Goal: Task Accomplishment & Management: Manage account settings

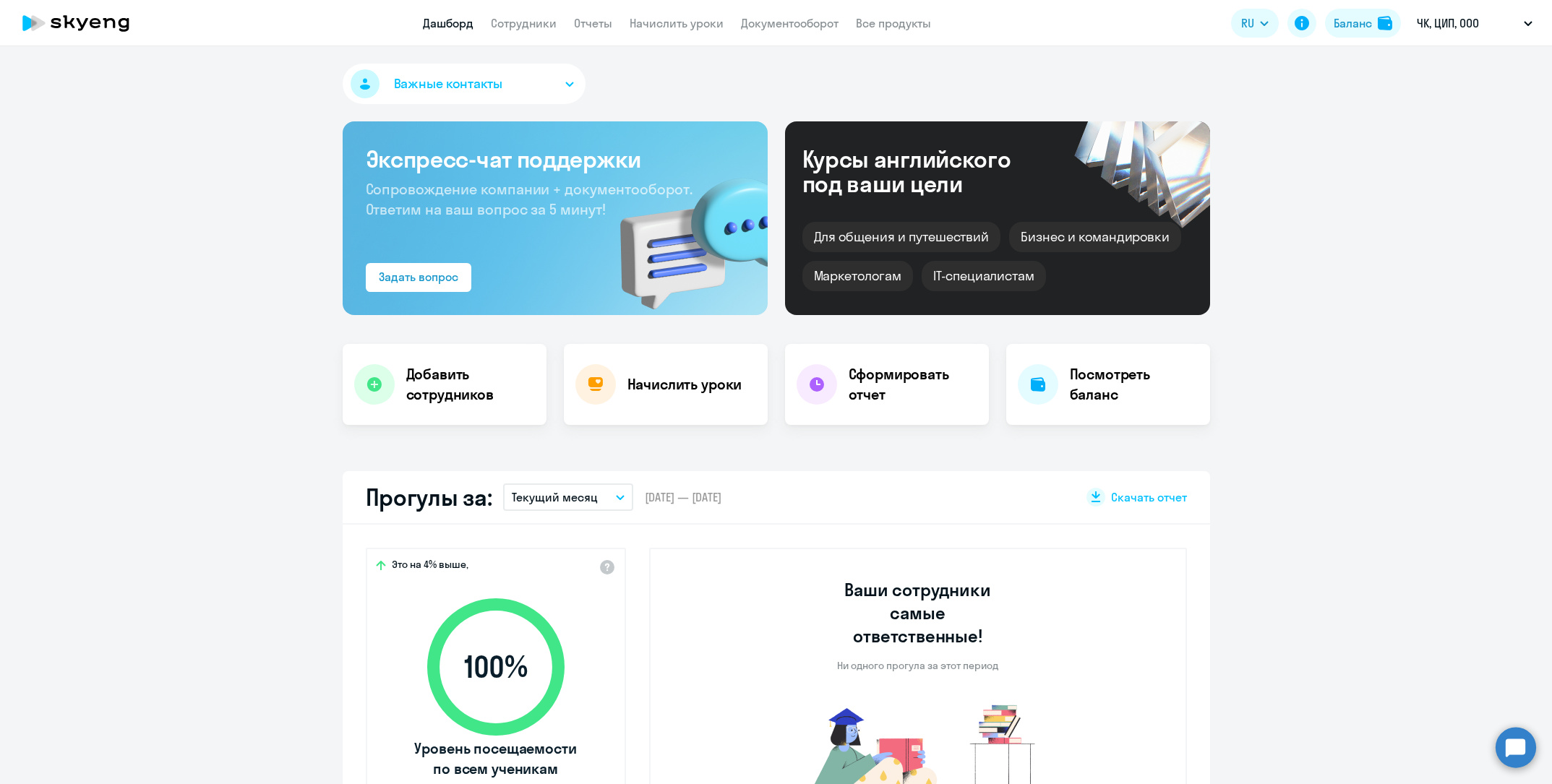
select select "30"
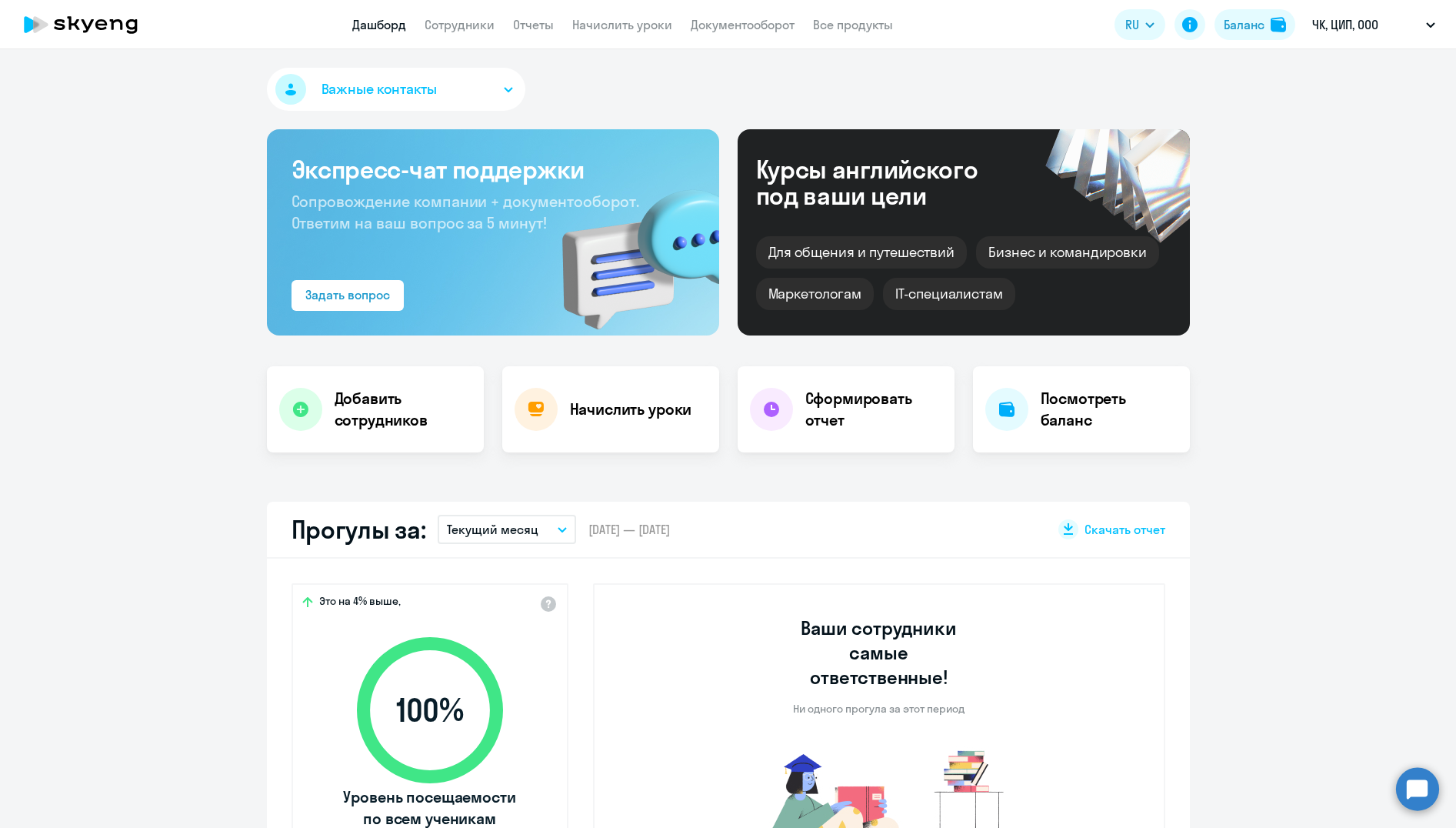
scroll to position [3, 0]
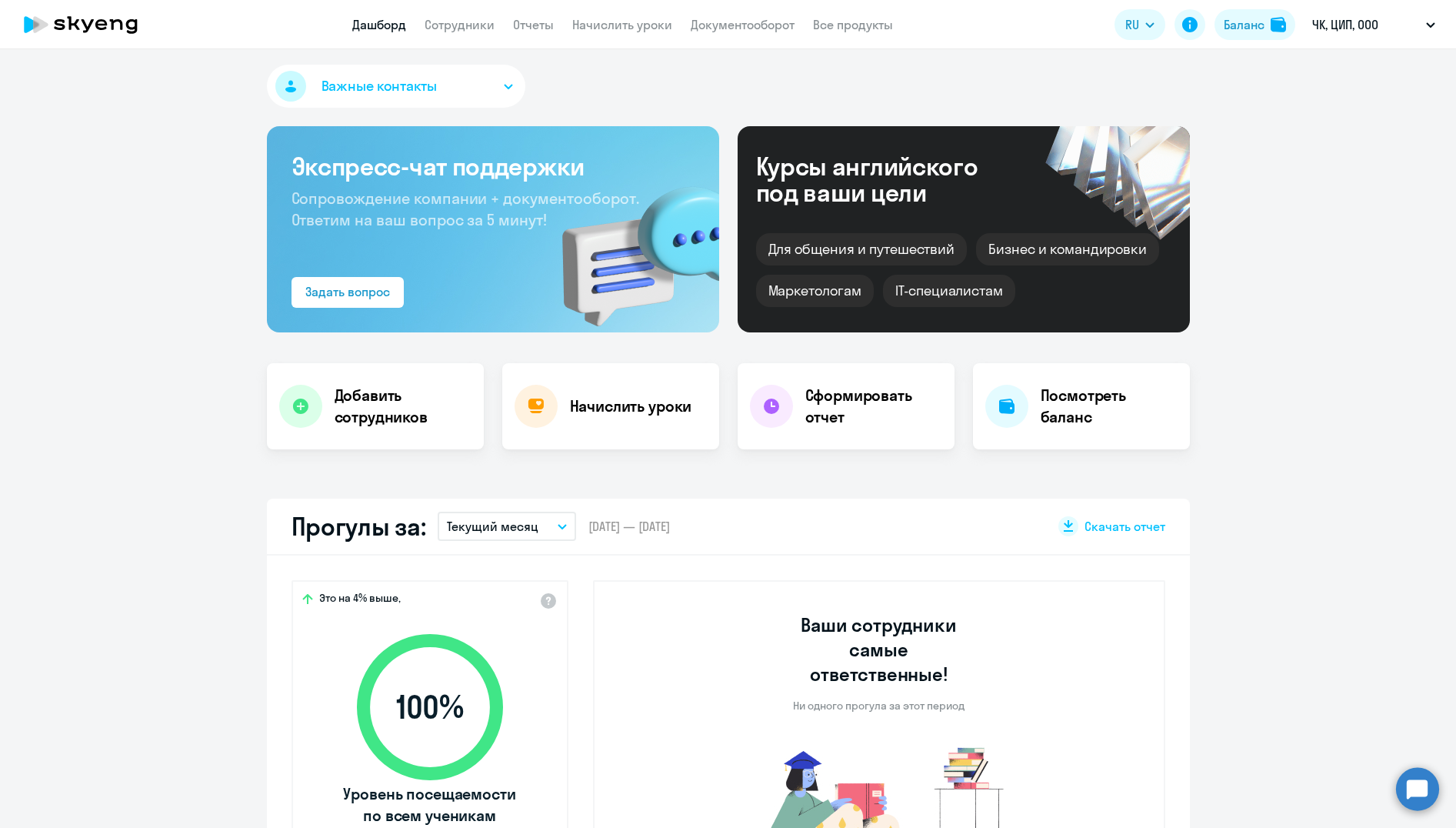
click at [620, 32] on app-menu-item-link "Начислить уроки" at bounding box center [622, 25] width 100 height 19
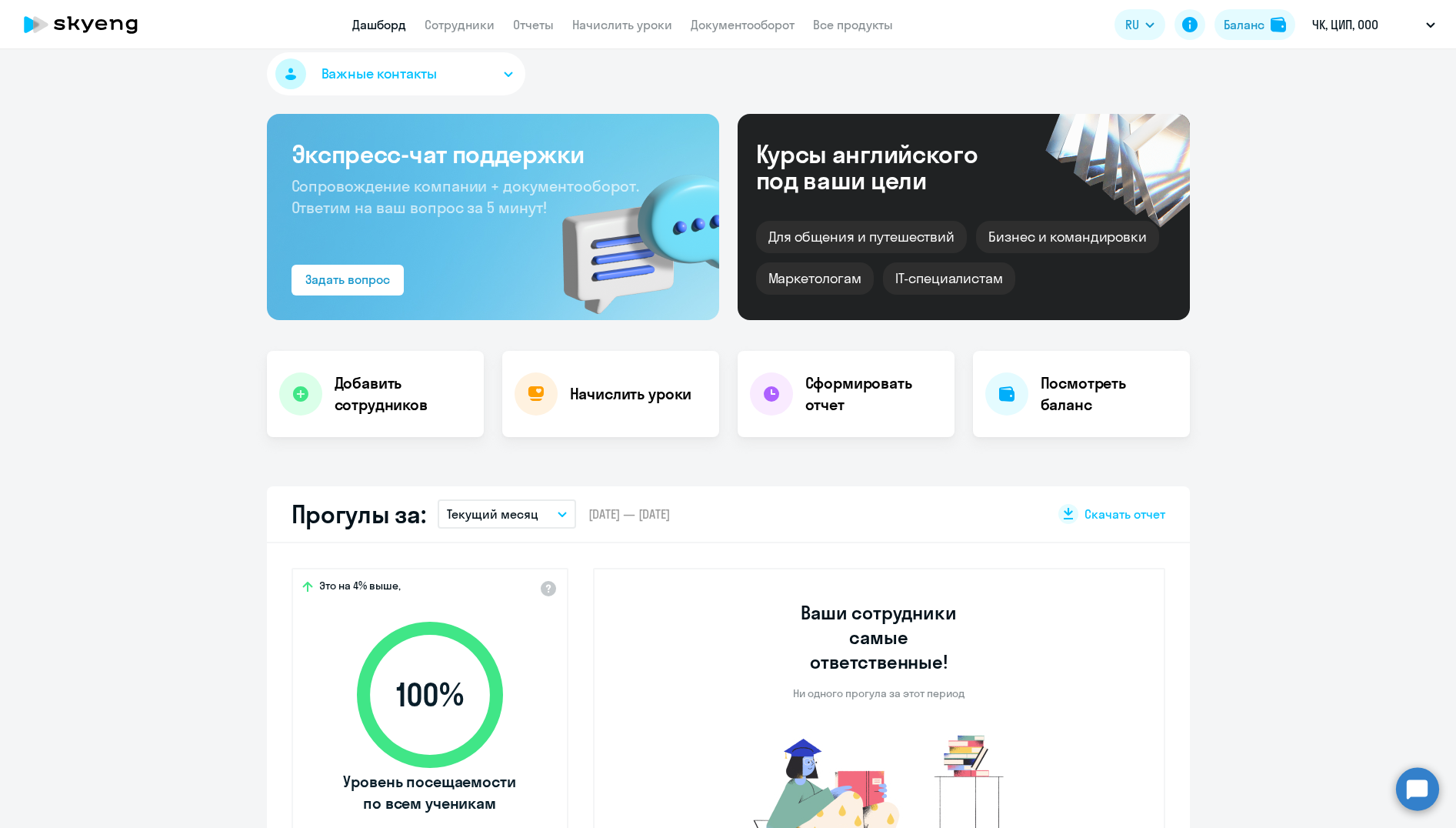
scroll to position [78, 0]
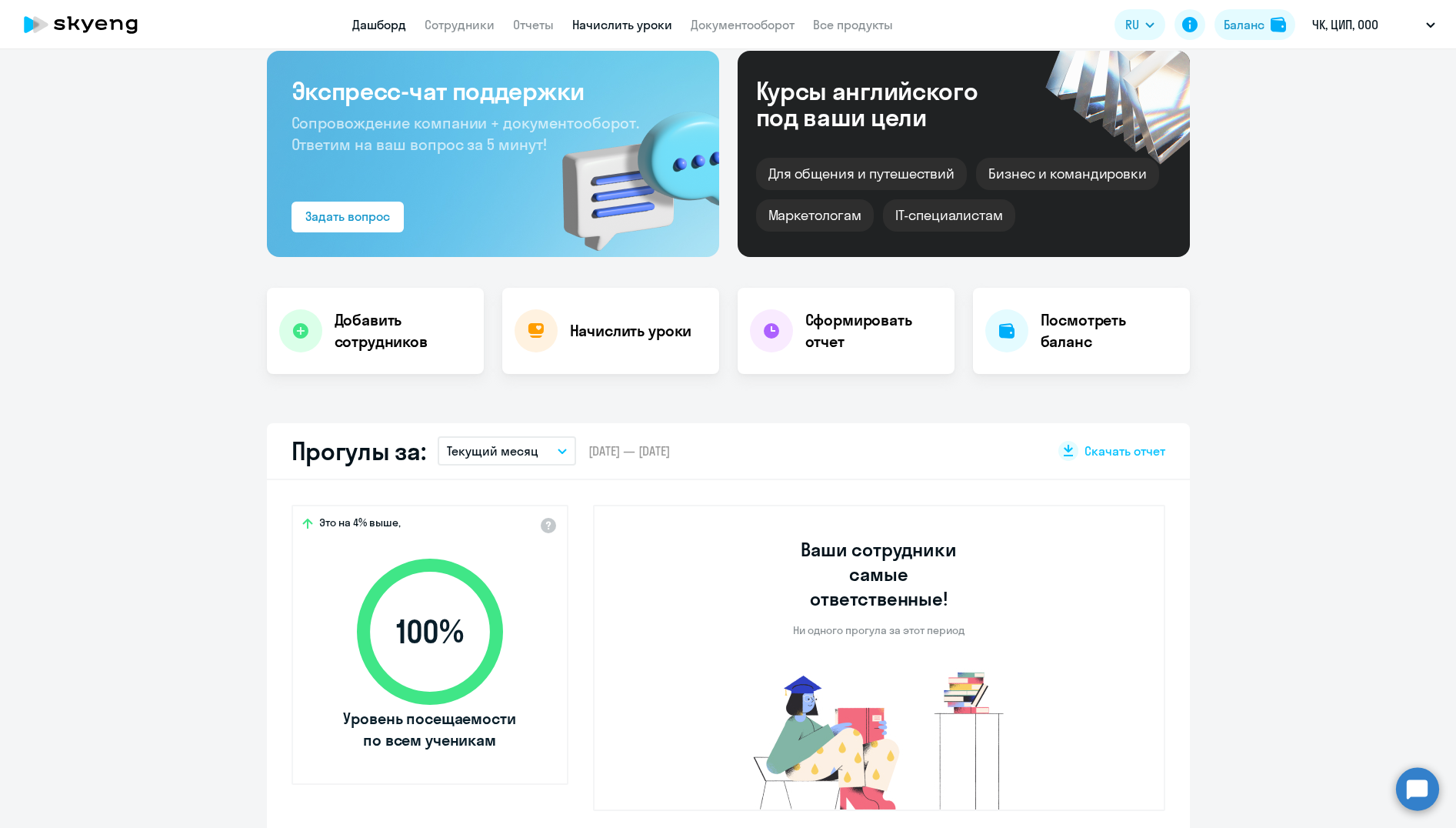
click at [641, 25] on link "Начислить уроки" at bounding box center [622, 25] width 100 height 15
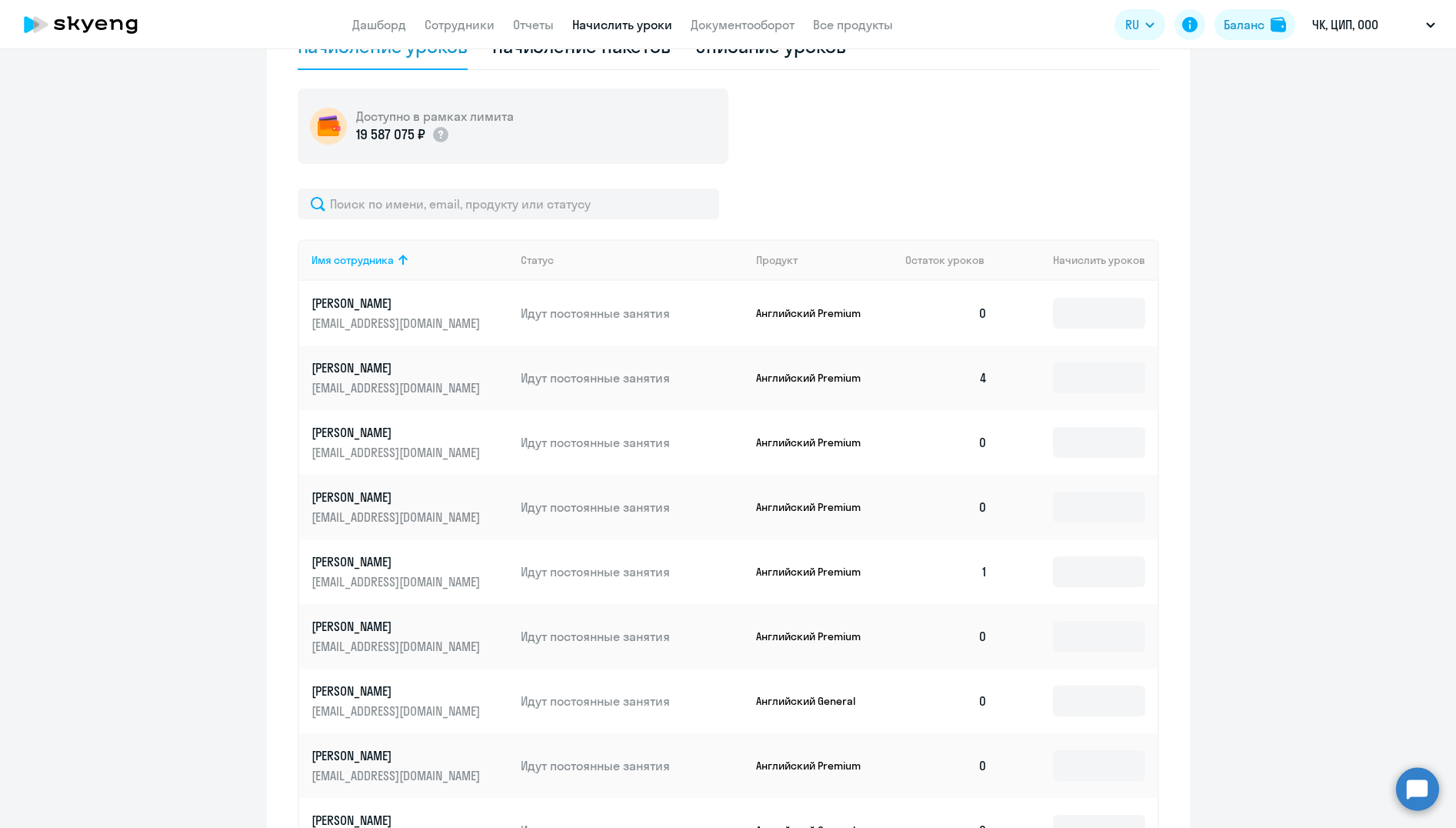
scroll to position [760, 0]
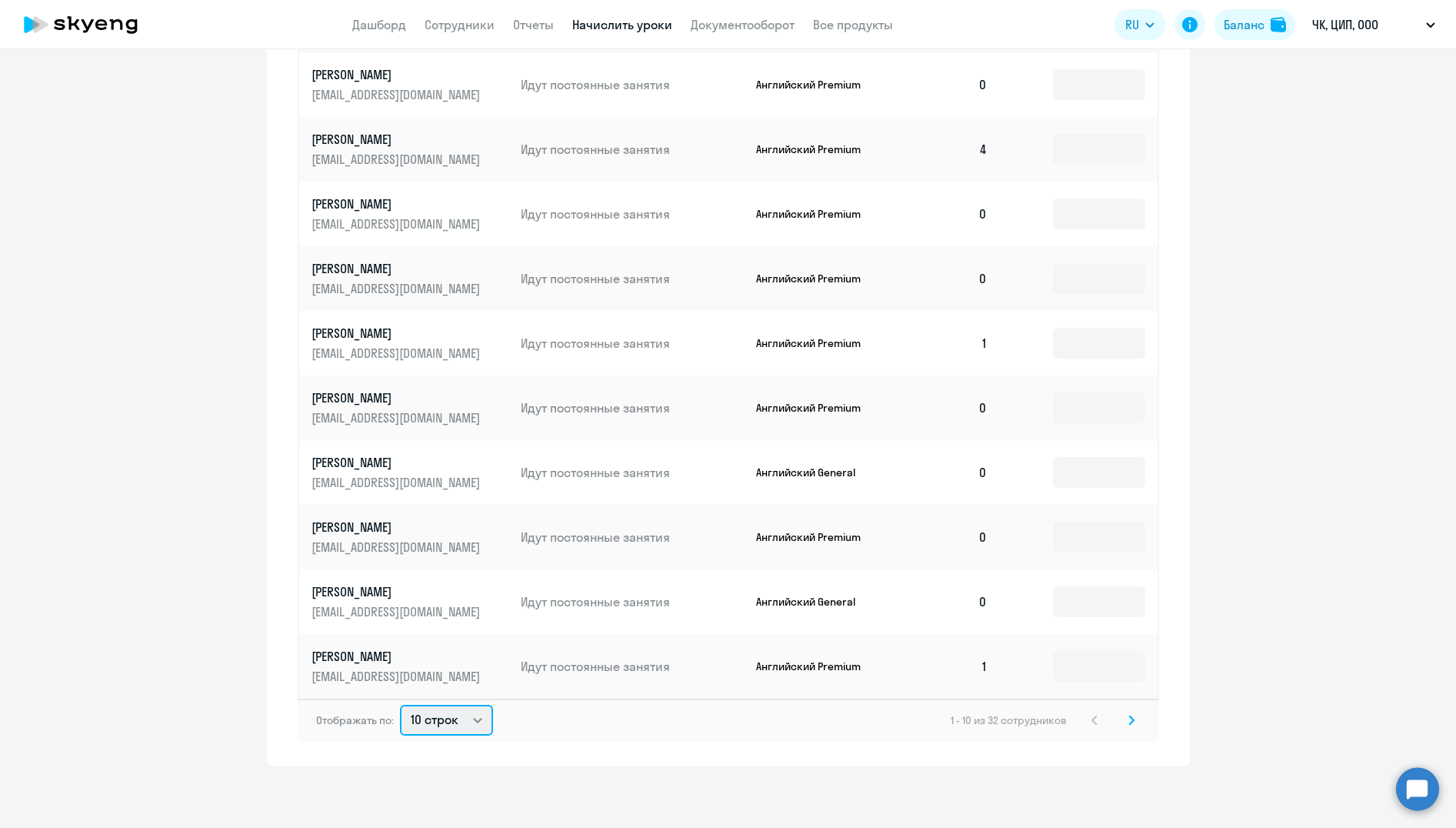
select select "50"
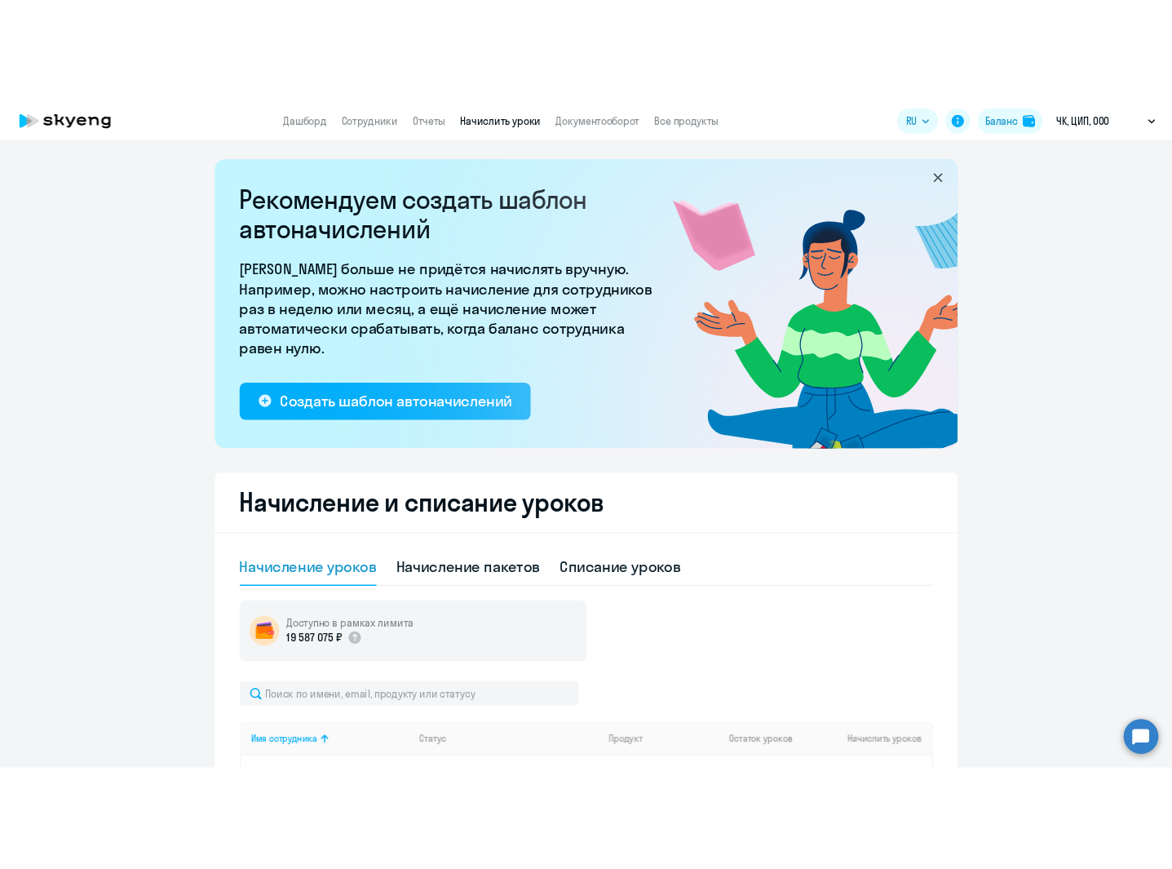
scroll to position [597, 0]
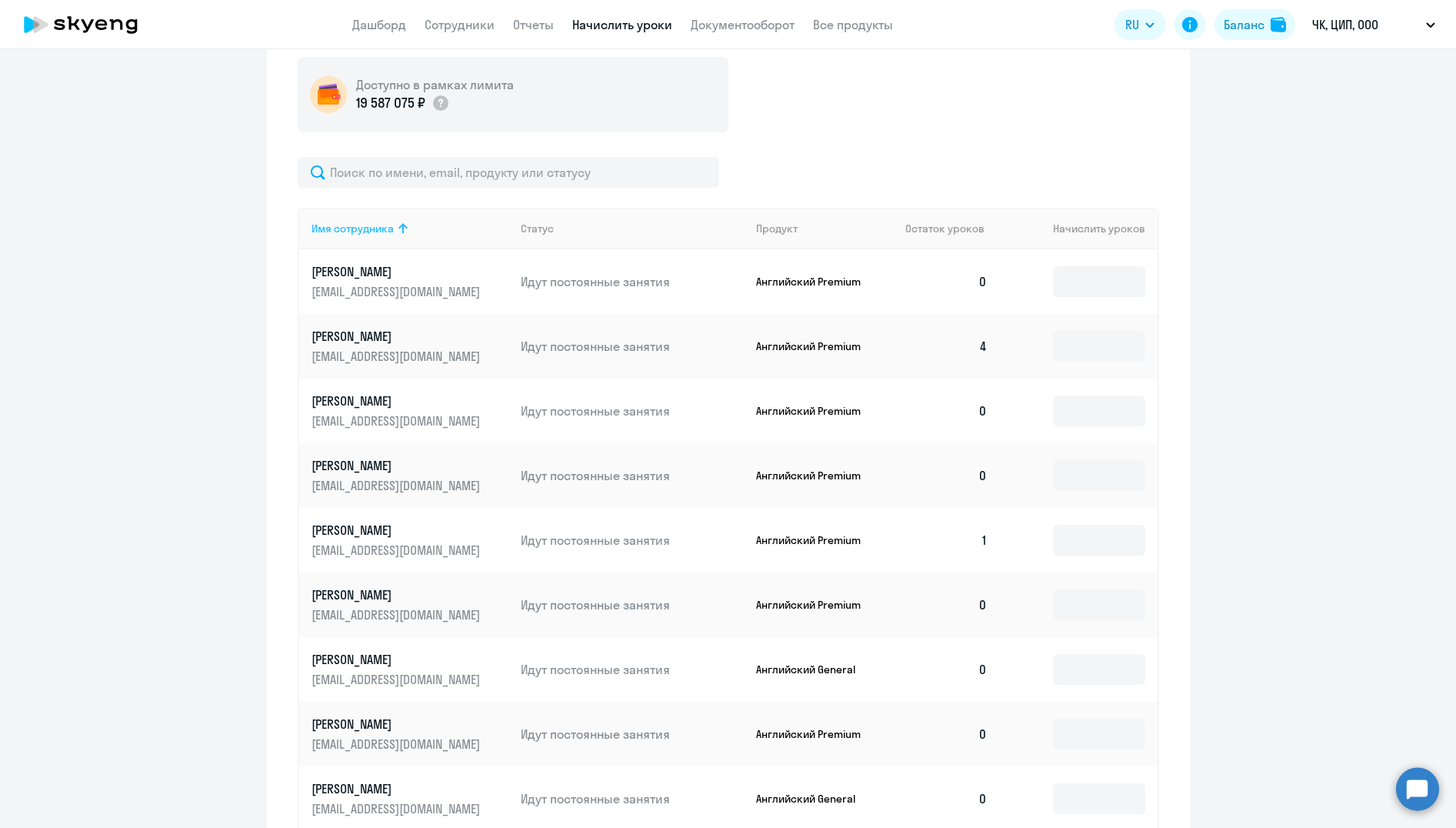
click at [370, 226] on div "Имя сотрудника" at bounding box center [352, 228] width 82 height 14
click at [1070, 286] on input at bounding box center [1100, 281] width 92 height 31
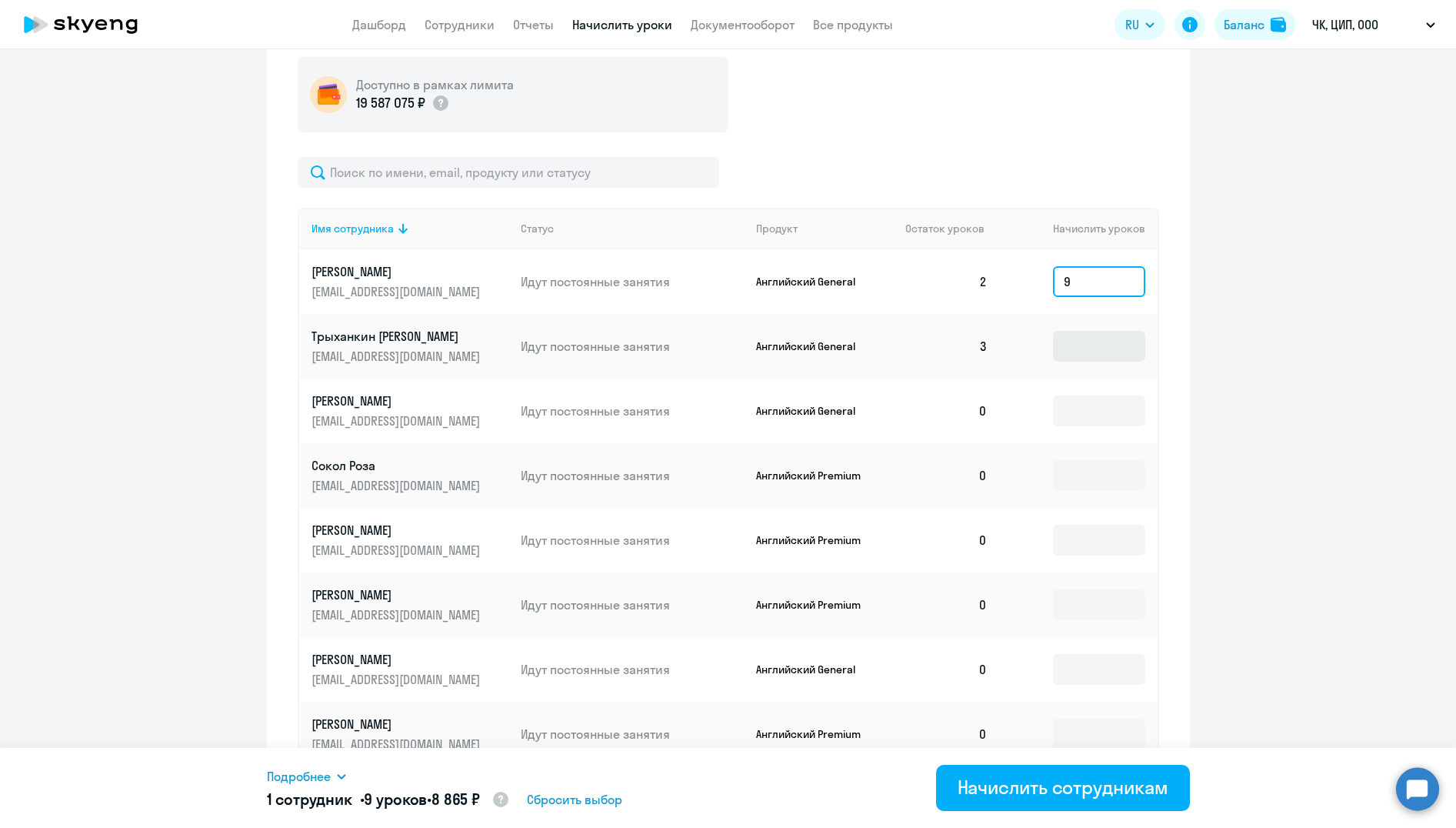
type input "9"
click at [1057, 348] on input at bounding box center [1100, 346] width 92 height 31
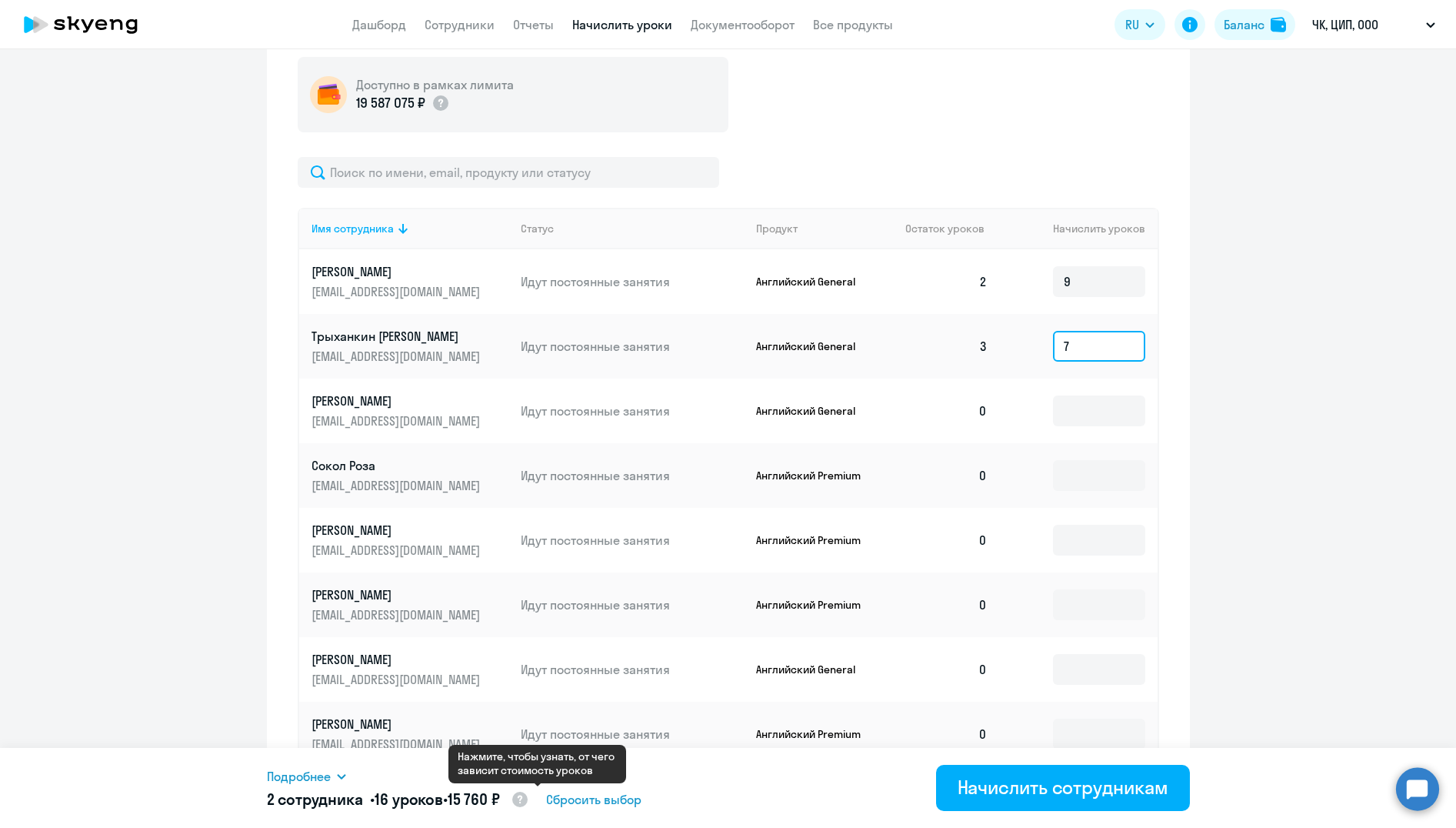
type input "7"
click at [528, 800] on circle at bounding box center [520, 799] width 15 height 15
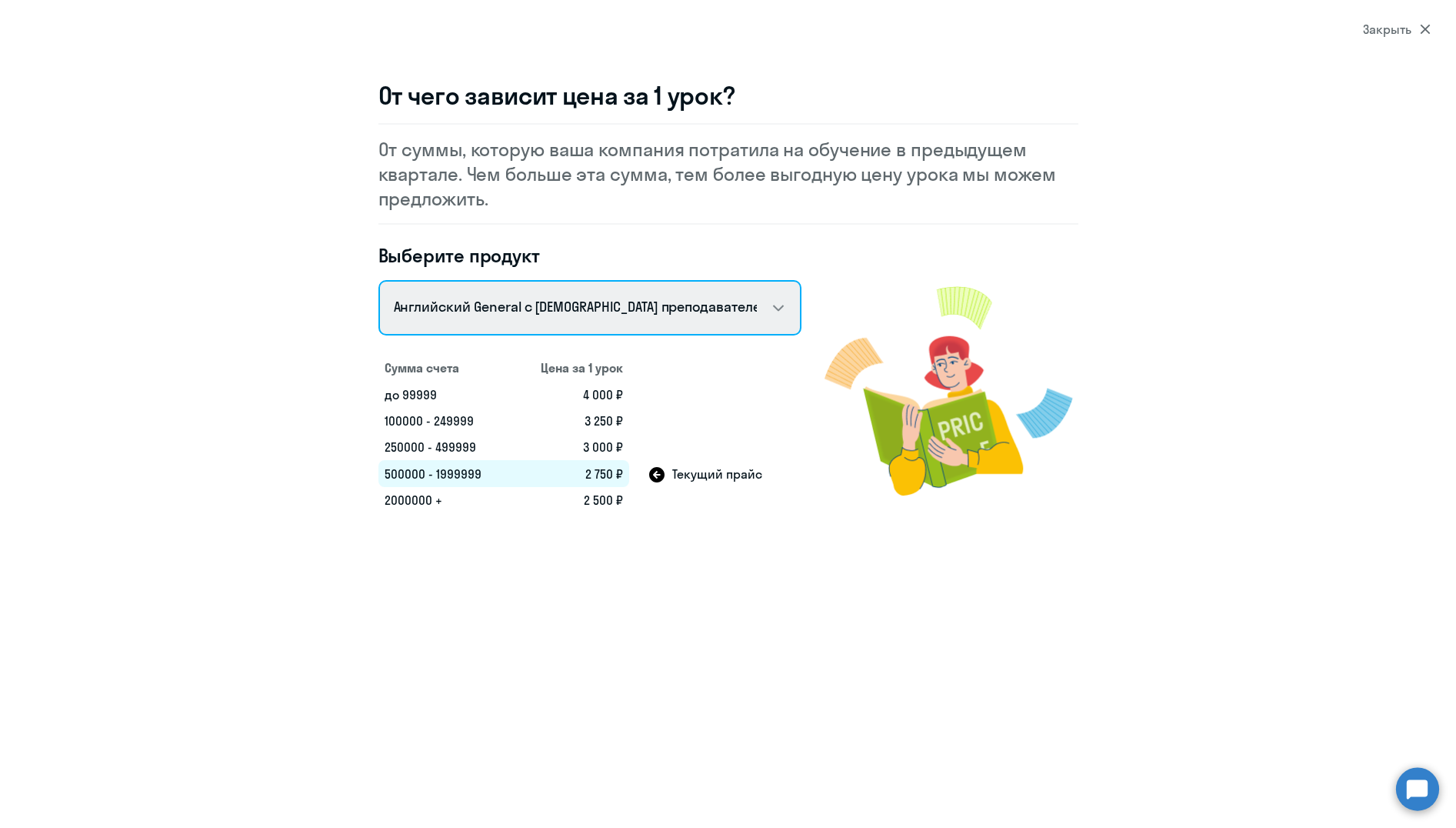
select select "english_adult_not_native_speaker"
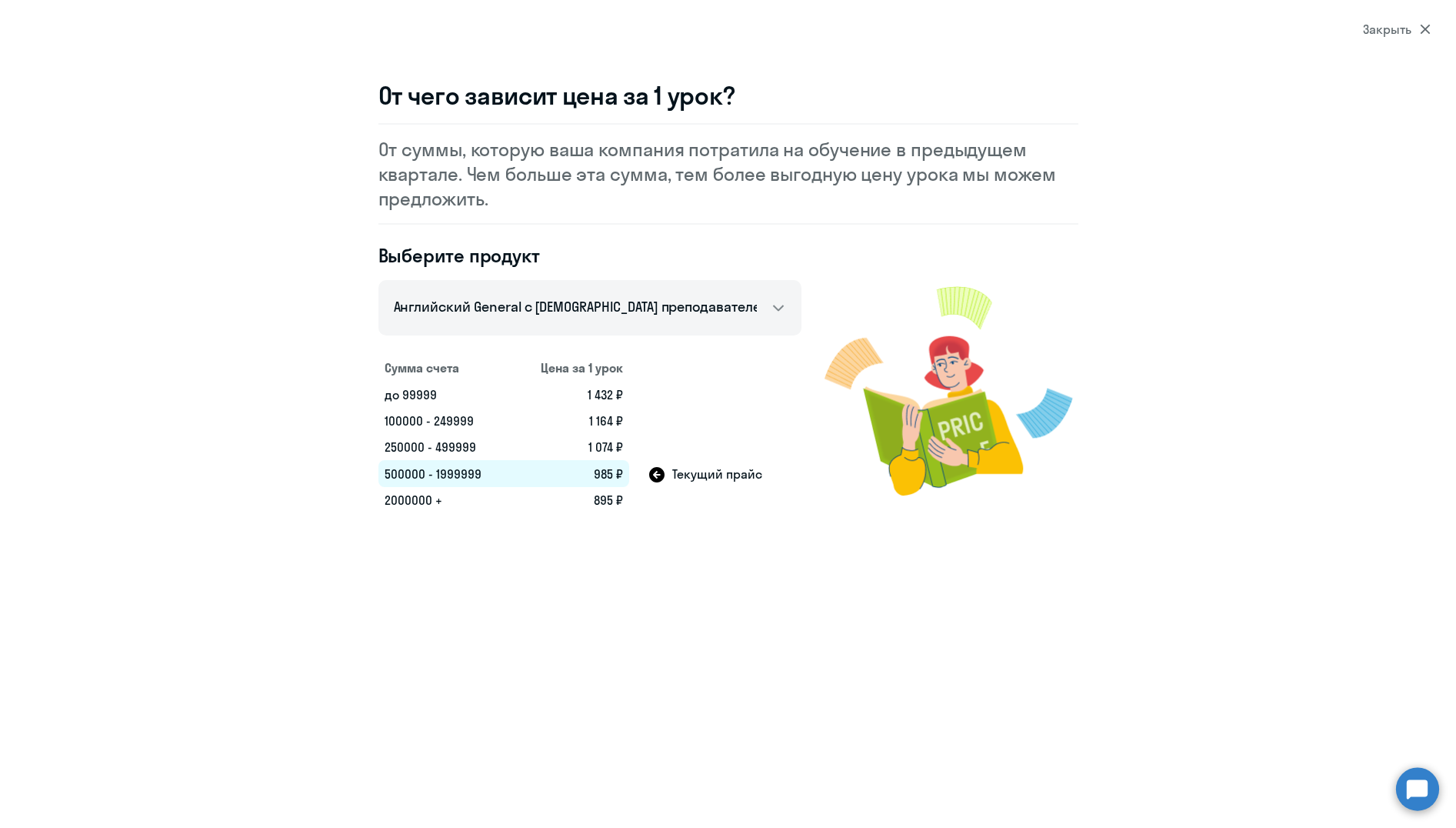
click at [1428, 31] on icon at bounding box center [1425, 29] width 10 height 10
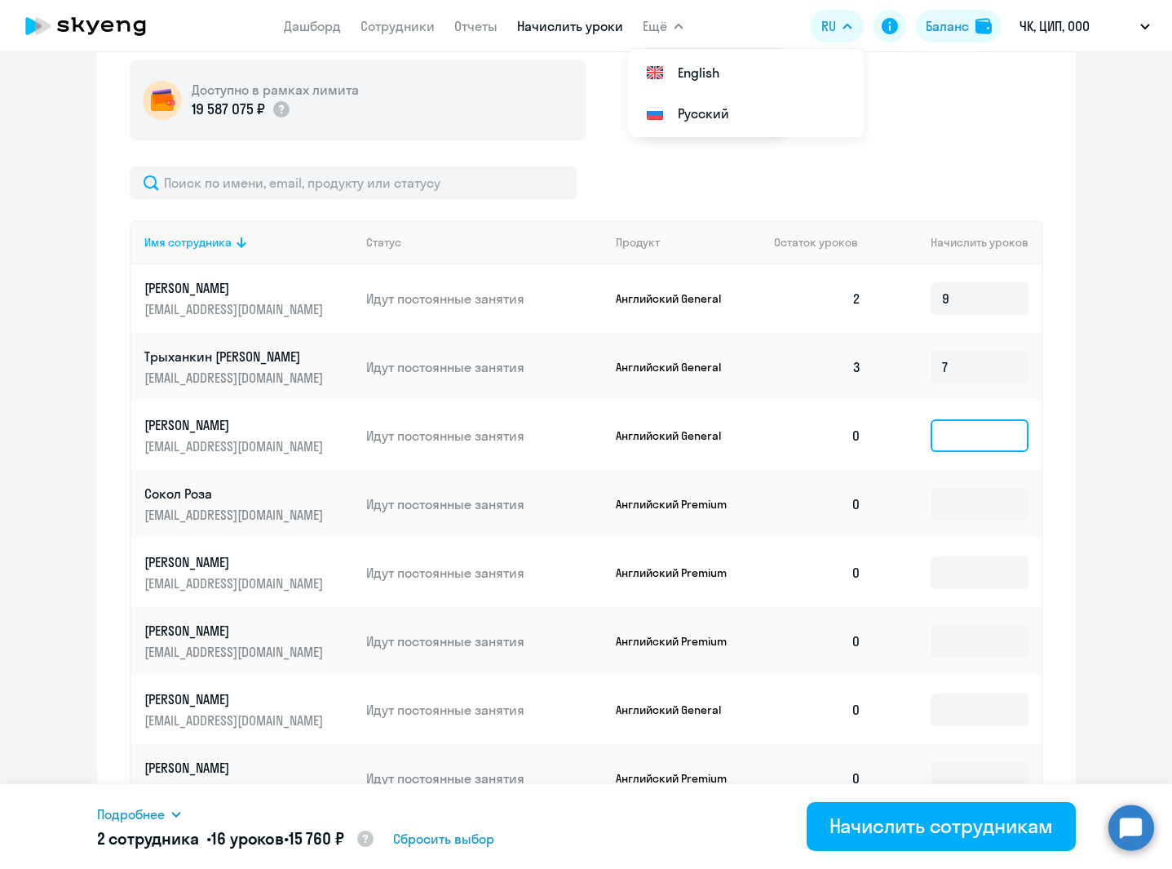
click at [947, 440] on input at bounding box center [980, 435] width 98 height 33
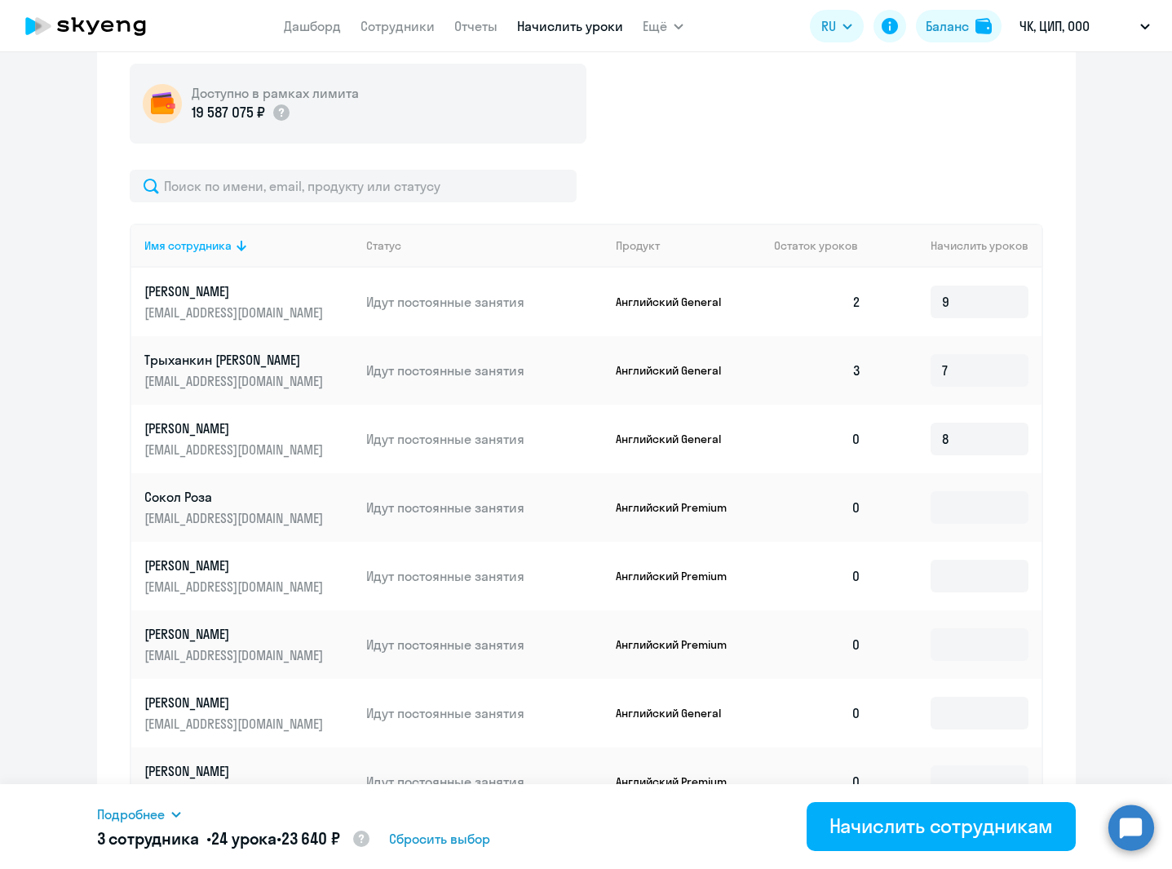
scroll to position [568, 0]
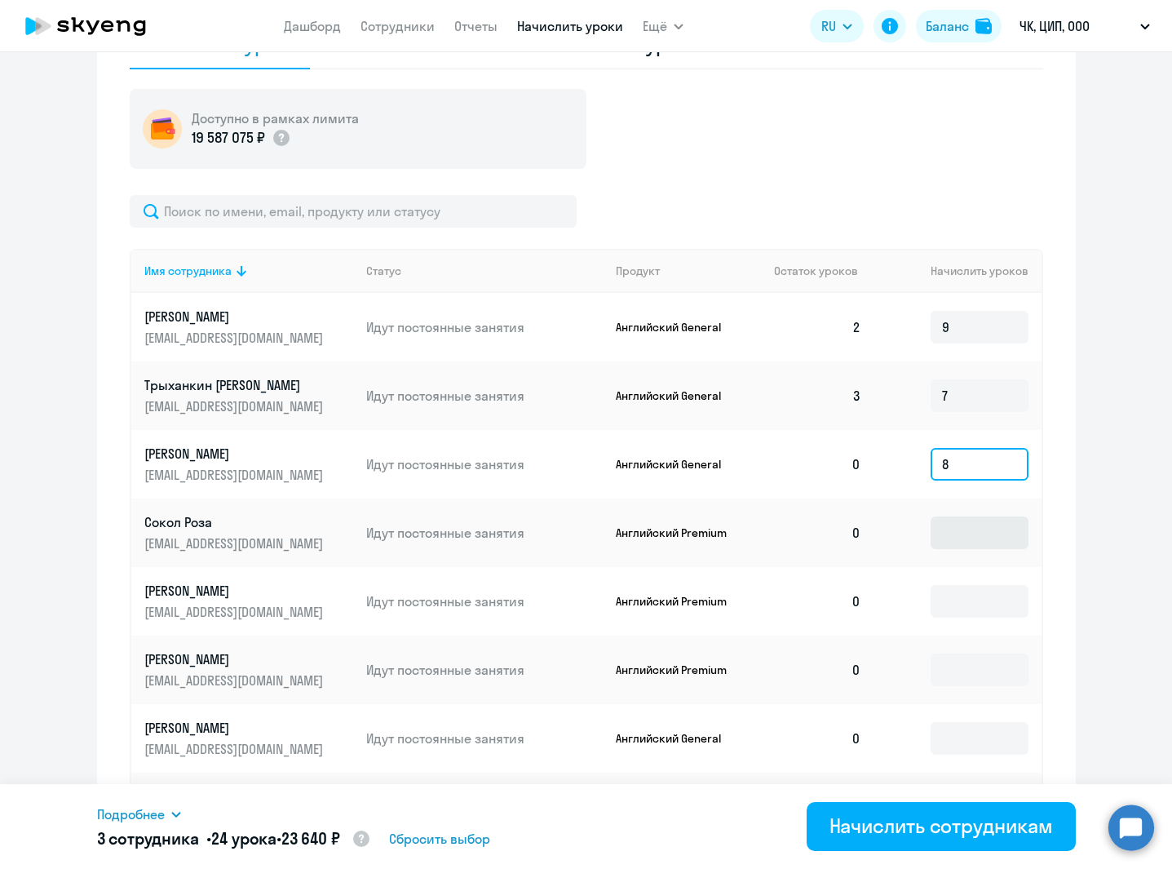
type input "8"
click at [953, 533] on input at bounding box center [980, 532] width 98 height 33
type input "6"
click at [883, 569] on td at bounding box center [957, 601] width 166 height 69
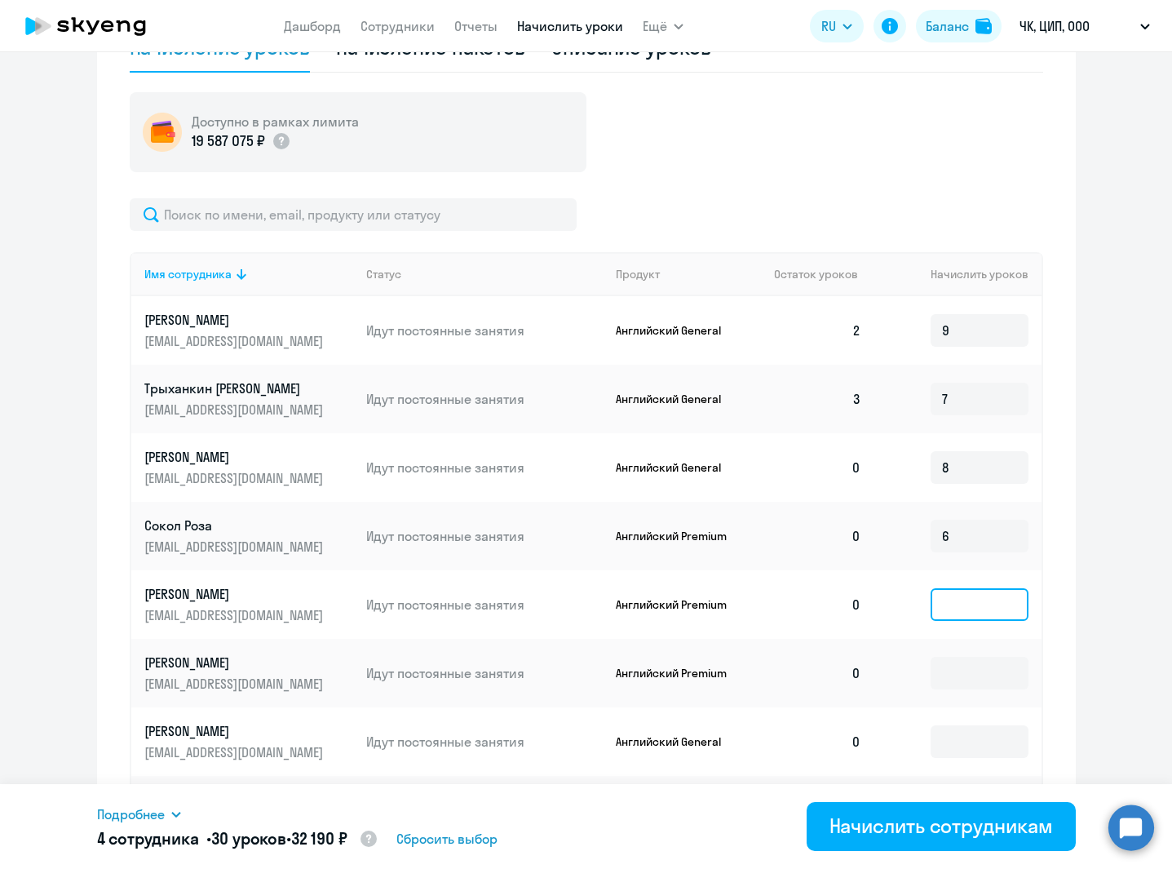
click at [951, 604] on input at bounding box center [980, 604] width 98 height 33
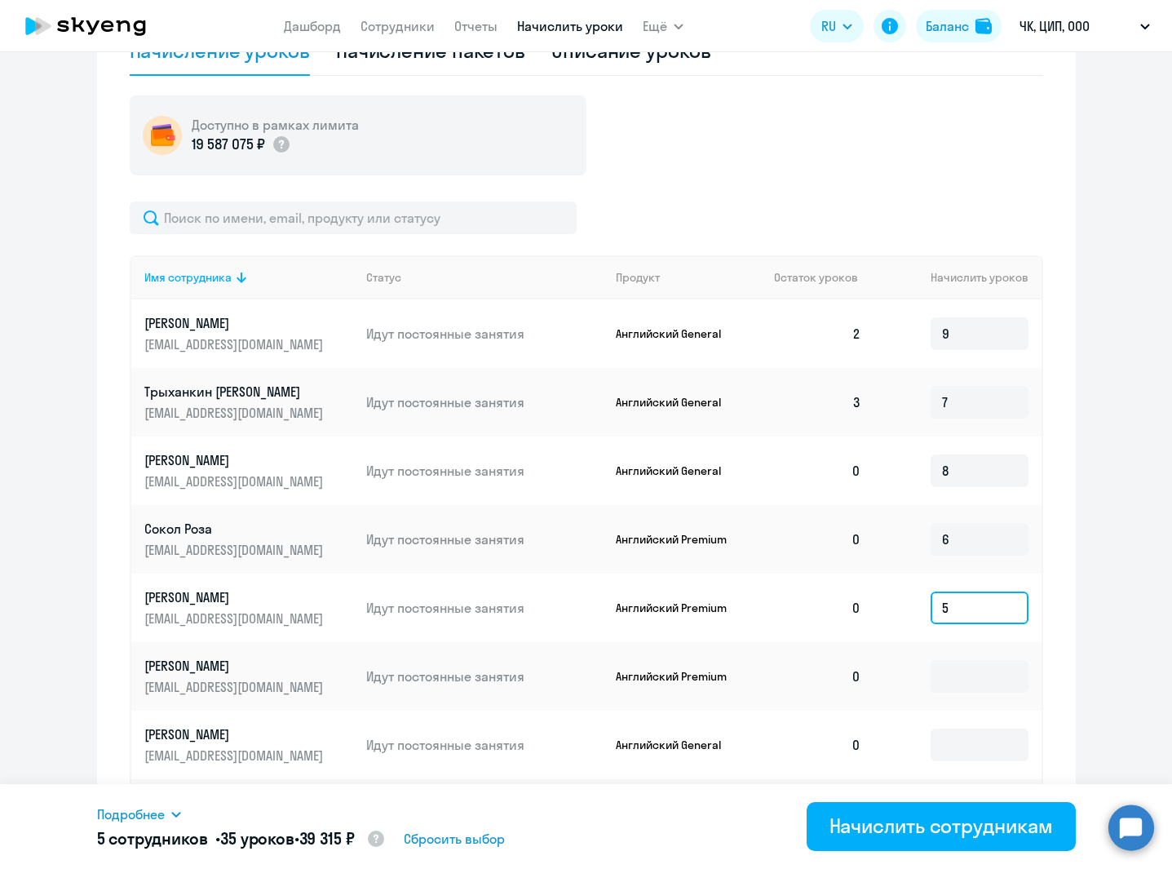
type input "5"
click at [1059, 601] on div "Начисление и списание уроков Начисление уроков Начисление пакетов Списание урок…" at bounding box center [586, 499] width 979 height 1144
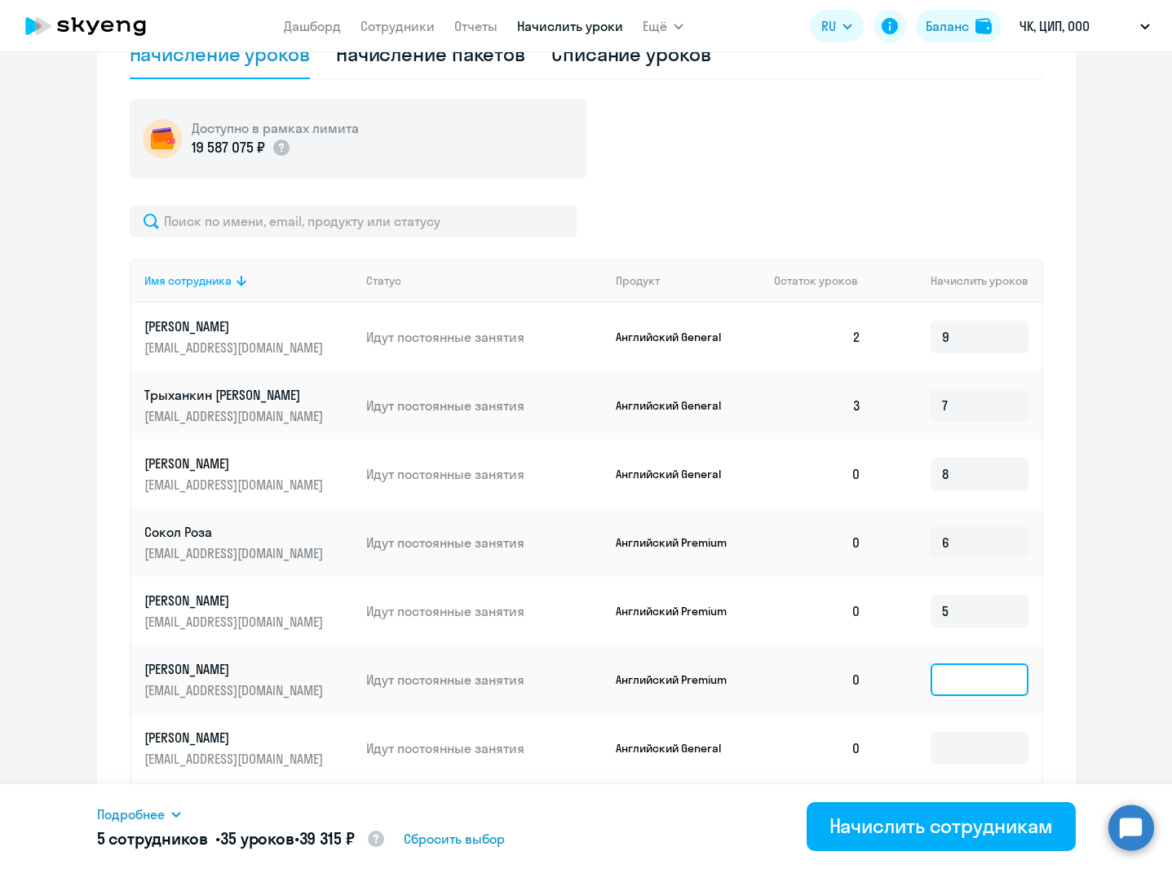
click at [961, 676] on input at bounding box center [980, 679] width 98 height 33
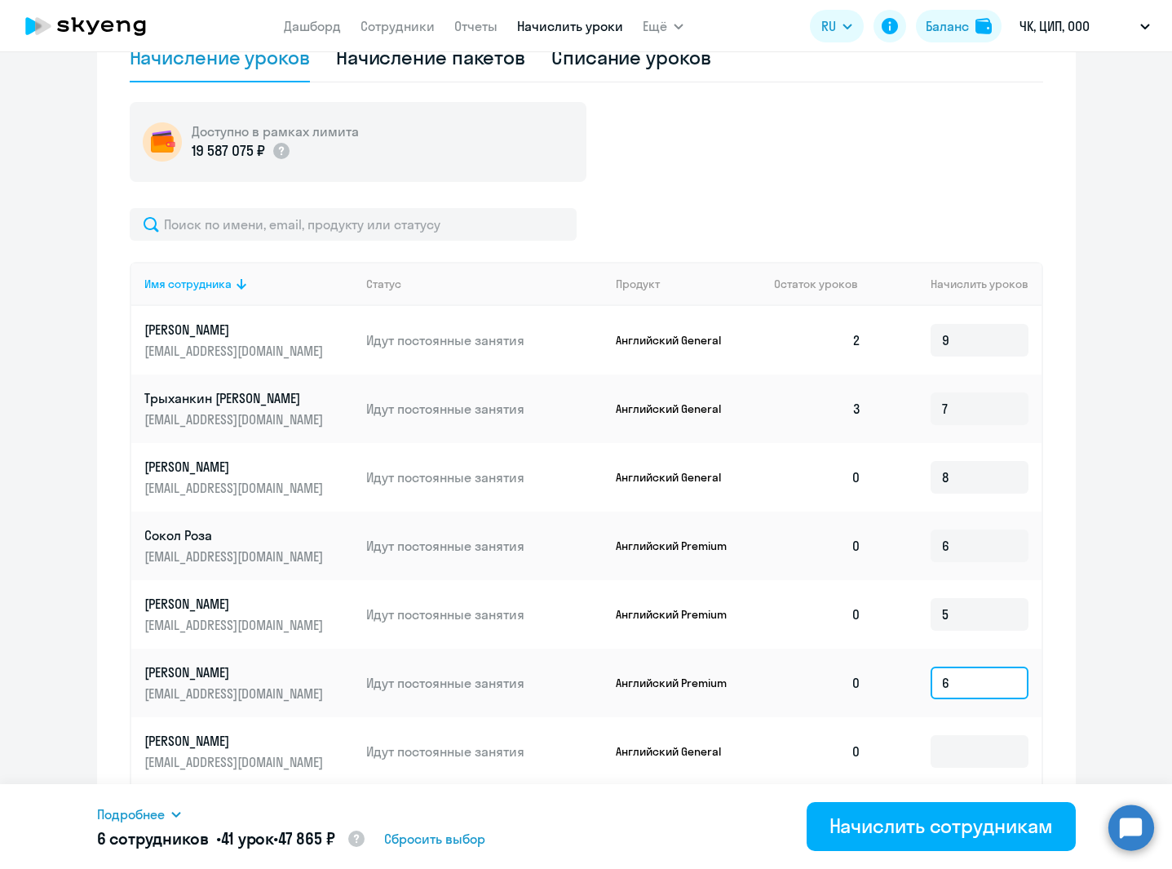
type input "6"
click at [1086, 653] on ng-component "Рекомендуем создать шаблон автоначислений Уроки больше не придётся начислять вр…" at bounding box center [586, 299] width 1172 height 1556
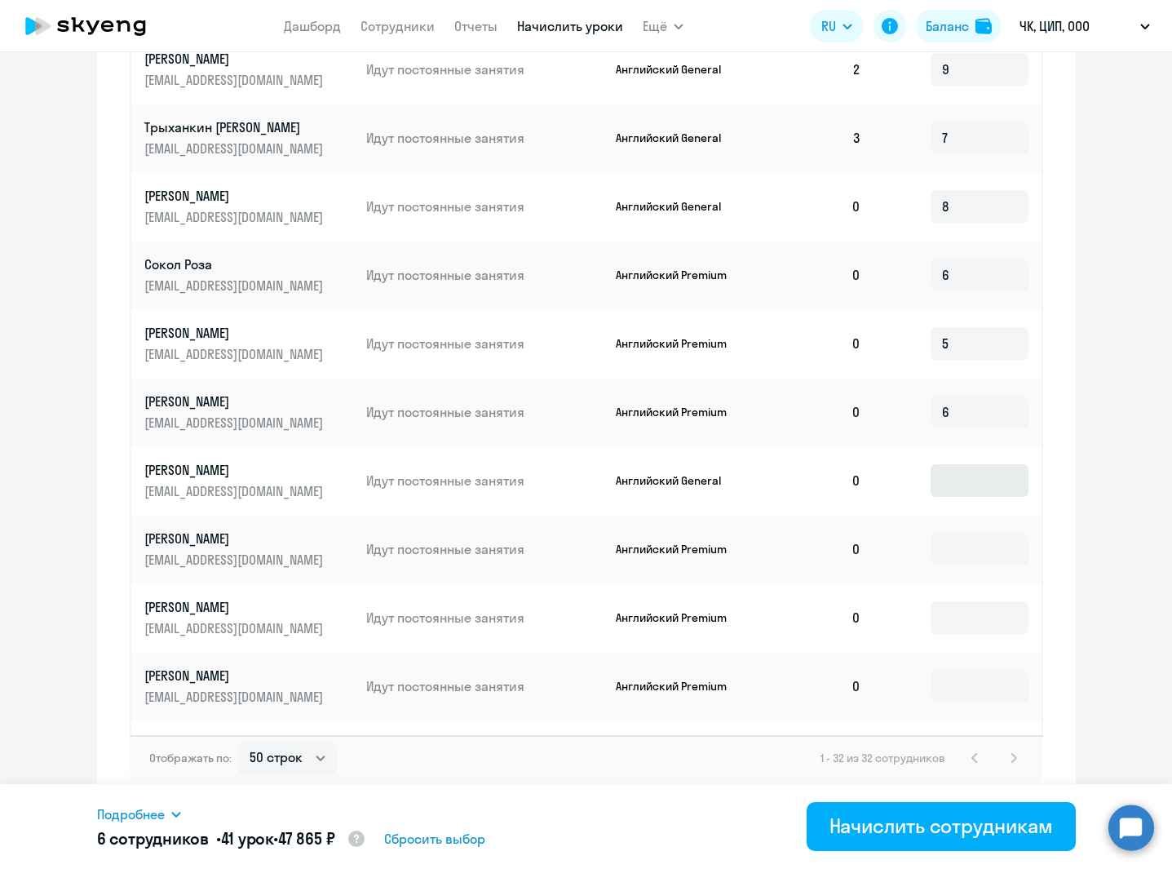
scroll to position [823, 0]
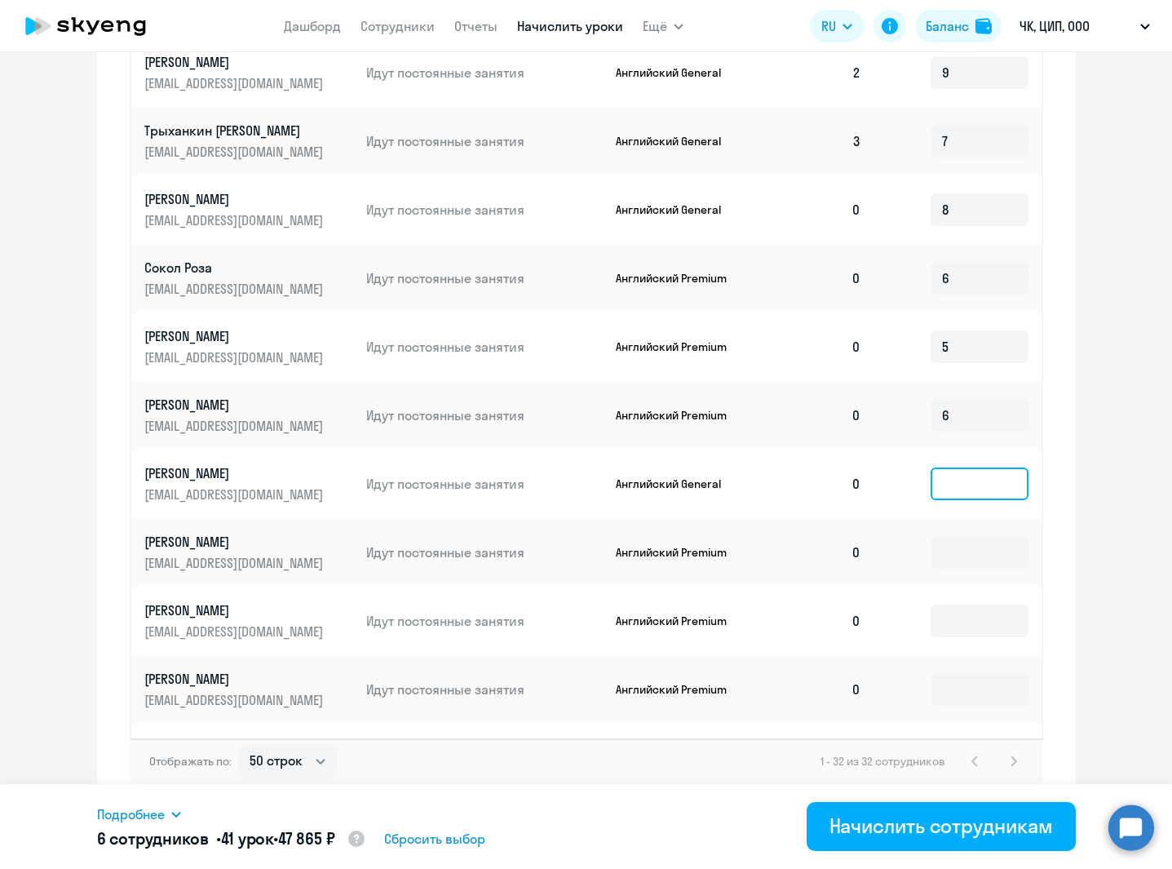
click at [960, 479] on input at bounding box center [980, 483] width 98 height 33
type input "6"
click at [1072, 480] on ng-component "Рекомендуем создать шаблон автоначислений Уроки больше не придётся начислять вр…" at bounding box center [586, 32] width 1172 height 1556
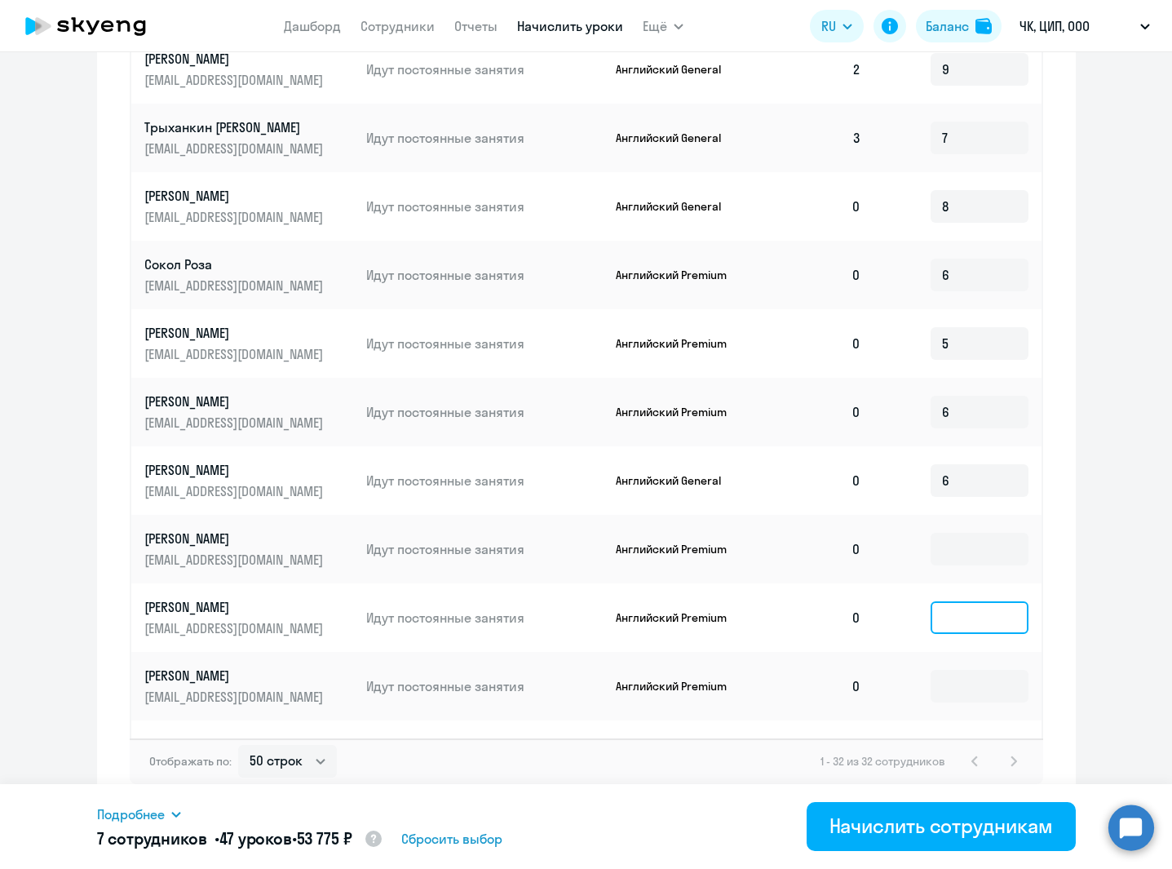
click at [942, 617] on input at bounding box center [980, 617] width 98 height 33
type input "5"
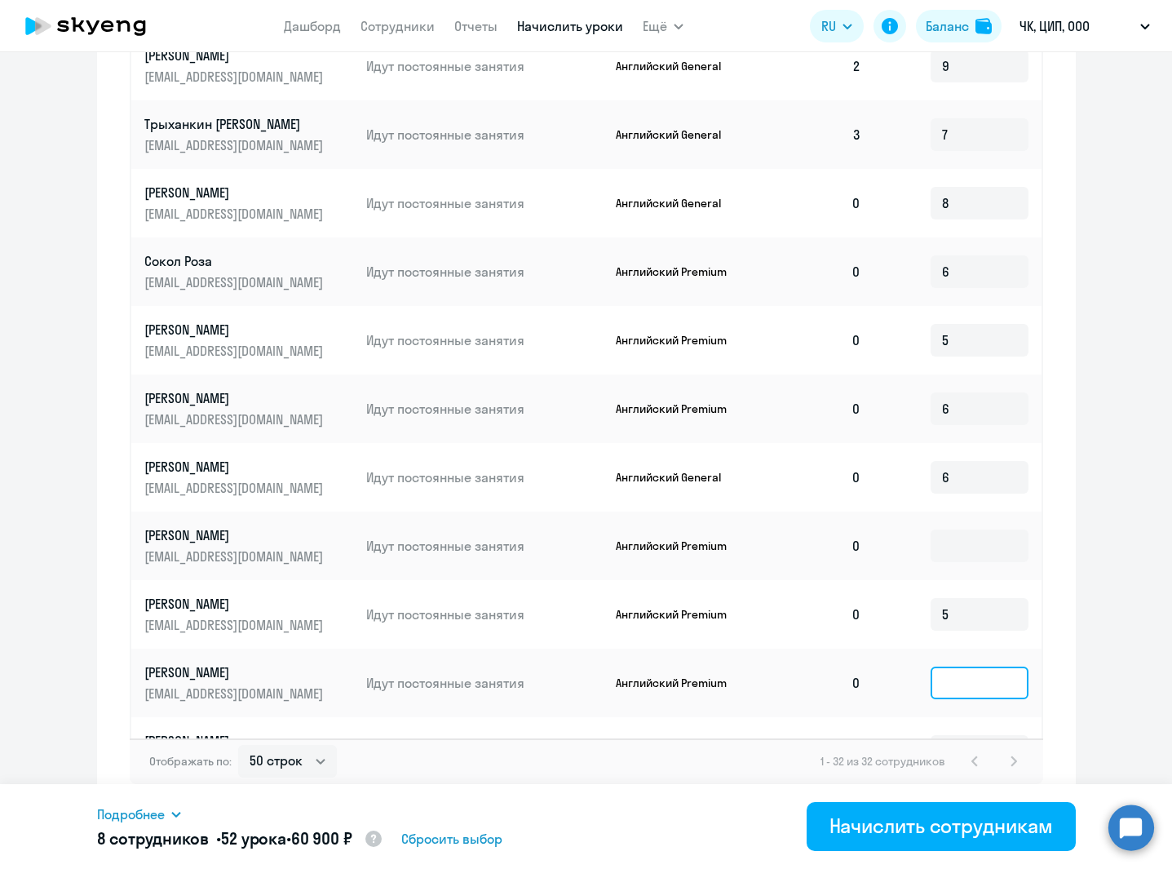
click at [957, 685] on input at bounding box center [980, 682] width 98 height 33
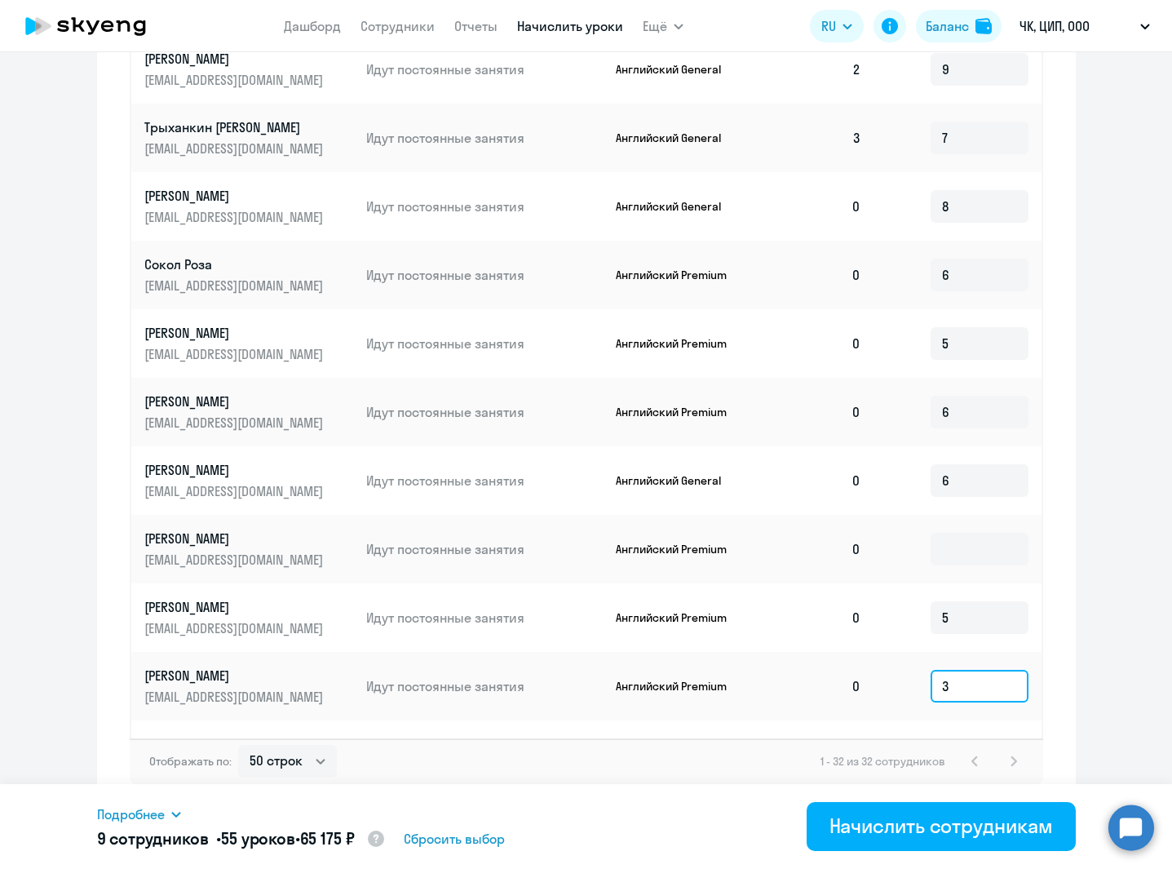
type input "3"
click at [1113, 635] on ng-component "Рекомендуем создать шаблон автоначислений Уроки больше не придётся начислять вр…" at bounding box center [586, 32] width 1172 height 1556
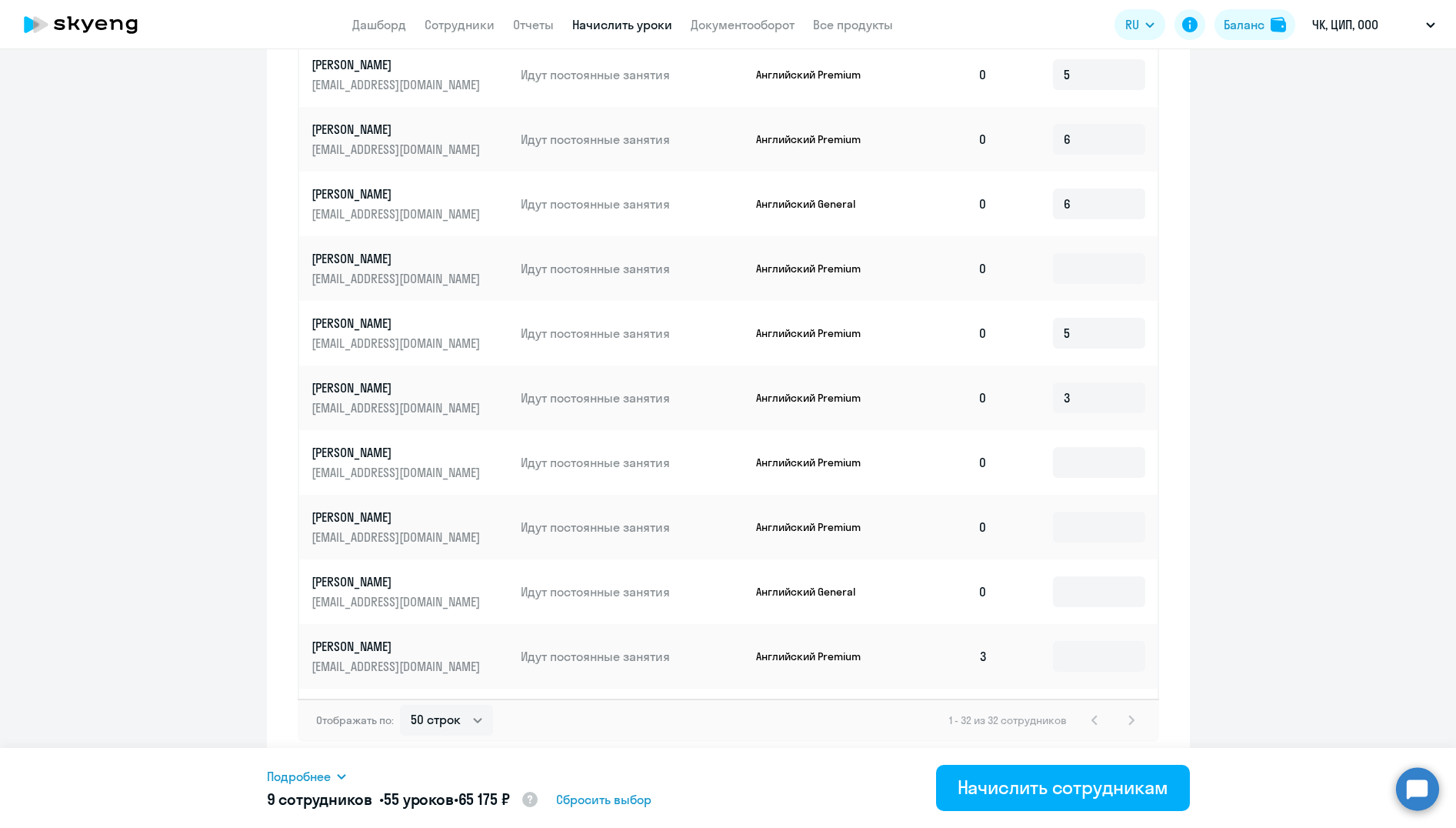
scroll to position [266, 0]
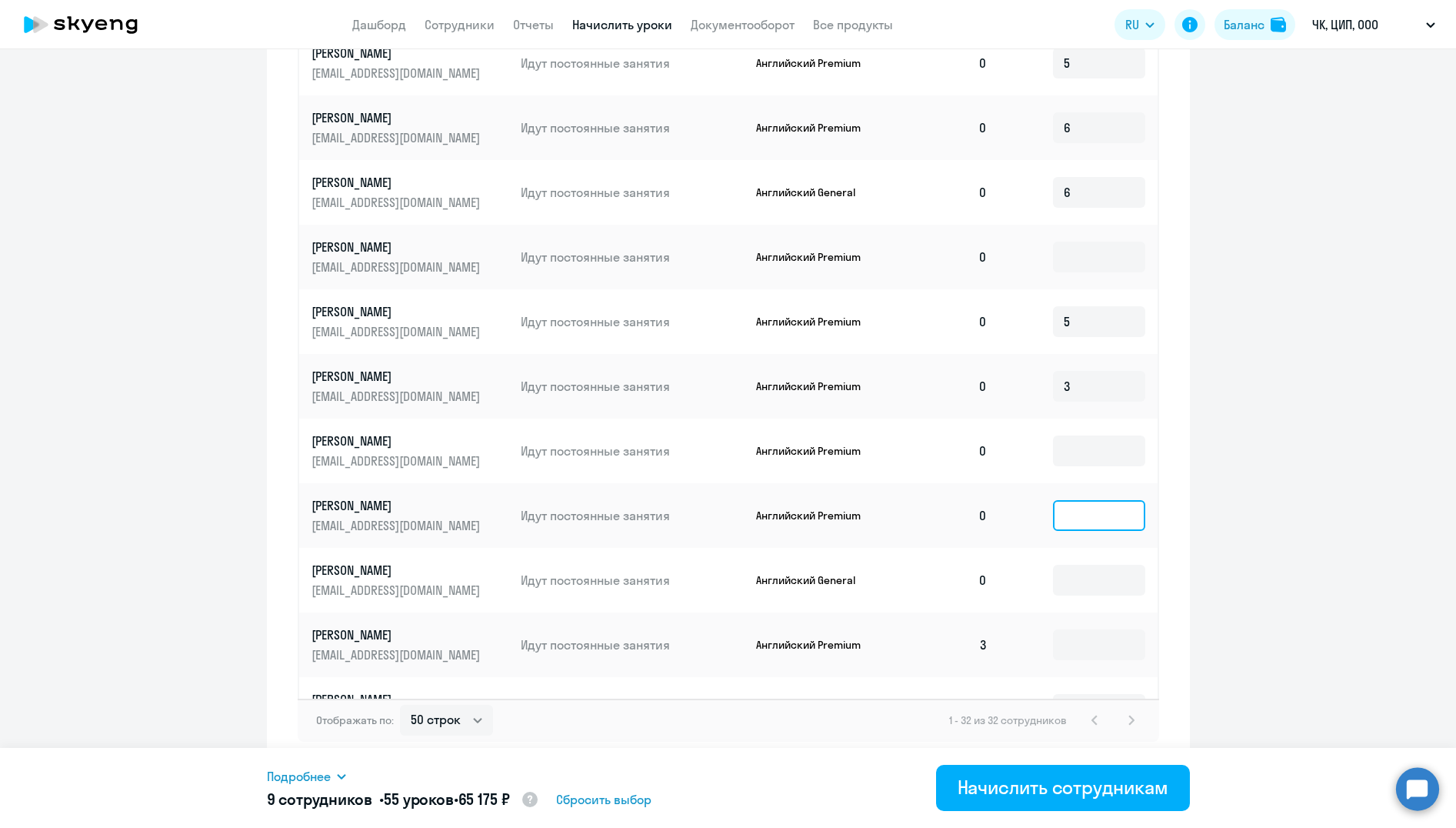
click at [1067, 521] on input at bounding box center [1100, 515] width 92 height 31
type input "11"
click at [1243, 491] on ng-component "Рекомендуем создать шаблон автоначислений Уроки больше не придётся начислять вр…" at bounding box center [728, 32] width 1456 height 1467
type input "7"
click at [1237, 515] on ng-component "Рекомендуем создать шаблон автоначислений Уроки больше не придётся начислять вр…" at bounding box center [728, 32] width 1456 height 1467
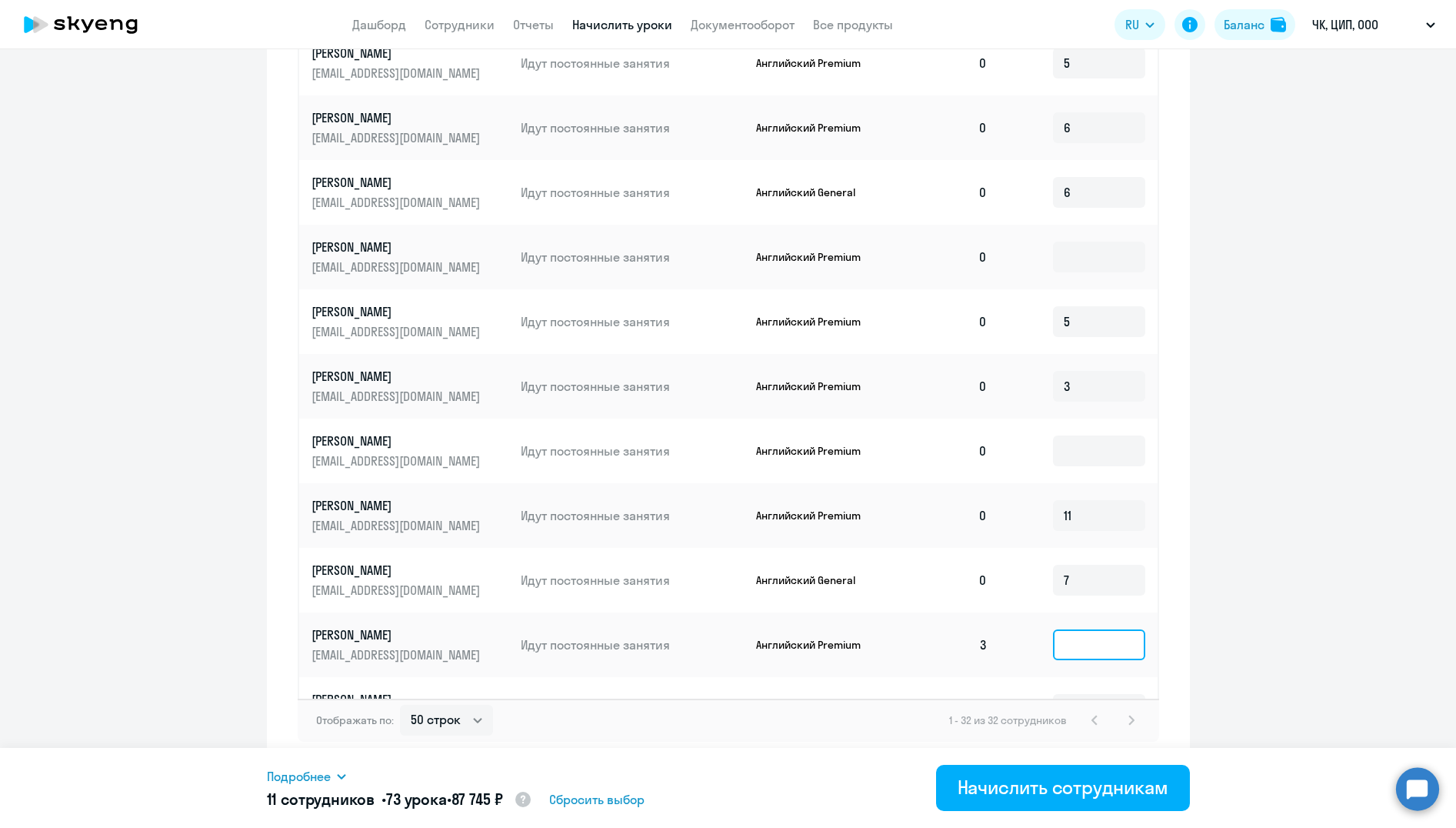
click at [1074, 647] on input at bounding box center [1100, 644] width 92 height 31
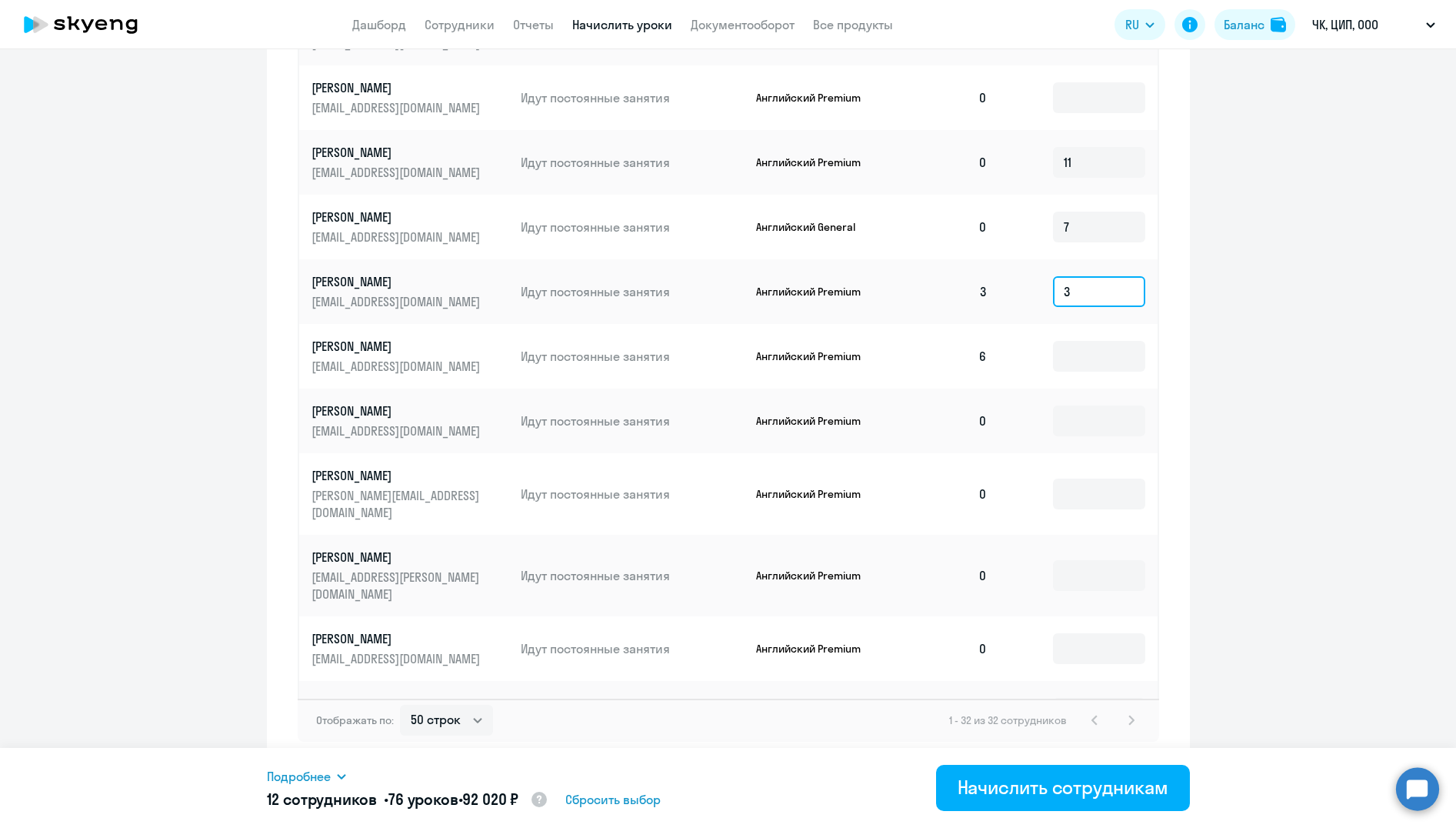
scroll to position [640, 0]
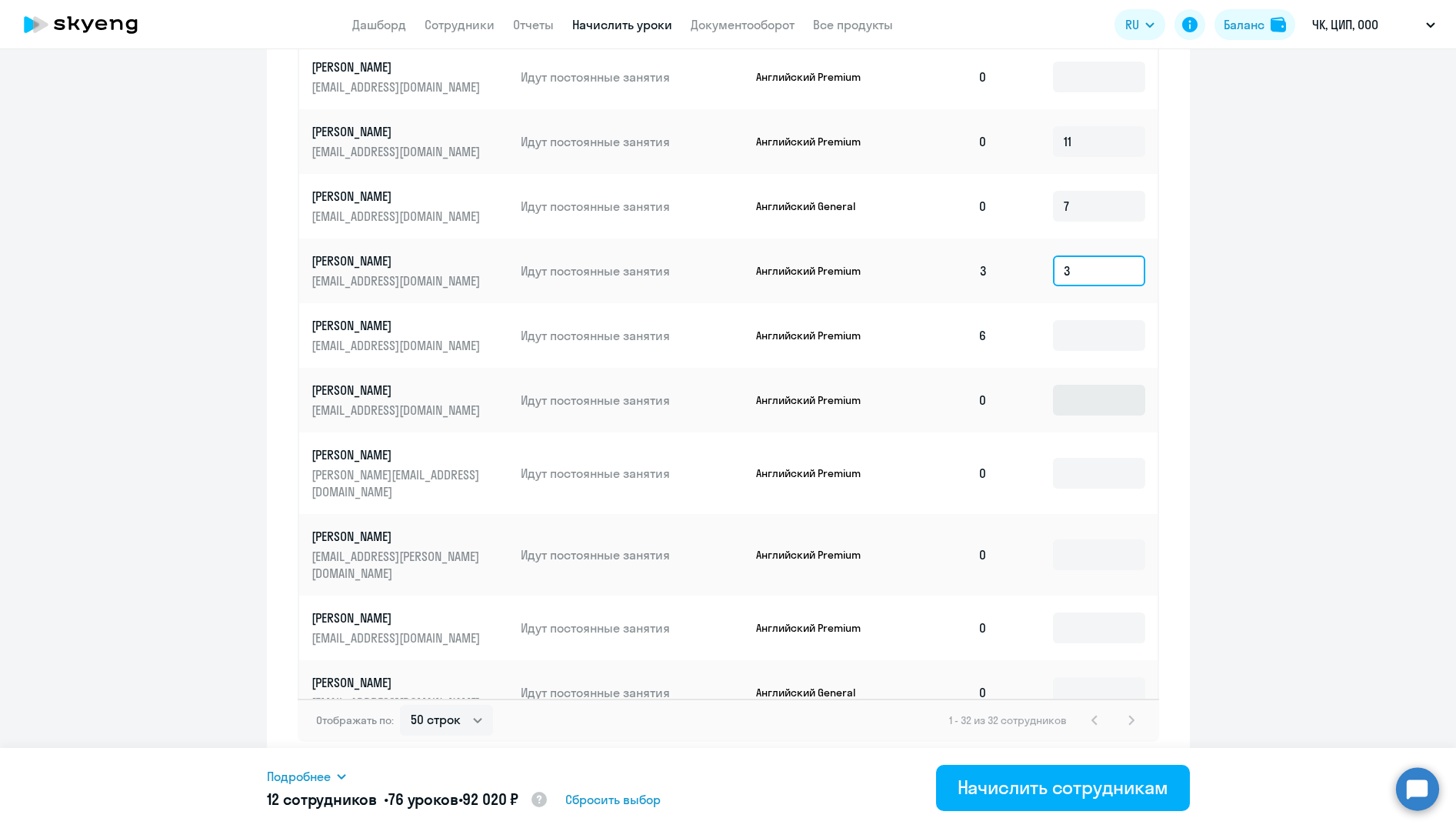
type input "3"
click at [1075, 401] on input at bounding box center [1100, 400] width 92 height 31
type input "5"
click at [1220, 439] on ng-component "Рекомендуем создать шаблон автоначислений Уроки больше не придётся начислять вр…" at bounding box center [728, 32] width 1456 height 1467
click at [1067, 465] on input at bounding box center [1100, 472] width 92 height 31
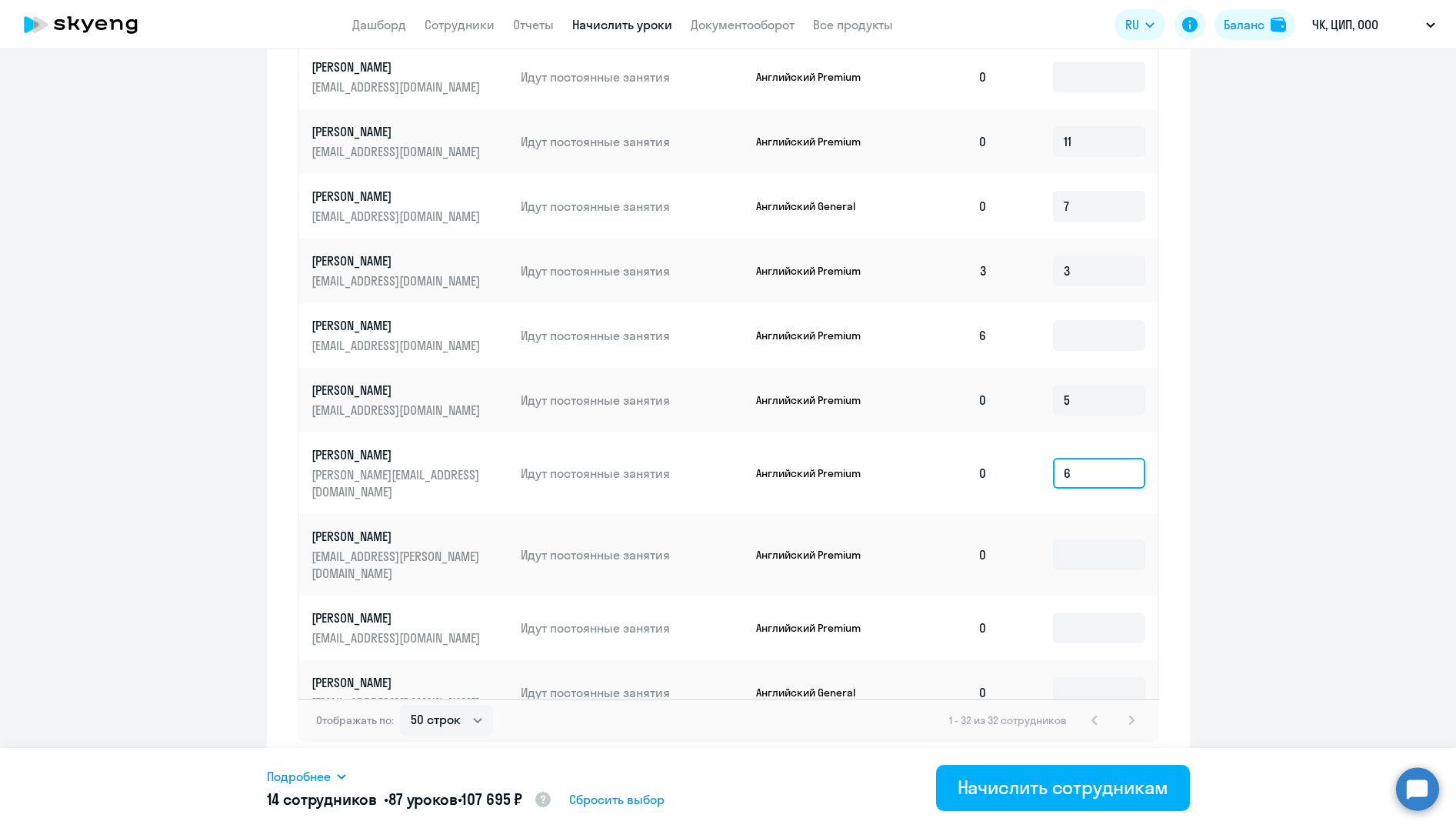
type input "6"
click at [1066, 539] on input at bounding box center [1100, 555] width 92 height 31
drag, startPoint x: 130, startPoint y: 355, endPoint x: 1066, endPoint y: 528, distance: 951.9
click at [1066, 539] on input at bounding box center [1100, 555] width 92 height 31
type input "4"
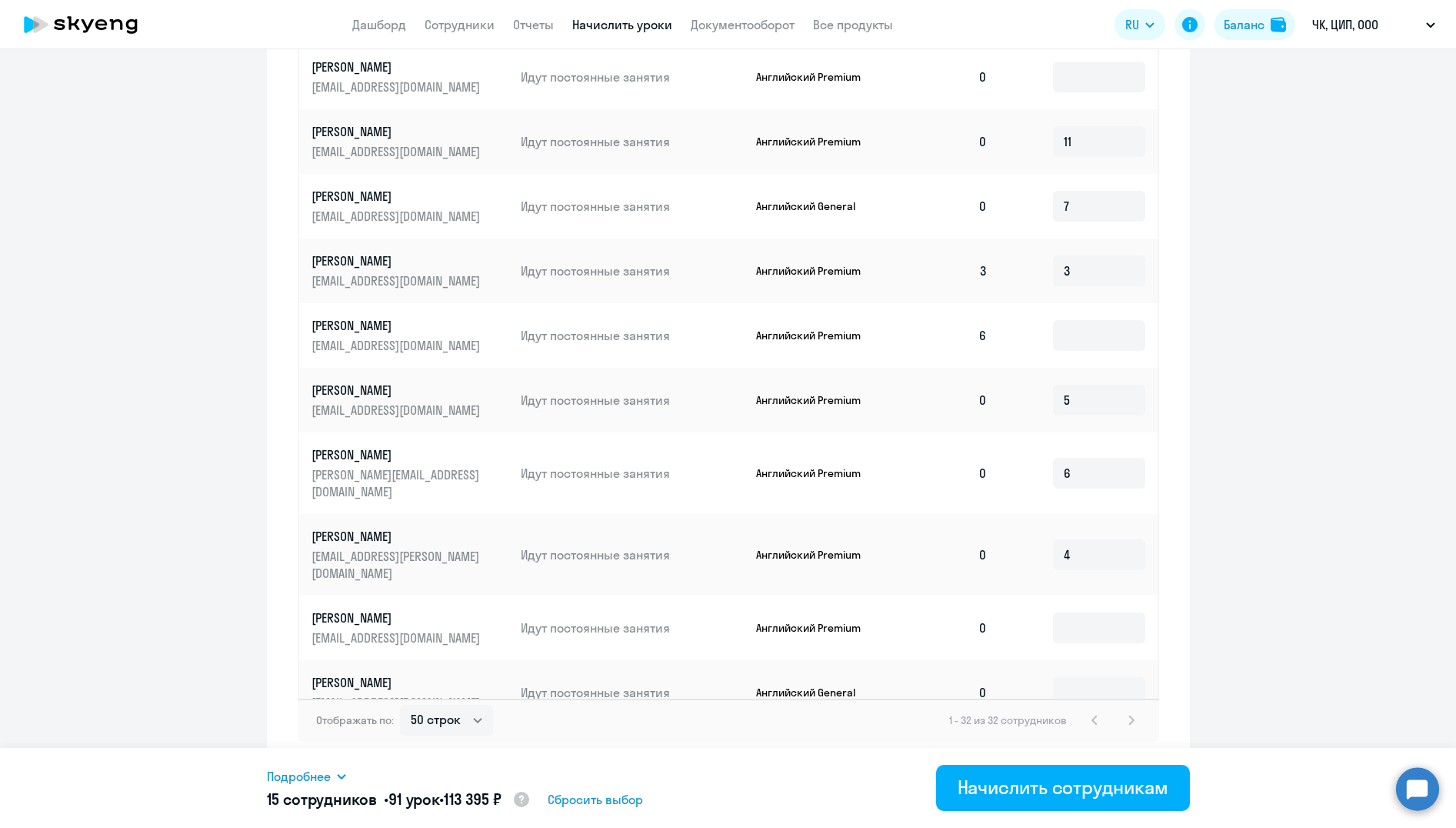
click at [1216, 553] on ng-component "Рекомендуем создать шаблон автоначислений Уроки больше не придётся начислять вр…" at bounding box center [728, 32] width 1456 height 1467
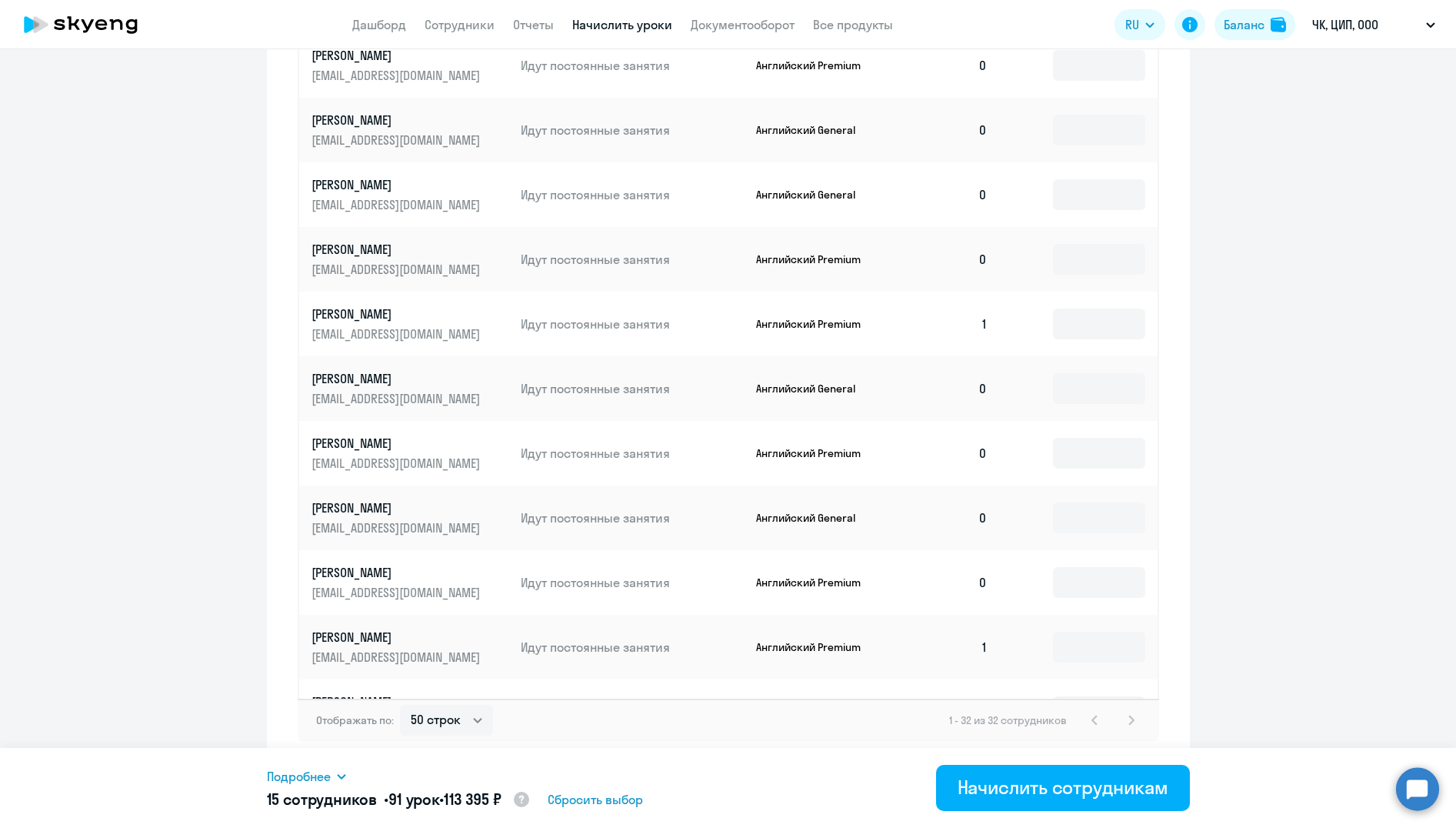
scroll to position [1204, 0]
click at [1053, 112] on input at bounding box center [1100, 127] width 92 height 31
type input "8"
click at [1262, 165] on ng-component "Рекомендуем создать шаблон автоначислений Уроки больше не придётся начислять вр…" at bounding box center [728, 32] width 1456 height 1467
click at [1074, 177] on input at bounding box center [1100, 192] width 92 height 31
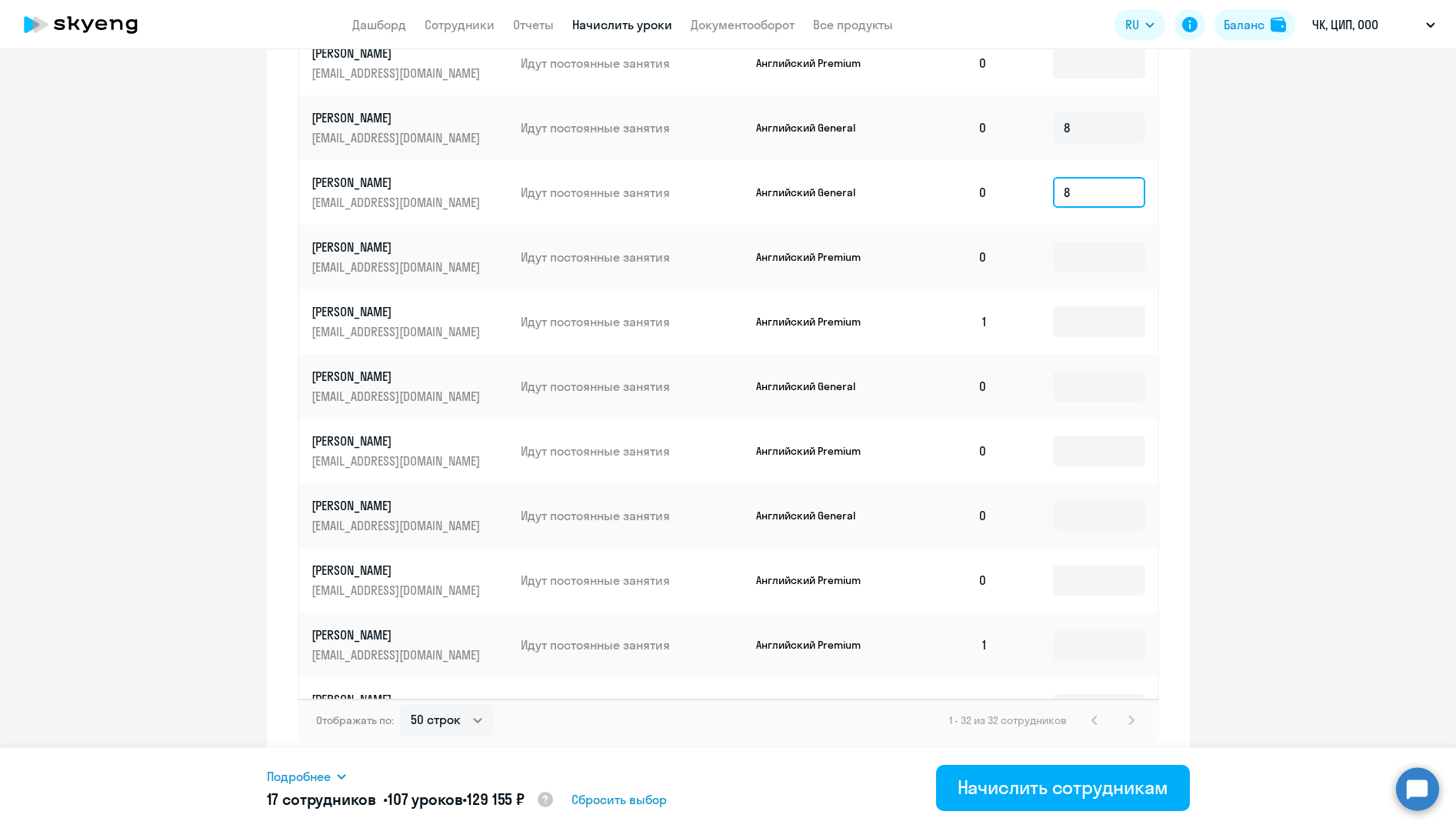
type input "8"
click at [1214, 190] on ng-component "Рекомендуем создать шаблон автоначислений Уроки больше не придётся начислять вр…" at bounding box center [728, 32] width 1456 height 1467
click at [1053, 306] on input at bounding box center [1100, 322] width 92 height 31
type input "5"
click at [1215, 339] on ng-component "Рекомендуем создать шаблон автоначислений Уроки больше не придётся начислять вр…" at bounding box center [728, 32] width 1456 height 1467
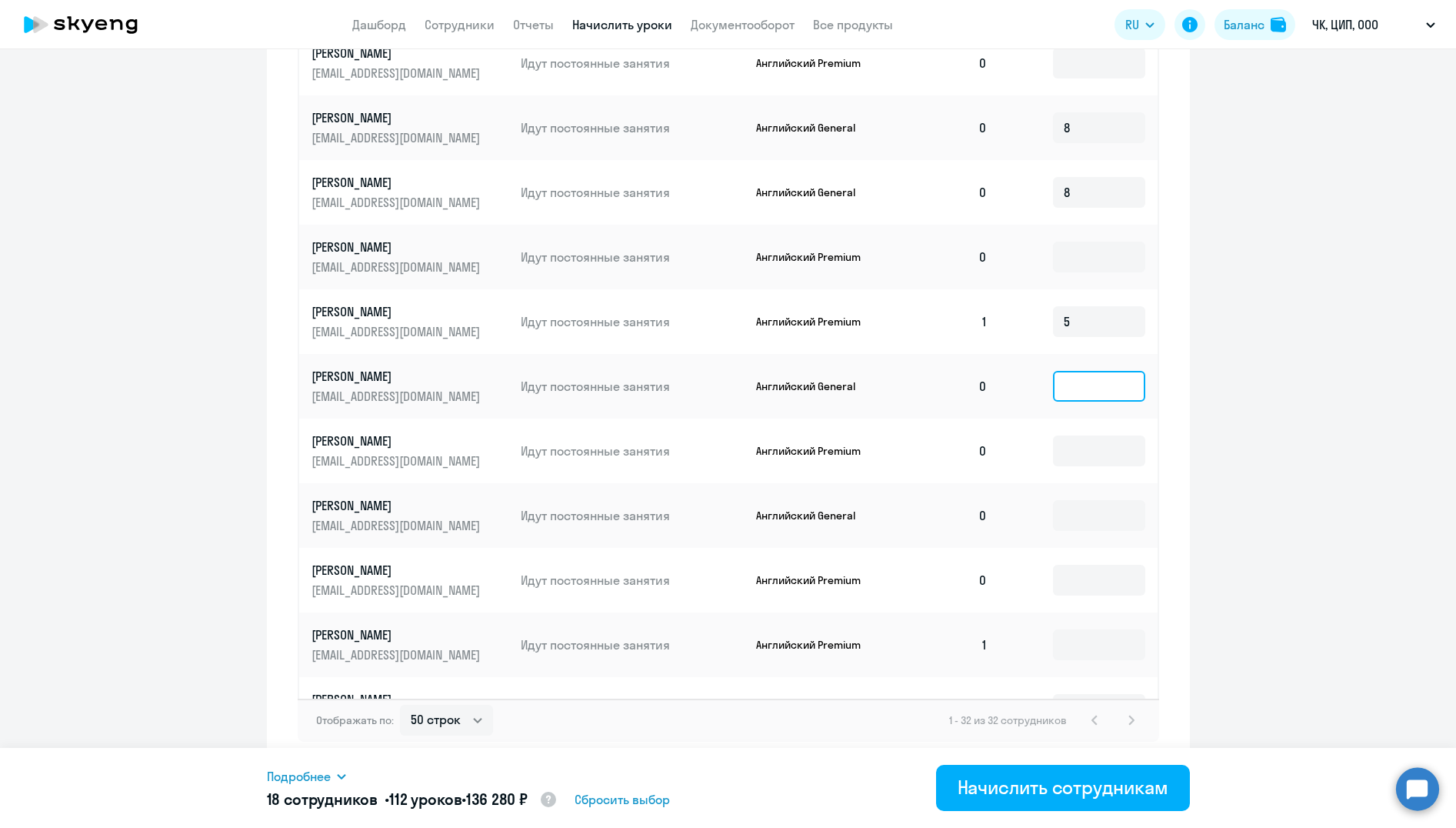
click at [1069, 371] on input at bounding box center [1100, 386] width 92 height 31
type input "6"
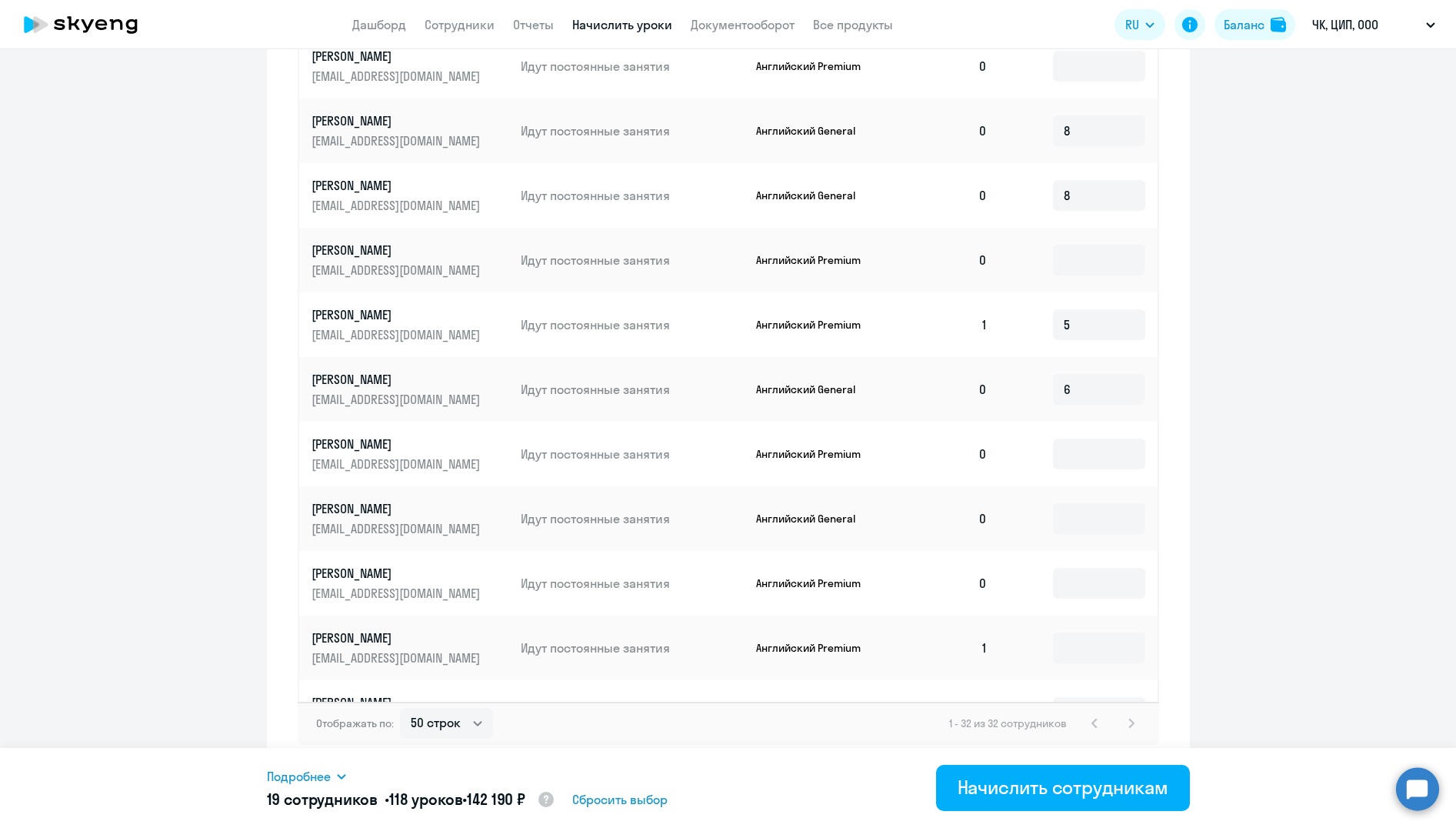
click at [1220, 373] on ng-component "Рекомендуем создать шаблон автоначислений Уроки больше не придётся начислять вр…" at bounding box center [728, 35] width 1456 height 1467
click at [1067, 441] on input at bounding box center [1100, 456] width 92 height 31
type input "6"
click at [1262, 451] on ng-component "Рекомендуем создать шаблон автоначислений Уроки больше не придётся начислять вр…" at bounding box center [728, 39] width 1456 height 1467
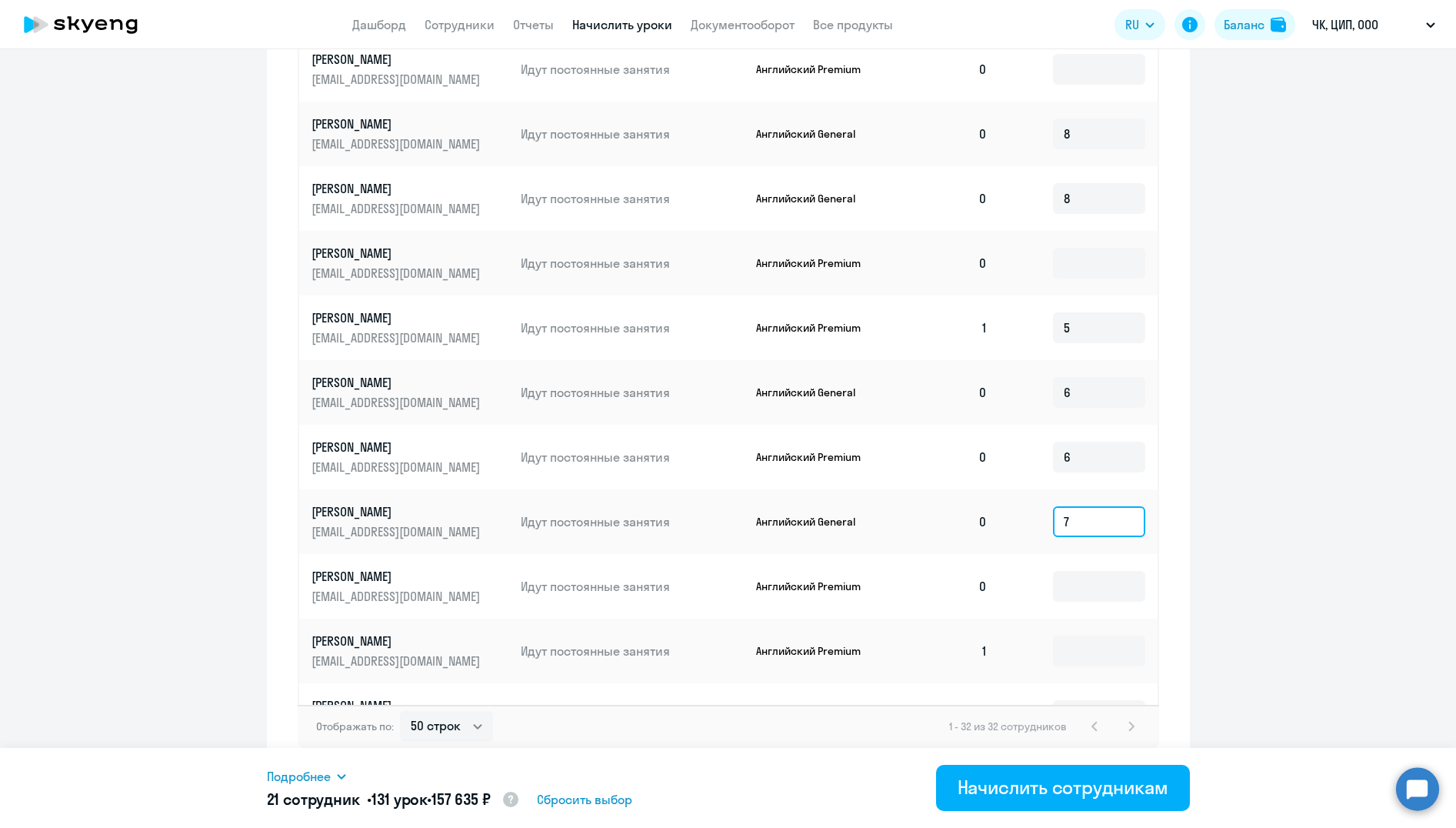
type input "7"
click at [1325, 407] on ng-component "Рекомендуем создать шаблон автоначислений Уроки больше не придётся начислять вр…" at bounding box center [728, 39] width 1456 height 1467
click at [1079, 571] on input at bounding box center [1100, 586] width 92 height 31
type input "4"
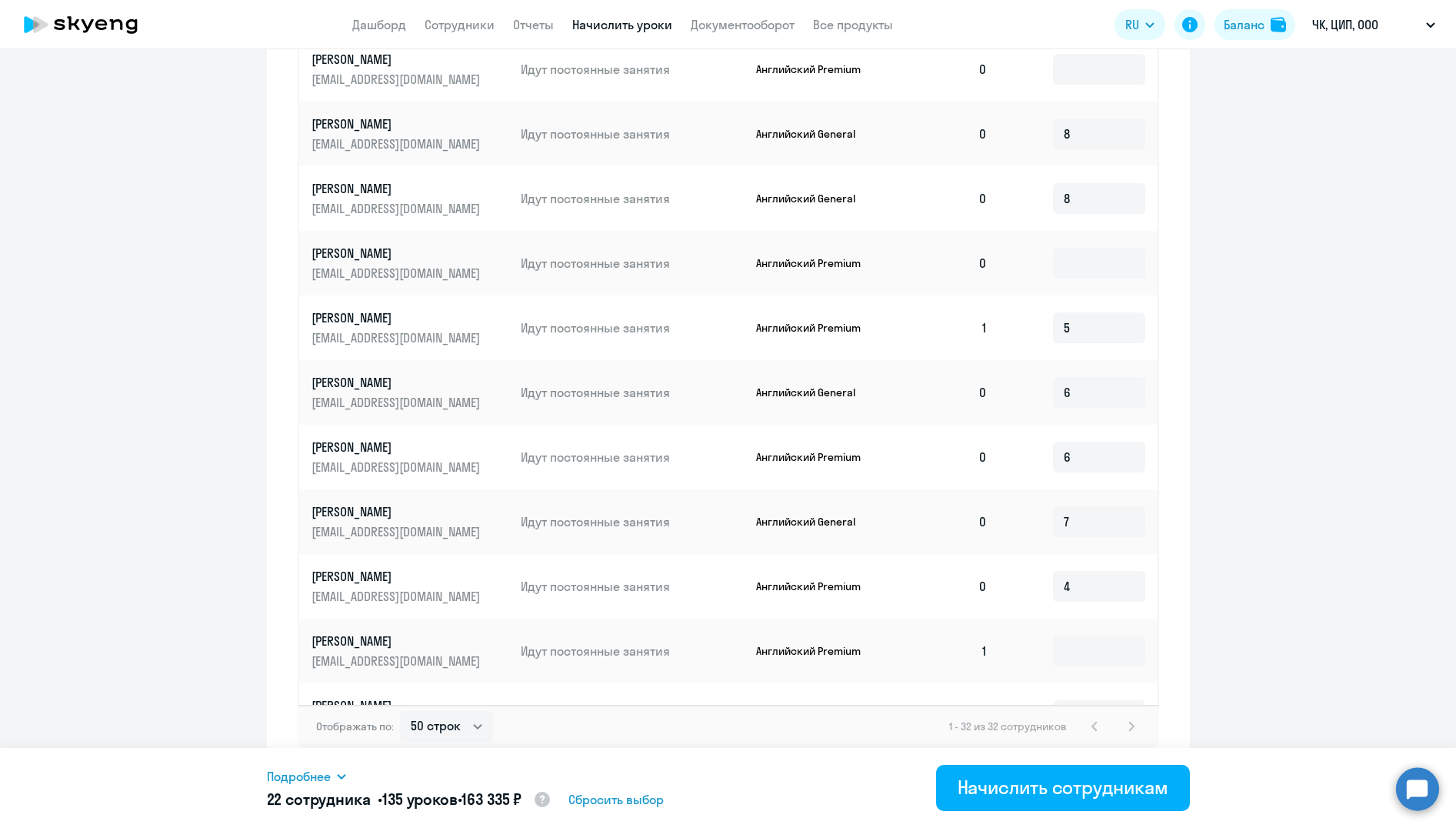
click at [1266, 557] on ng-component "Рекомендуем создать шаблон автоначислений Уроки больше не придётся начислять вр…" at bounding box center [728, 39] width 1456 height 1467
click at [1053, 636] on input at bounding box center [1100, 651] width 92 height 31
type input "5"
click at [1215, 615] on ng-component "Рекомендуем создать шаблон автоначислений Уроки больше не придётся начислять вр…" at bounding box center [728, 39] width 1456 height 1467
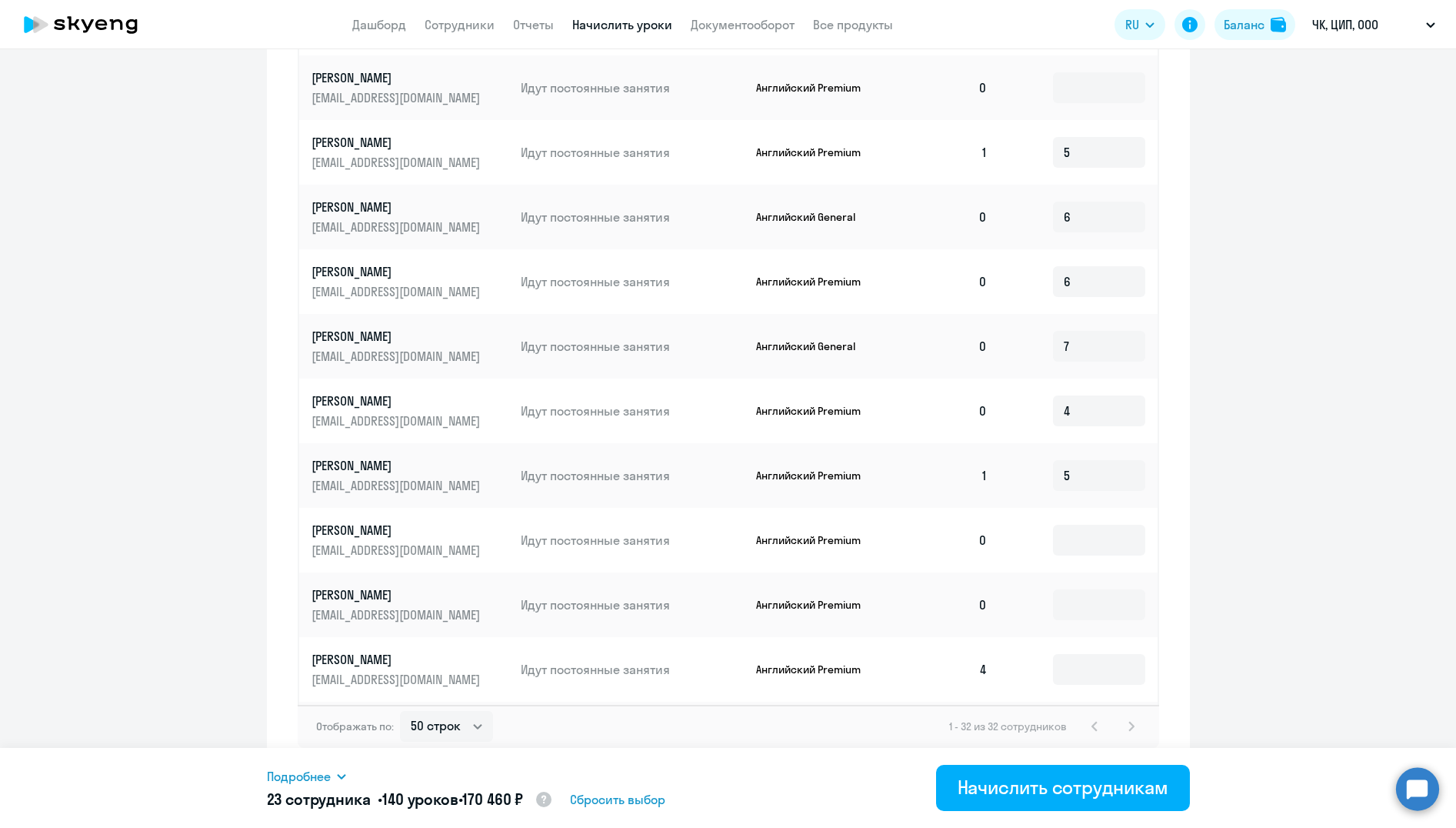
scroll to position [1408, 0]
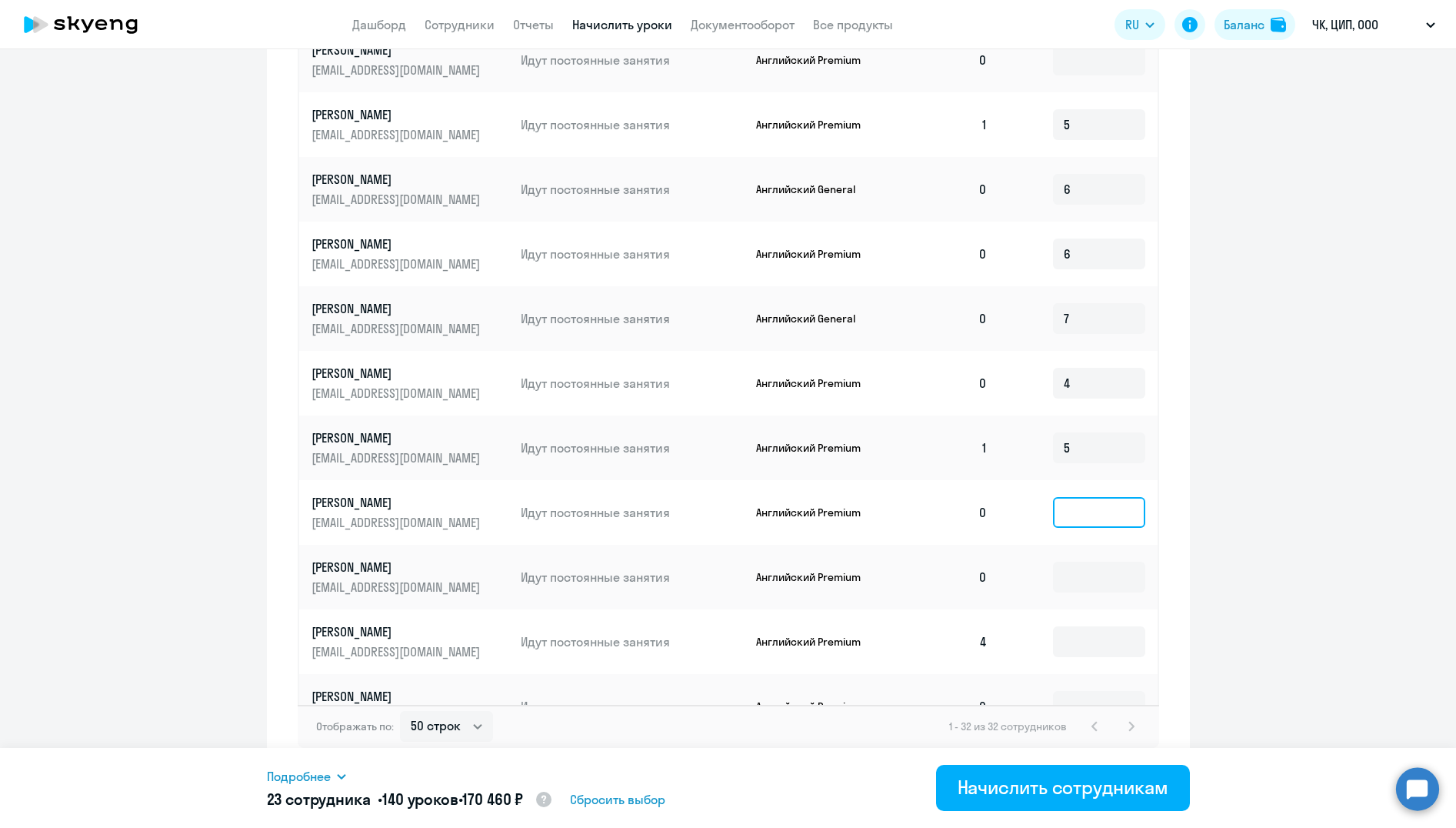
click at [1056, 497] on input at bounding box center [1100, 512] width 92 height 31
type input "4"
click at [1231, 482] on ng-component "Рекомендуем создать шаблон автоначислений Уроки больше не придётся начислять вр…" at bounding box center [728, 39] width 1456 height 1467
click at [1066, 561] on input at bounding box center [1100, 576] width 92 height 31
type input "5"
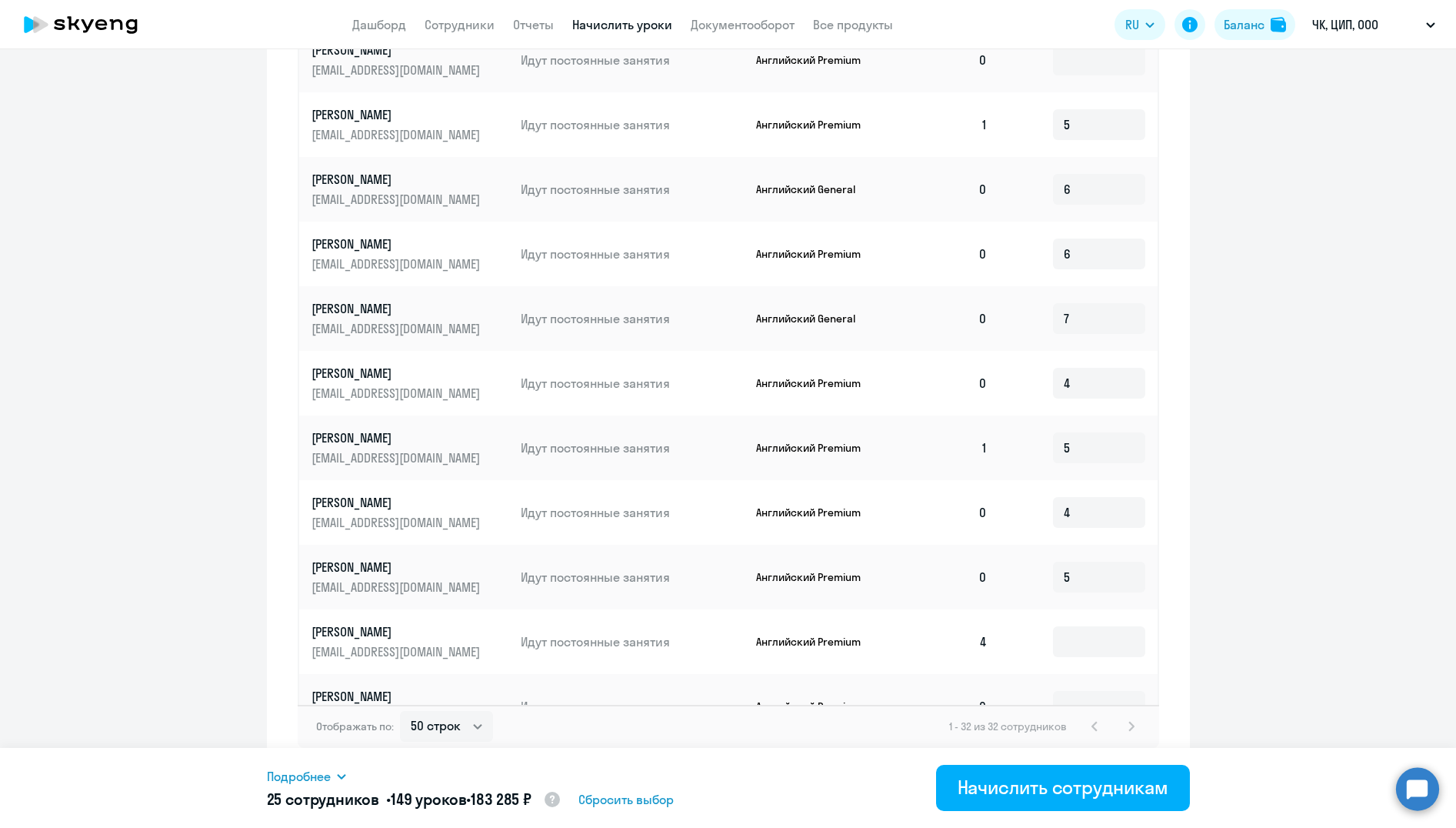
click at [1264, 561] on ng-component "Рекомендуем создать шаблон автоначислений Уроки больше не придётся начислять вр…" at bounding box center [728, 39] width 1456 height 1467
click at [1053, 690] on input at bounding box center [1100, 705] width 92 height 31
type input "3"
click at [1205, 617] on ng-component "Рекомендуем создать шаблон автоначислений Уроки больше не придётся начислять вр…" at bounding box center [728, 39] width 1456 height 1467
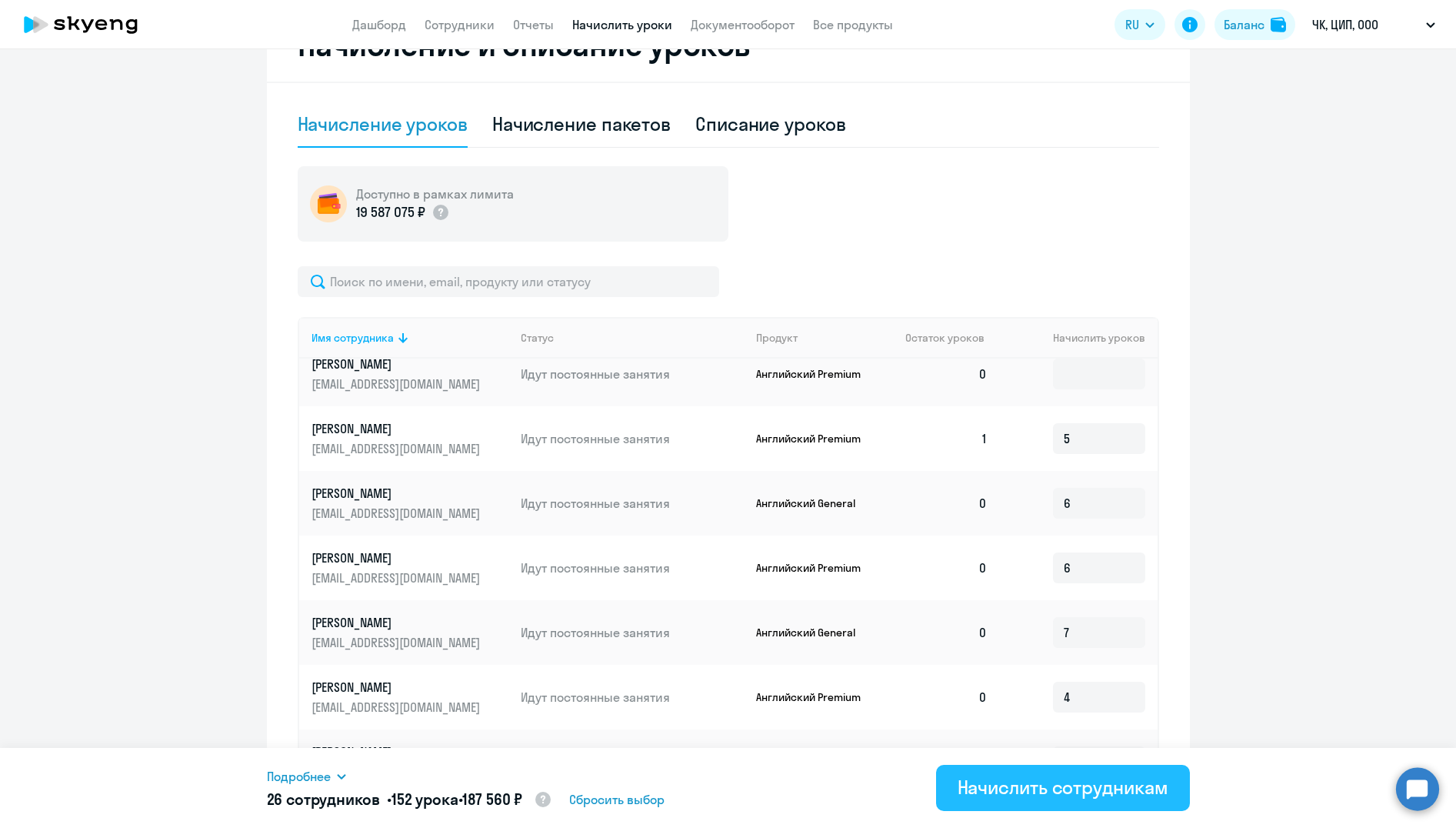
click at [1083, 789] on div "Начислить сотрудникам" at bounding box center [1062, 787] width 210 height 25
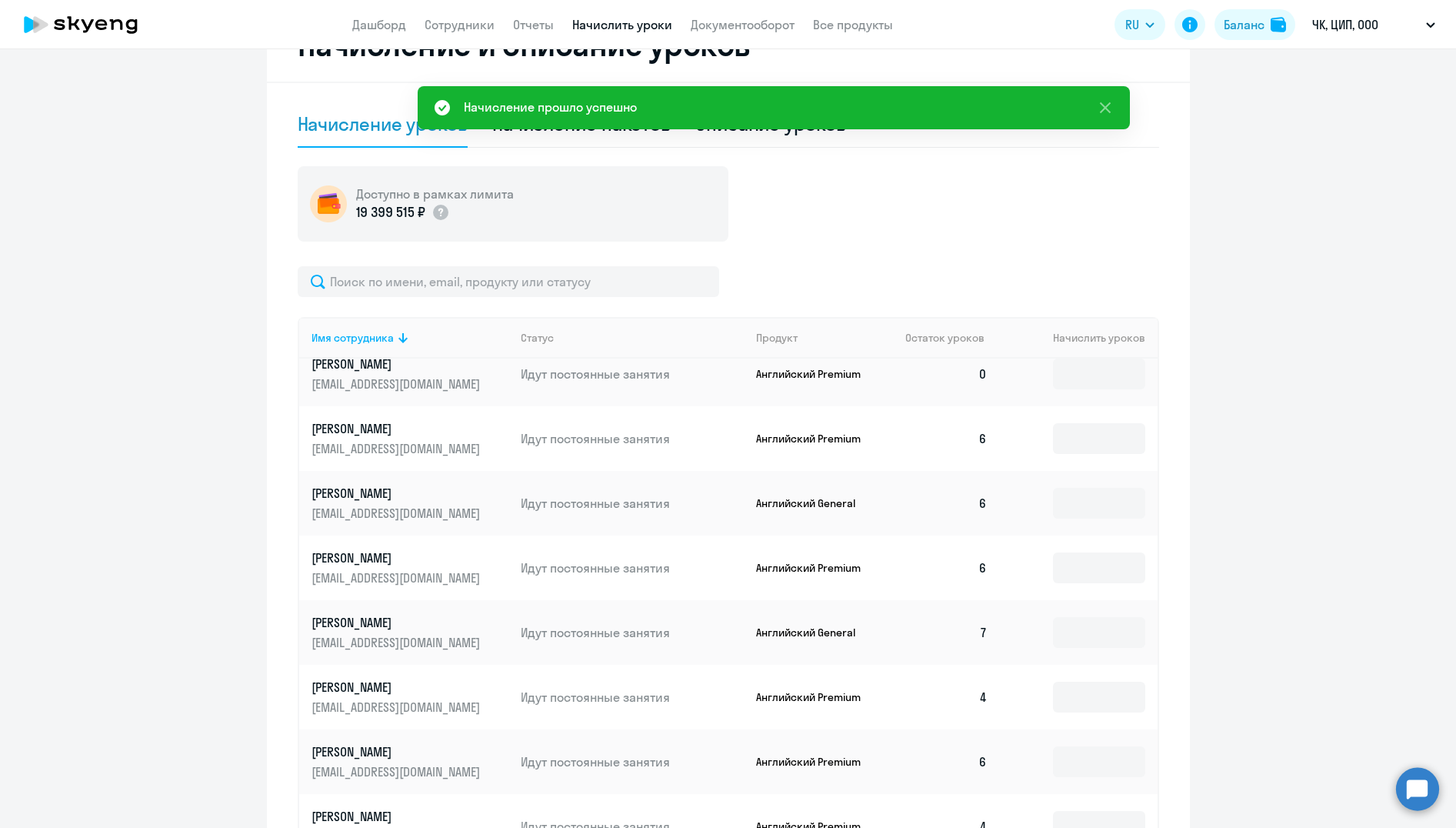
scroll to position [774, 0]
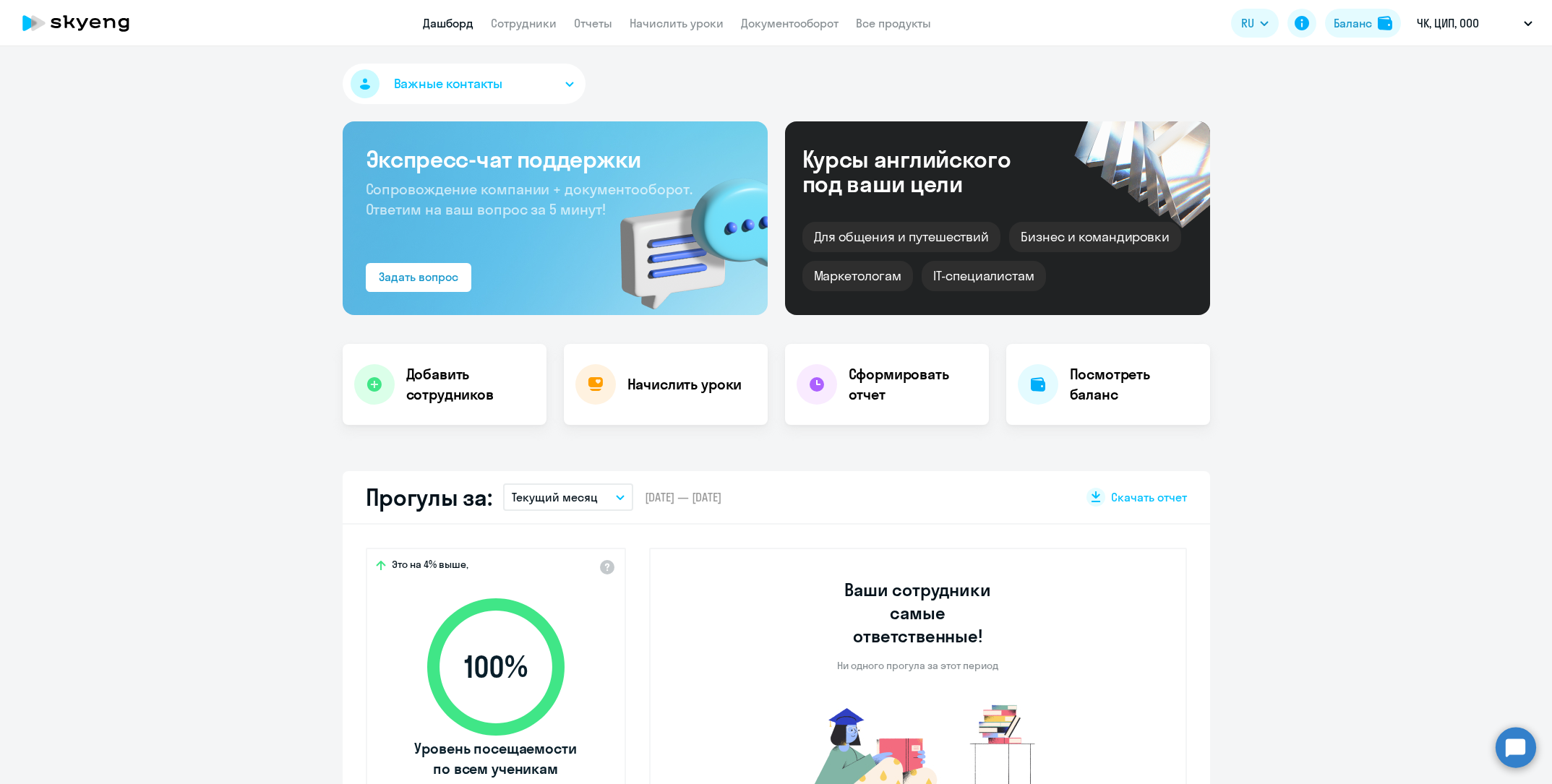
select select "30"
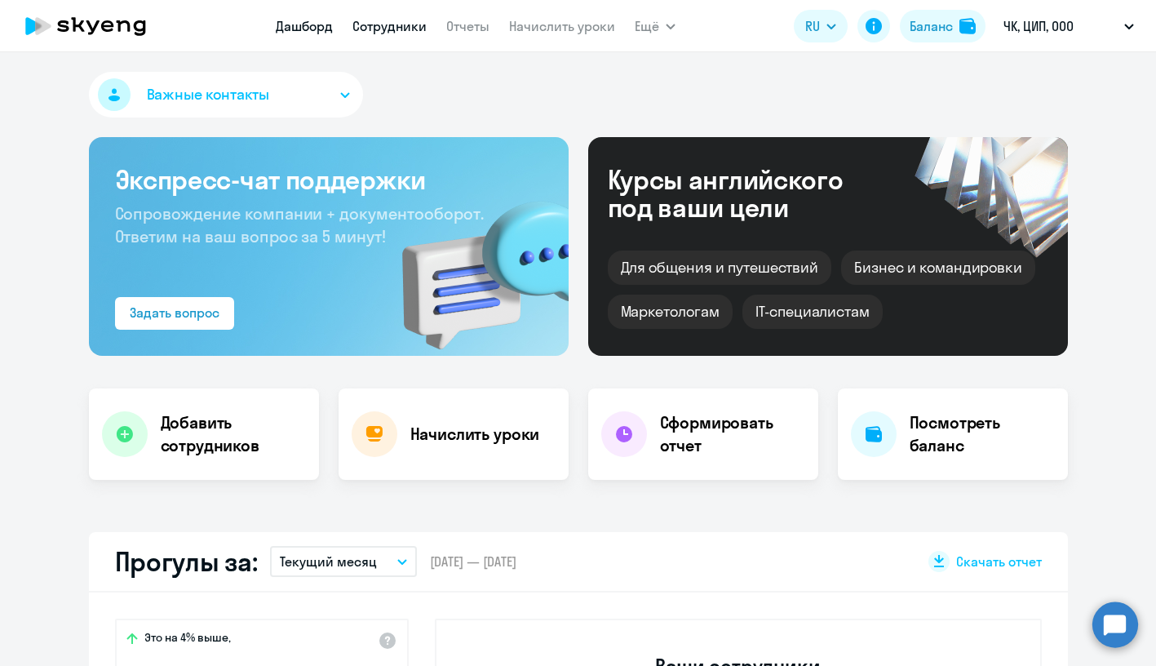
click at [406, 29] on link "Сотрудники" at bounding box center [389, 26] width 74 height 16
select select "30"
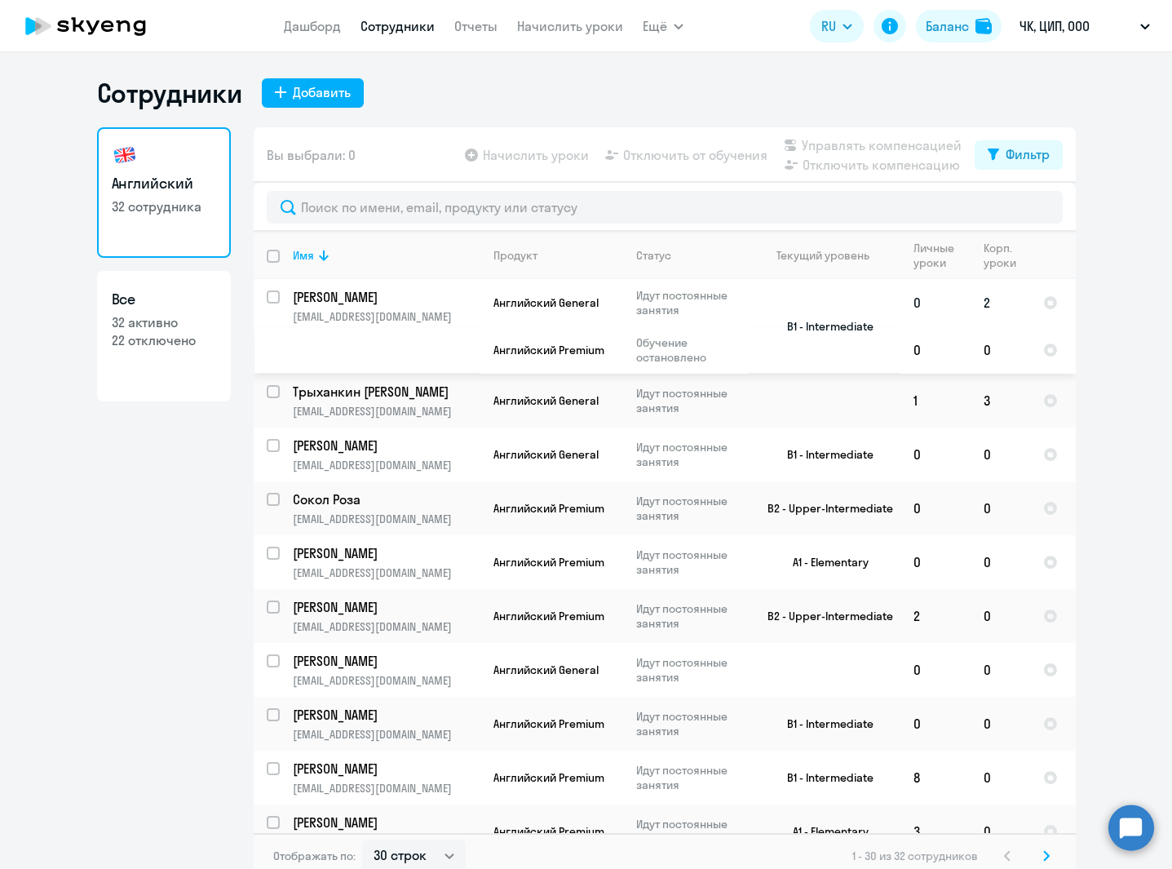
click at [334, 299] on p "[PERSON_NAME]" at bounding box center [385, 297] width 184 height 18
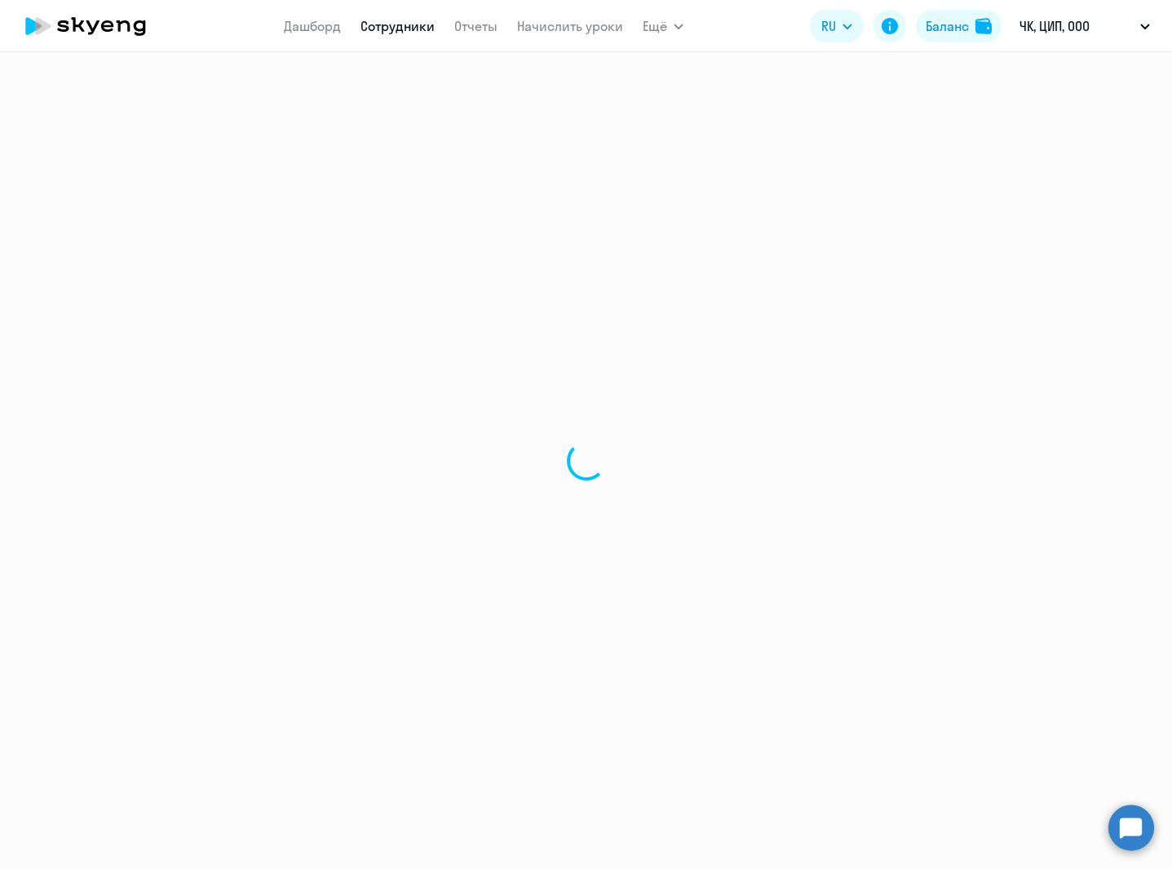
select select "english"
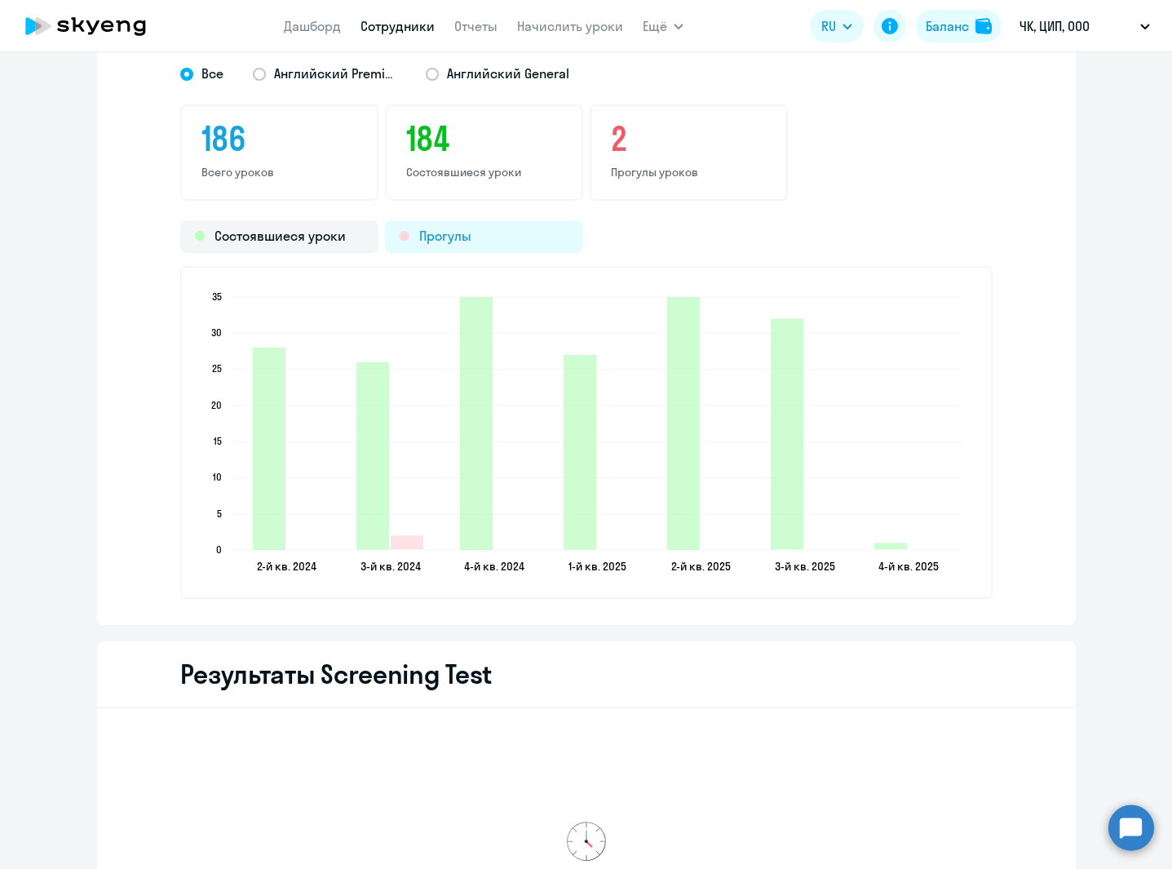
scroll to position [2094, 0]
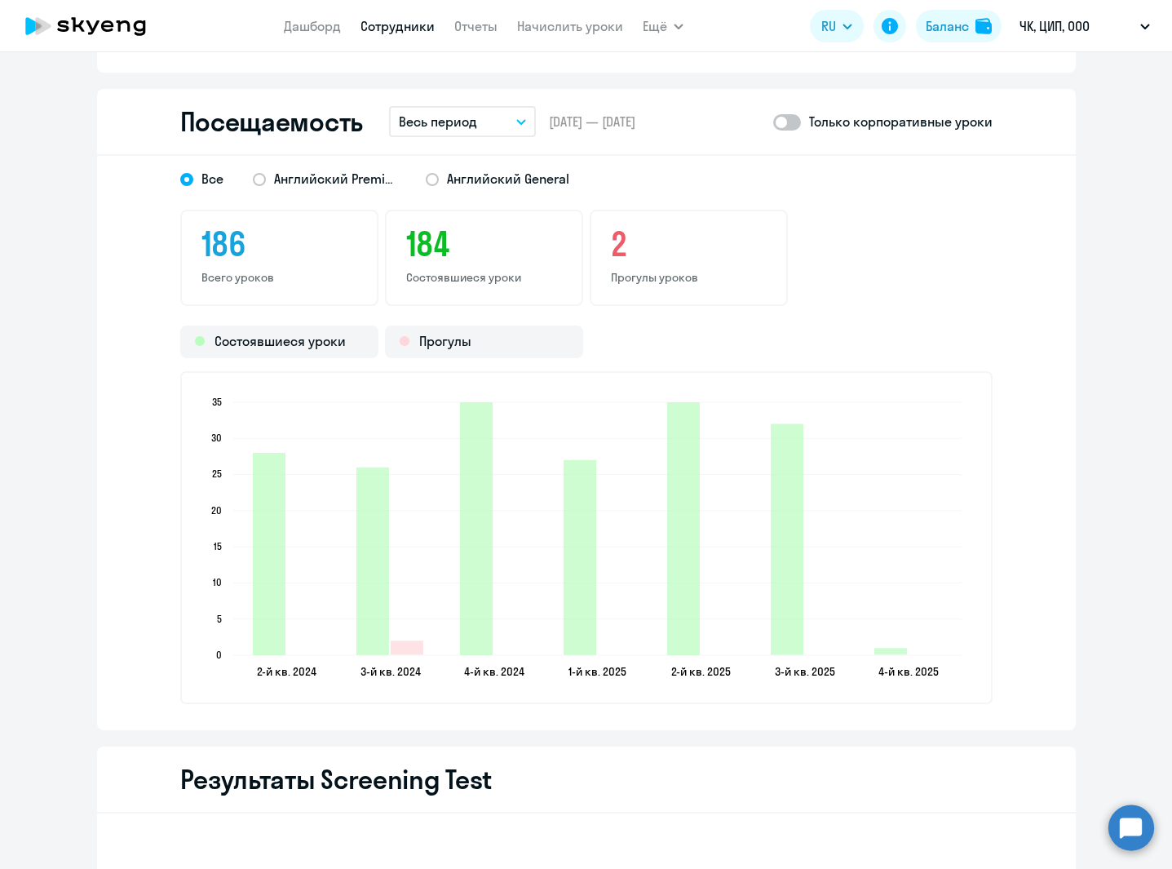
click at [462, 124] on p "Весь период" at bounding box center [438, 122] width 78 height 20
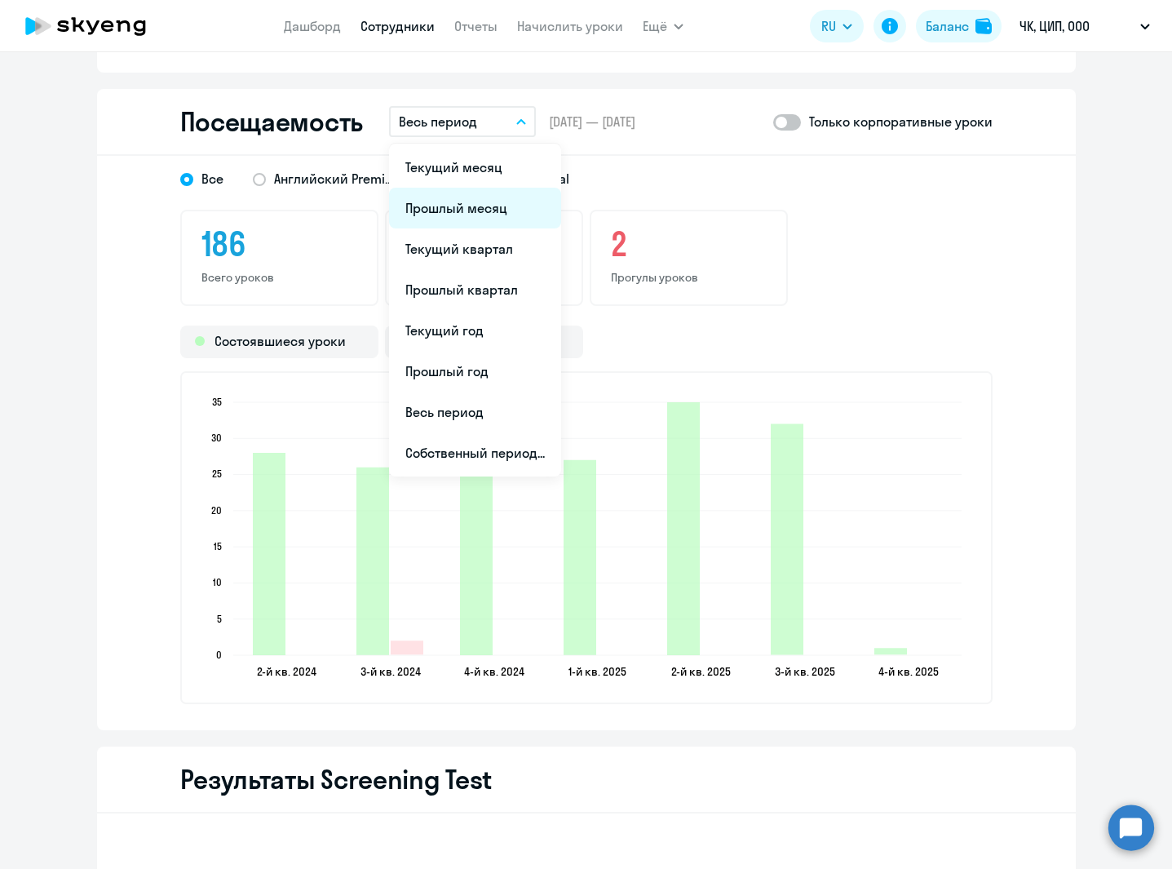
click at [493, 214] on li "Прошлый месяц" at bounding box center [475, 208] width 172 height 41
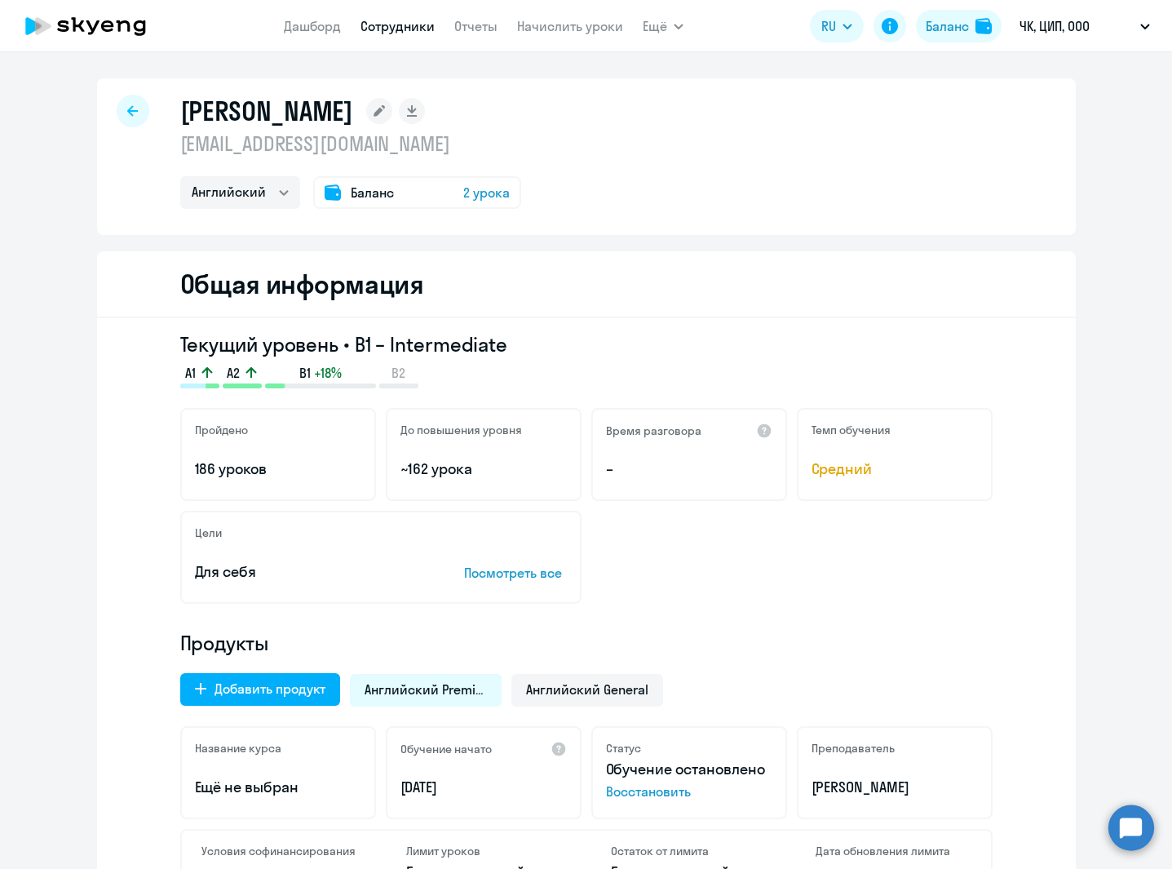
select select "30"
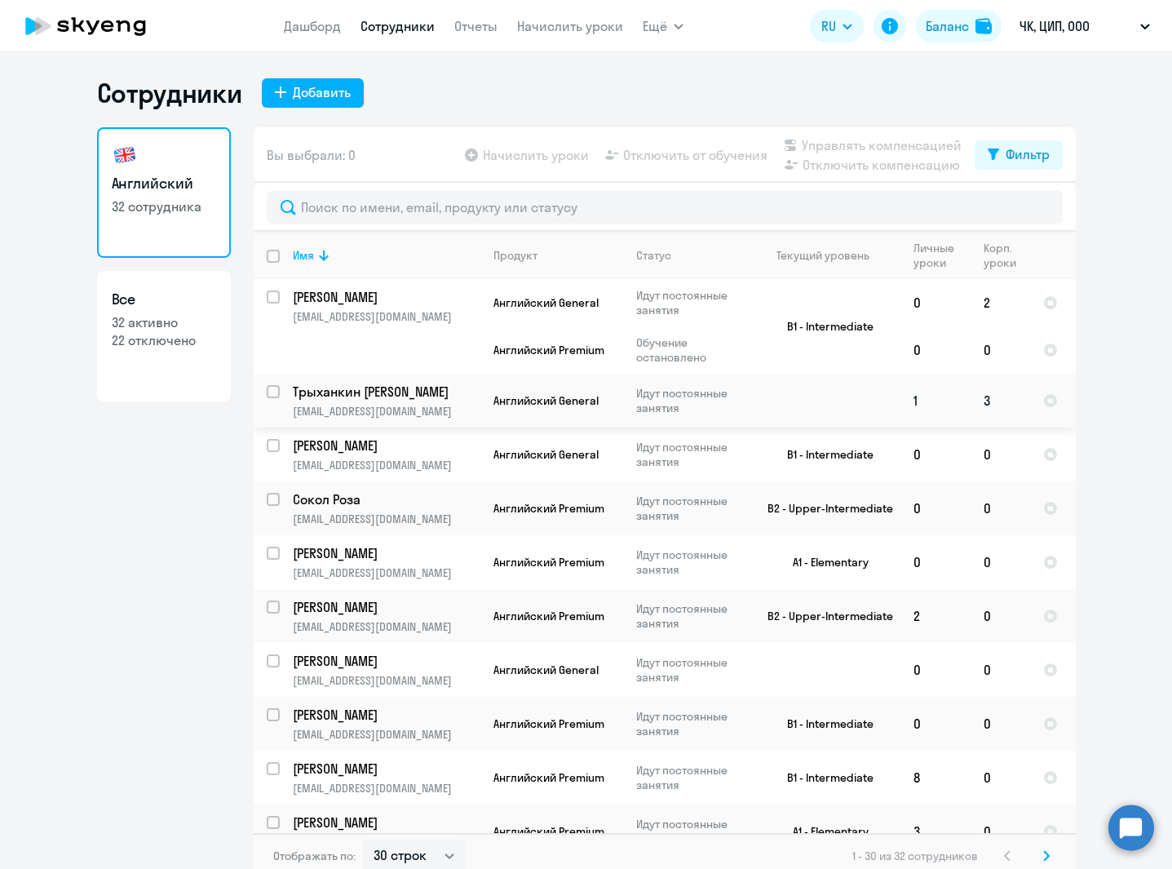
click at [403, 400] on p "Трыханкин [PERSON_NAME]" at bounding box center [385, 392] width 184 height 18
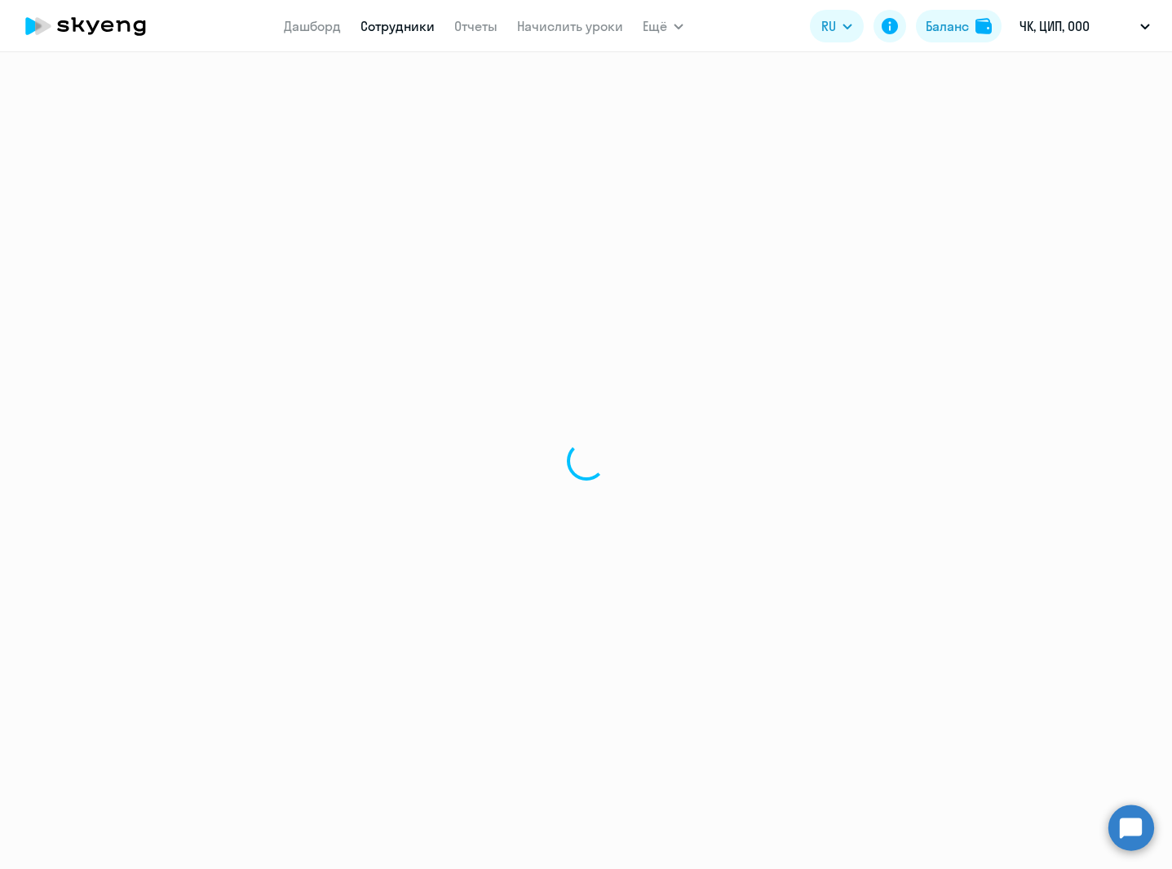
select select "english"
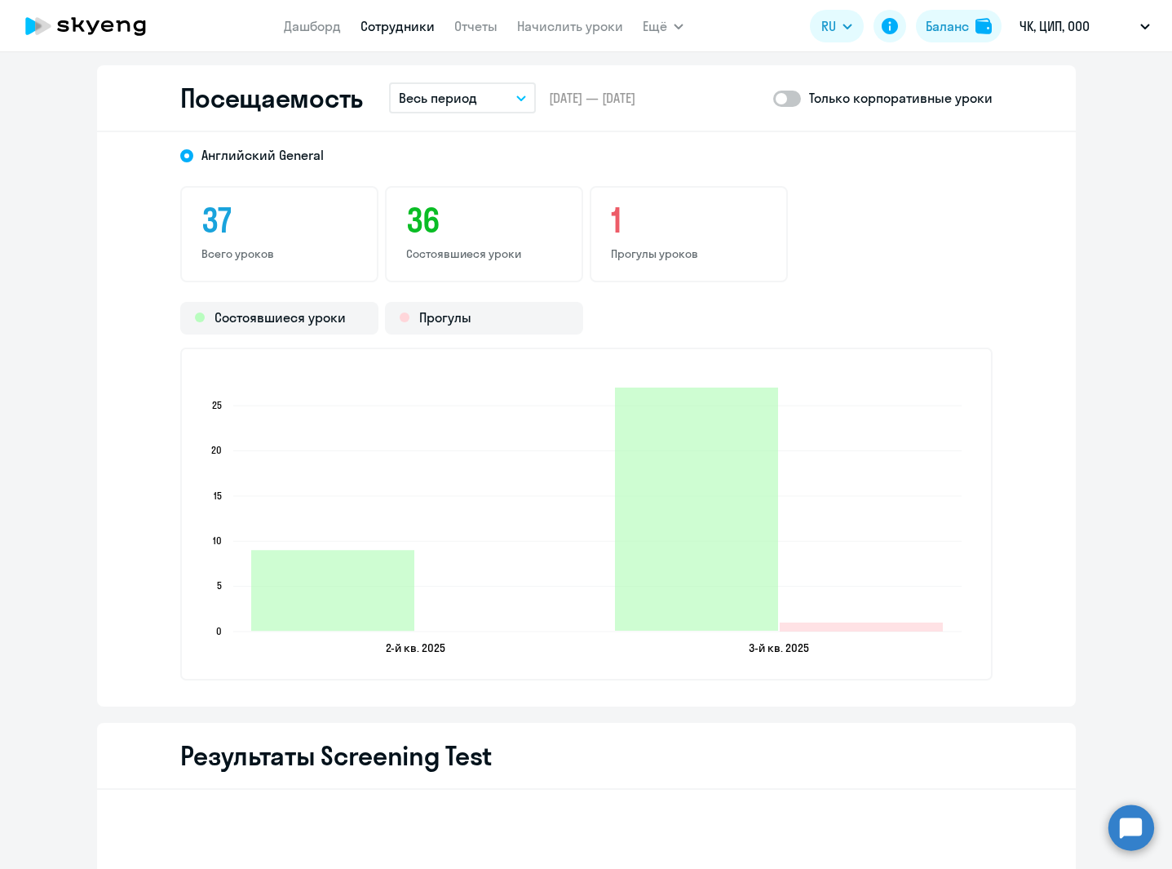
scroll to position [1462, 0]
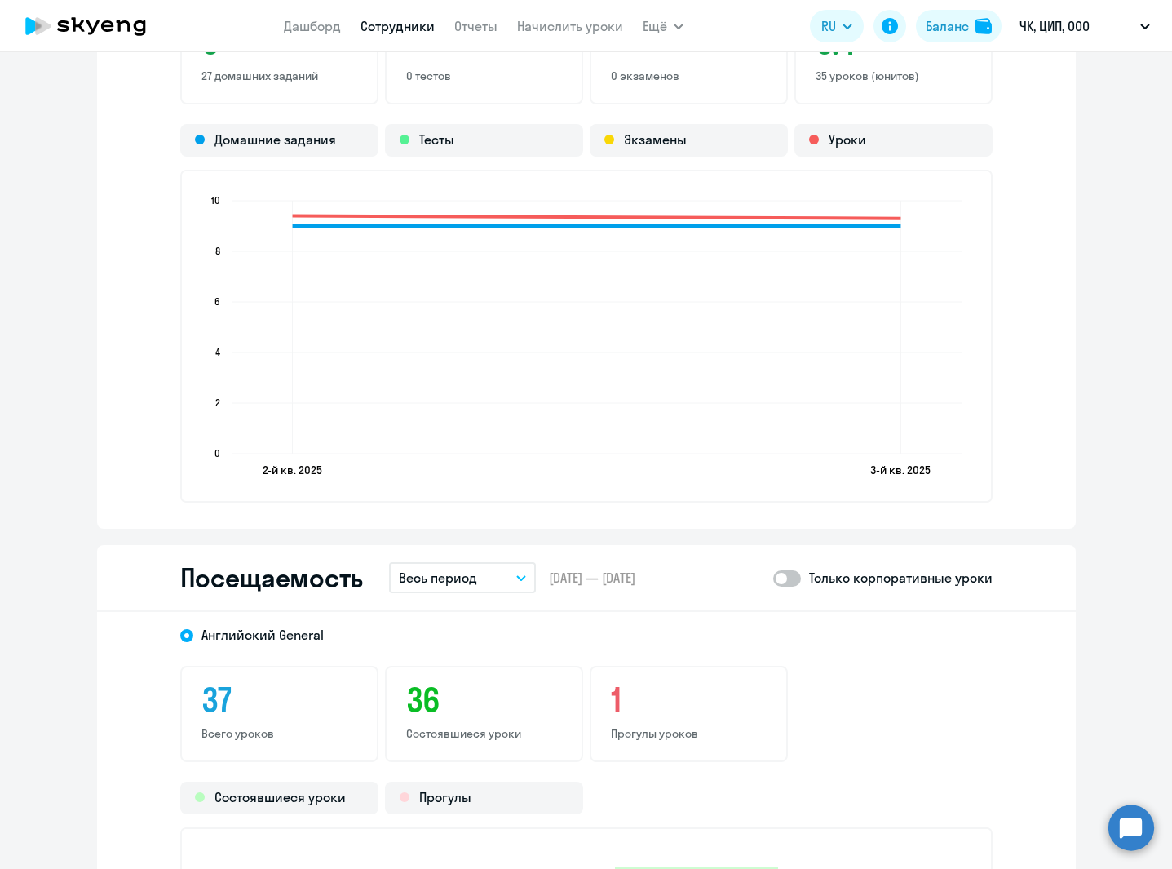
click at [457, 582] on p "Весь период" at bounding box center [438, 578] width 78 height 20
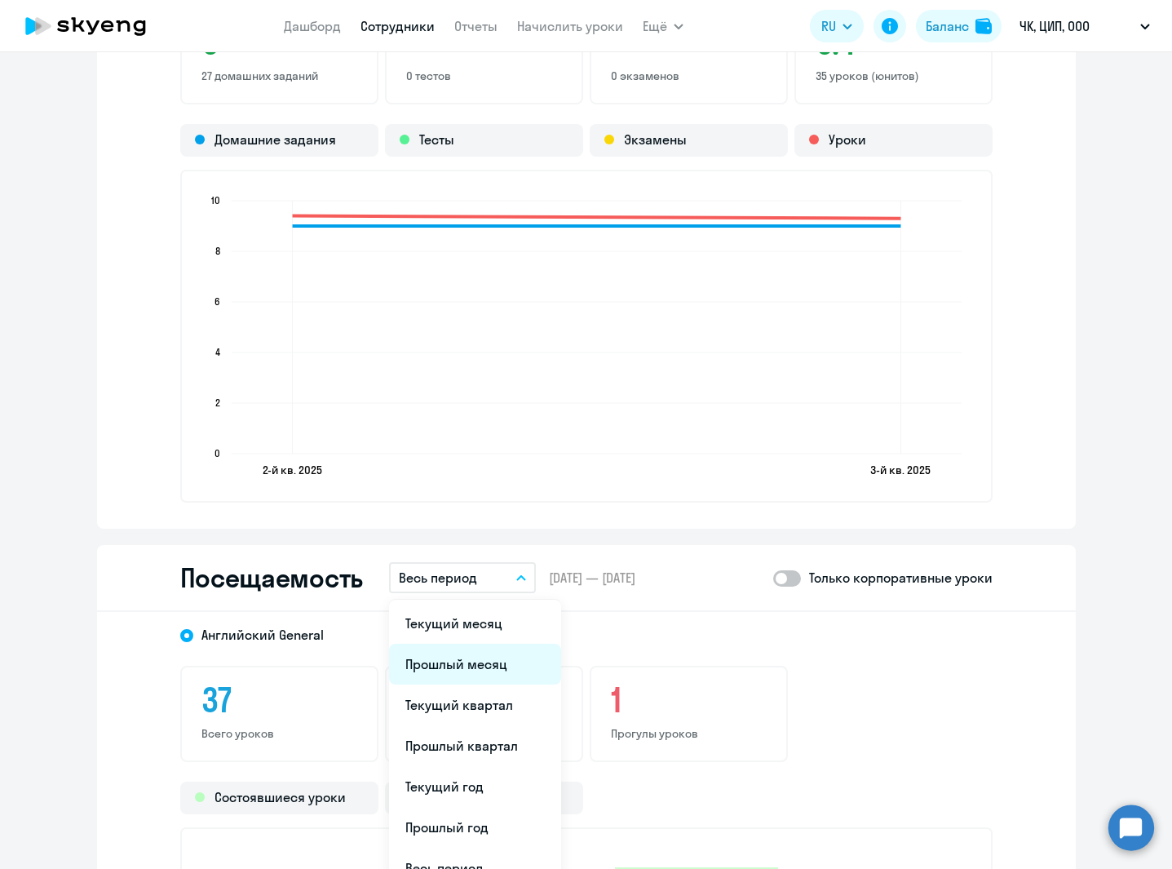
click at [455, 663] on li "Прошлый месяц" at bounding box center [475, 664] width 172 height 41
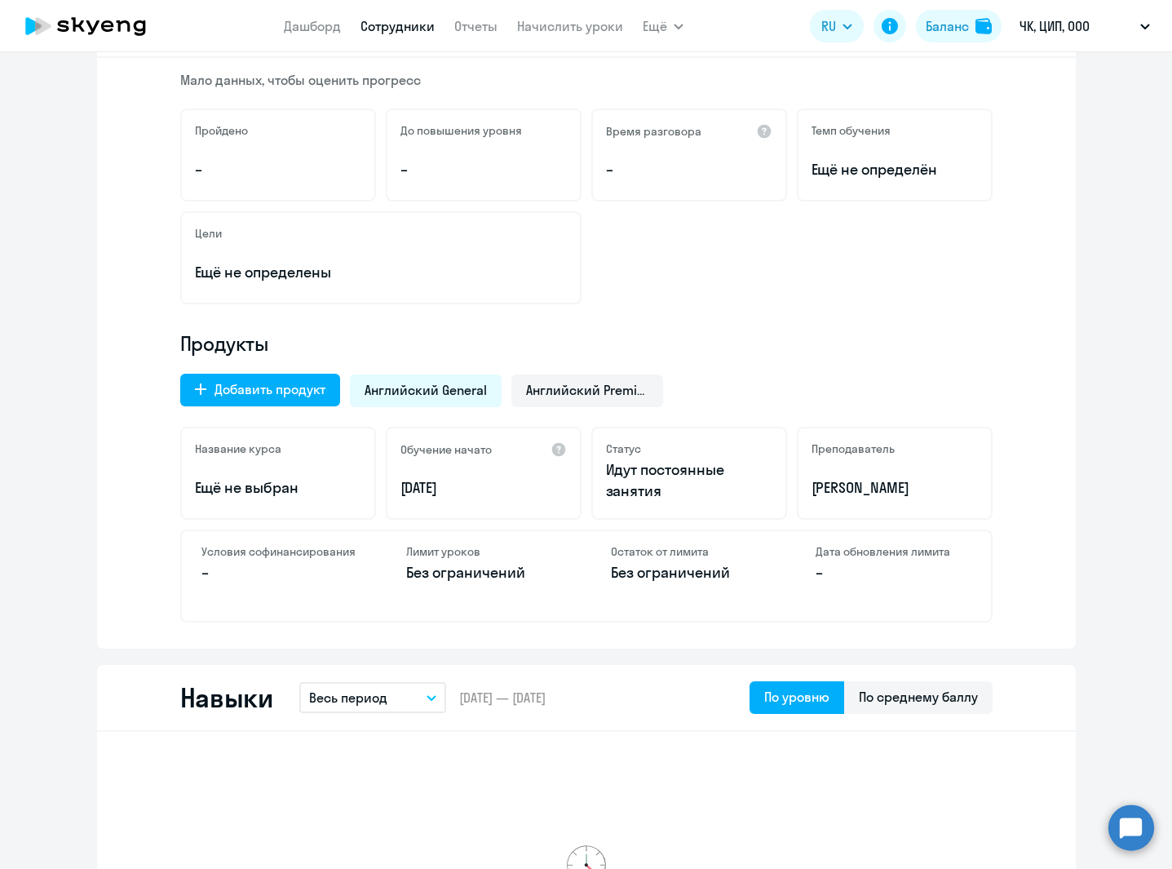
scroll to position [216, 0]
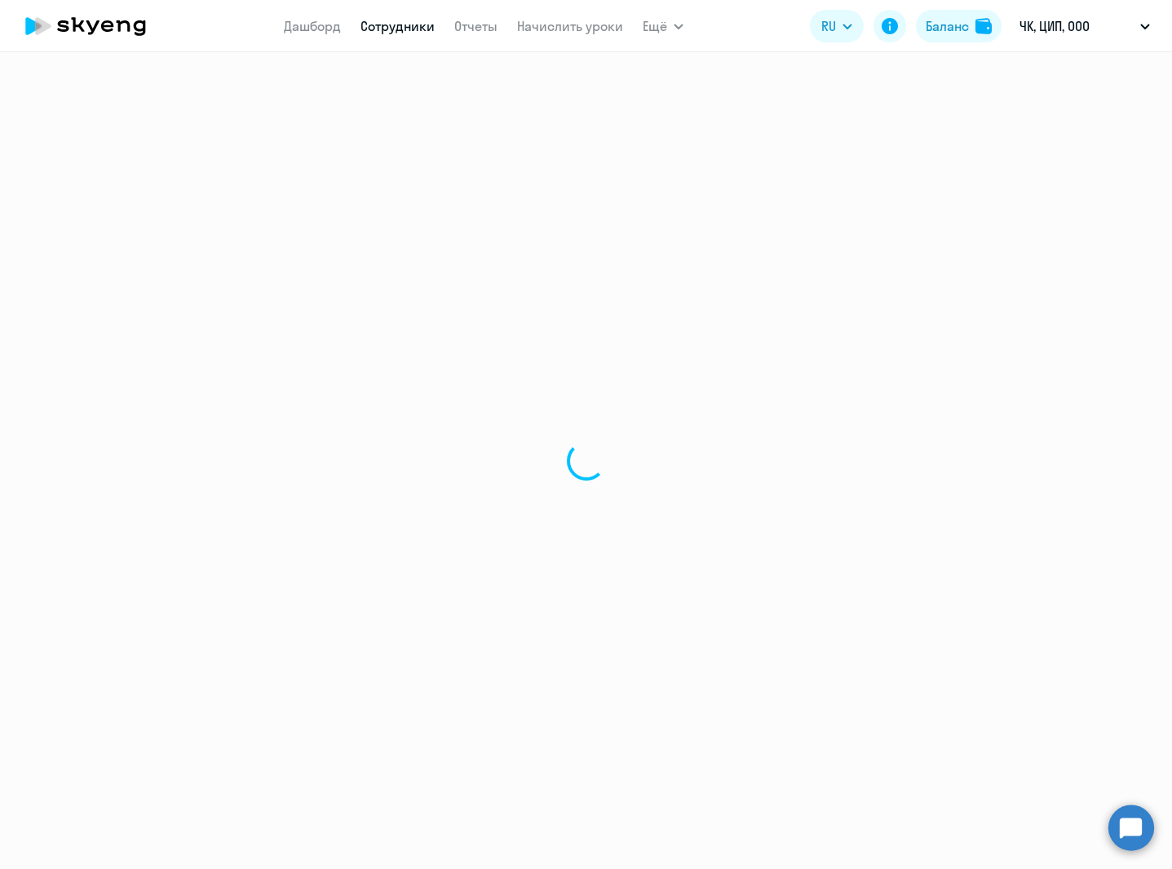
select select "30"
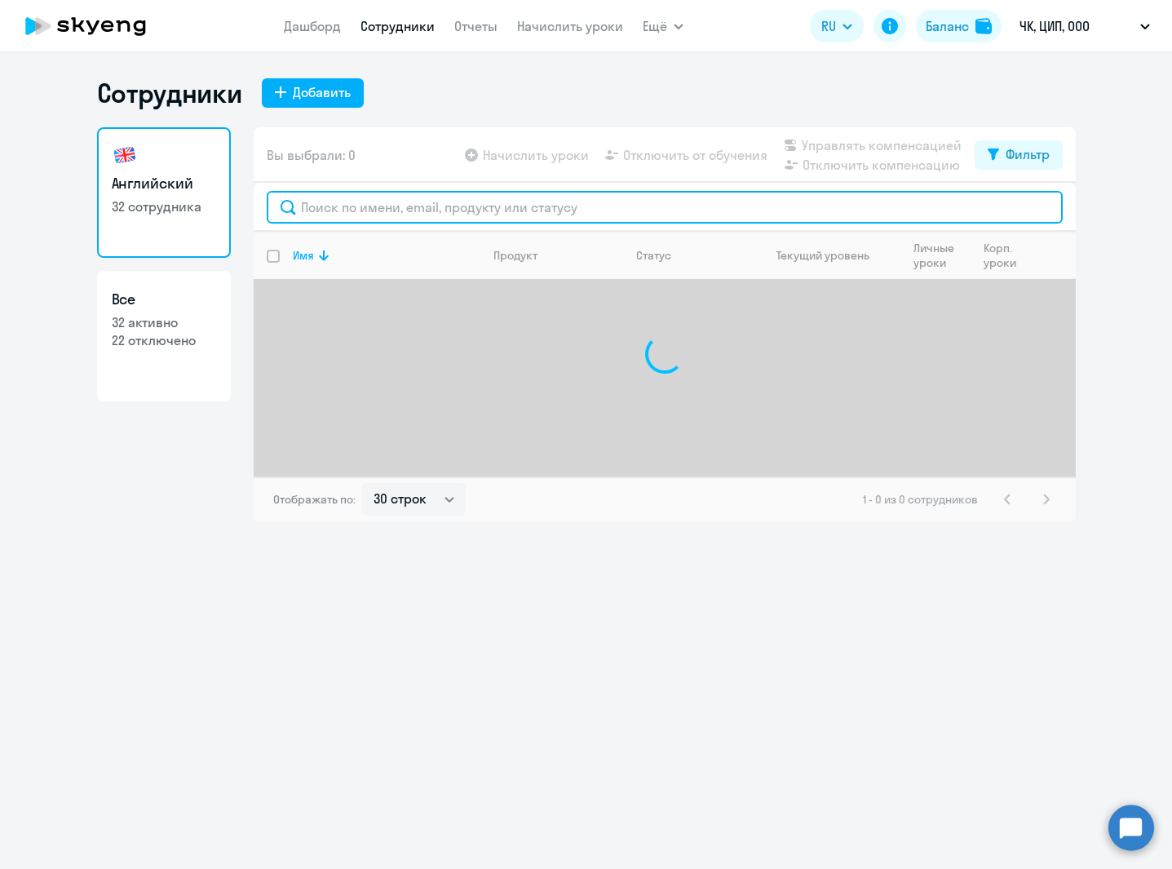
click at [360, 204] on input "text" at bounding box center [665, 207] width 796 height 33
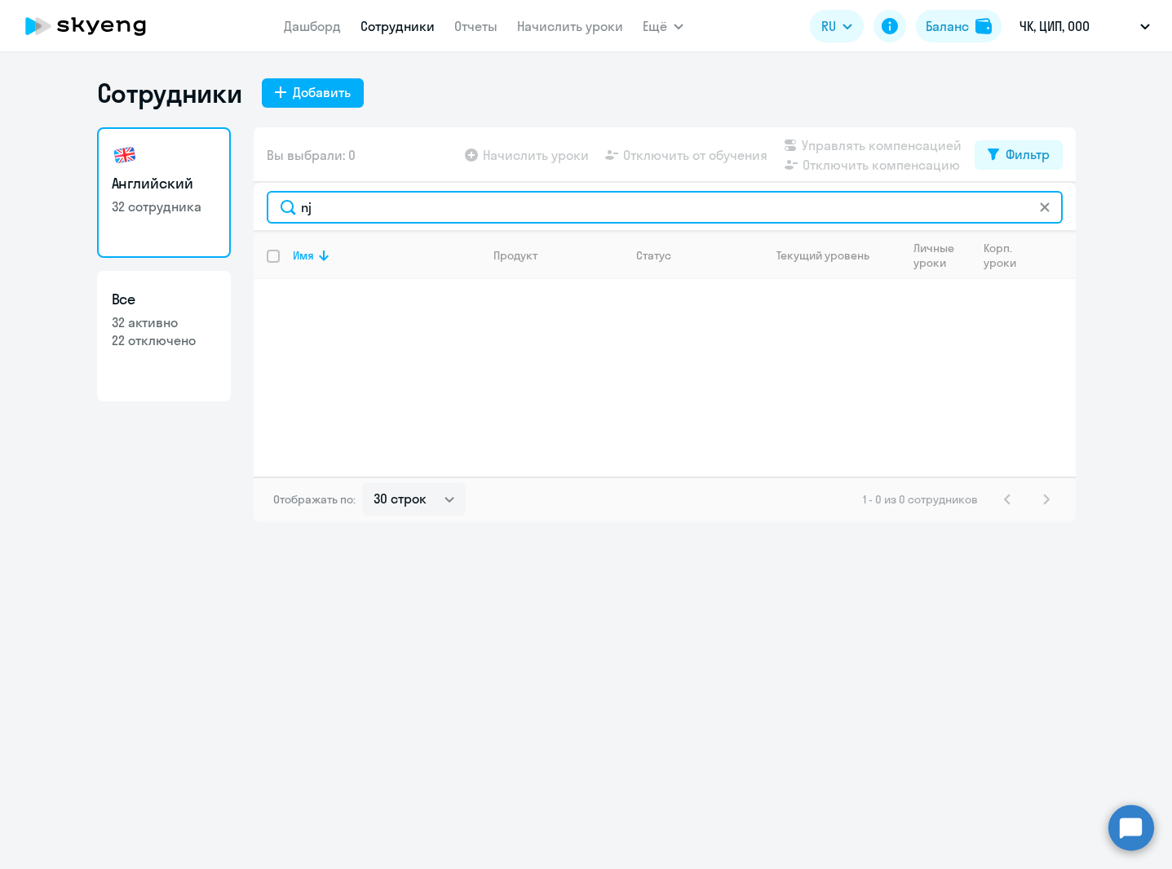
type input "n"
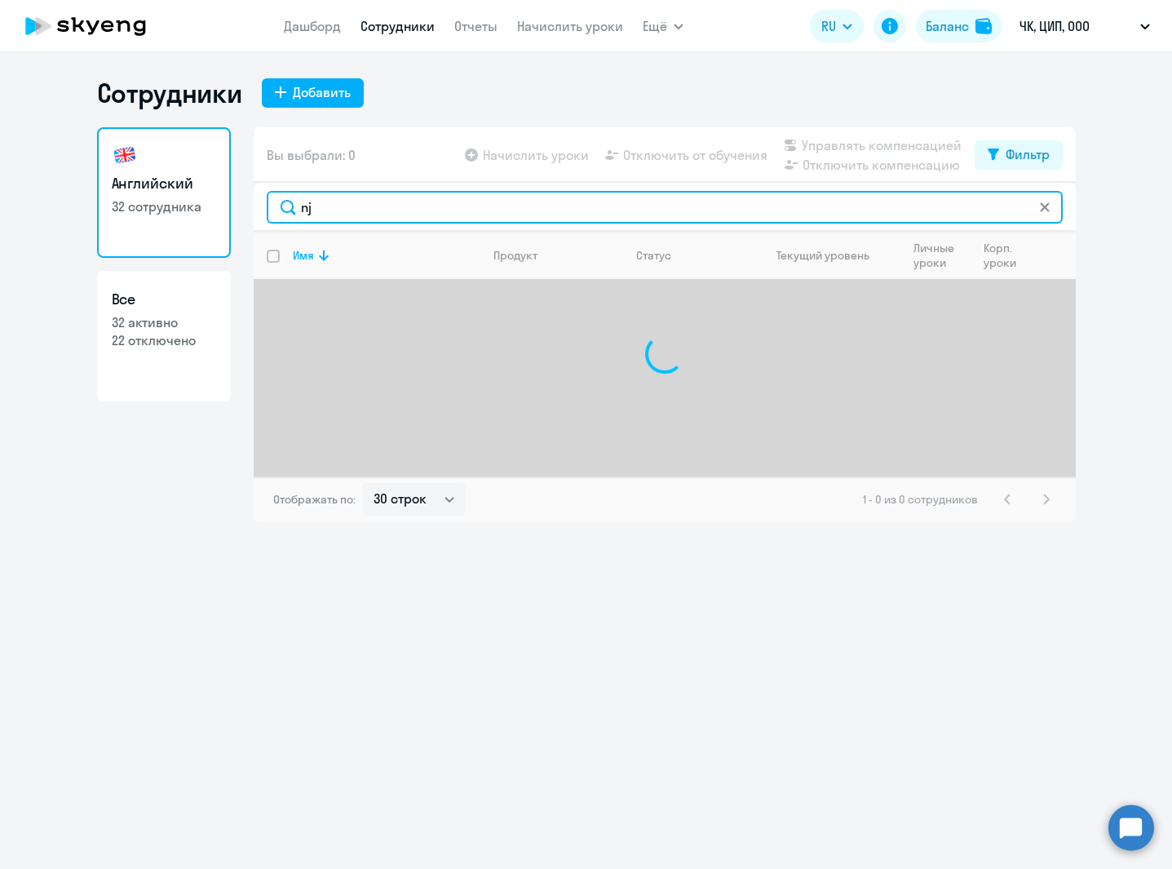
type input "n"
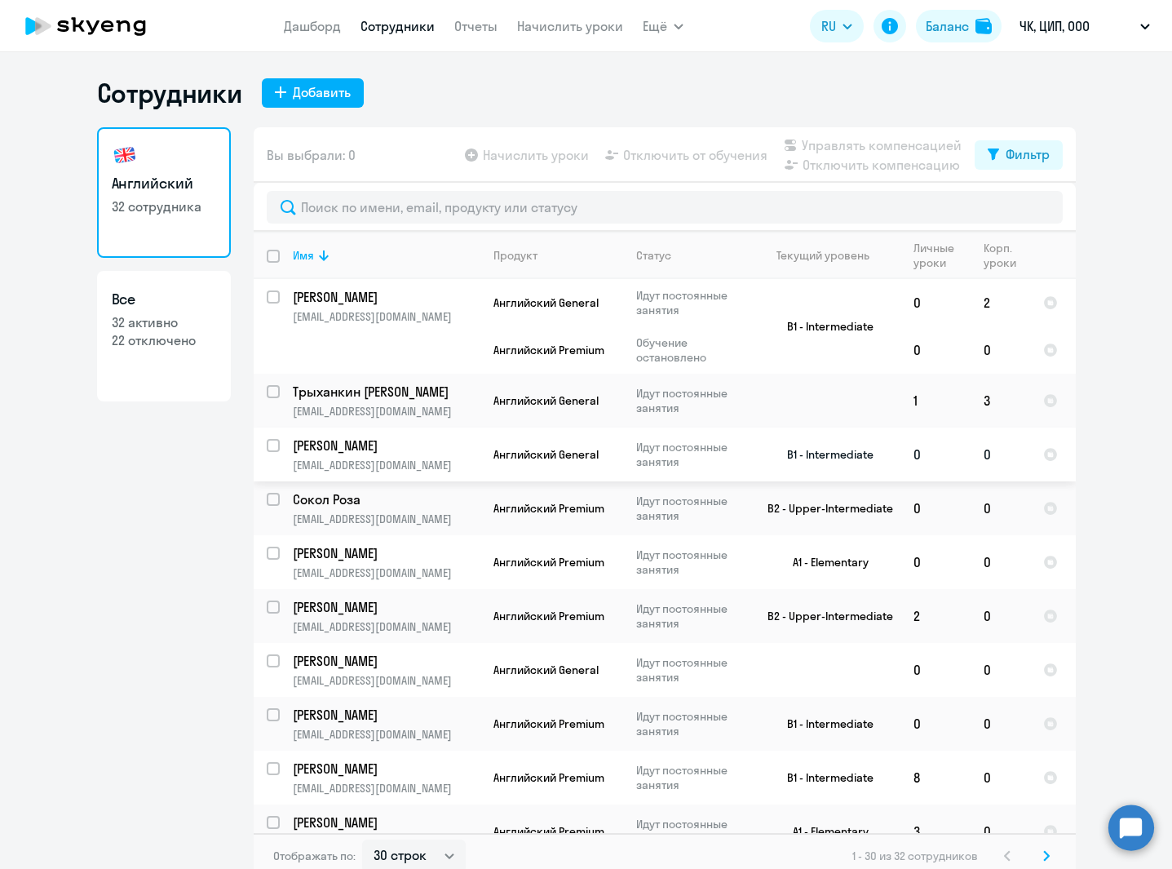
click at [392, 449] on p "[PERSON_NAME]" at bounding box center [385, 445] width 184 height 18
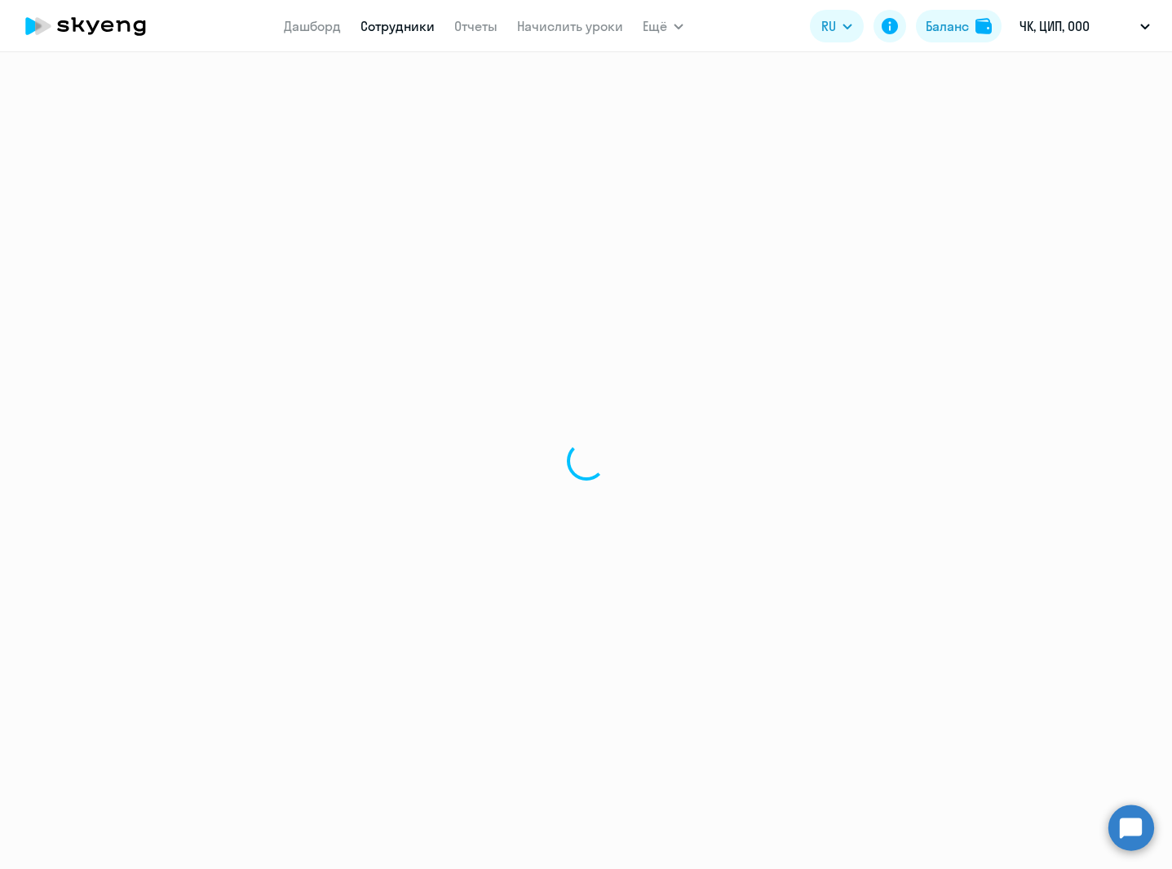
select select "english"
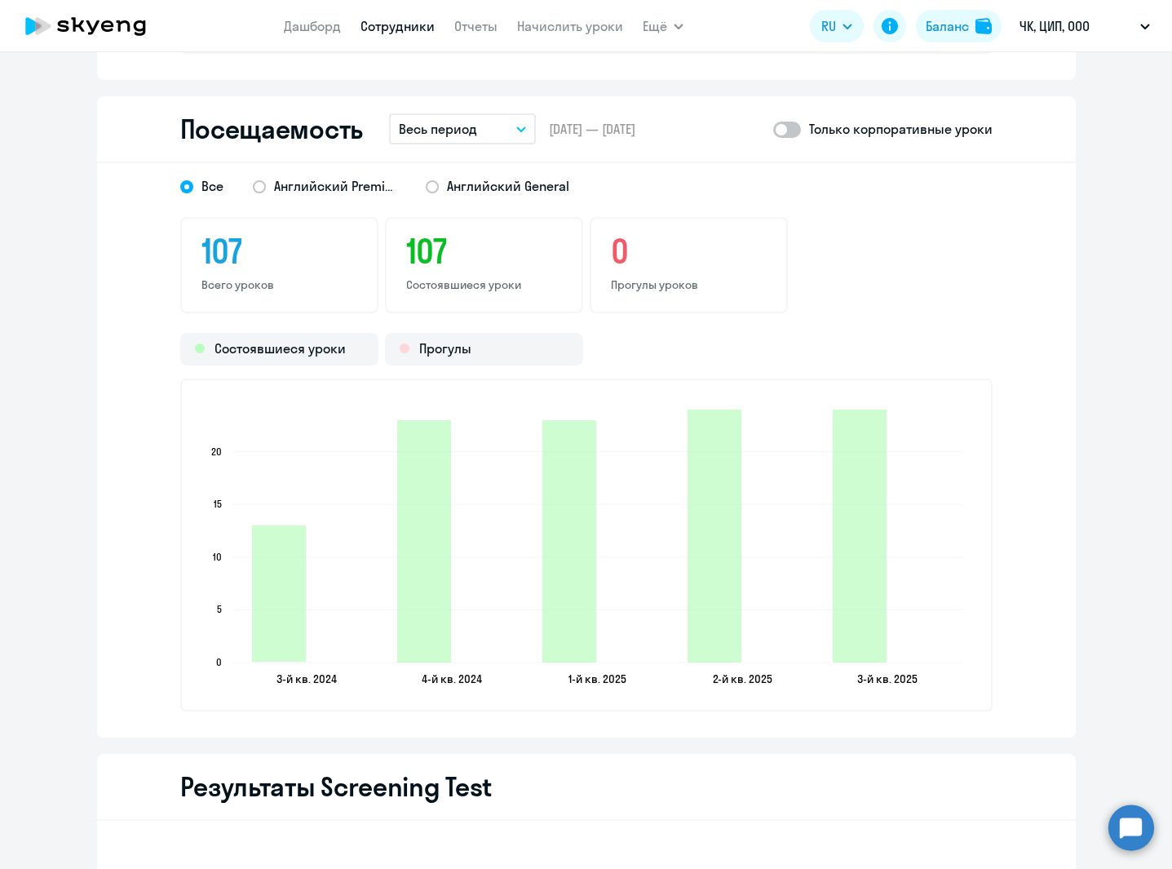
scroll to position [2013, 0]
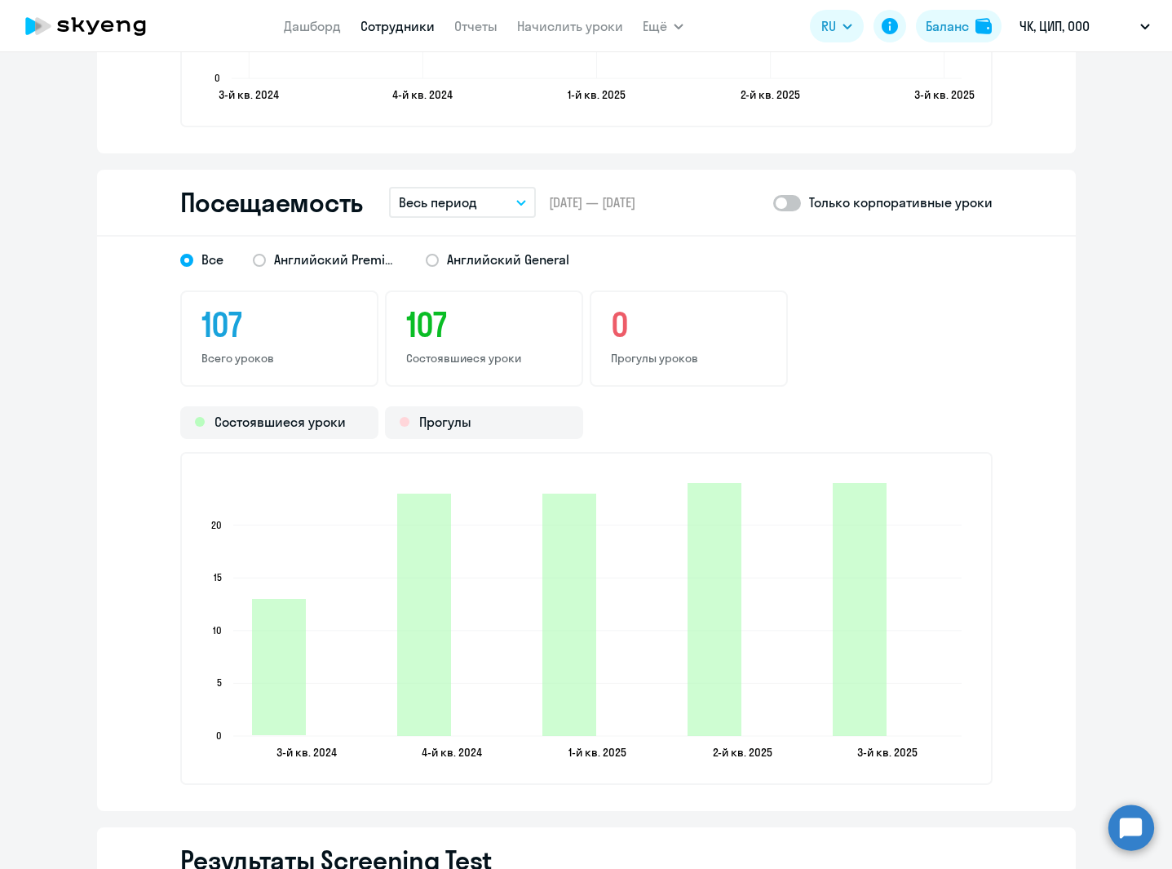
click at [458, 197] on p "Весь период" at bounding box center [438, 202] width 78 height 20
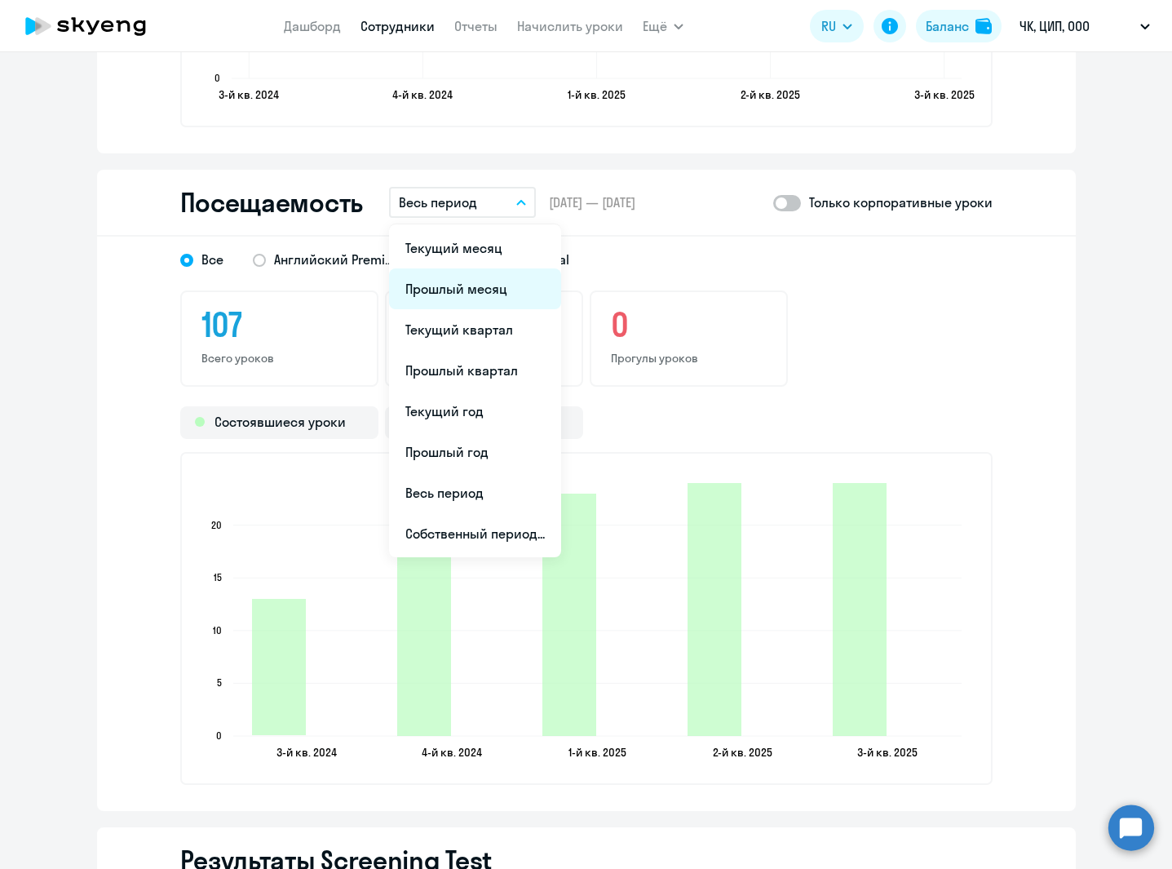
click at [471, 296] on li "Прошлый месяц" at bounding box center [475, 288] width 172 height 41
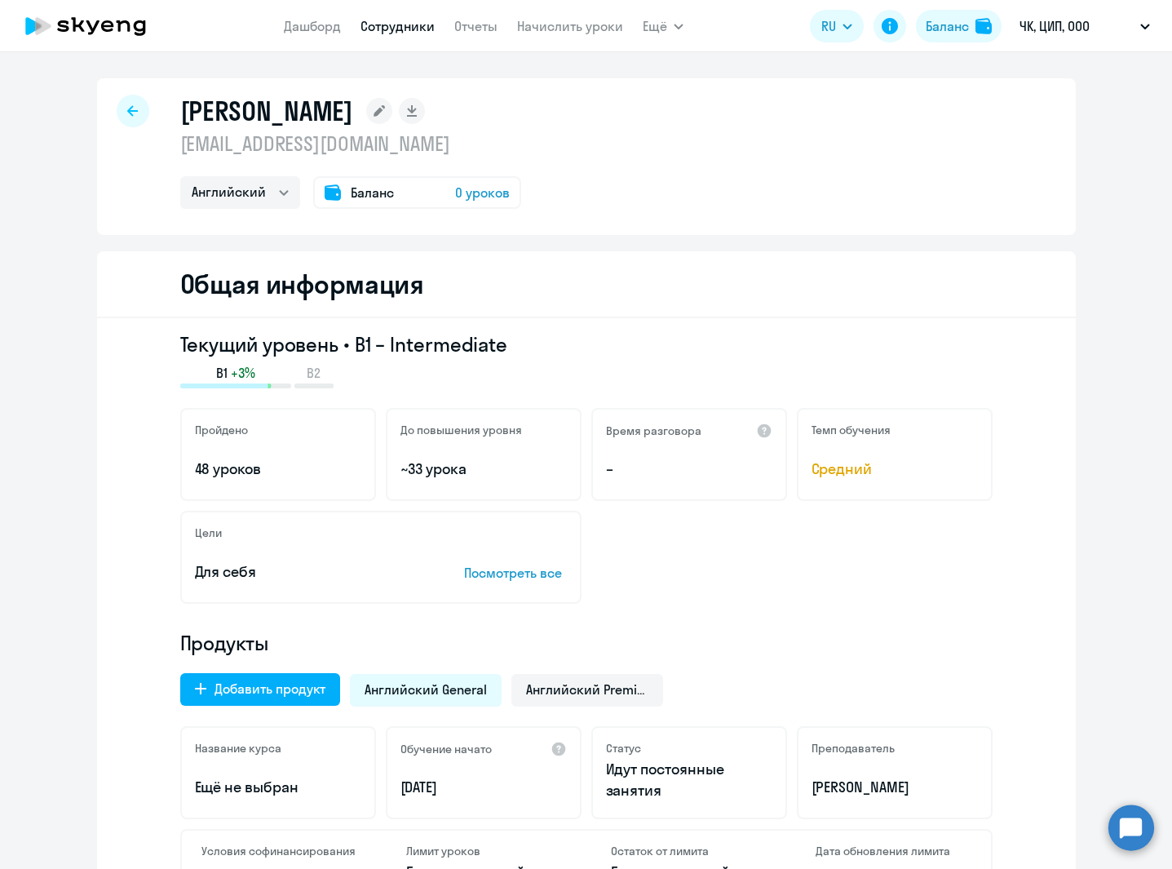
select select "30"
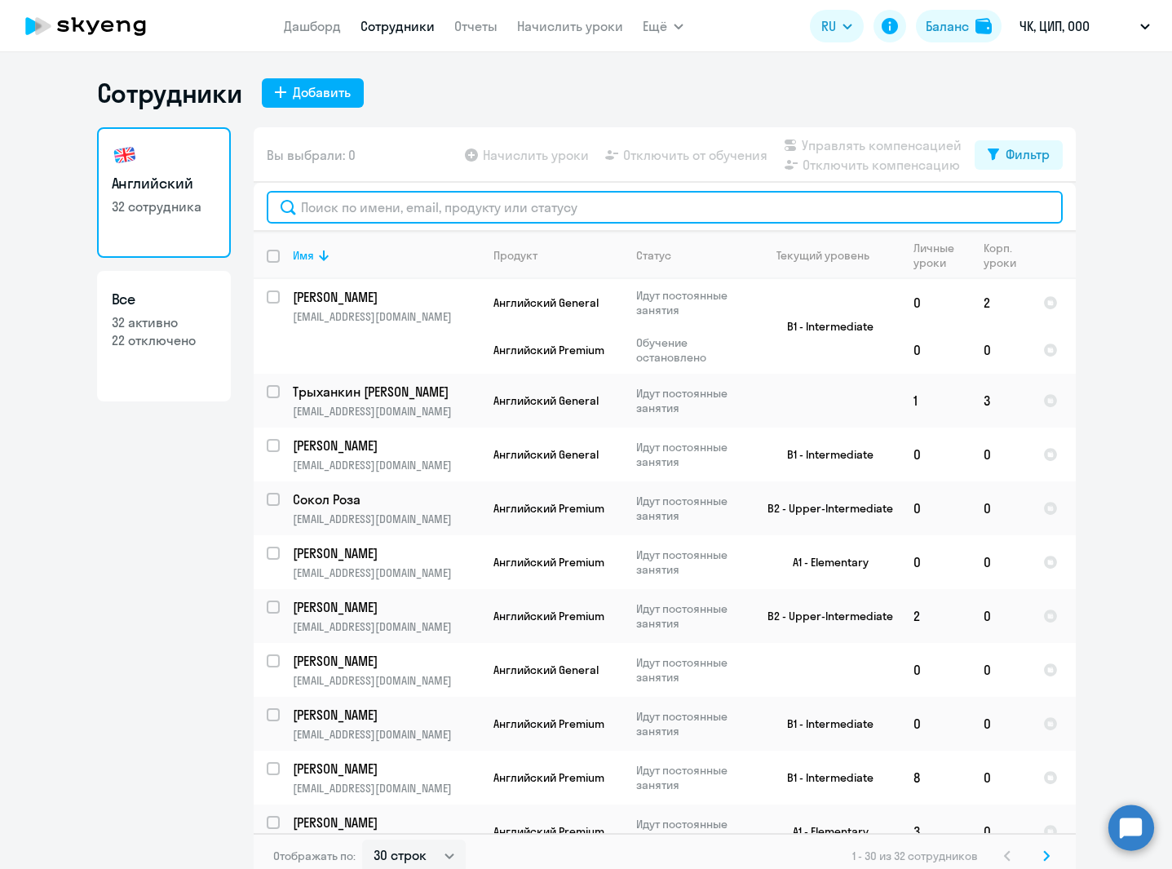
click at [385, 204] on input "text" at bounding box center [665, 207] width 796 height 33
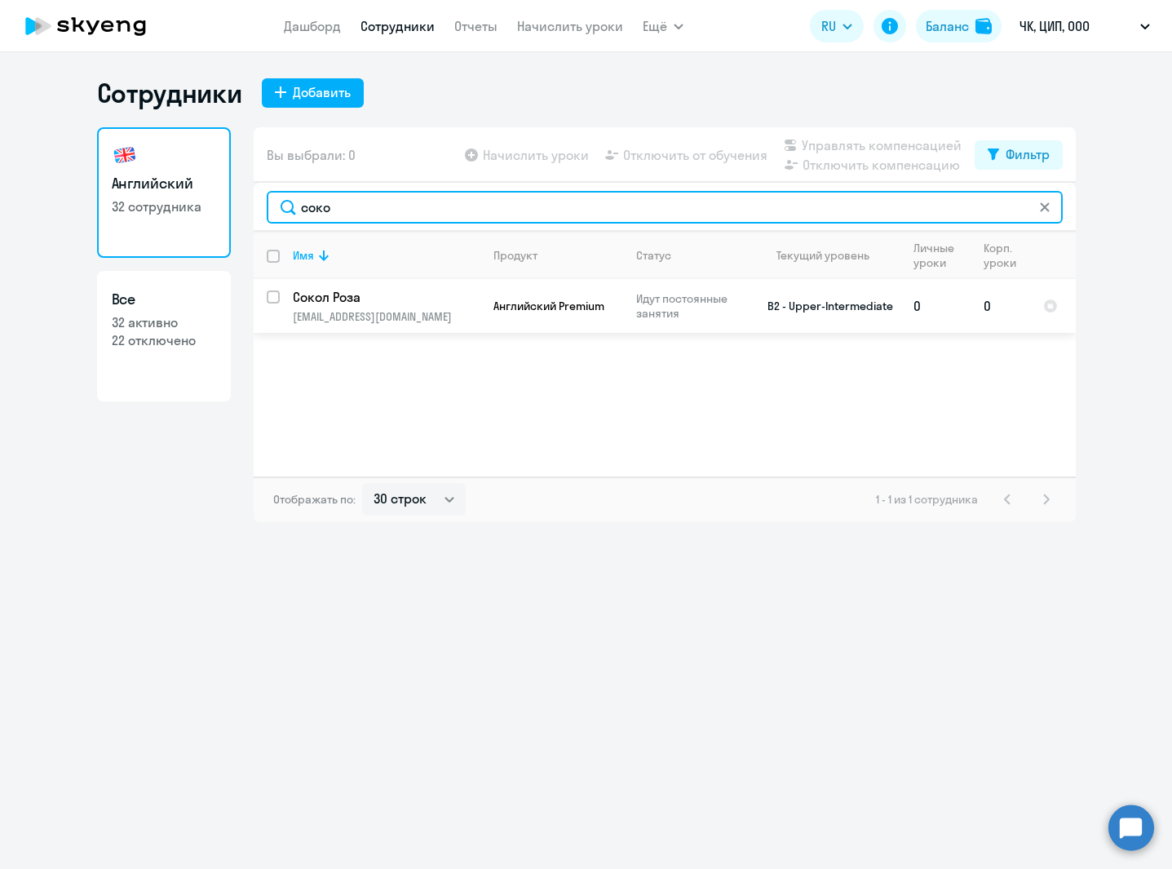
type input "соко"
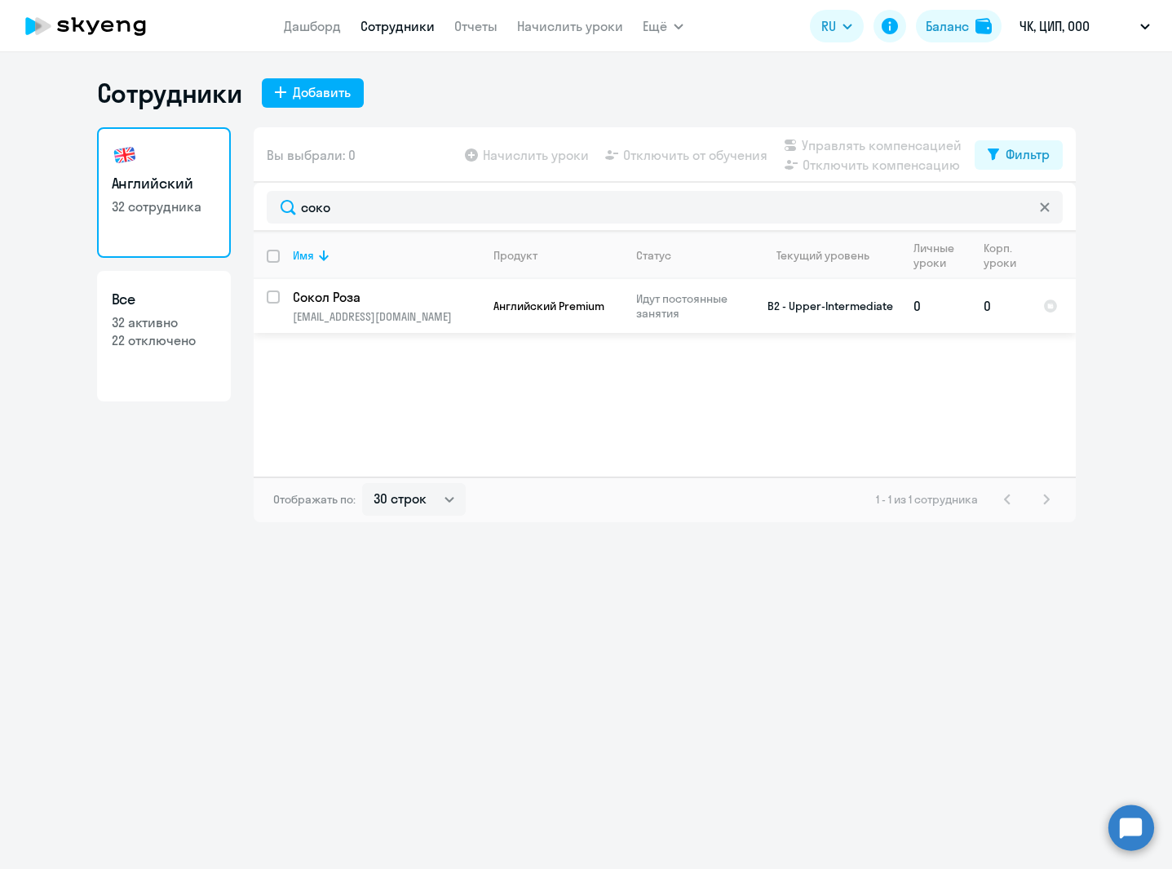
click at [408, 308] on td "Сокол Роза [EMAIL_ADDRESS][DOMAIN_NAME]" at bounding box center [380, 306] width 201 height 54
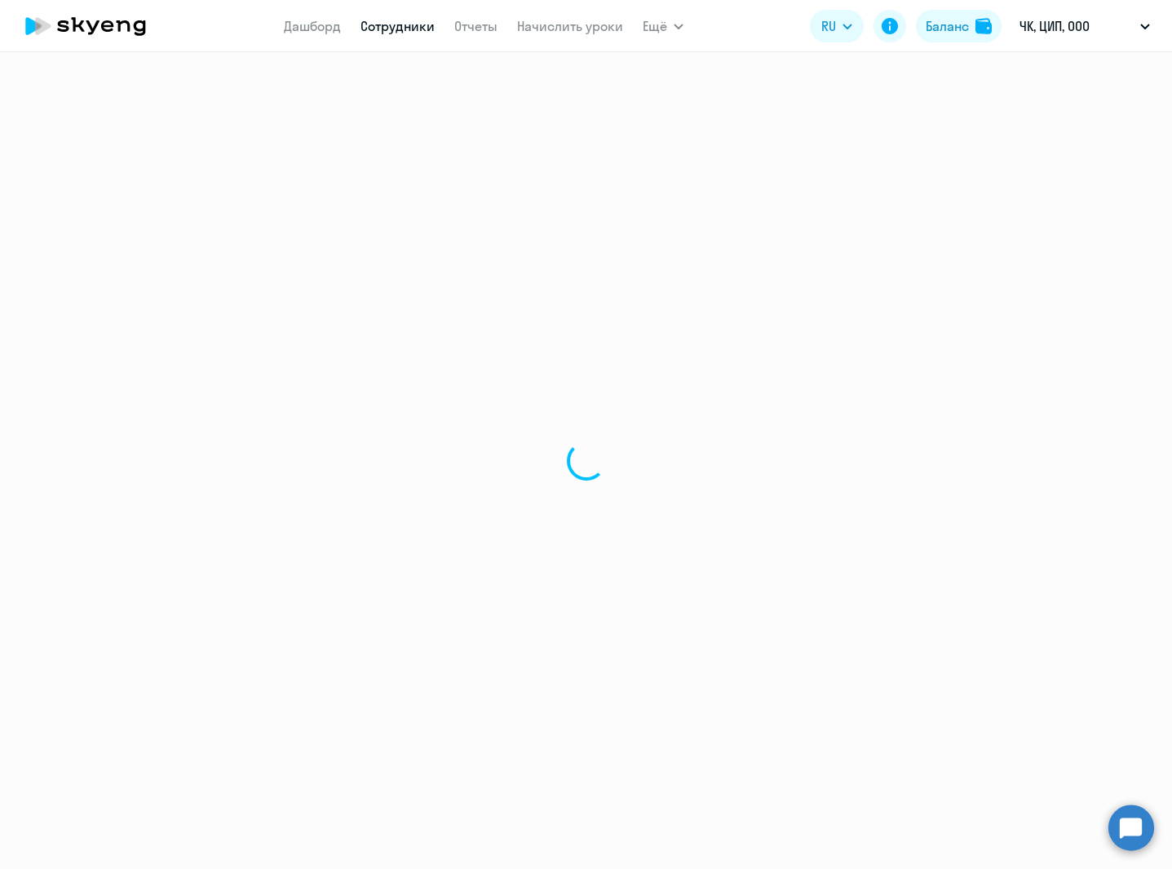
select select "english"
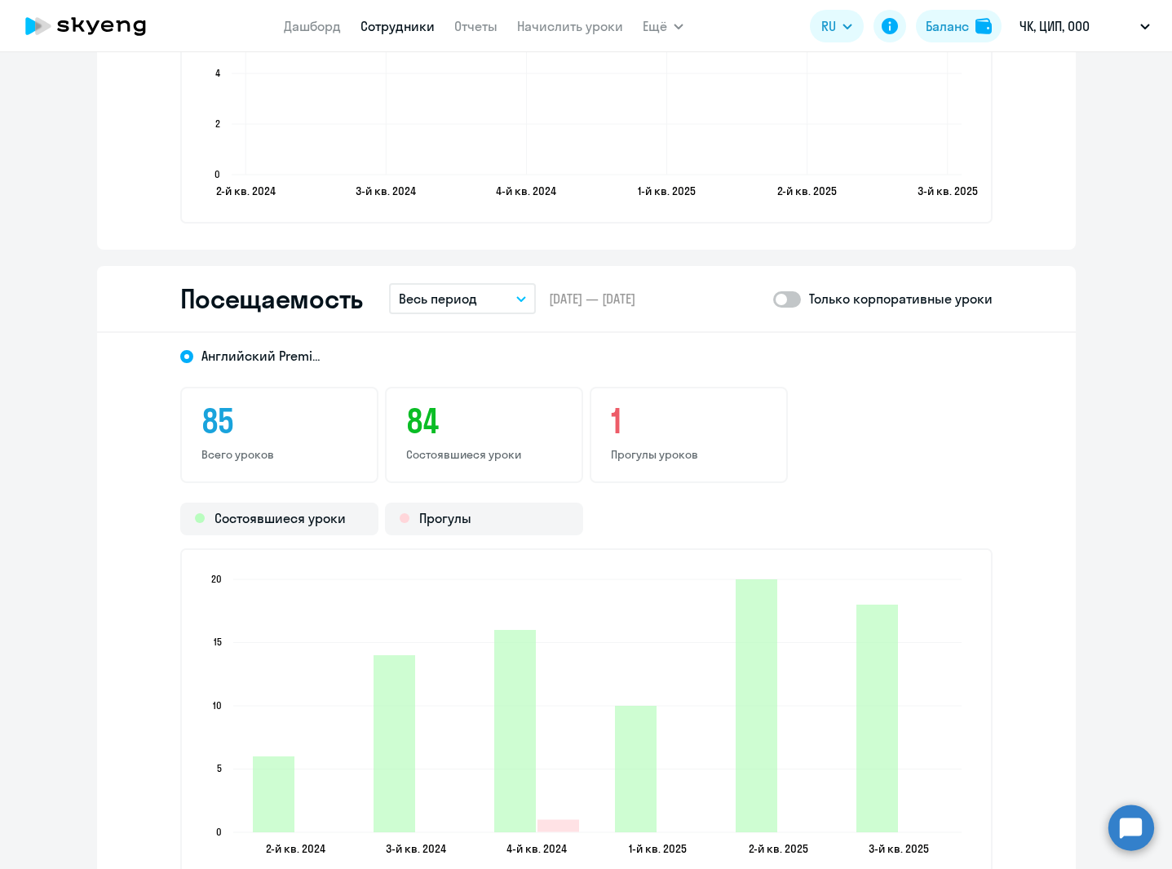
scroll to position [1918, 0]
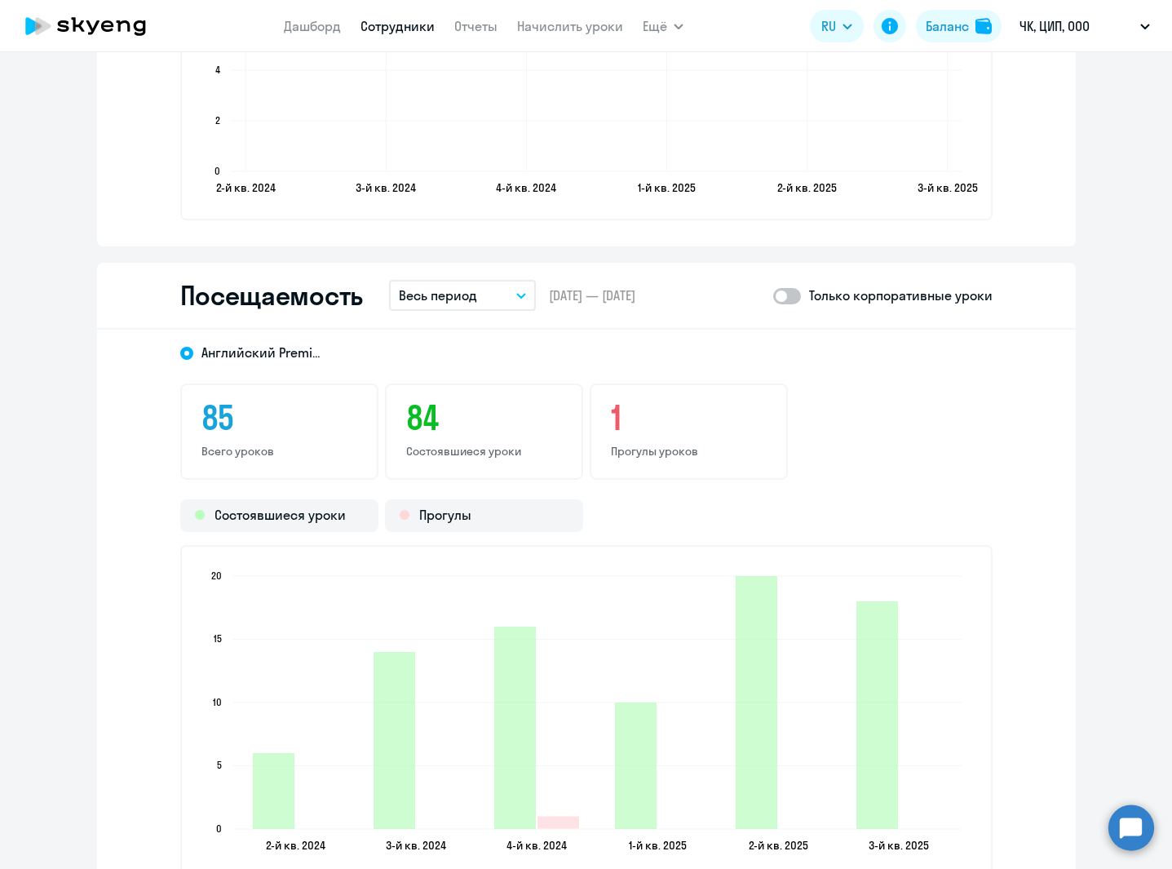
click at [450, 299] on p "Весь период" at bounding box center [438, 295] width 78 height 20
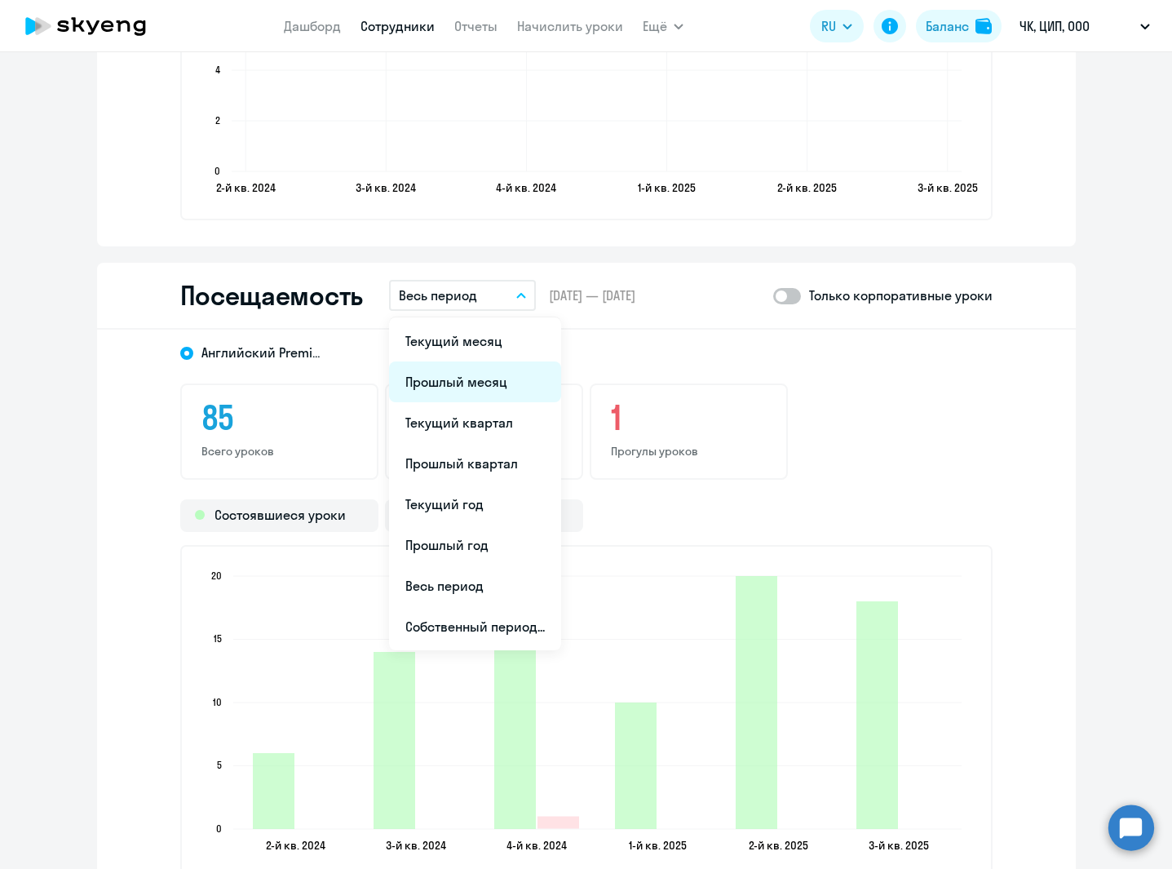
click at [464, 377] on li "Прошлый месяц" at bounding box center [475, 381] width 172 height 41
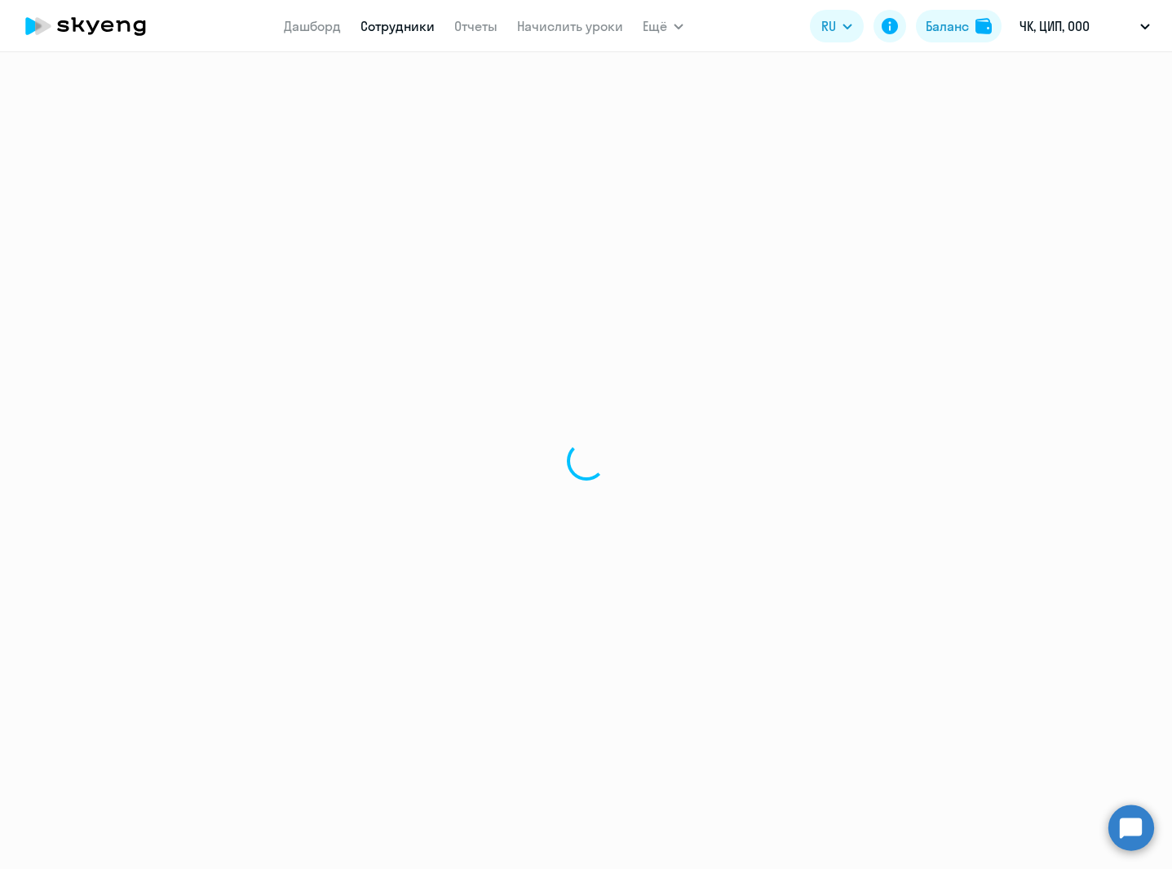
select select "30"
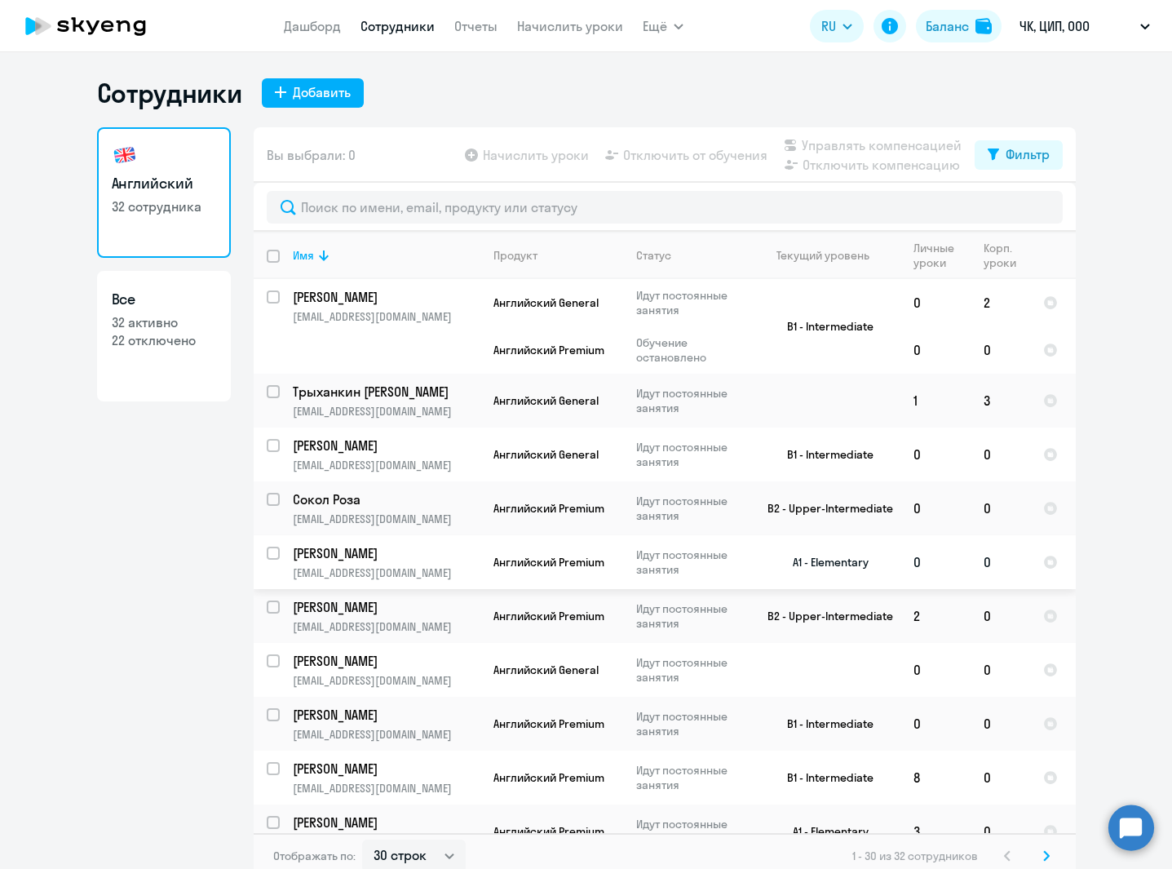
click at [393, 552] on p "[PERSON_NAME]" at bounding box center [385, 553] width 184 height 18
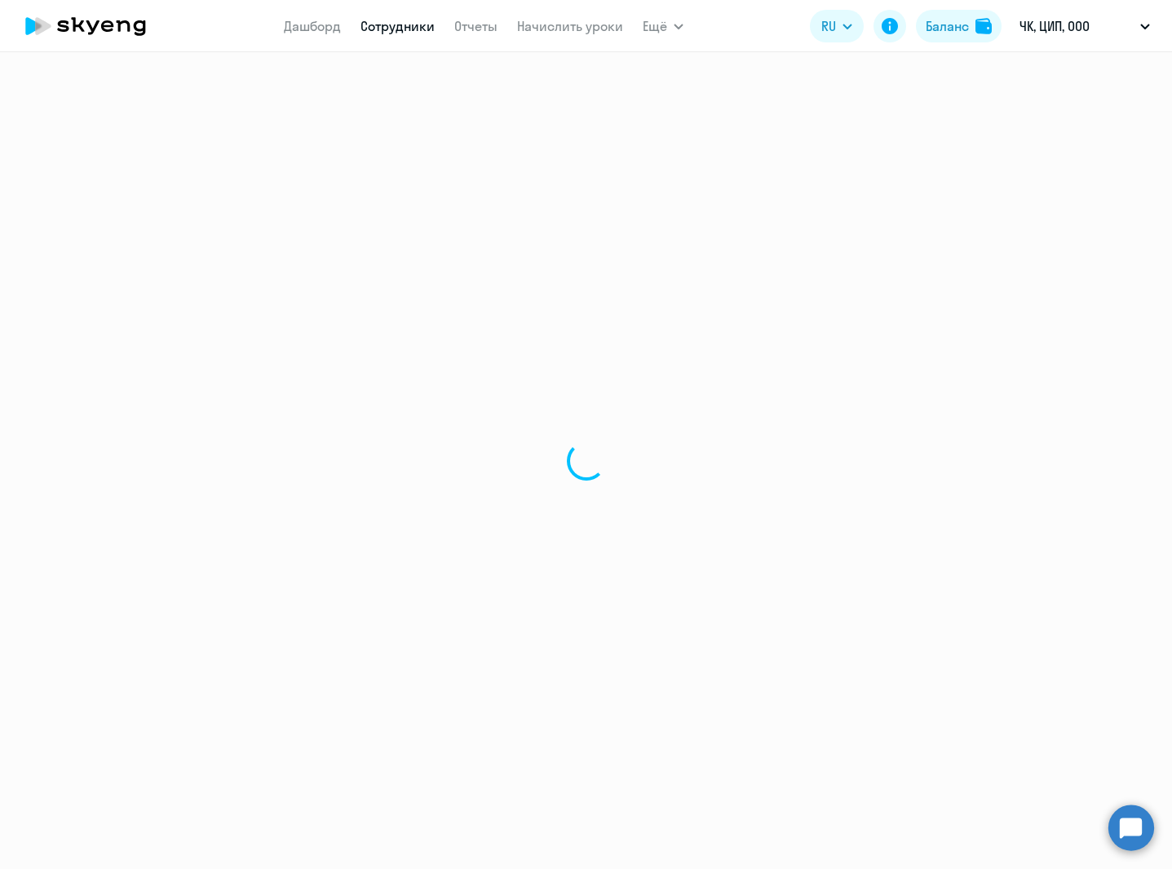
select select "english"
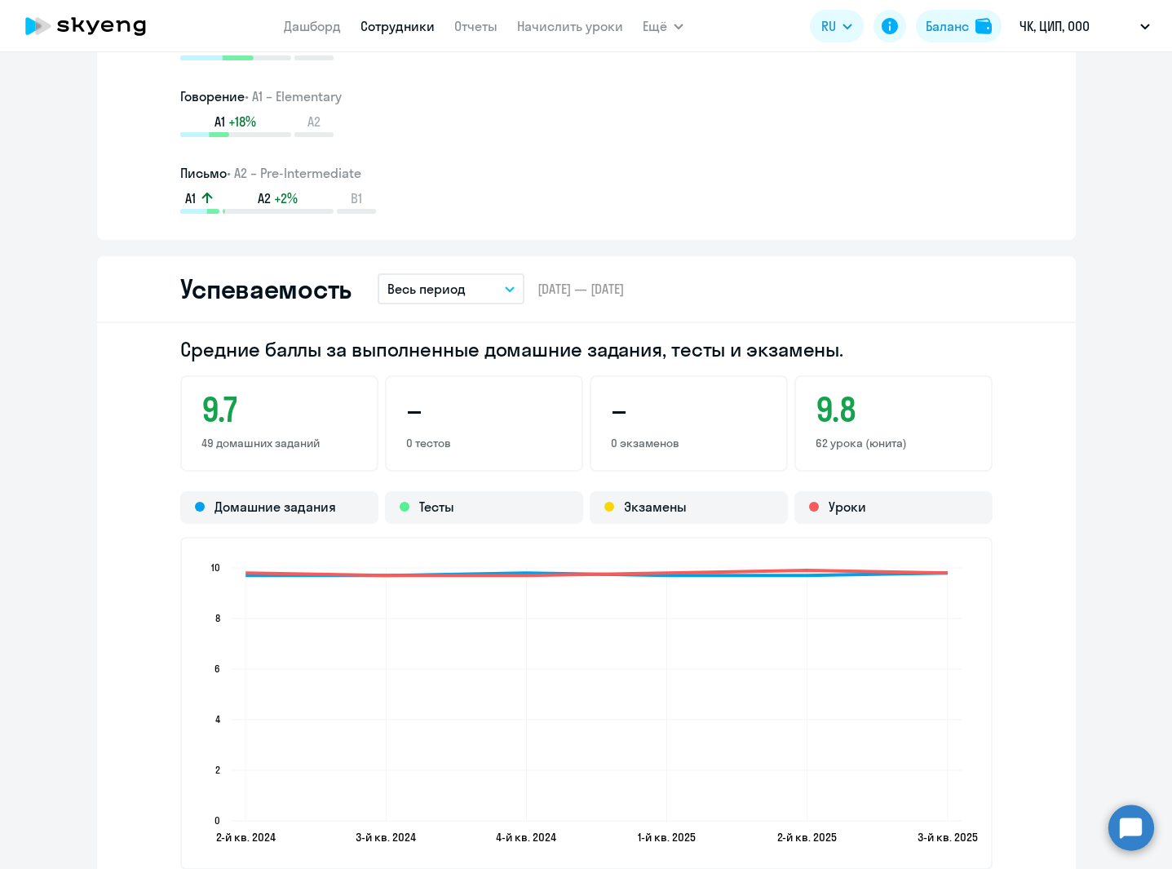
scroll to position [1644, 0]
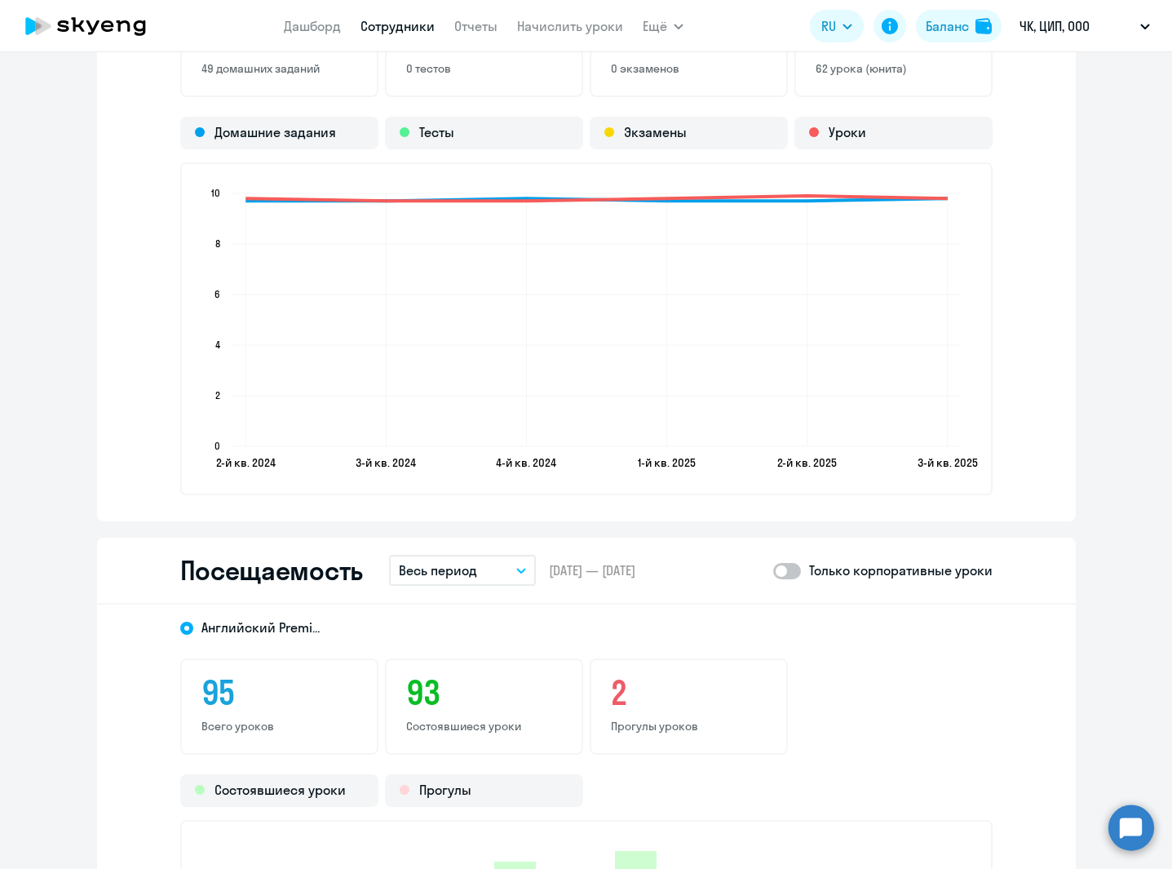
click at [476, 576] on button "Весь период" at bounding box center [462, 570] width 147 height 31
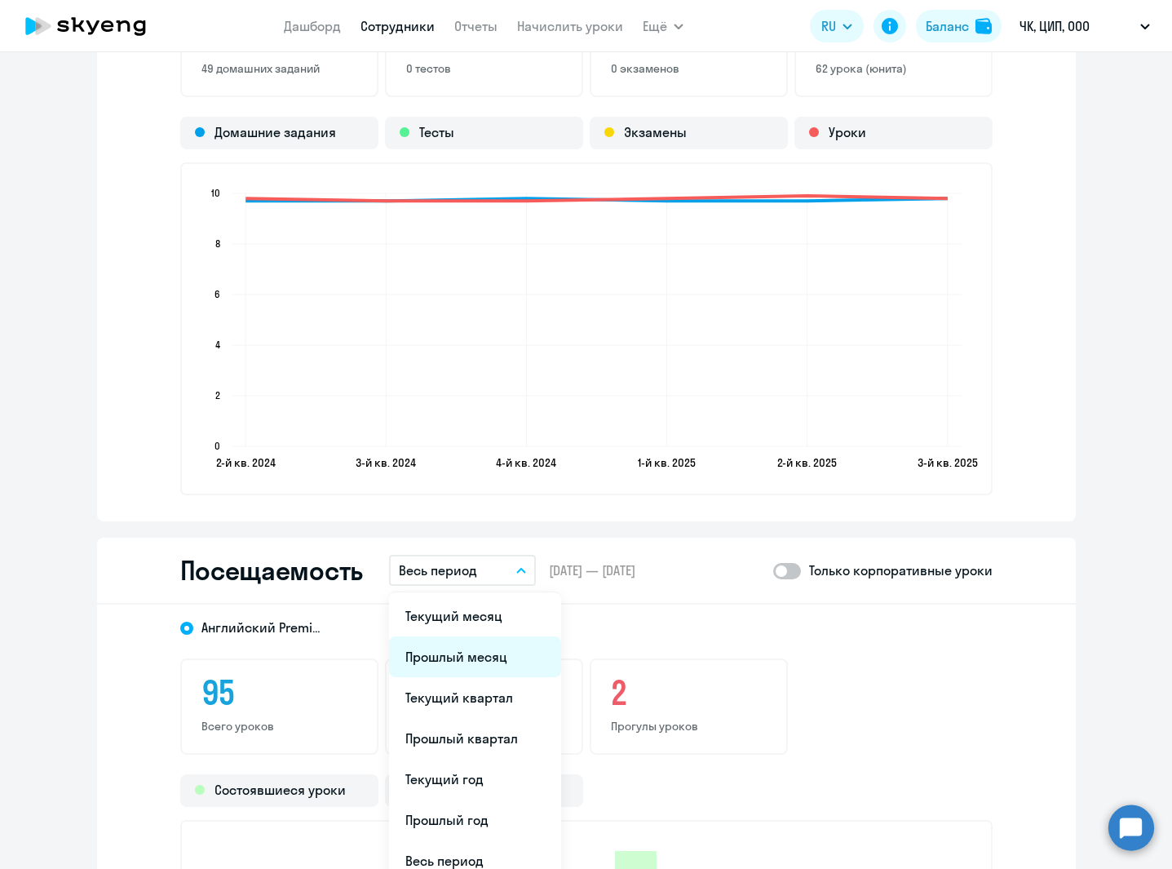
click at [469, 654] on li "Прошлый месяц" at bounding box center [475, 656] width 172 height 41
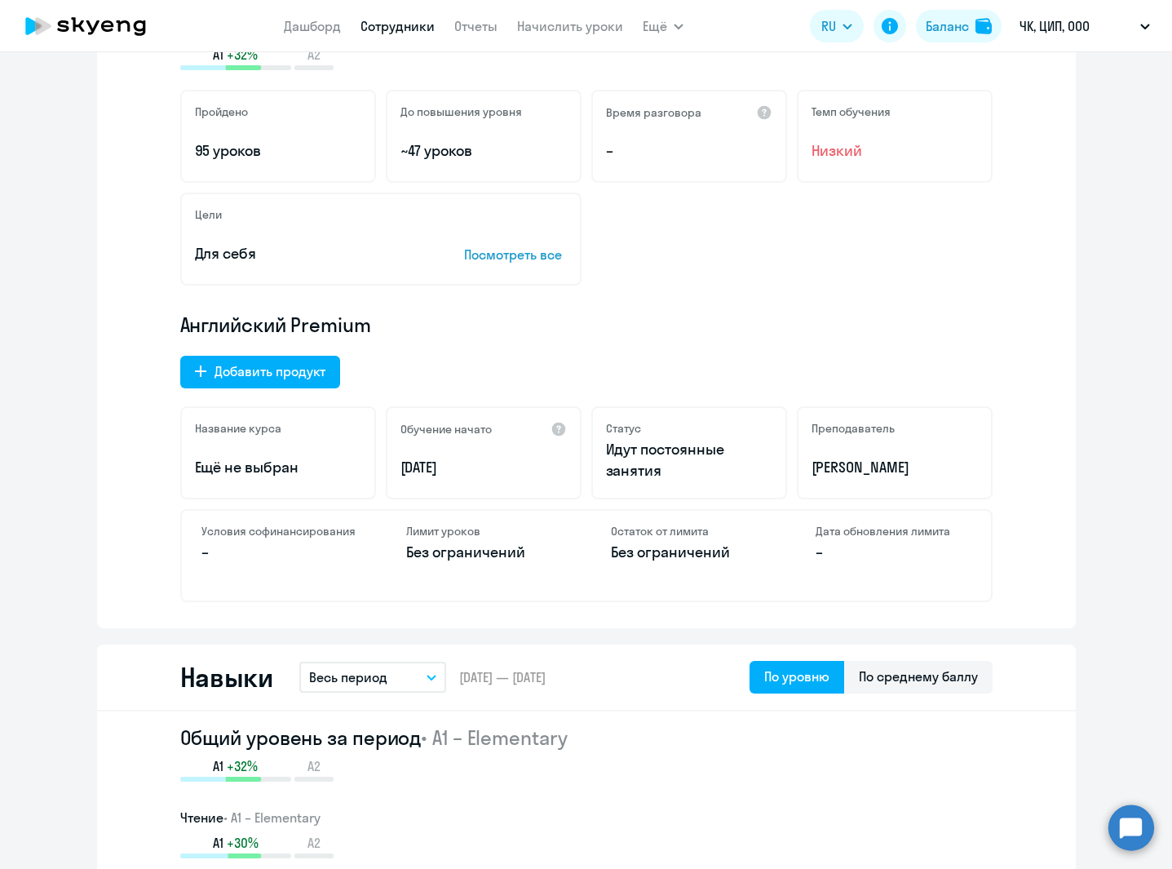
scroll to position [288, 0]
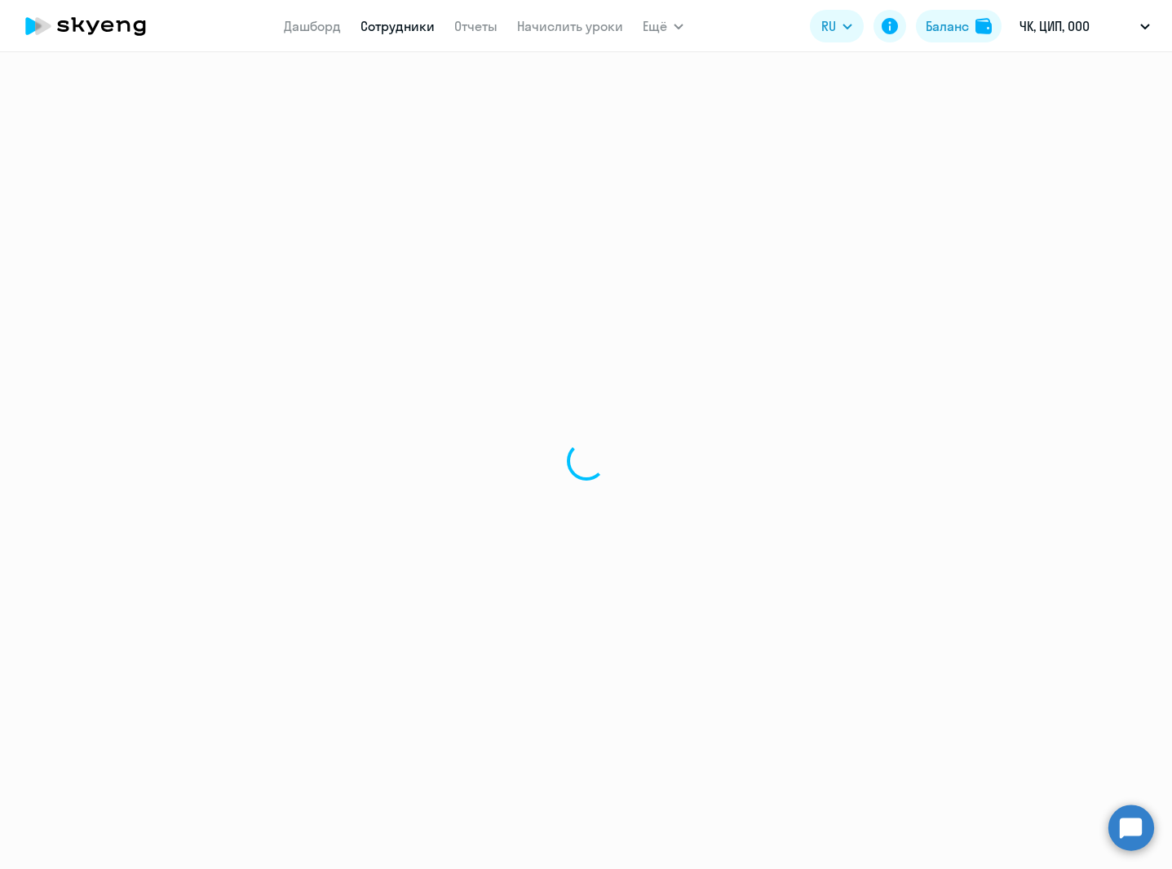
select select "30"
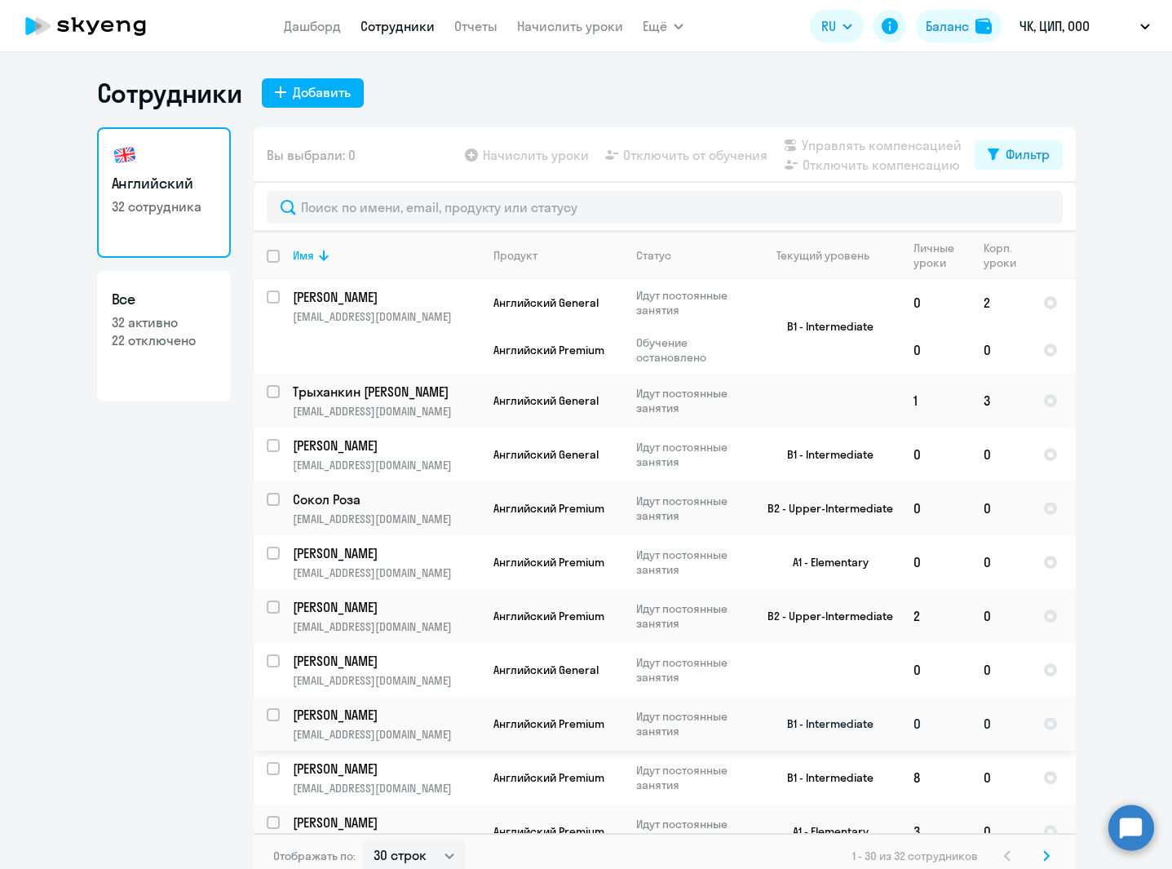
click at [268, 665] on input "select row 40492777" at bounding box center [283, 724] width 33 height 33
checkbox input "true"
click at [700, 156] on span "Отключить от обучения" at bounding box center [695, 155] width 144 height 20
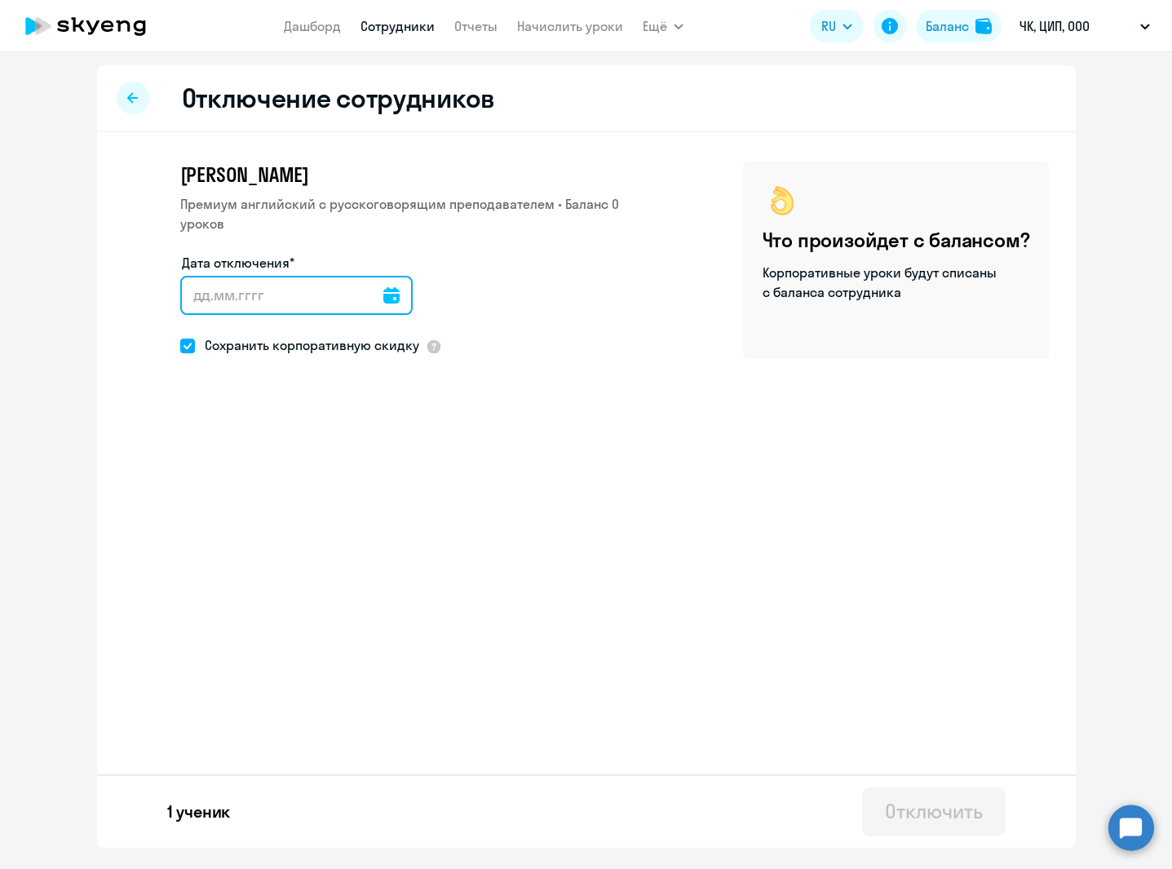
click at [232, 299] on input "Дата отключения*" at bounding box center [296, 295] width 232 height 39
click at [395, 297] on icon at bounding box center [391, 295] width 16 height 16
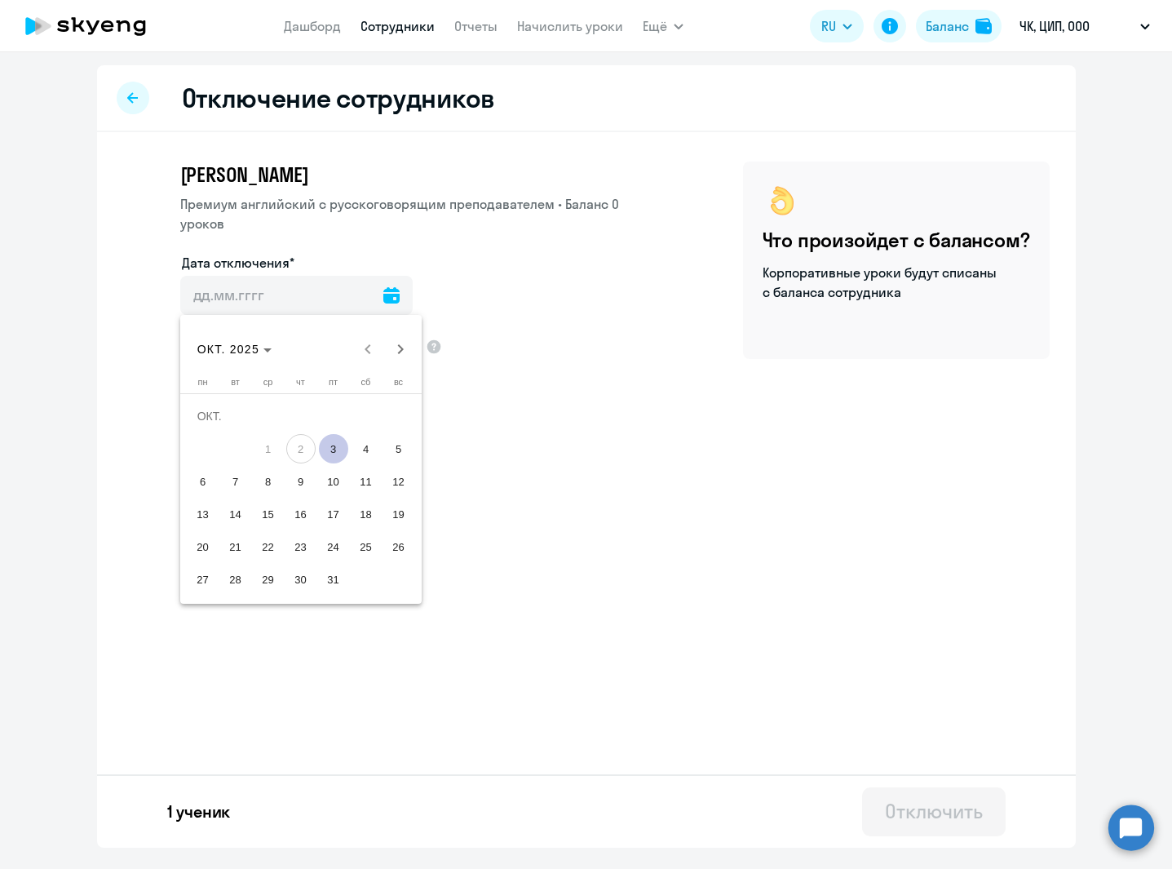
click at [333, 454] on span "3" at bounding box center [333, 448] width 29 height 29
type input "[DATE]"
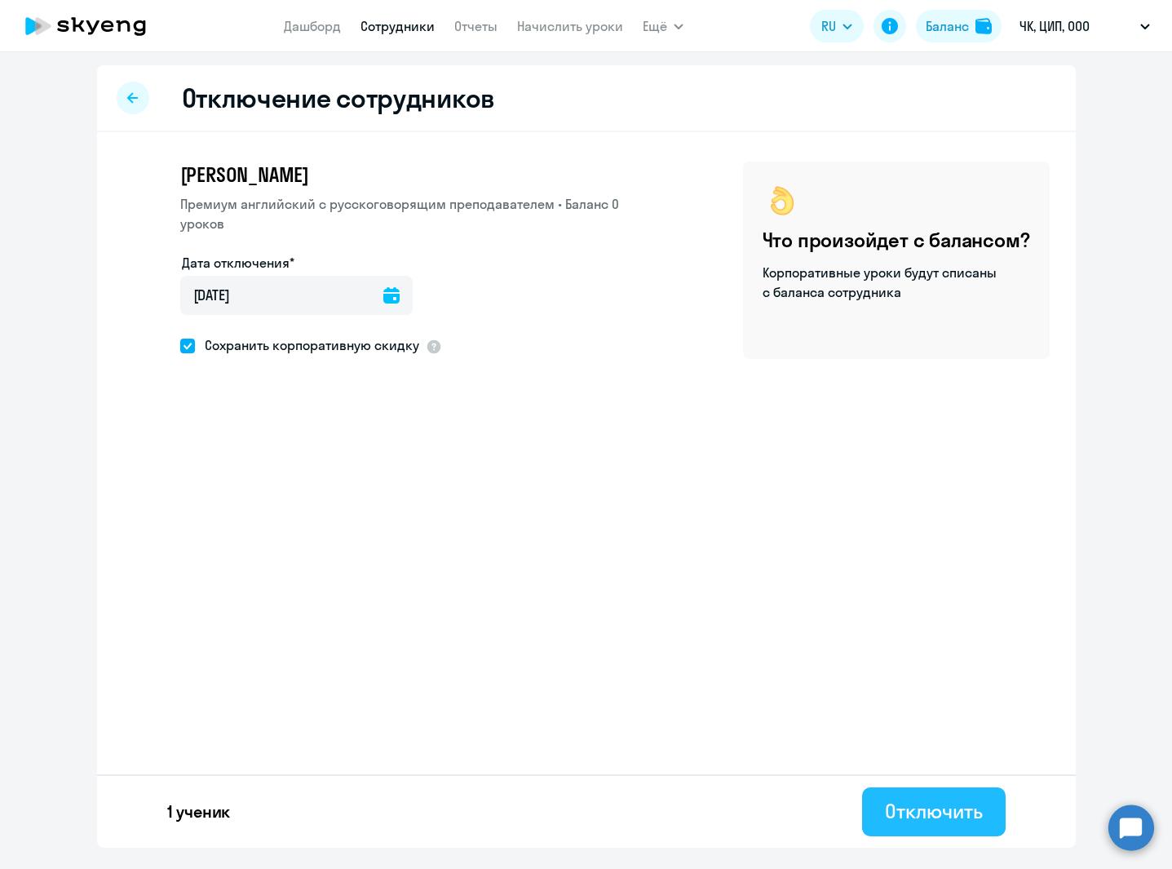
click at [950, 665] on div "Отключить" at bounding box center [933, 811] width 97 height 26
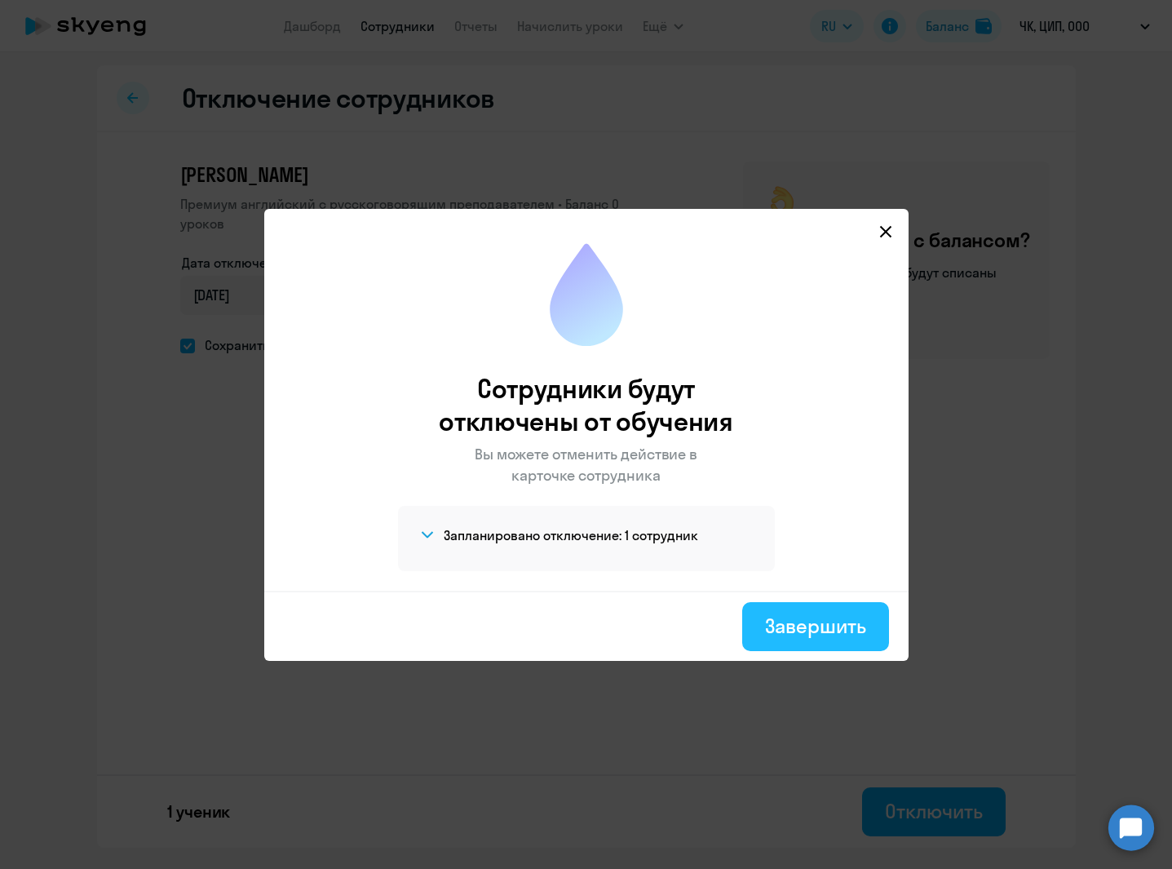
click at [819, 628] on div "Завершить" at bounding box center [815, 626] width 100 height 26
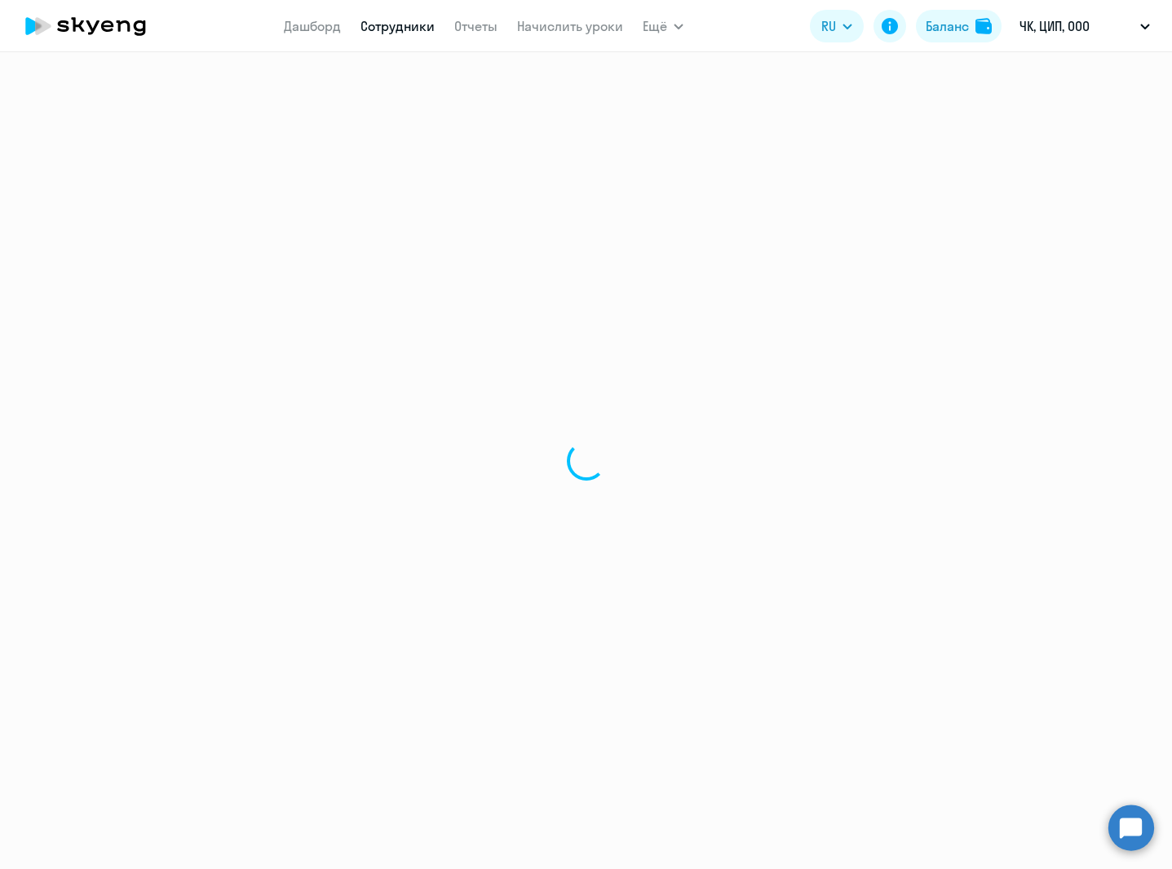
select select "30"
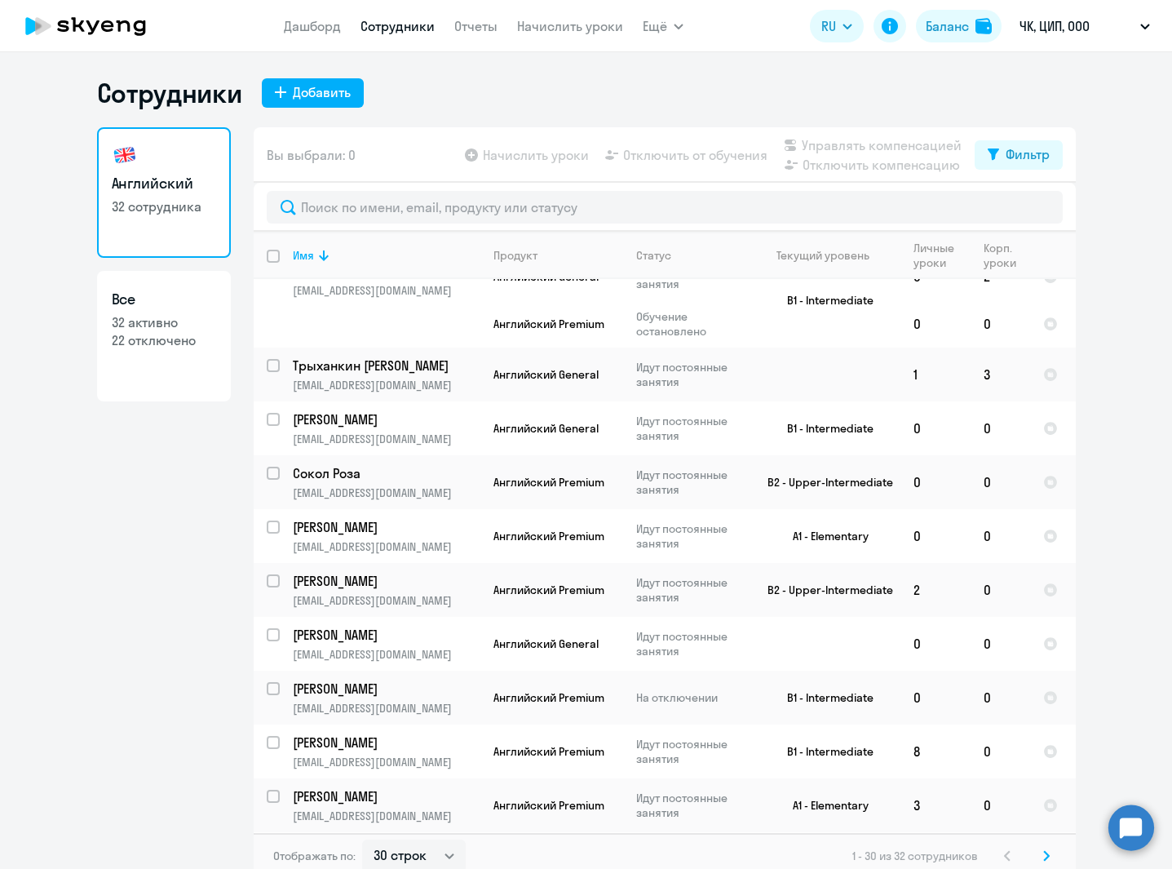
scroll to position [33, 0]
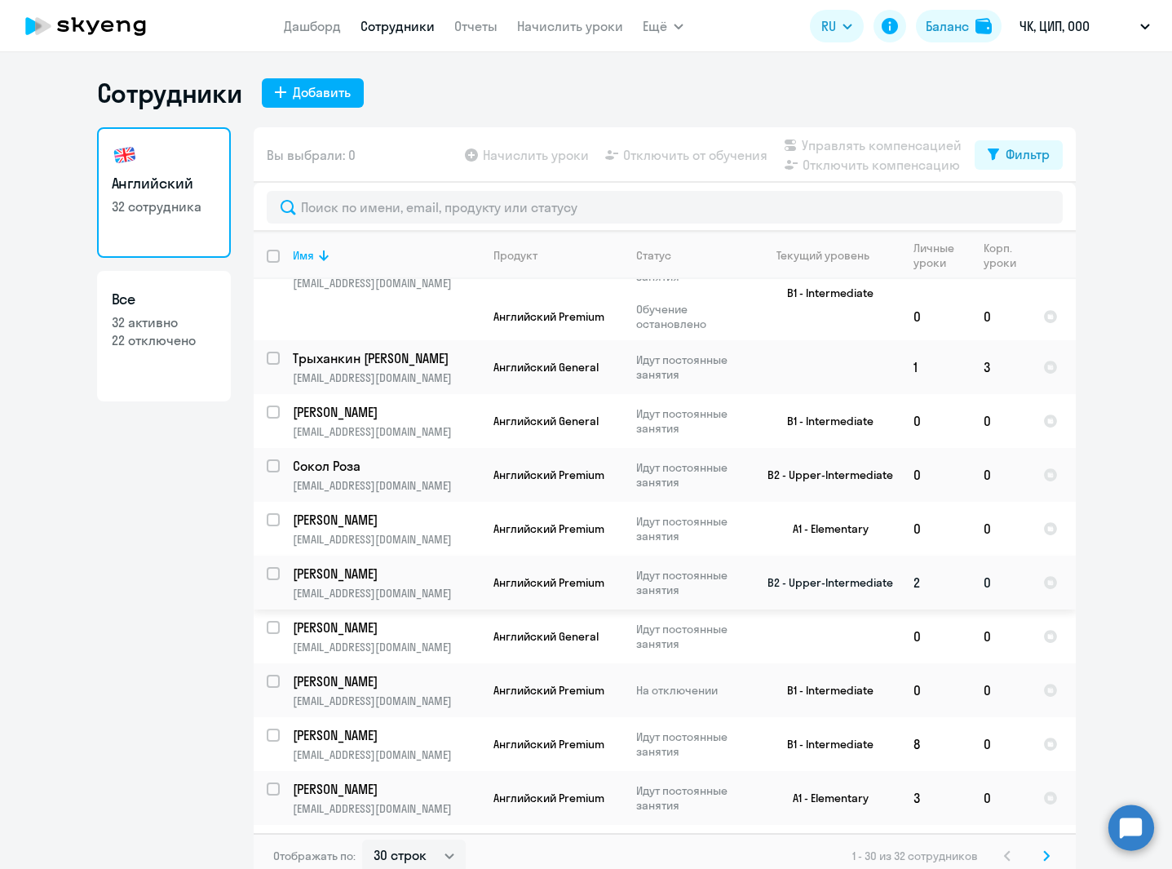
click at [433, 581] on p "[PERSON_NAME]" at bounding box center [385, 573] width 184 height 18
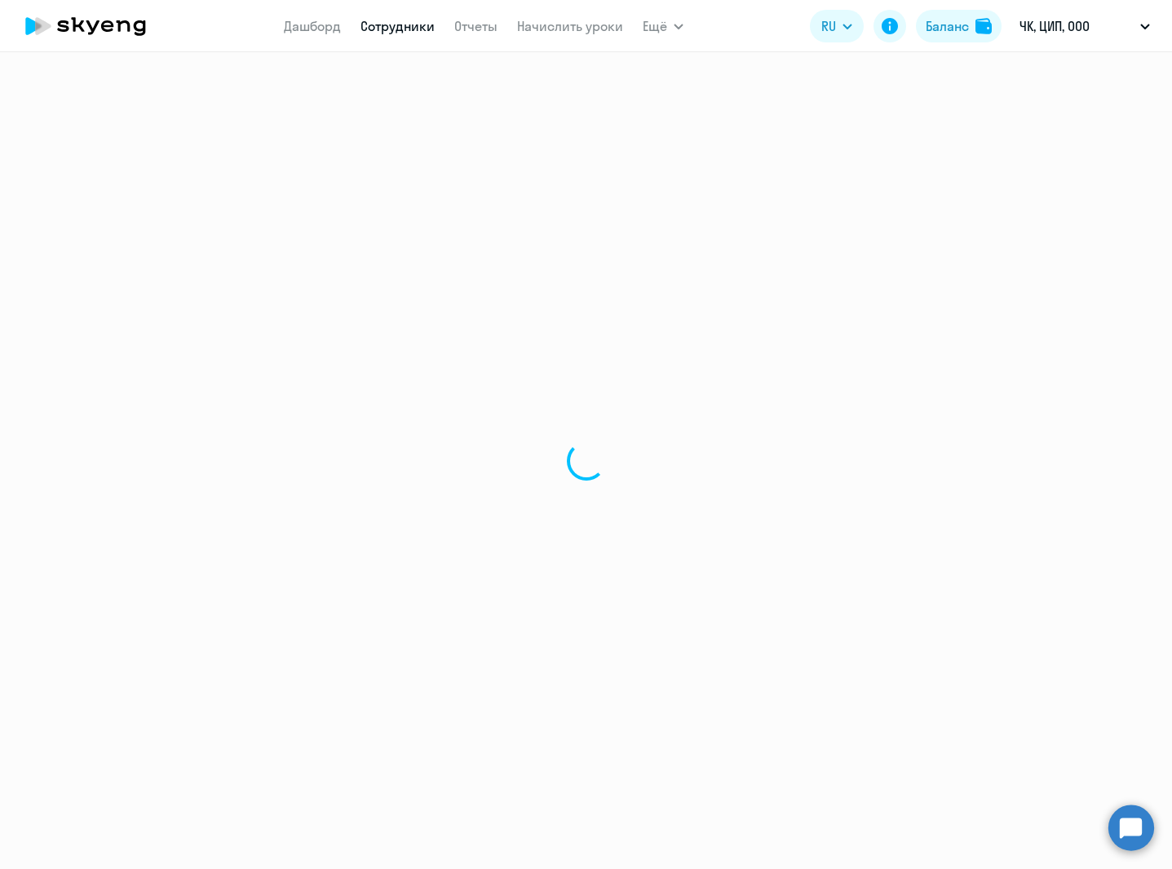
select select "english"
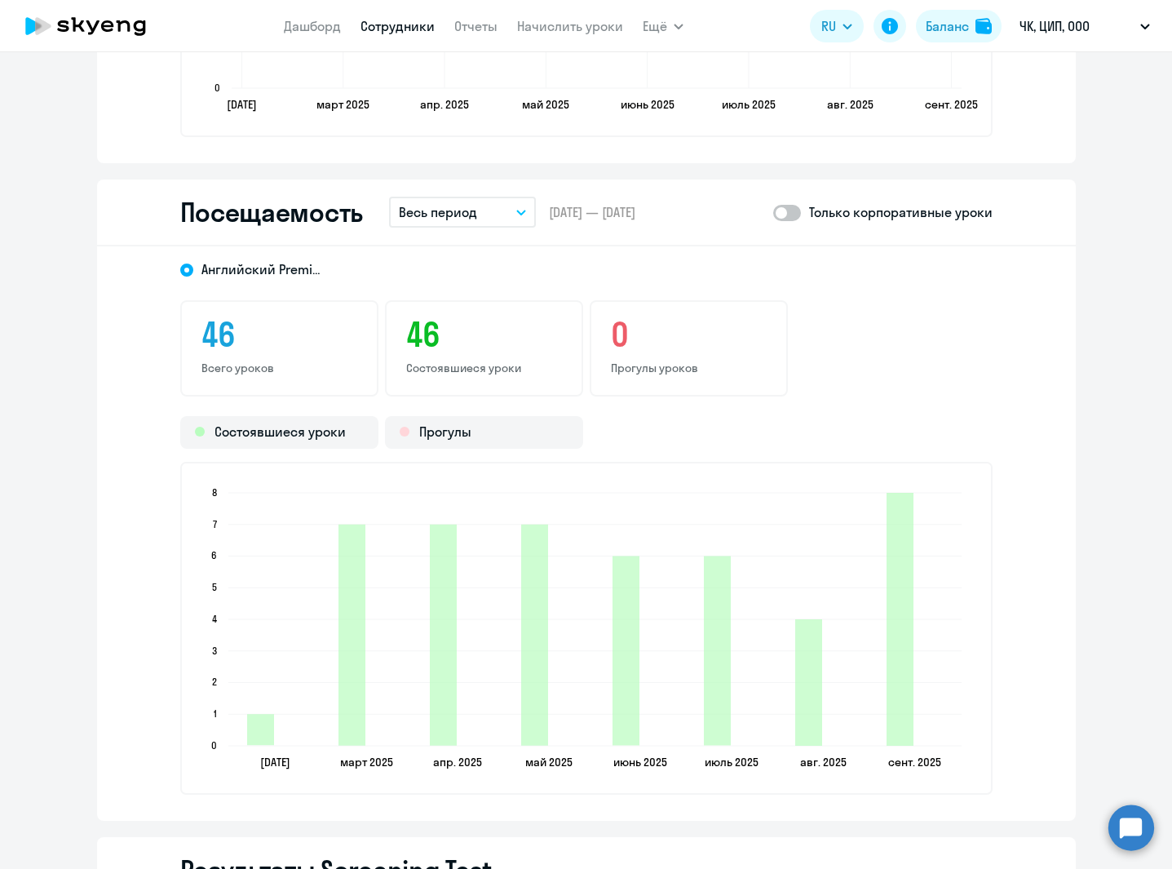
scroll to position [2011, 0]
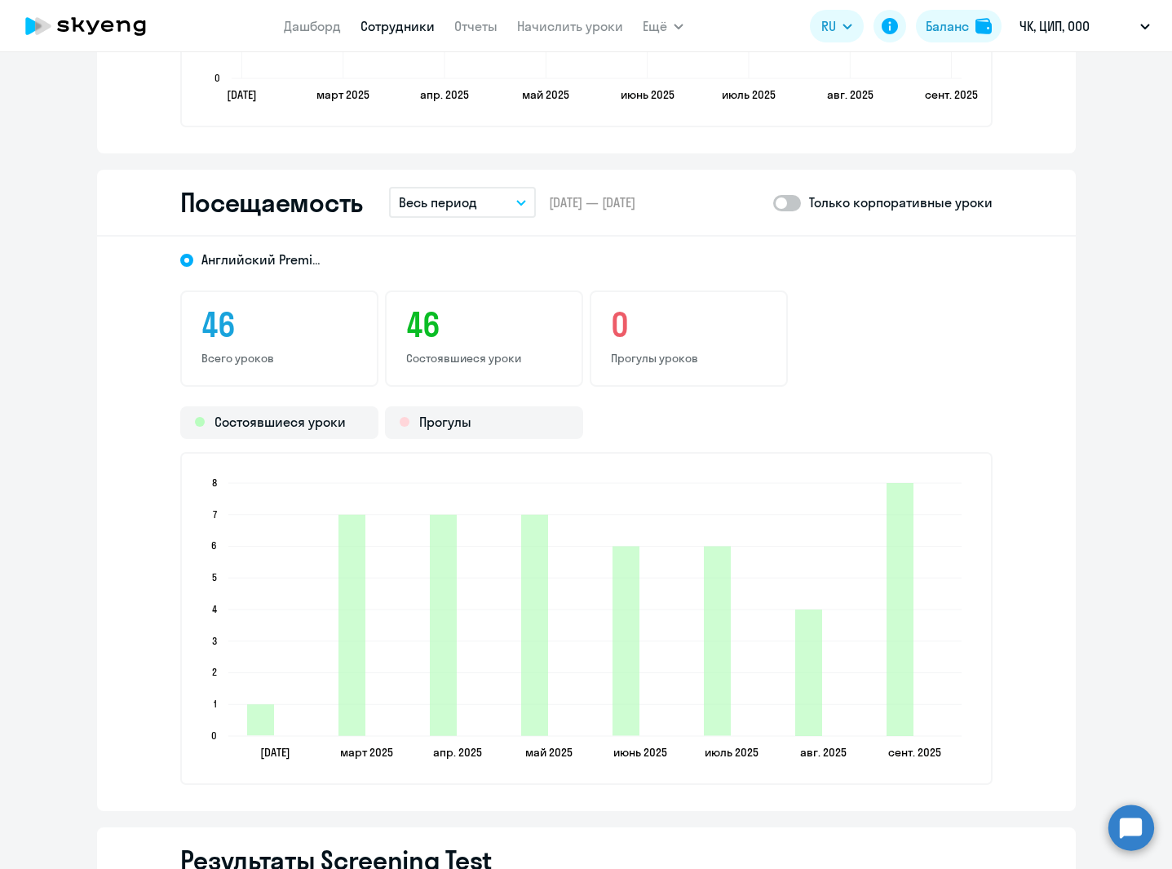
click at [449, 193] on p "Весь период" at bounding box center [438, 202] width 78 height 20
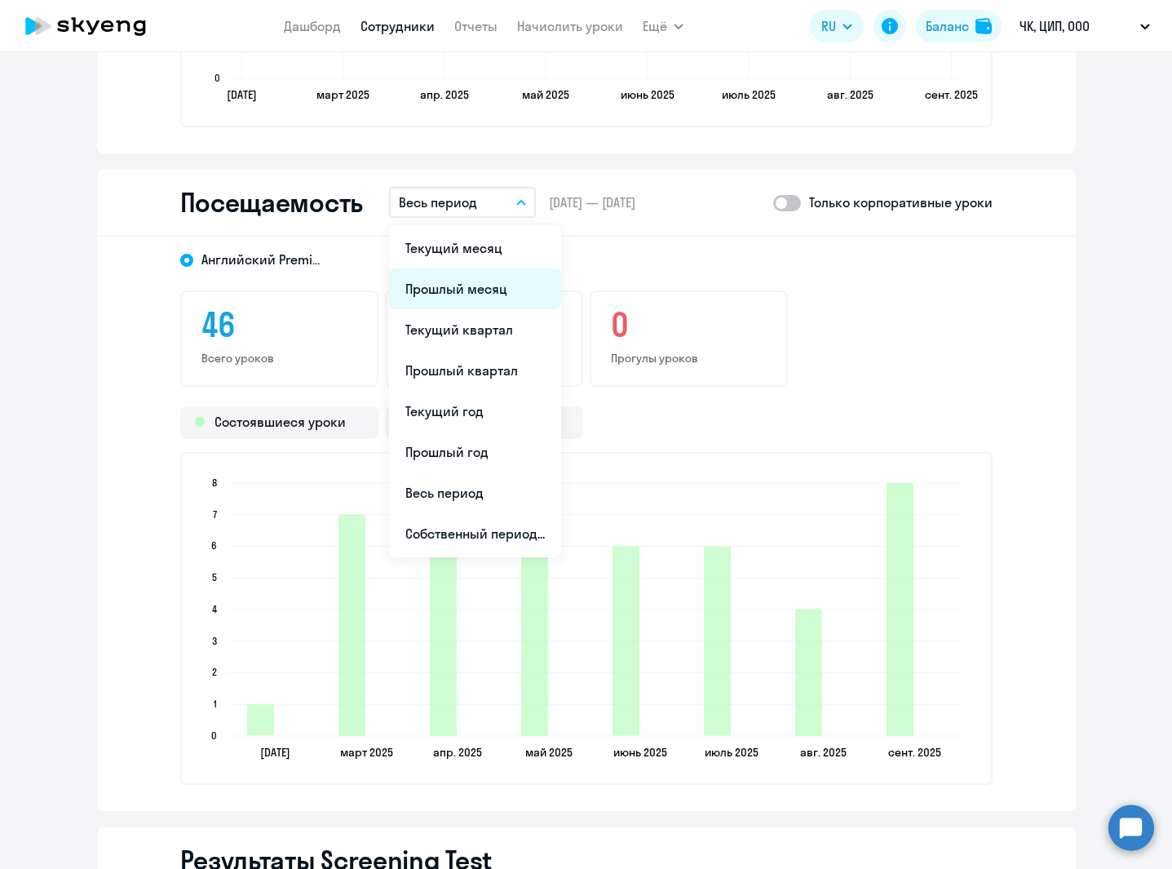
click at [489, 285] on li "Прошлый месяц" at bounding box center [475, 288] width 172 height 41
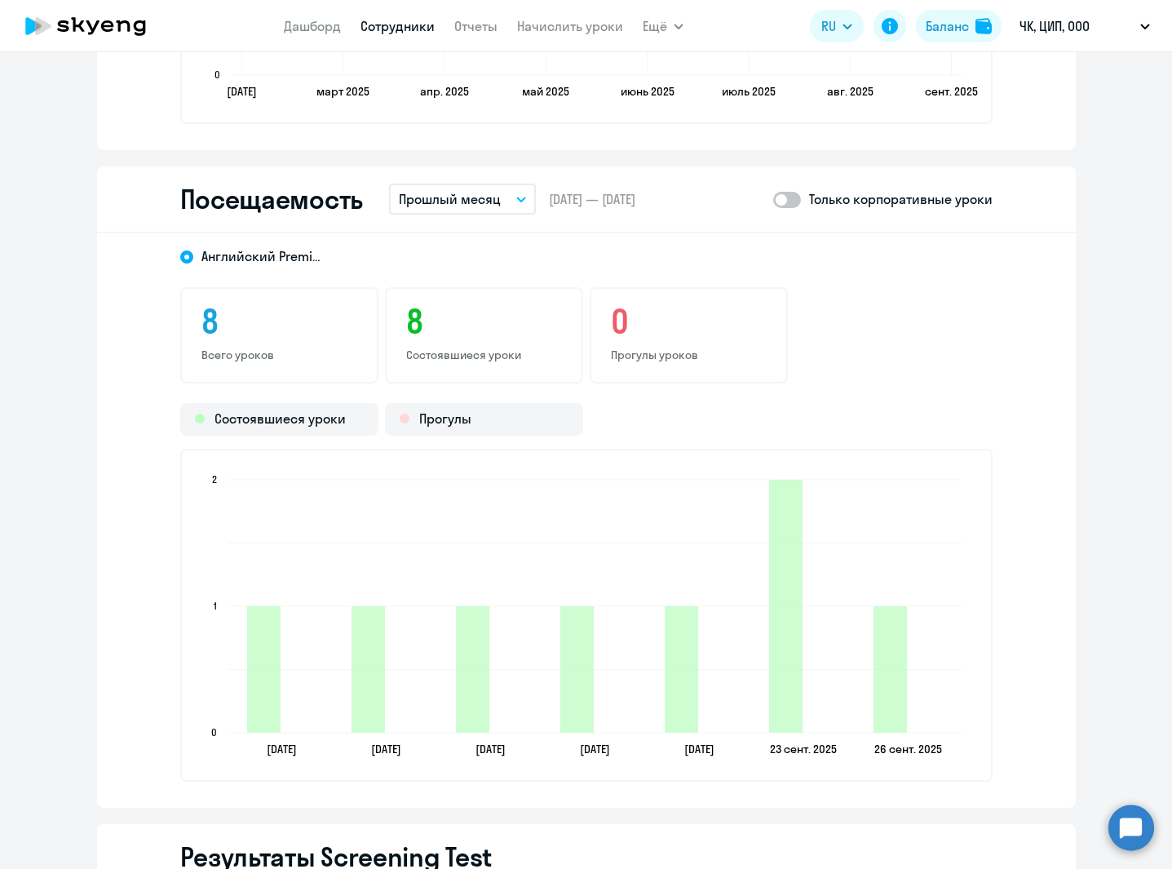
scroll to position [2018, 0]
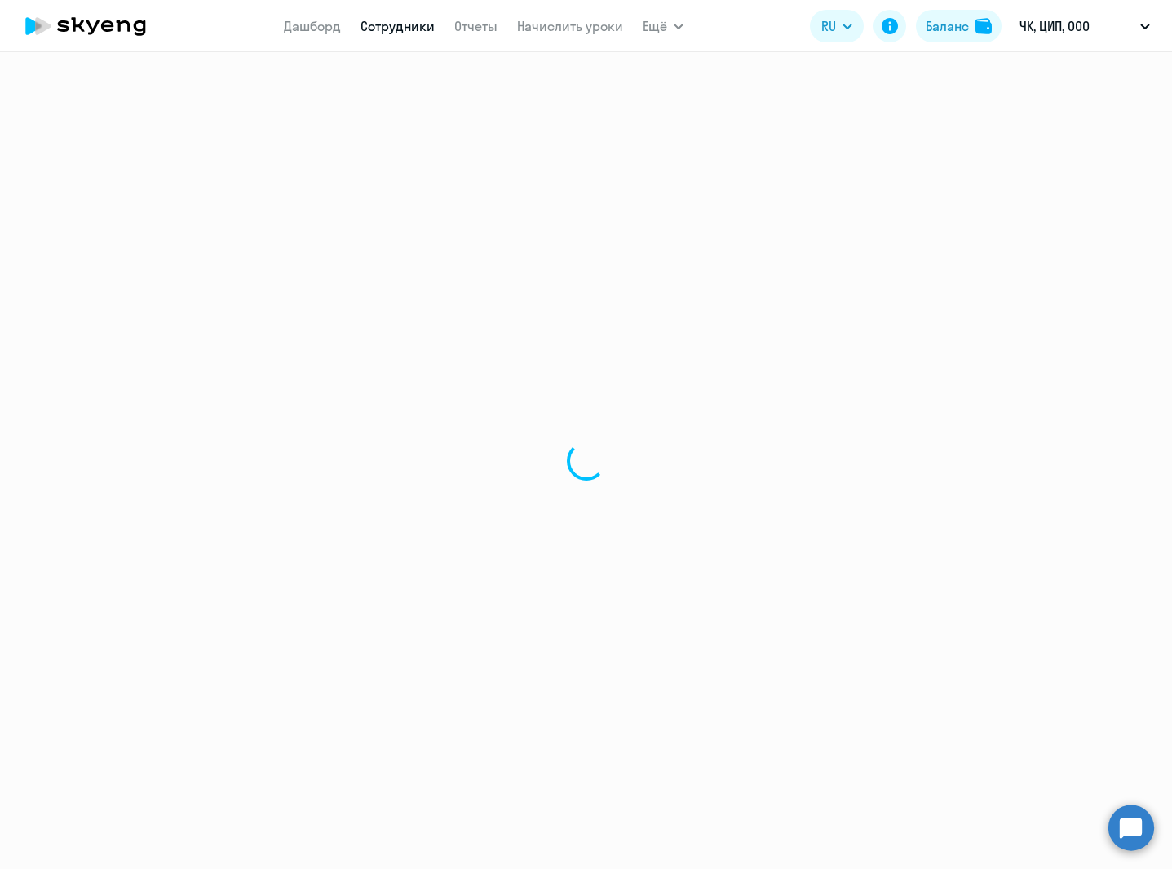
select select "30"
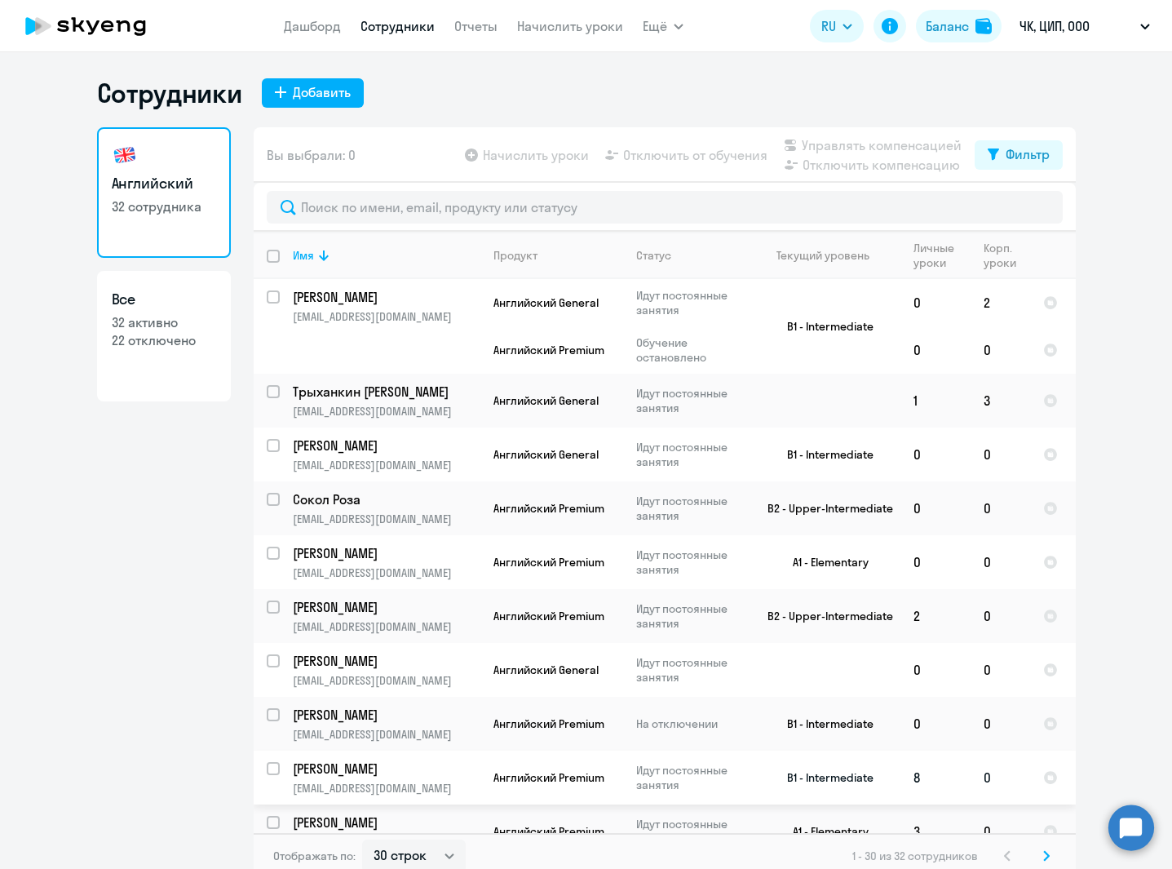
click at [377, 665] on p "[PERSON_NAME]" at bounding box center [385, 768] width 184 height 18
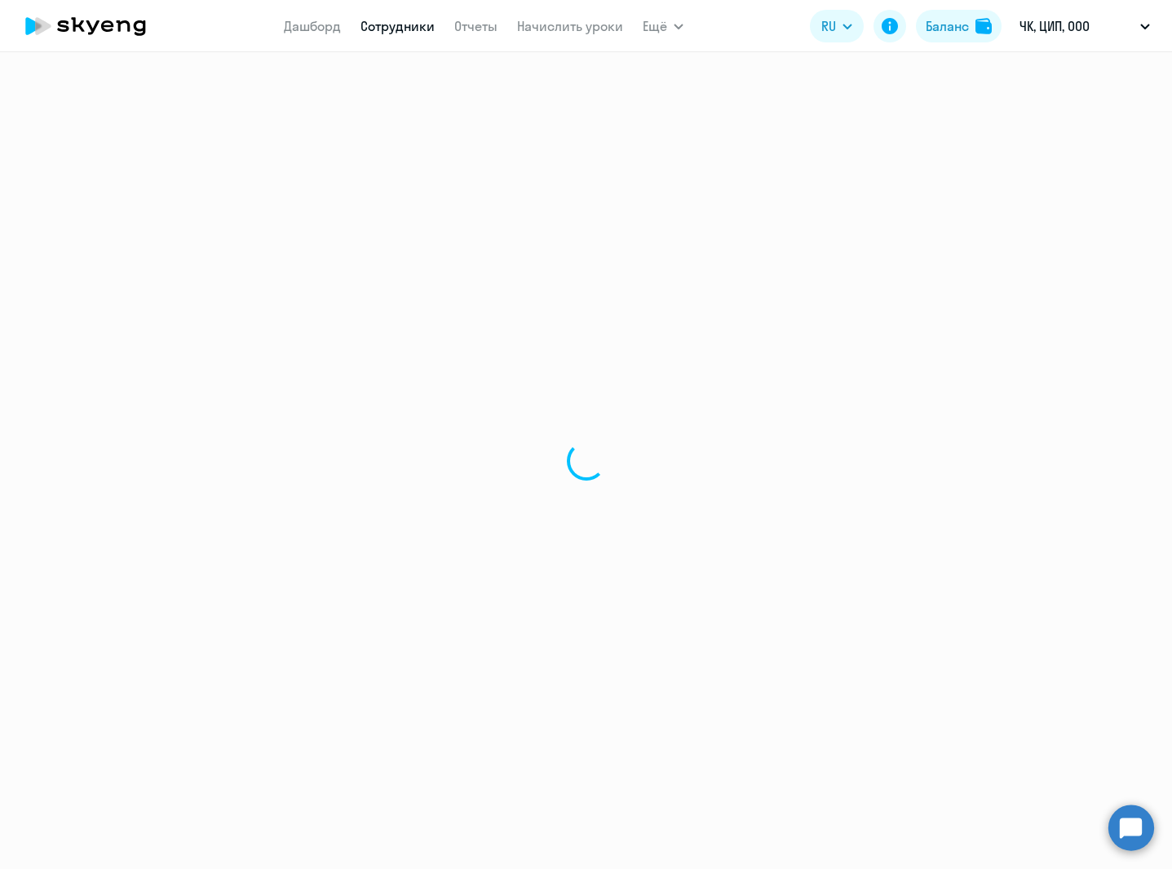
select select "english"
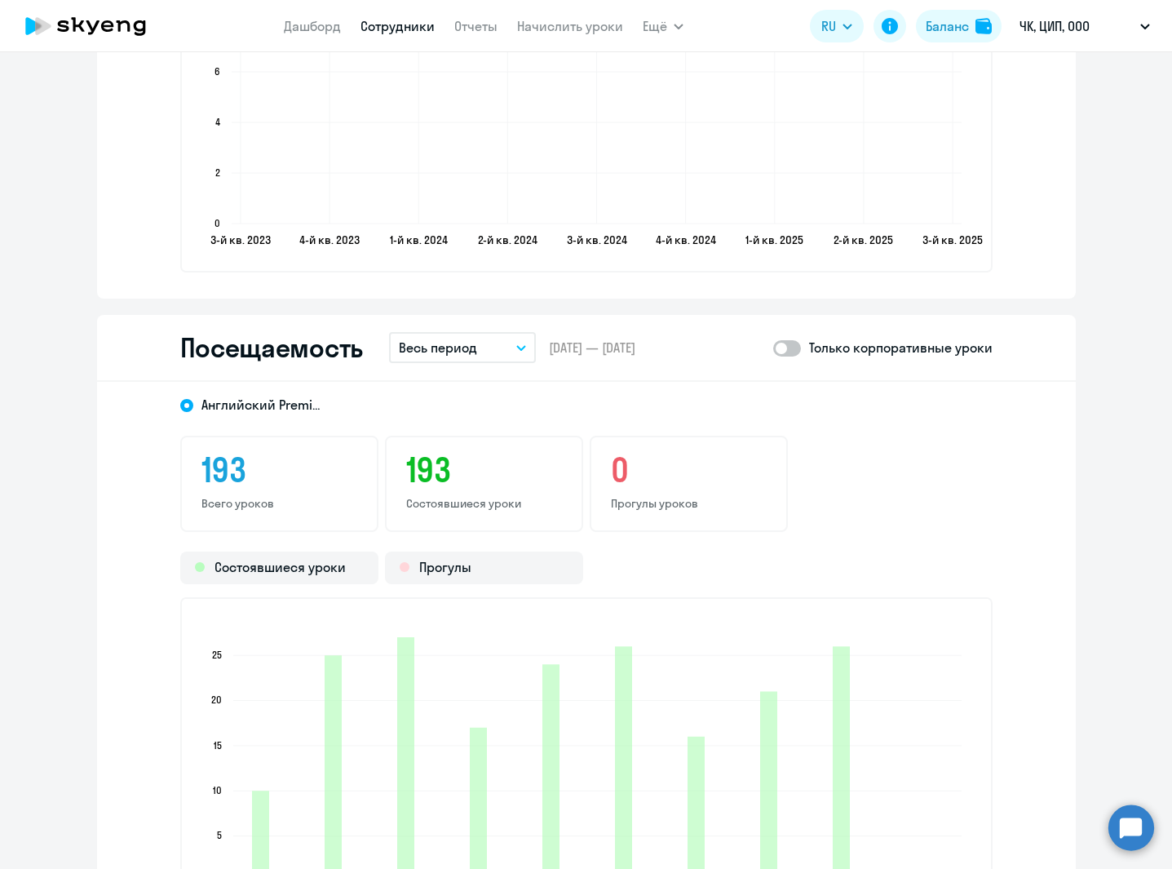
scroll to position [1869, 0]
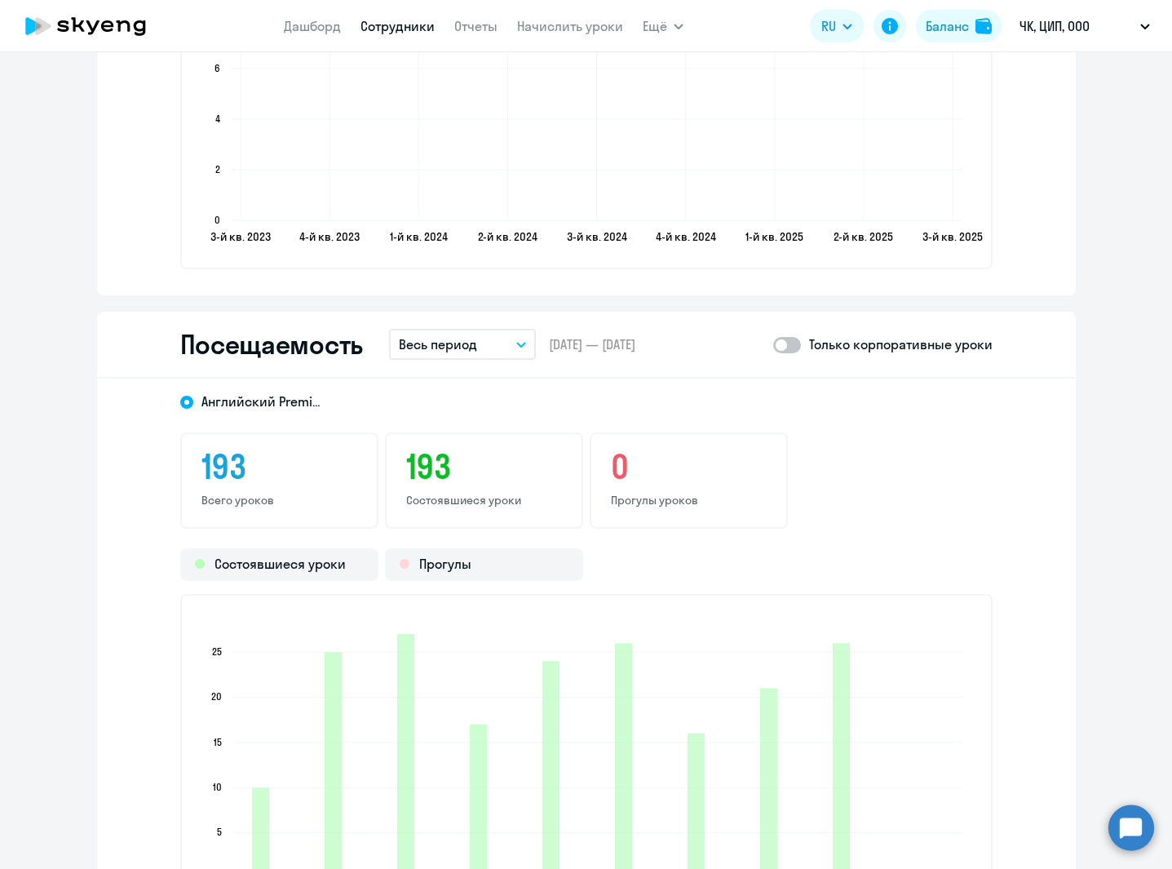
click at [455, 349] on p "Весь период" at bounding box center [438, 344] width 78 height 20
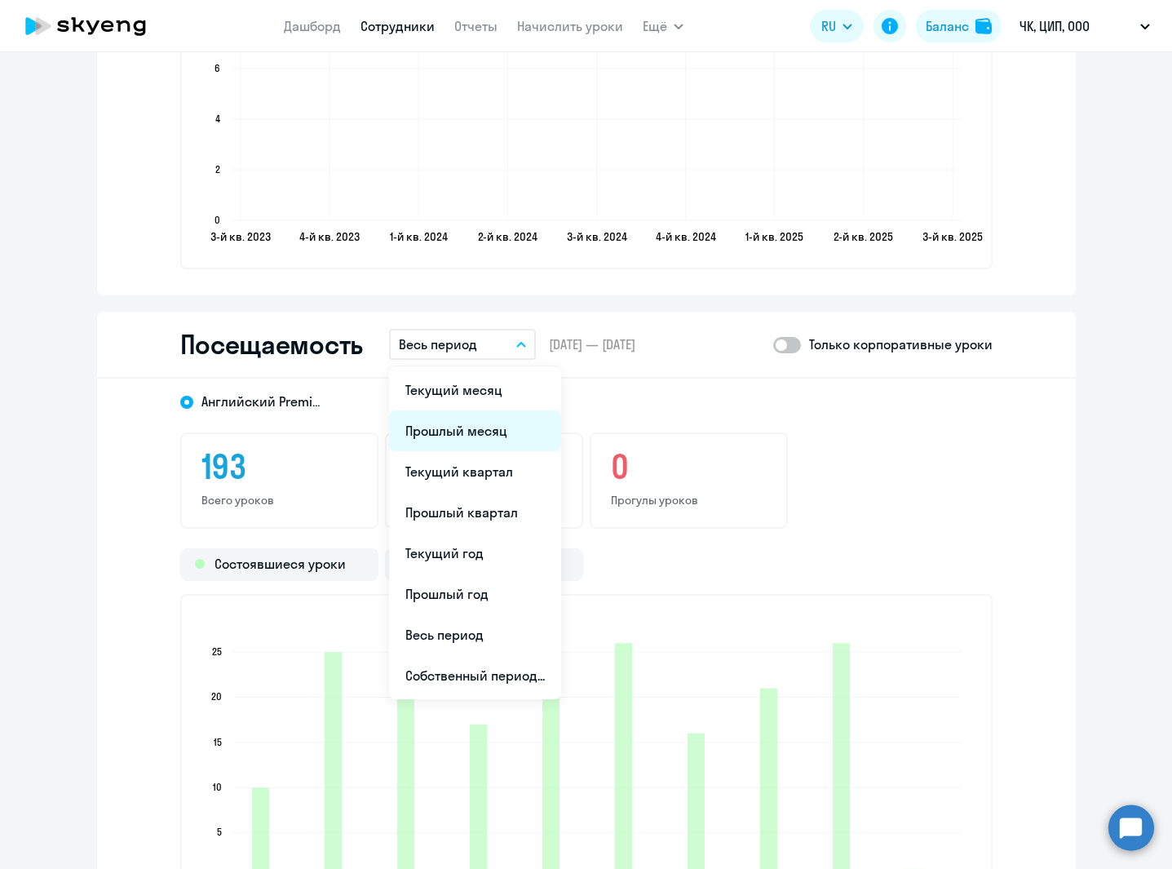
click at [458, 431] on li "Прошлый месяц" at bounding box center [475, 430] width 172 height 41
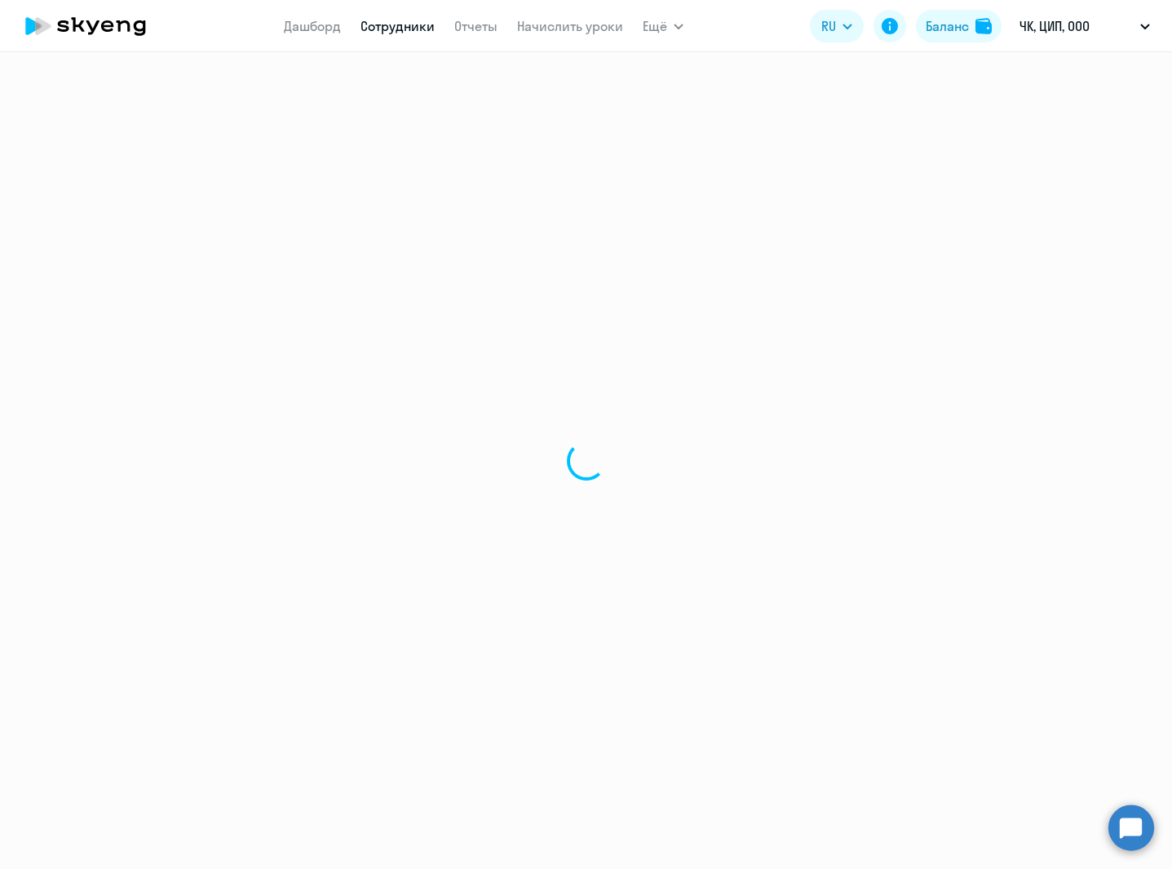
select select "30"
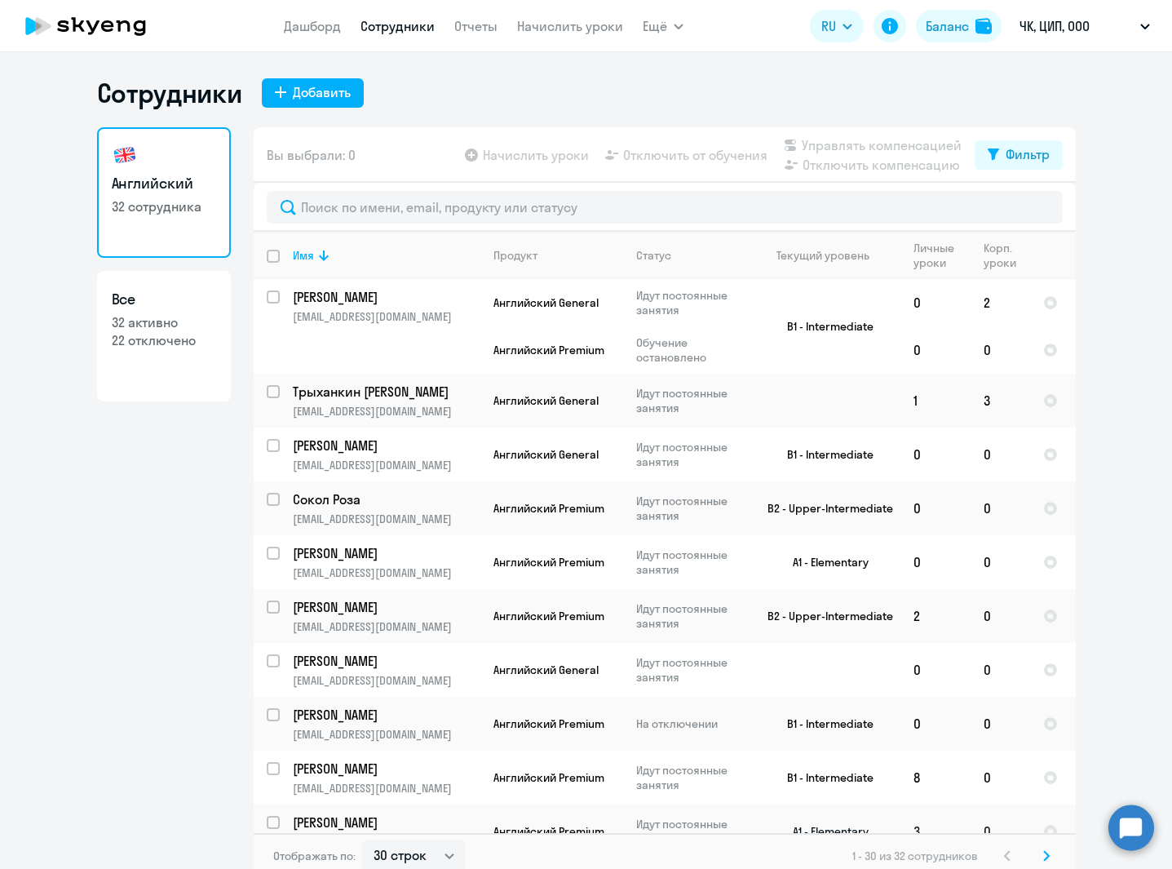
click at [431, 665] on td "[PERSON_NAME] [PERSON_NAME][EMAIL_ADDRESS][DOMAIN_NAME]" at bounding box center [380, 831] width 201 height 54
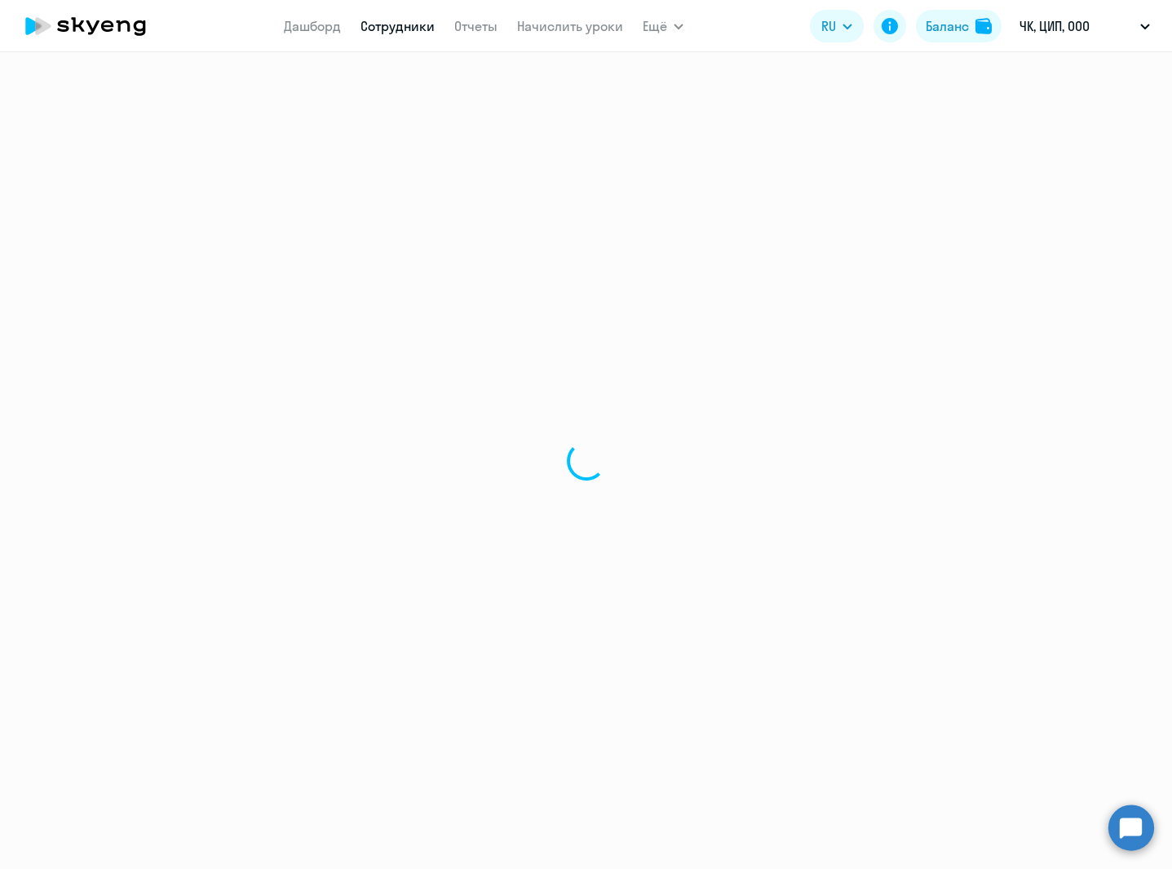
select select "english"
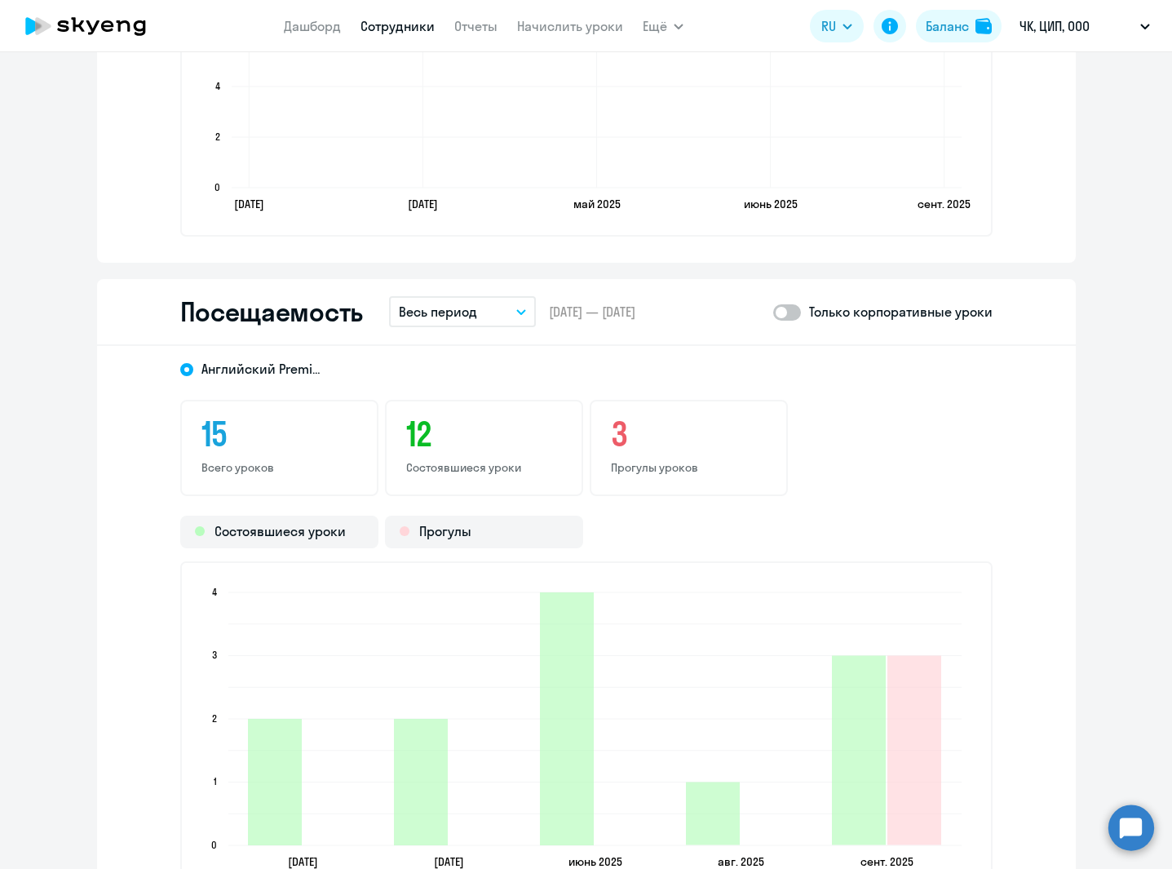
scroll to position [1905, 0]
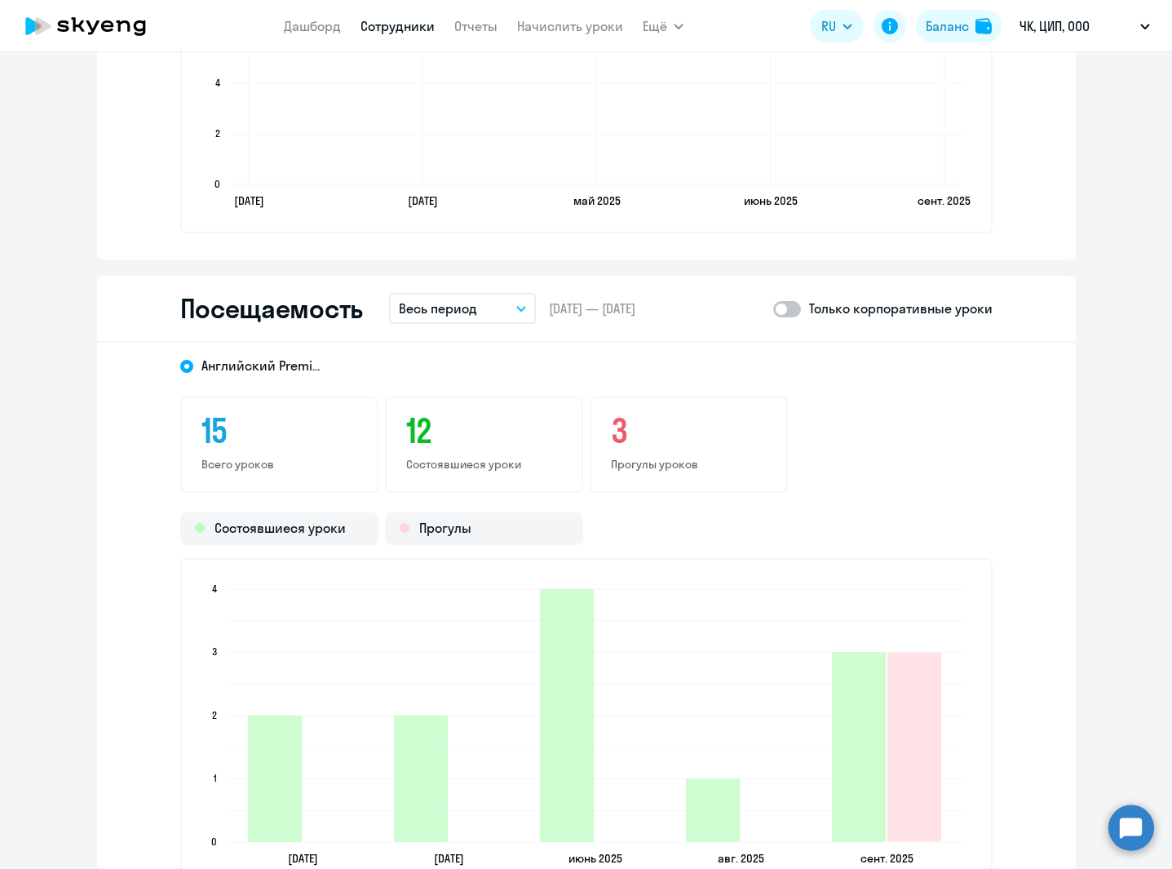
click at [431, 304] on p "Весь период" at bounding box center [438, 309] width 78 height 20
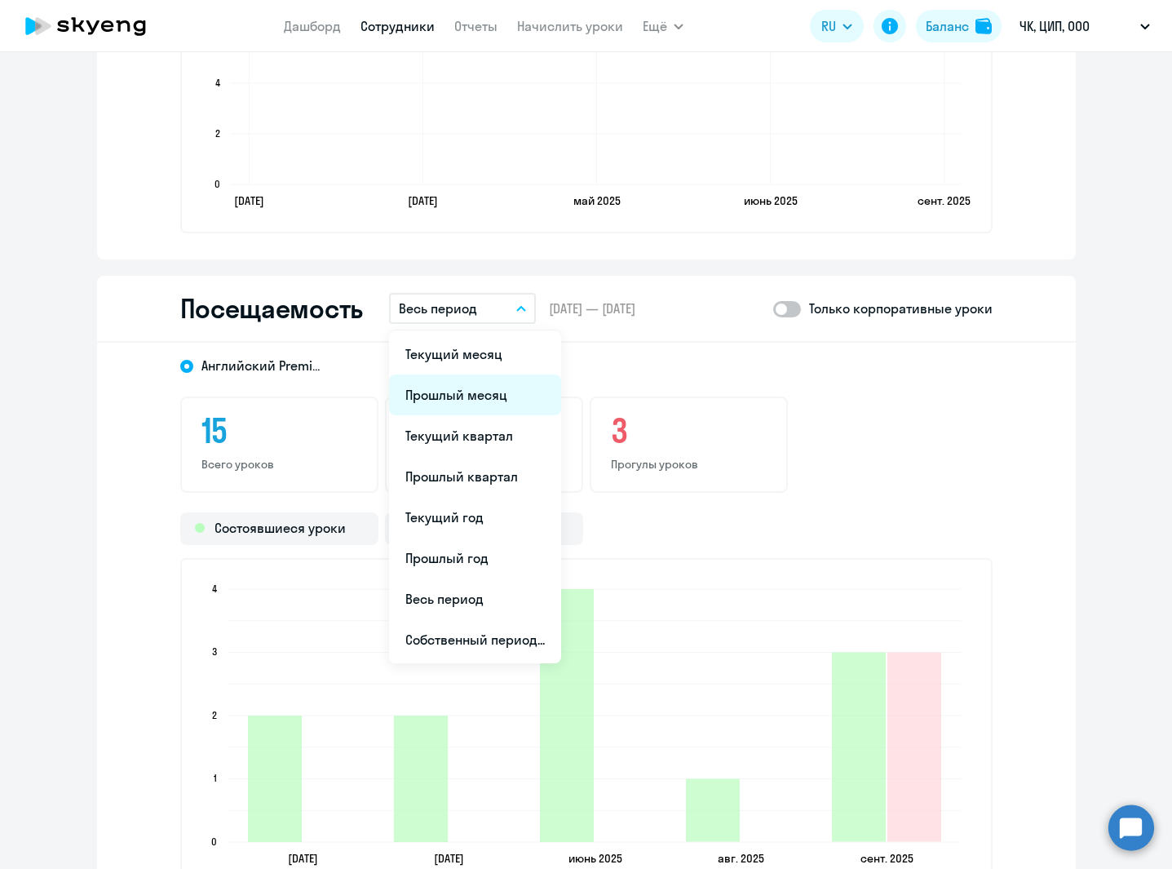
click at [502, 398] on li "Прошлый месяц" at bounding box center [475, 394] width 172 height 41
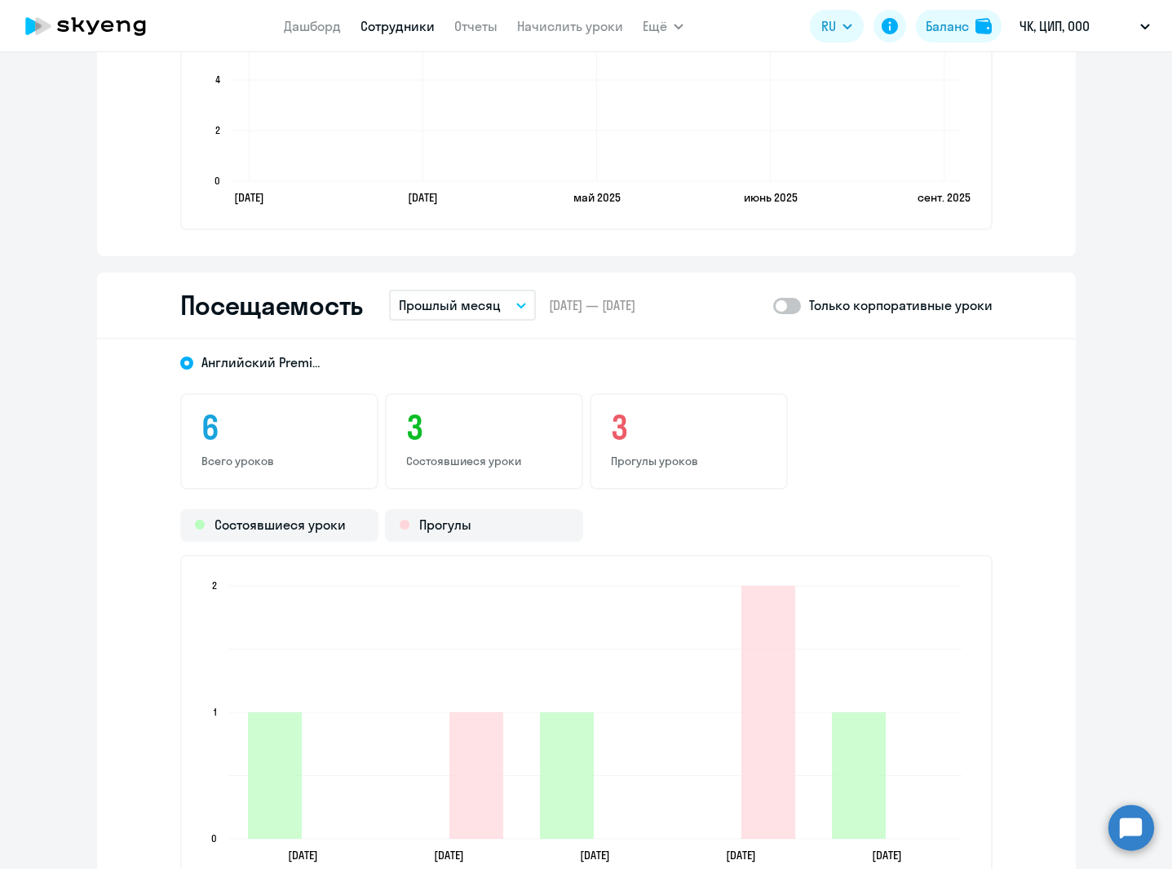
scroll to position [1912, 0]
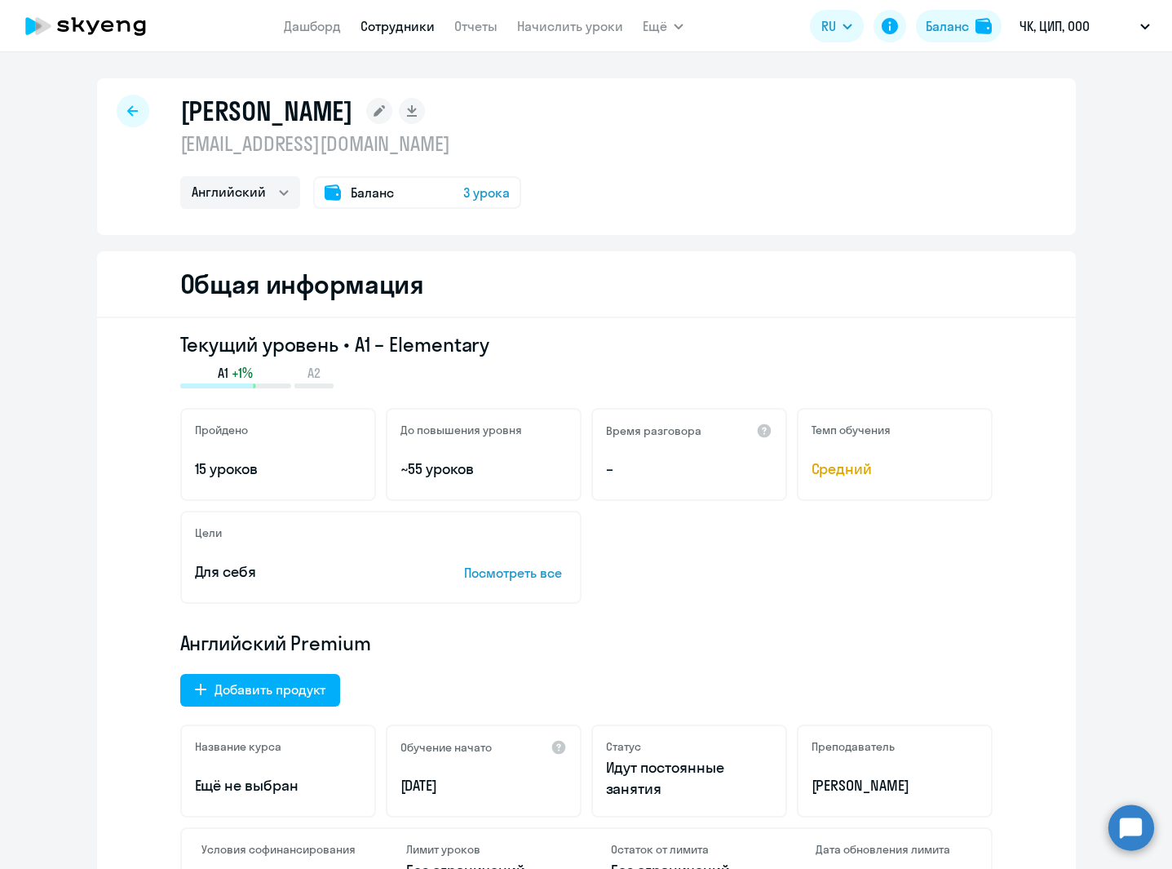
select select "30"
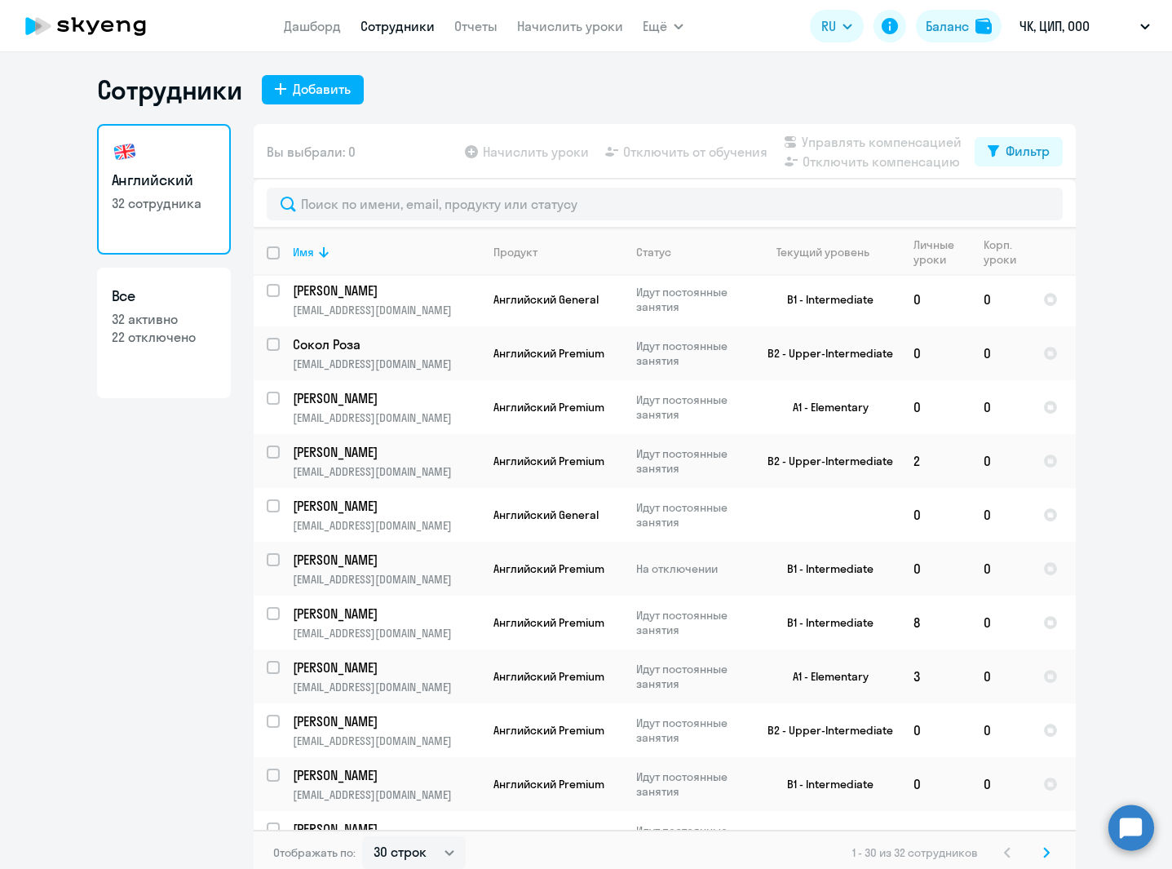
scroll to position [158, 0]
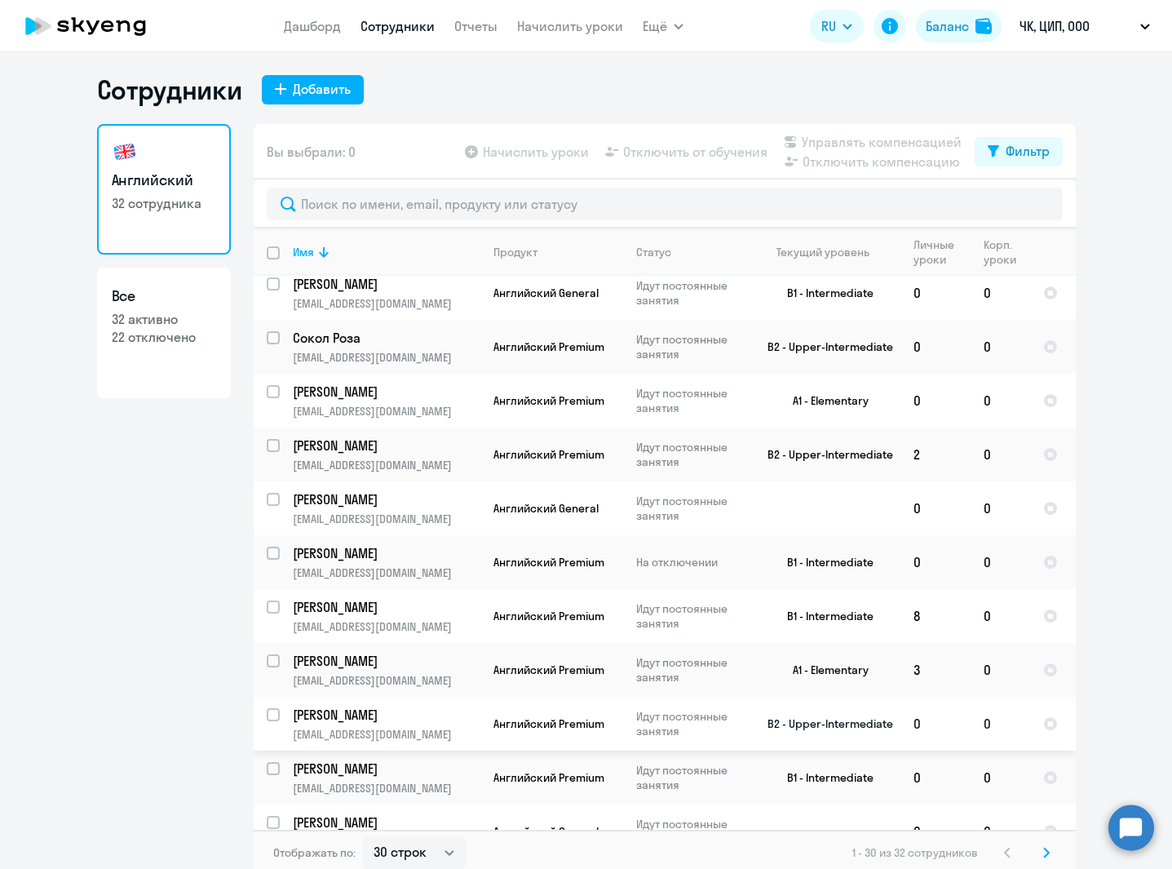
click at [414, 665] on td "[PERSON_NAME] [EMAIL_ADDRESS][DOMAIN_NAME]" at bounding box center [380, 724] width 201 height 54
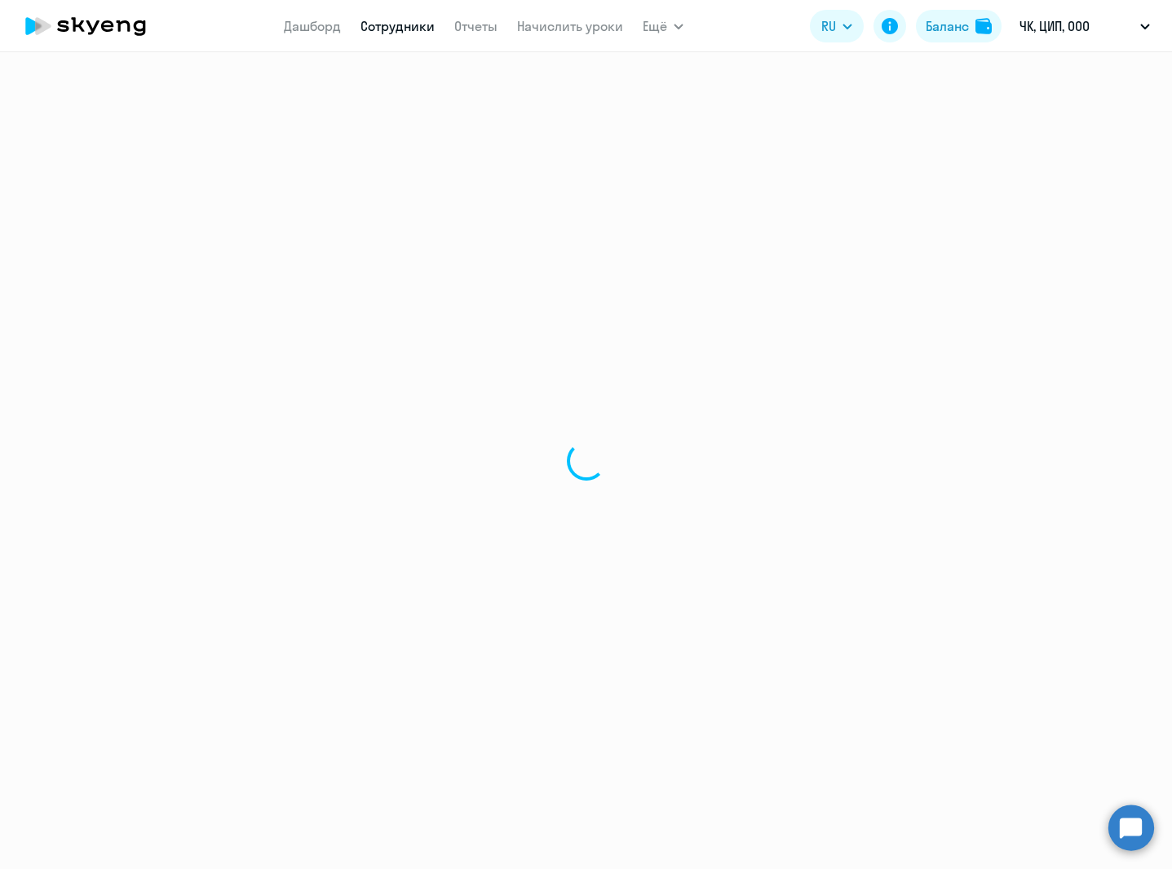
select select "english"
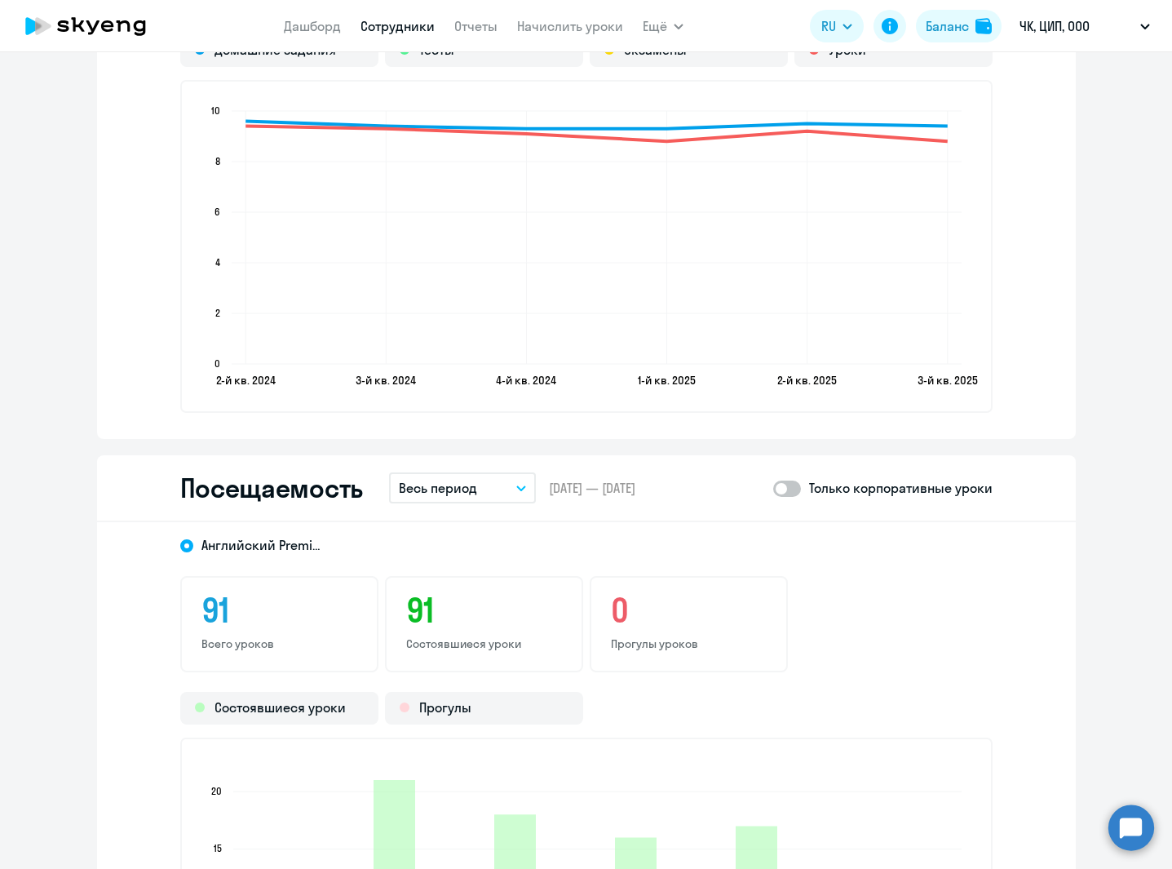
scroll to position [1889, 0]
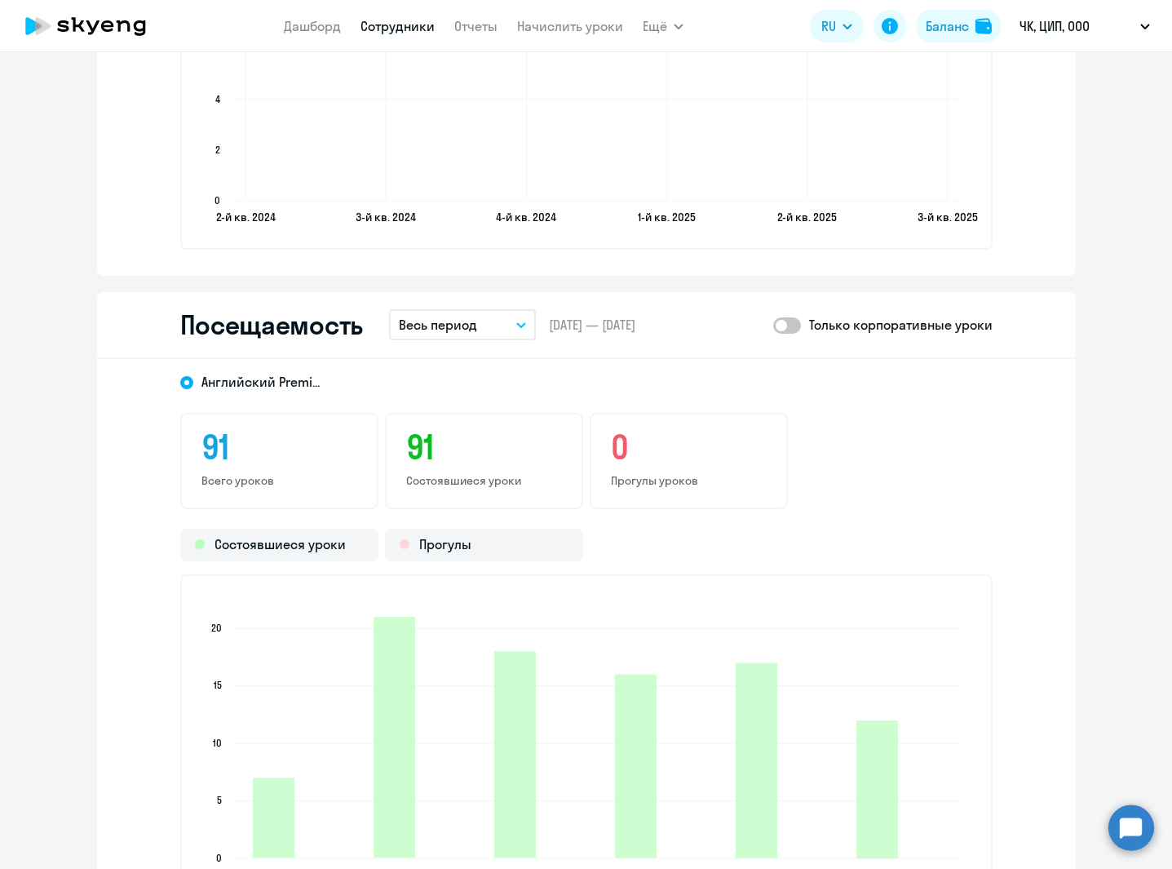
click at [465, 317] on p "Весь период" at bounding box center [438, 325] width 78 height 20
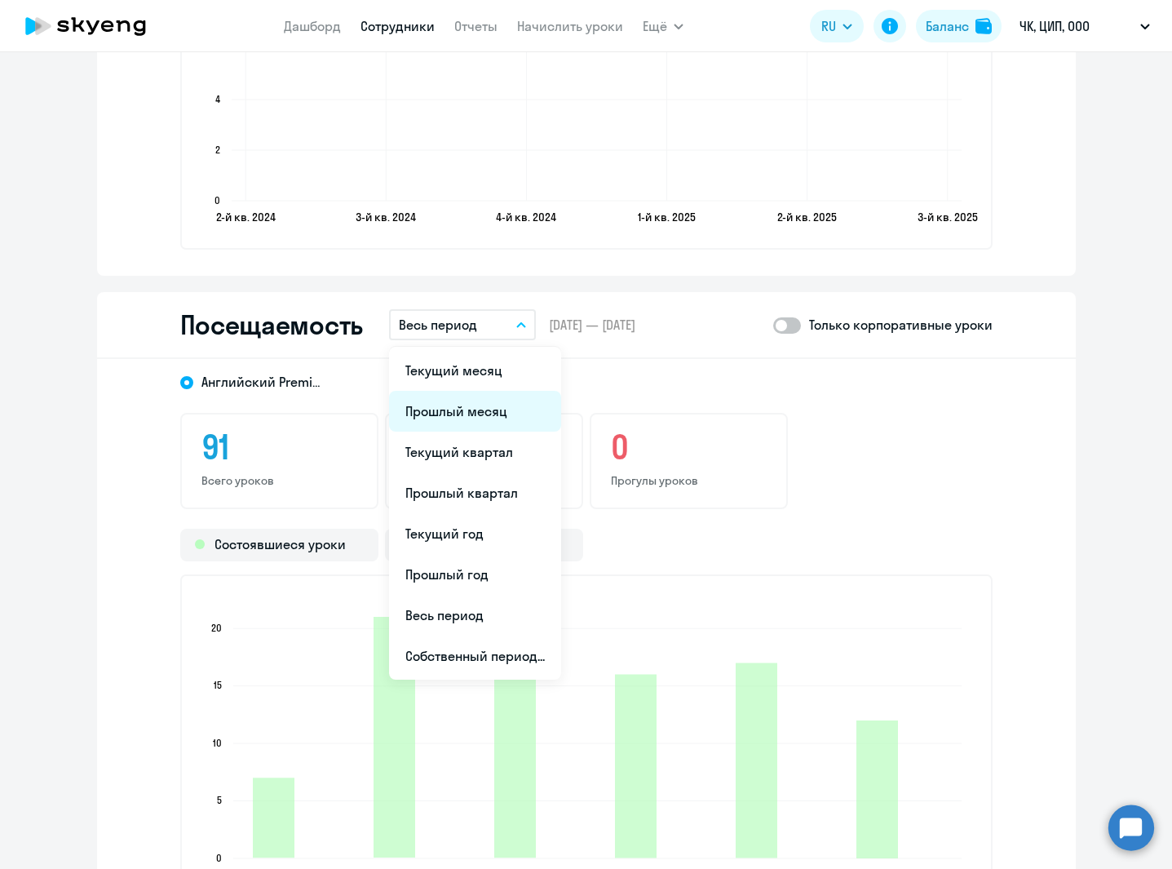
click at [479, 414] on li "Прошлый месяц" at bounding box center [475, 411] width 172 height 41
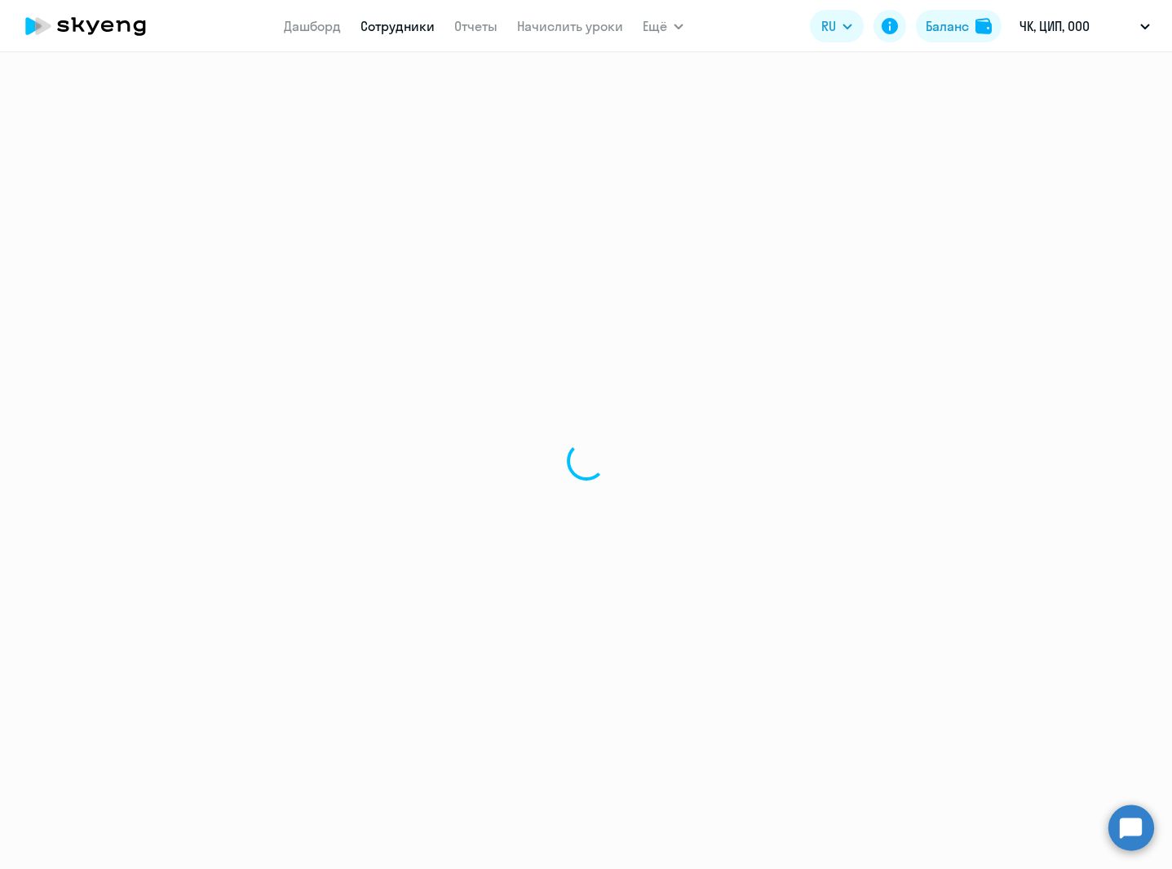
select select "30"
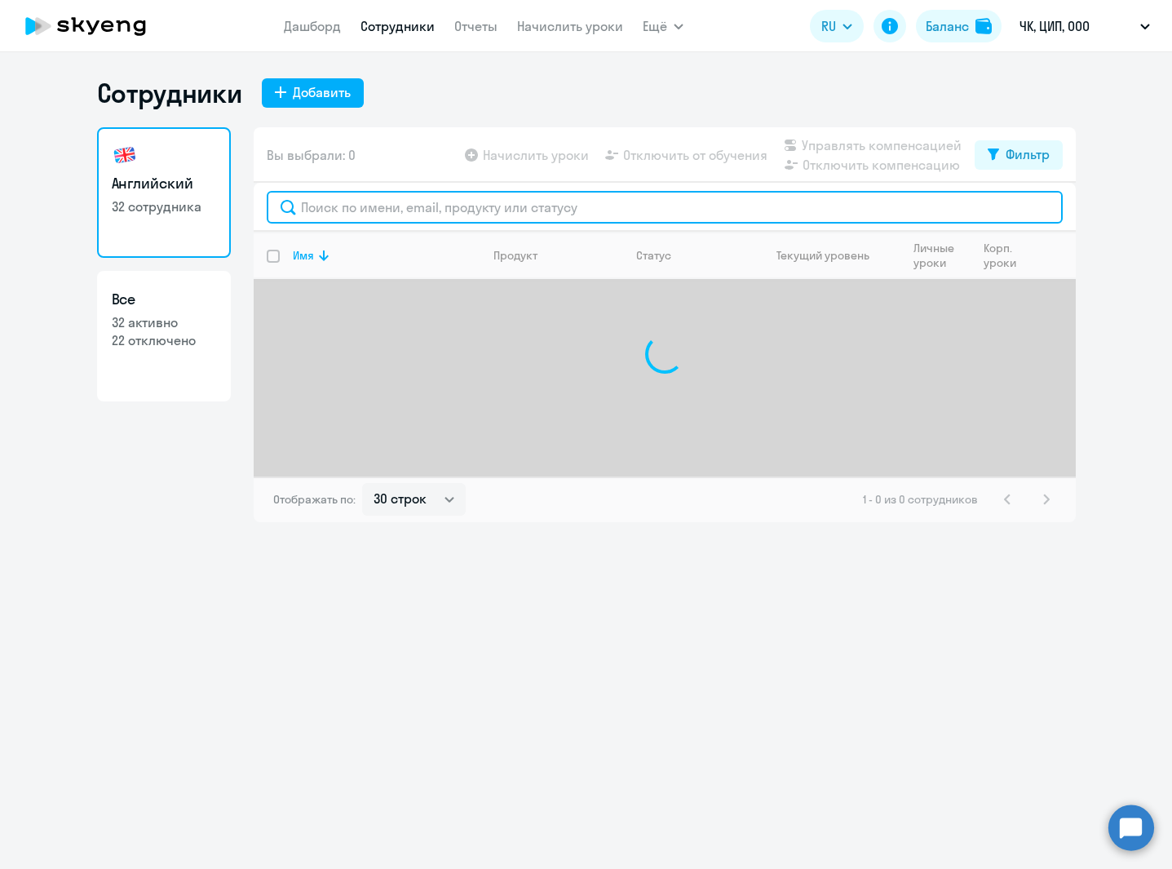
click at [407, 215] on input "text" at bounding box center [665, 207] width 796 height 33
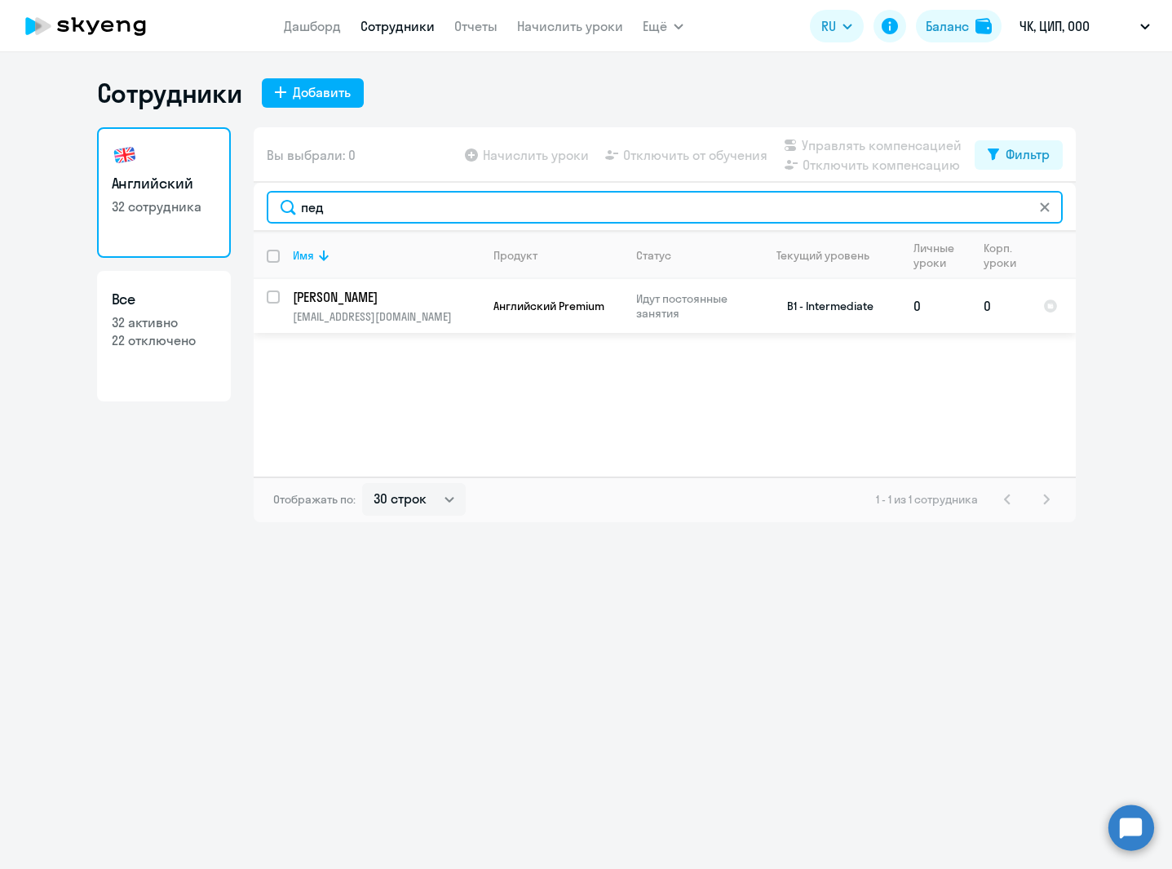
type input "пед"
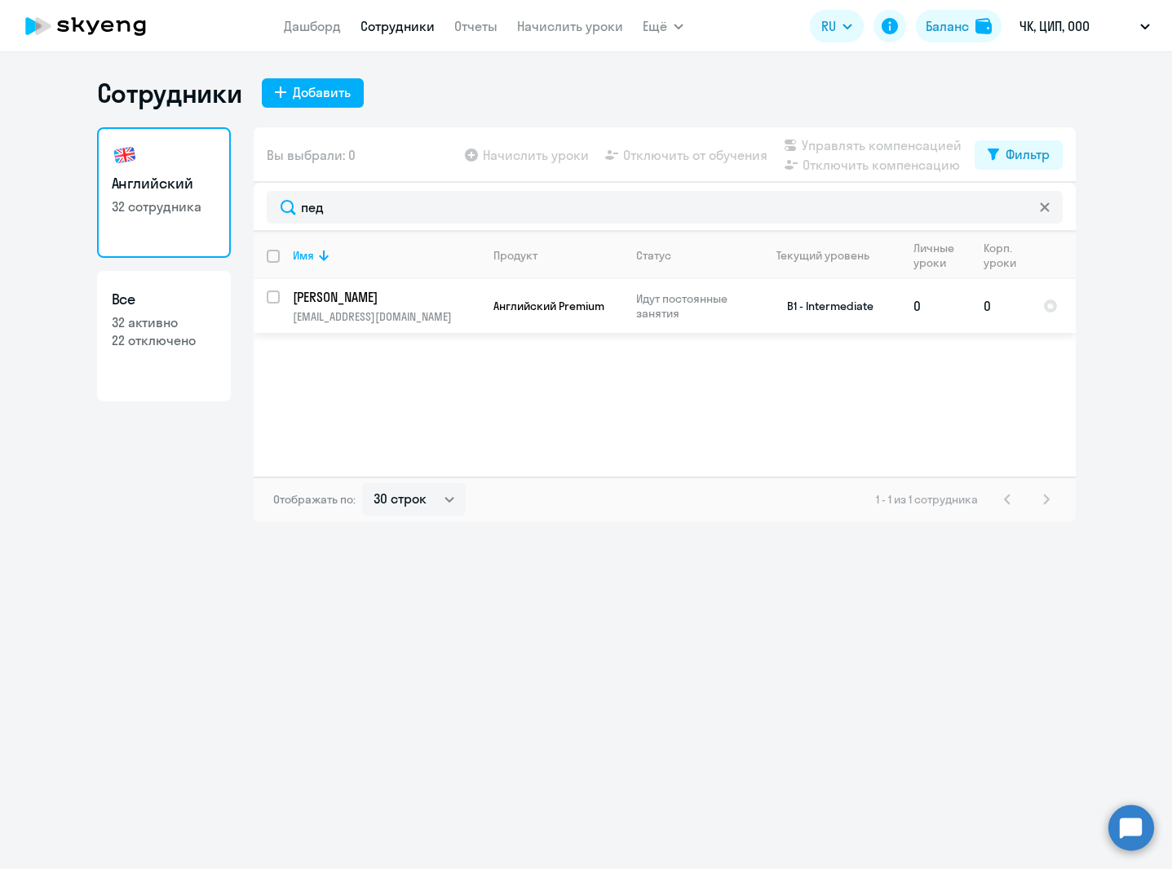
click at [422, 305] on p "[PERSON_NAME]" at bounding box center [385, 297] width 184 height 18
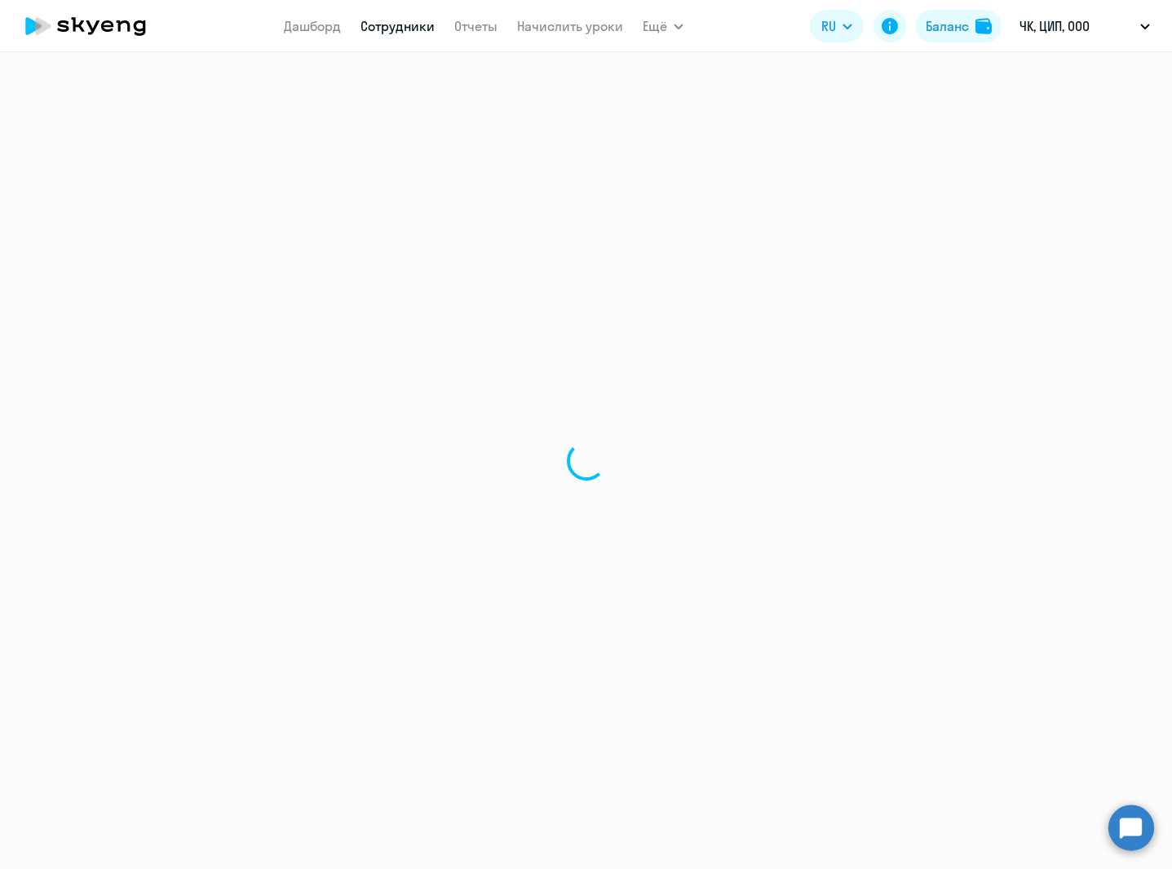
select select "english"
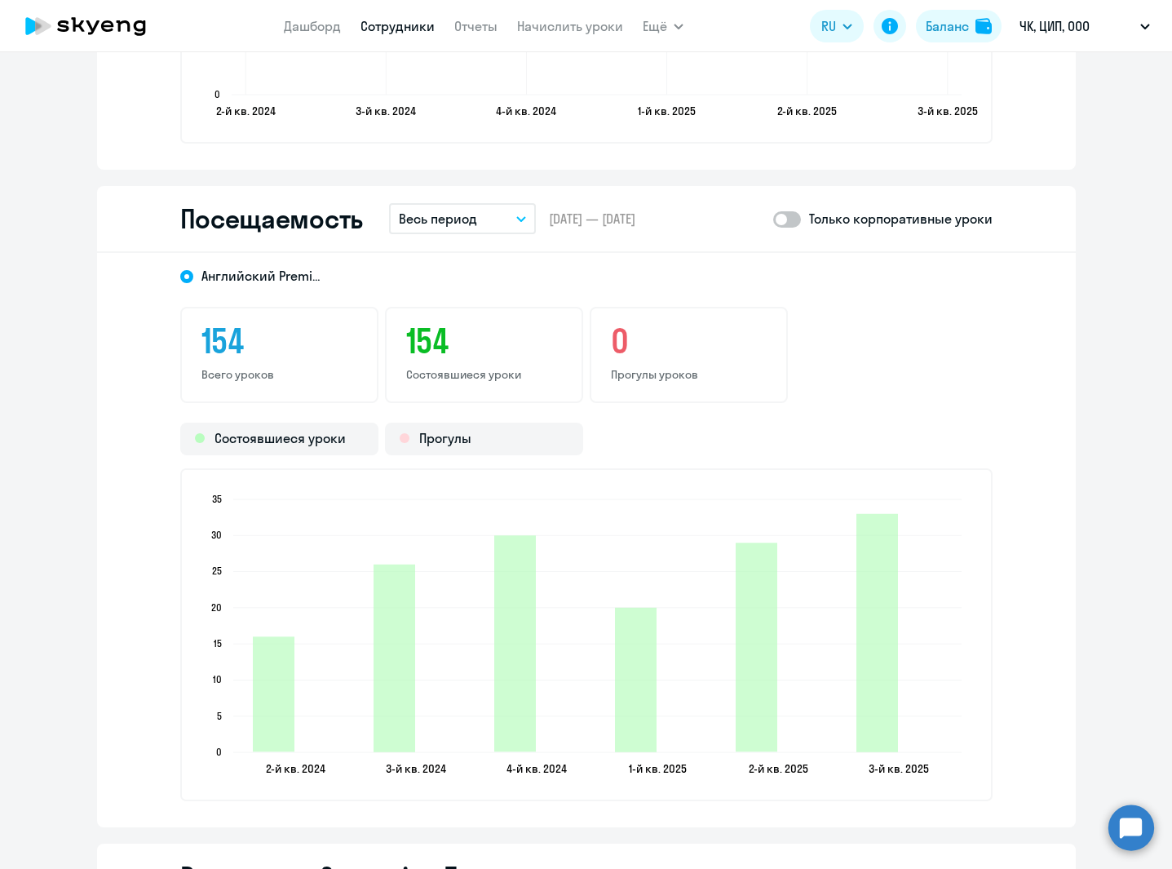
scroll to position [2124, 0]
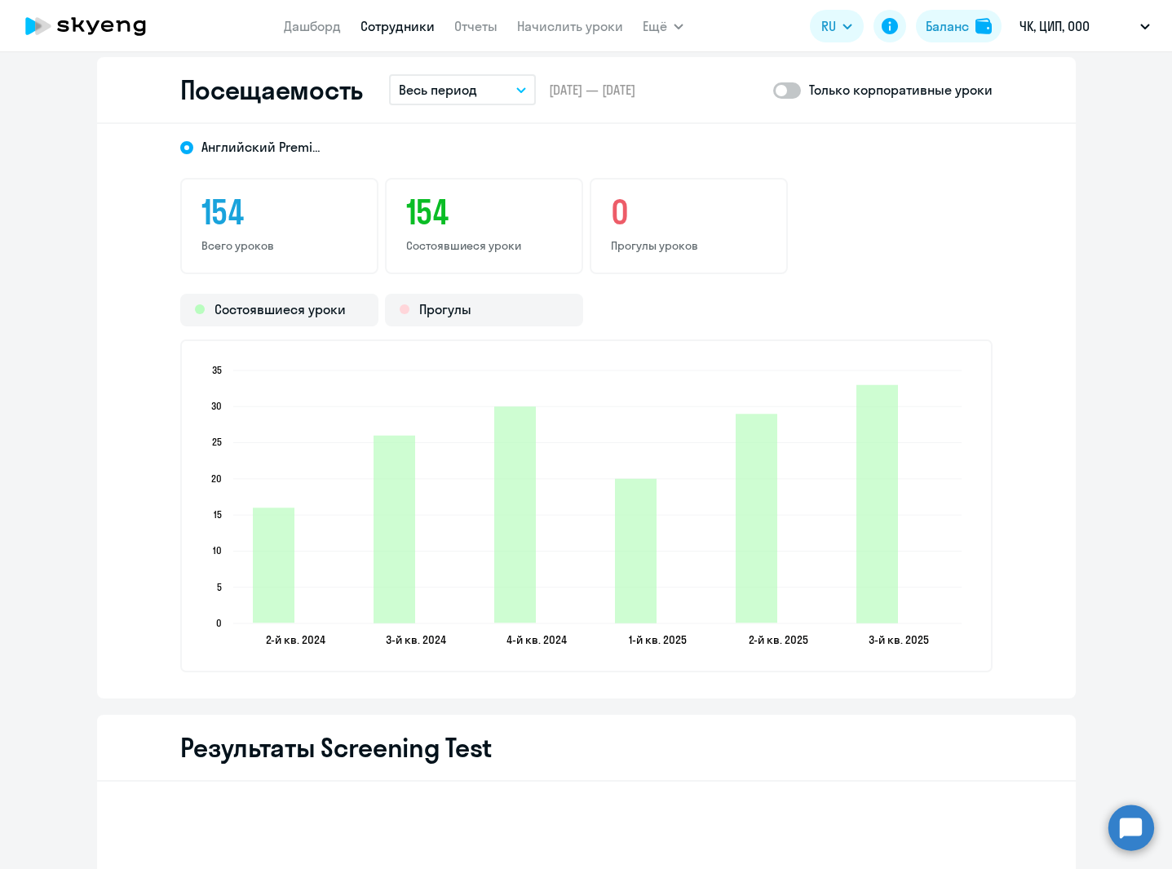
click at [466, 92] on p "Весь период" at bounding box center [438, 90] width 78 height 20
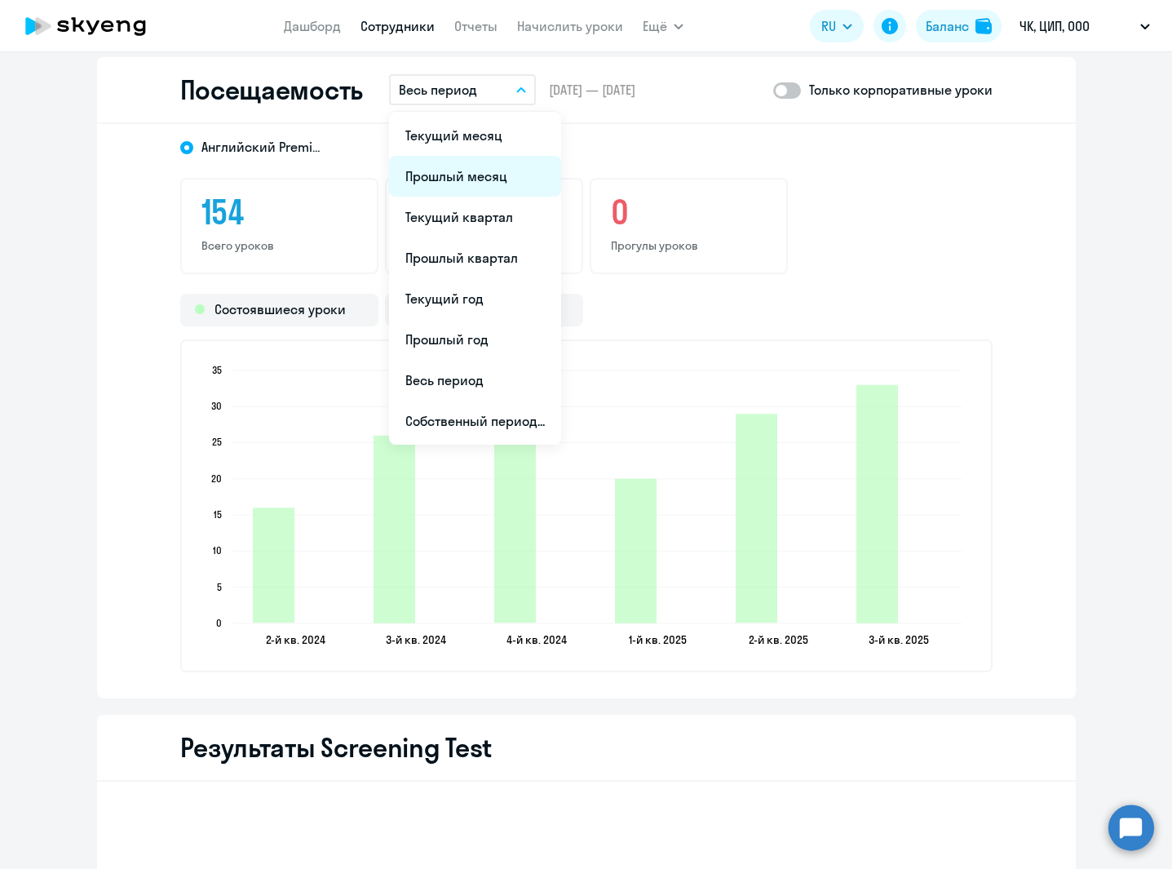
click at [461, 169] on li "Прошлый месяц" at bounding box center [475, 176] width 172 height 41
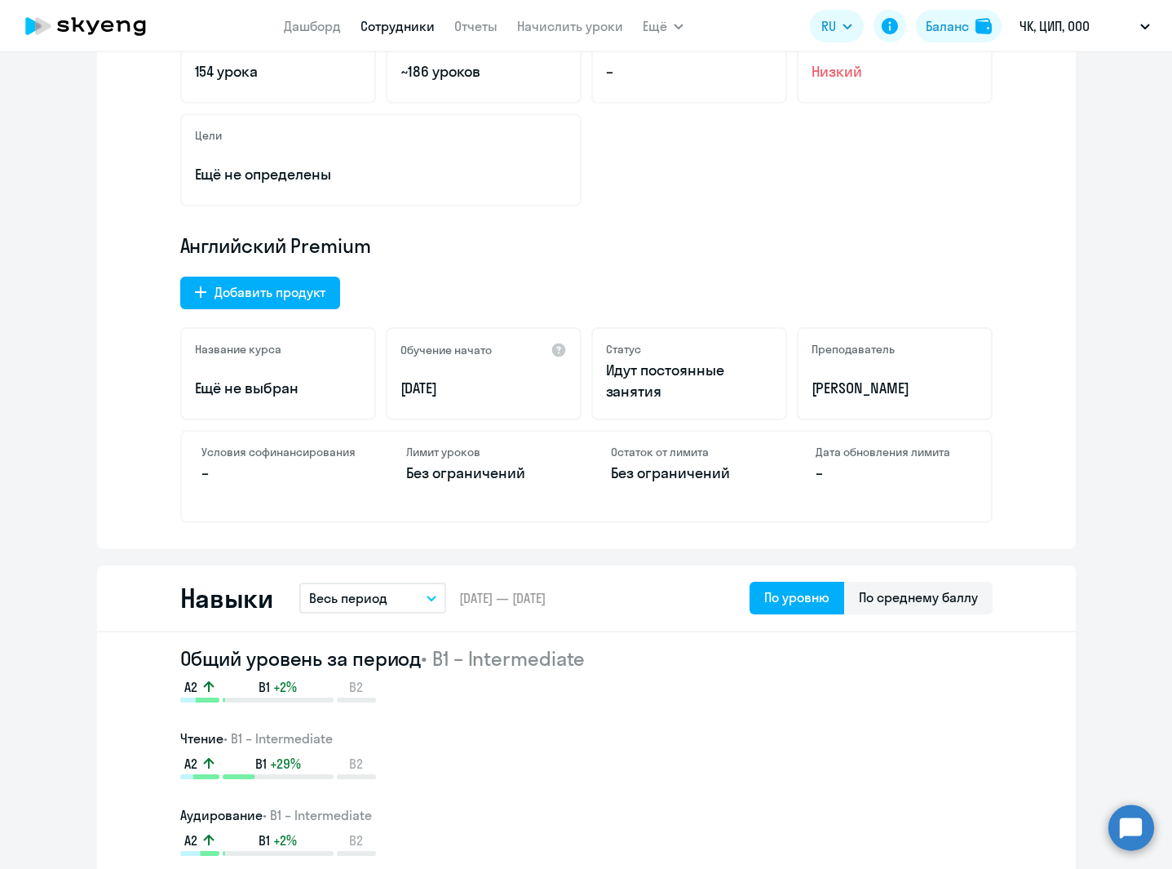
scroll to position [100, 0]
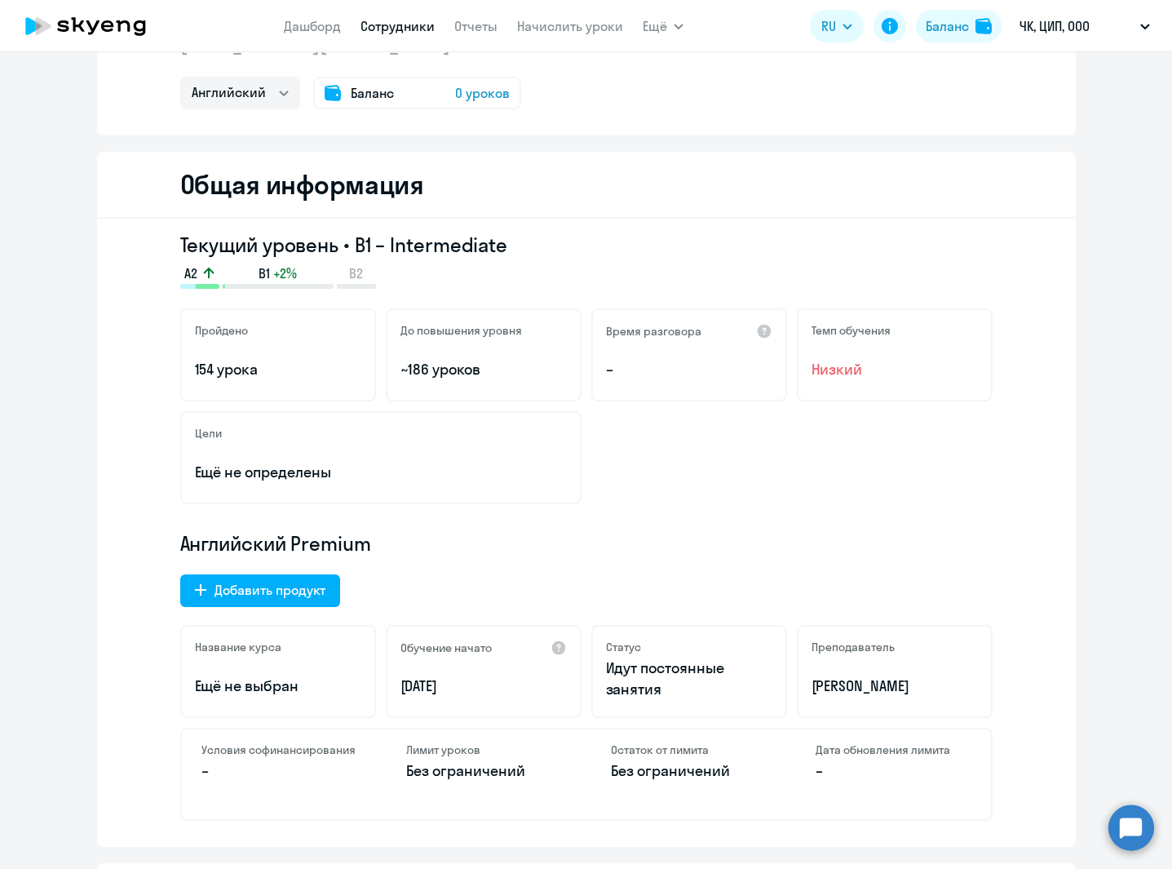
select select "30"
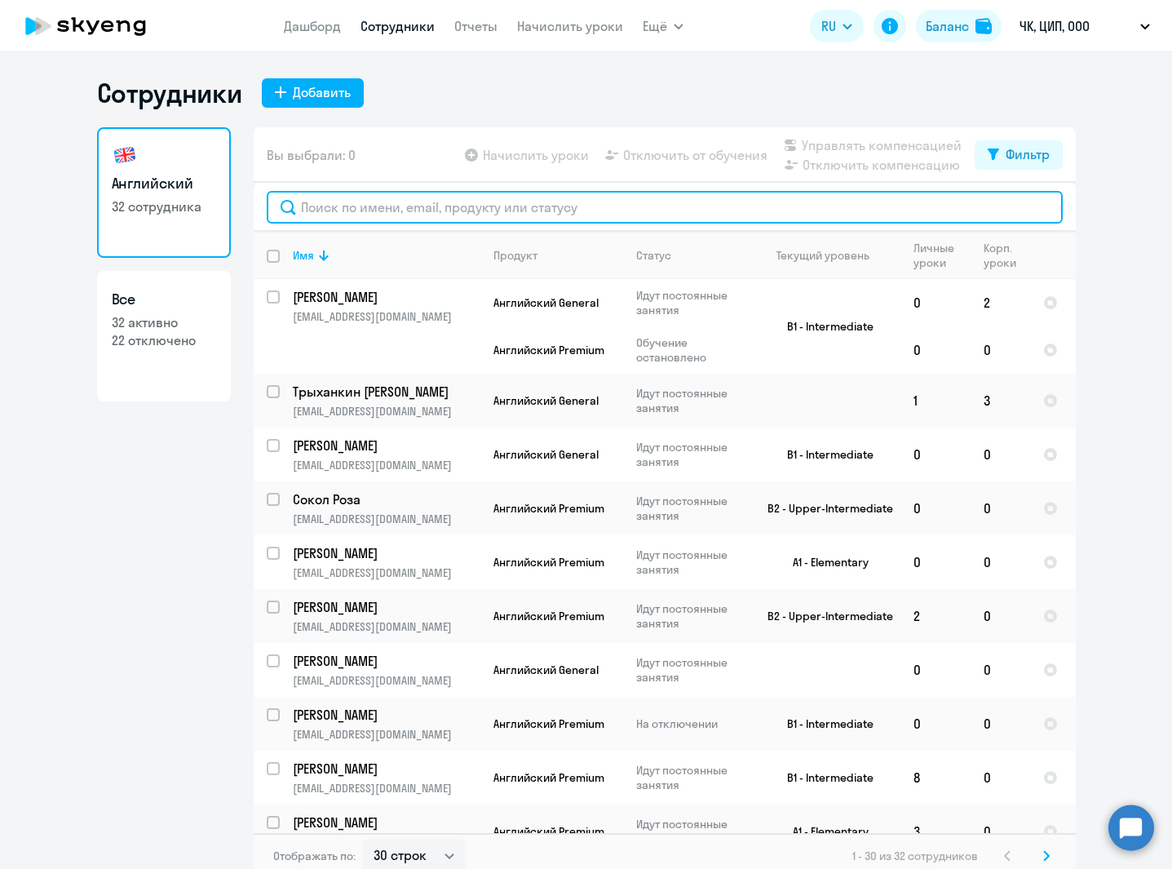
click at [432, 203] on input "text" at bounding box center [665, 207] width 796 height 33
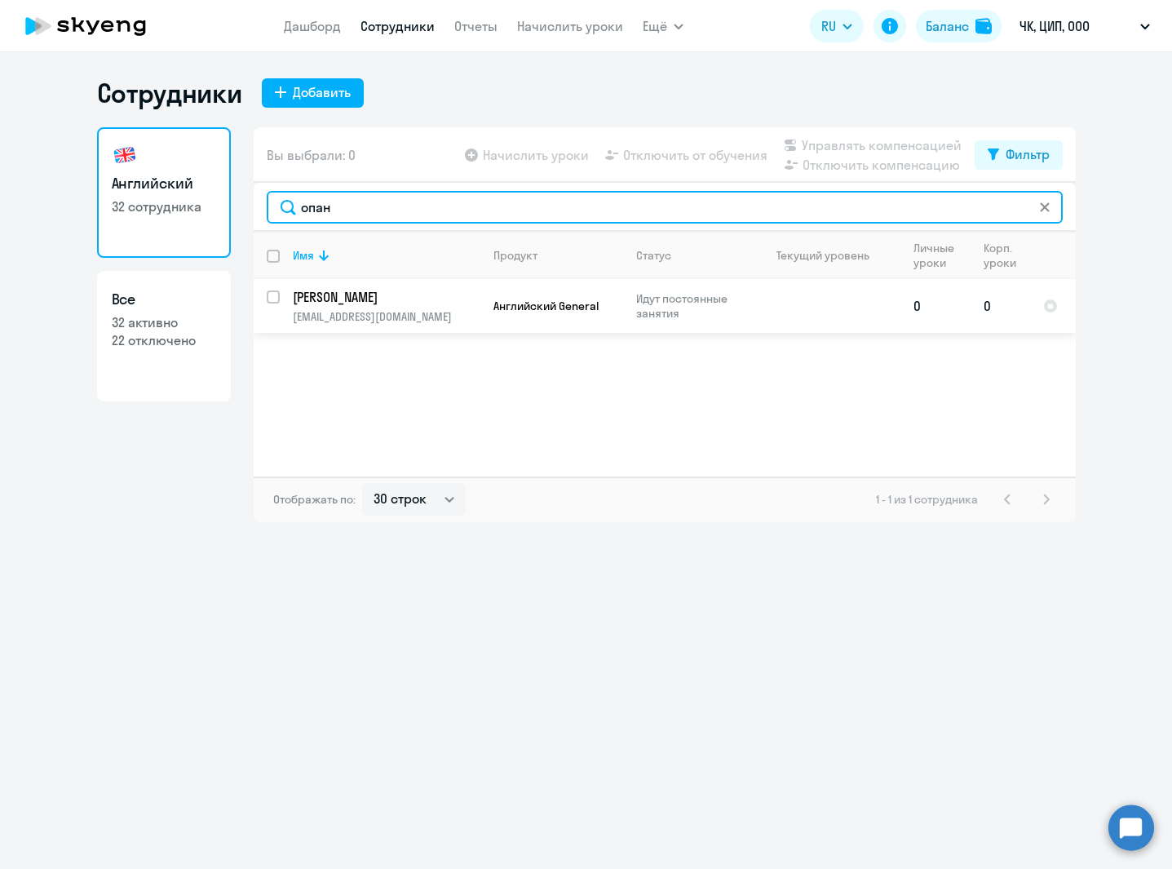
type input "опан"
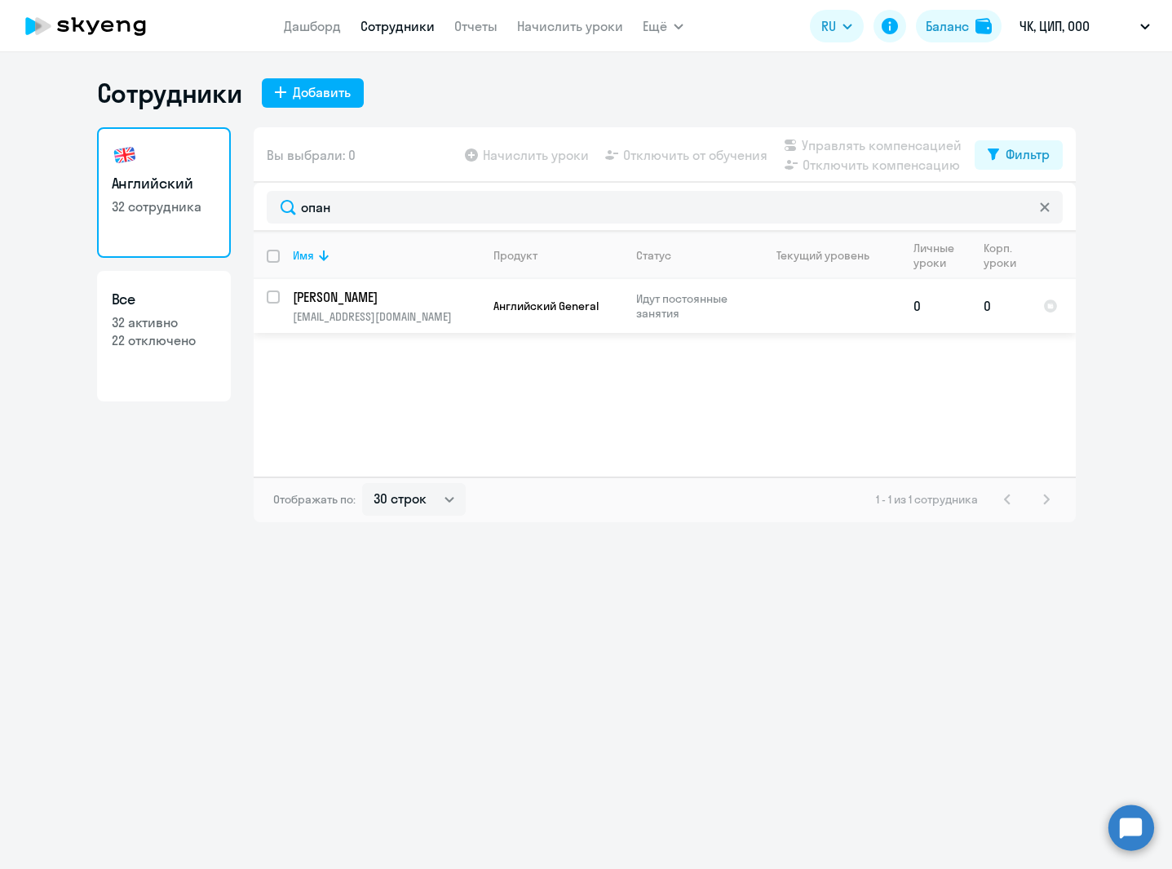
click at [541, 309] on span "Английский General" at bounding box center [545, 306] width 105 height 15
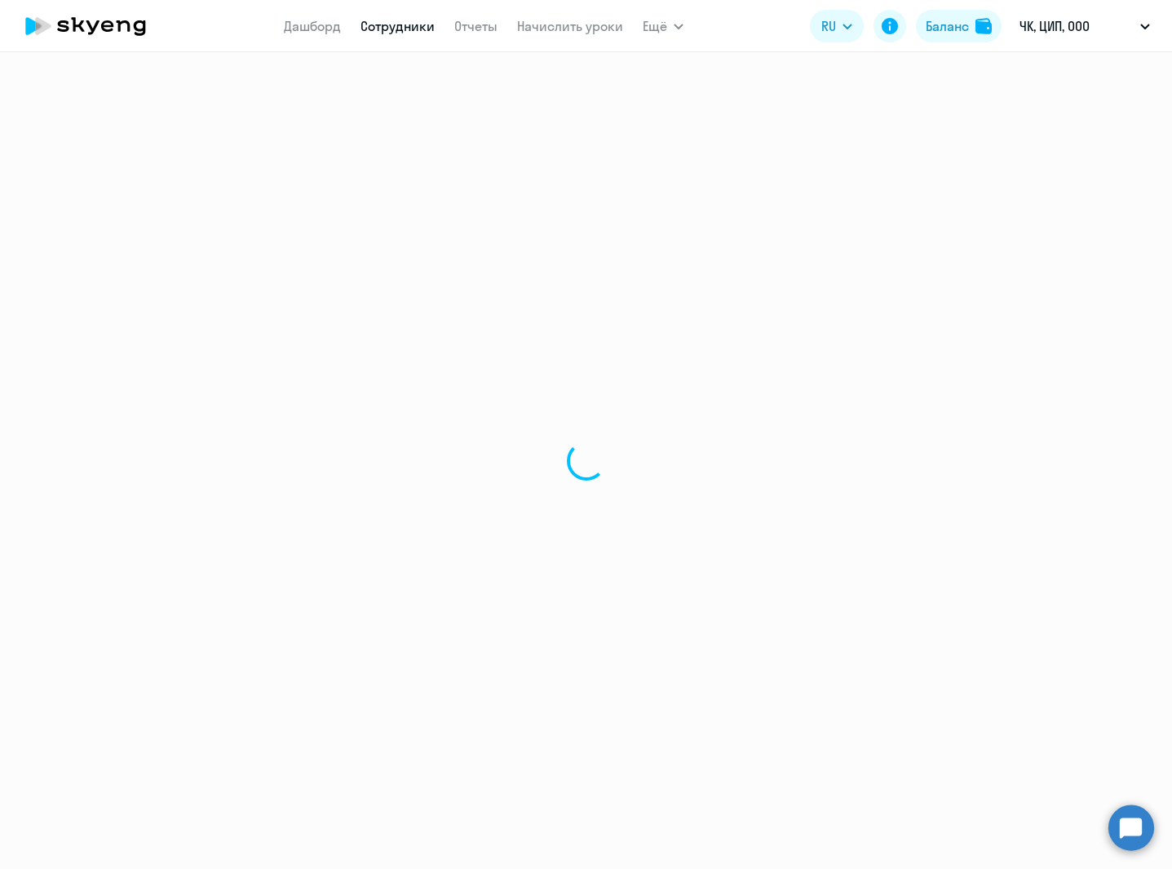
select select "english"
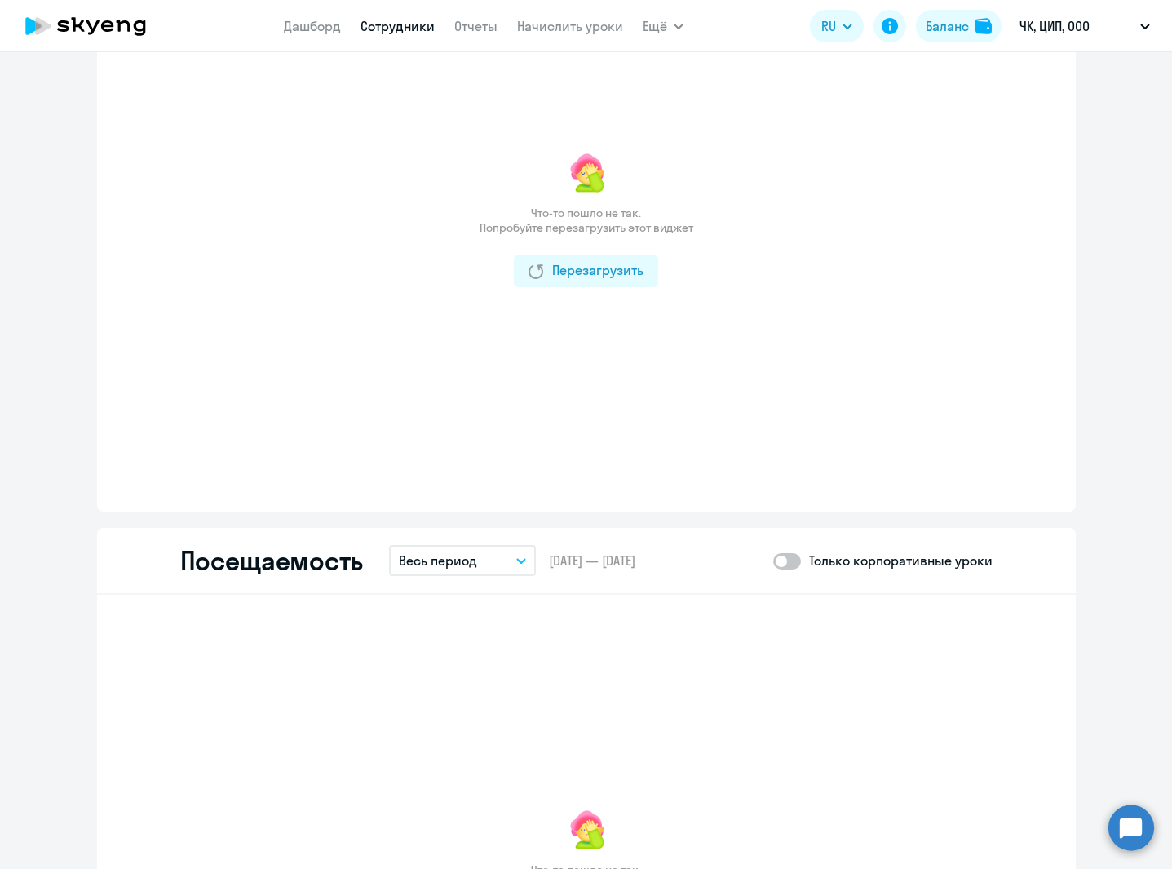
scroll to position [1606, 0]
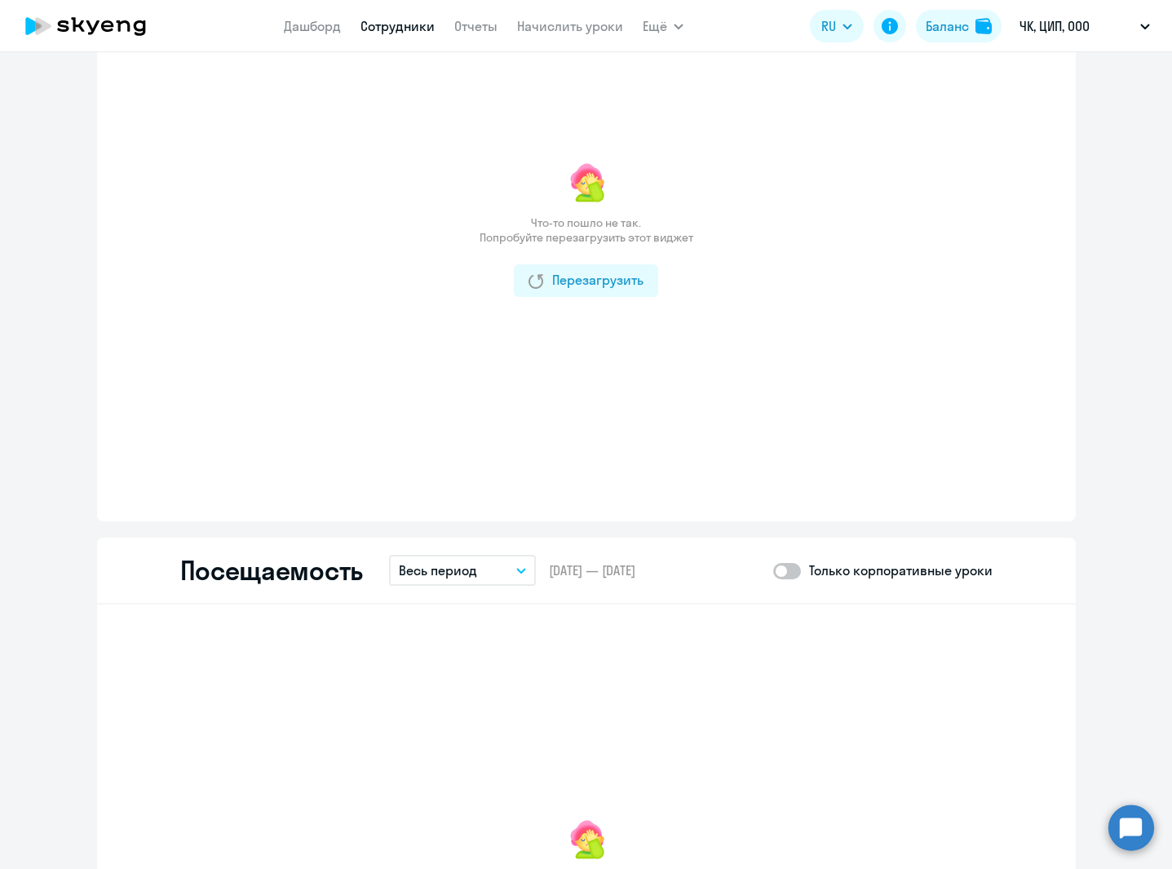
click at [467, 576] on p "Весь период" at bounding box center [438, 570] width 78 height 20
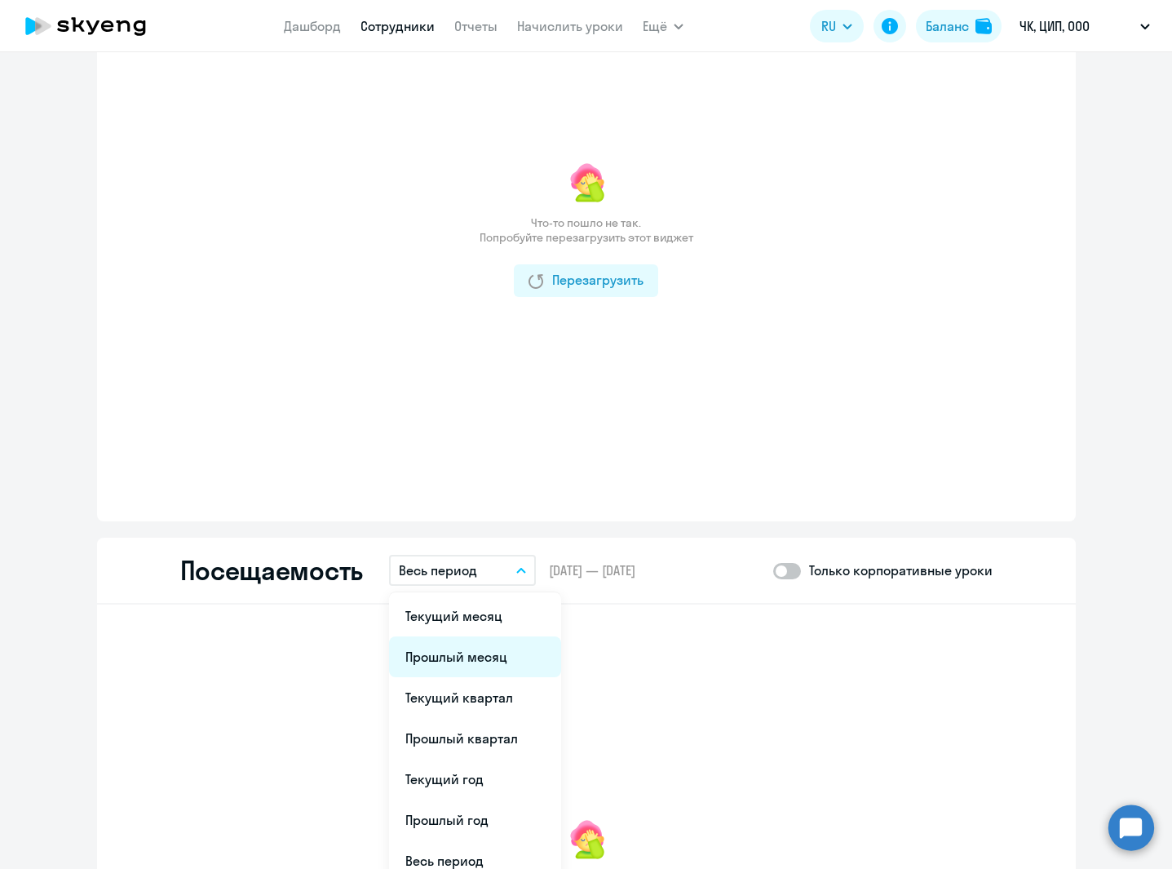
click at [495, 661] on li "Прошлый месяц" at bounding box center [475, 656] width 172 height 41
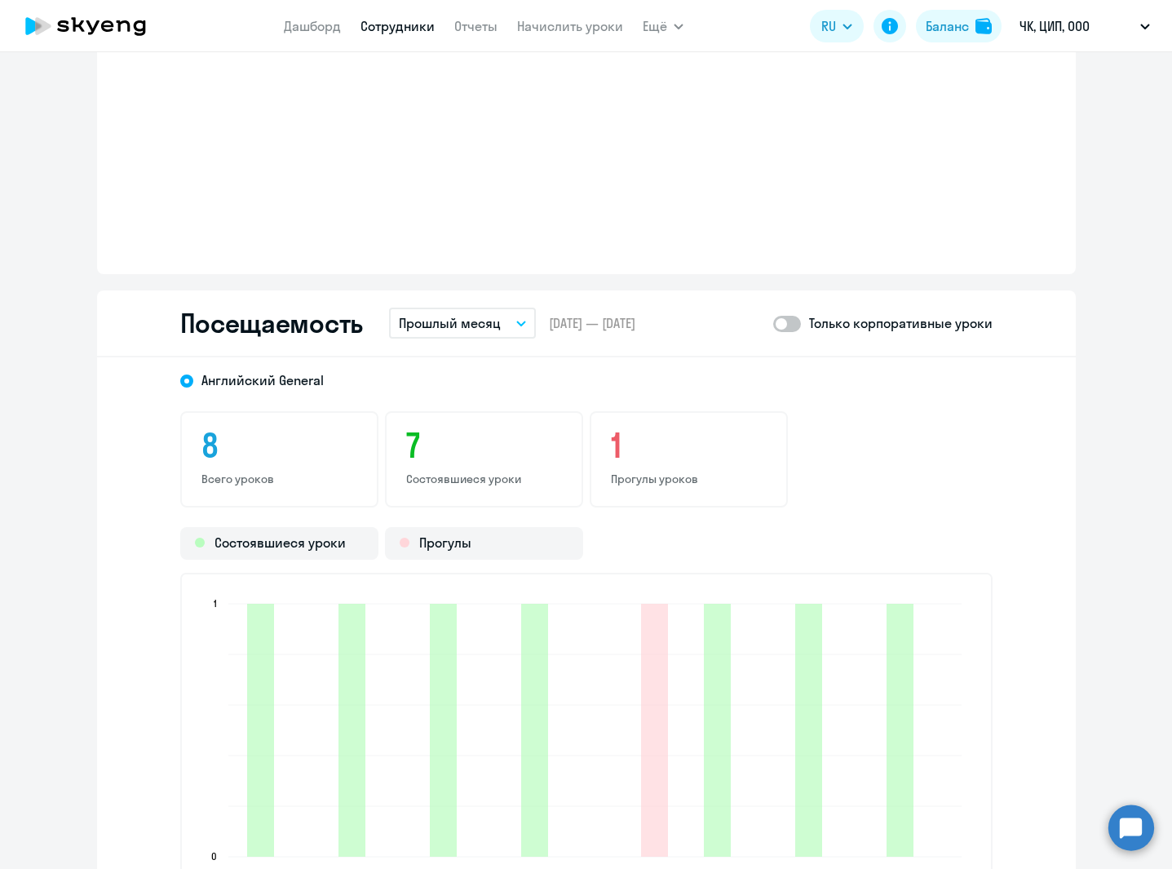
scroll to position [1927, 0]
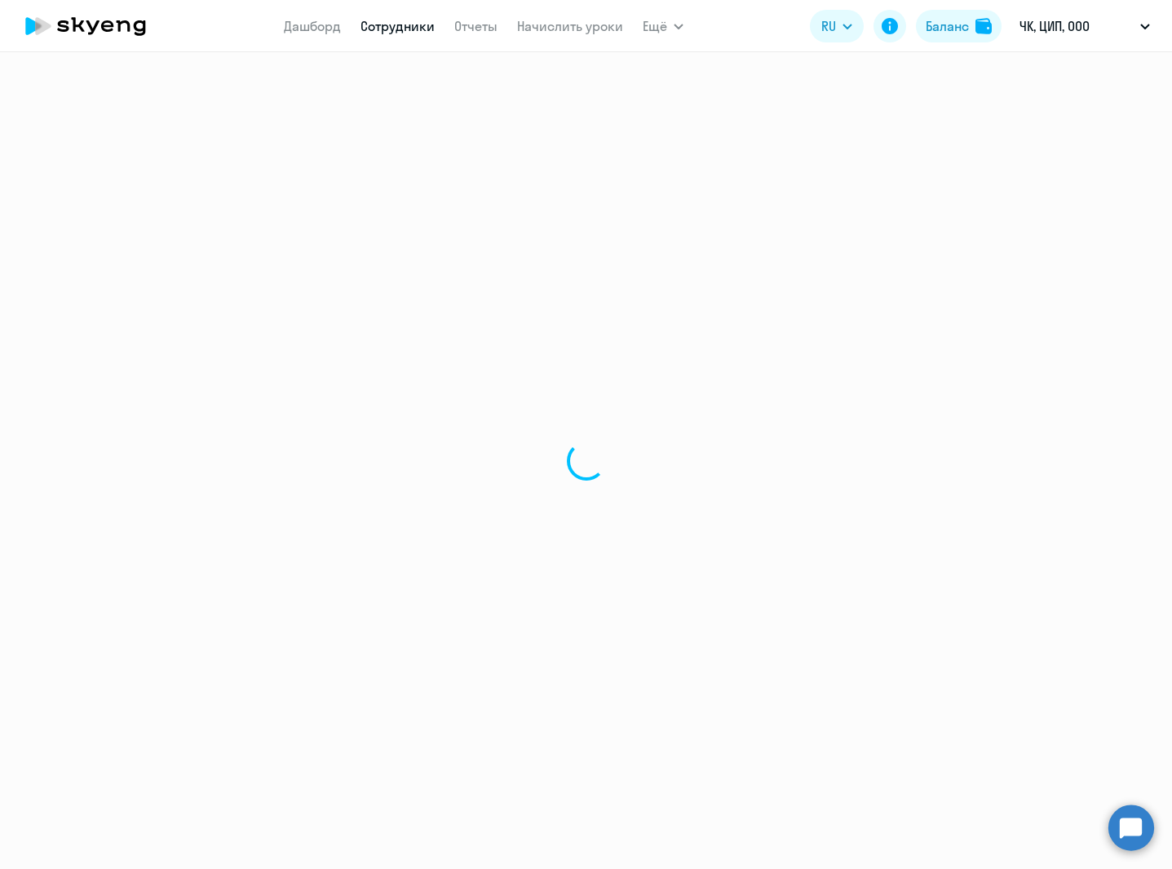
select select "30"
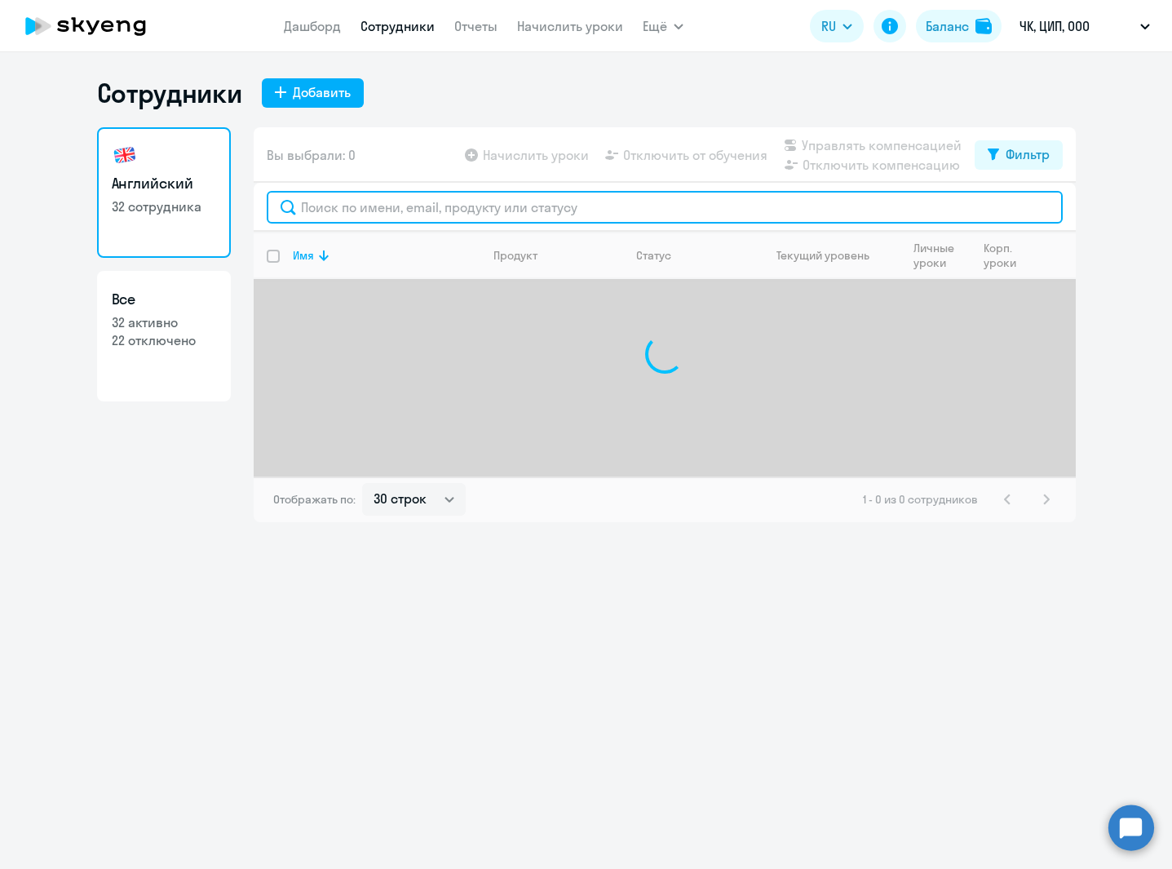
click at [416, 214] on input "text" at bounding box center [665, 207] width 796 height 33
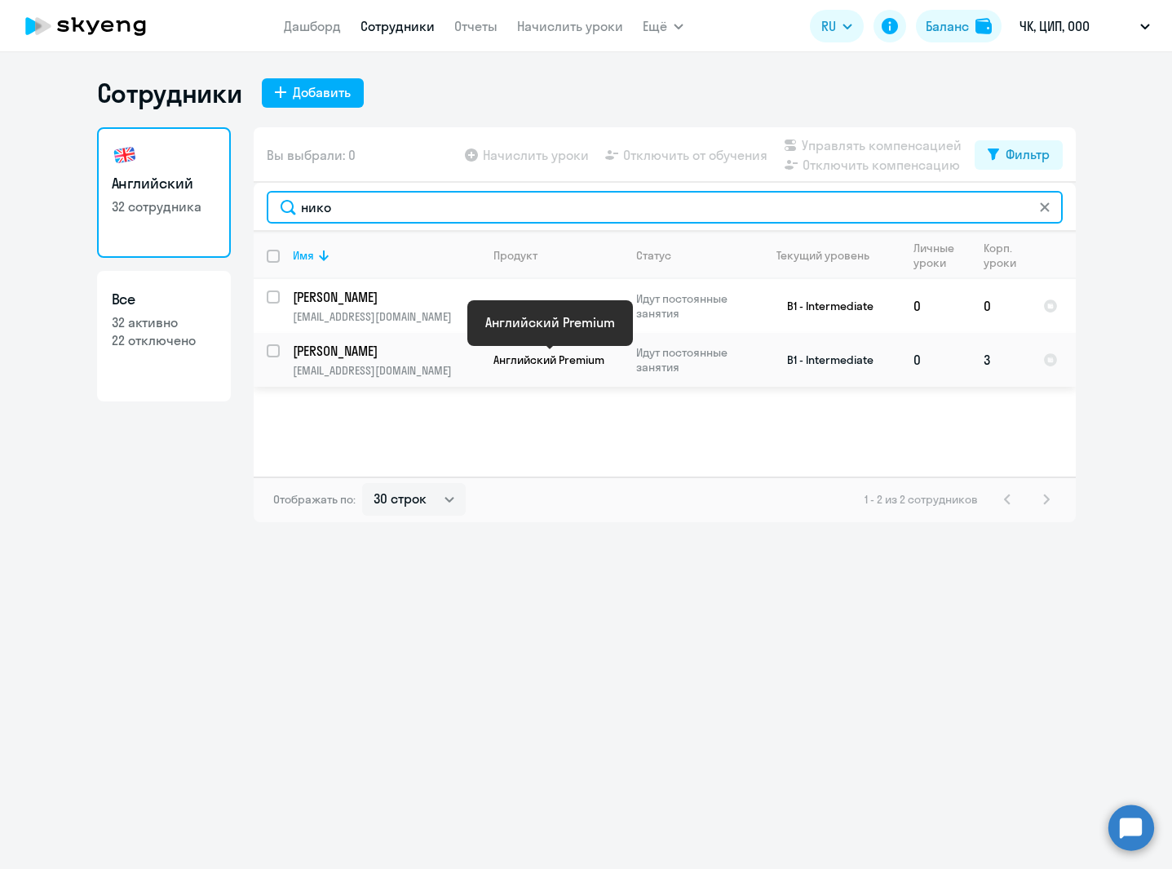
type input "нико"
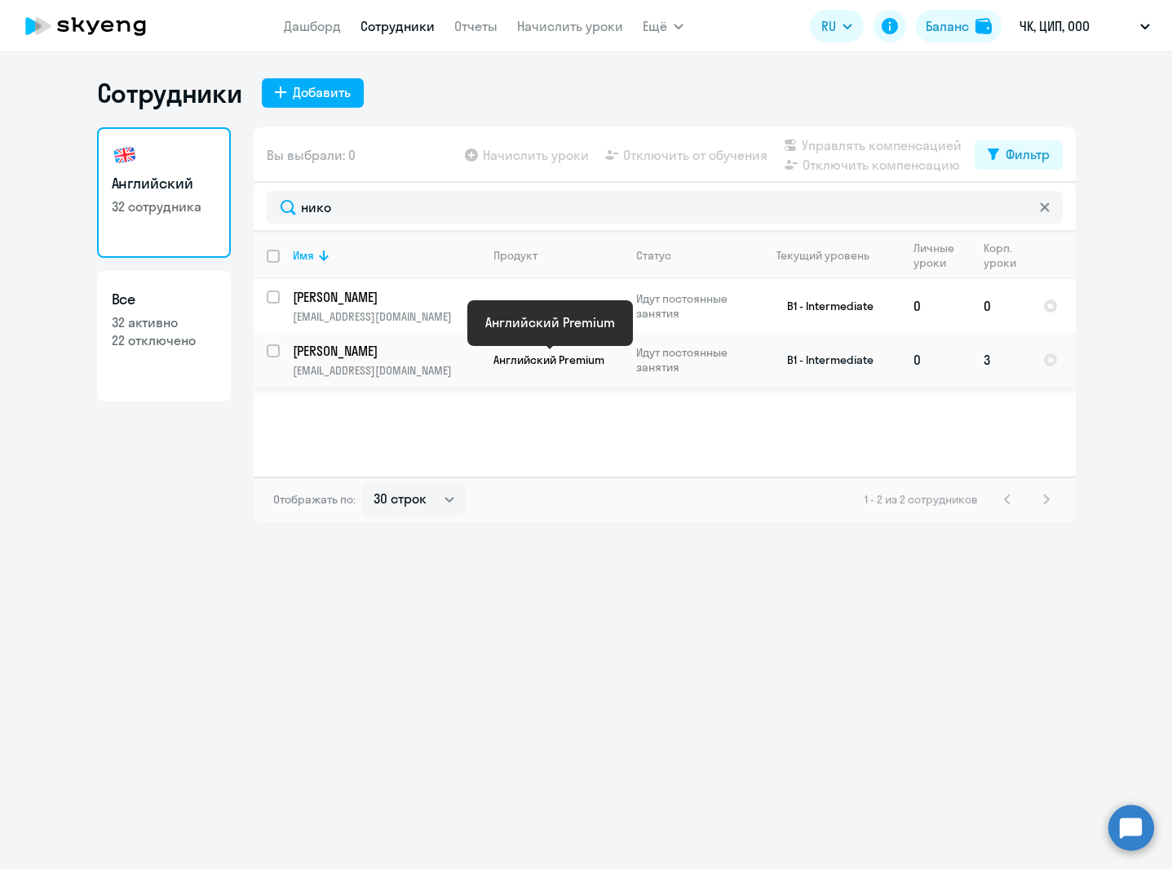
click at [519, 366] on span "Английский Premium" at bounding box center [548, 359] width 111 height 15
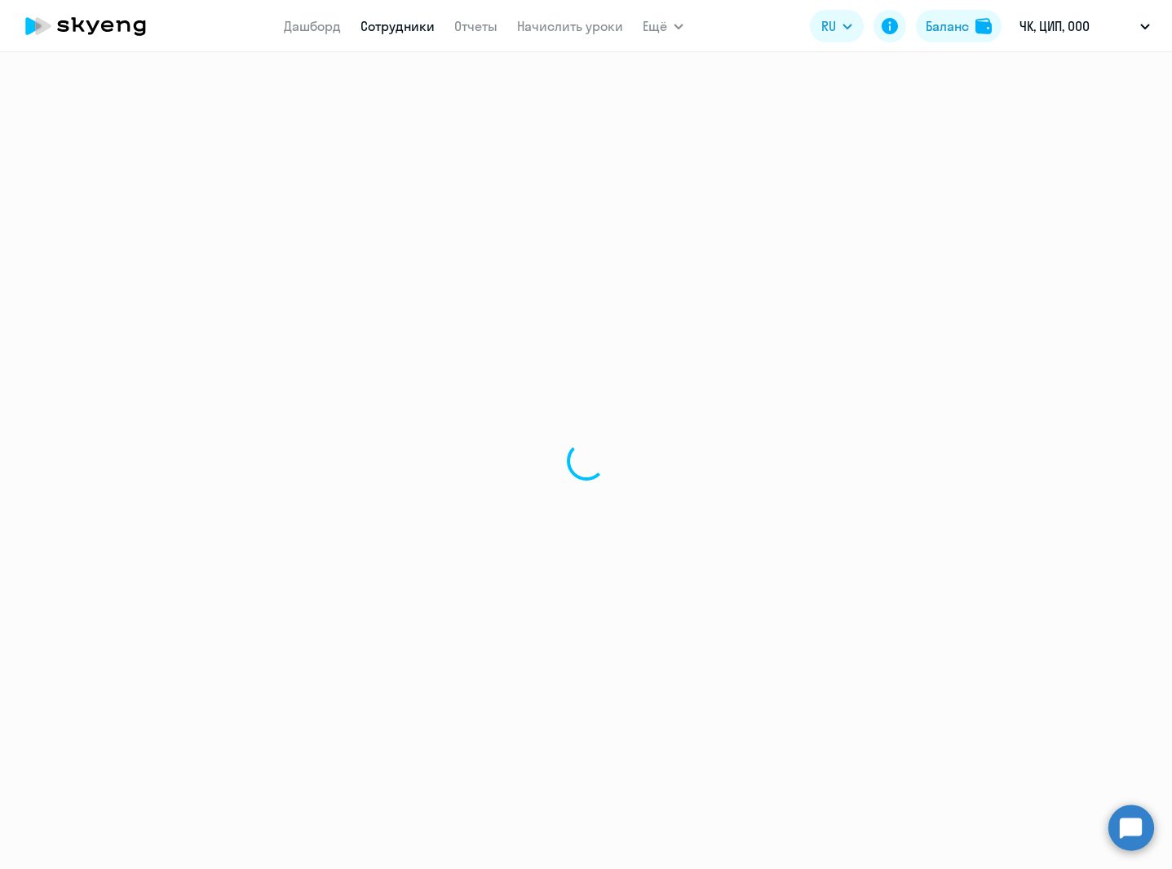
select select "english"
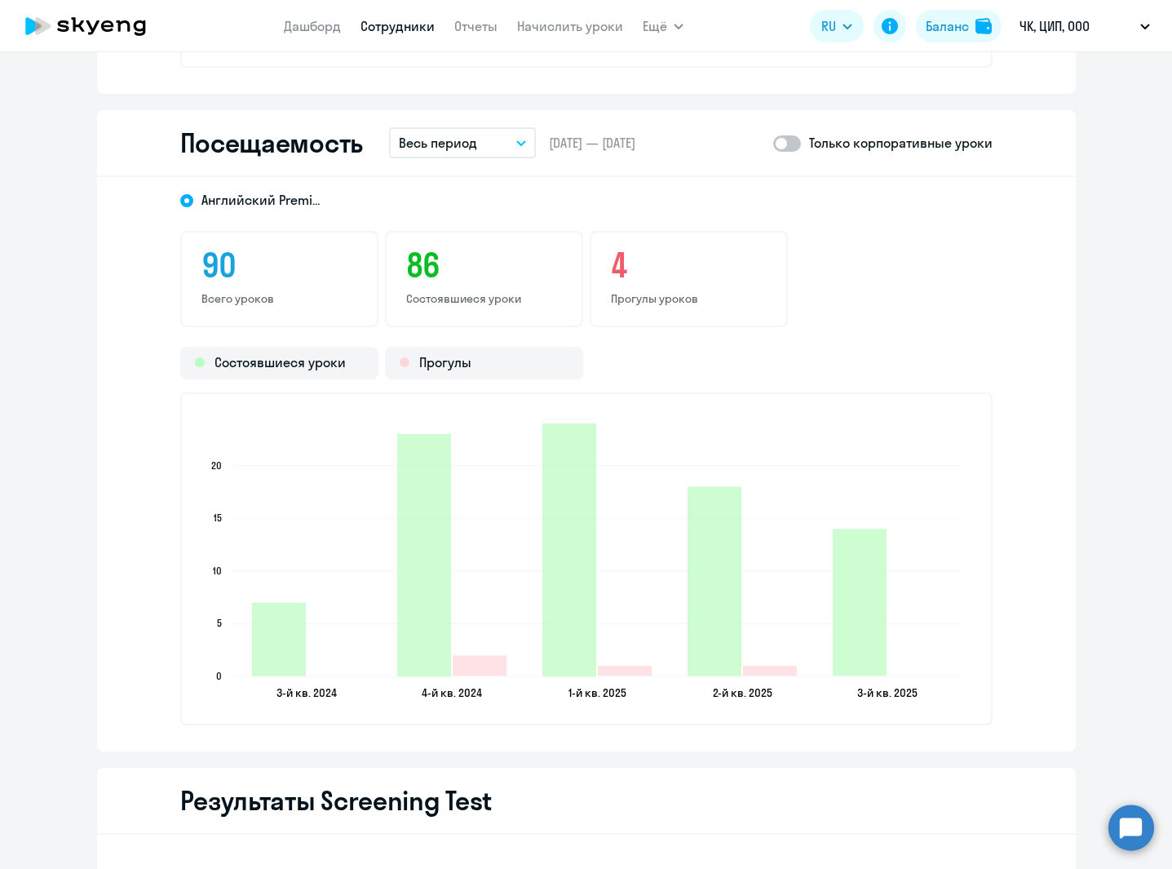
scroll to position [2139, 0]
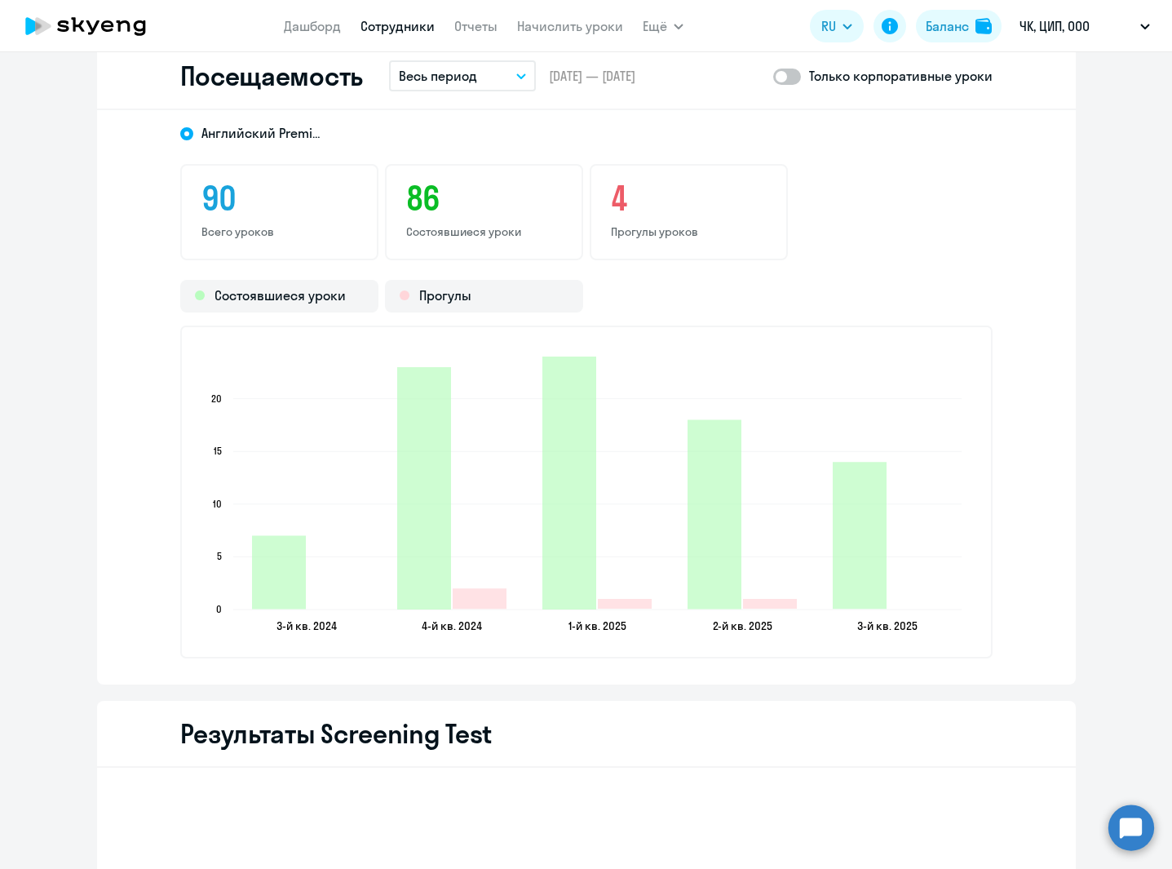
click at [484, 77] on button "Весь период" at bounding box center [462, 75] width 147 height 31
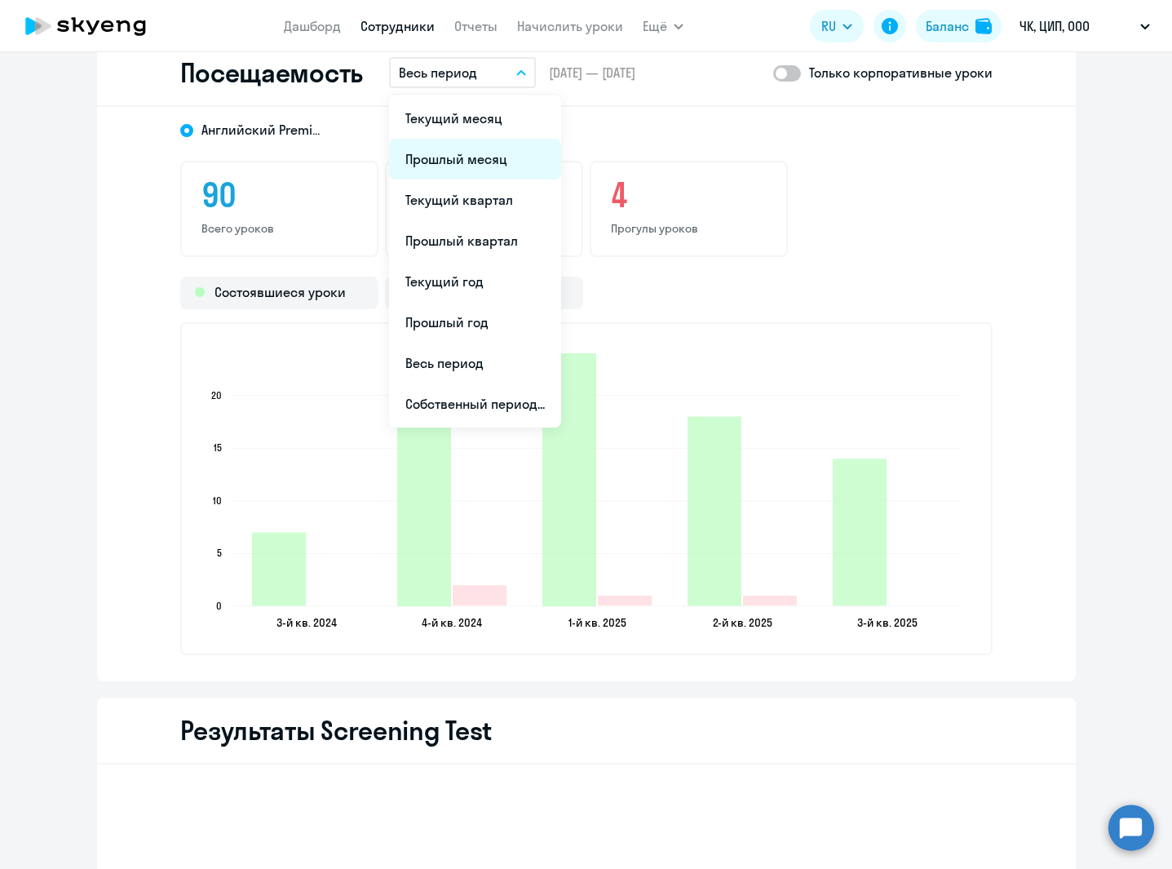
click at [470, 165] on li "Прошлый месяц" at bounding box center [475, 159] width 172 height 41
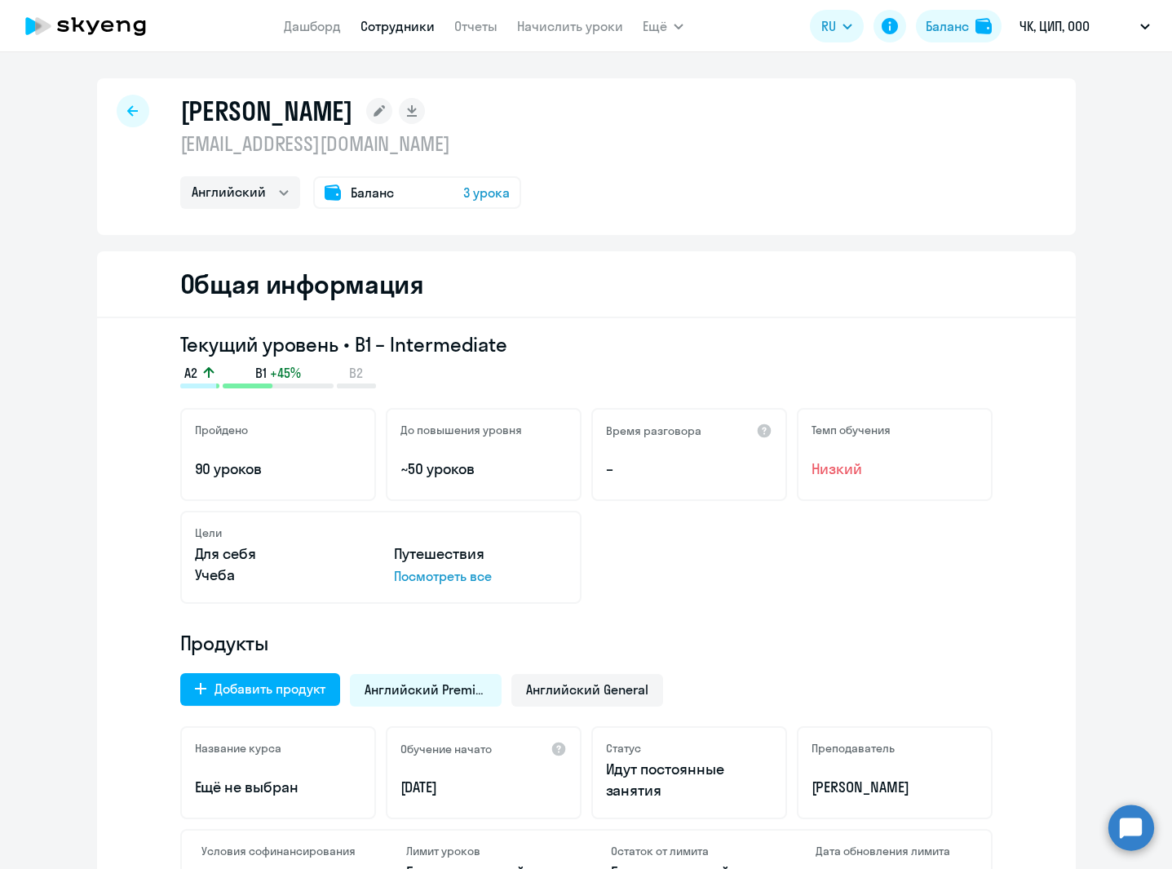
select select "30"
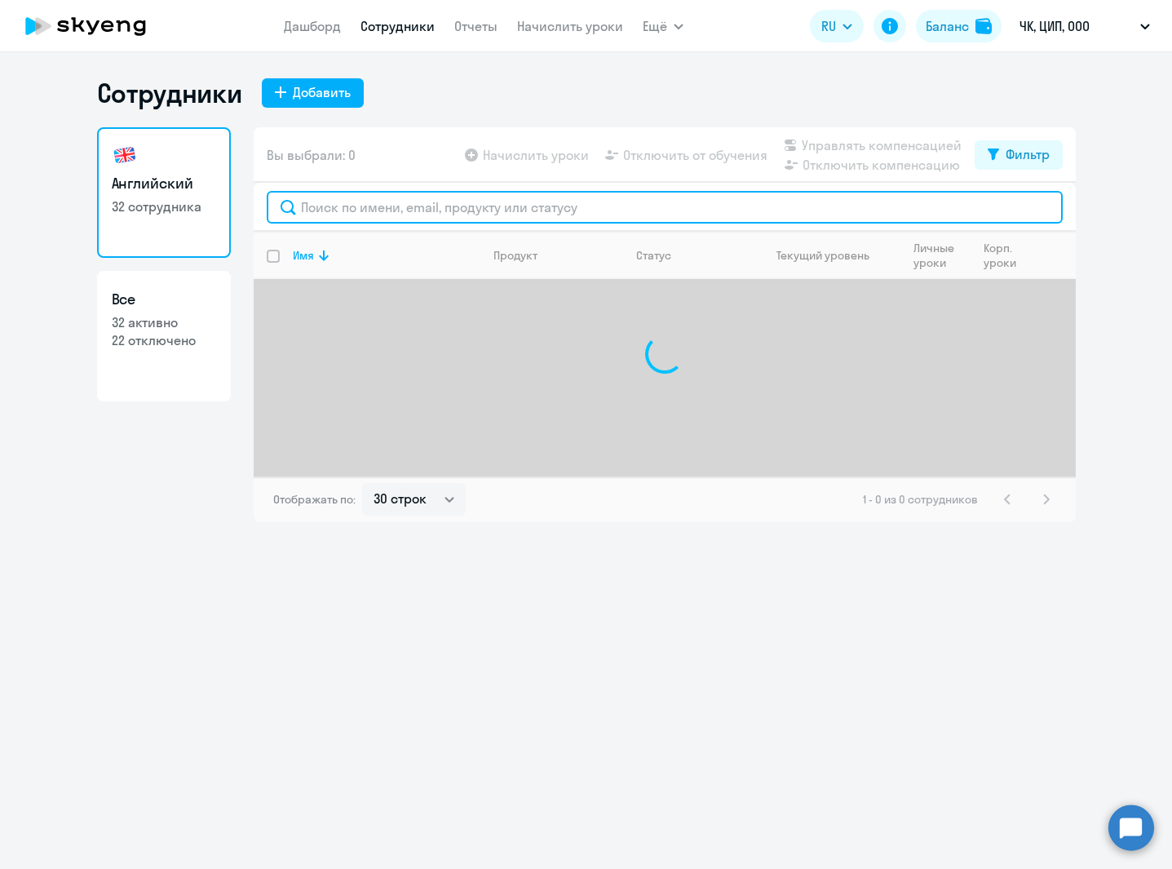
click at [376, 206] on input "text" at bounding box center [665, 207] width 796 height 33
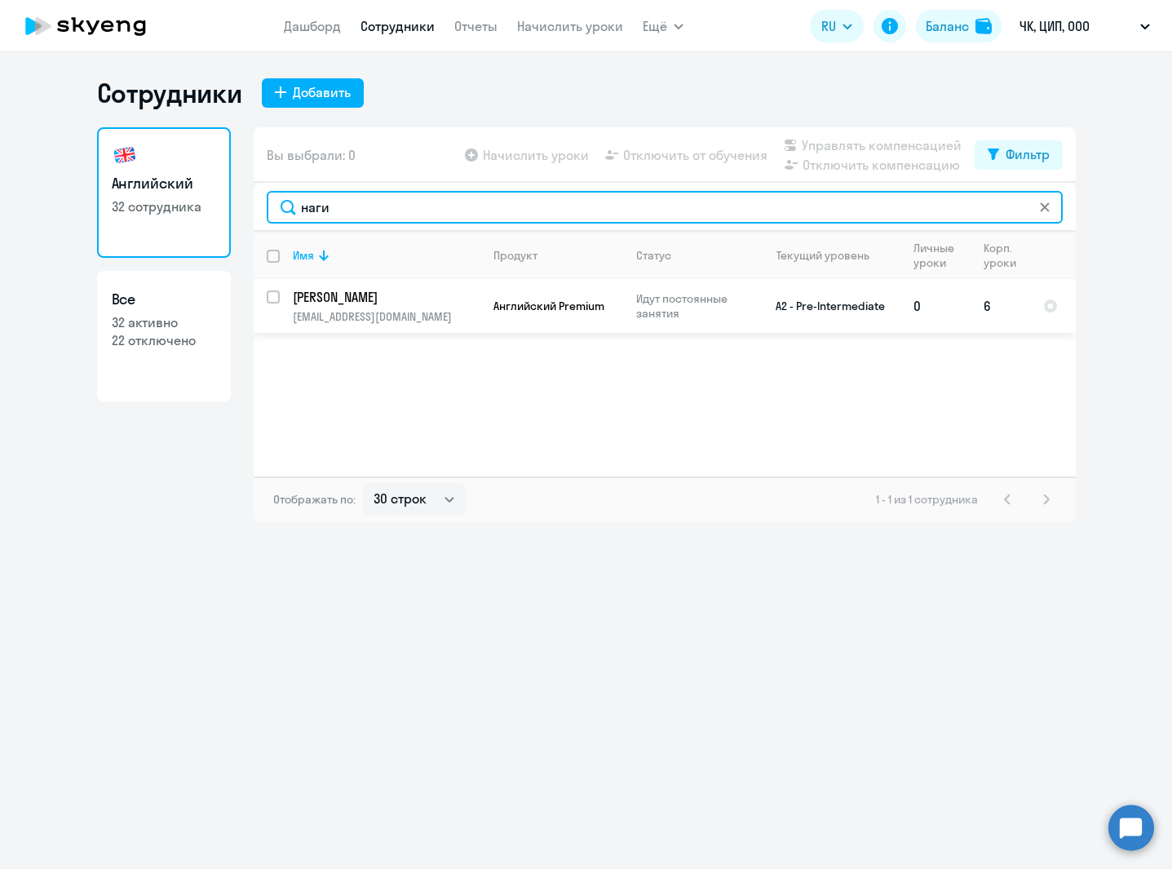
type input "наги"
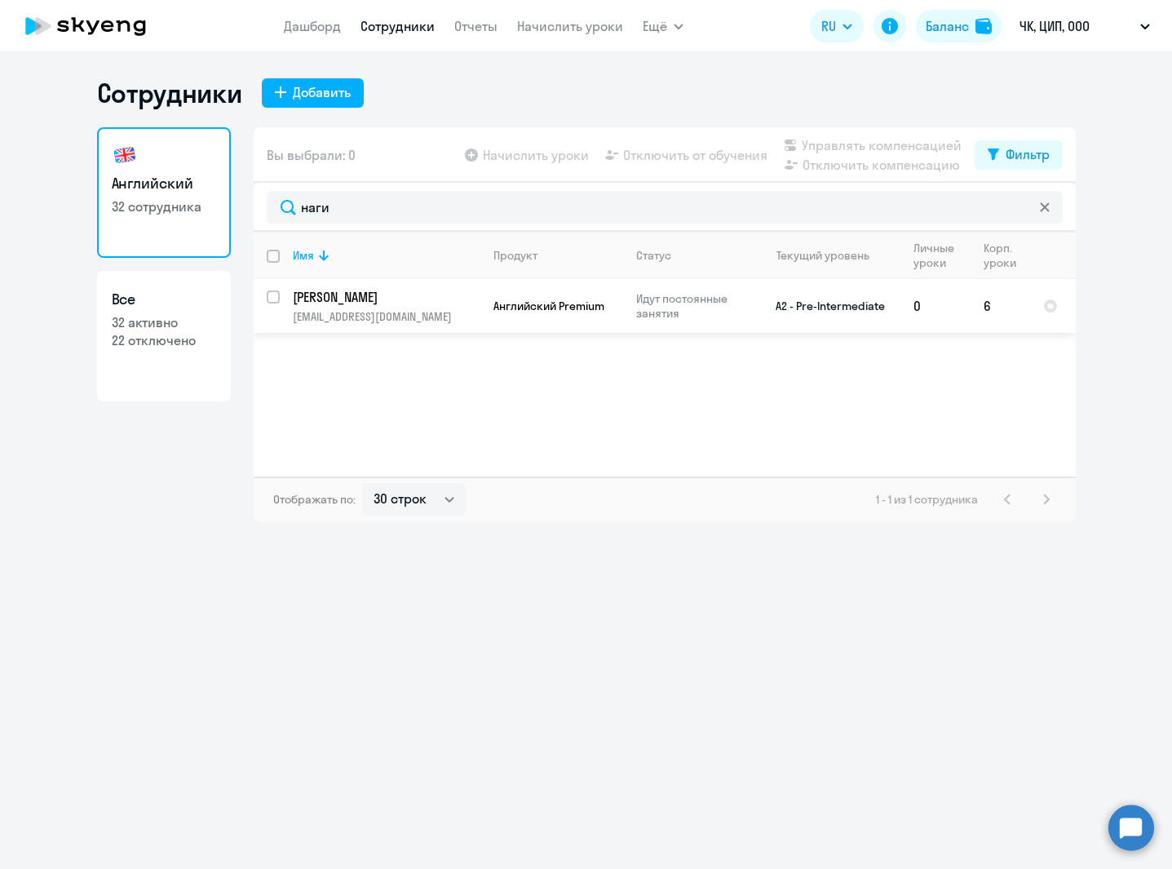
click at [476, 304] on p "[PERSON_NAME]" at bounding box center [385, 297] width 184 height 18
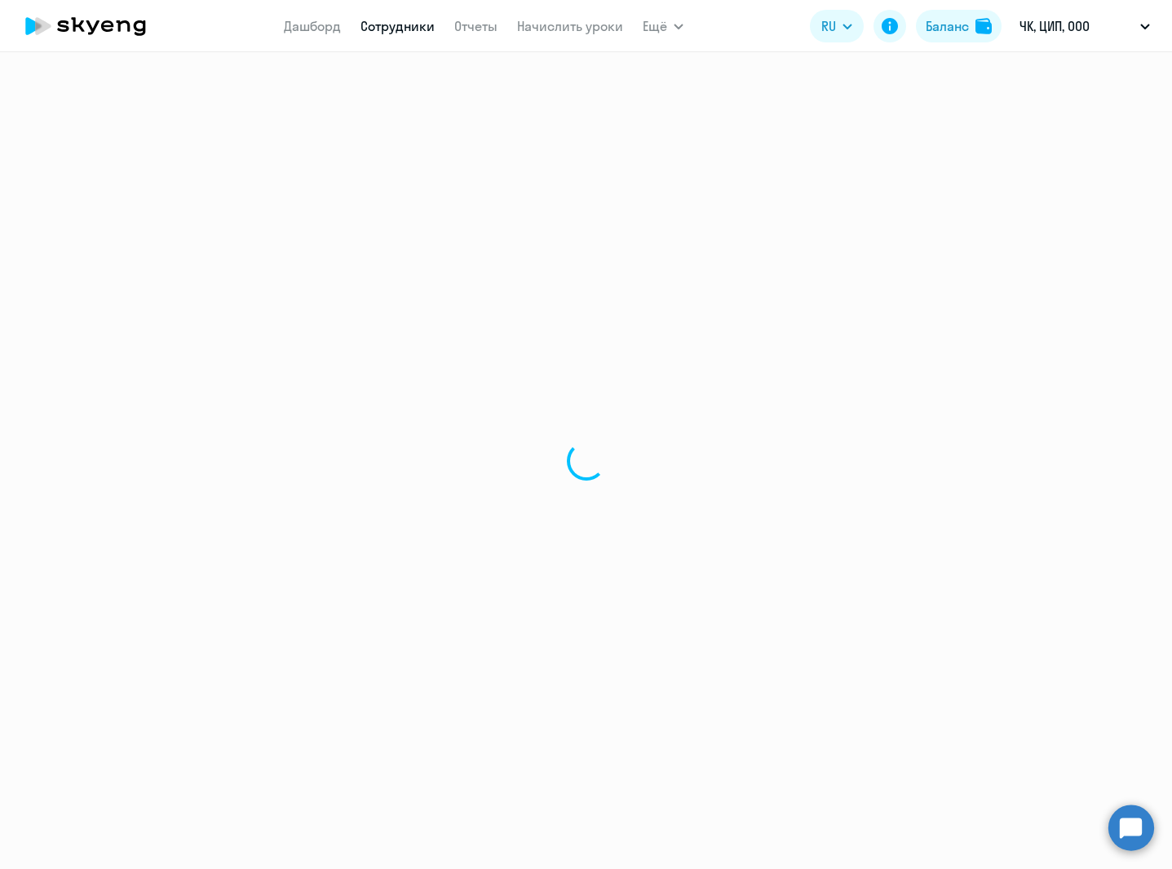
select select "english"
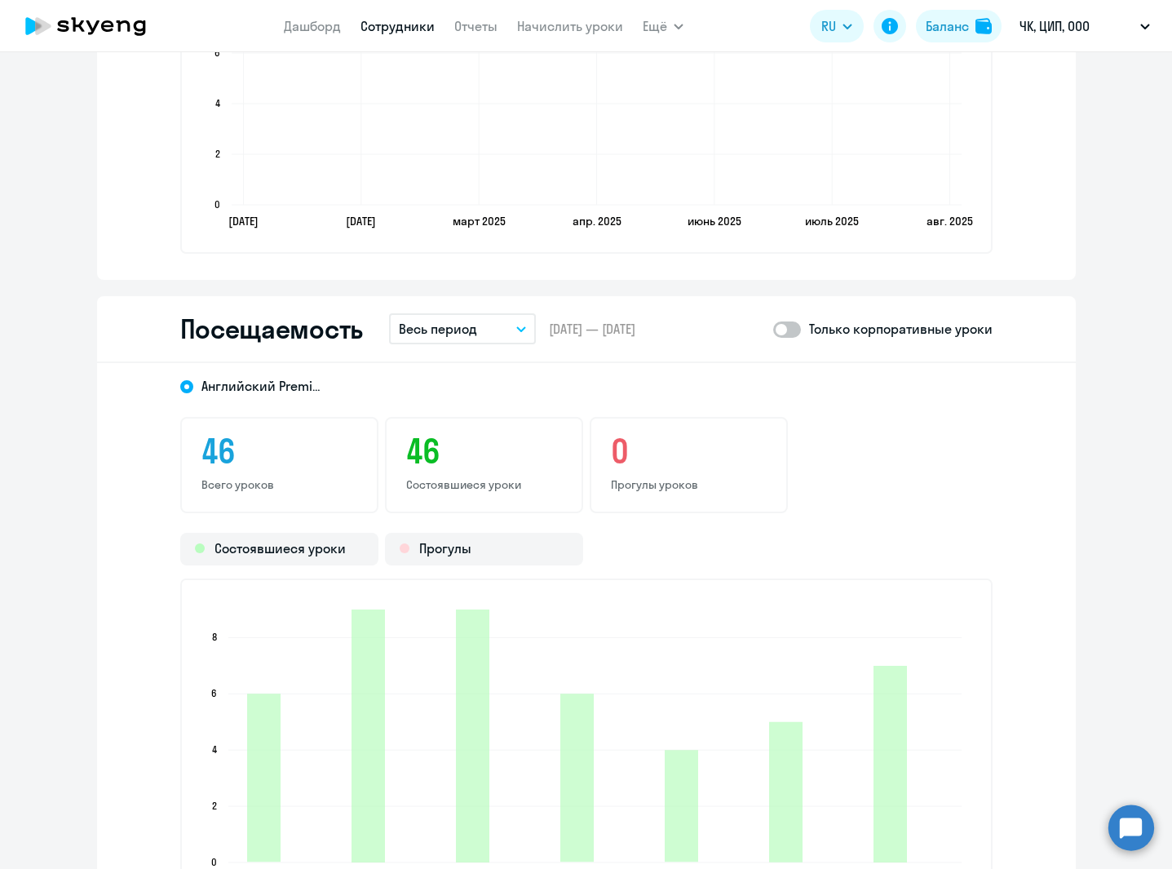
scroll to position [1885, 0]
click at [477, 327] on button "Весь период" at bounding box center [462, 328] width 147 height 31
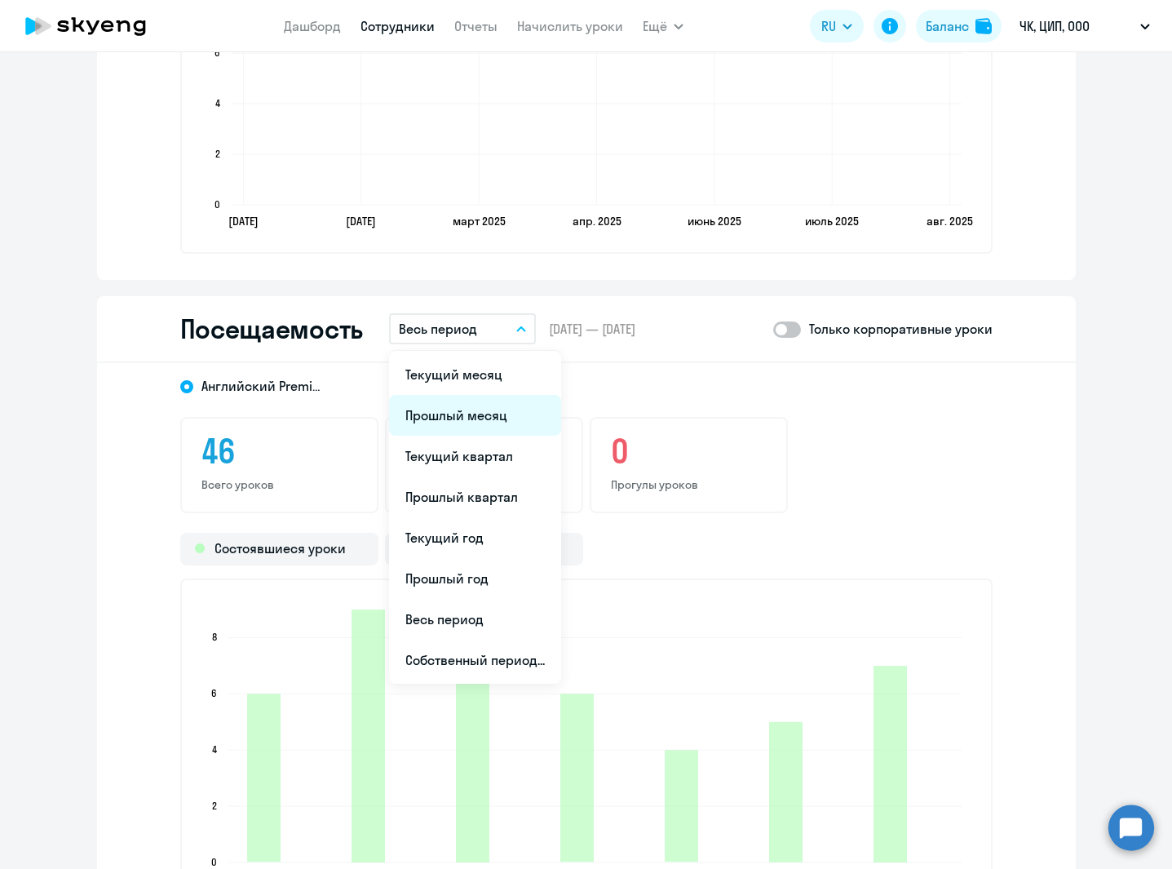
click at [467, 420] on li "Прошлый месяц" at bounding box center [475, 415] width 172 height 41
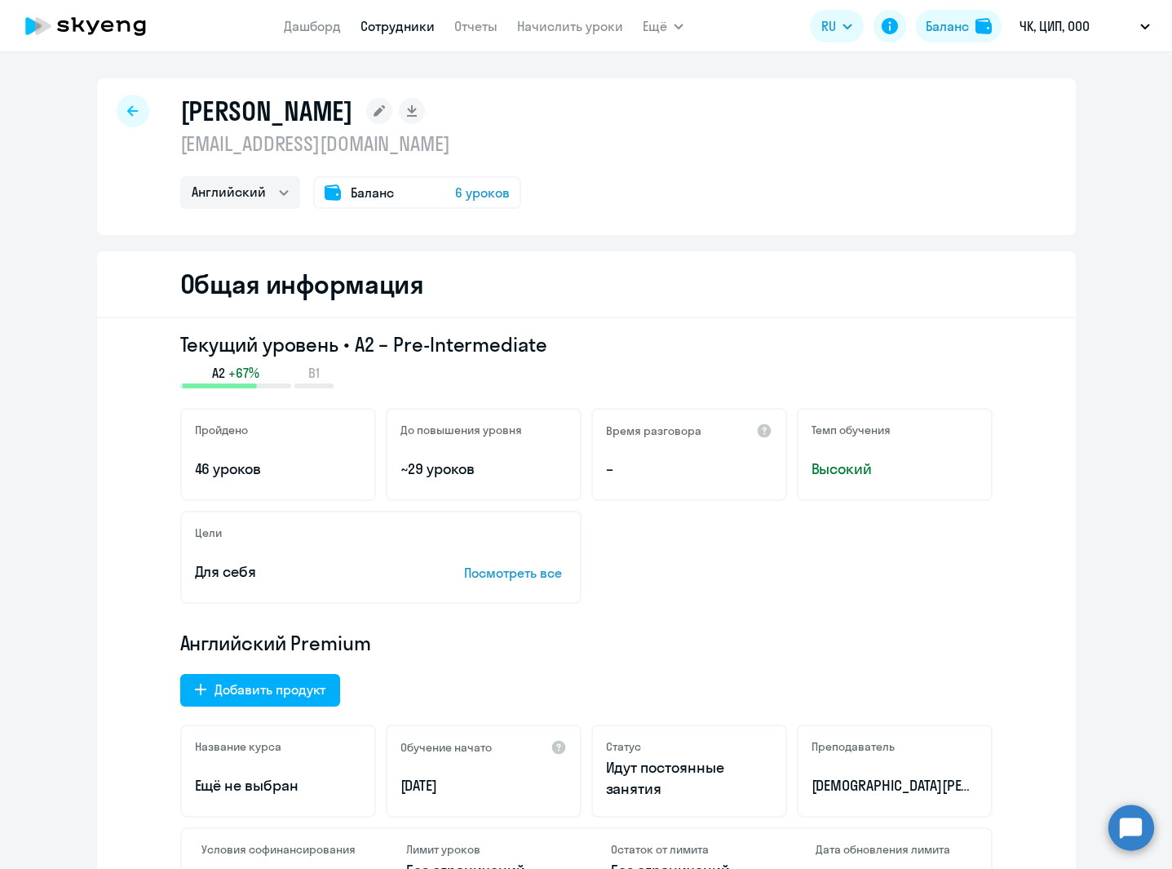
select select "30"
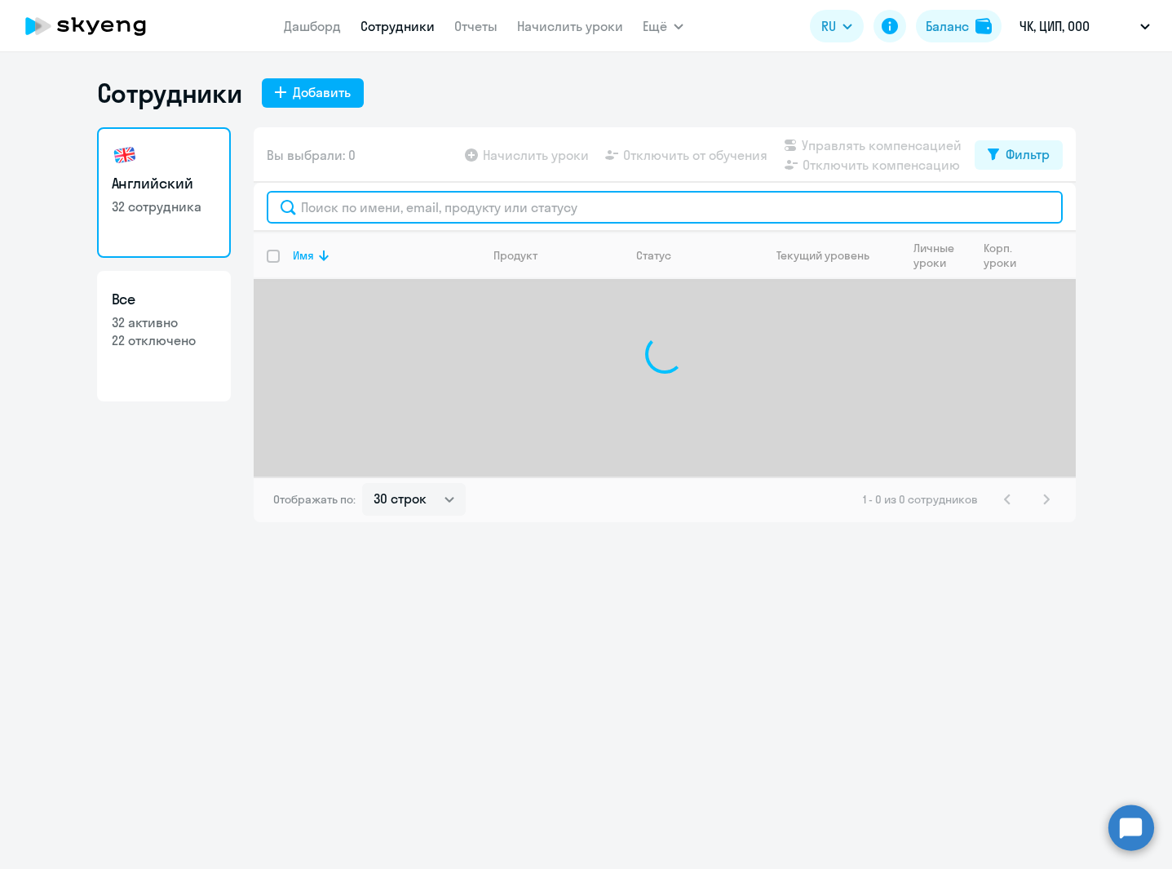
click at [411, 220] on input "text" at bounding box center [665, 207] width 796 height 33
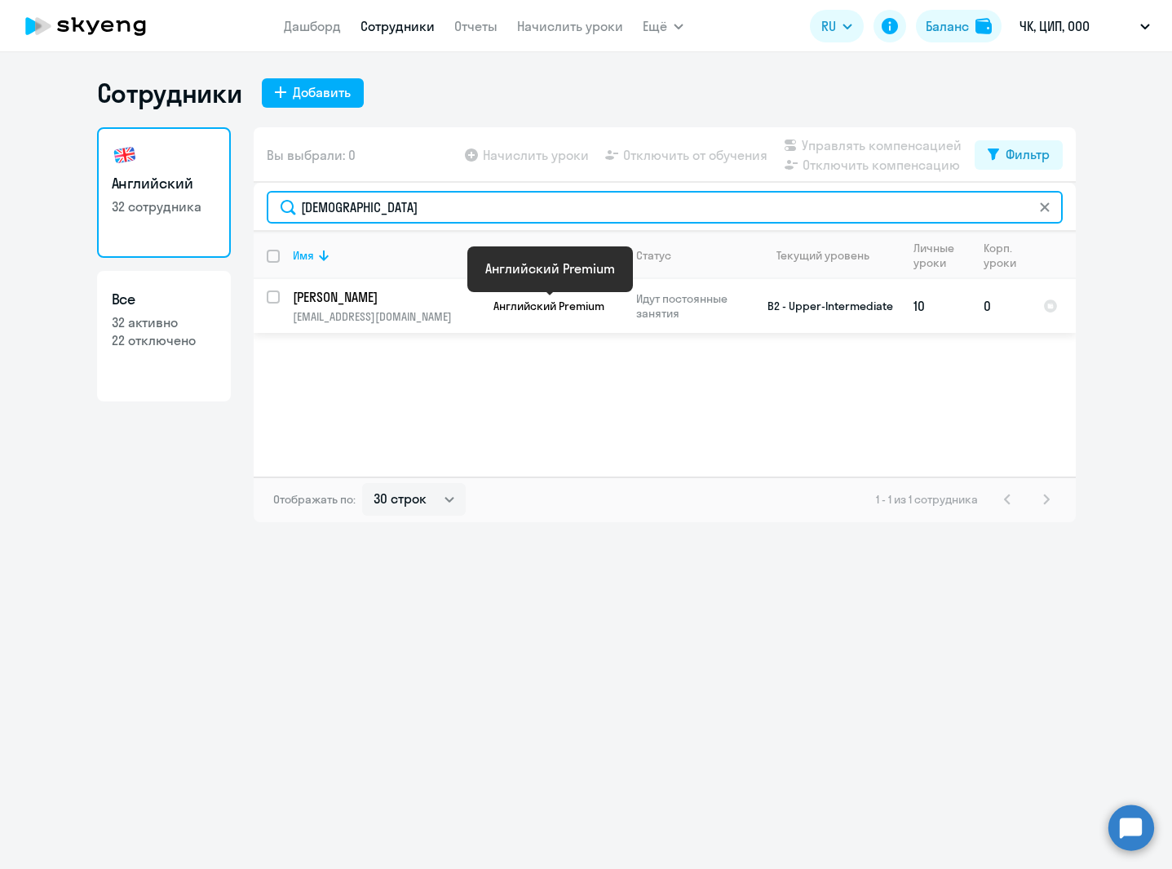
type input "[DEMOGRAPHIC_DATA]"
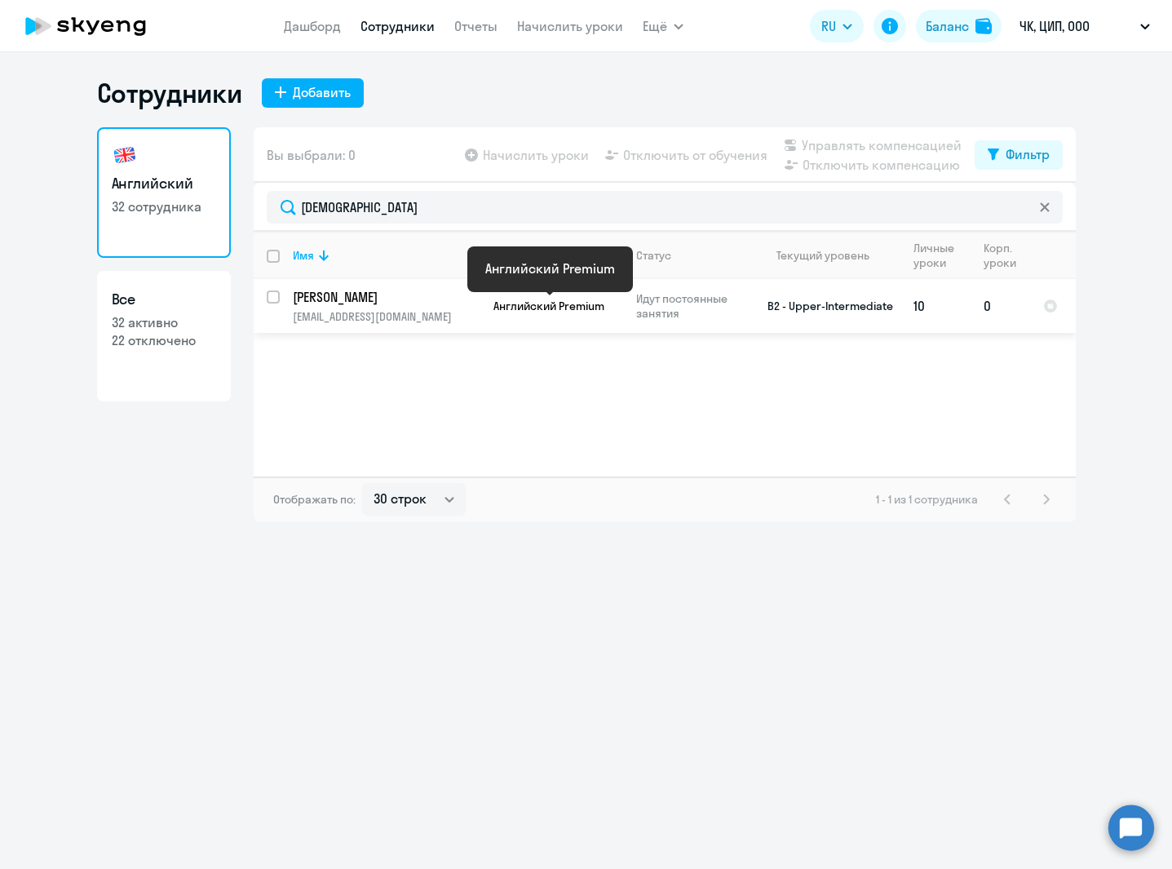
click at [506, 310] on span "Английский Premium" at bounding box center [548, 306] width 111 height 15
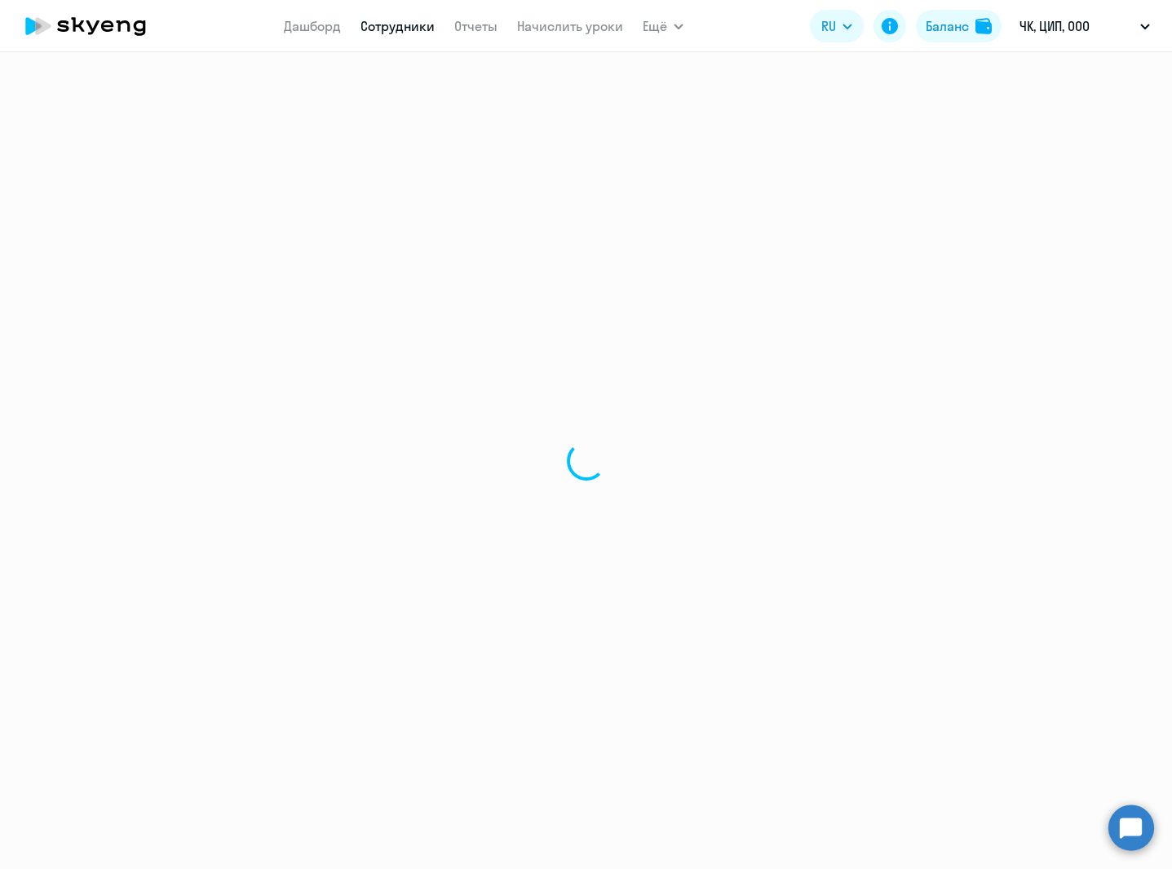
select select "english"
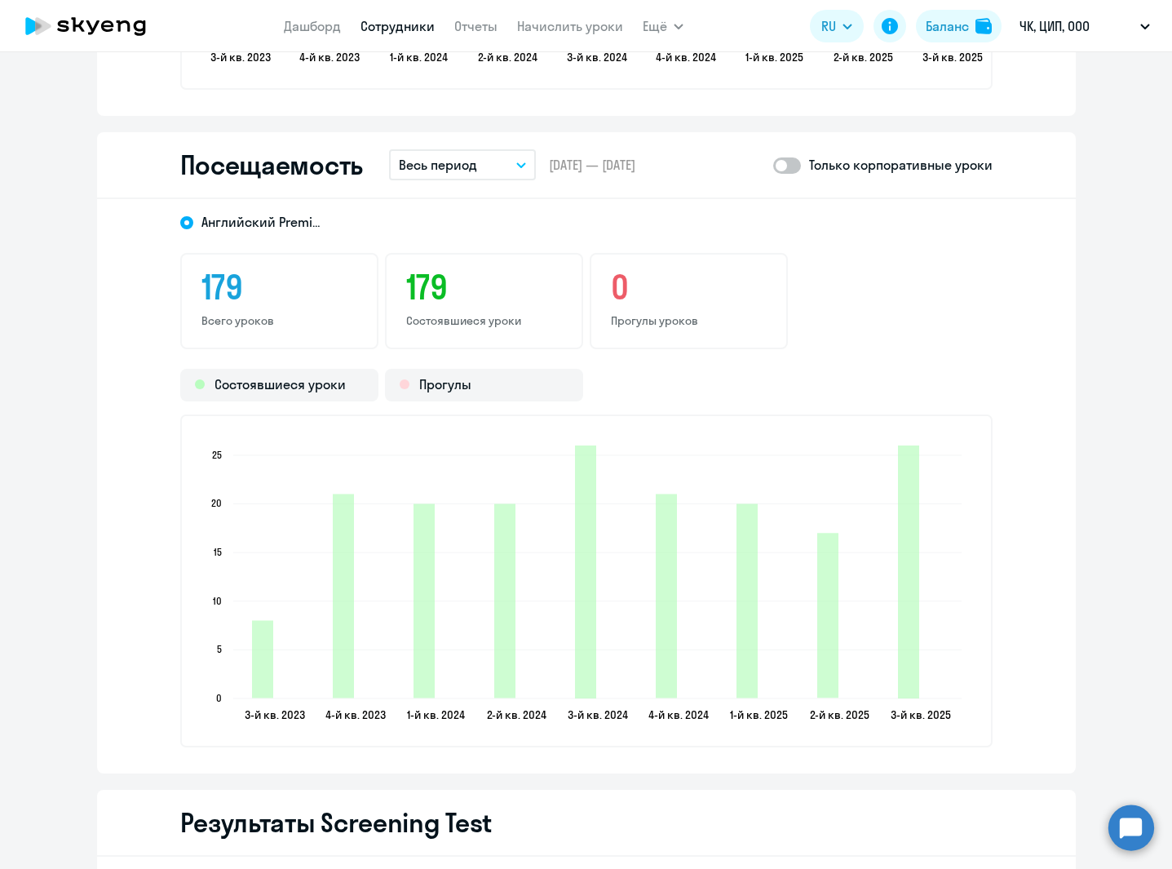
scroll to position [2037, 0]
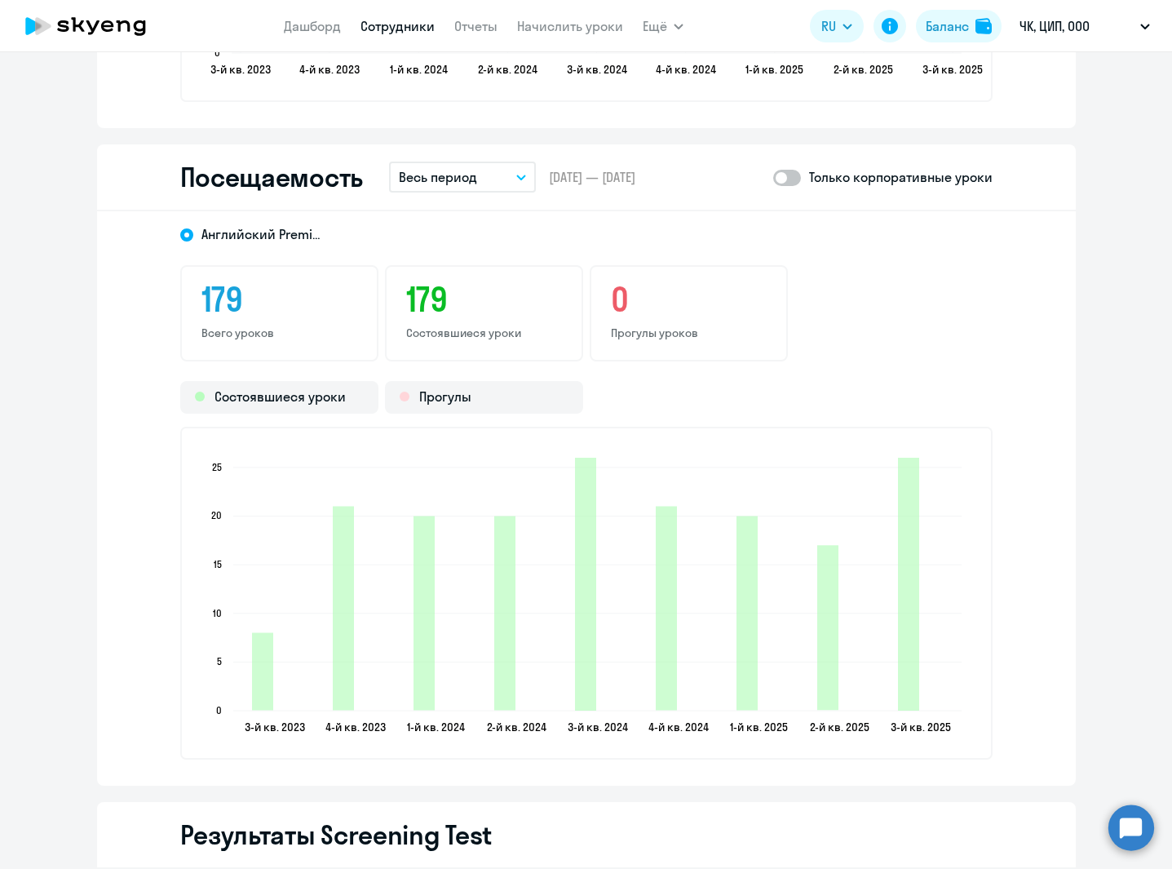
click at [482, 178] on button "Весь период" at bounding box center [462, 176] width 147 height 31
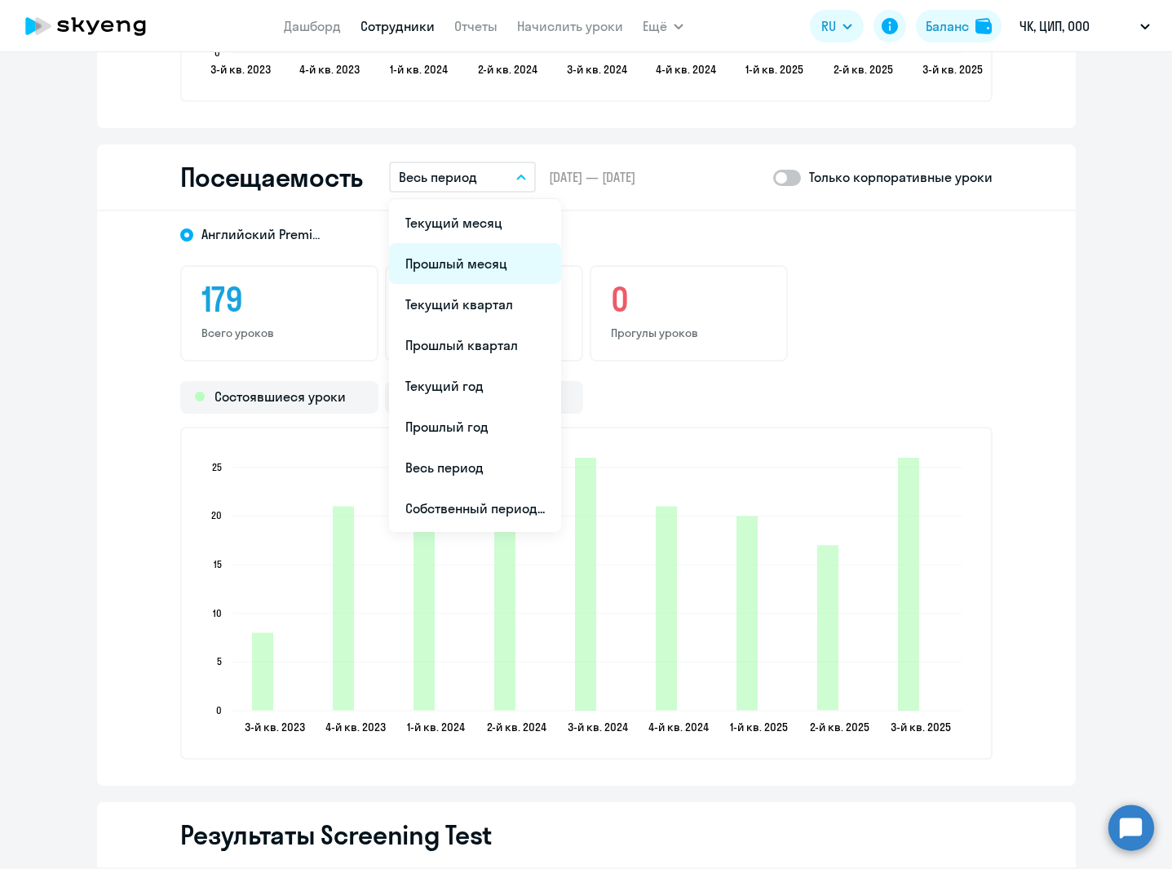
click at [458, 260] on li "Прошлый месяц" at bounding box center [475, 263] width 172 height 41
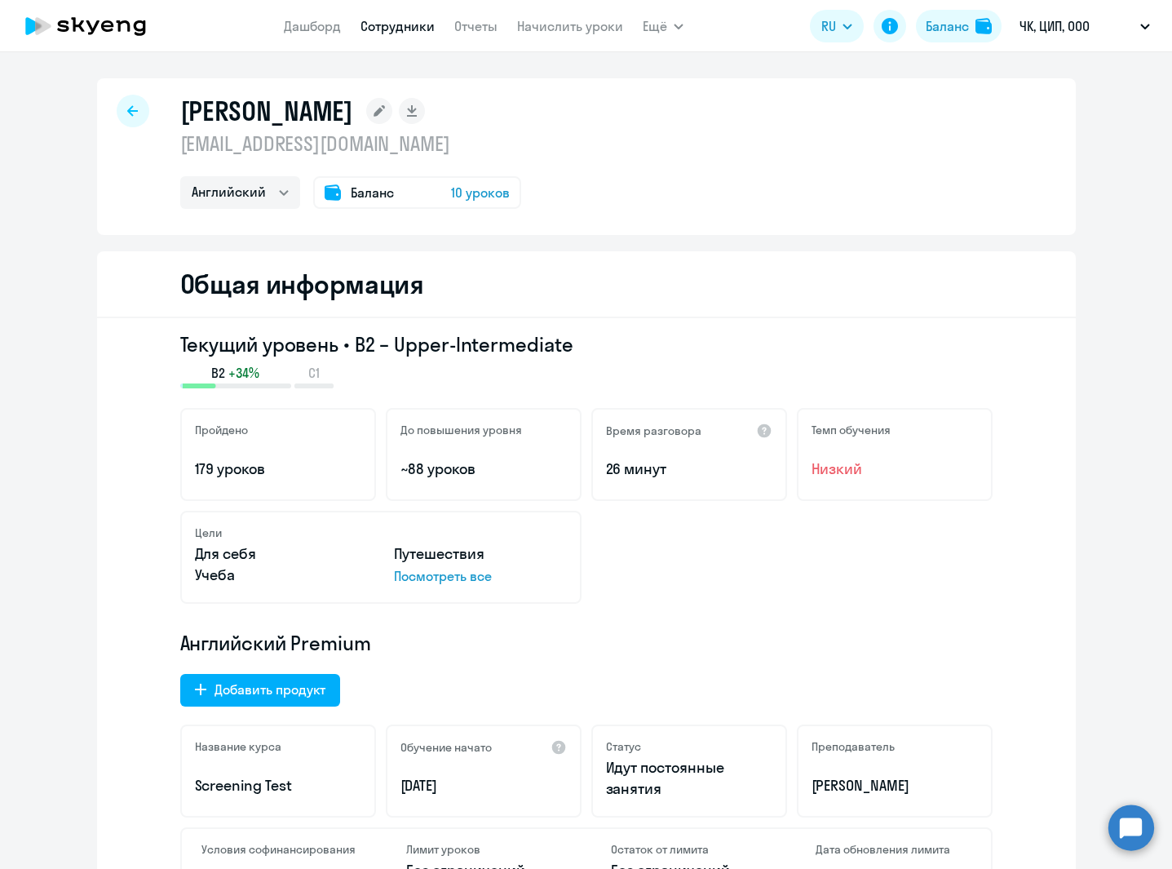
select select "30"
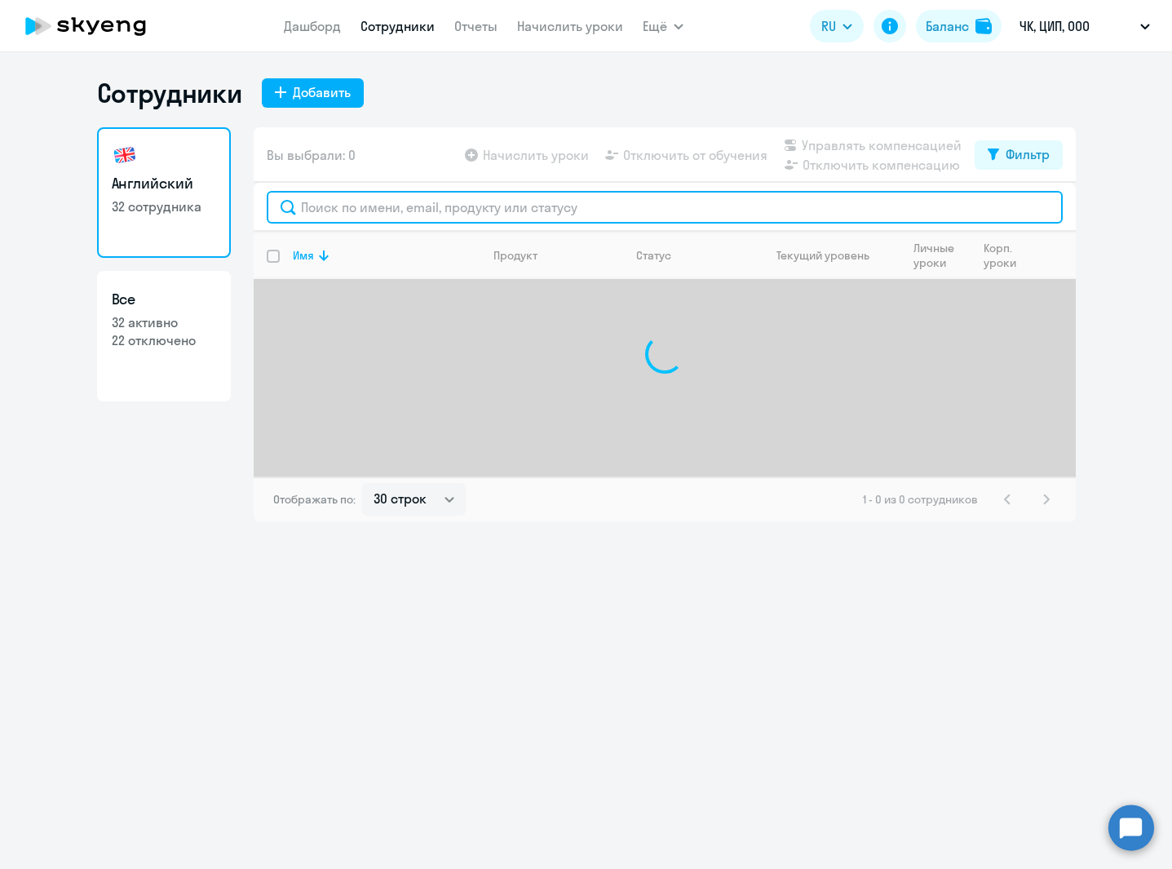
click at [375, 204] on input "text" at bounding box center [665, 207] width 796 height 33
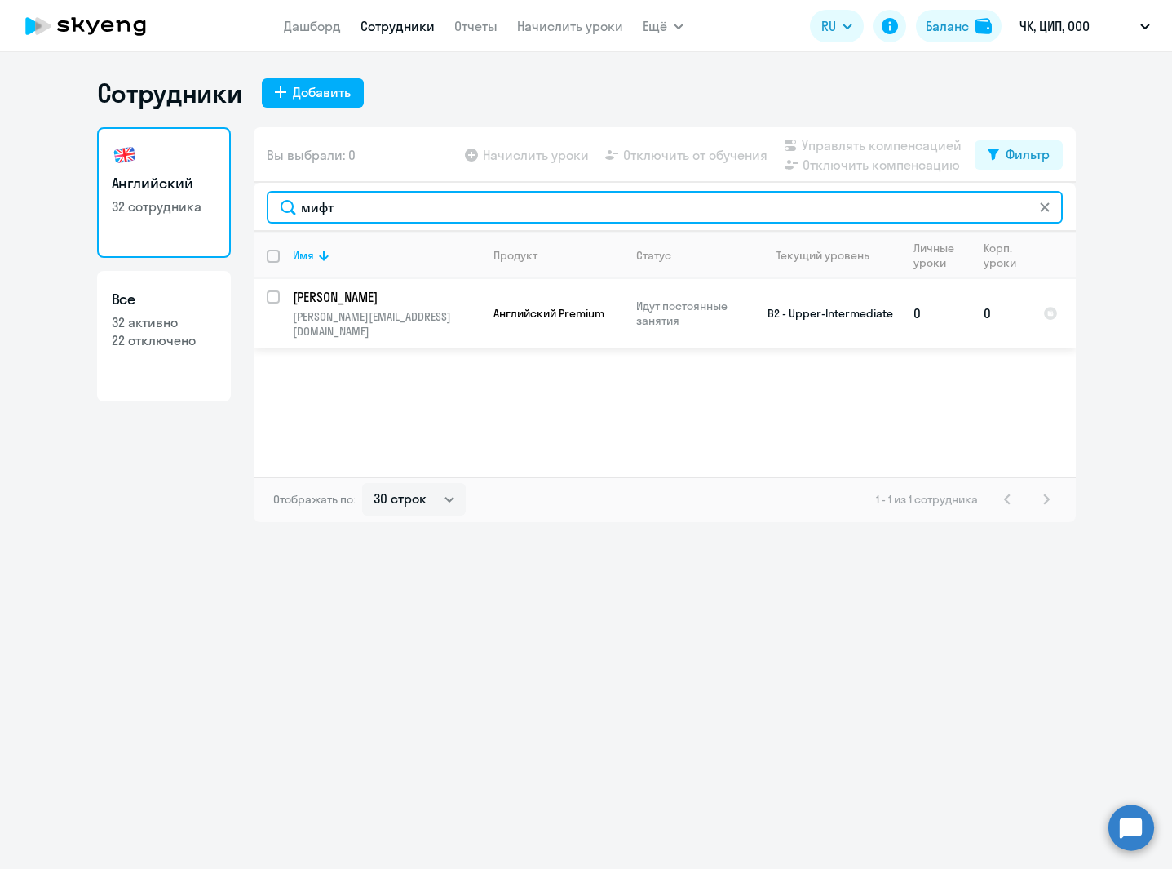
type input "мифт"
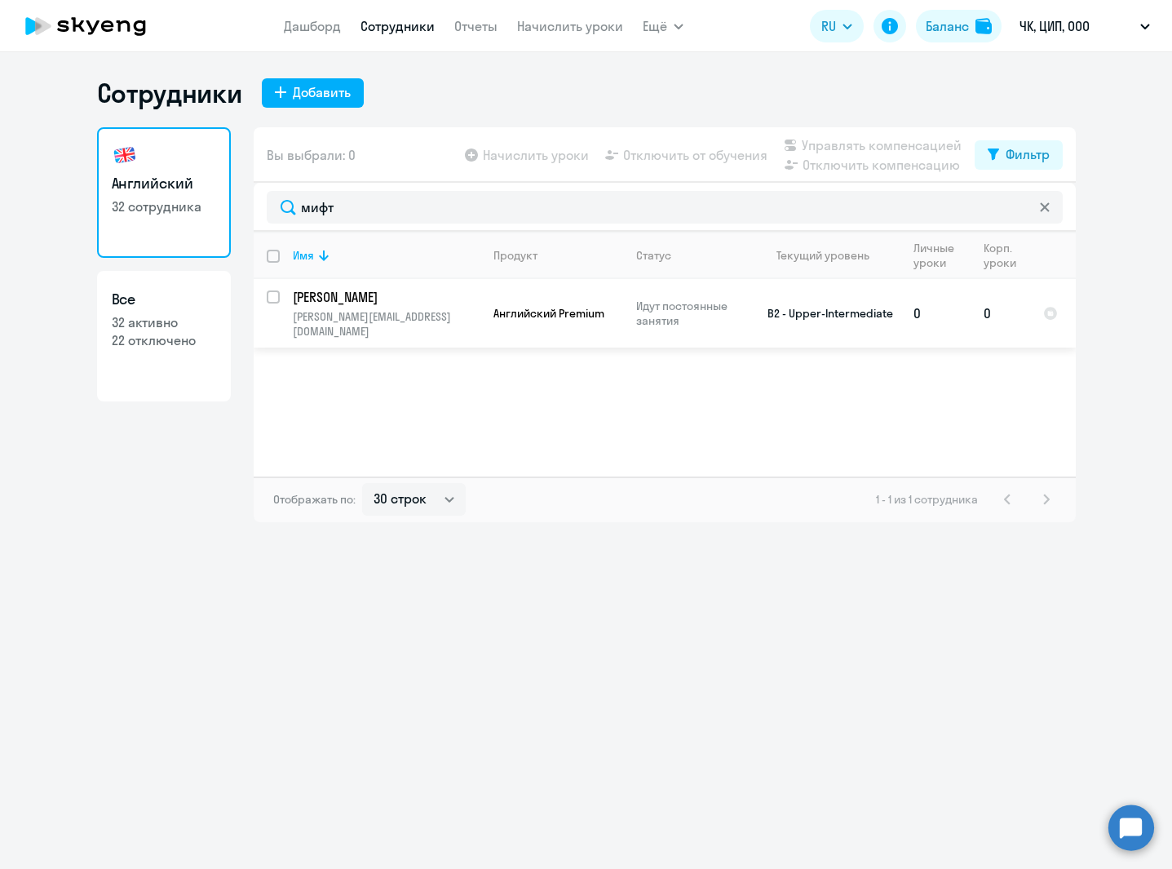
click at [510, 306] on span "Английский Premium" at bounding box center [548, 313] width 111 height 15
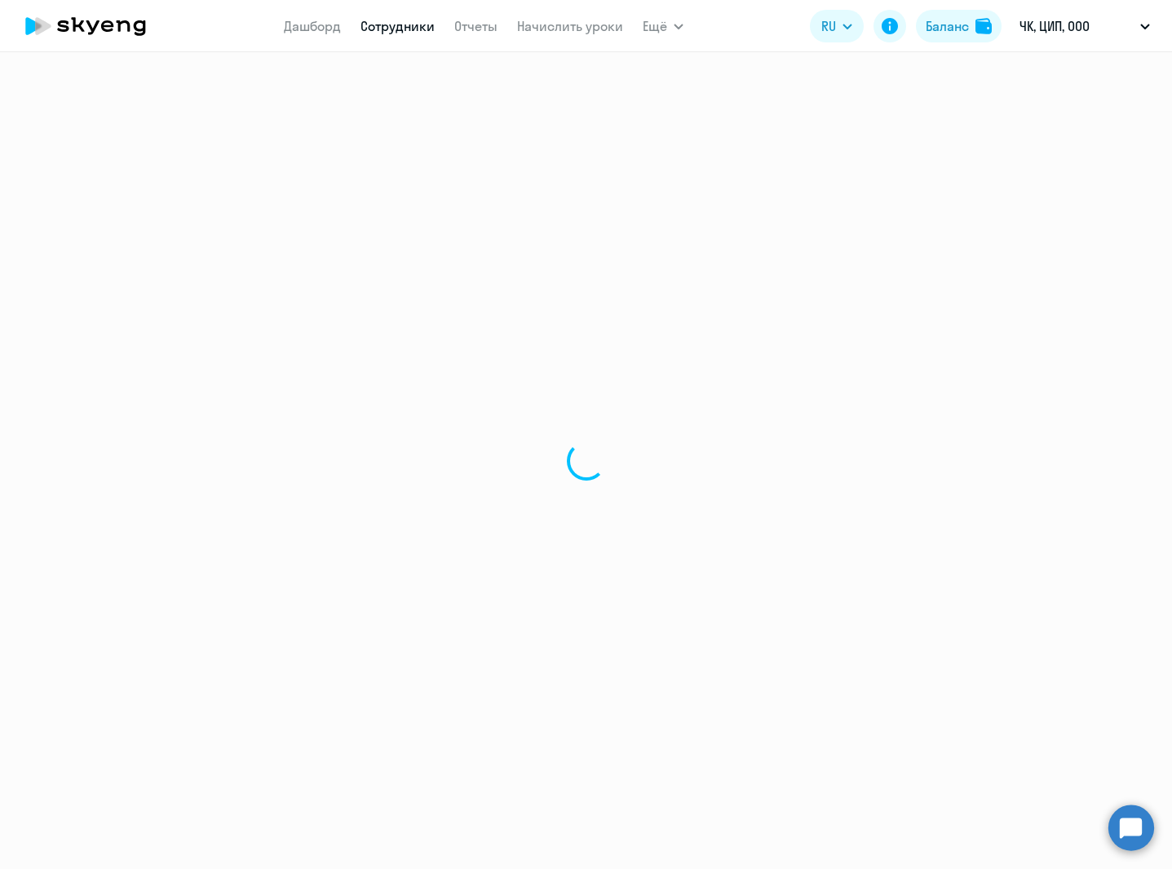
select select "english"
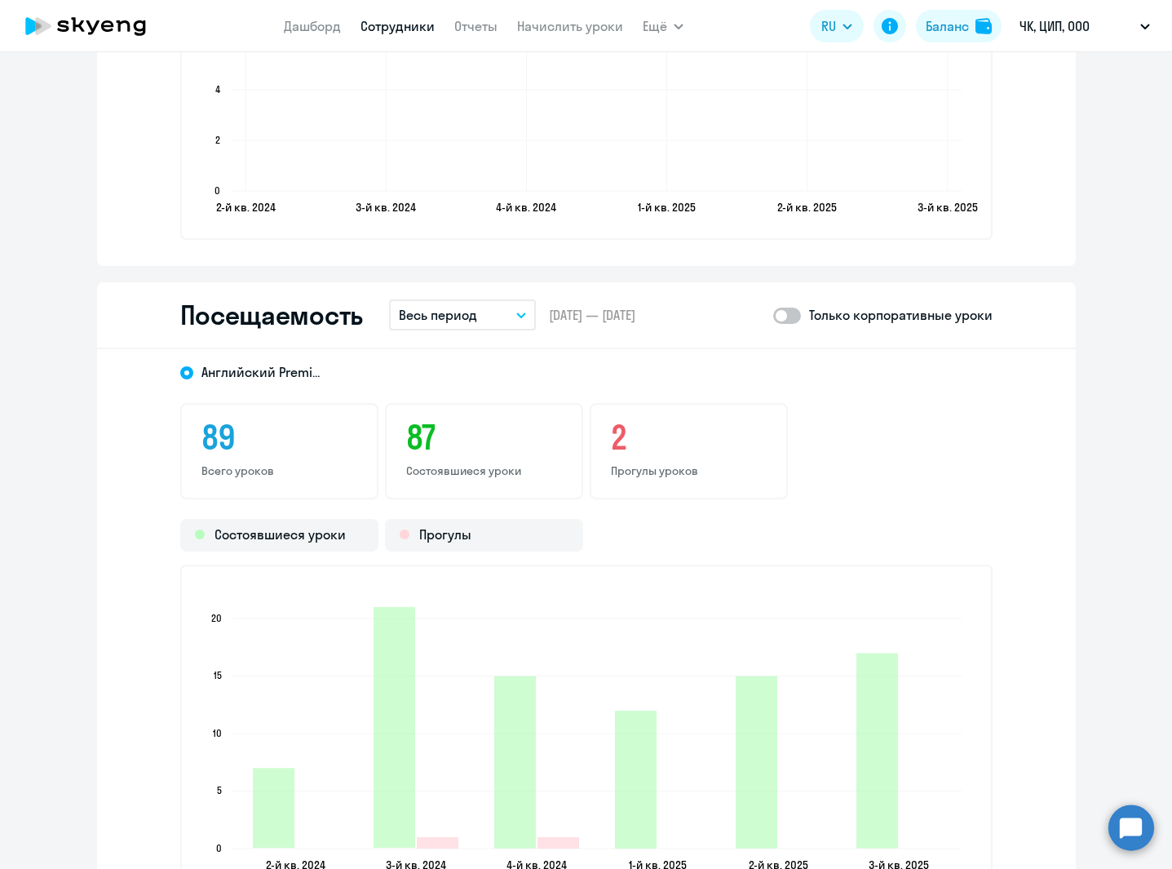
scroll to position [1892, 0]
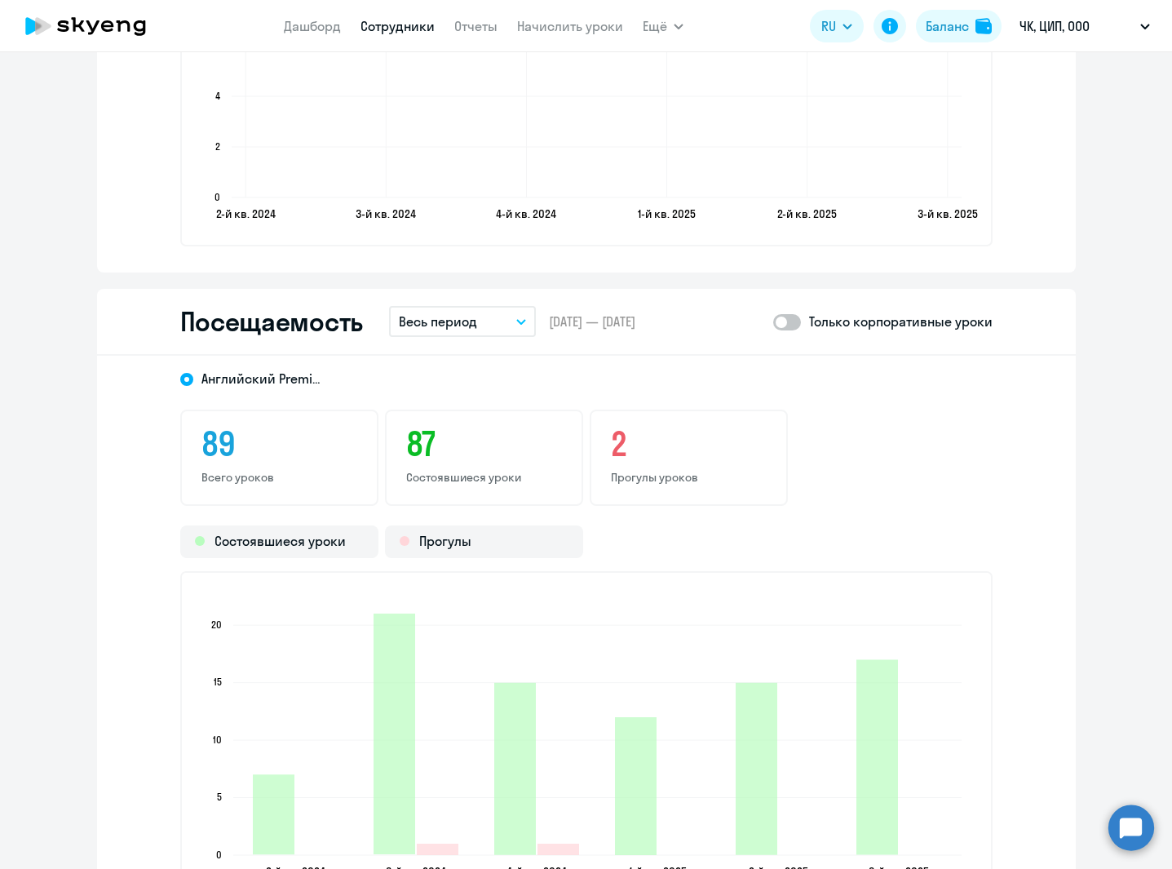
click at [425, 321] on p "Весь период" at bounding box center [438, 322] width 78 height 20
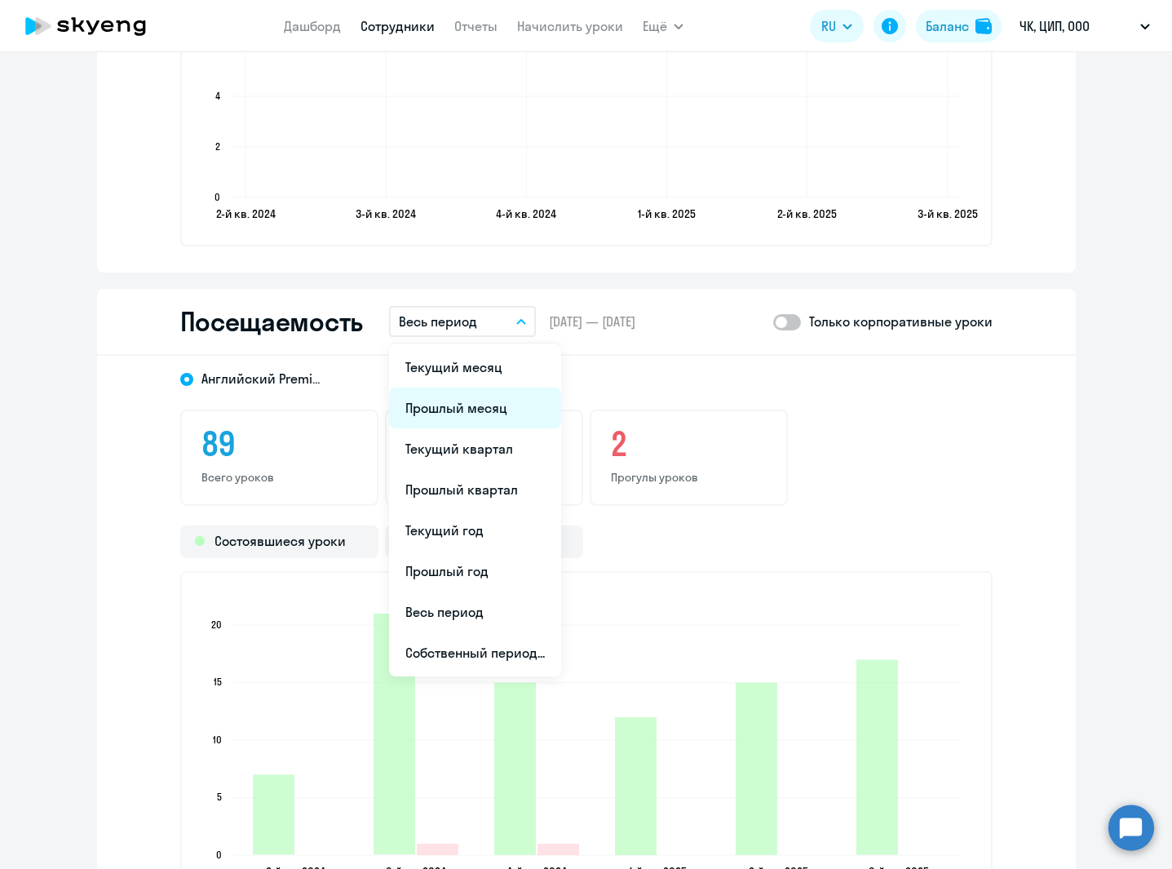
click at [481, 412] on li "Прошлый месяц" at bounding box center [475, 407] width 172 height 41
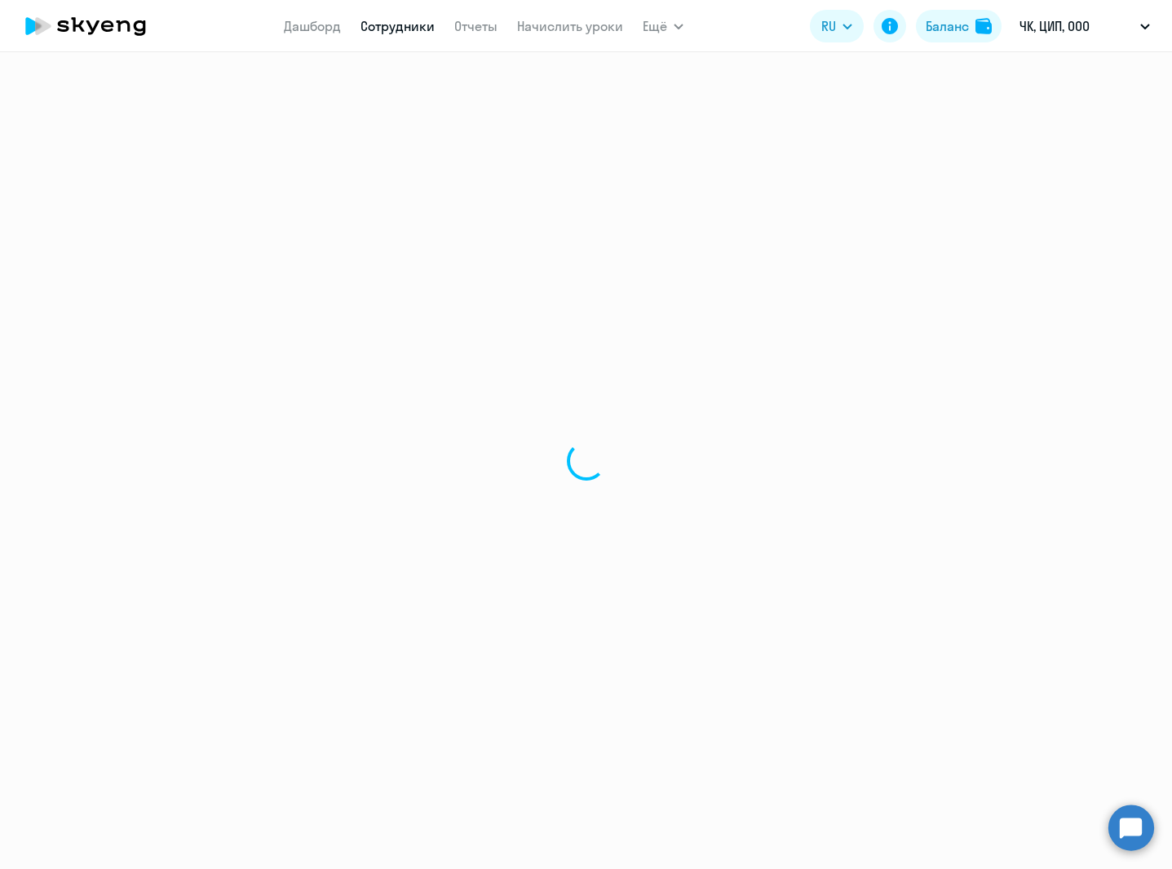
select select "30"
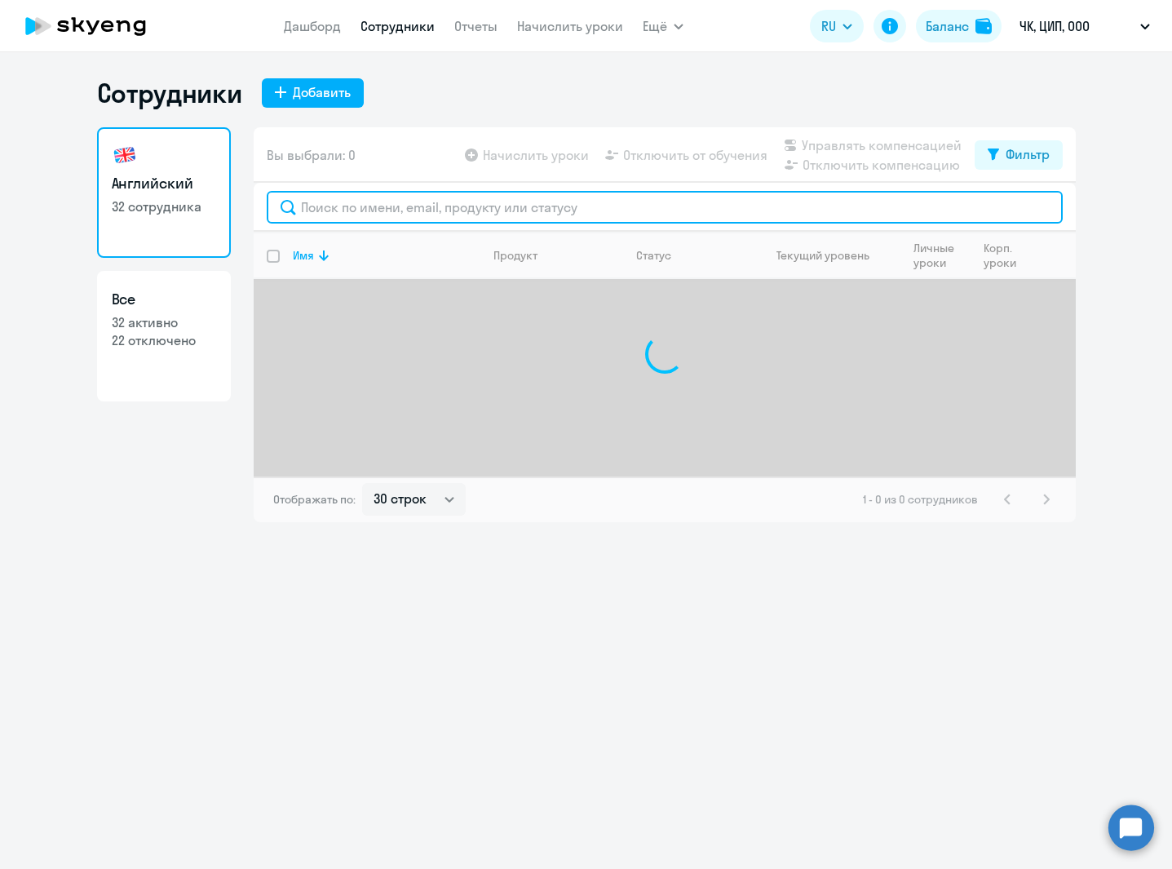
click at [321, 213] on input "text" at bounding box center [665, 207] width 796 height 33
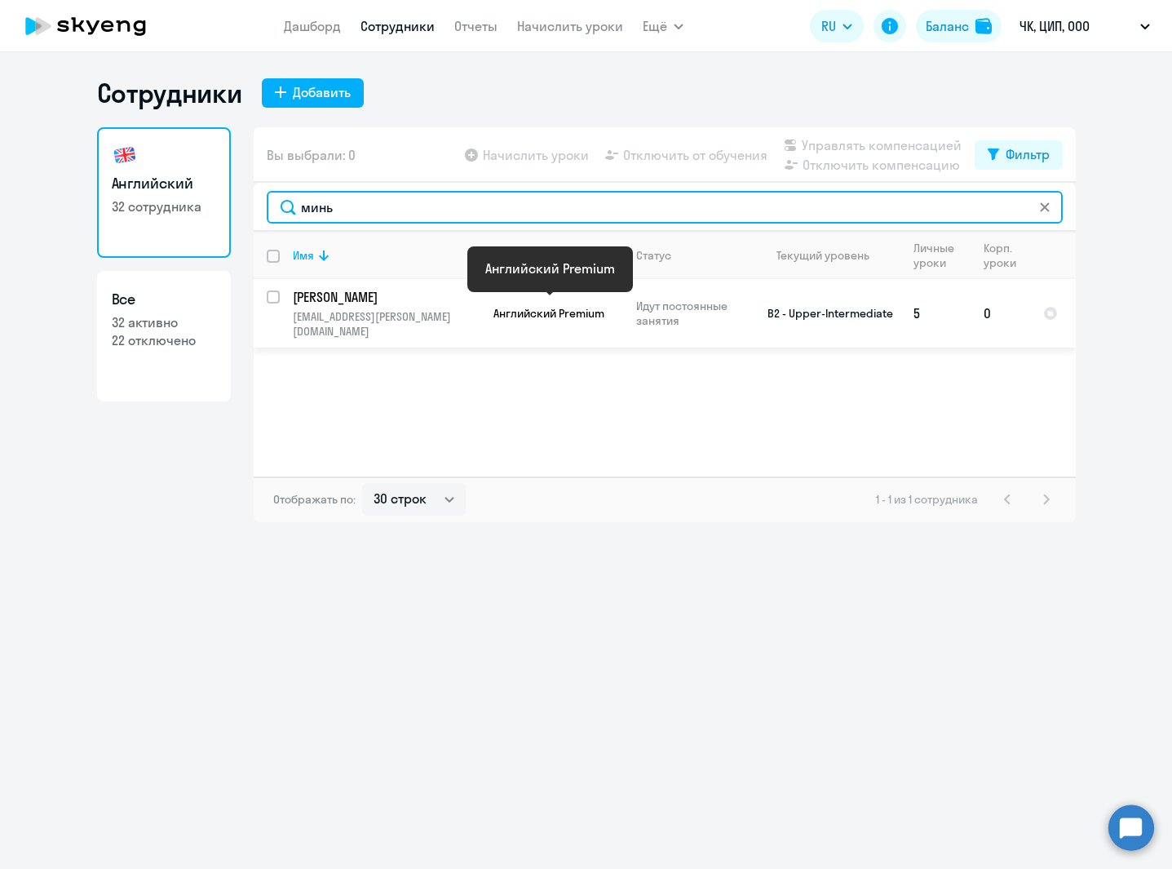
type input "минь"
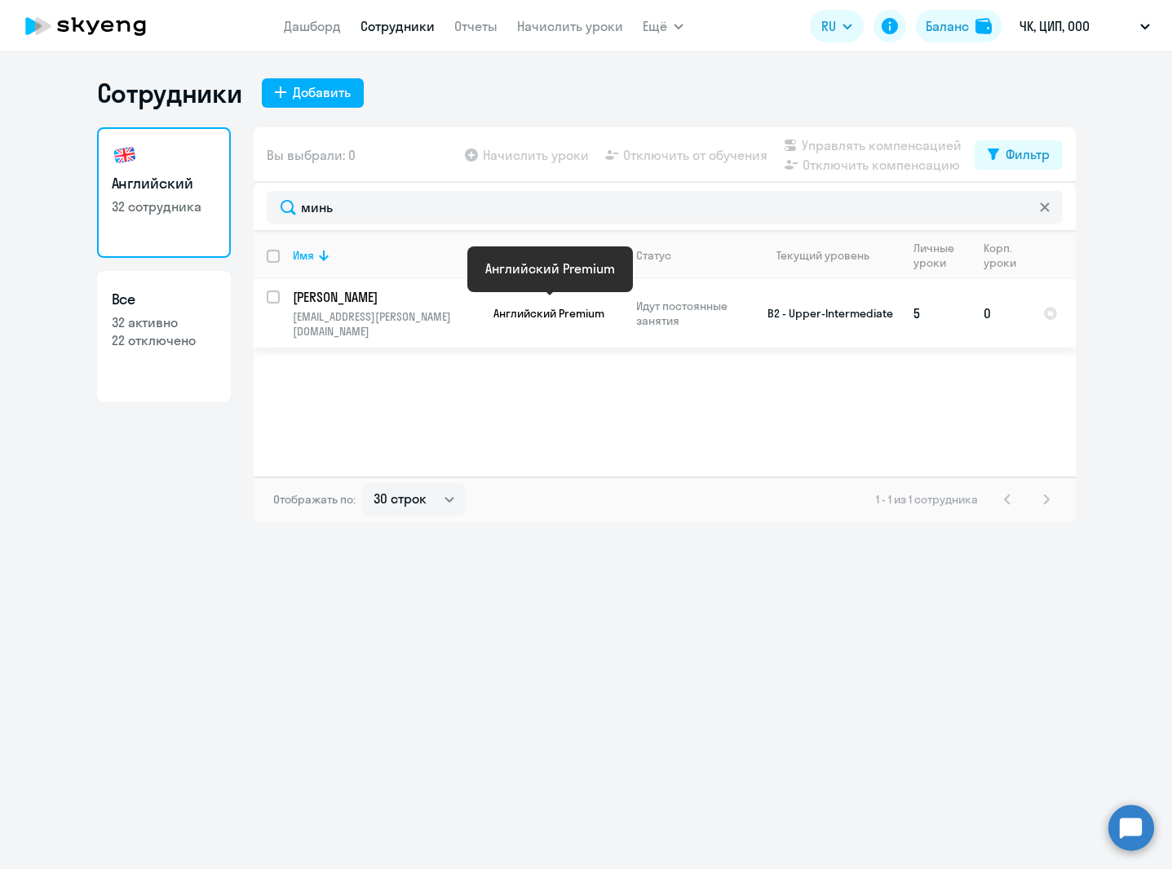
click at [527, 307] on span "Английский Premium" at bounding box center [548, 313] width 111 height 15
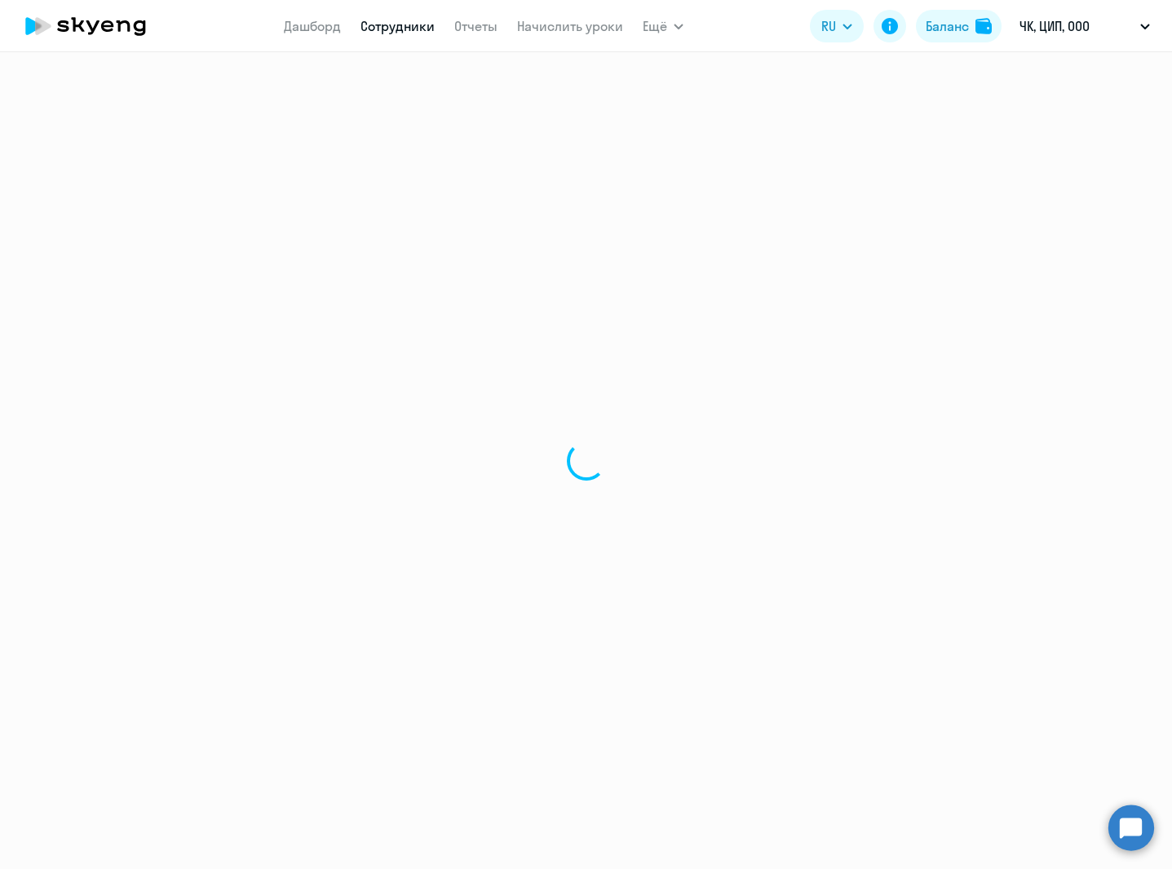
select select "english"
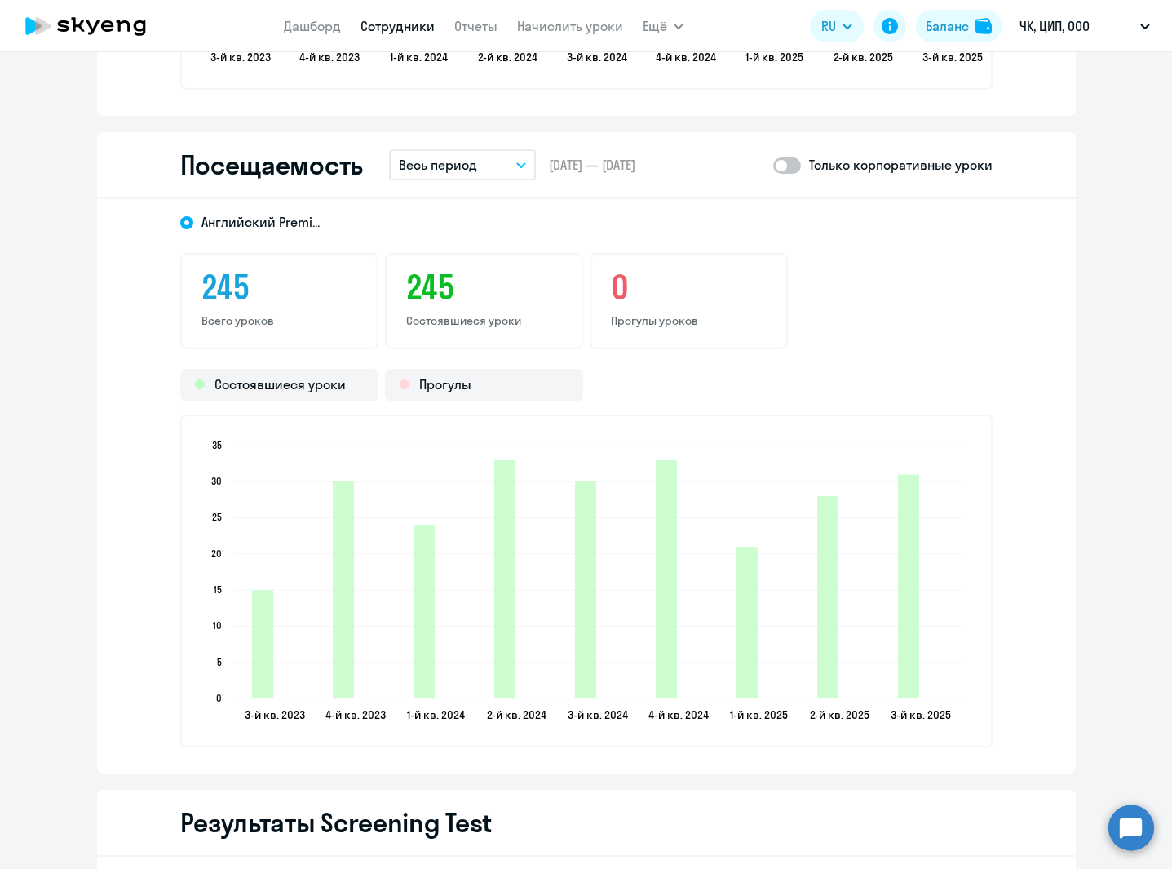
scroll to position [2002, 0]
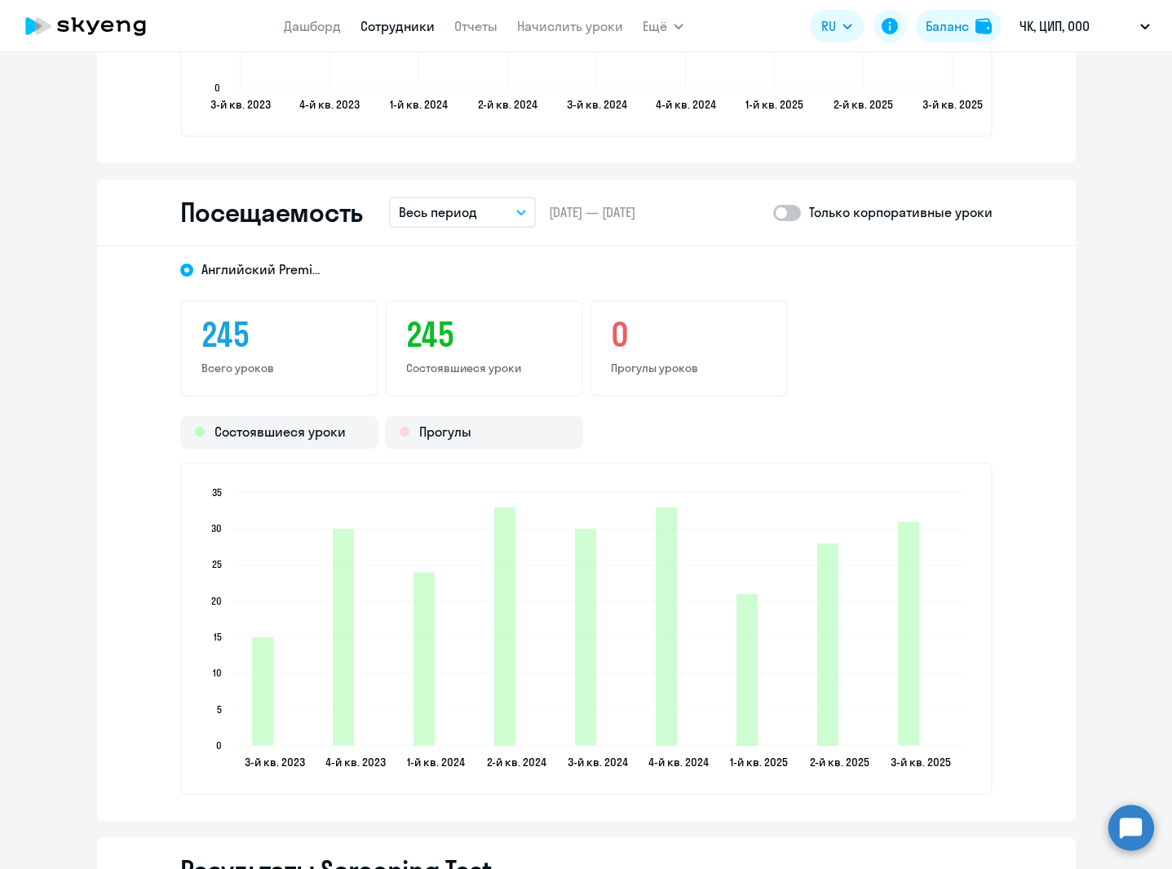
click at [442, 206] on p "Весь период" at bounding box center [438, 212] width 78 height 20
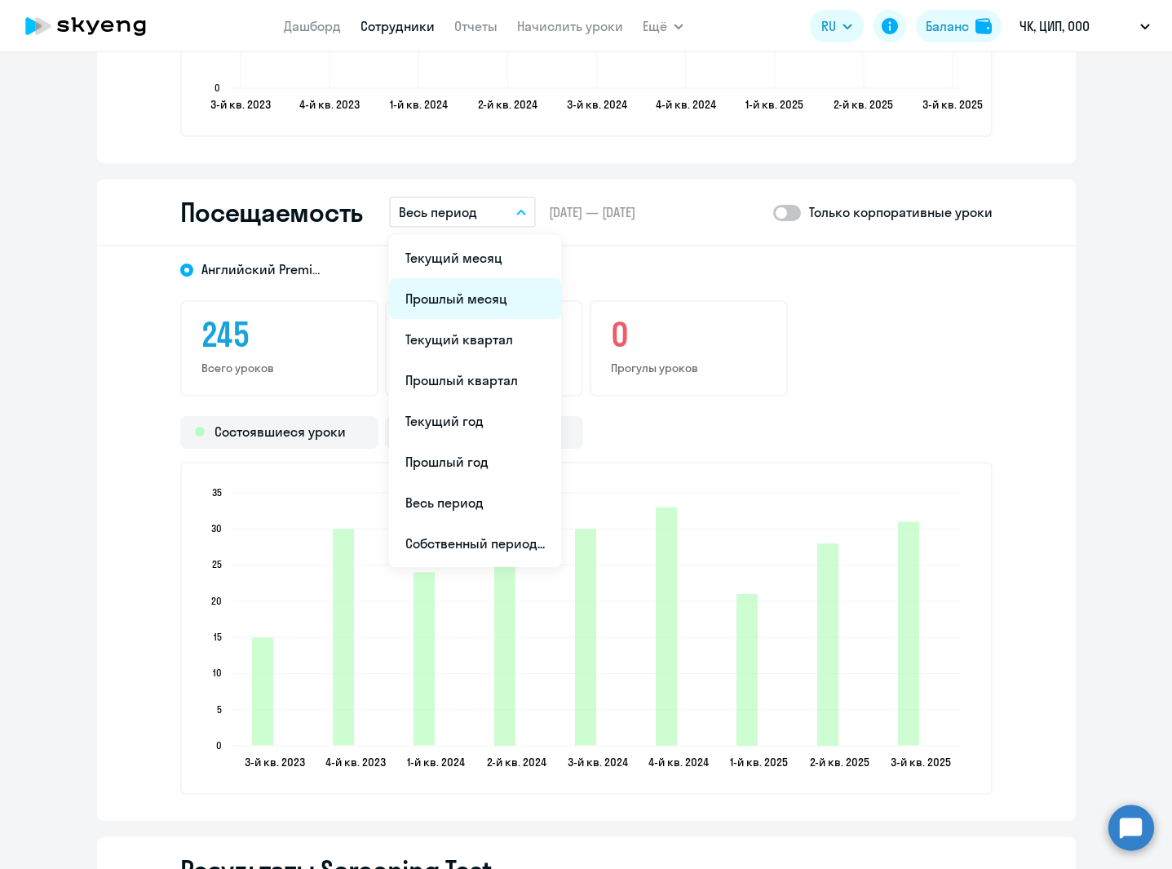
click at [459, 298] on li "Прошлый месяц" at bounding box center [475, 298] width 172 height 41
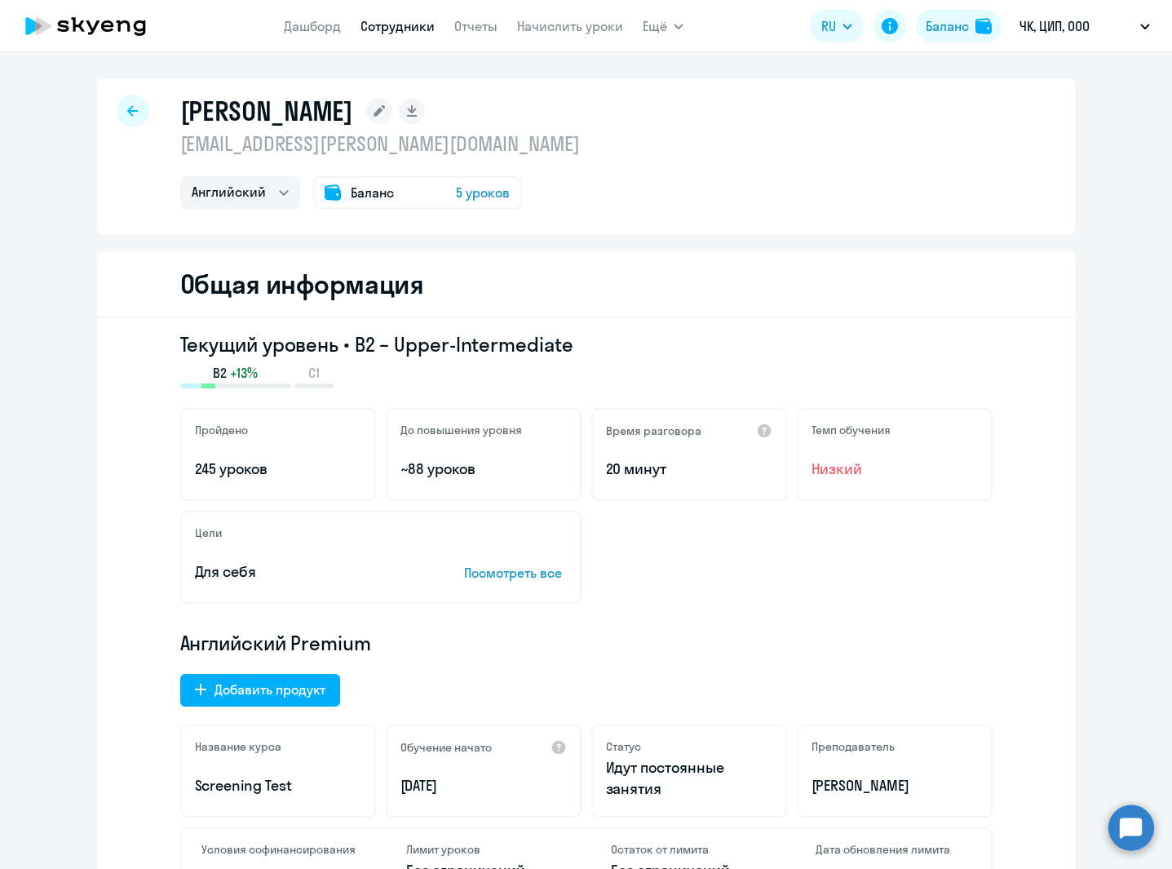
select select "30"
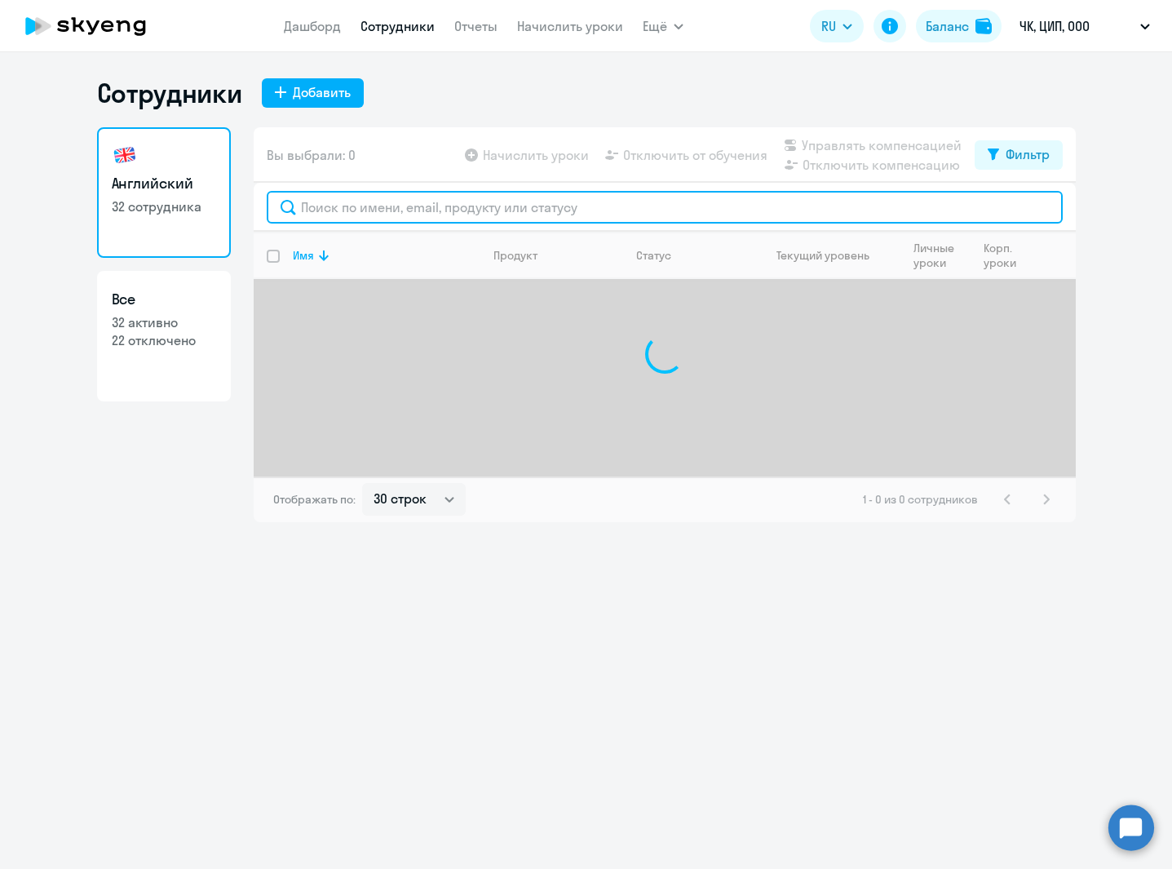
click at [360, 206] on input "text" at bounding box center [665, 207] width 796 height 33
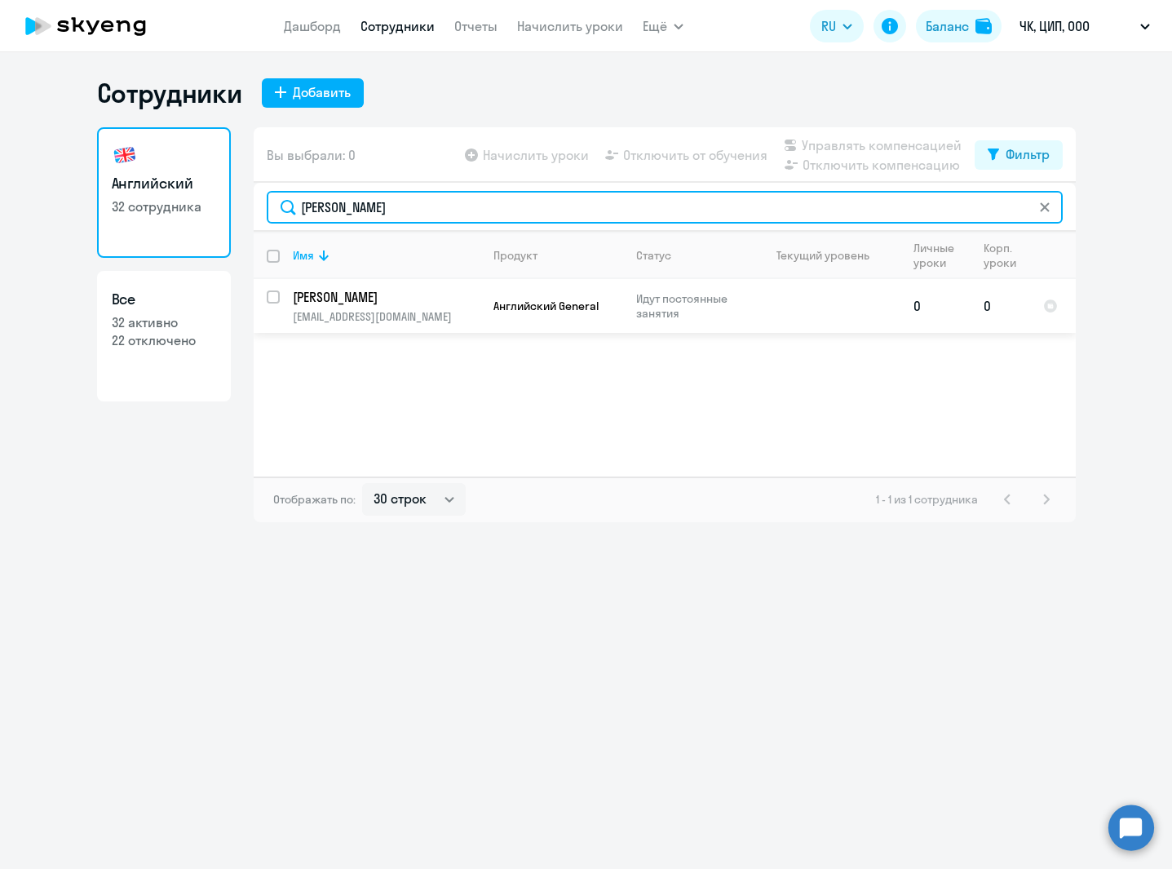
type input "[PERSON_NAME]"
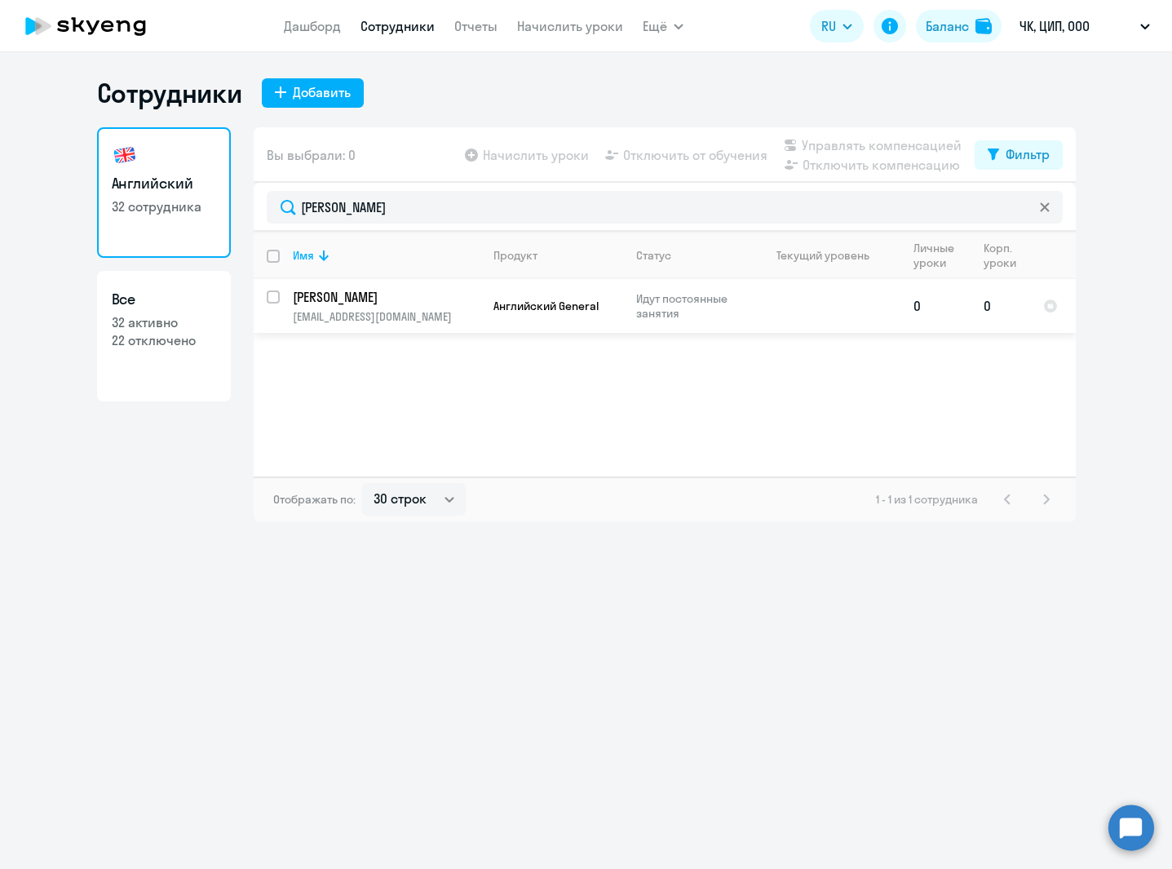
click at [445, 284] on td "[PERSON_NAME] [EMAIL_ADDRESS][DOMAIN_NAME]" at bounding box center [380, 306] width 201 height 54
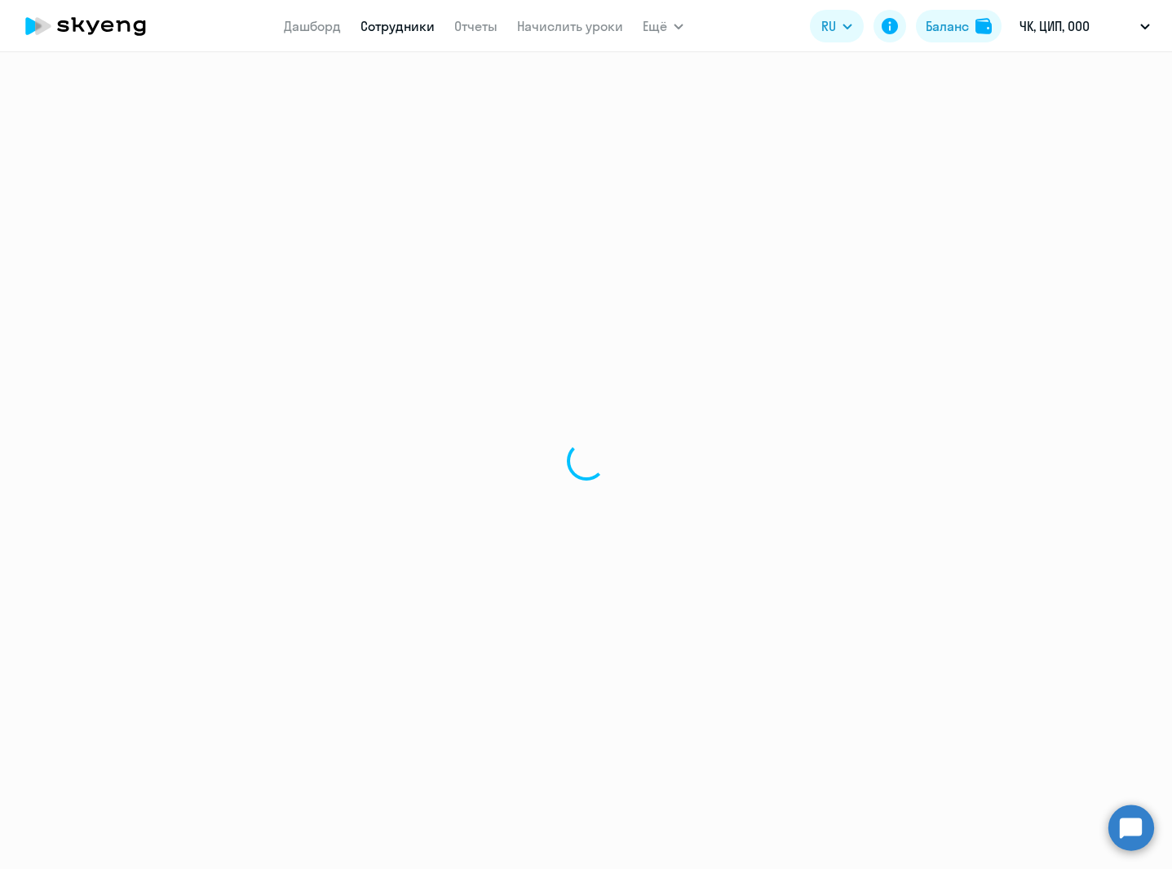
select select "english"
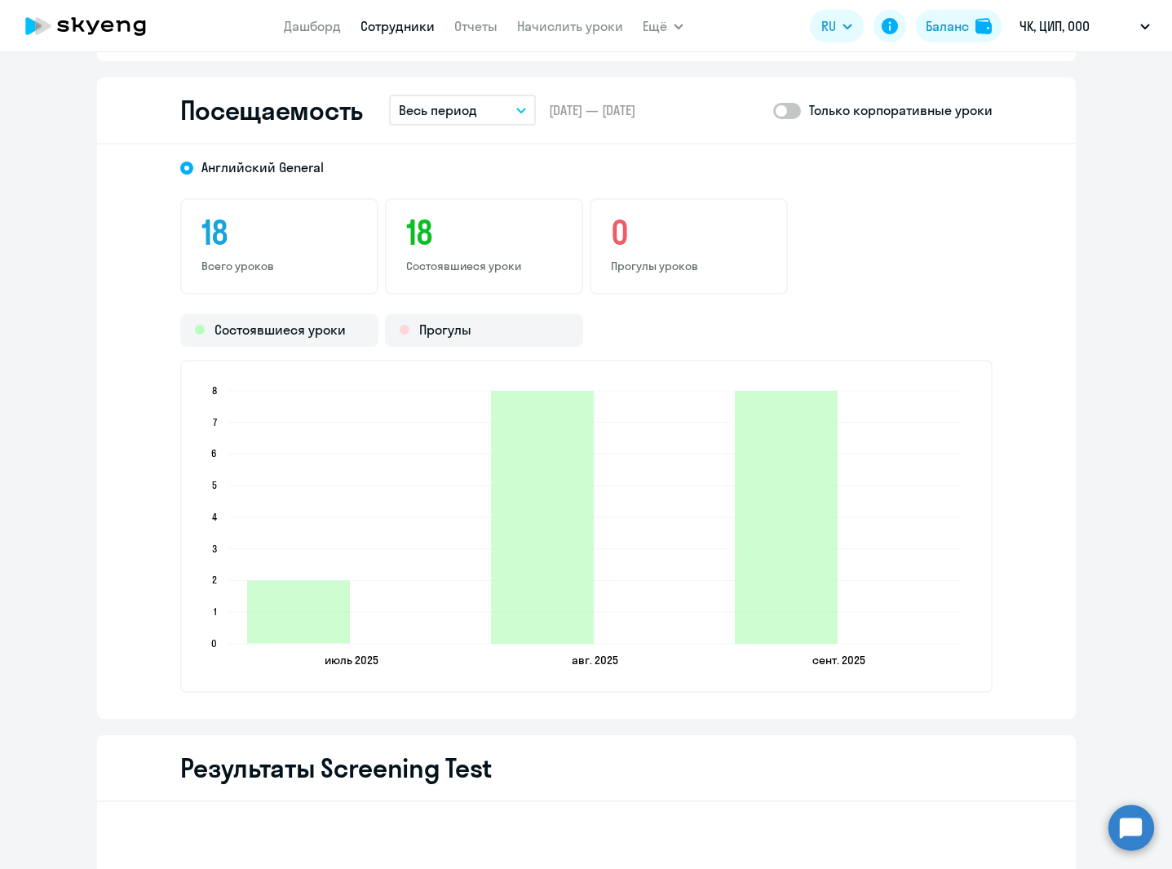
click at [456, 110] on p "Весь период" at bounding box center [438, 110] width 78 height 20
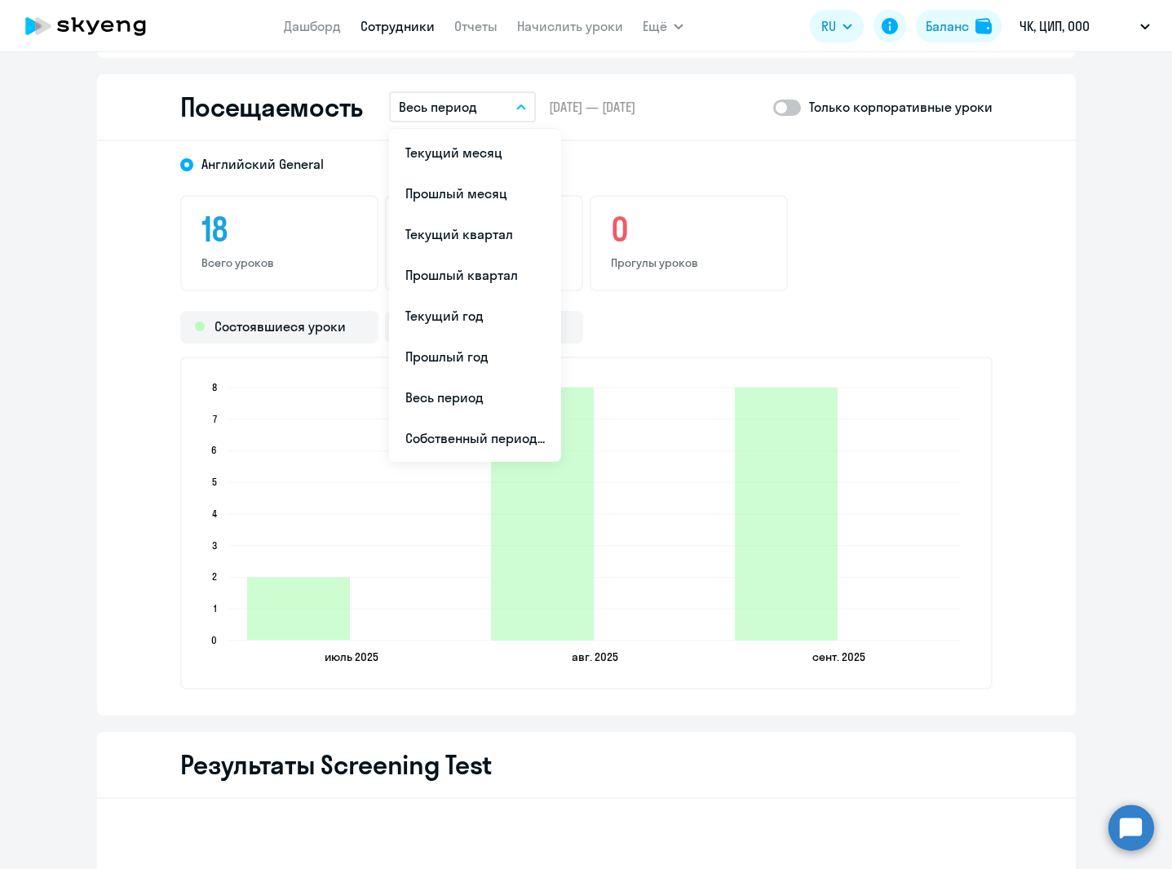
scroll to position [1927, 0]
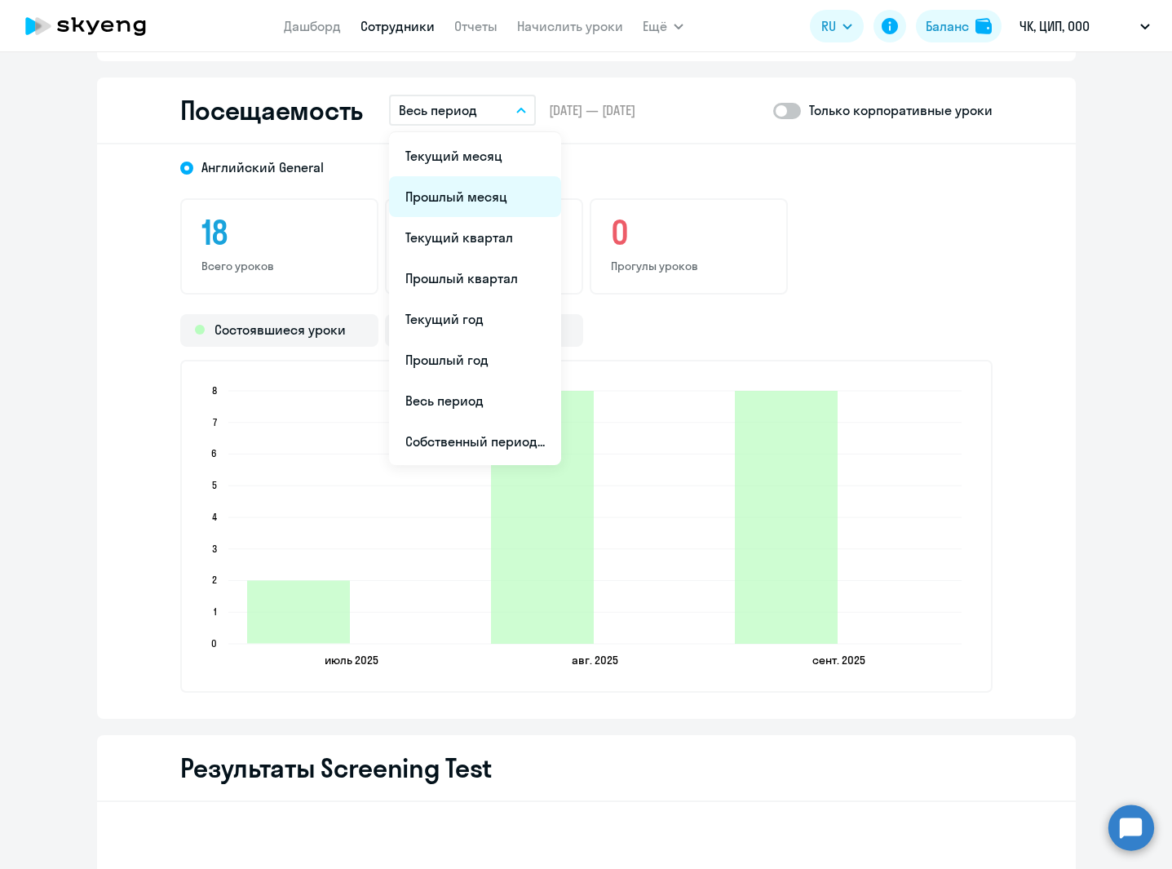
click at [478, 197] on li "Прошлый месяц" at bounding box center [475, 196] width 172 height 41
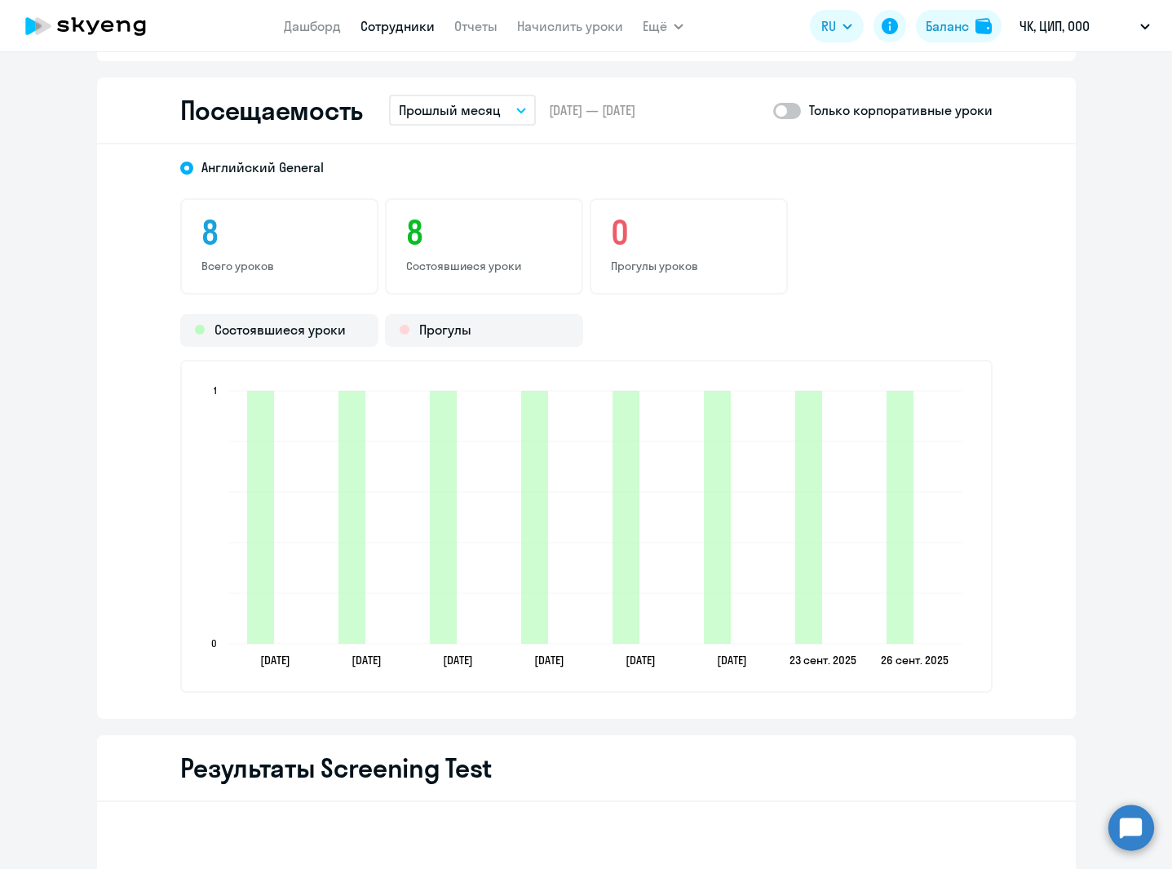
select select "30"
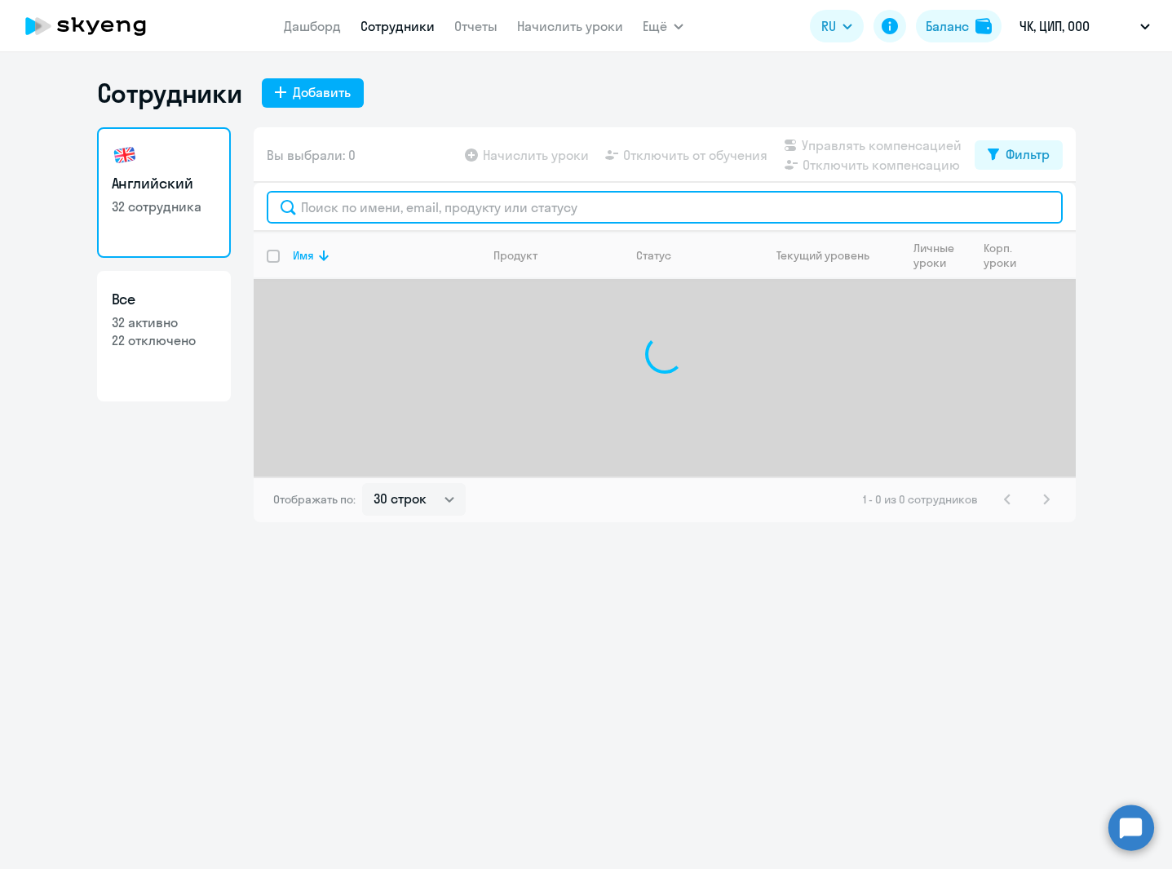
click at [420, 217] on input "text" at bounding box center [665, 207] width 796 height 33
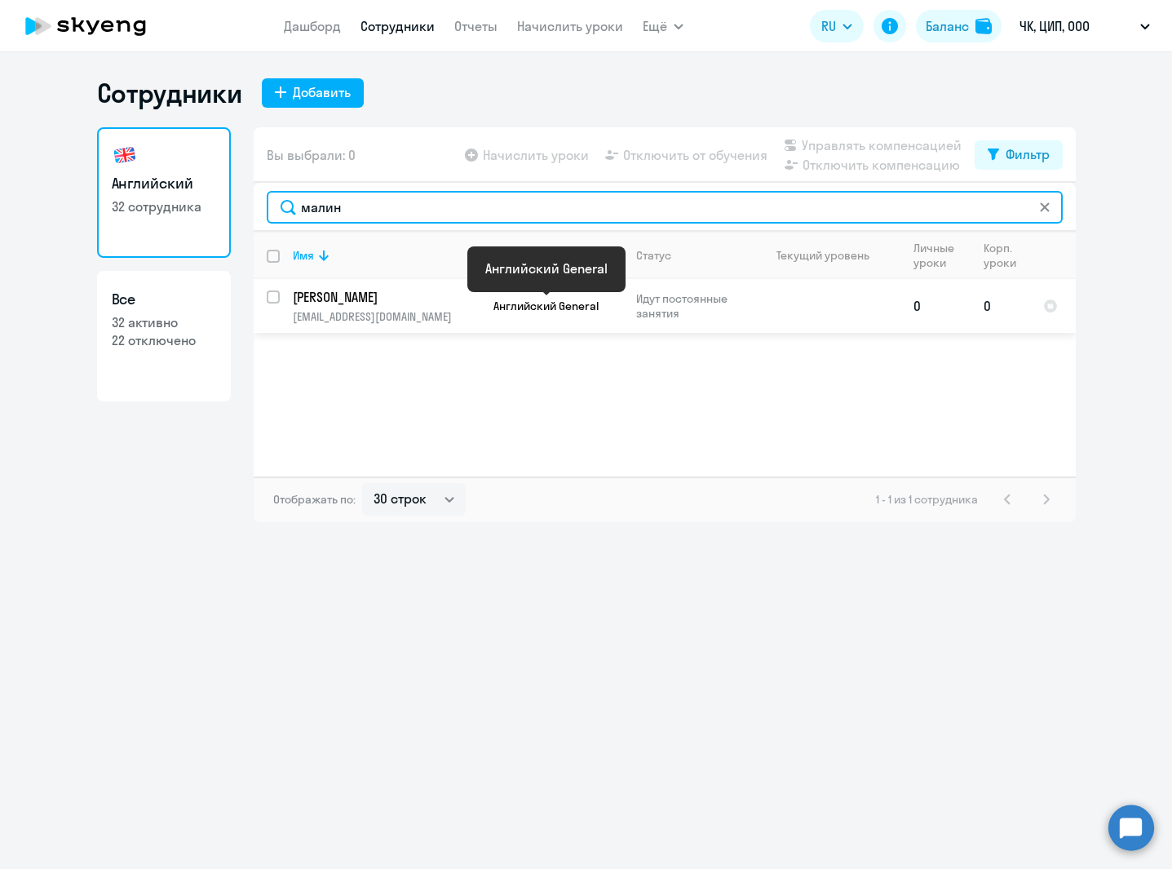
type input "малин"
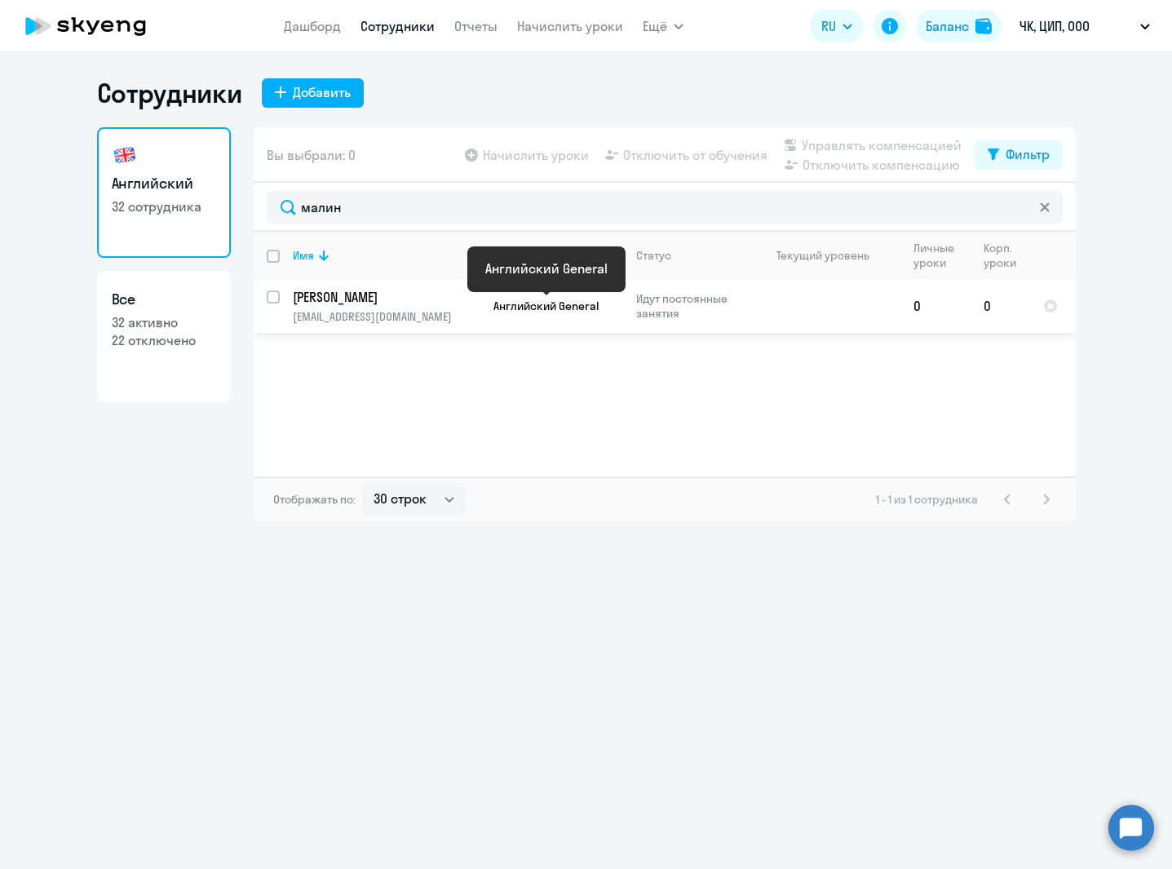
click at [524, 304] on span "Английский General" at bounding box center [545, 306] width 105 height 15
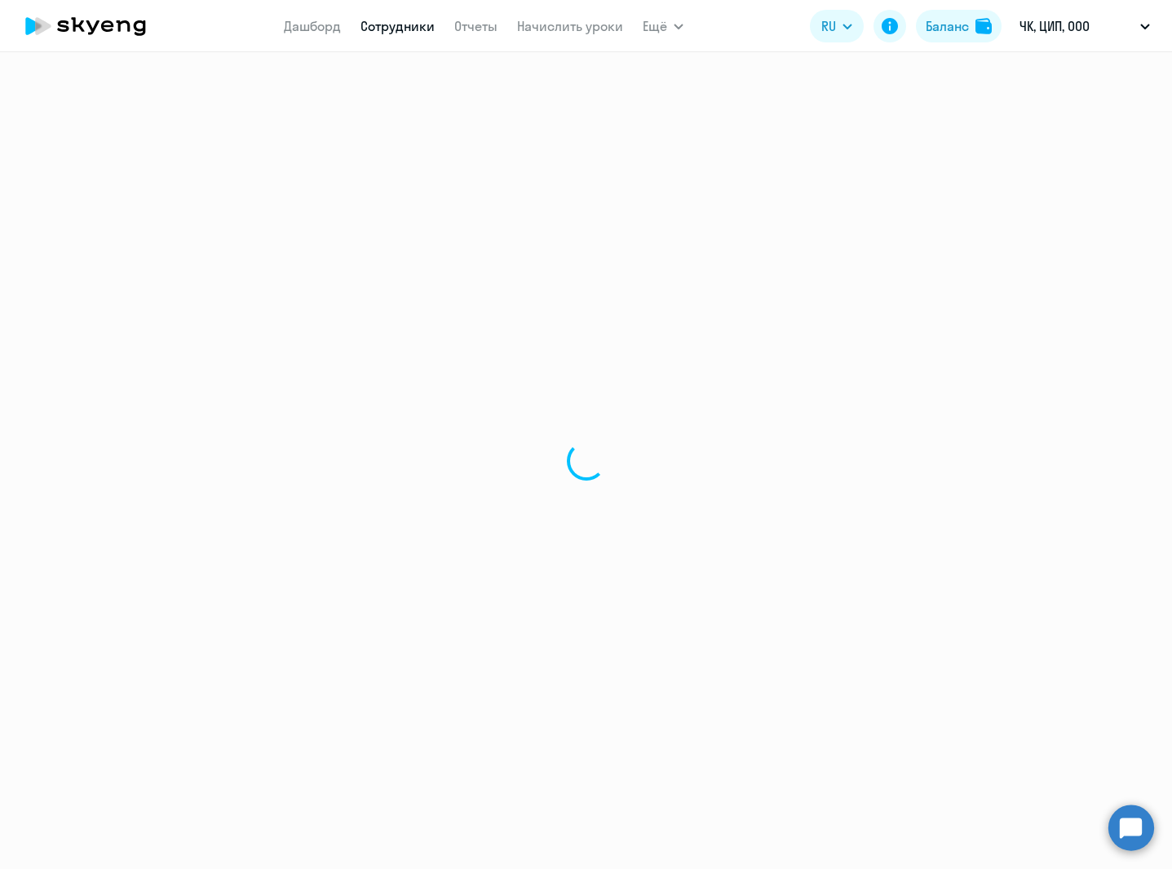
select select "english"
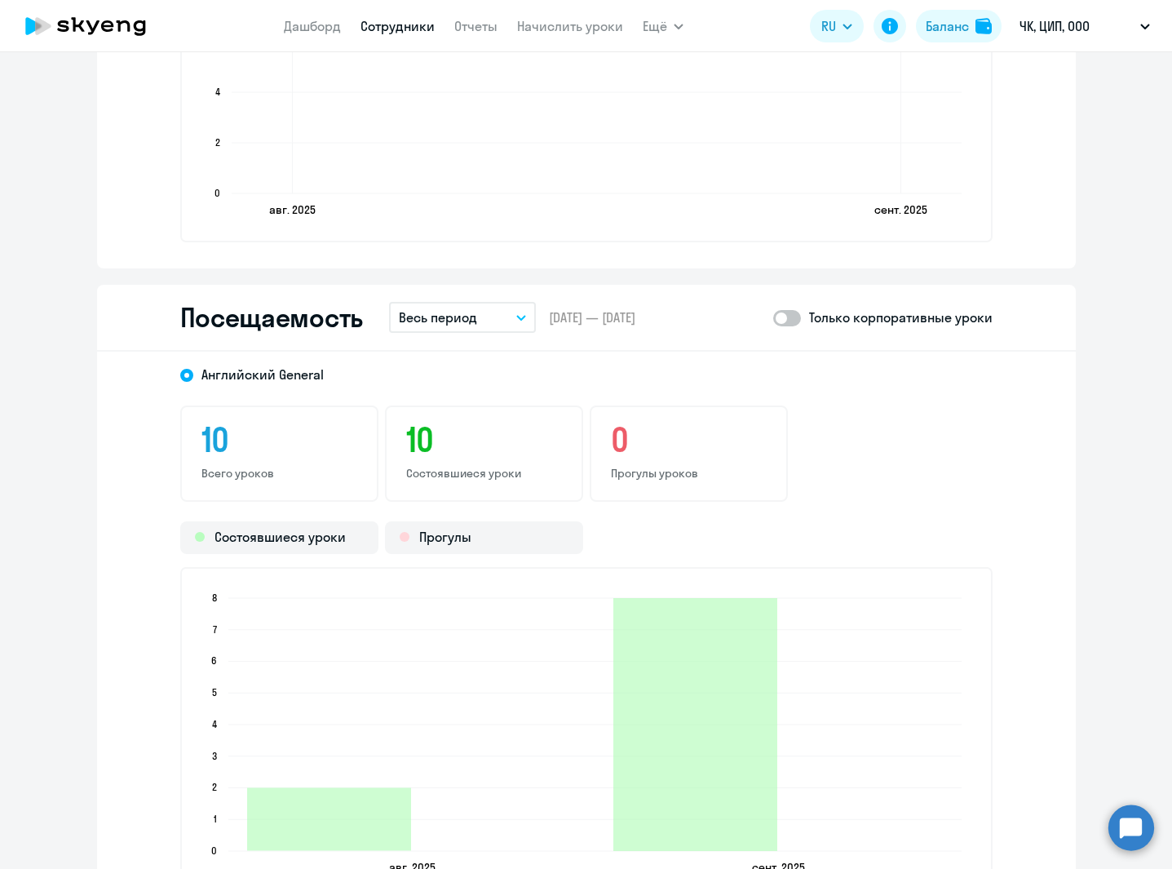
scroll to position [1723, 0]
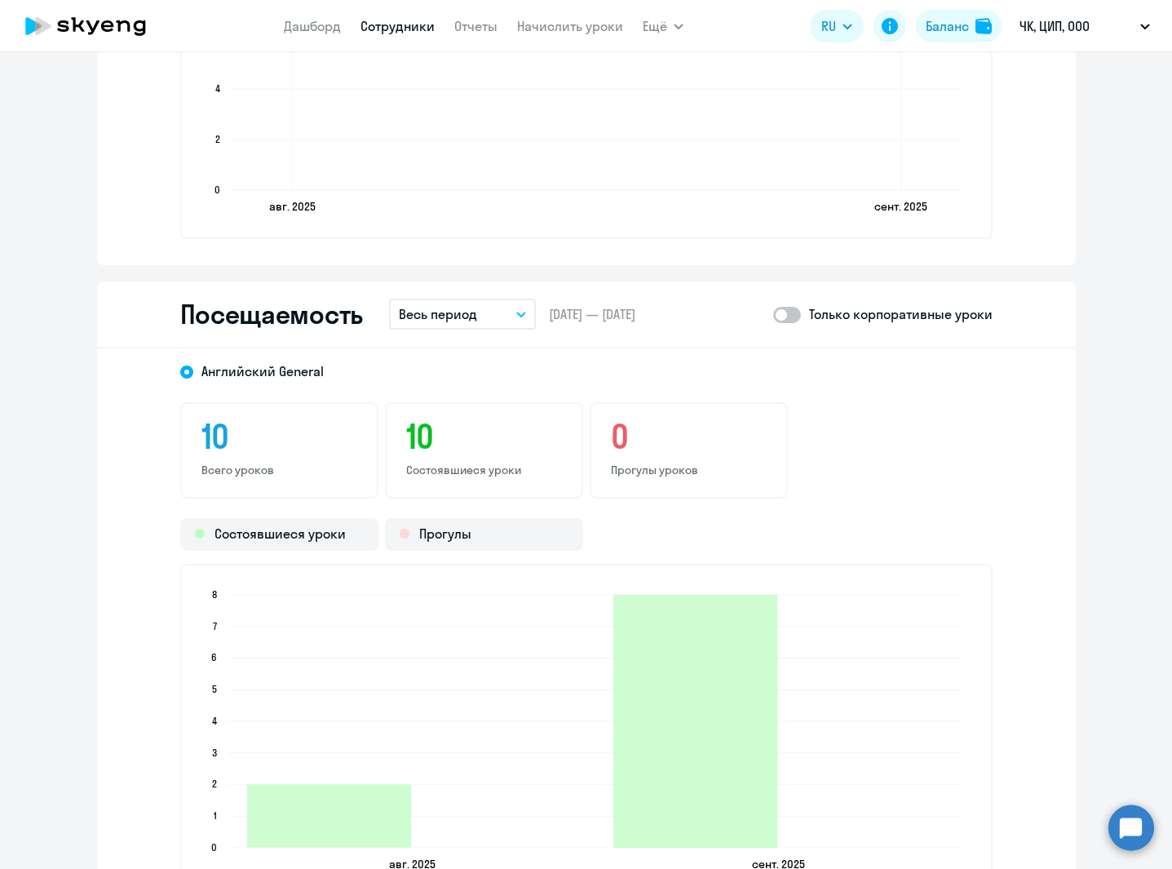
click at [502, 319] on button "Весь период" at bounding box center [462, 314] width 147 height 31
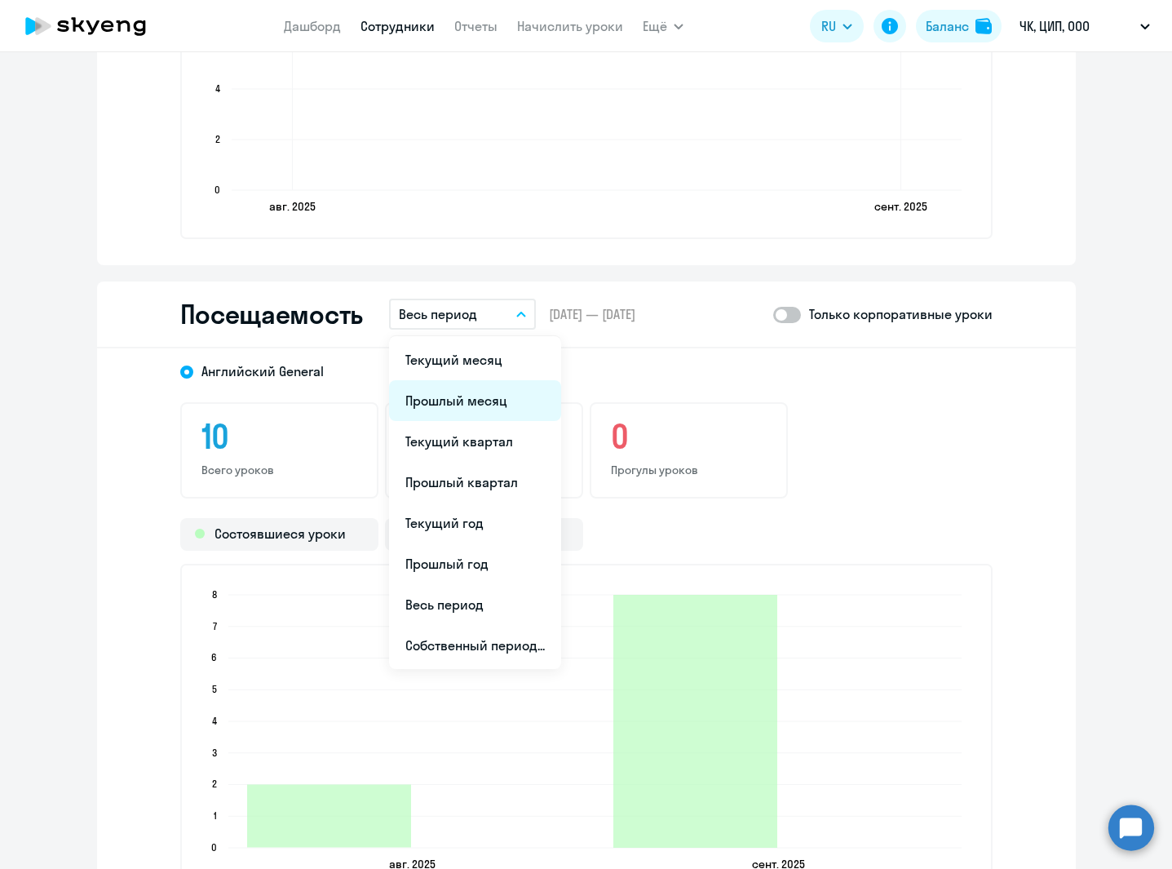
click at [477, 403] on li "Прошлый месяц" at bounding box center [475, 400] width 172 height 41
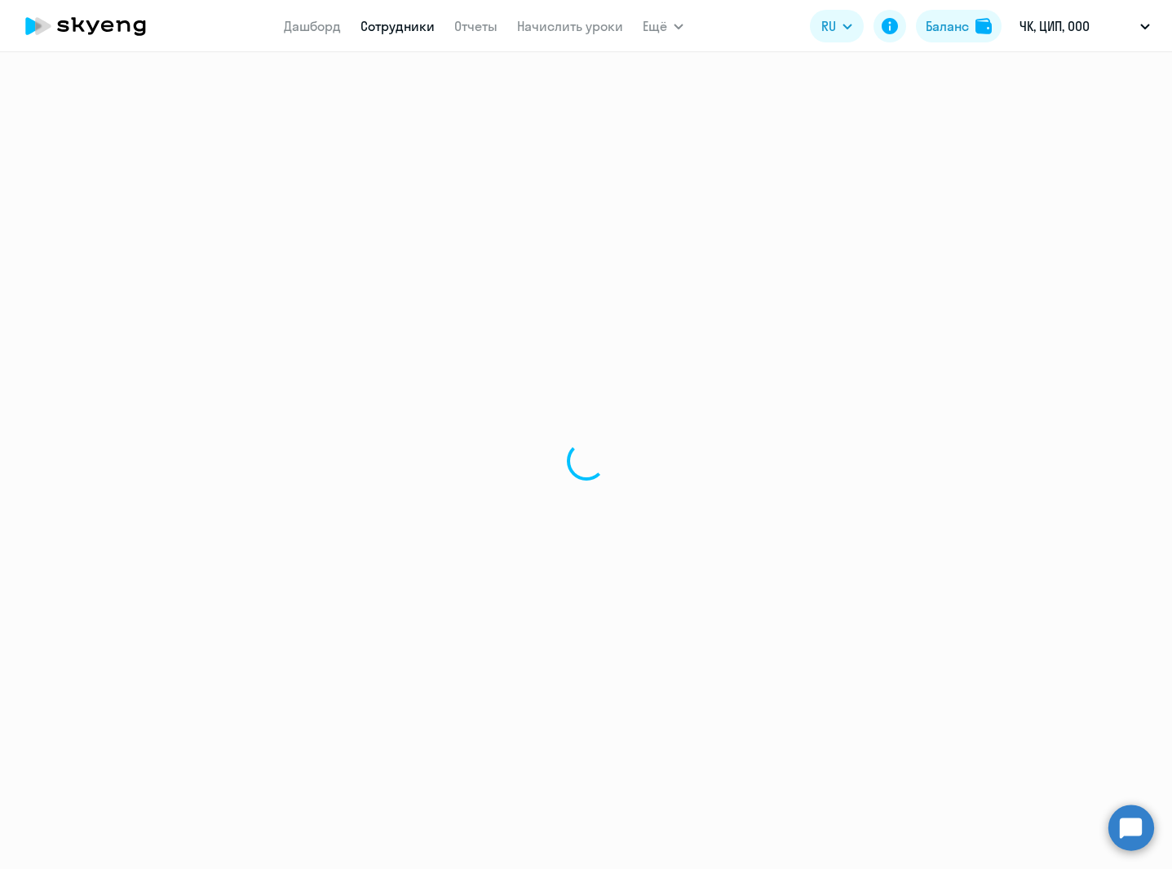
select select "30"
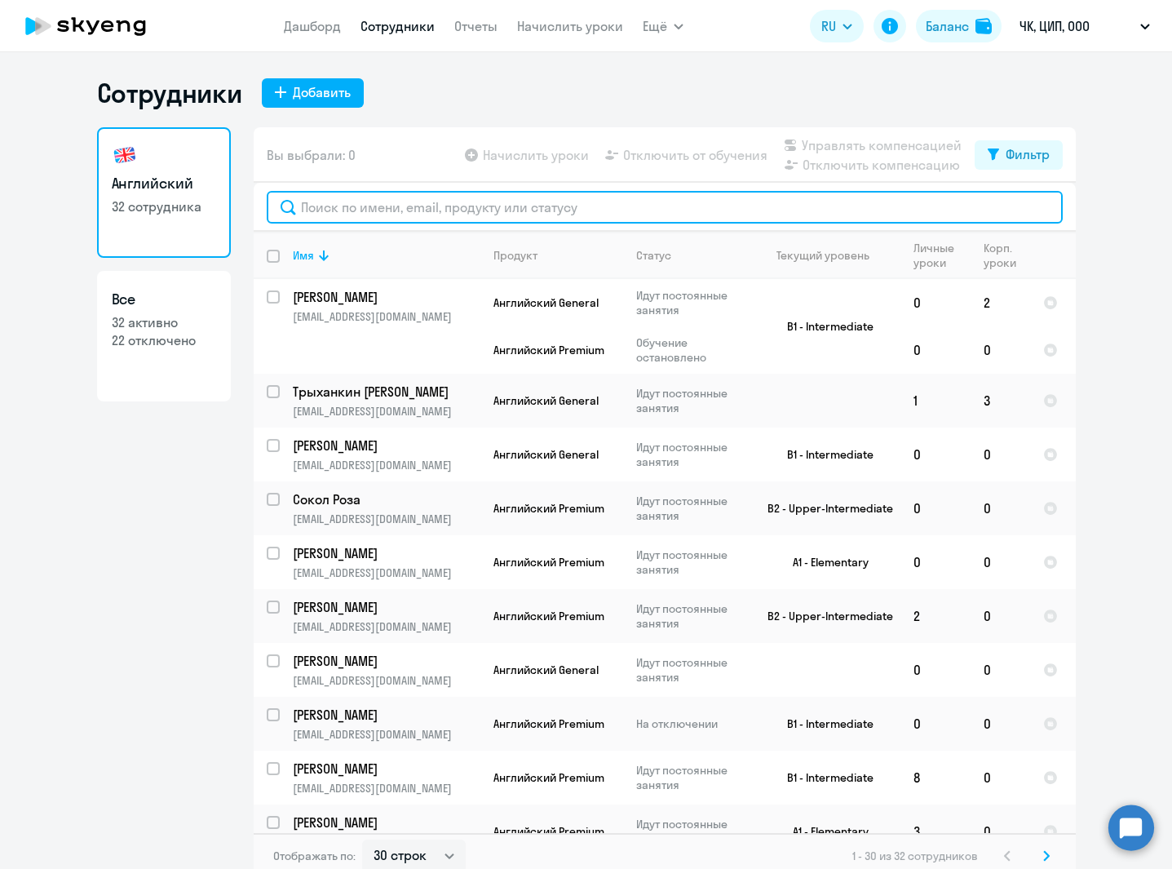
click at [459, 204] on input "text" at bounding box center [665, 207] width 796 height 33
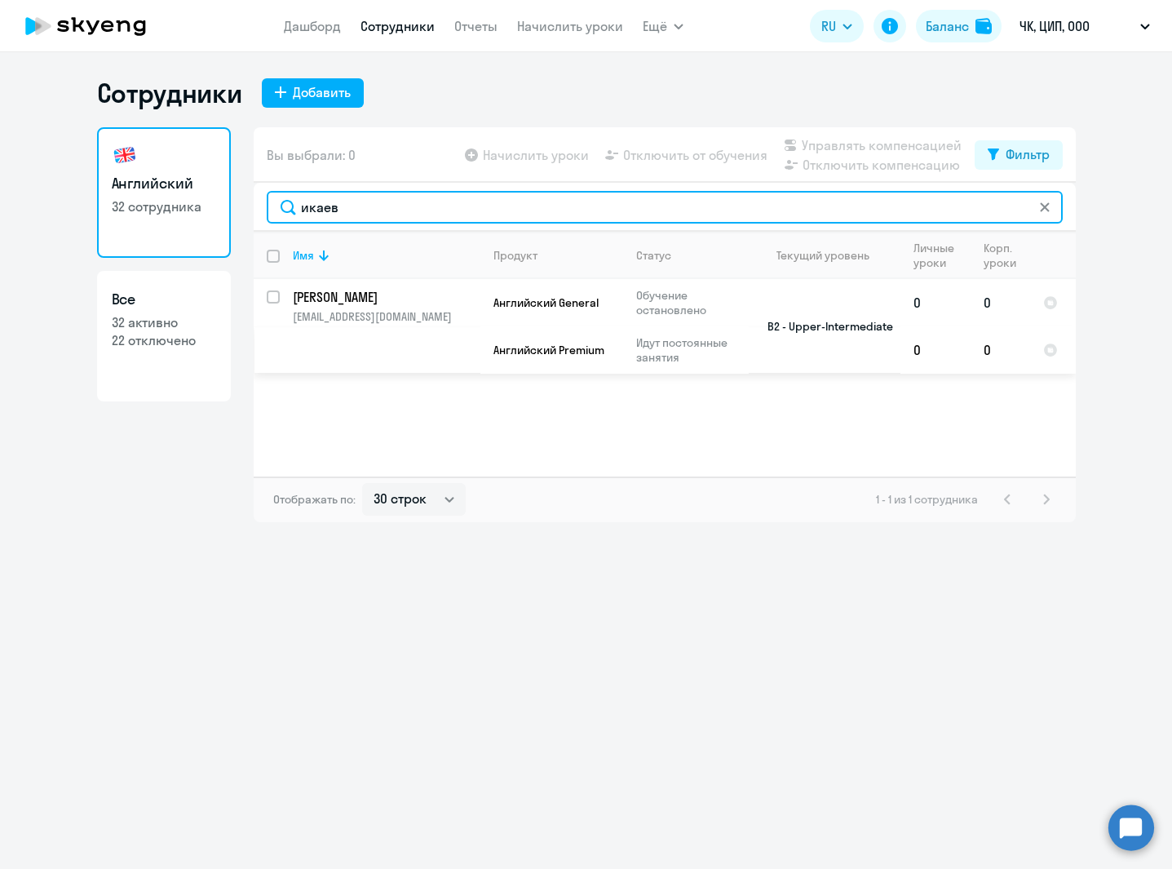
type input "икаев"
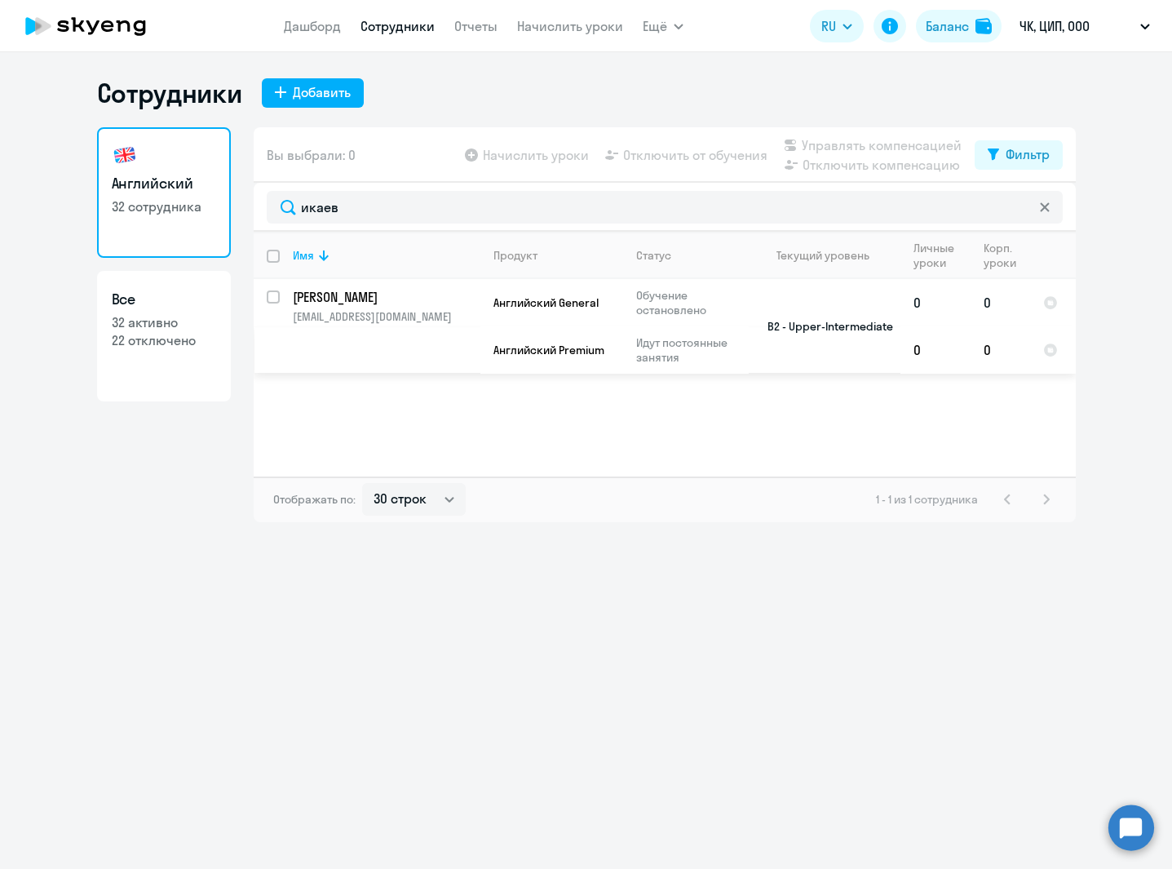
click at [394, 303] on p "[PERSON_NAME]" at bounding box center [385, 297] width 184 height 18
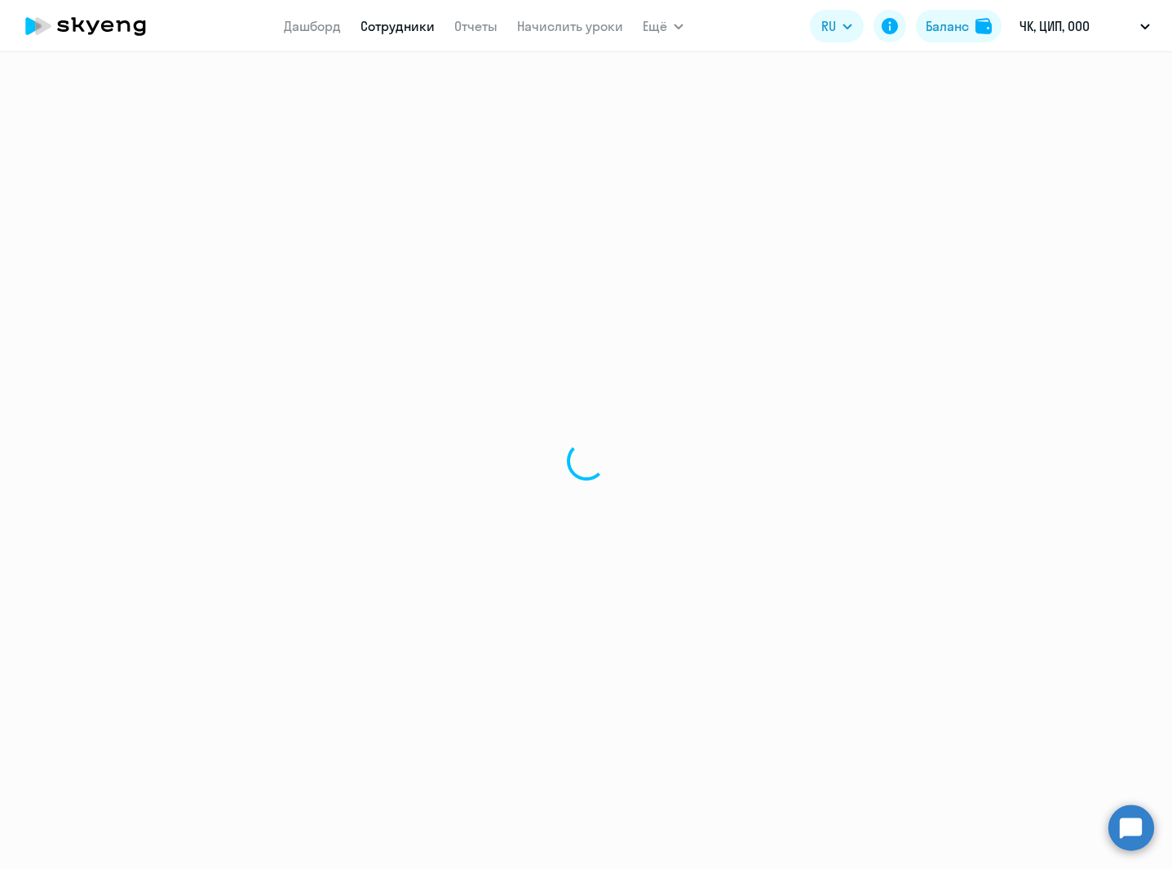
select select "english"
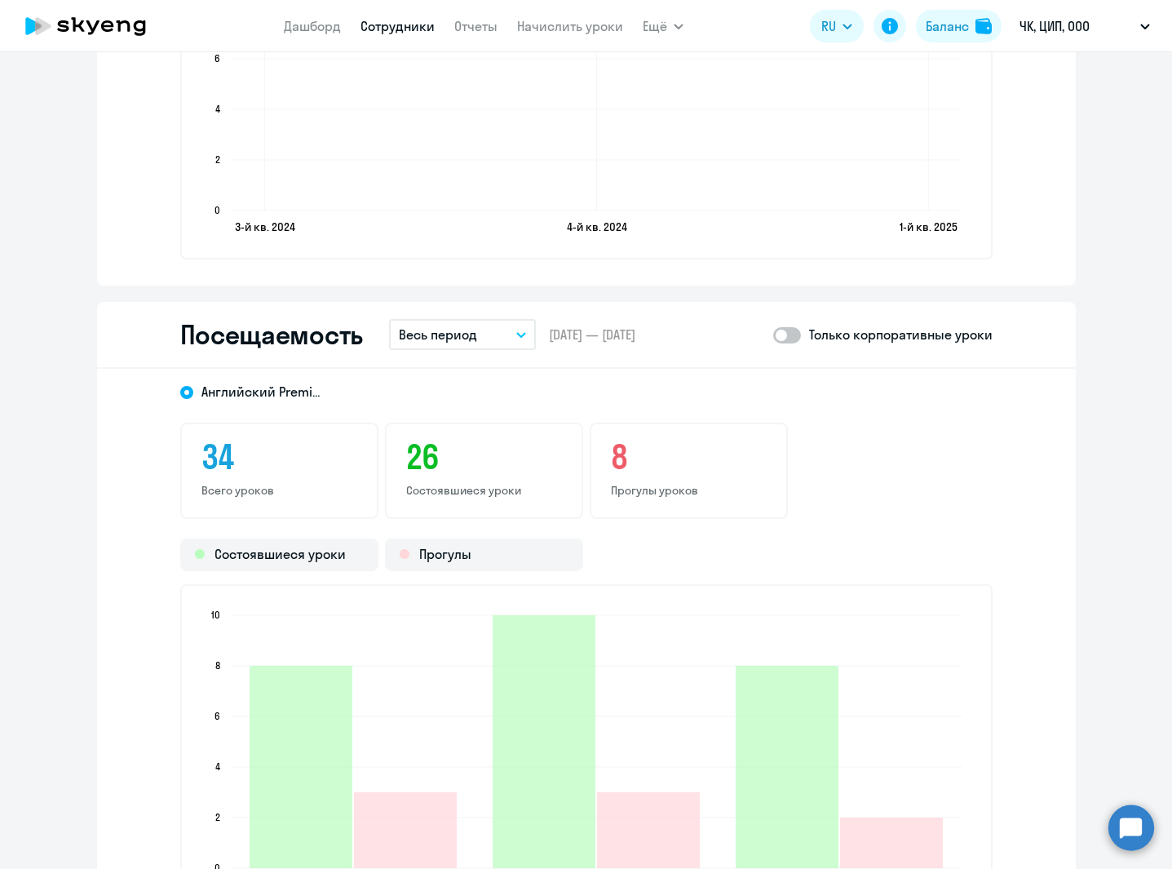
scroll to position [1737, 0]
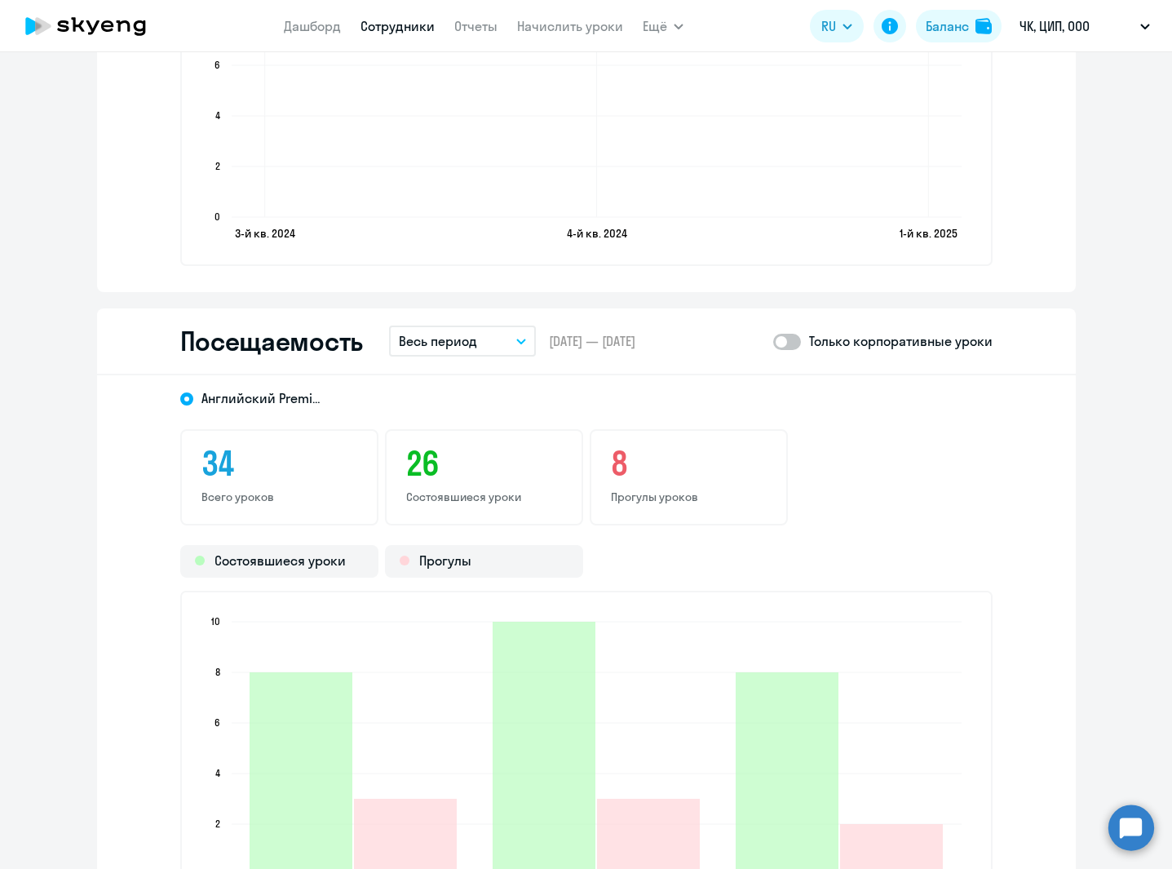
click at [508, 337] on button "Весь период" at bounding box center [462, 340] width 147 height 31
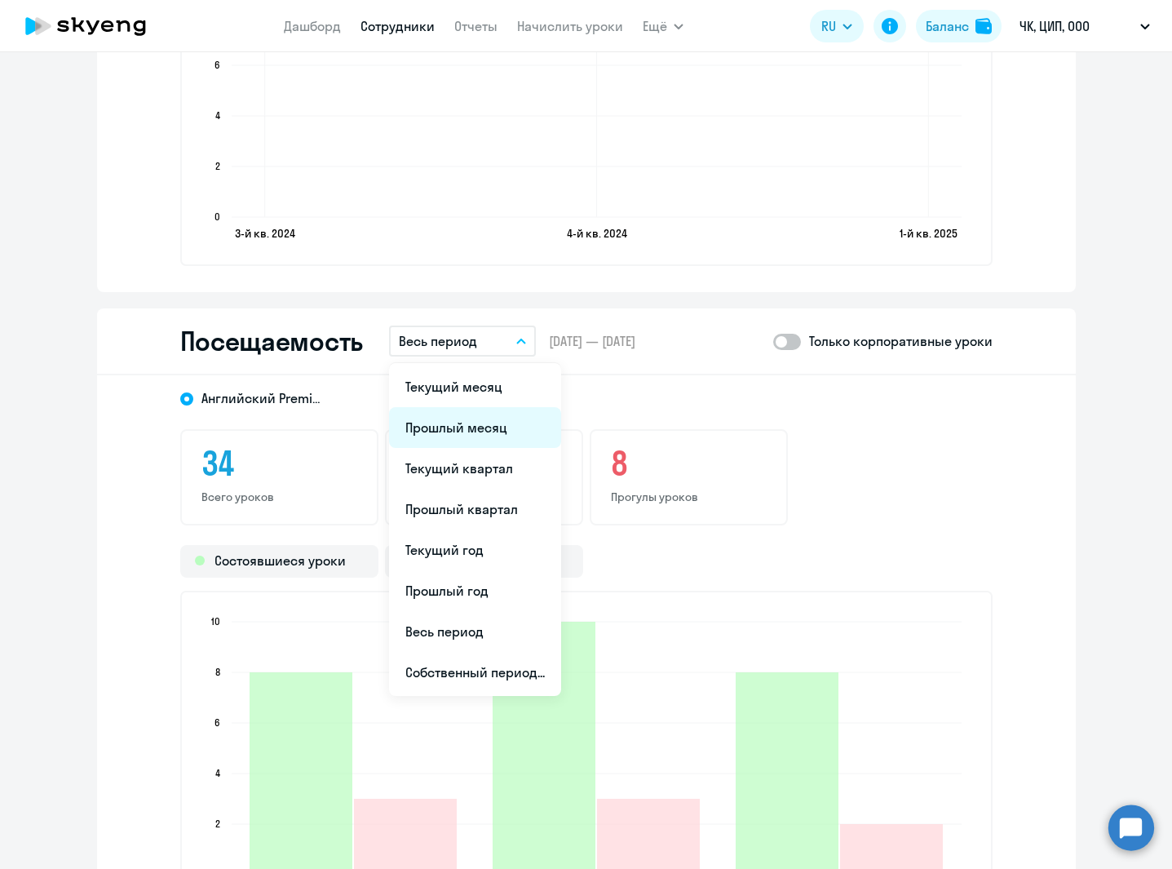
click at [486, 431] on li "Прошлый месяц" at bounding box center [475, 427] width 172 height 41
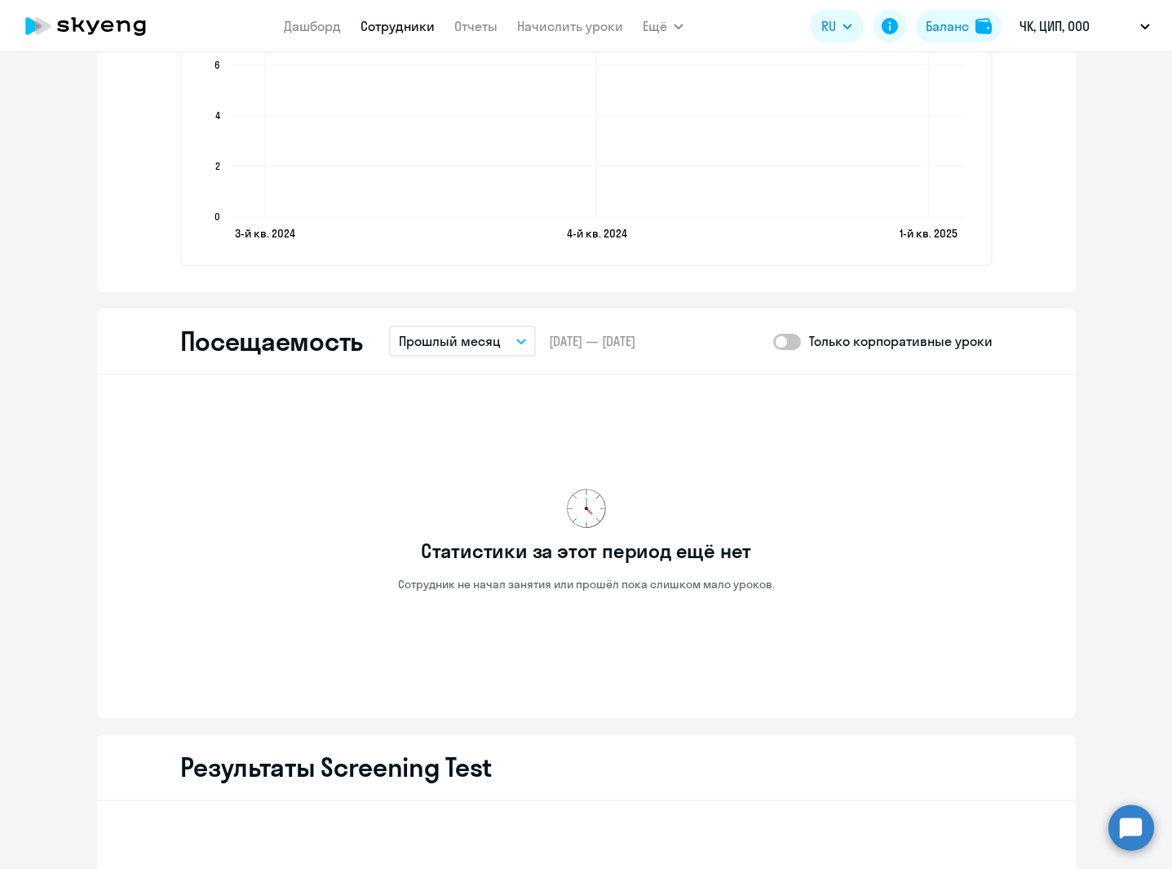
select select "30"
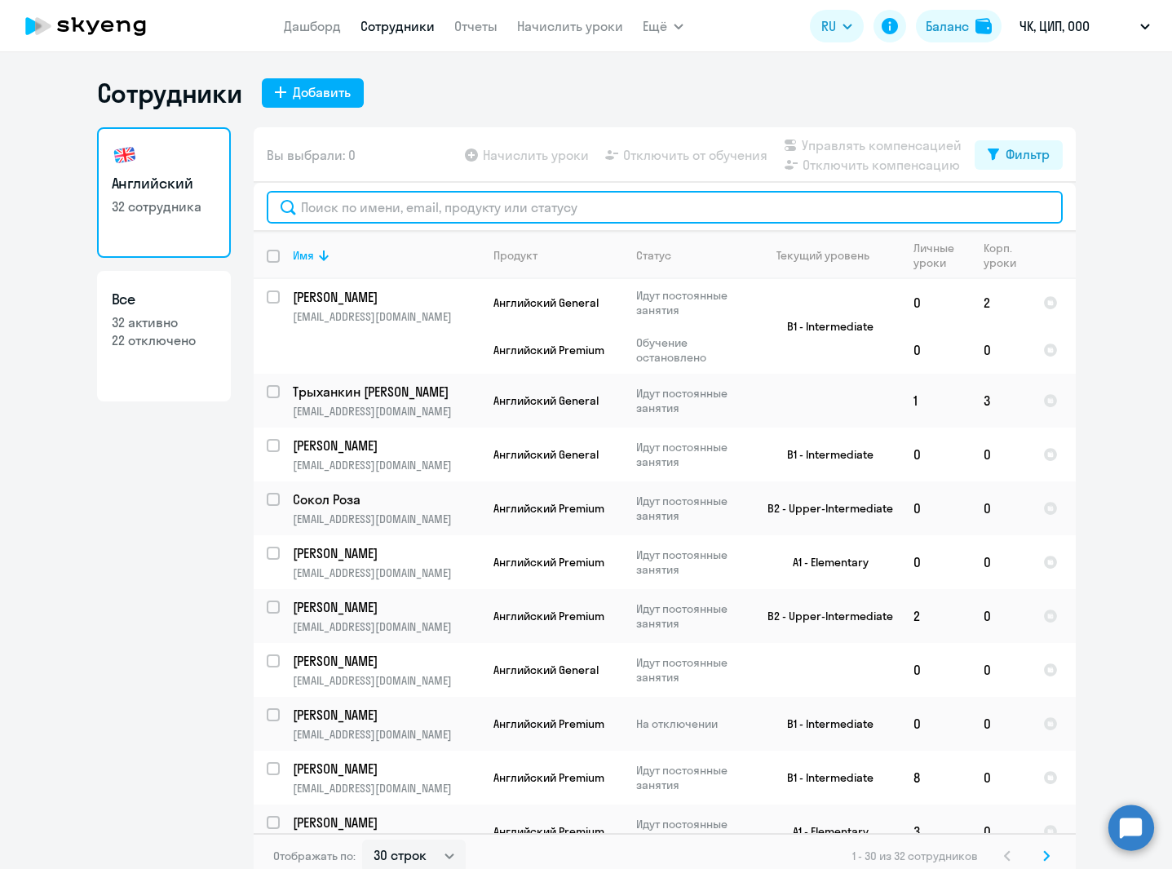
click at [577, 220] on input "text" at bounding box center [665, 207] width 796 height 33
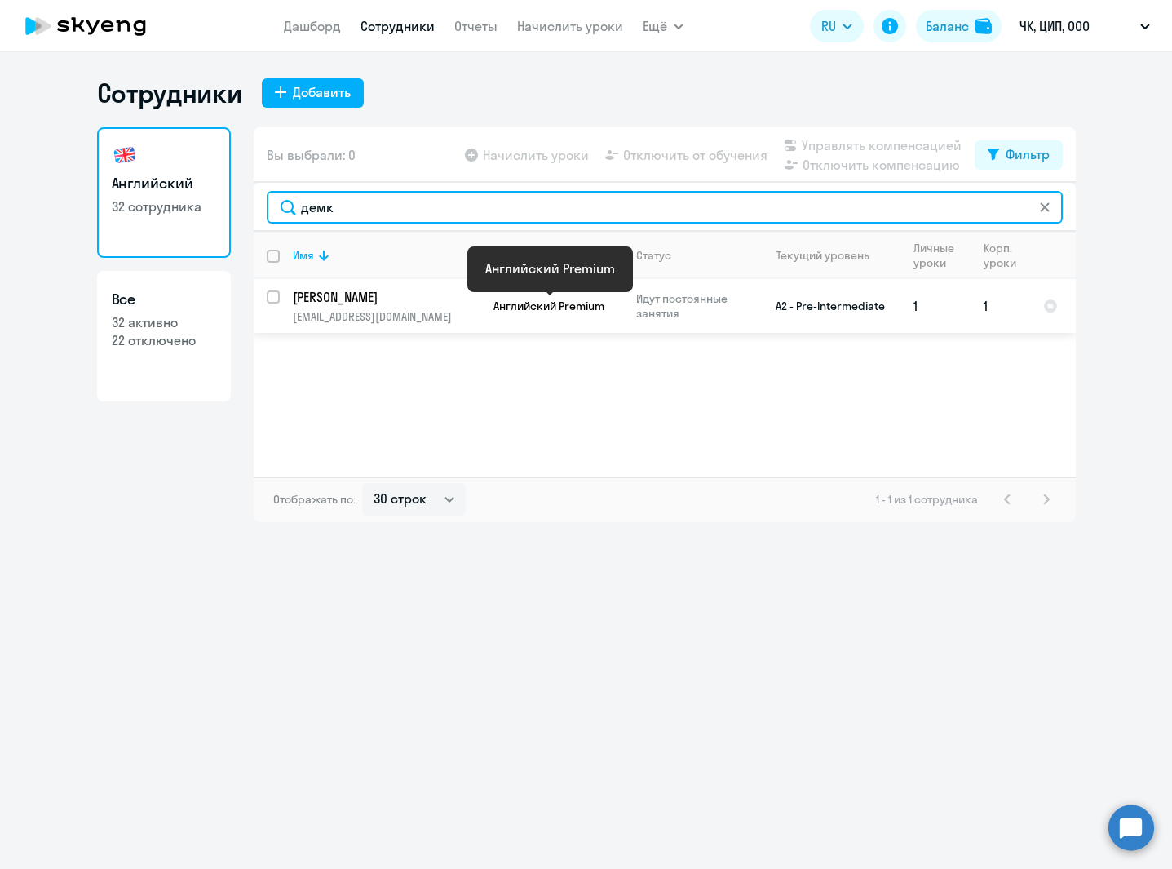
type input "демк"
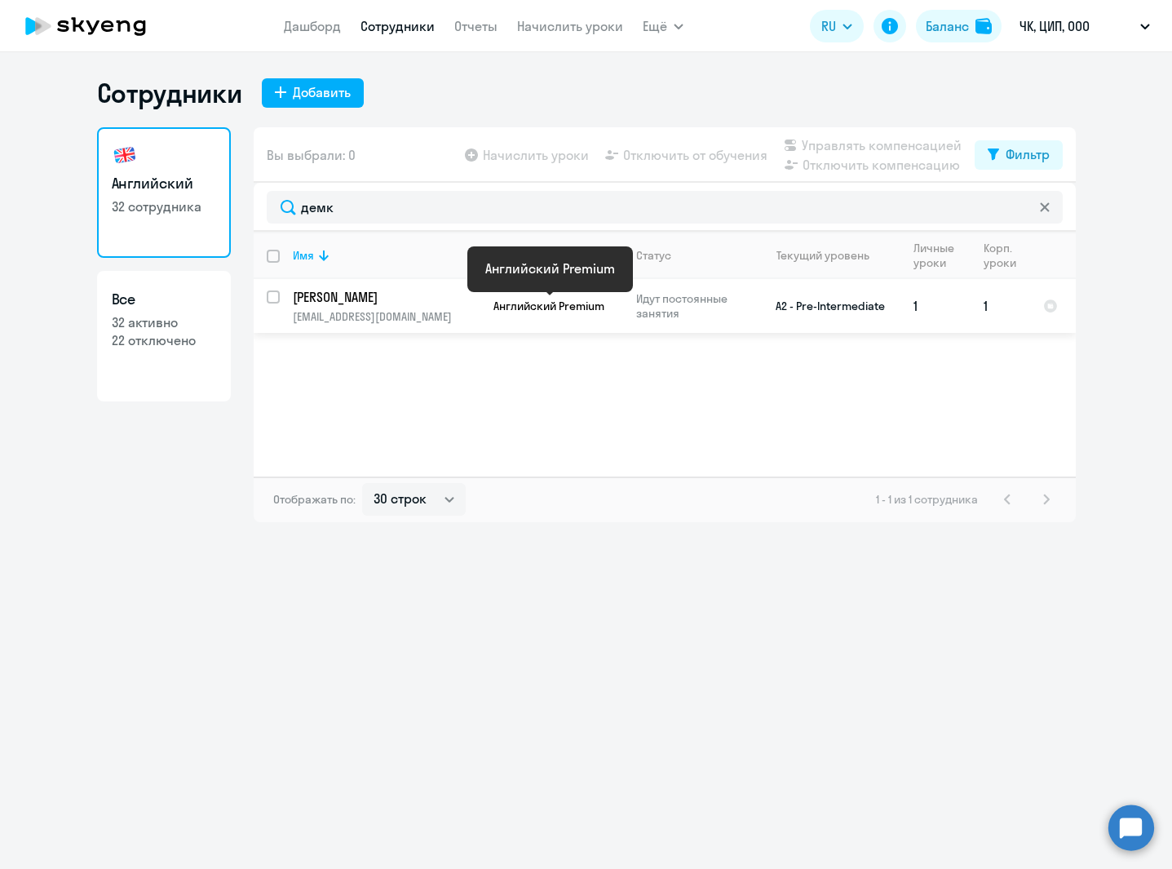
click at [509, 305] on span "Английский Premium" at bounding box center [548, 306] width 111 height 15
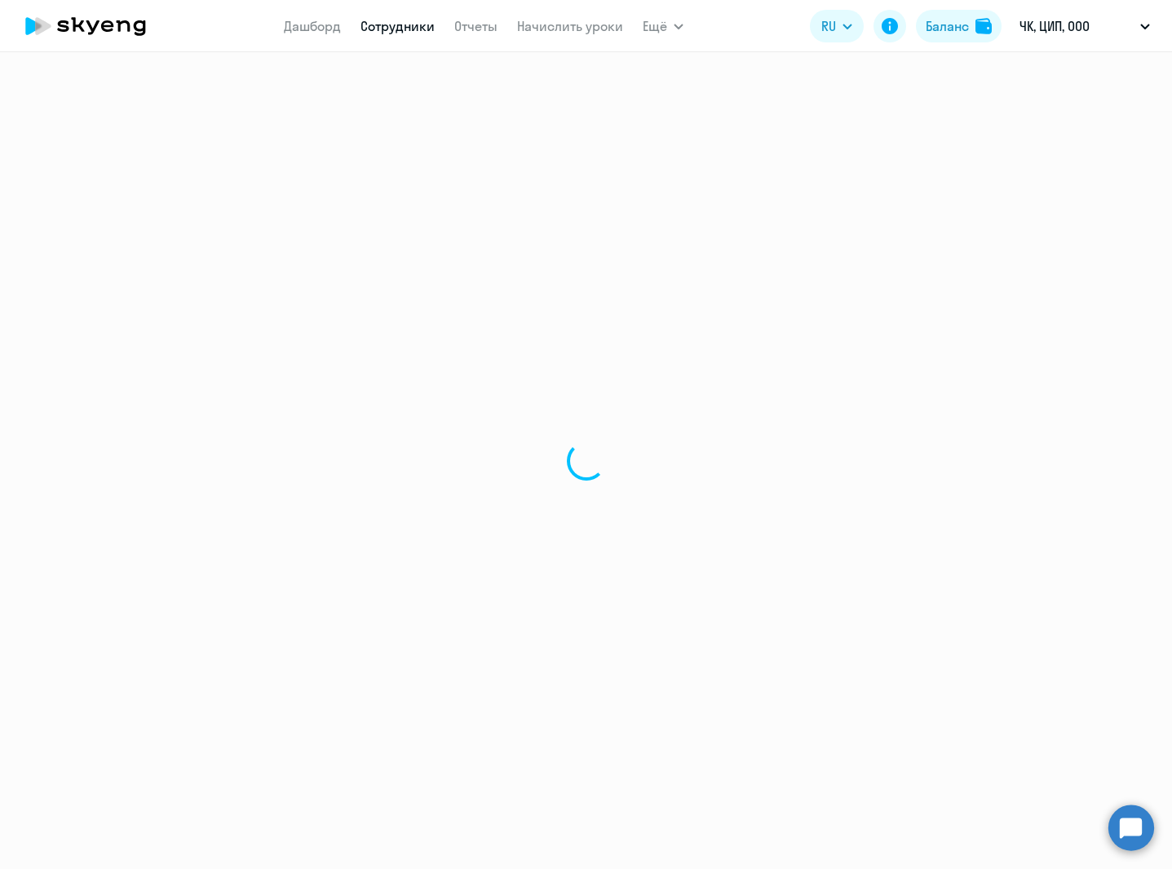
select select "english"
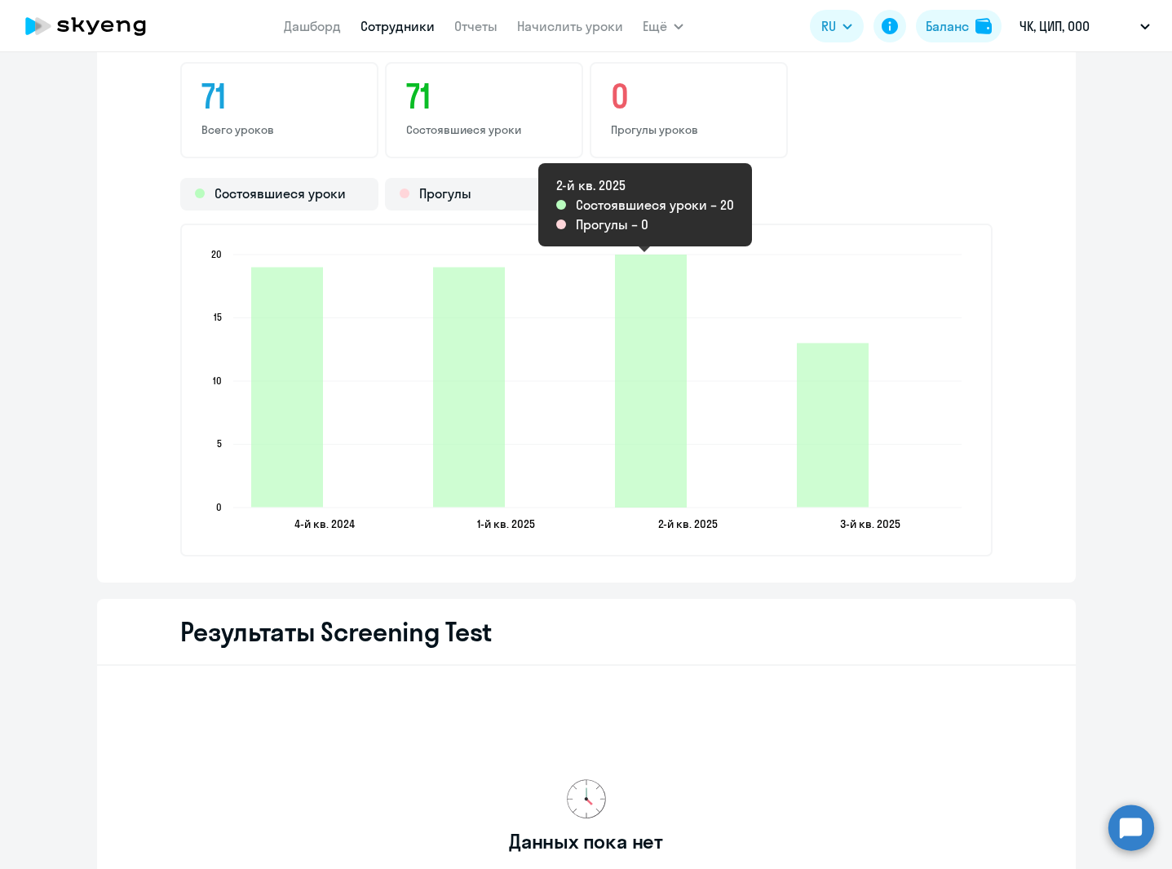
scroll to position [2028, 0]
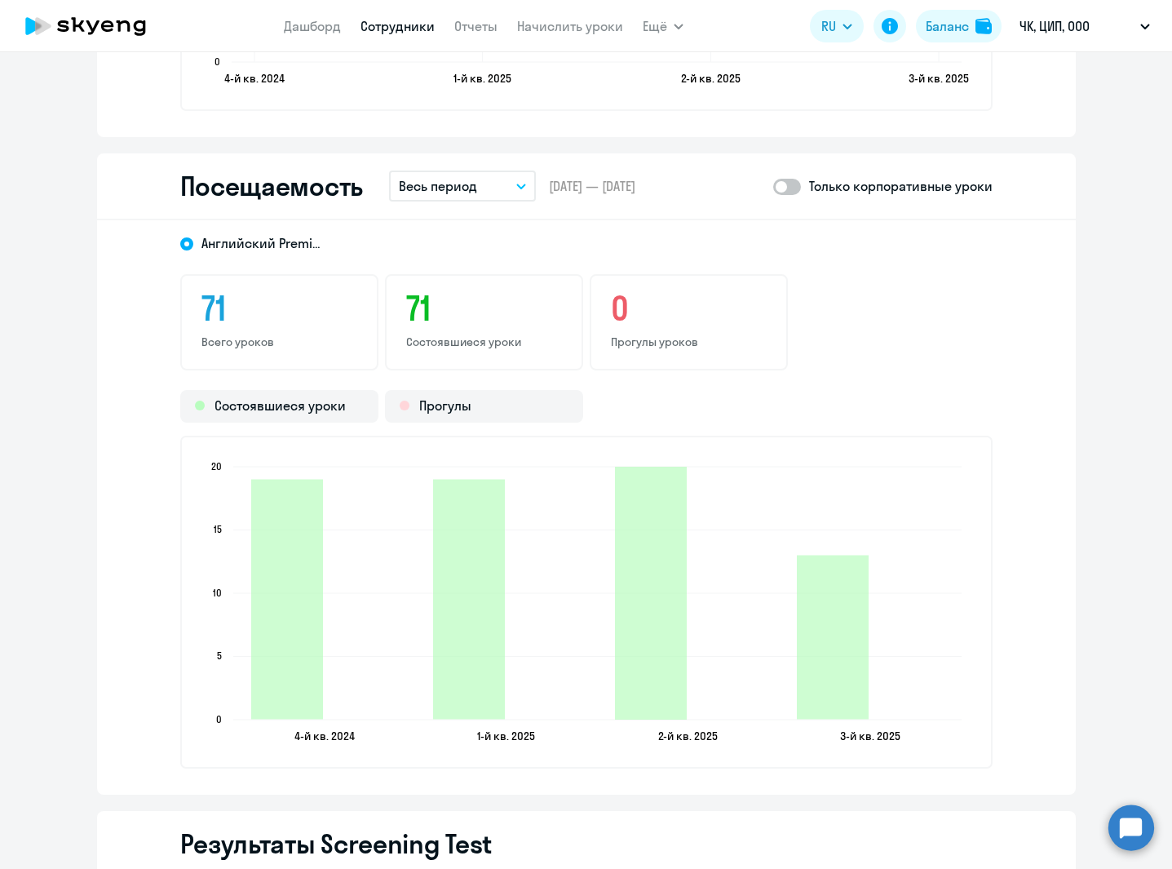
click at [463, 185] on p "Весь период" at bounding box center [438, 186] width 78 height 20
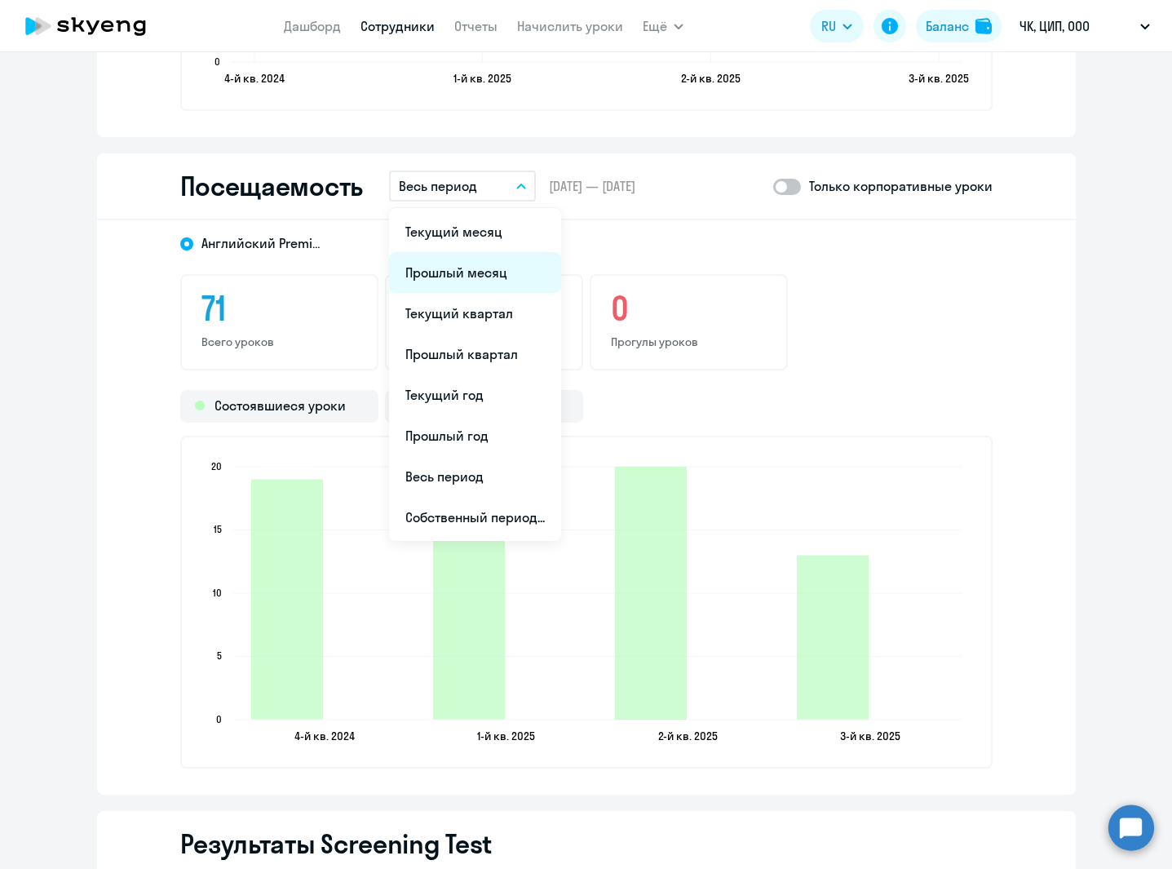
click at [467, 271] on li "Прошлый месяц" at bounding box center [475, 272] width 172 height 41
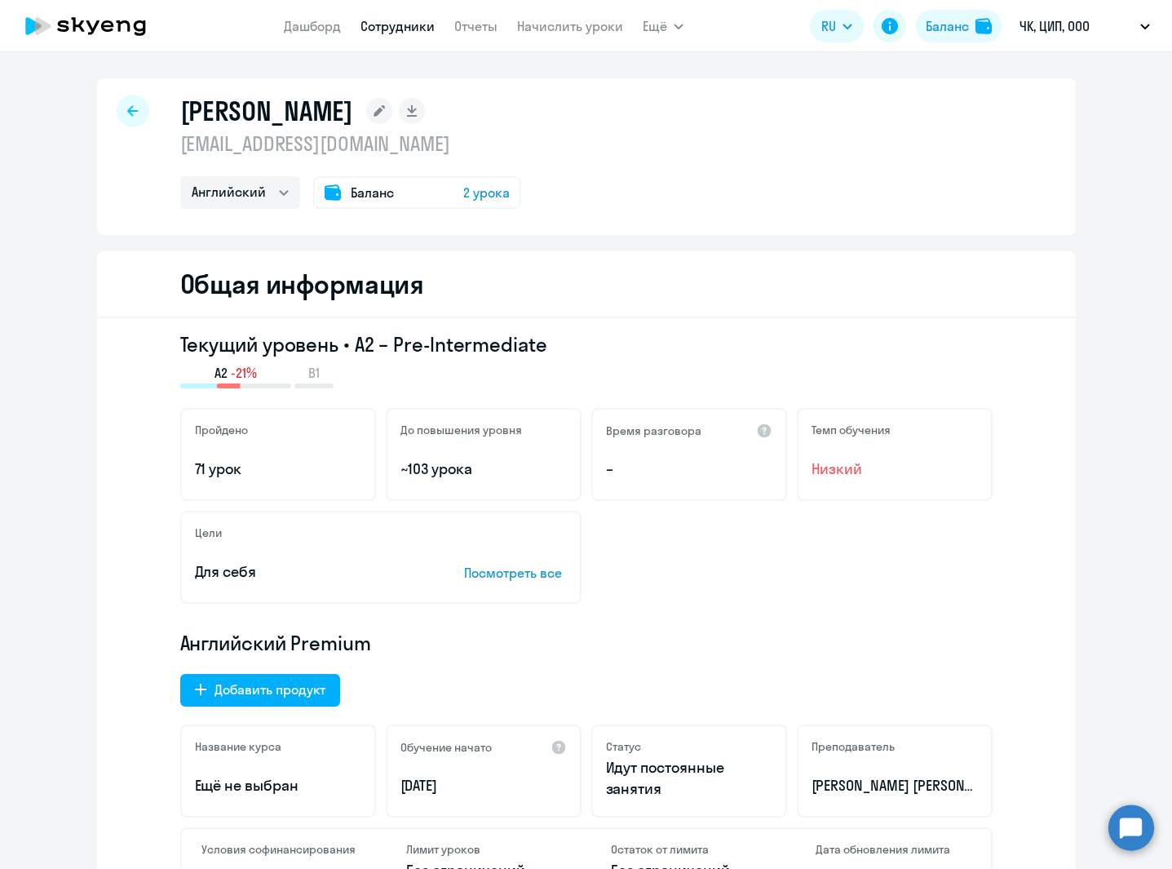
select select "30"
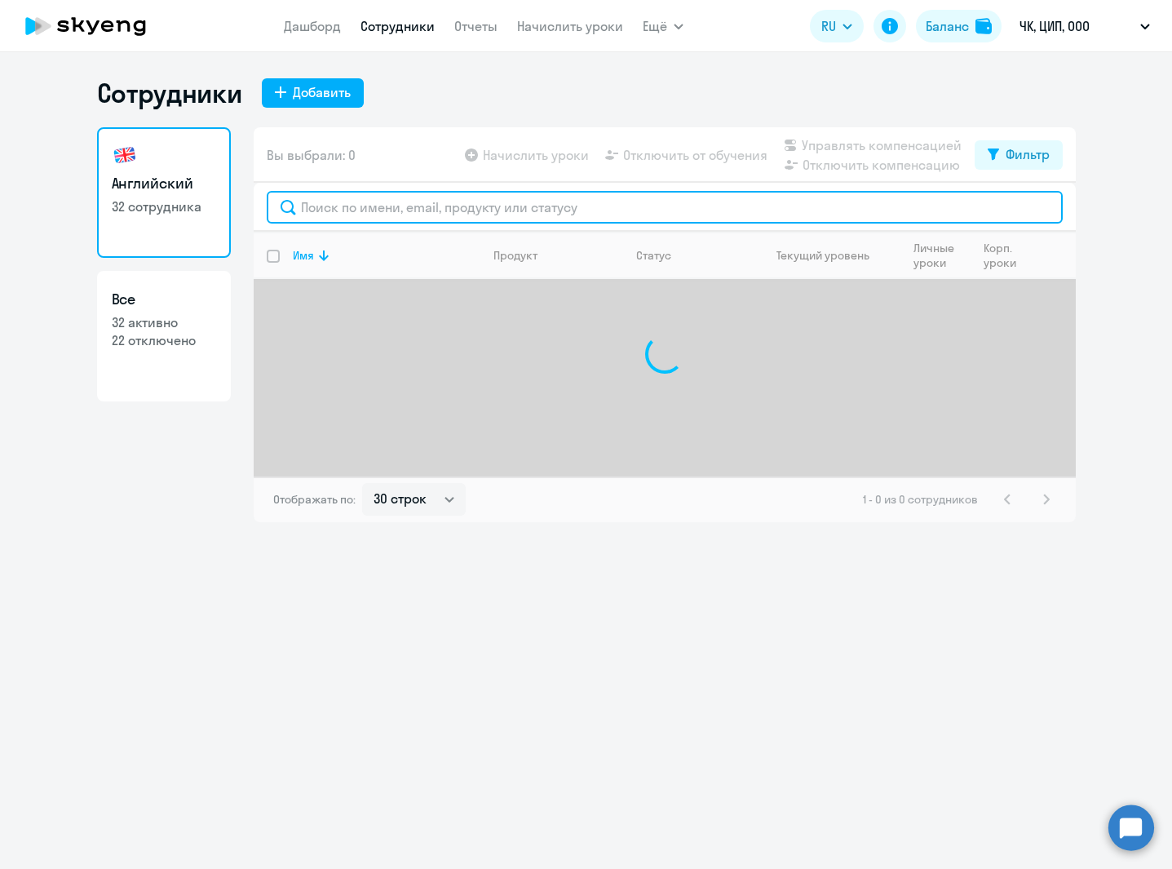
click at [428, 207] on input "text" at bounding box center [665, 207] width 796 height 33
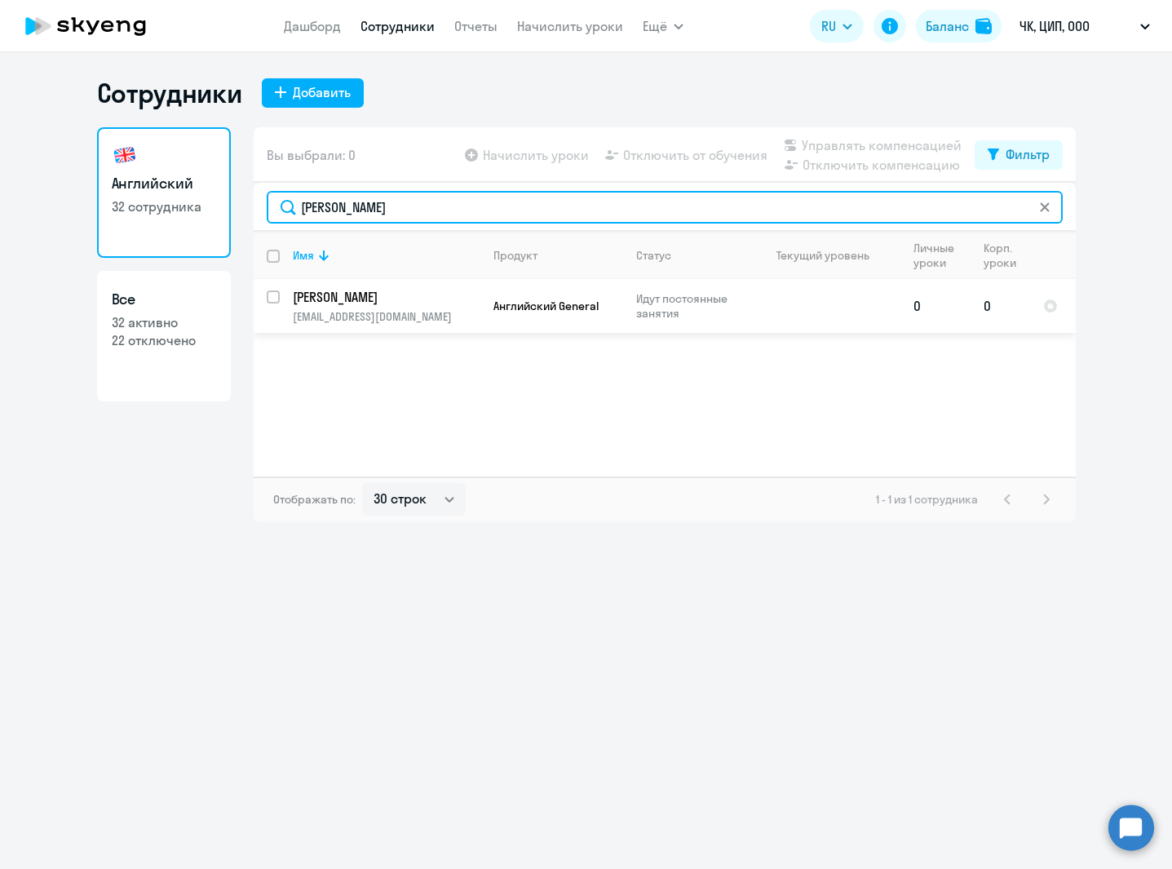
type input "[PERSON_NAME]"
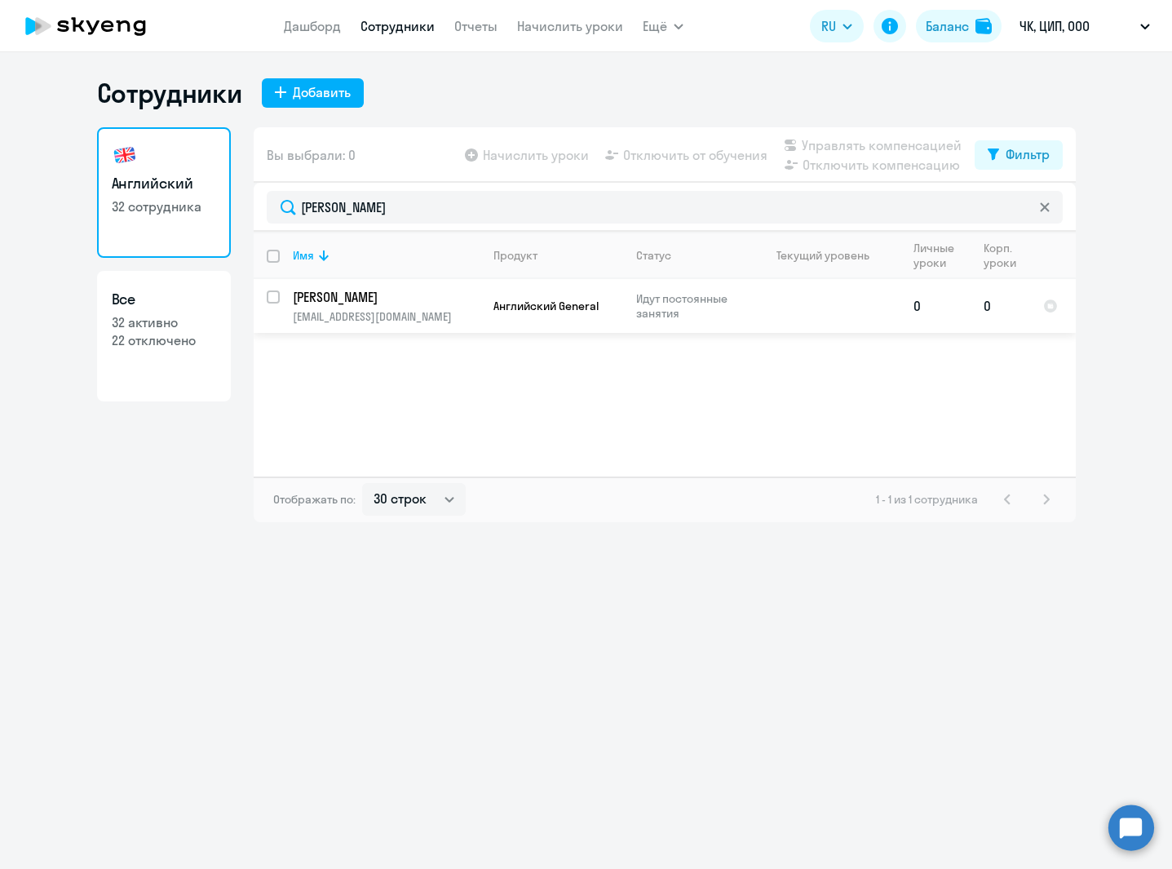
click at [465, 302] on p "[PERSON_NAME]" at bounding box center [385, 297] width 184 height 18
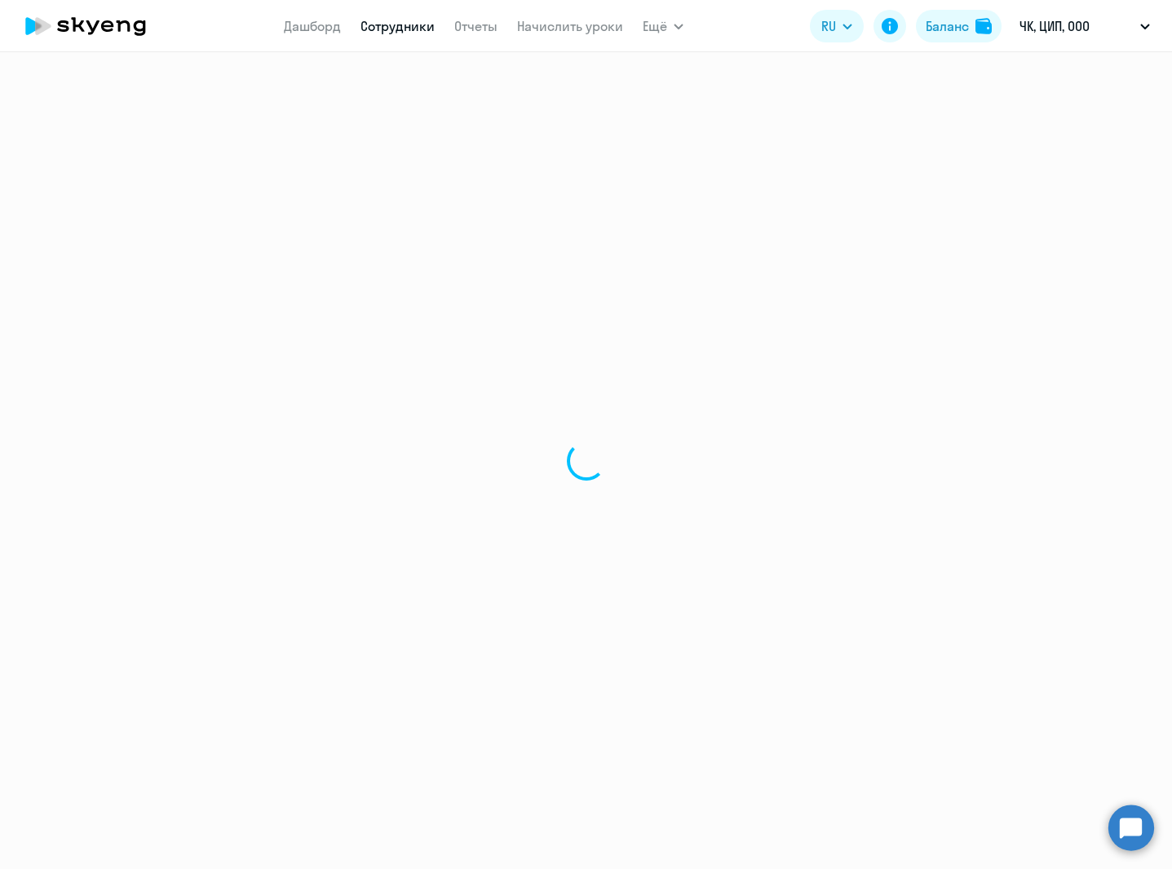
select select "english"
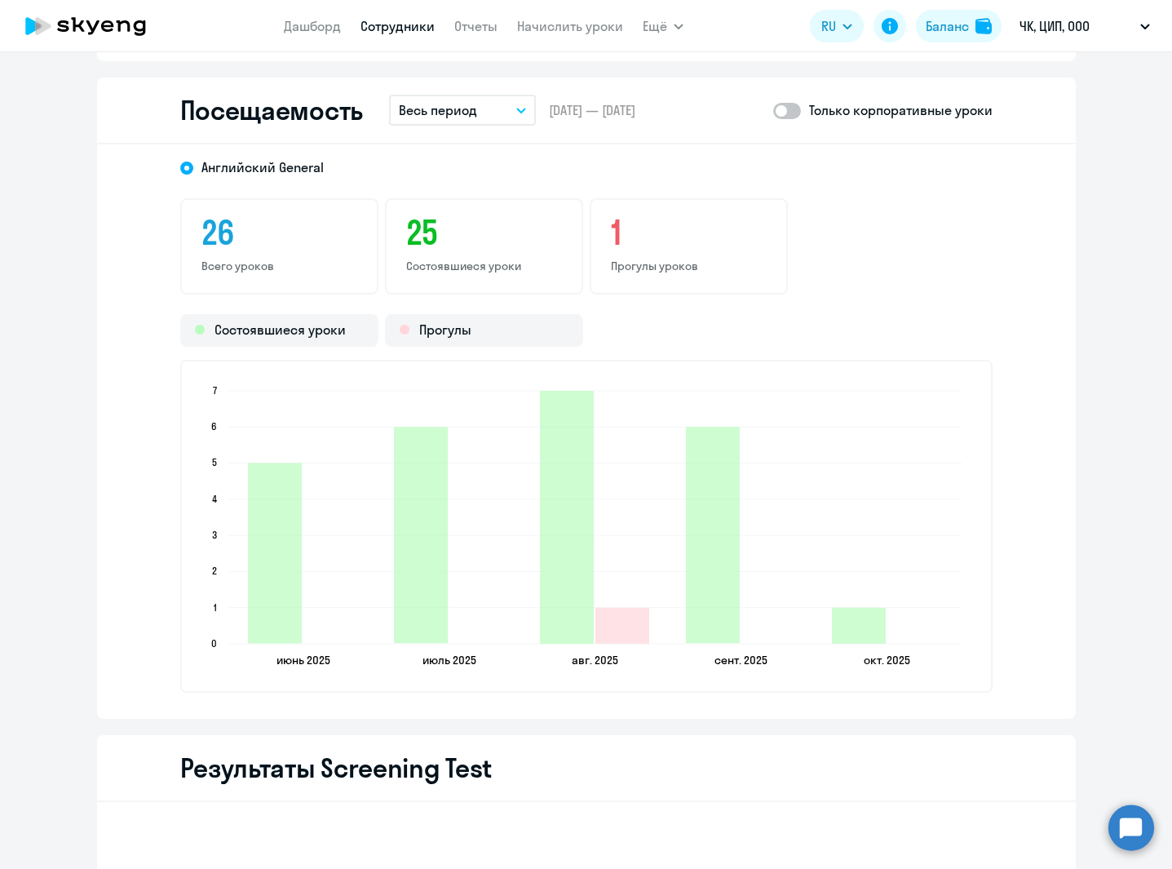
scroll to position [1924, 0]
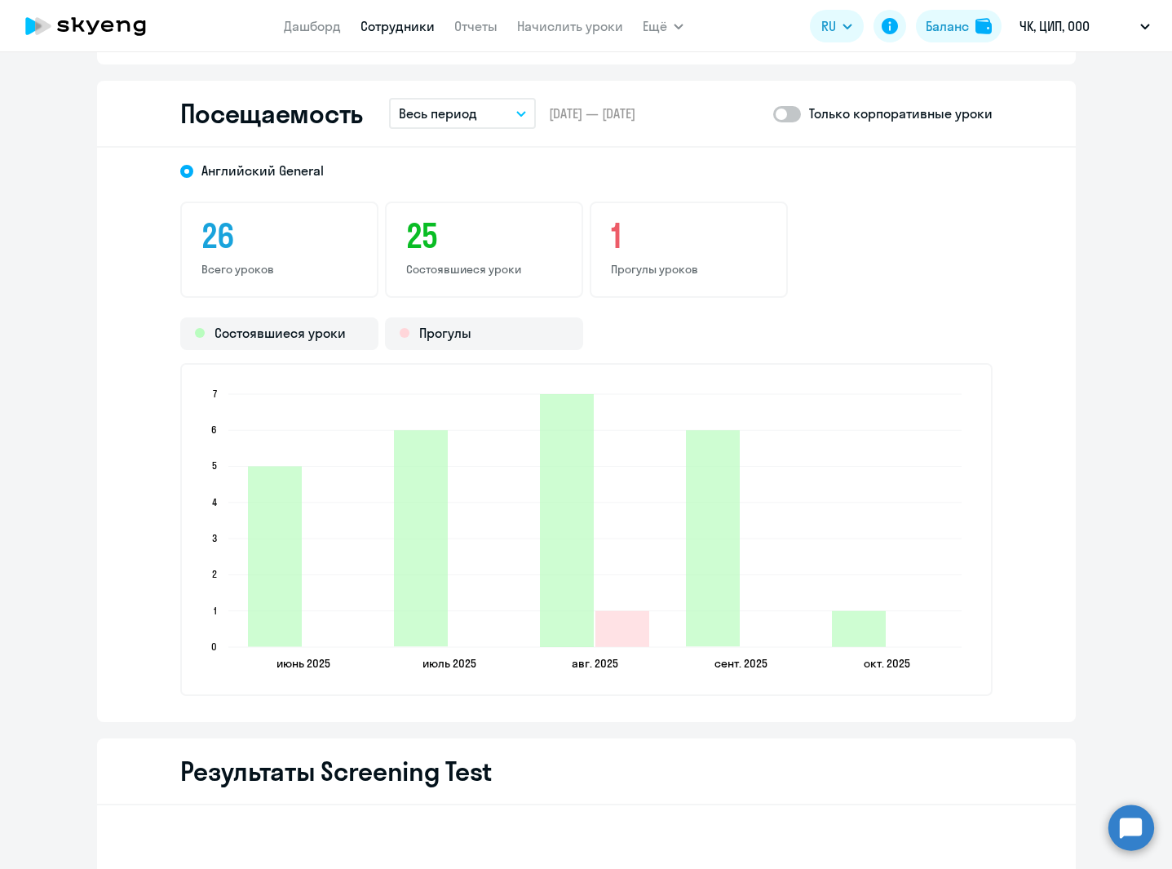
click at [476, 117] on button "Весь период" at bounding box center [462, 113] width 147 height 31
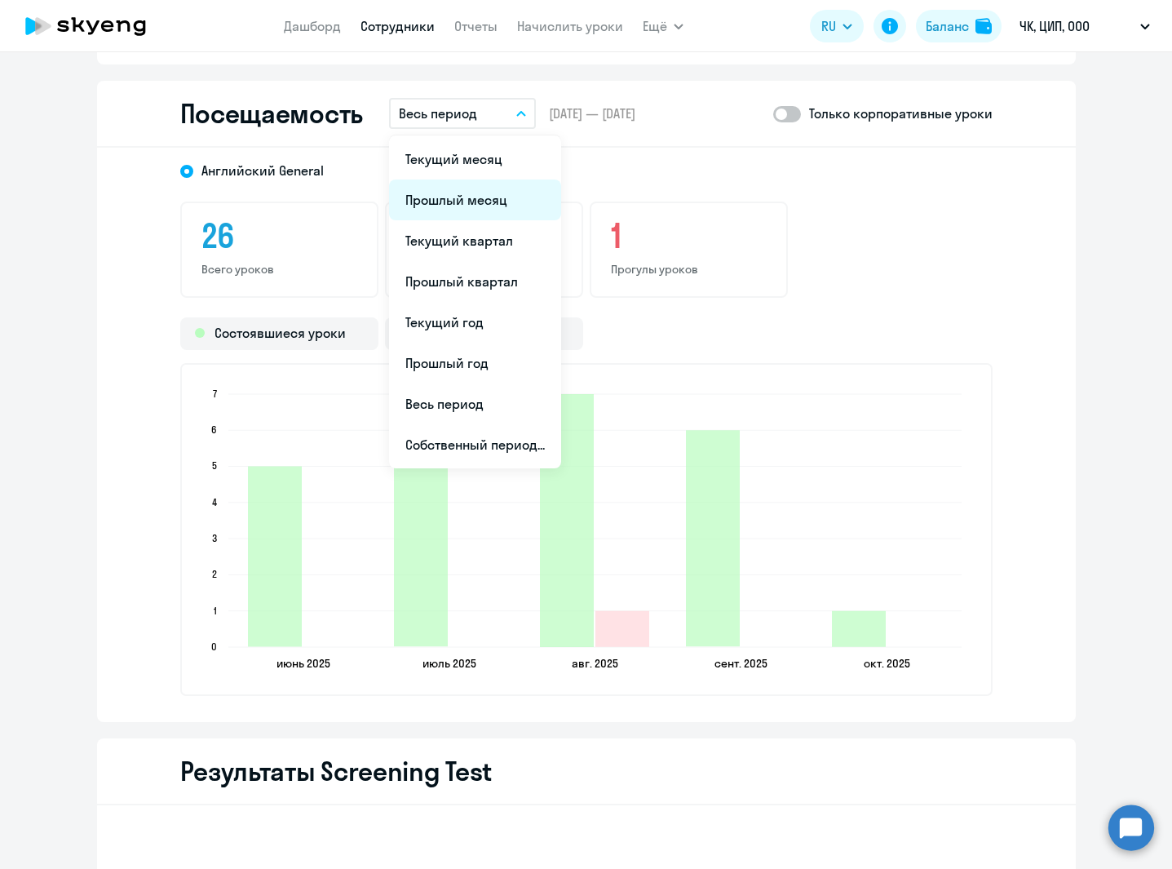
click at [476, 193] on li "Прошлый месяц" at bounding box center [475, 199] width 172 height 41
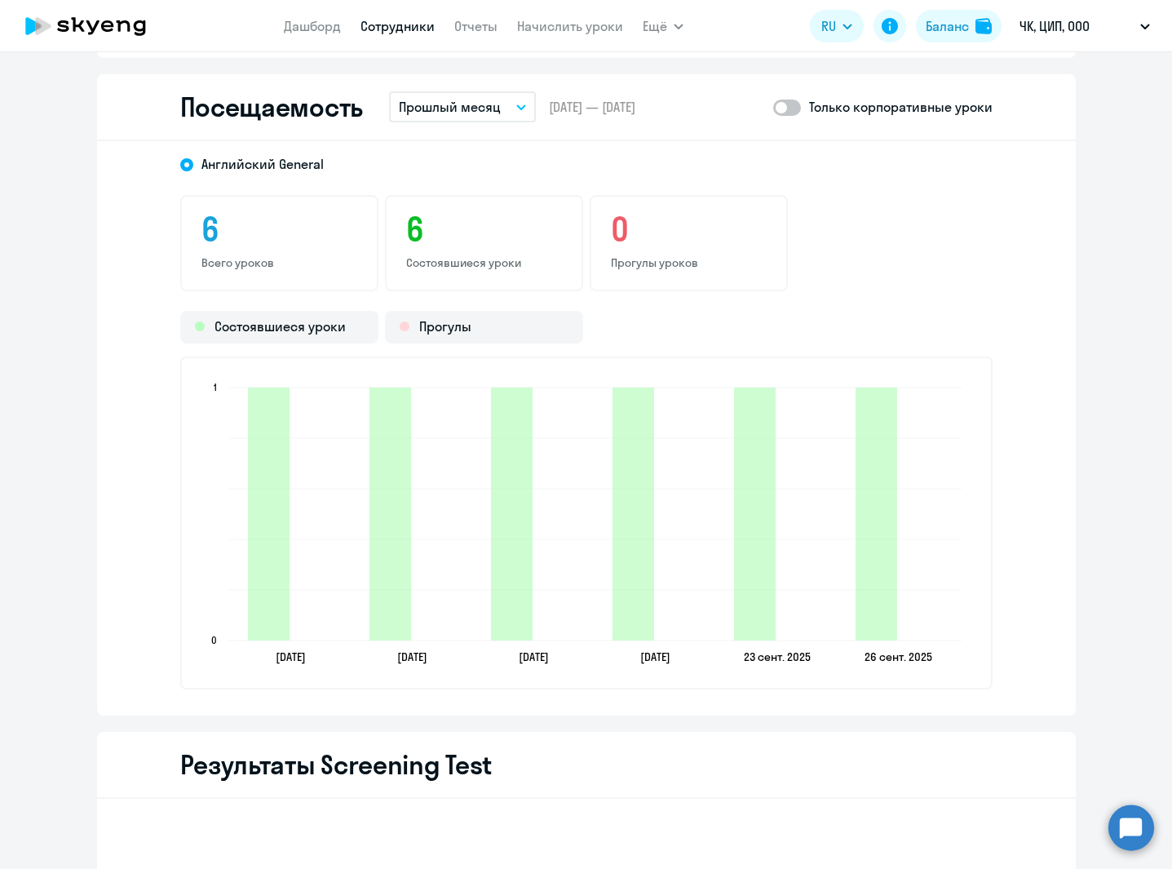
scroll to position [1934, 0]
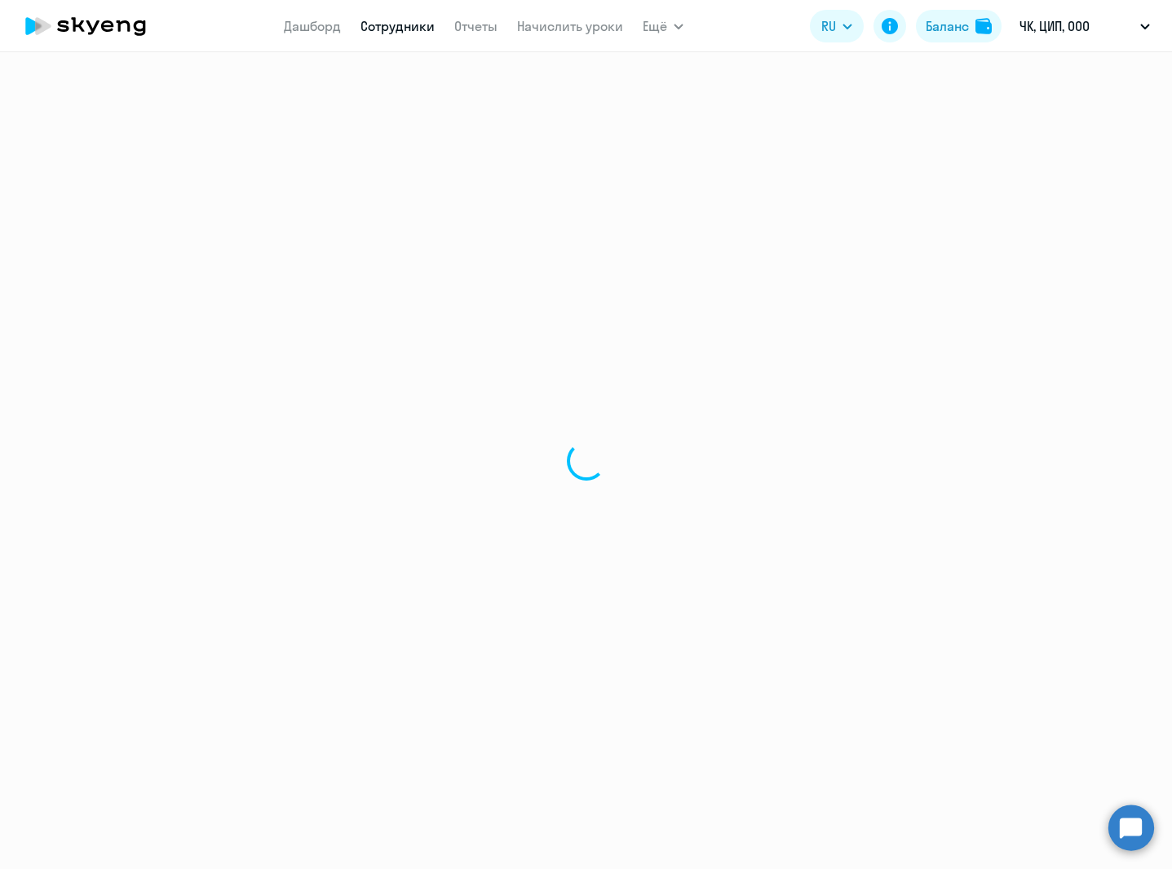
select select "30"
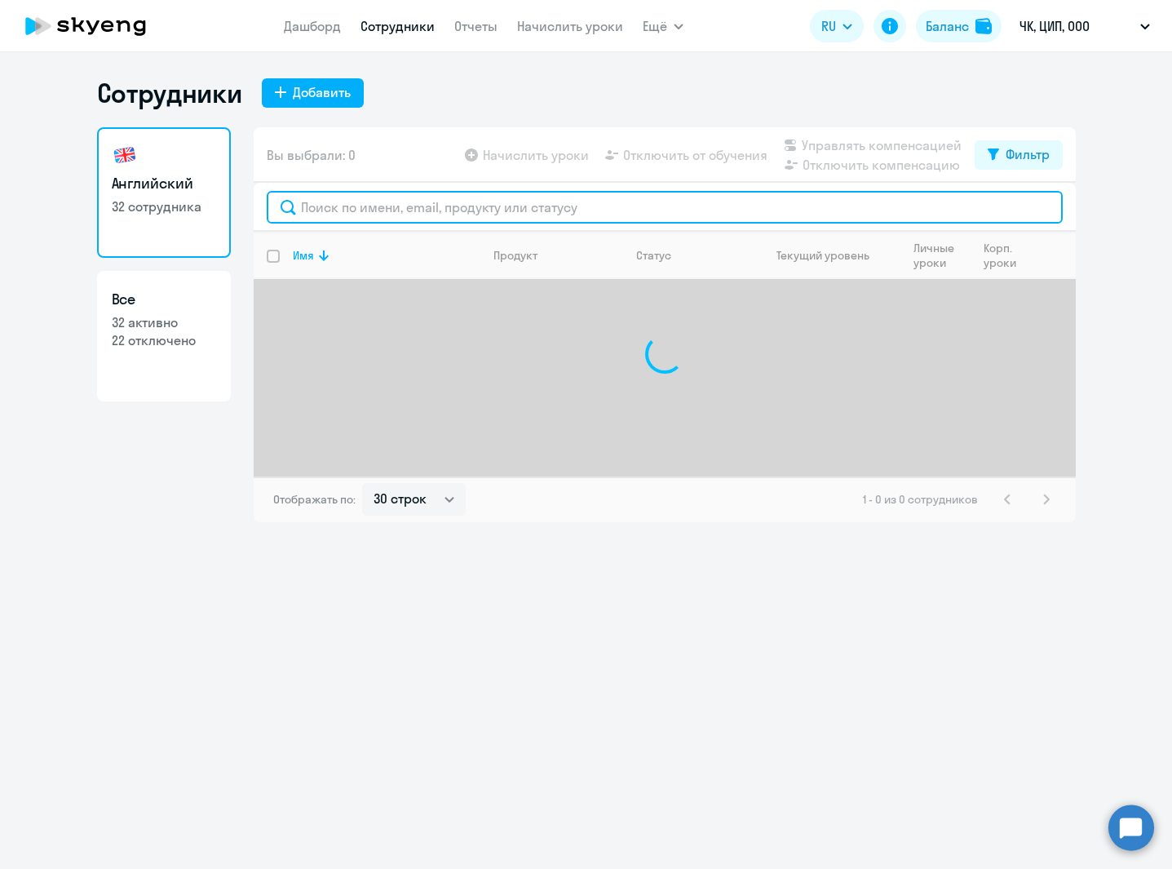
click at [347, 213] on input "text" at bounding box center [665, 207] width 796 height 33
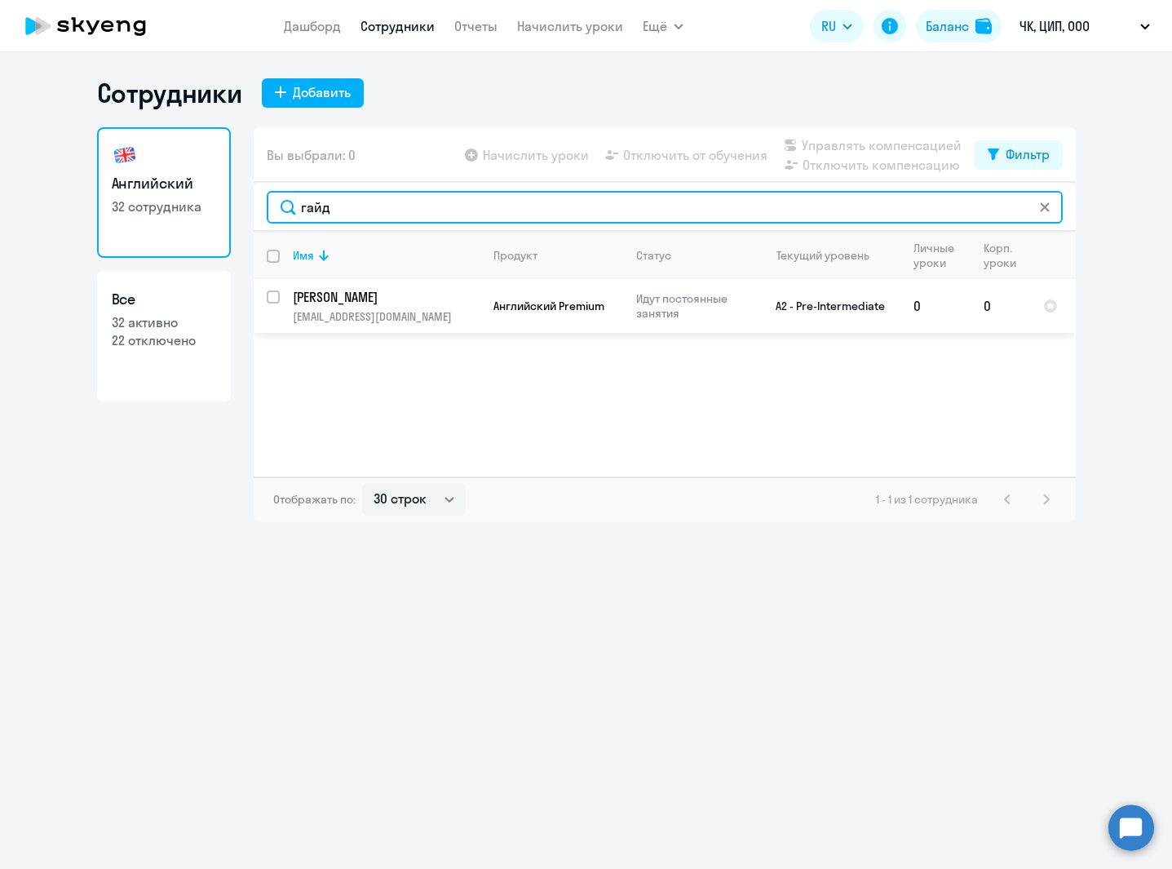
type input "гайд"
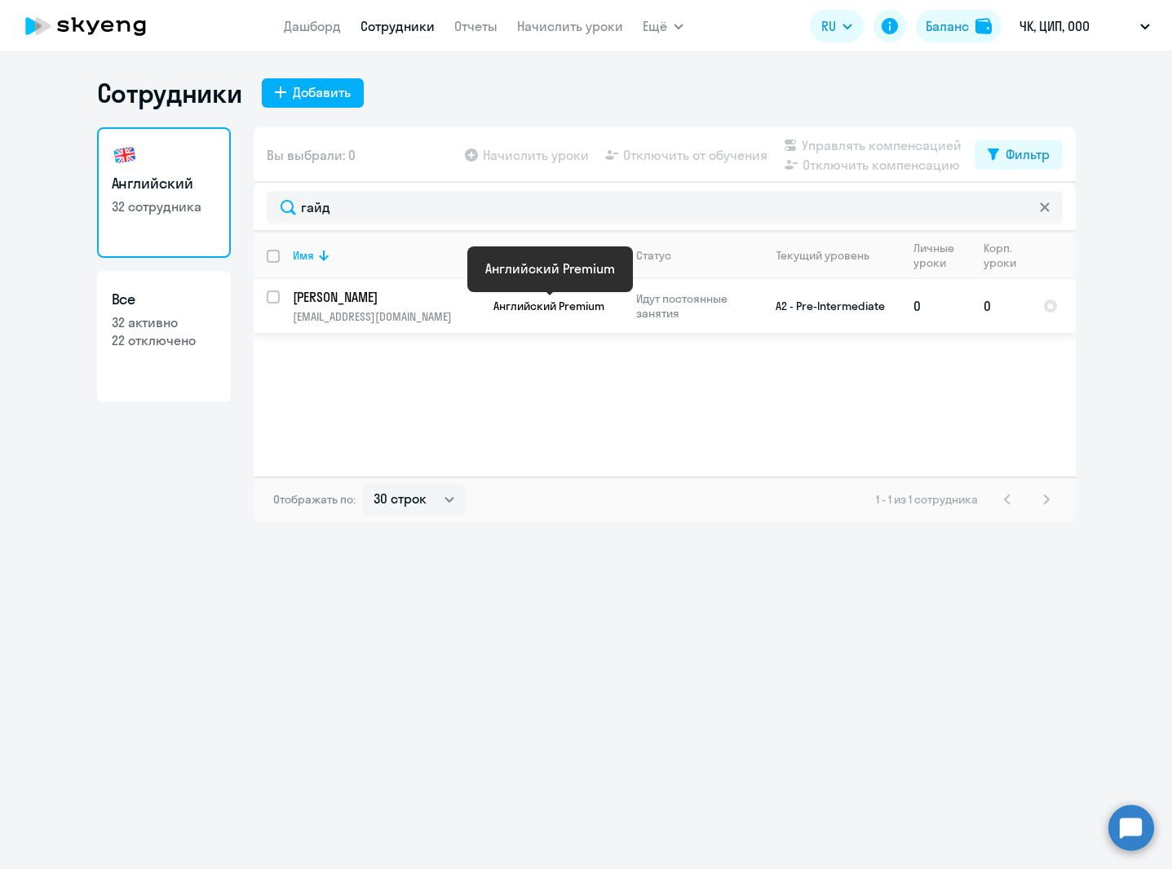
click at [540, 304] on span "Английский Premium" at bounding box center [548, 306] width 111 height 15
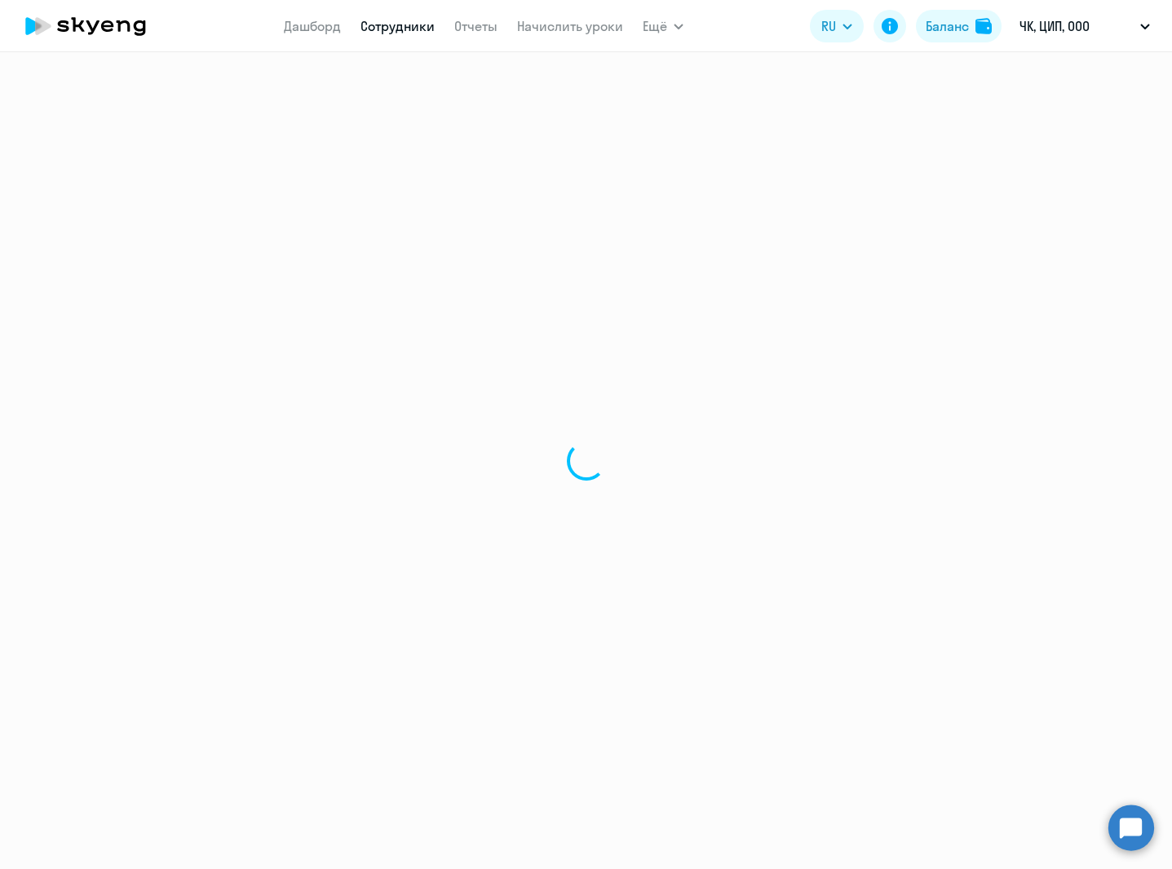
select select "english"
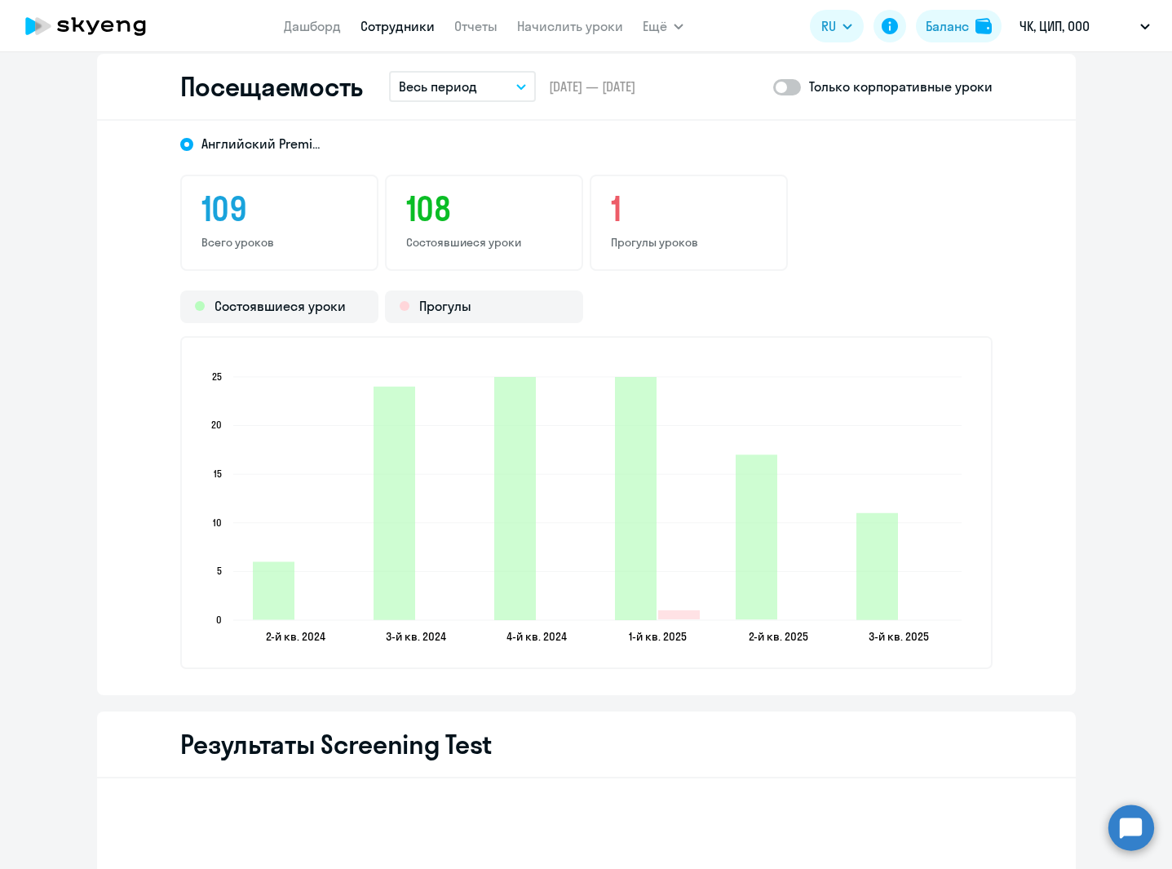
click at [460, 90] on p "Весь период" at bounding box center [438, 87] width 78 height 20
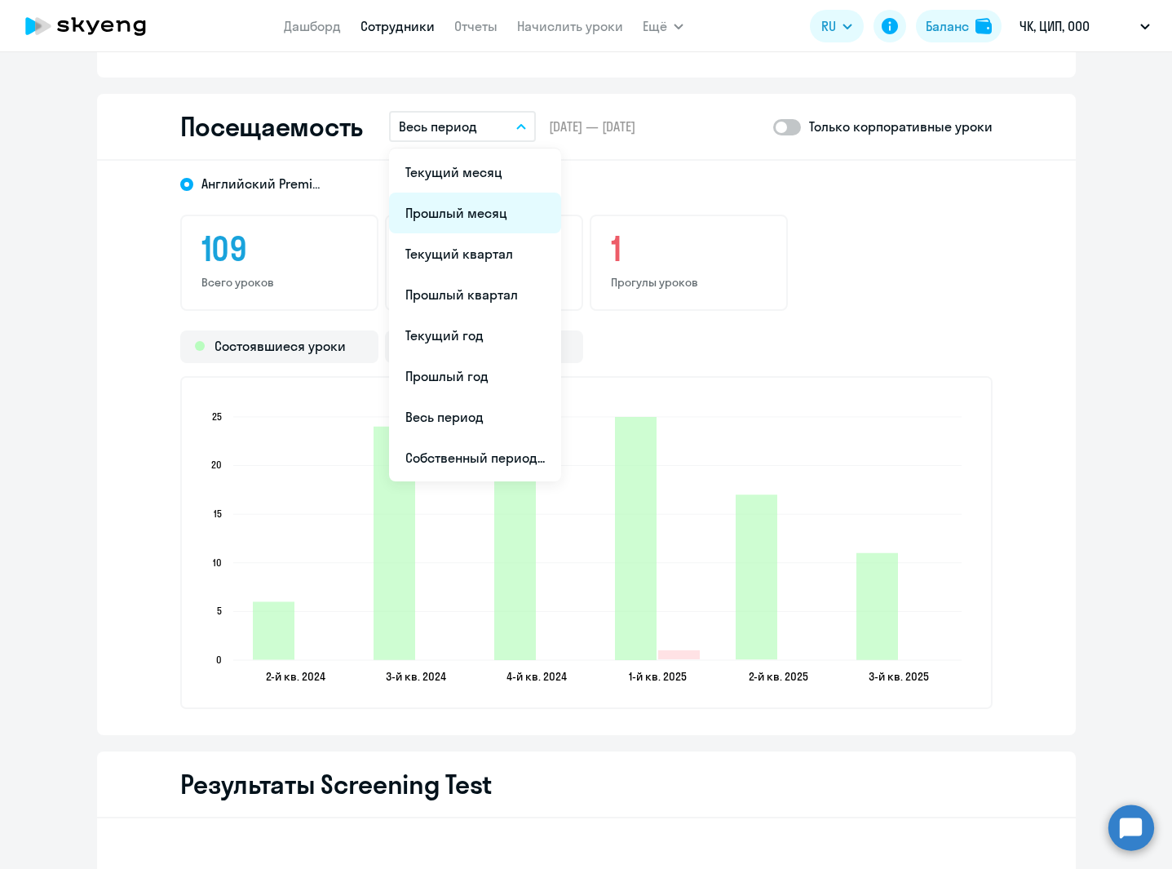
click at [483, 212] on li "Прошлый месяц" at bounding box center [475, 212] width 172 height 41
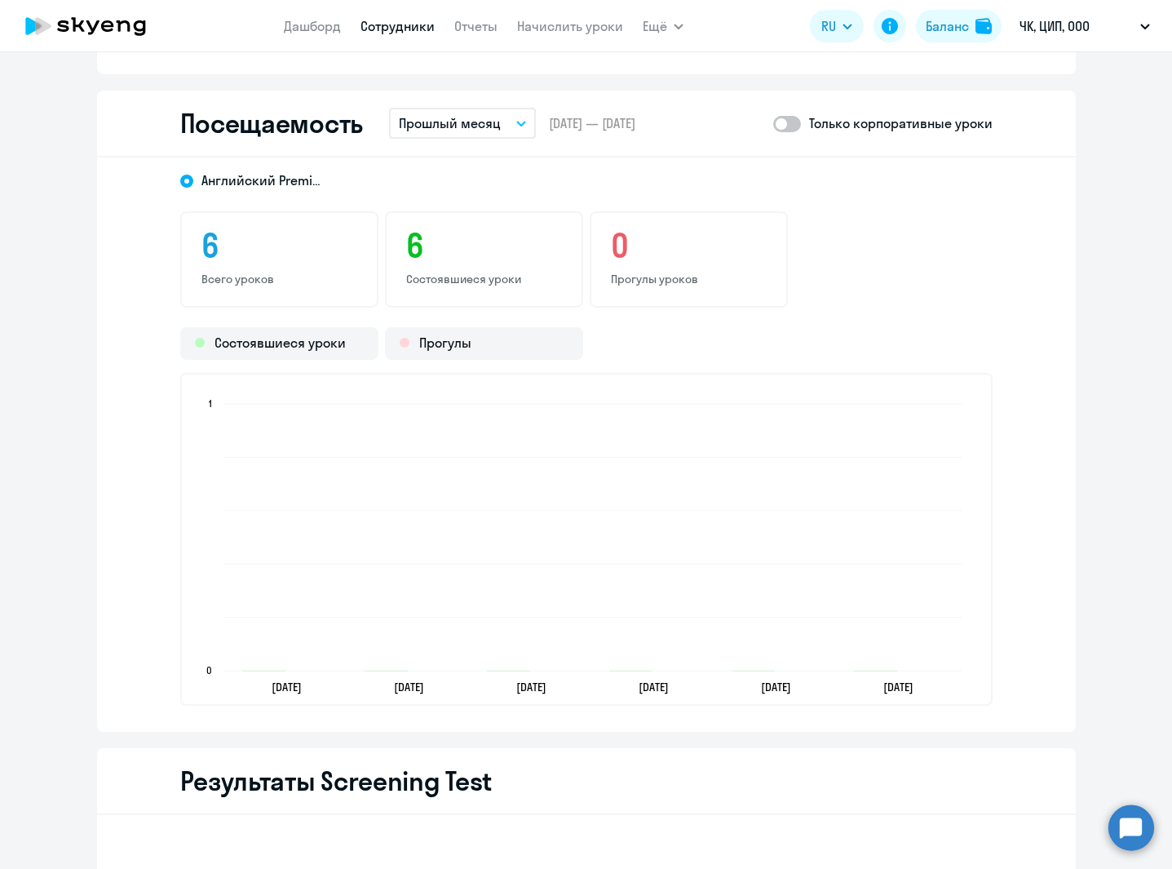
scroll to position [2087, 0]
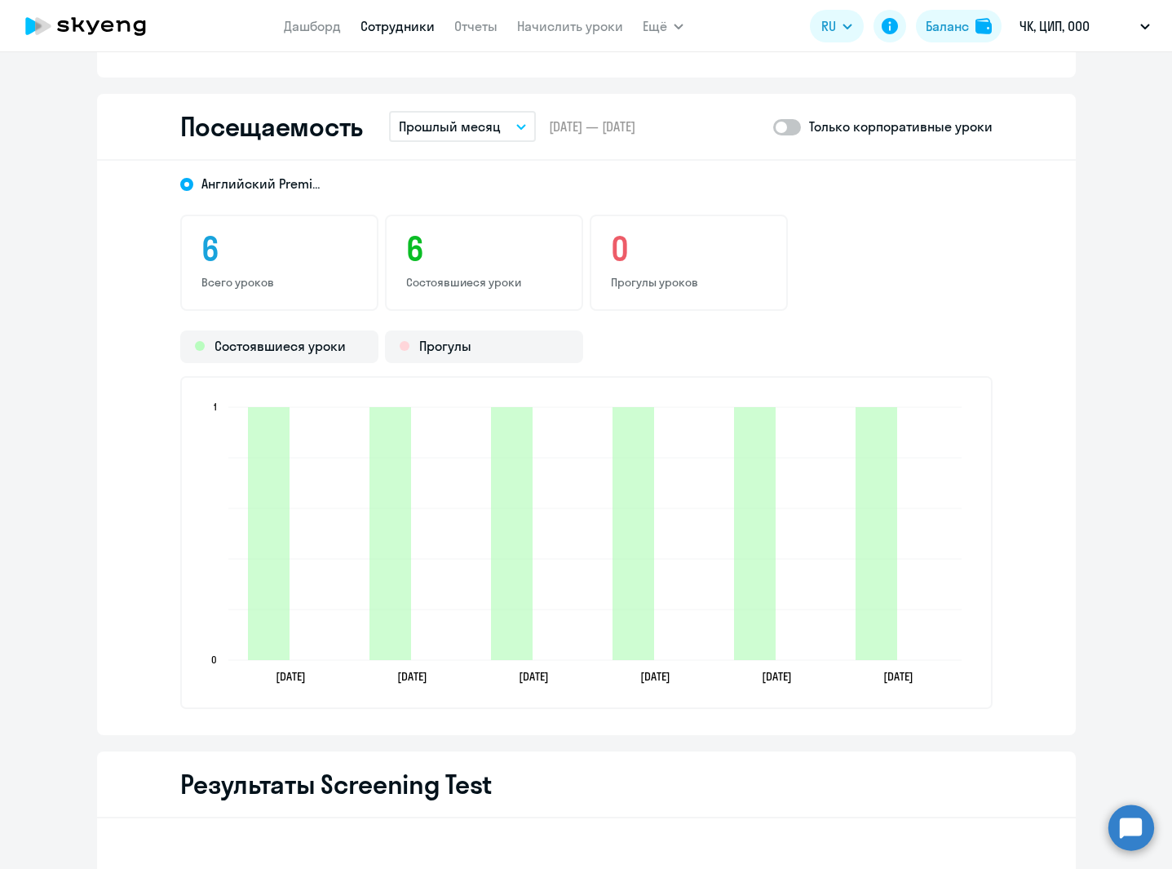
select select "30"
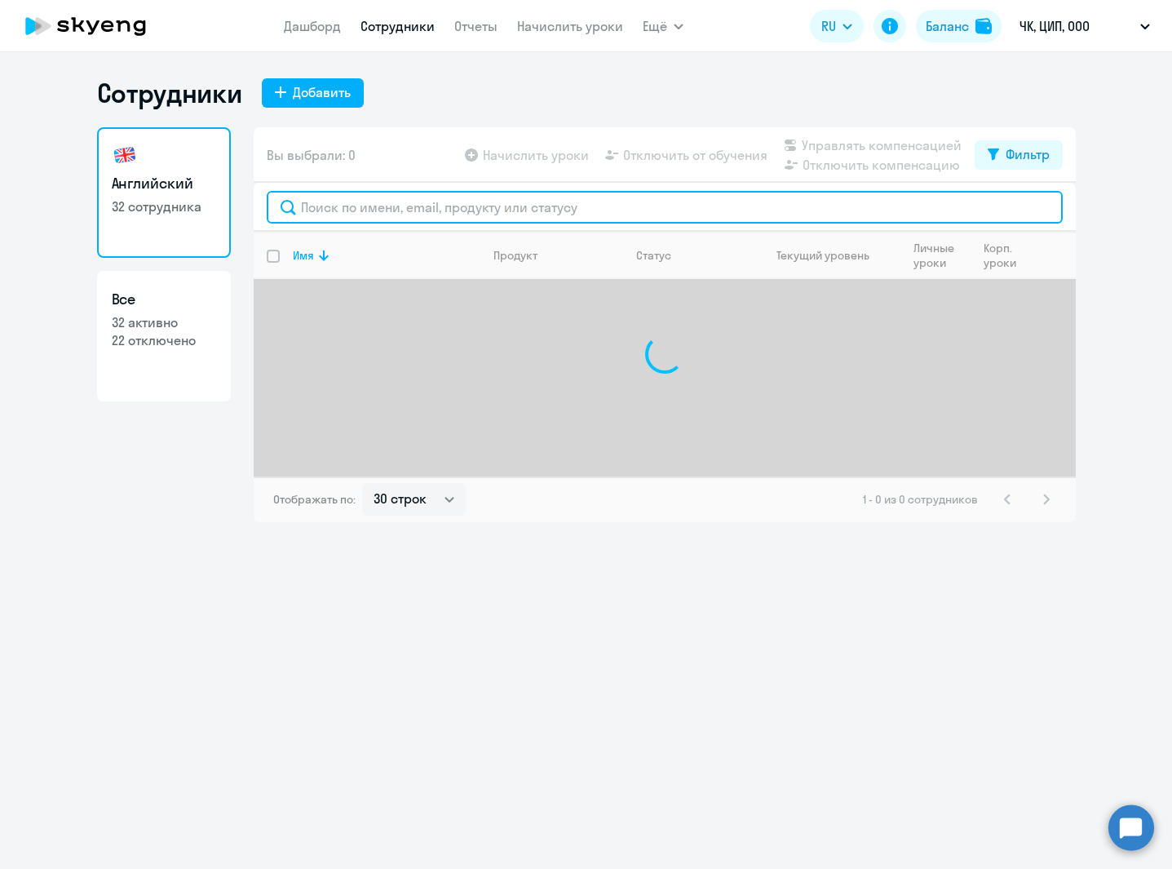
click at [383, 211] on input "text" at bounding box center [665, 207] width 796 height 33
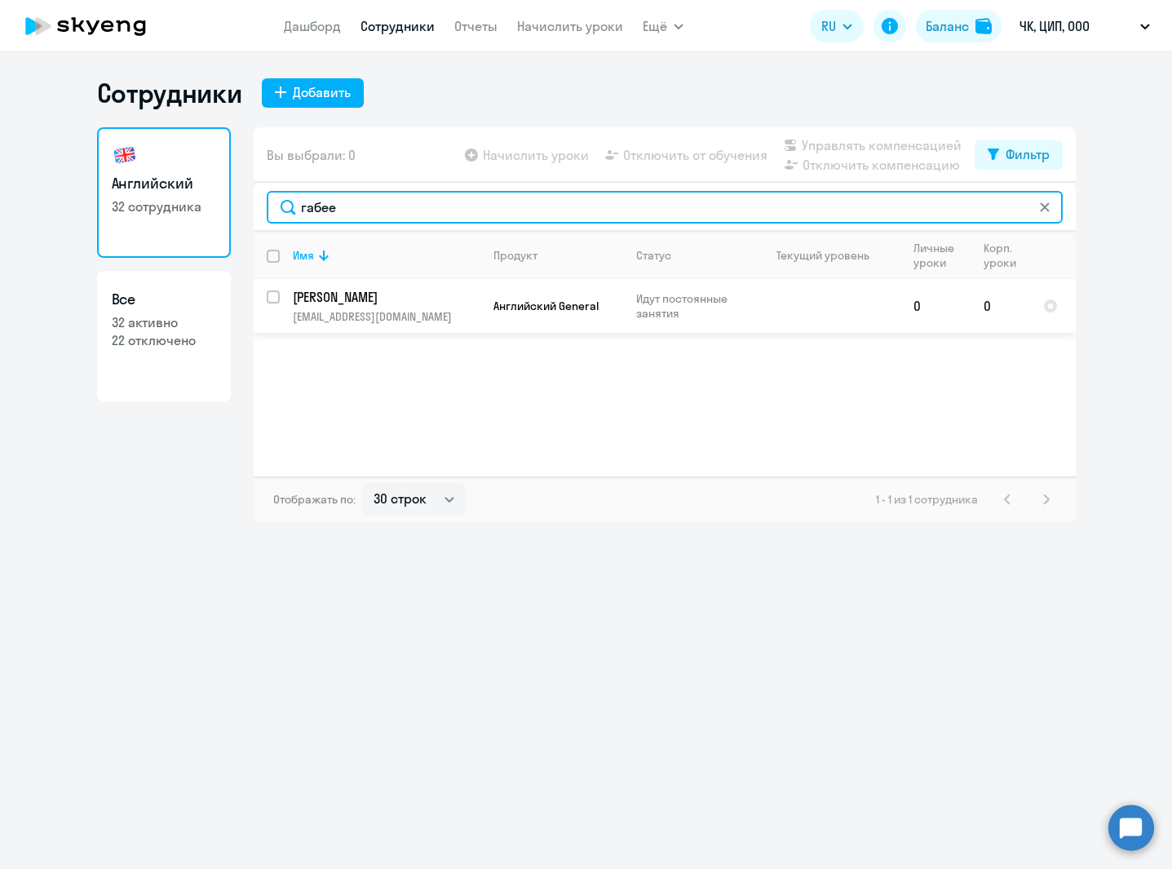
type input "габее"
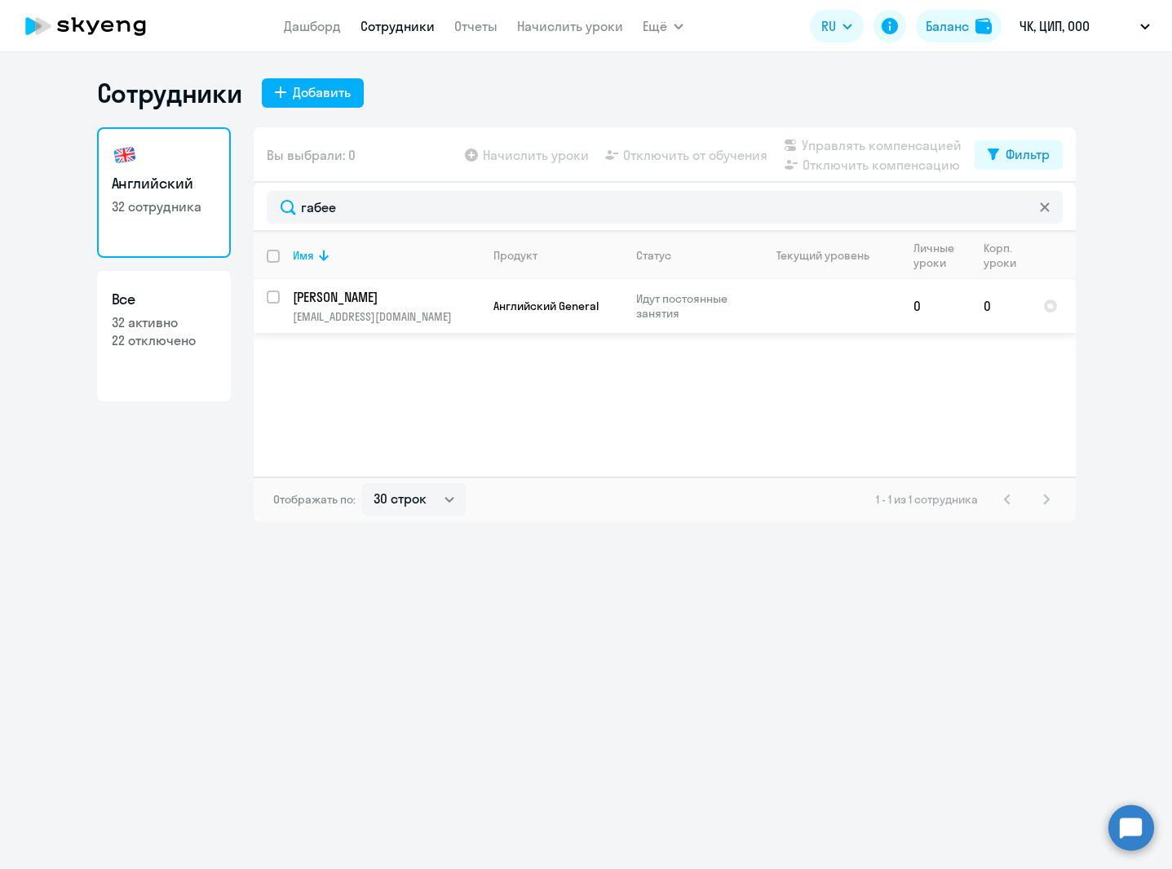
click at [593, 301] on span "Английский General" at bounding box center [545, 306] width 105 height 15
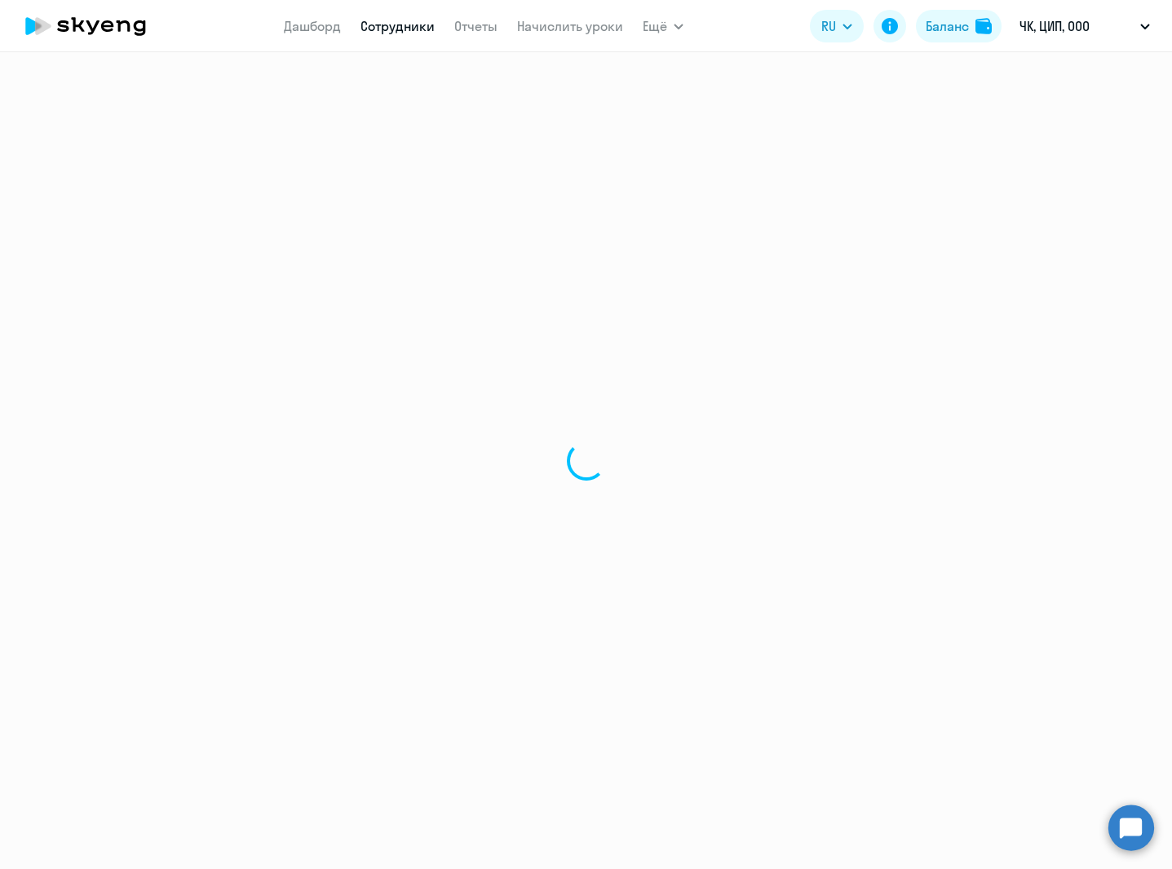
select select "english"
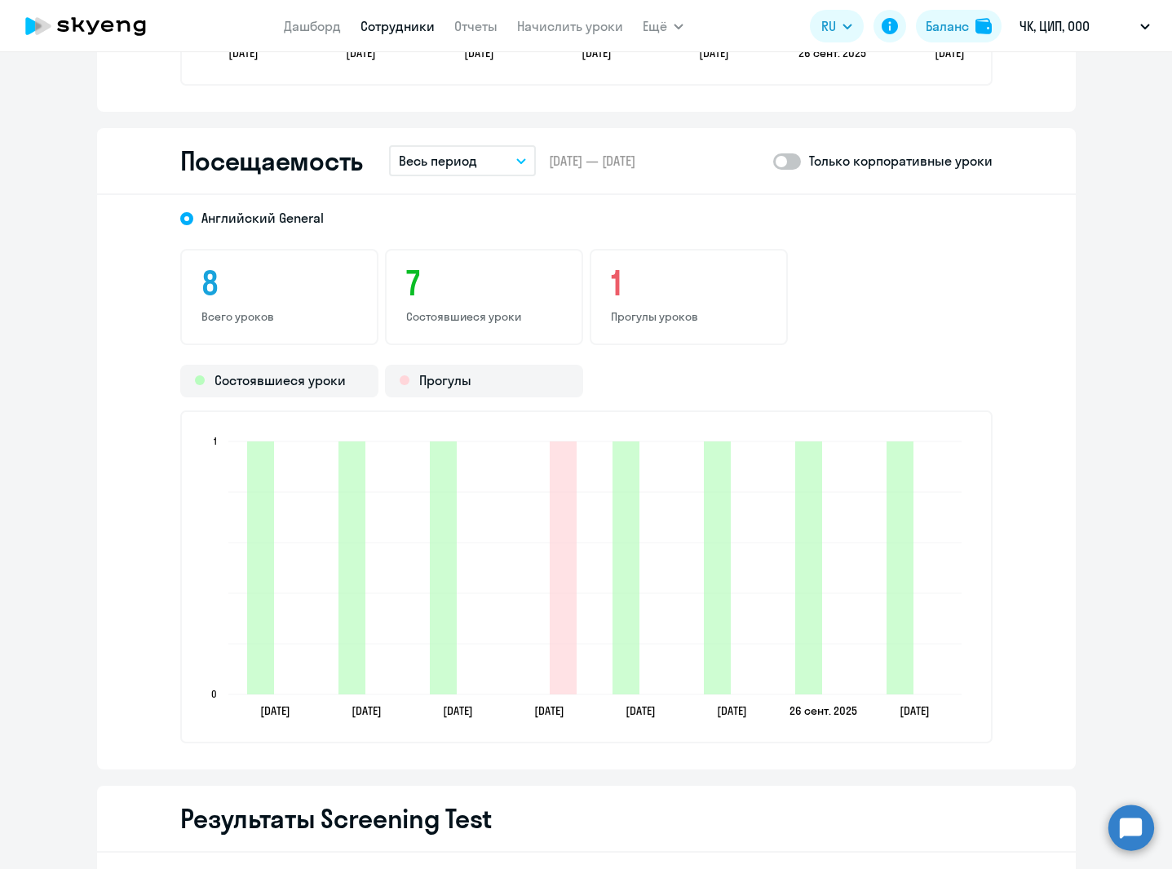
scroll to position [1871, 0]
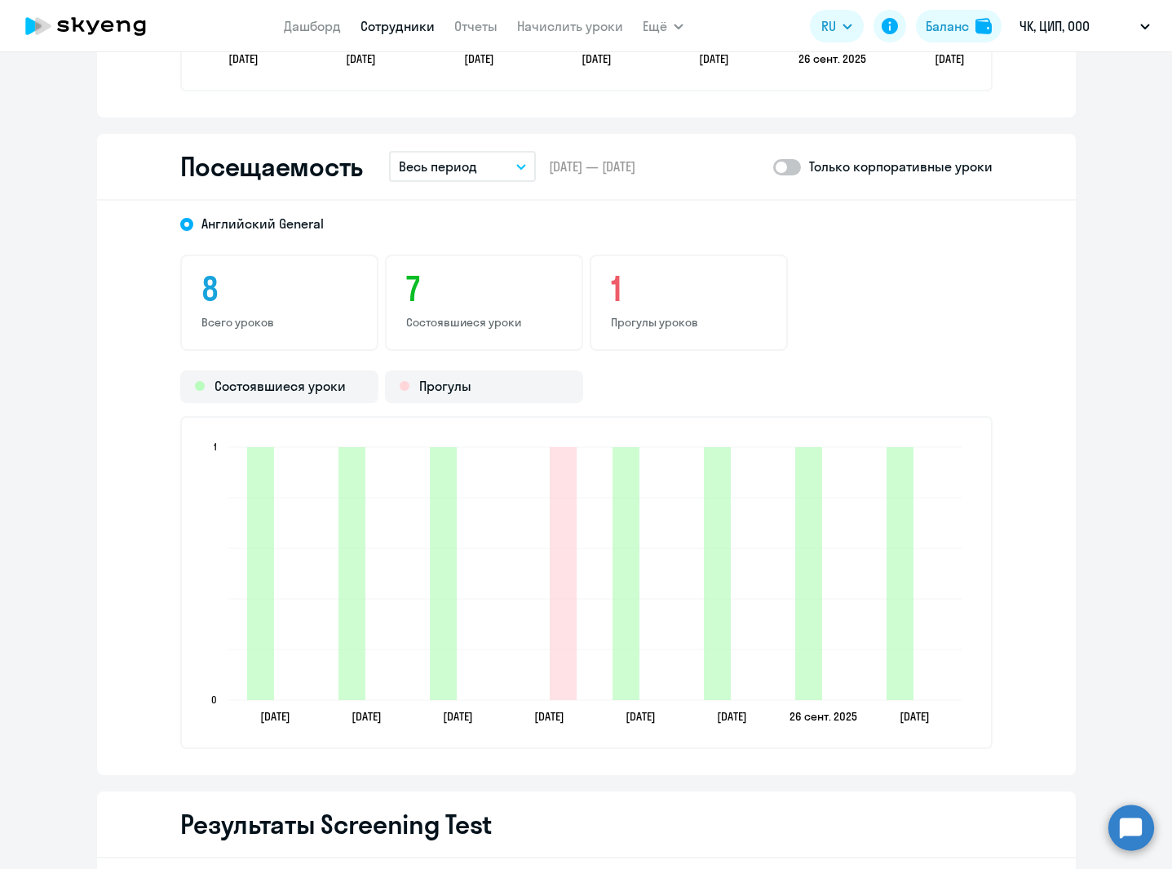
click at [452, 159] on p "Весь период" at bounding box center [438, 167] width 78 height 20
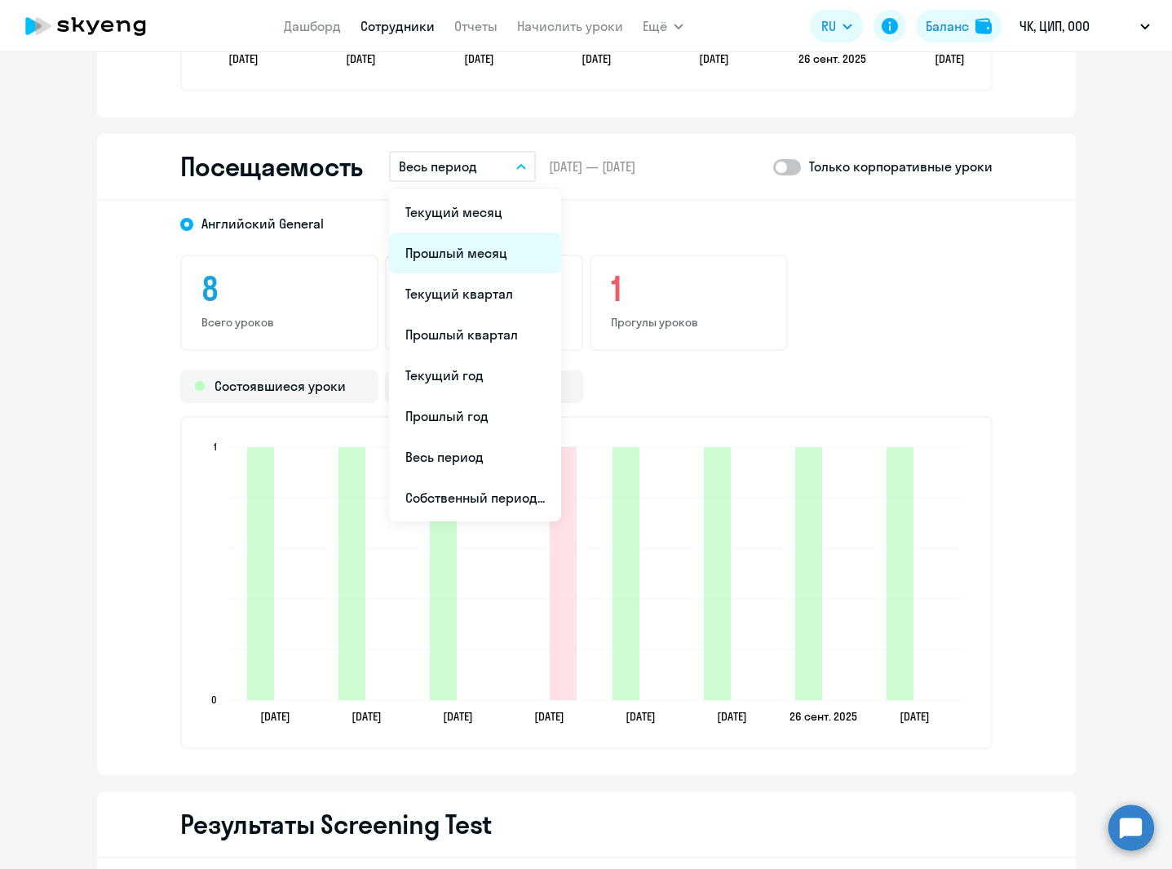
click at [492, 257] on li "Прошлый месяц" at bounding box center [475, 252] width 172 height 41
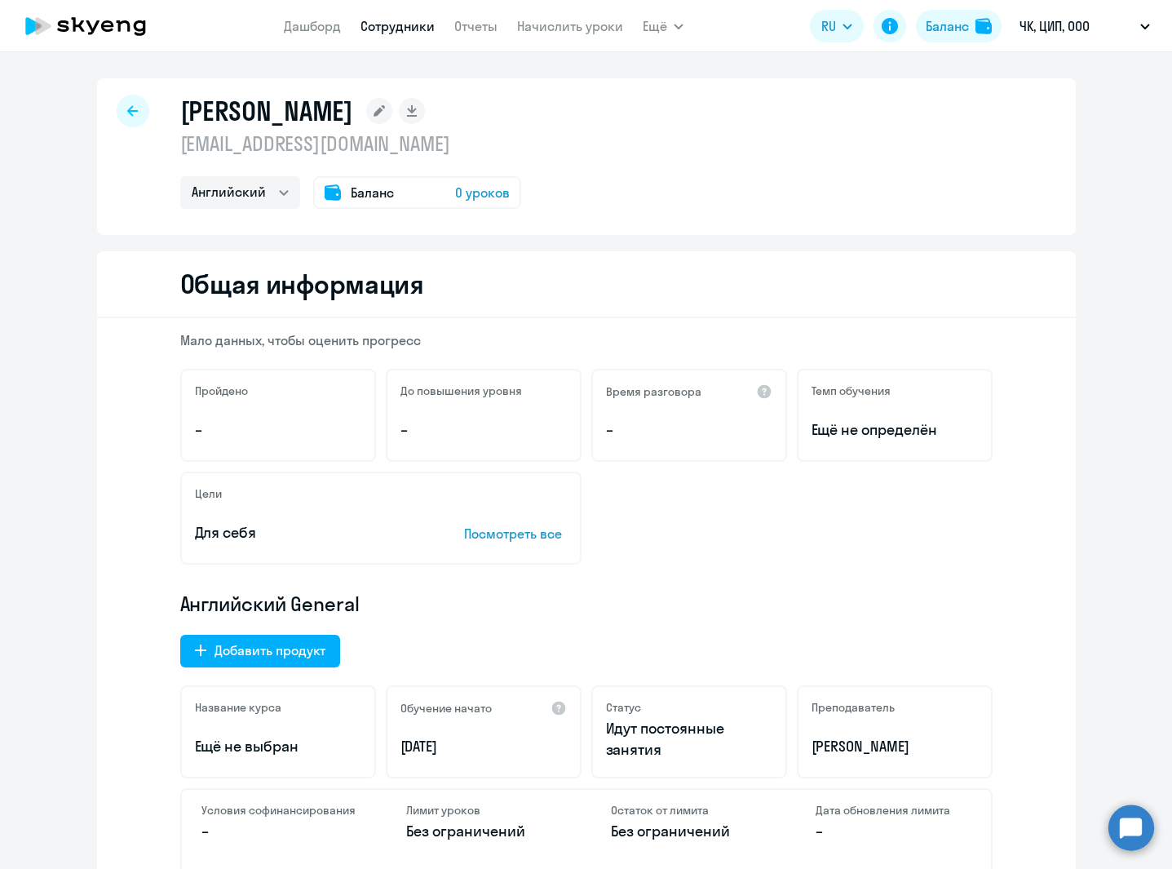
select select "30"
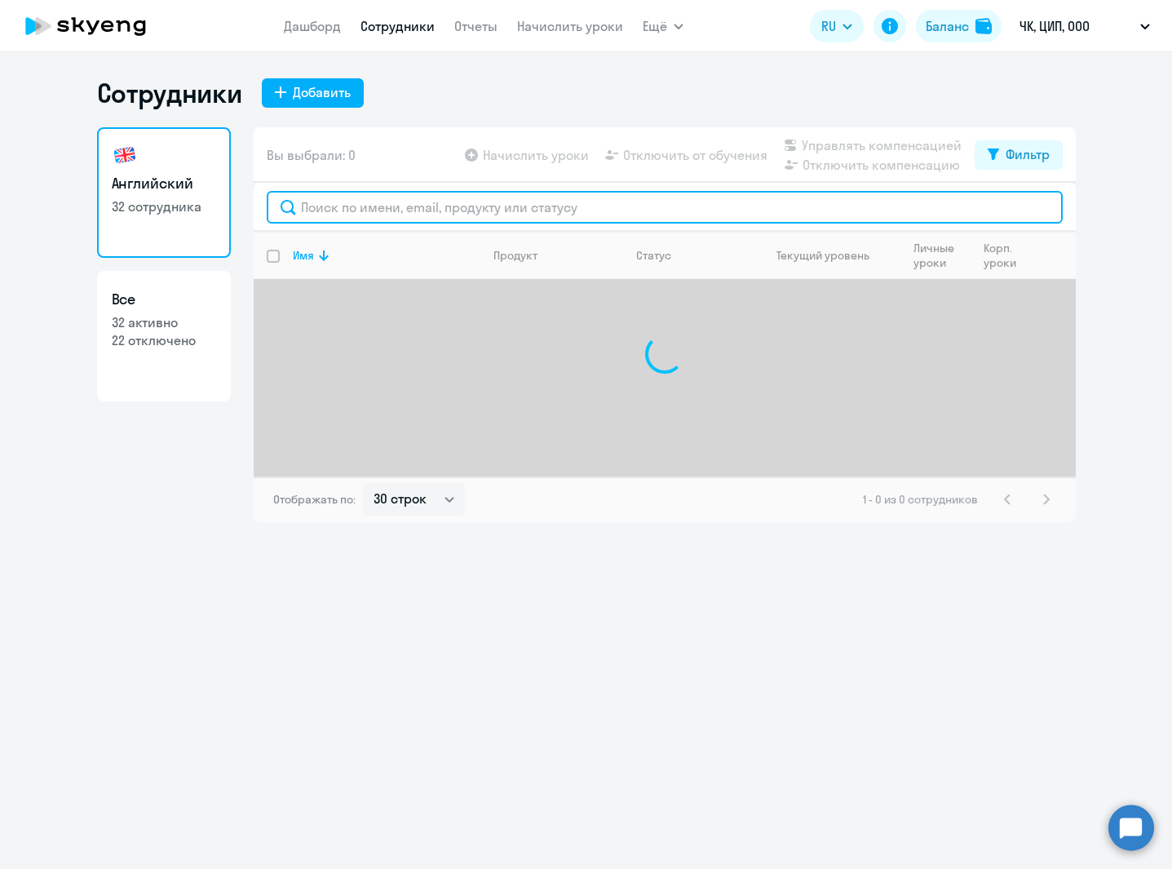
click at [330, 205] on input "text" at bounding box center [665, 207] width 796 height 33
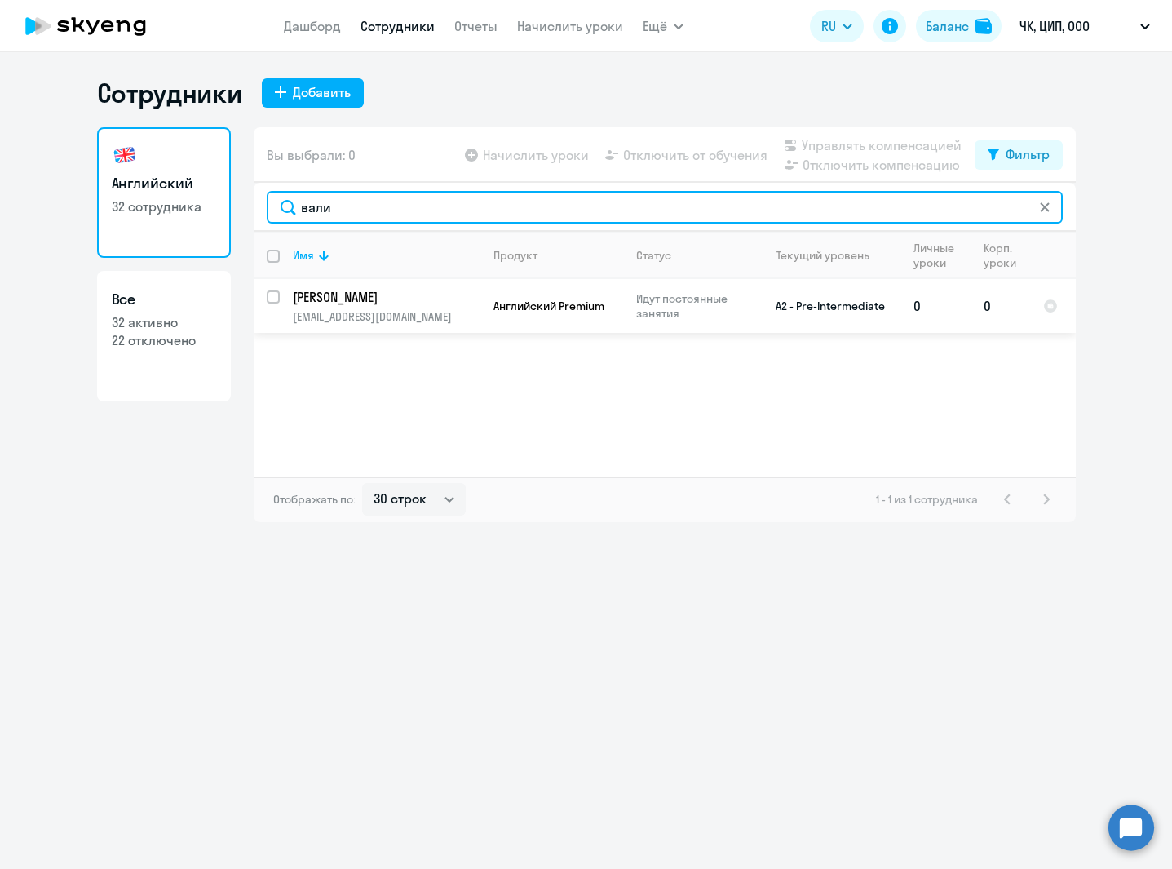
type input "вали"
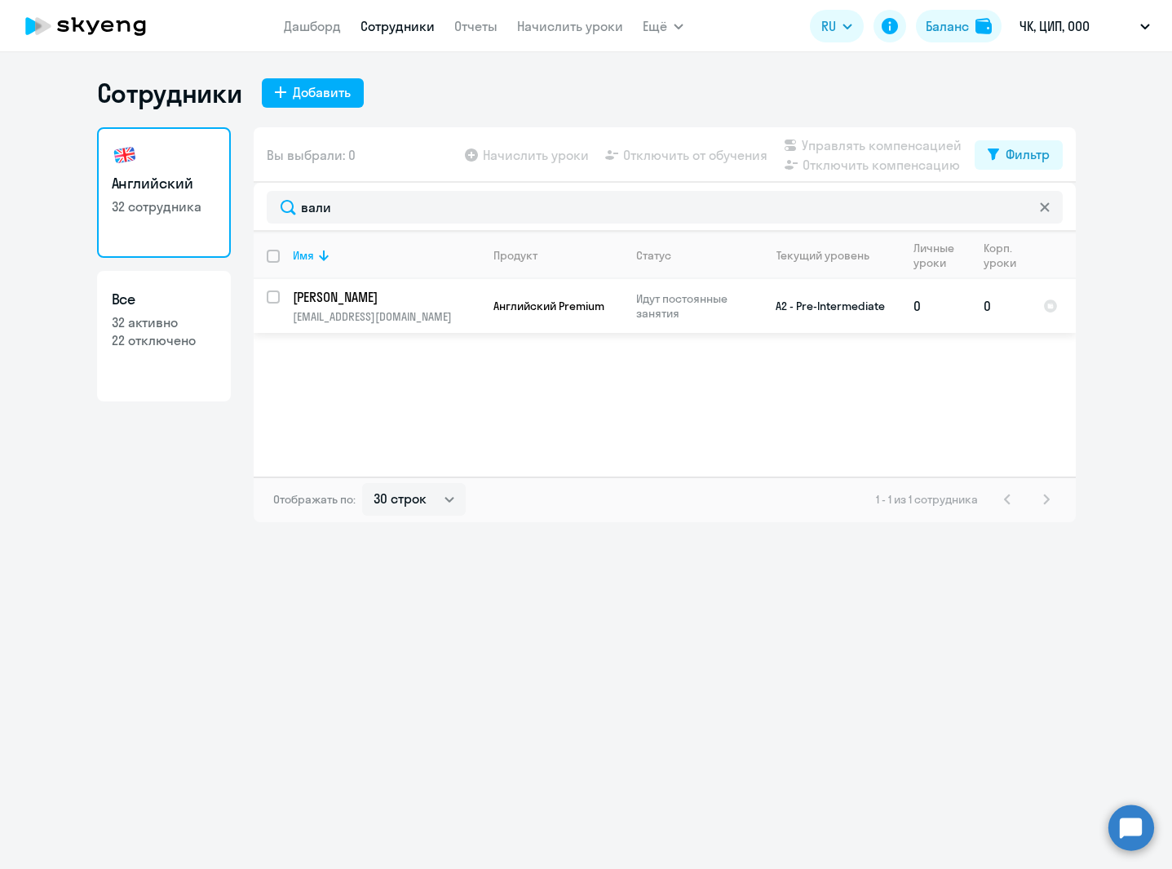
click at [571, 307] on span "Английский Premium" at bounding box center [548, 306] width 111 height 15
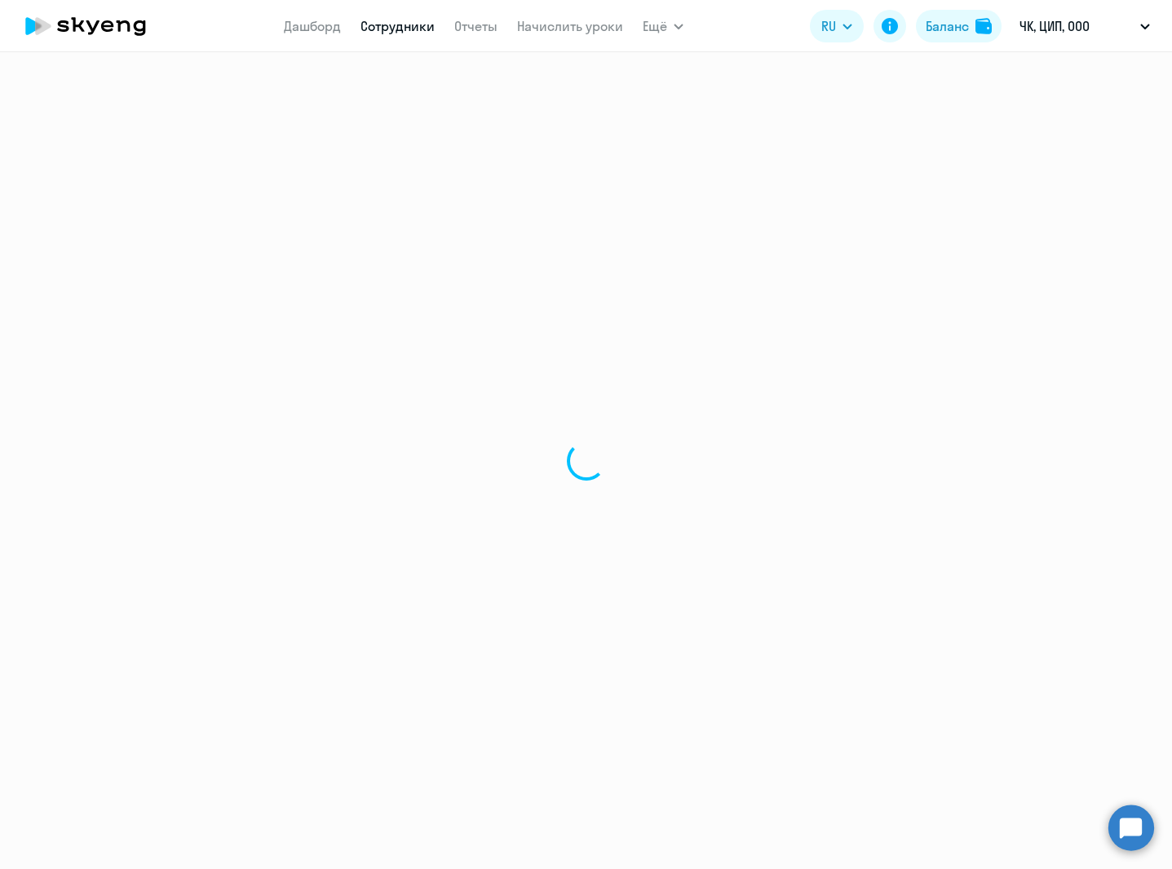
select select "english"
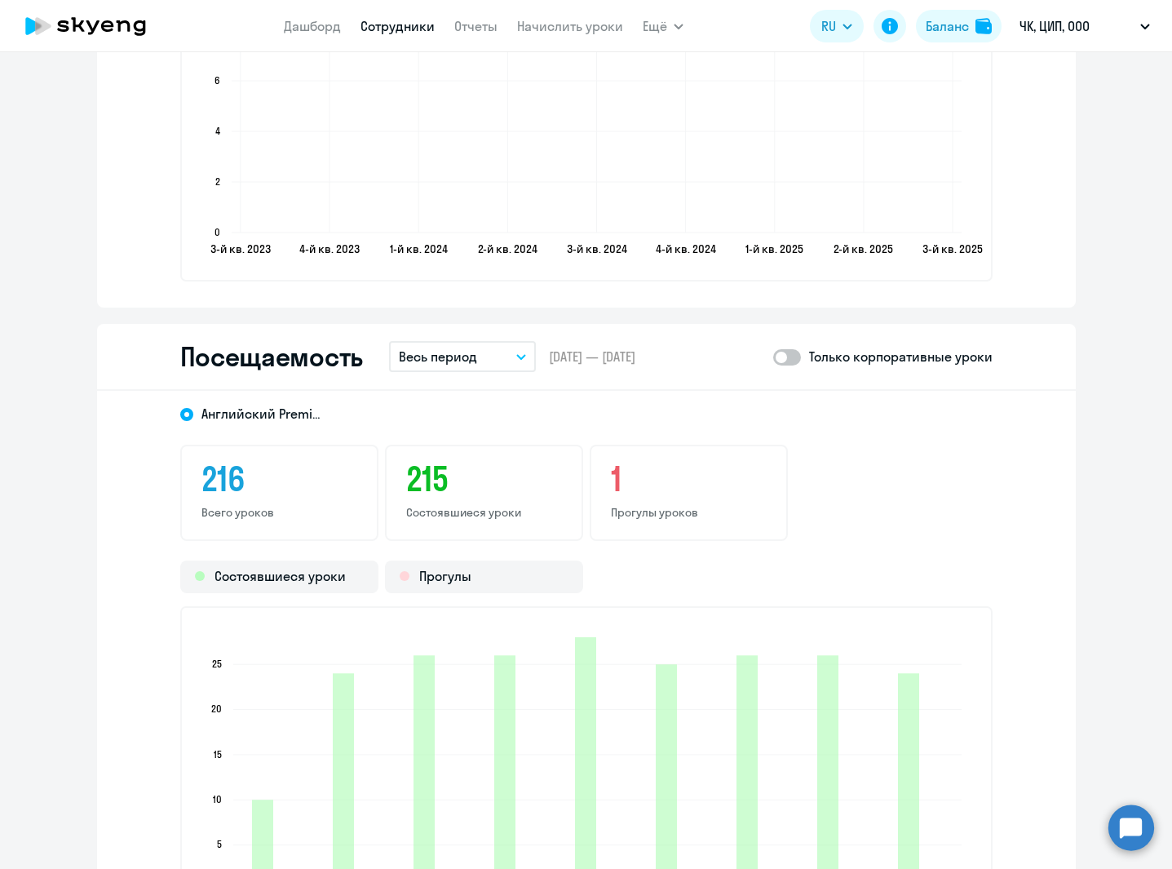
scroll to position [1854, 0]
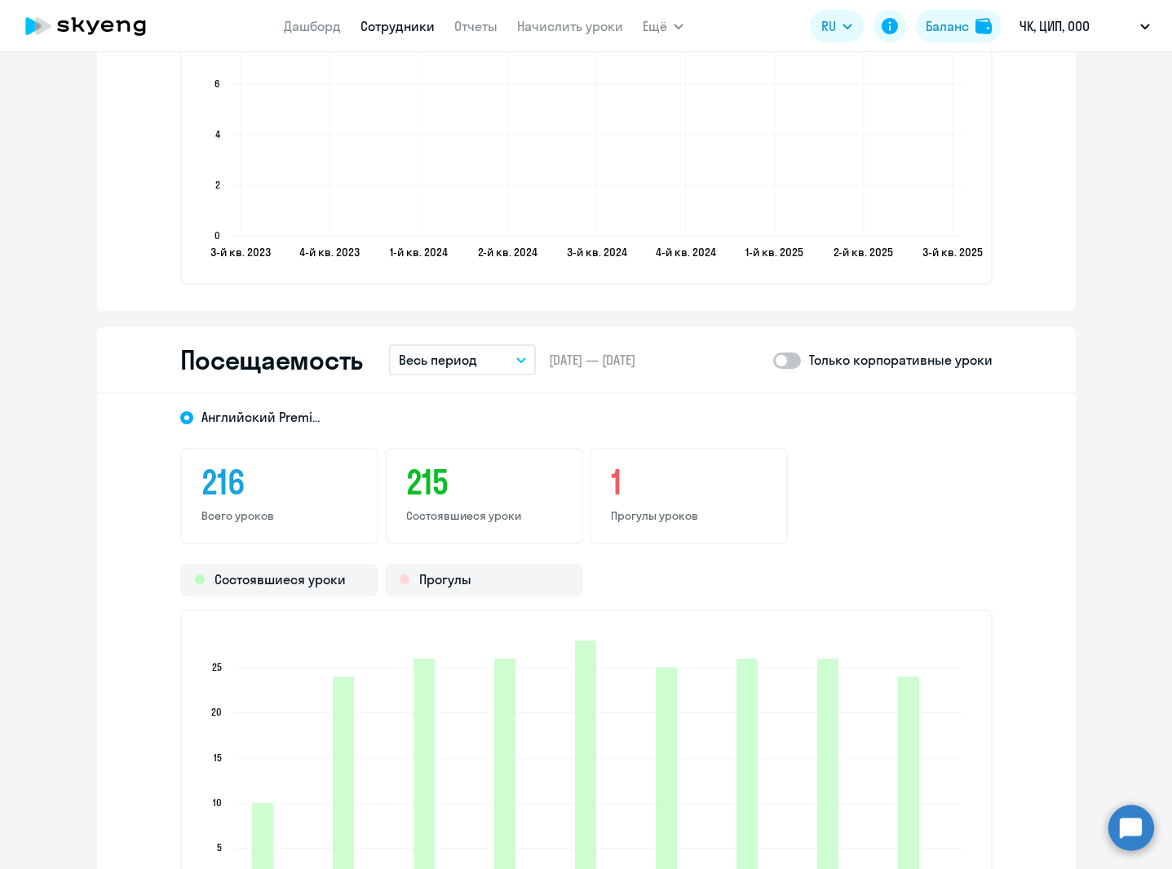
click at [448, 365] on p "Весь период" at bounding box center [438, 360] width 78 height 20
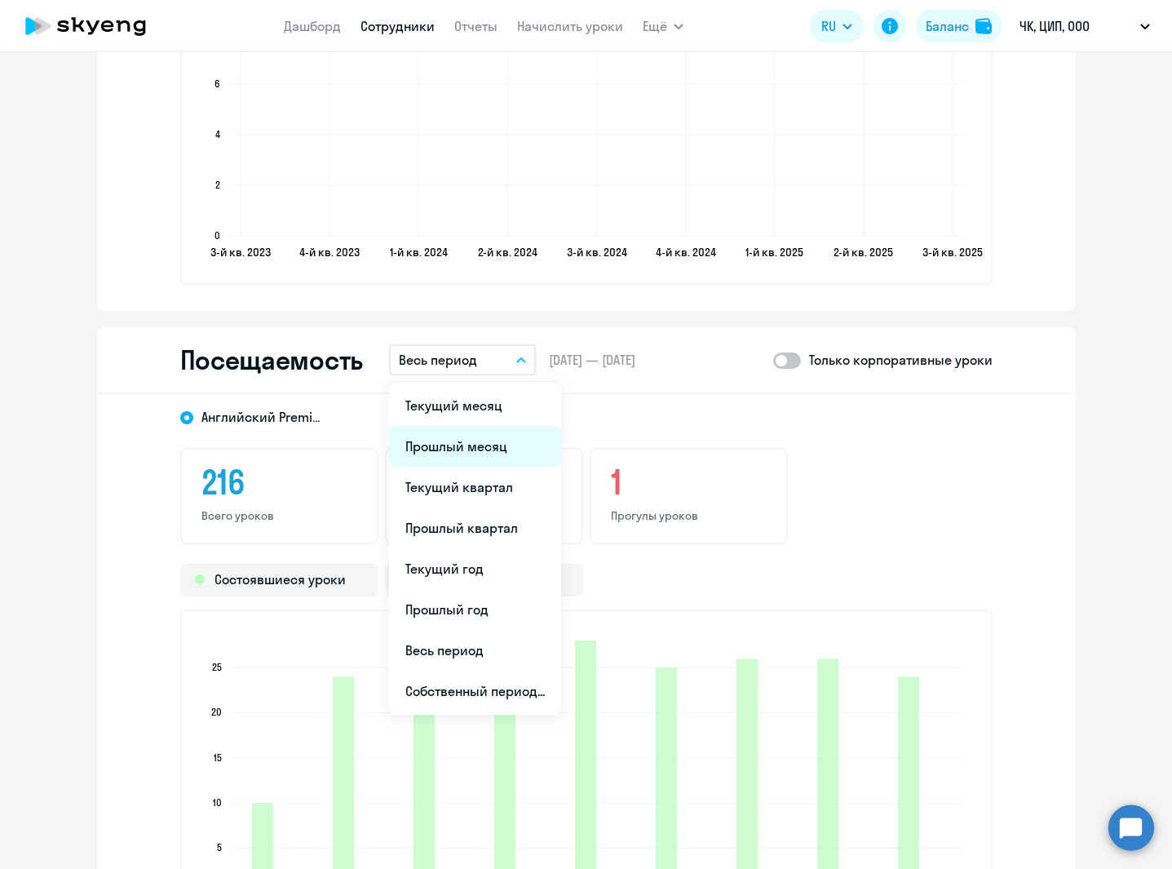
click at [475, 458] on li "Прошлый месяц" at bounding box center [475, 446] width 172 height 41
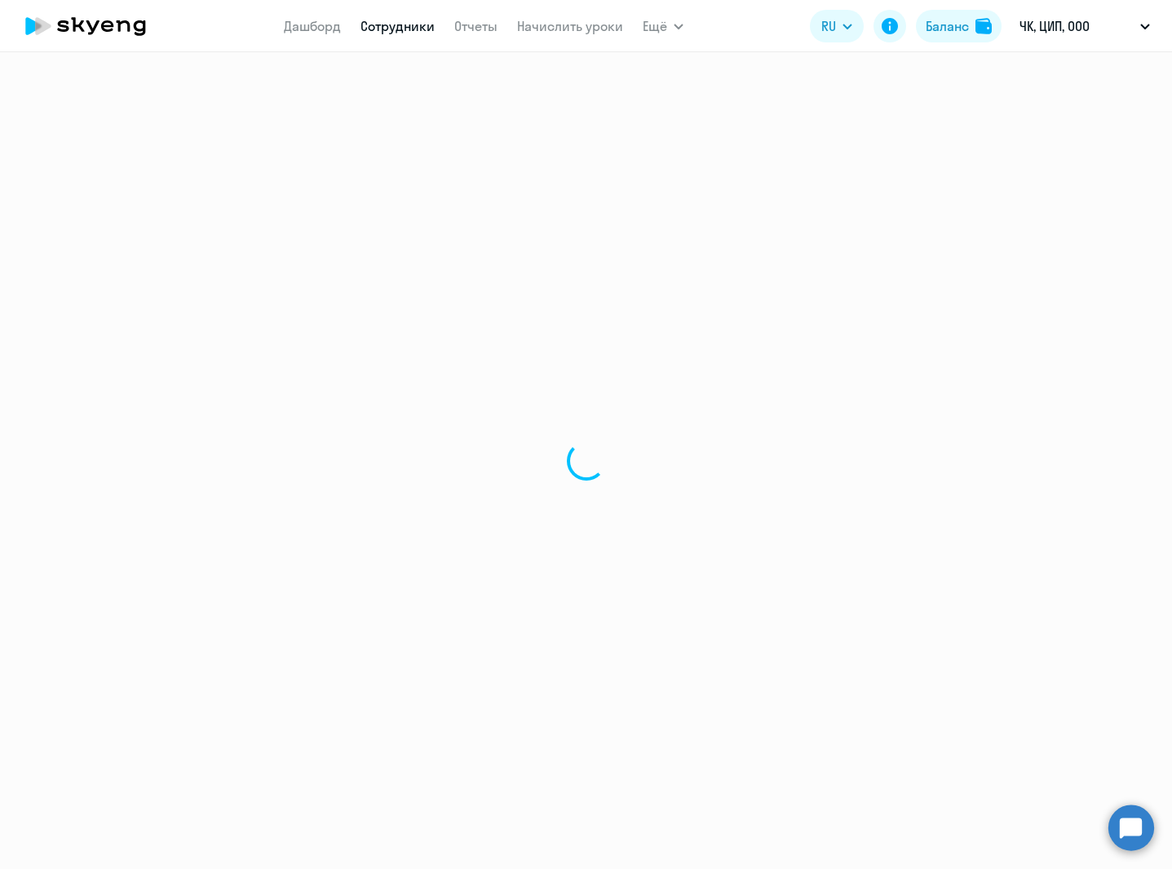
select select "30"
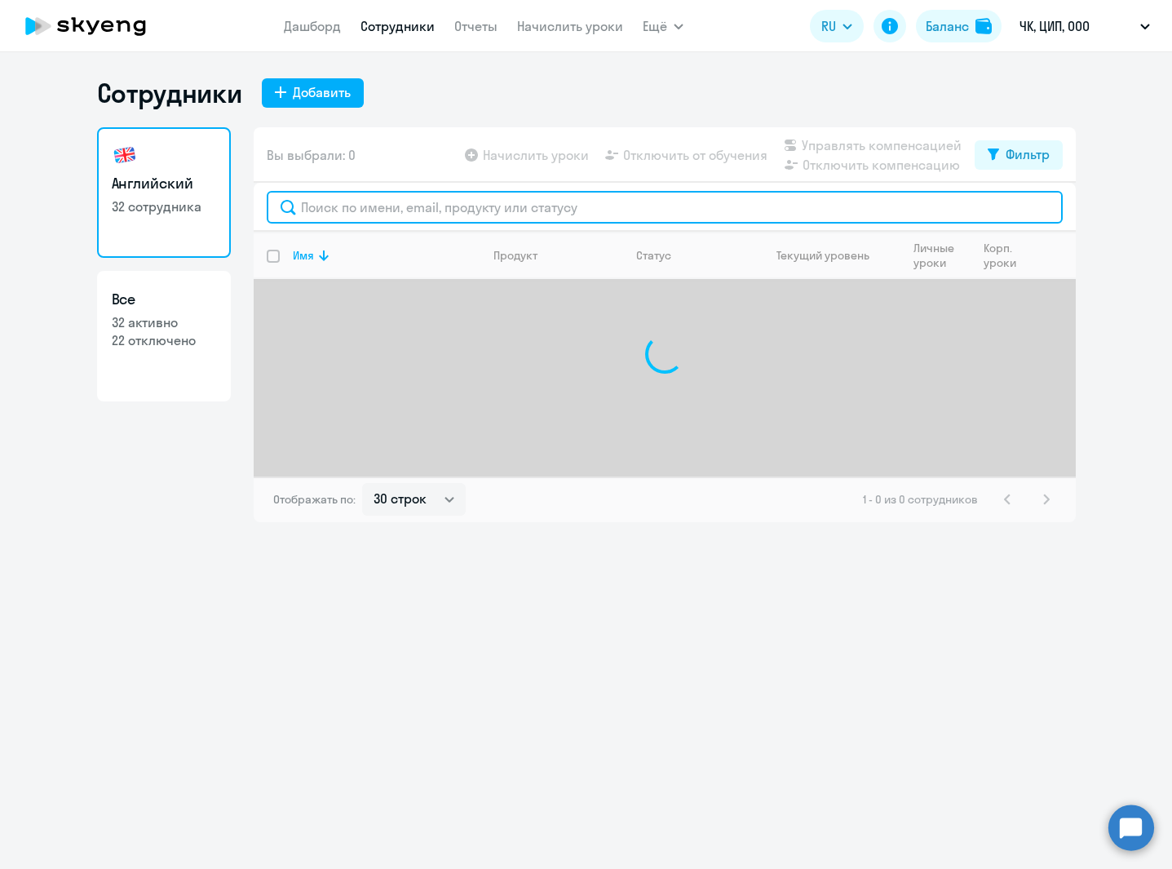
click at [430, 209] on input "text" at bounding box center [665, 207] width 796 height 33
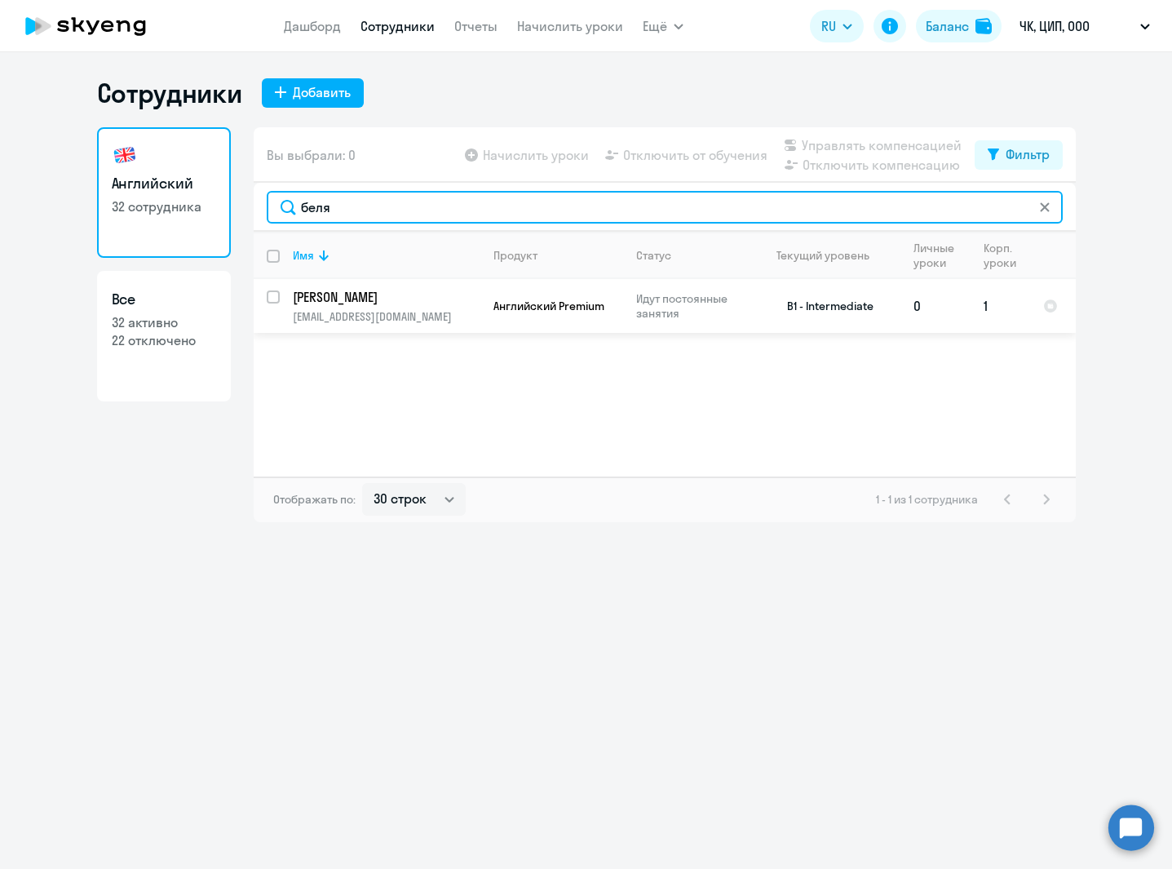
type input "беля"
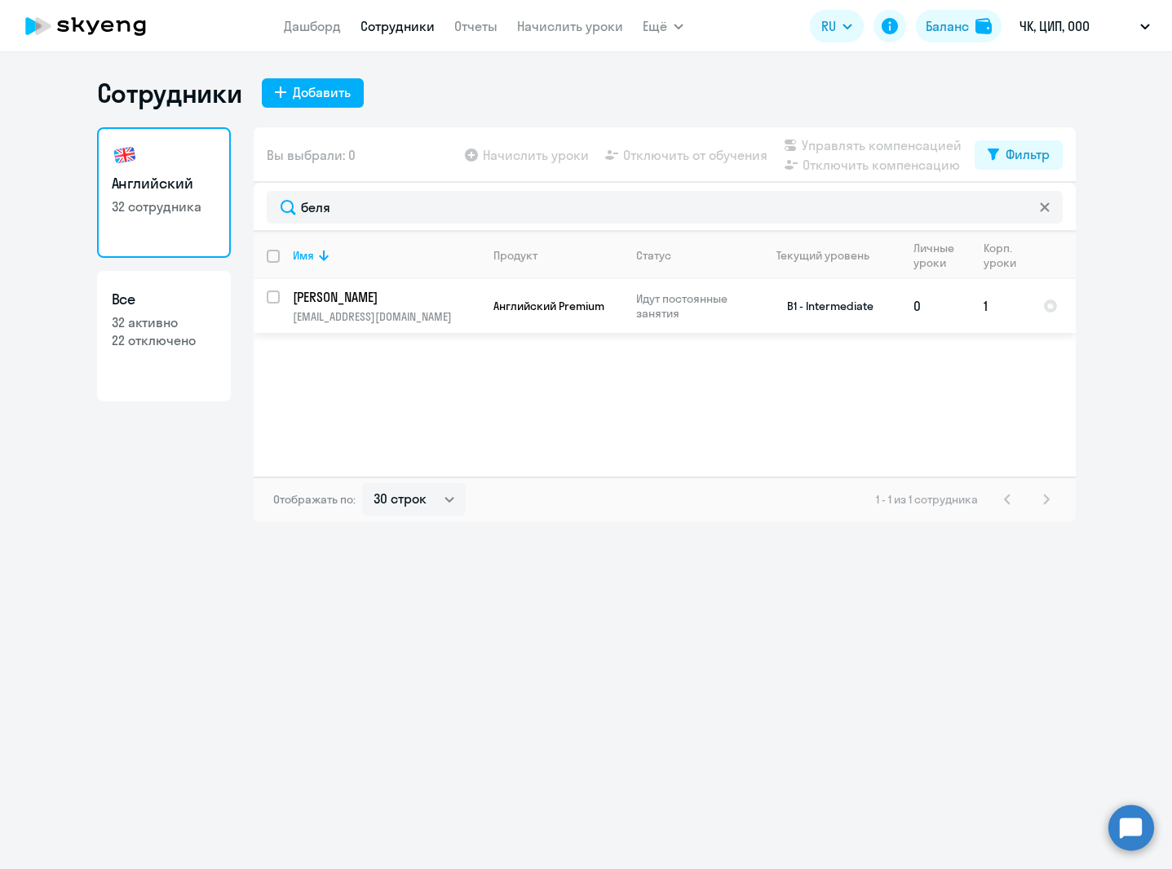
click at [463, 316] on p "[EMAIL_ADDRESS][DOMAIN_NAME]" at bounding box center [386, 316] width 187 height 15
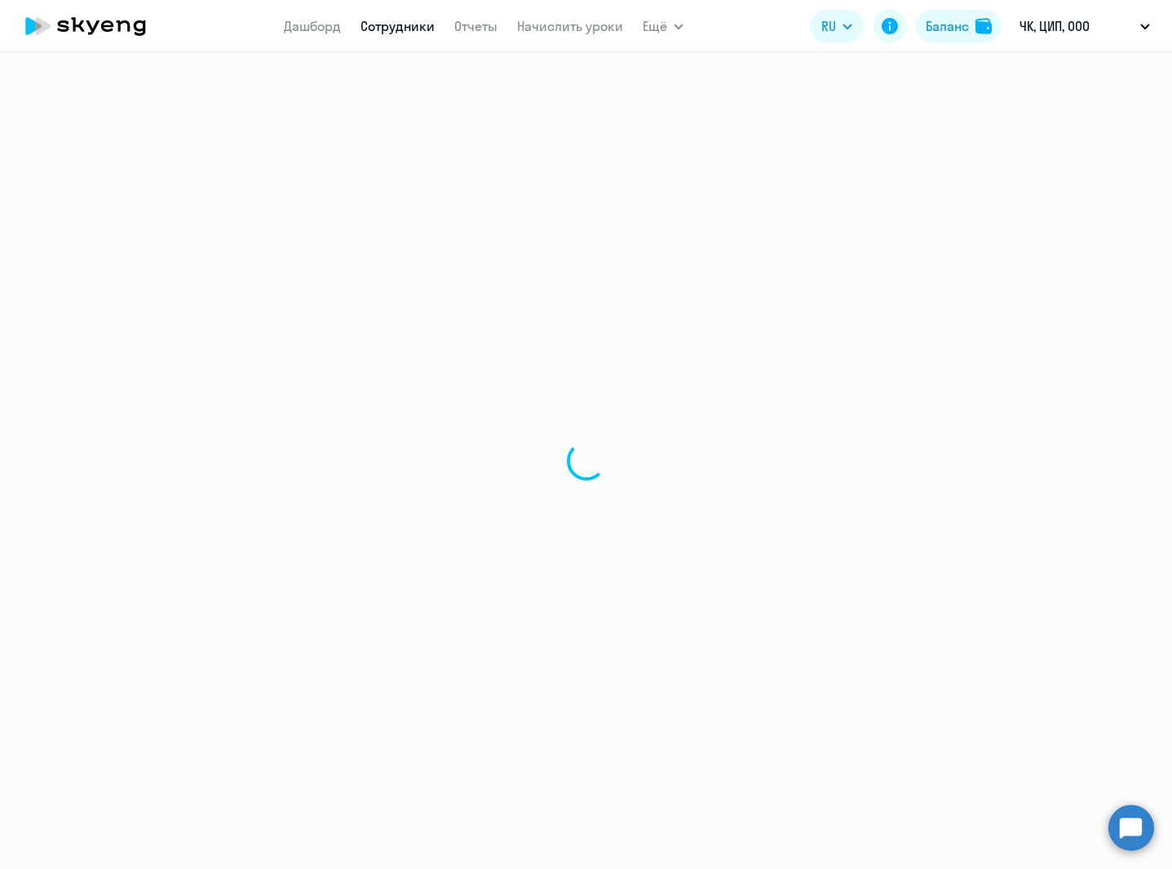
select select "english"
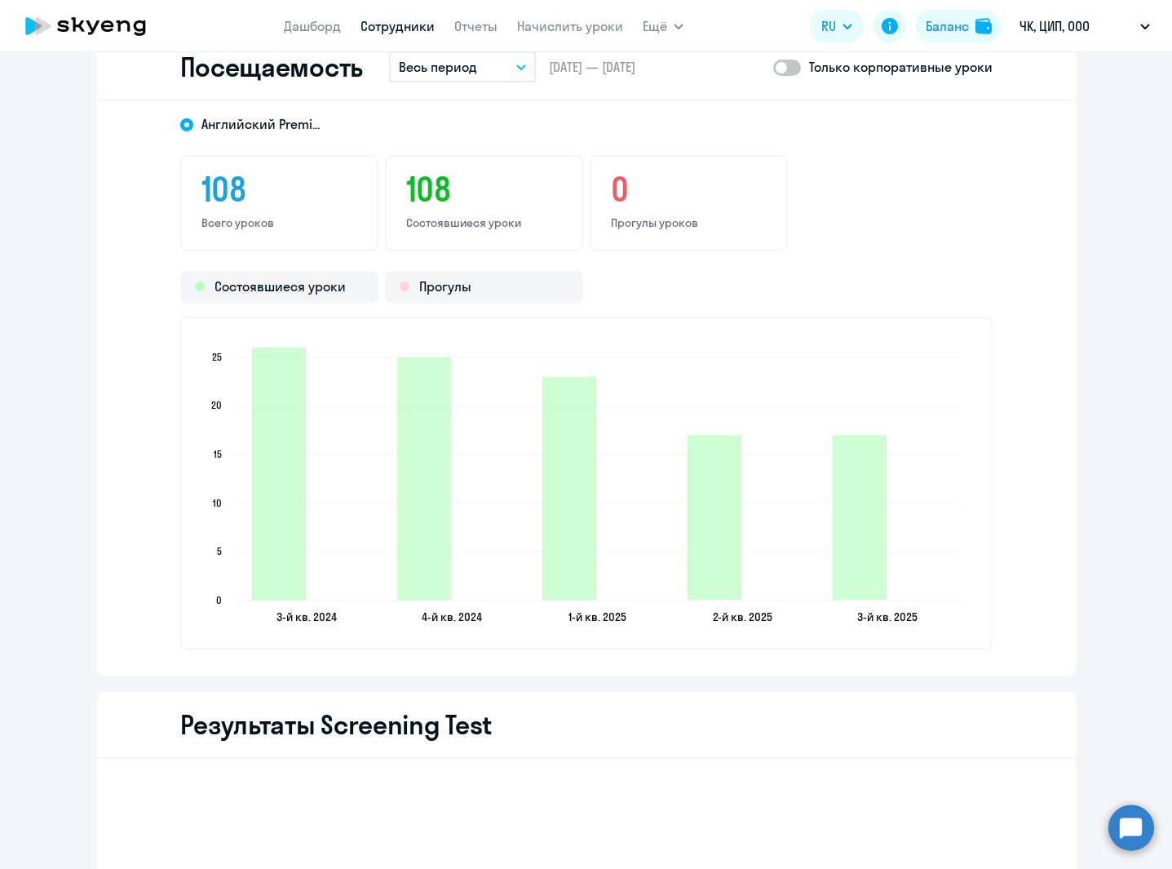
scroll to position [2150, 0]
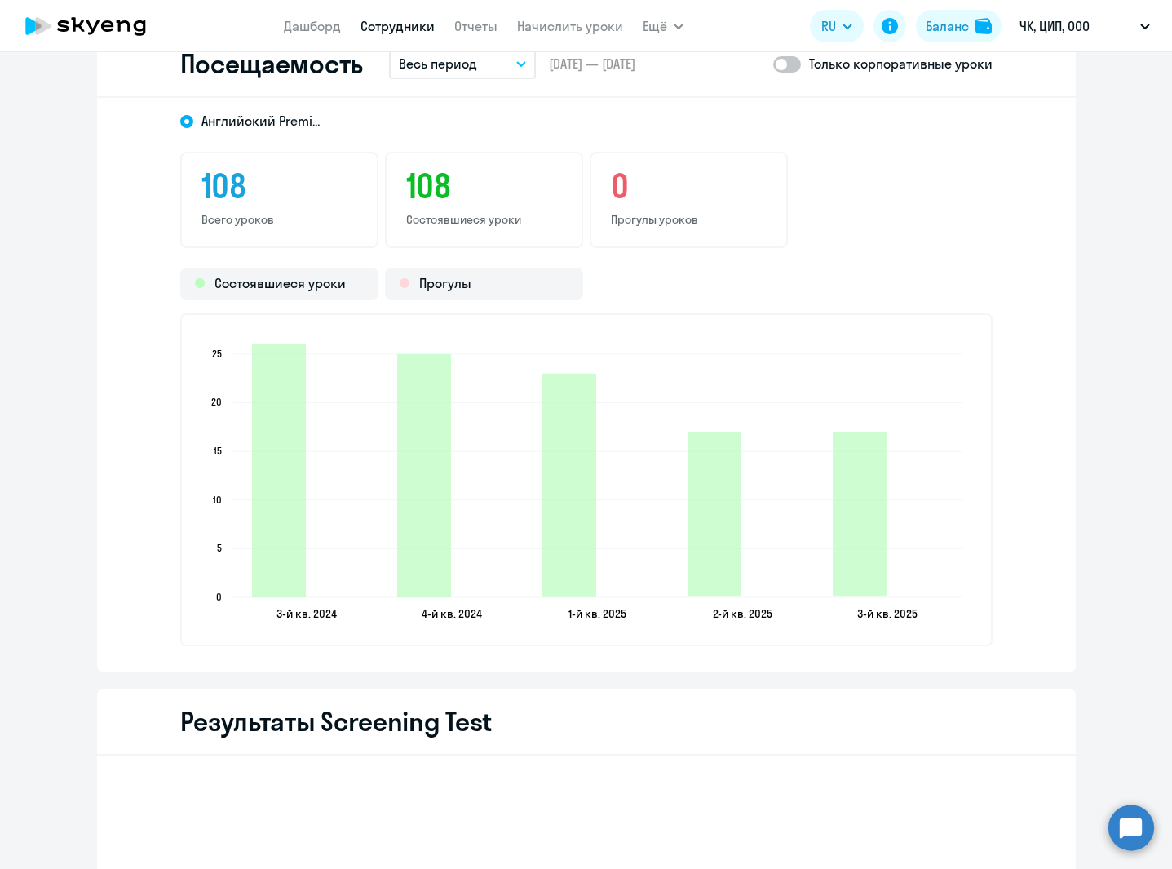
click at [454, 77] on button "Весь период" at bounding box center [462, 63] width 147 height 31
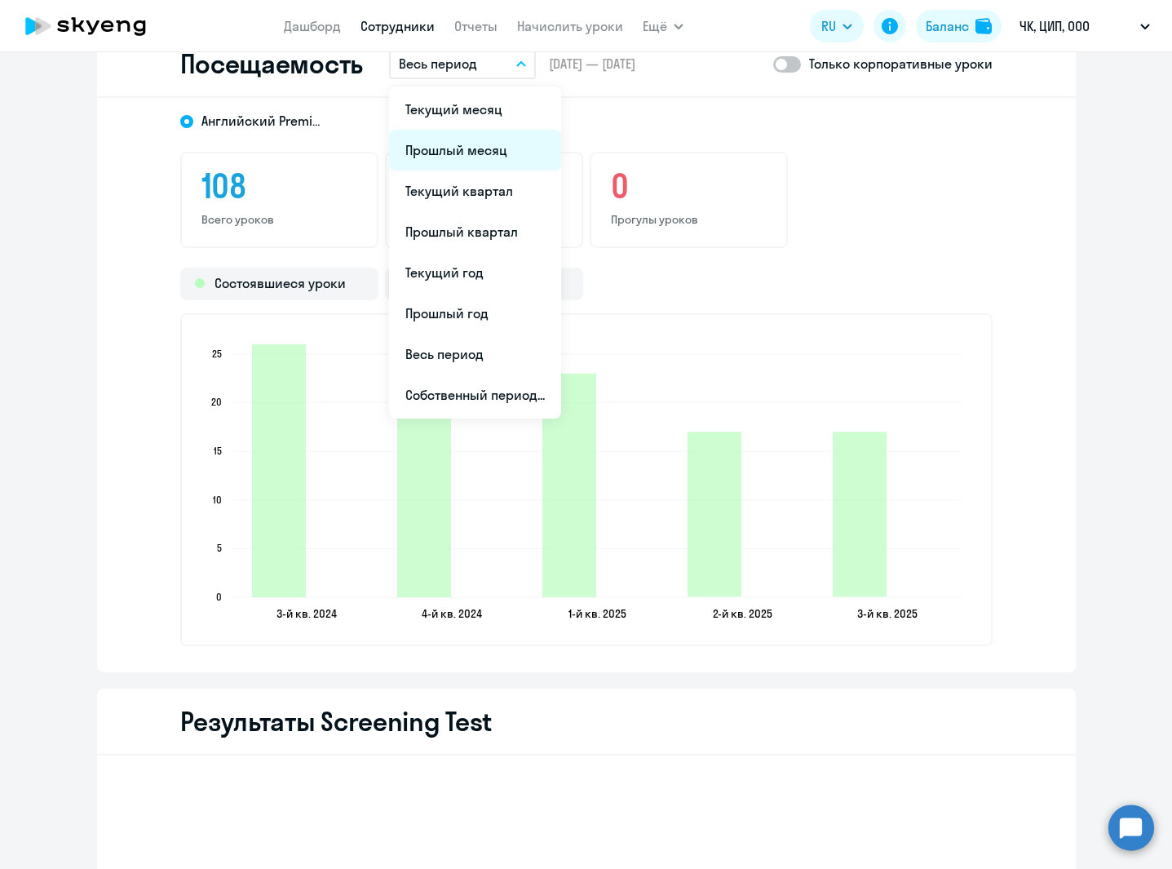
click at [447, 153] on li "Прошлый месяц" at bounding box center [475, 150] width 172 height 41
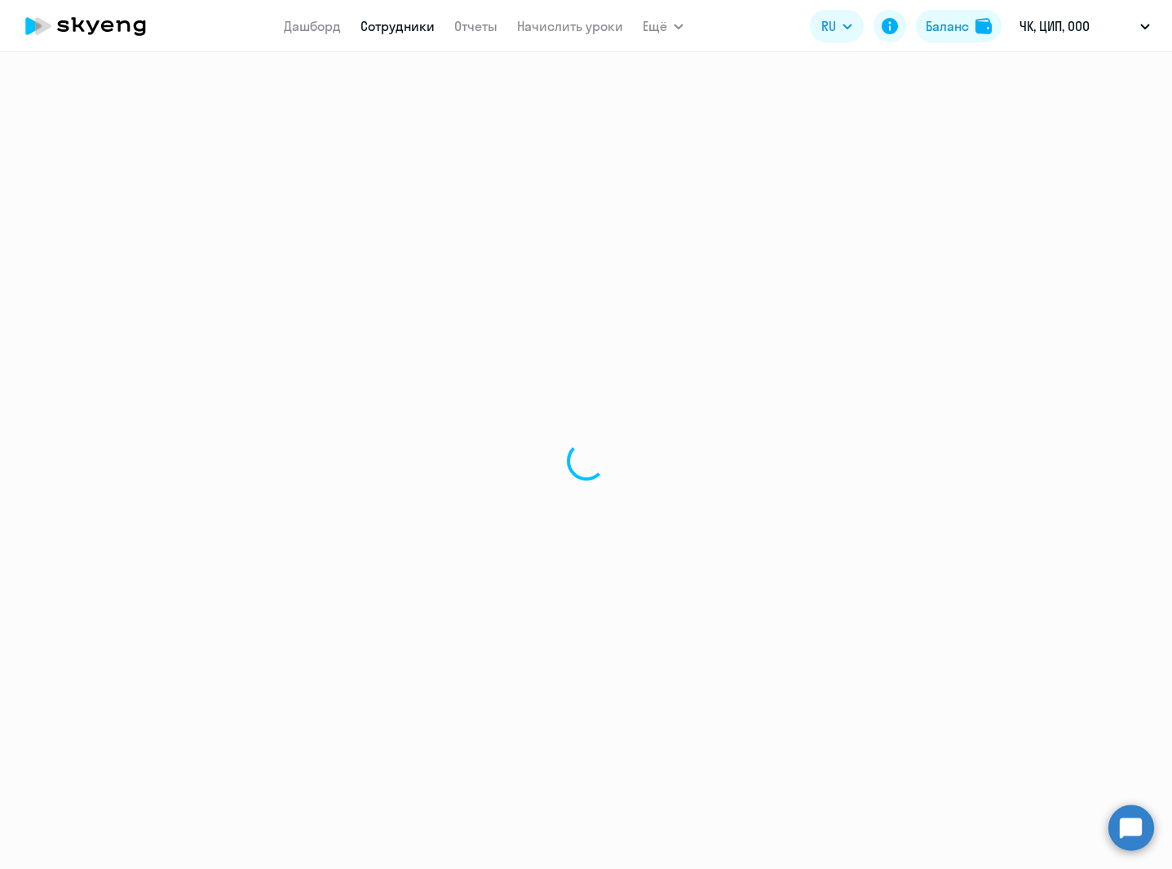
select select "english"
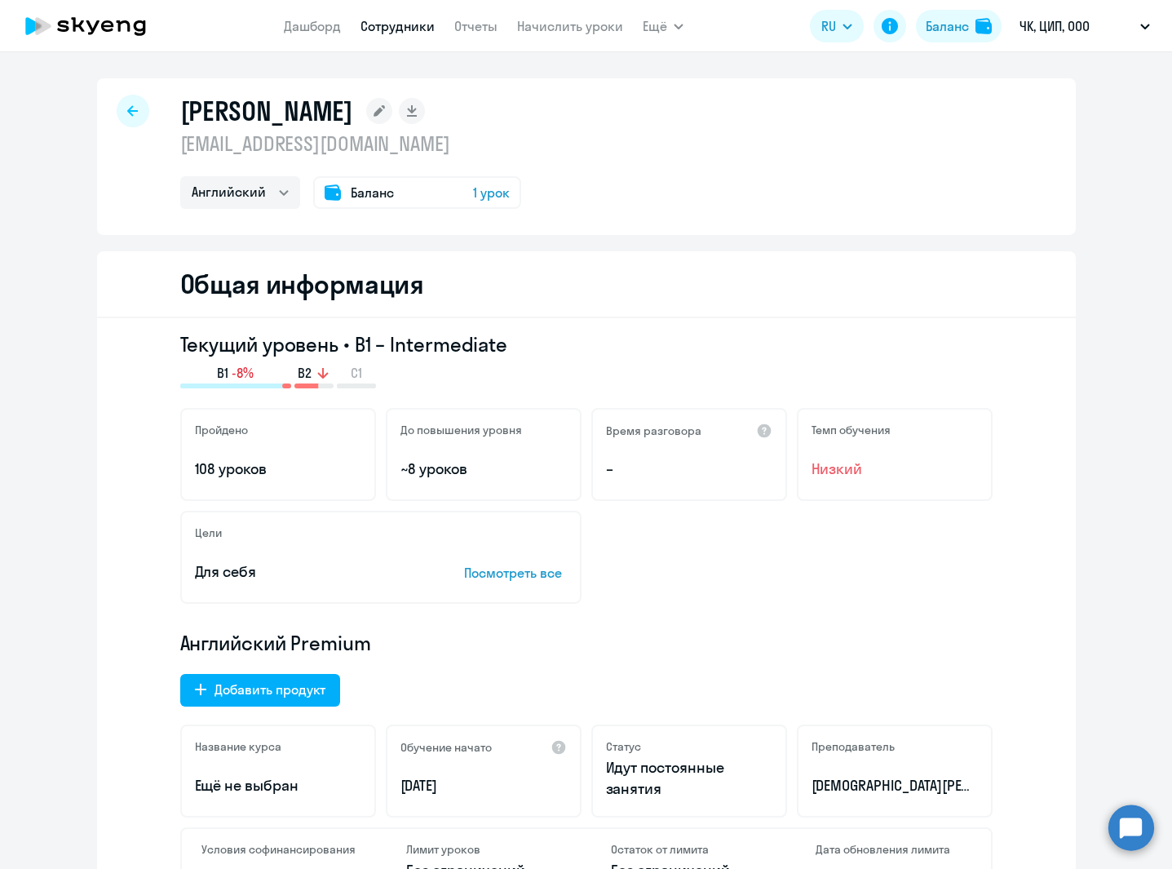
select select "30"
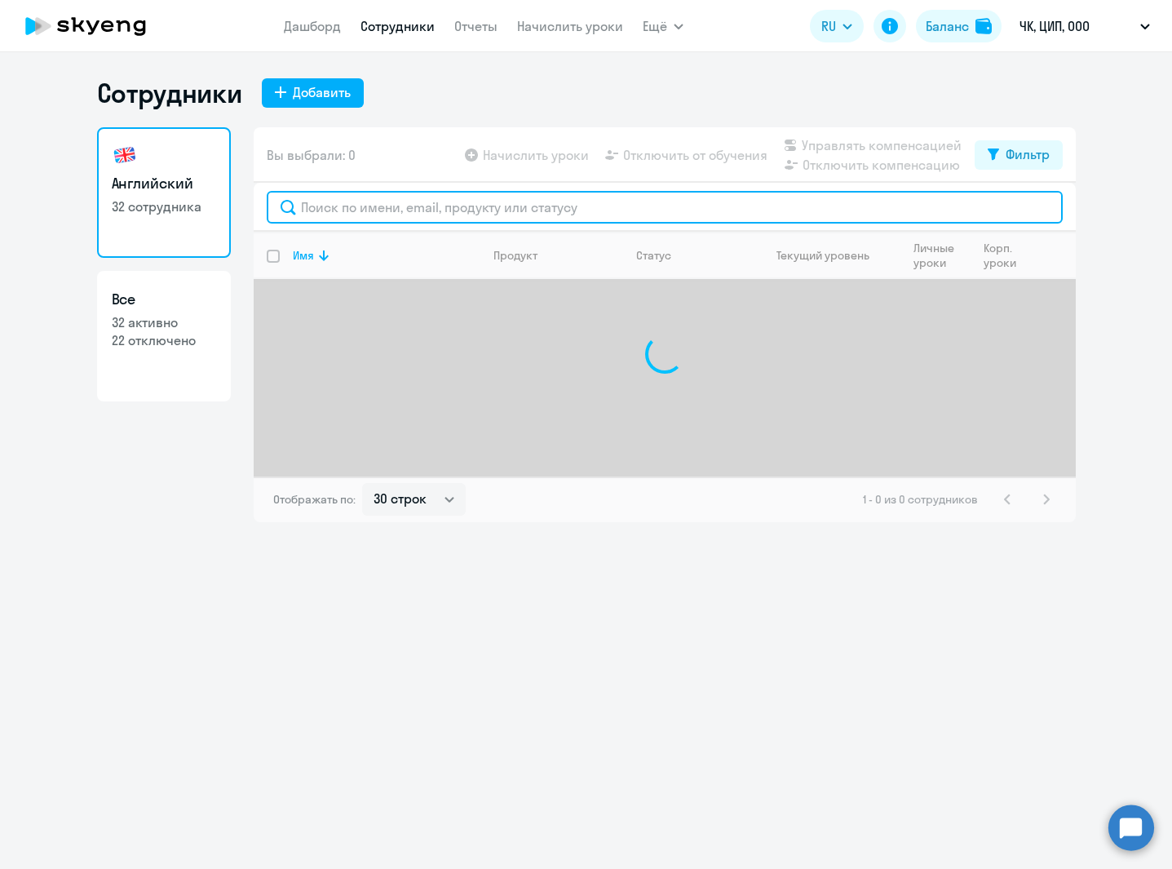
click at [355, 213] on input "text" at bounding box center [665, 207] width 796 height 33
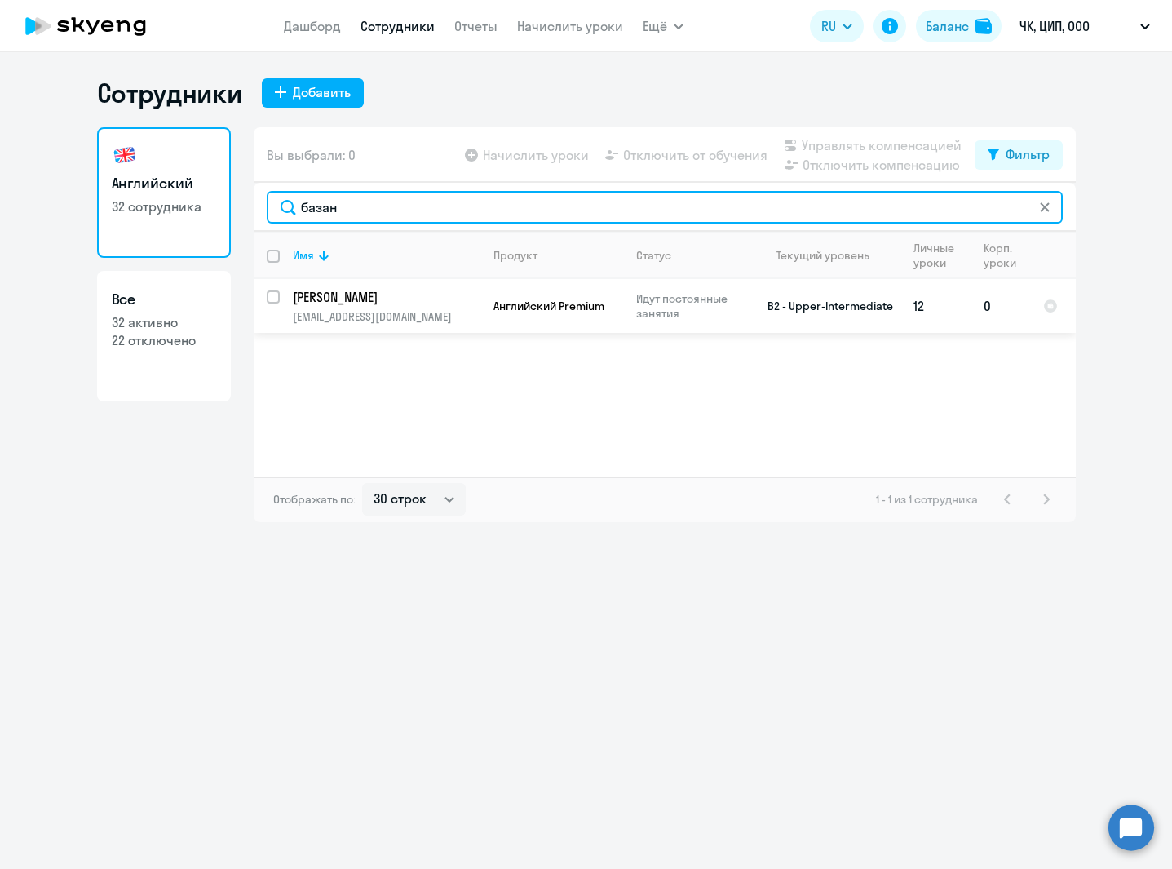
type input "базан"
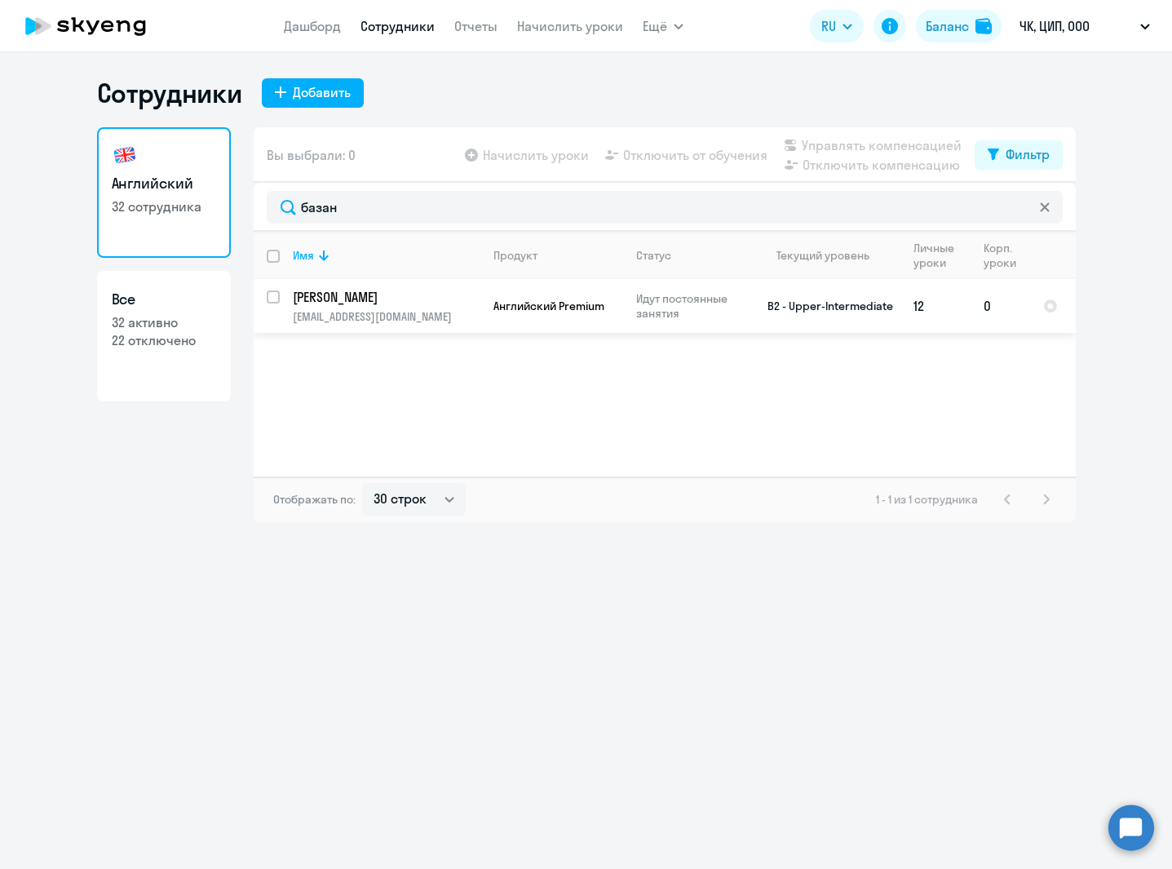
click at [577, 314] on td "Английский Premium" at bounding box center [551, 306] width 143 height 54
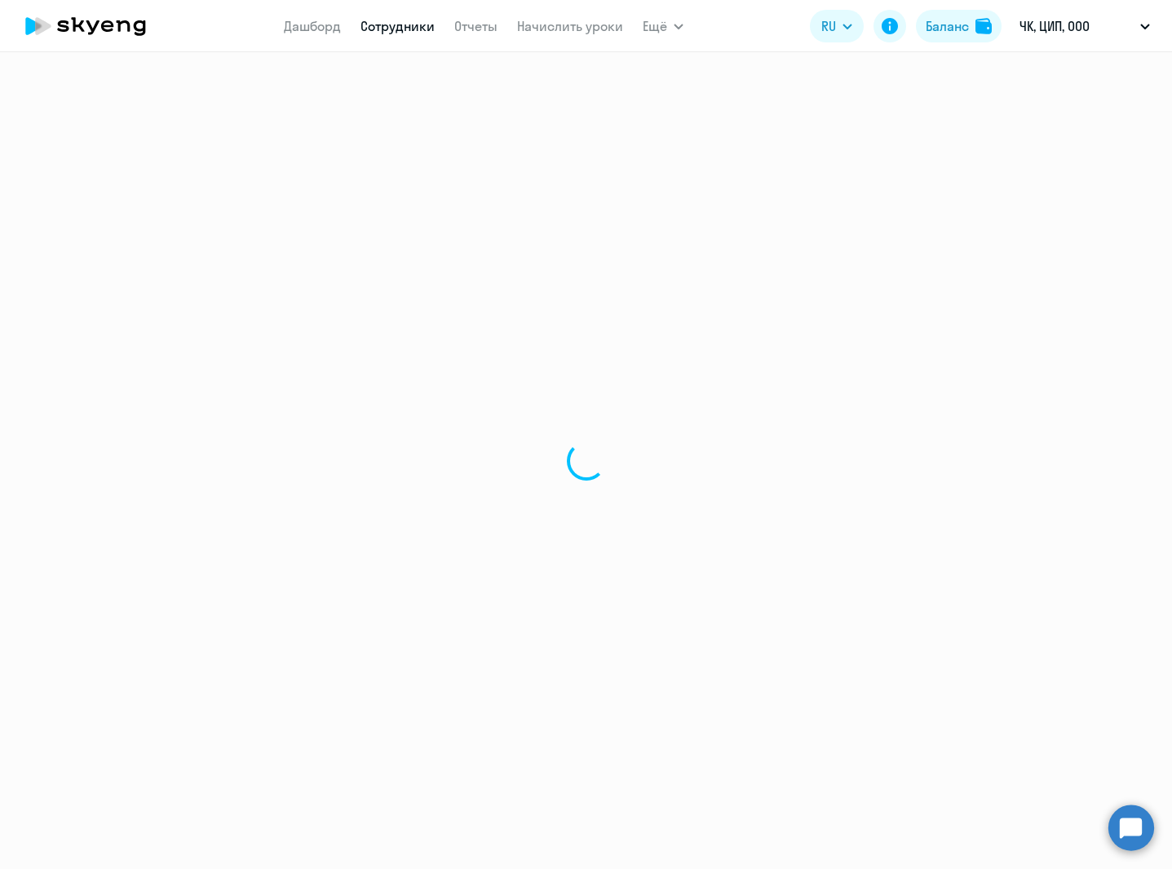
select select "english"
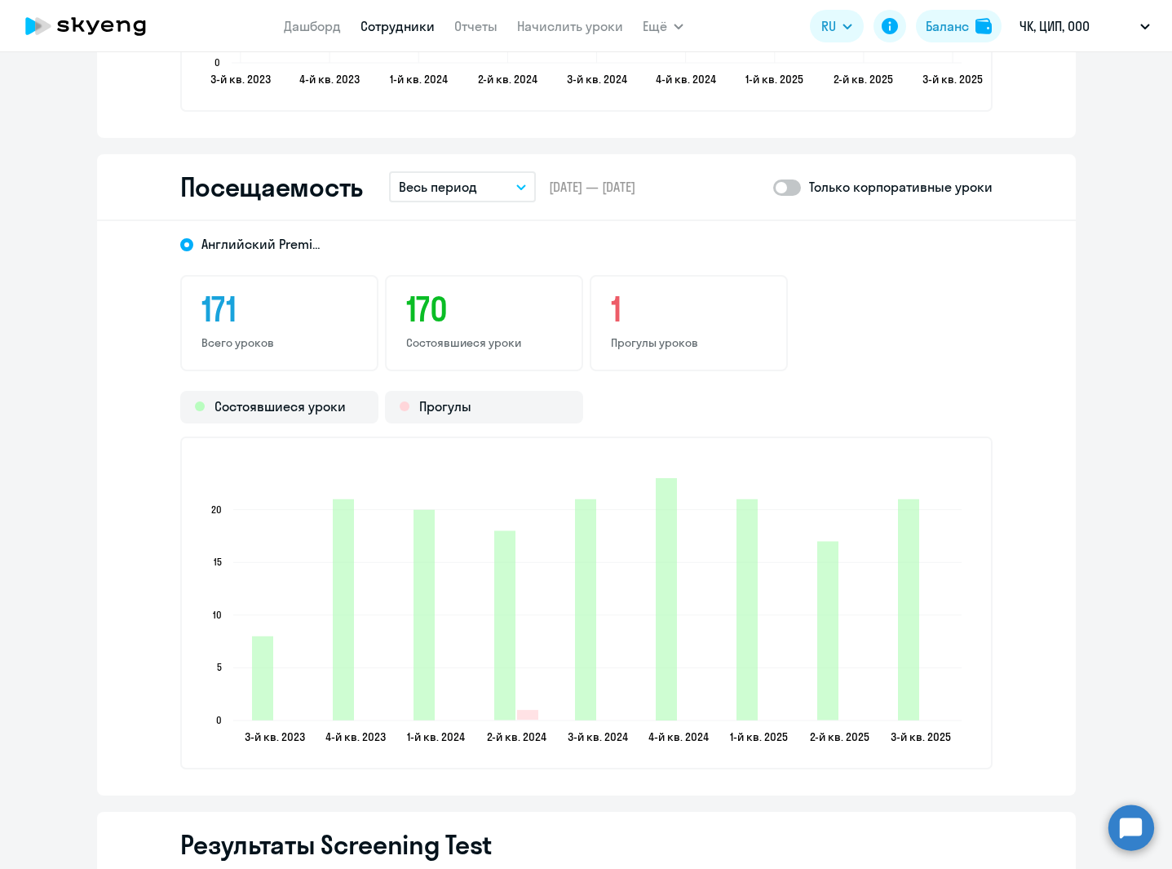
scroll to position [2021, 0]
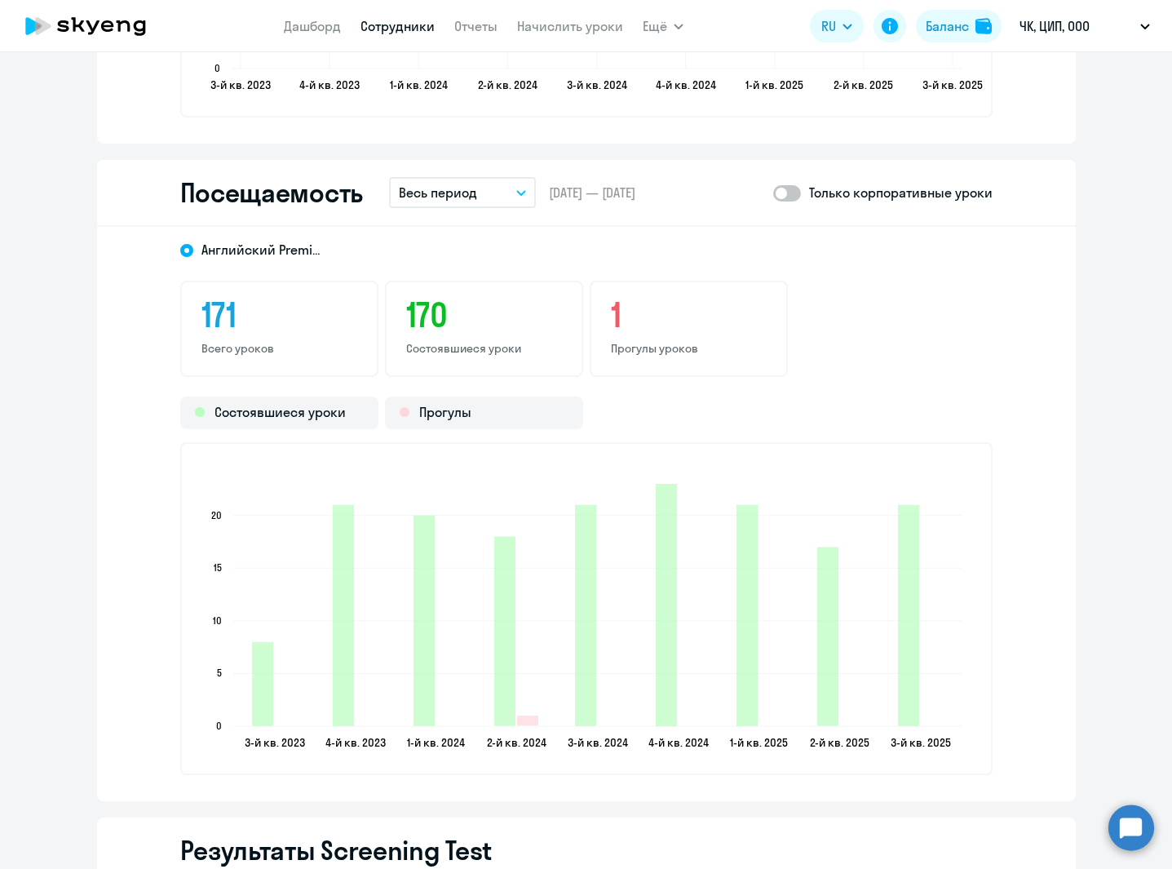
click at [471, 190] on button "Весь период" at bounding box center [462, 192] width 147 height 31
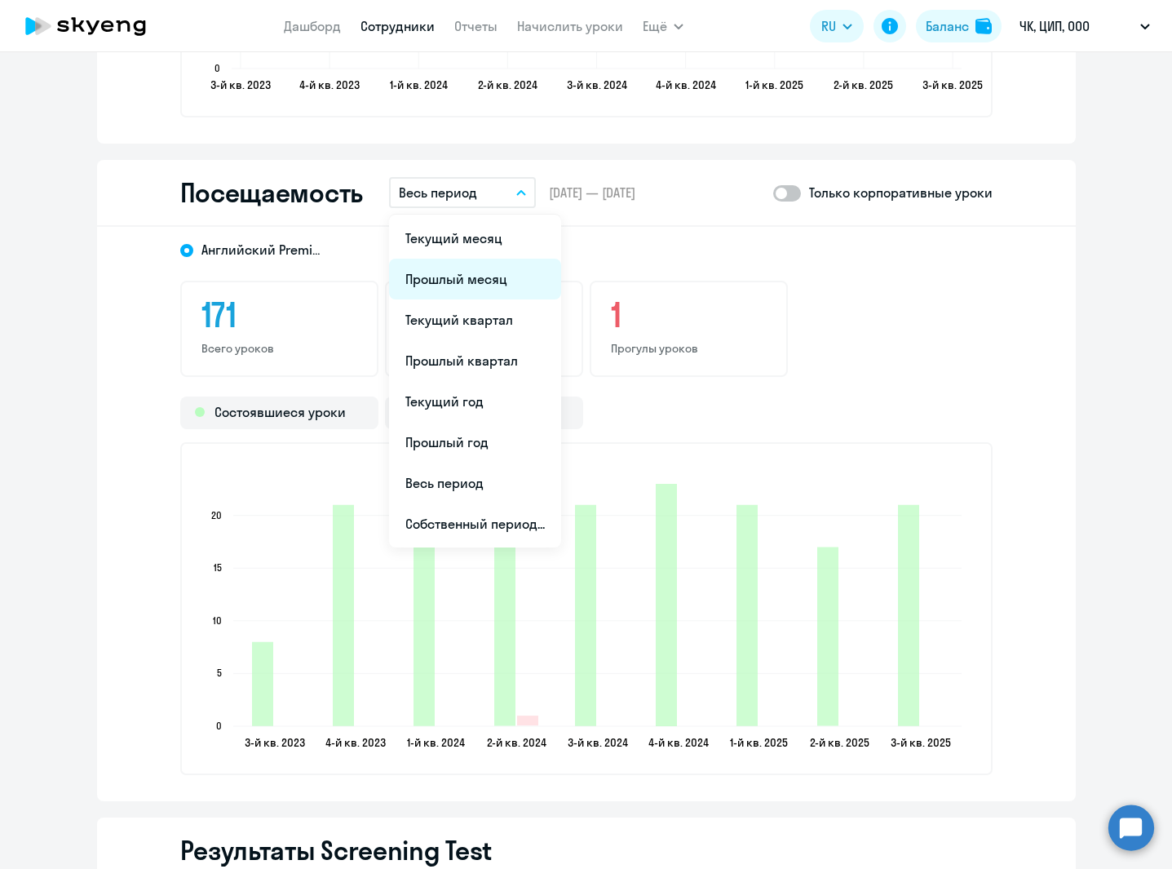
click at [460, 281] on li "Прошлый месяц" at bounding box center [475, 279] width 172 height 41
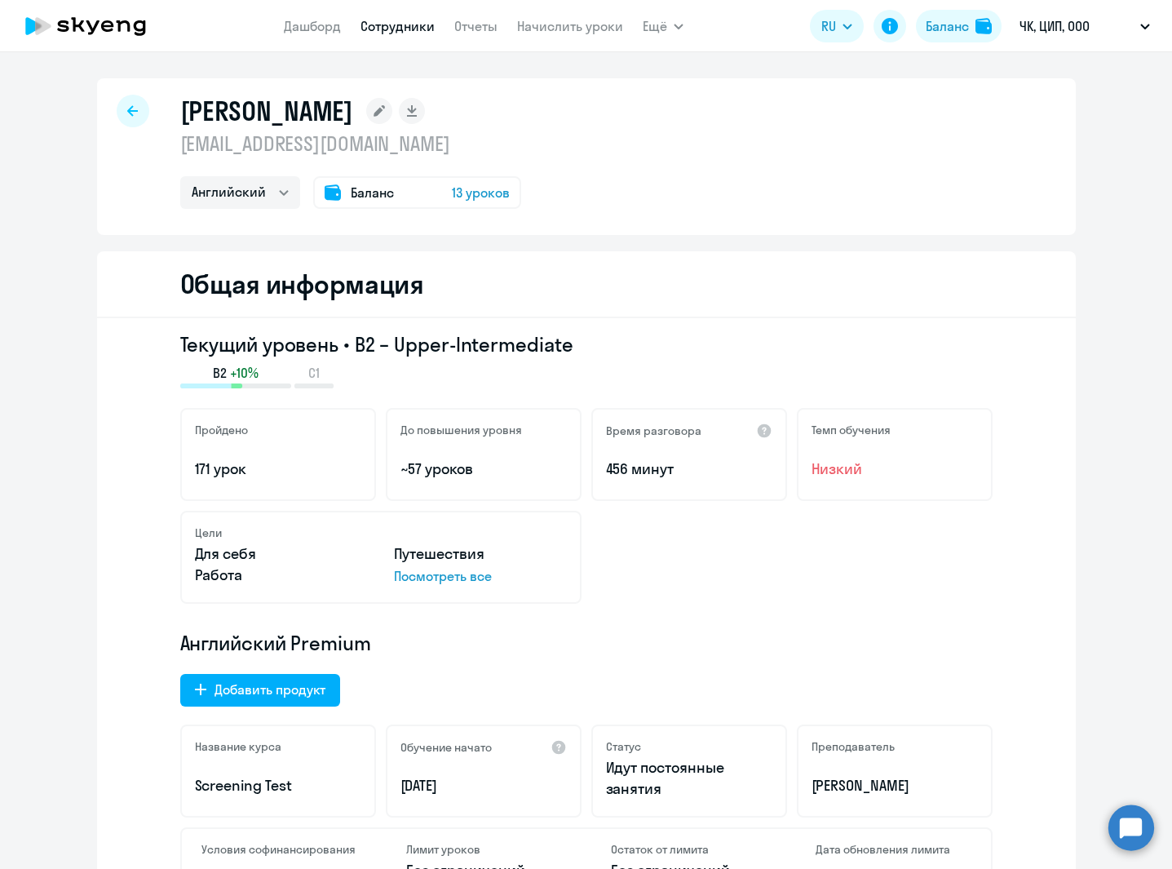
select select "30"
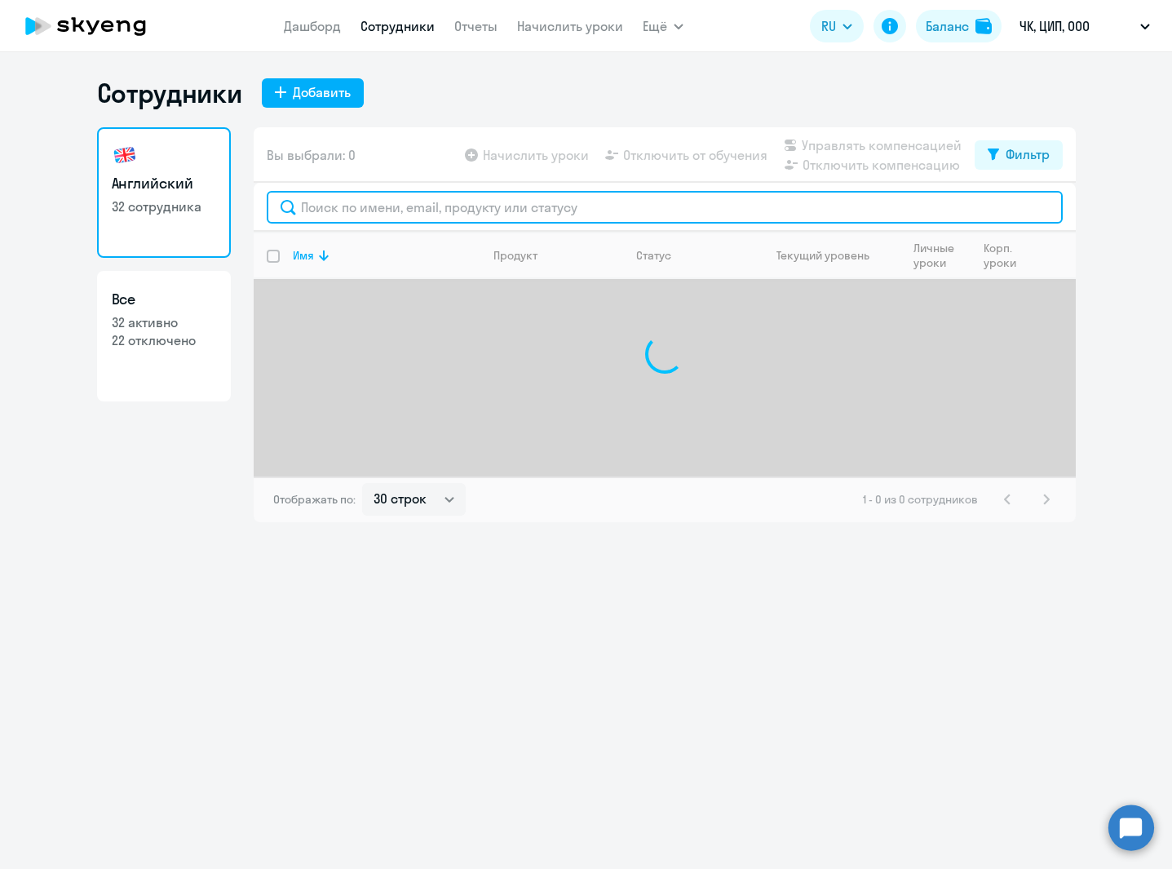
click at [314, 218] on input "text" at bounding box center [665, 207] width 796 height 33
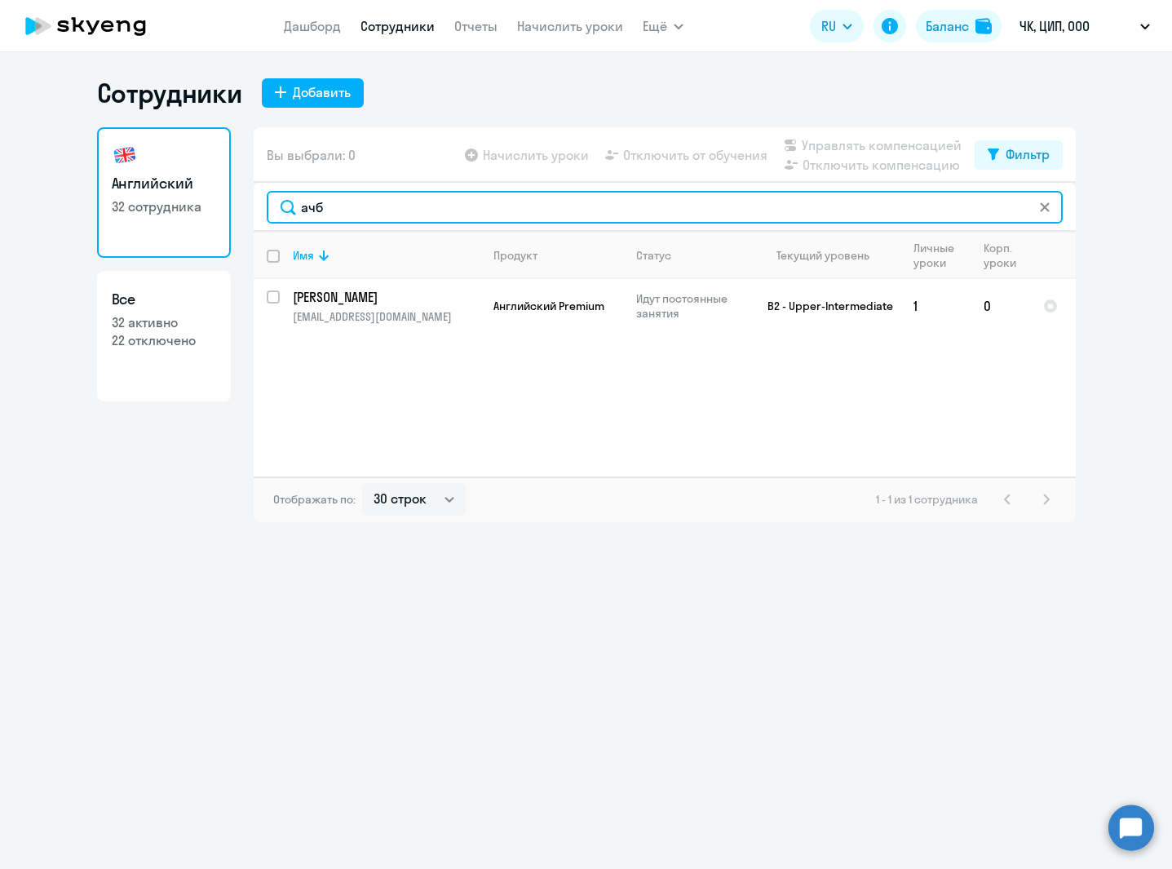
type input "ачб"
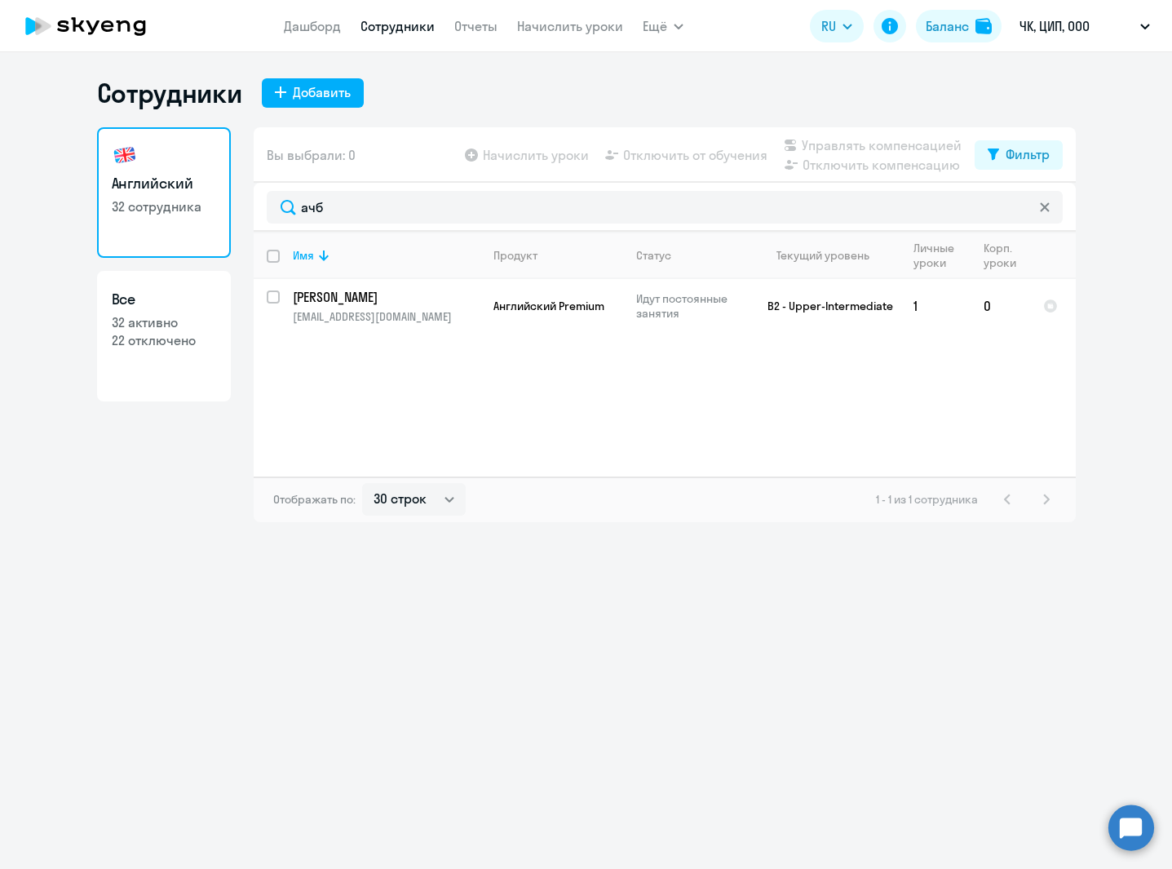
click at [476, 307] on td "[PERSON_NAME] [PERSON_NAME][EMAIL_ADDRESS][DOMAIN_NAME]" at bounding box center [380, 306] width 201 height 54
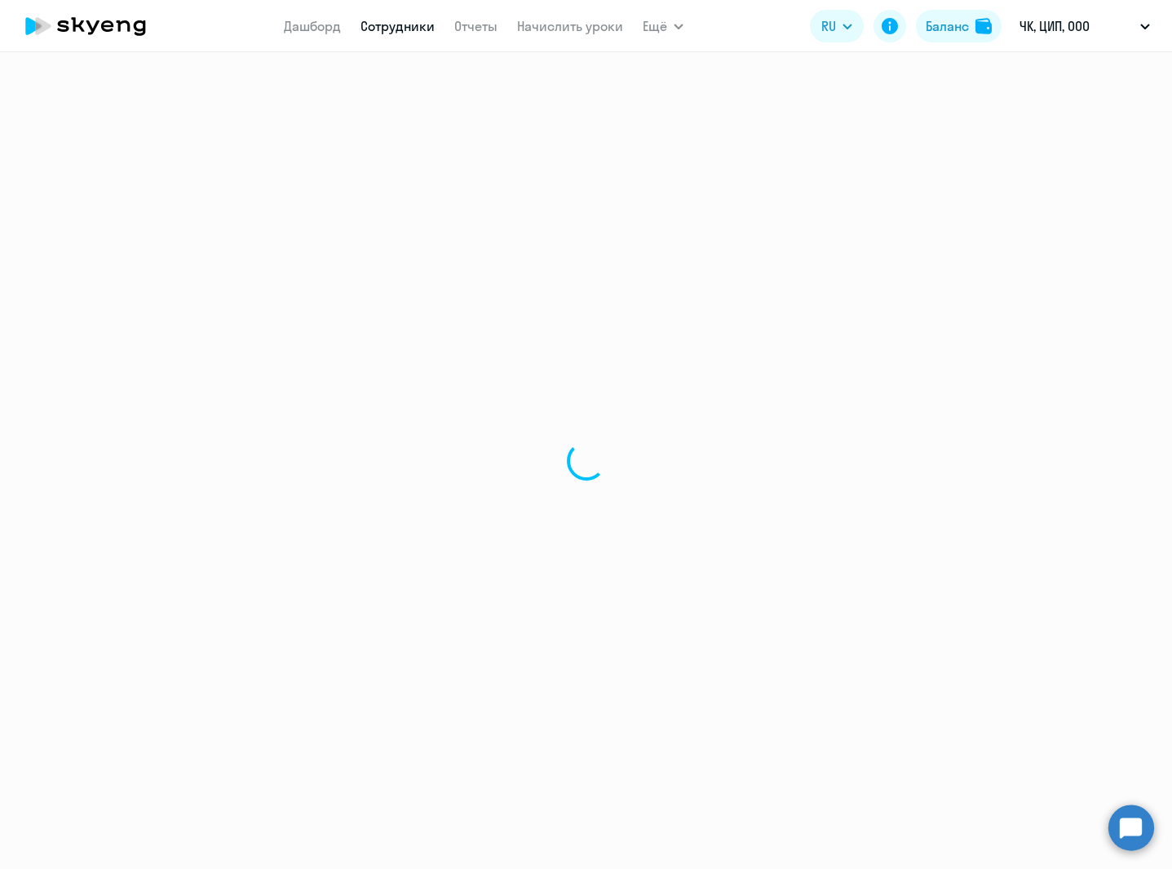
select select "english"
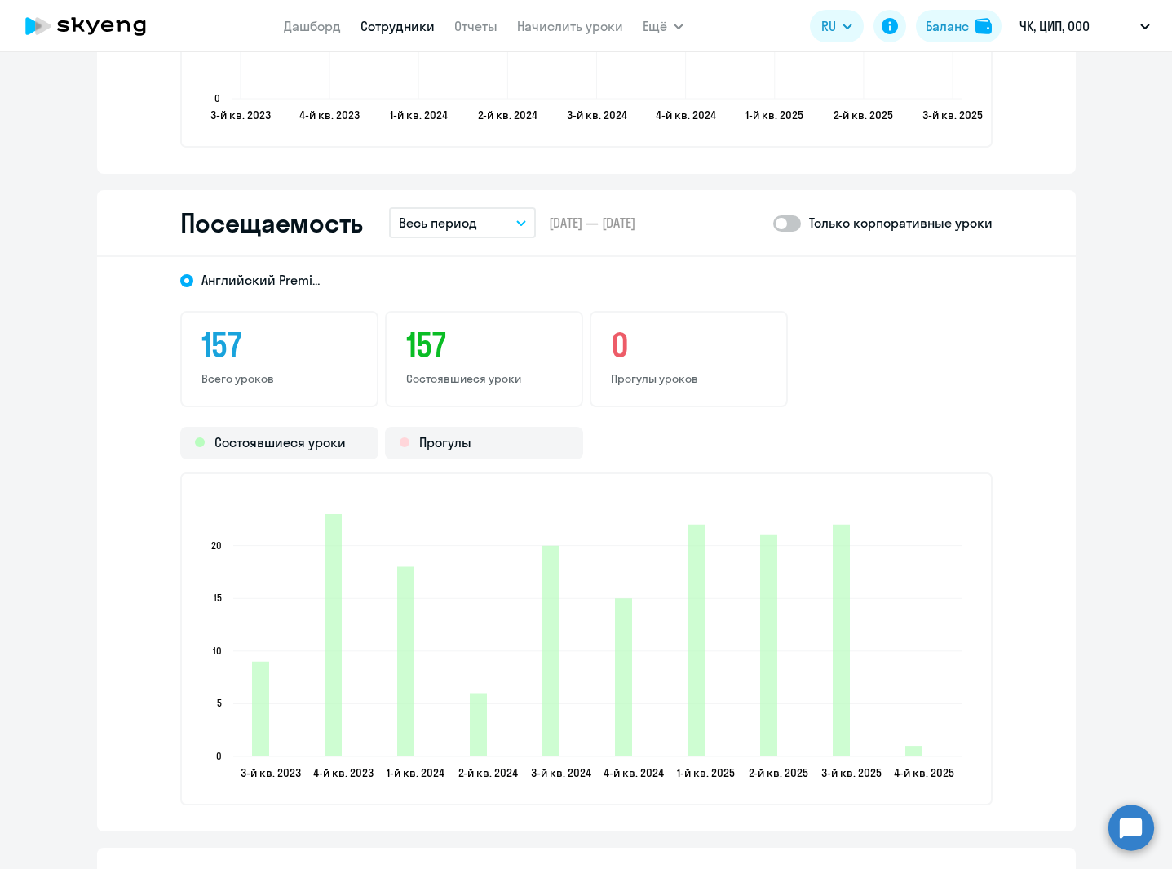
scroll to position [1991, 0]
click at [448, 223] on p "Весь период" at bounding box center [438, 223] width 78 height 20
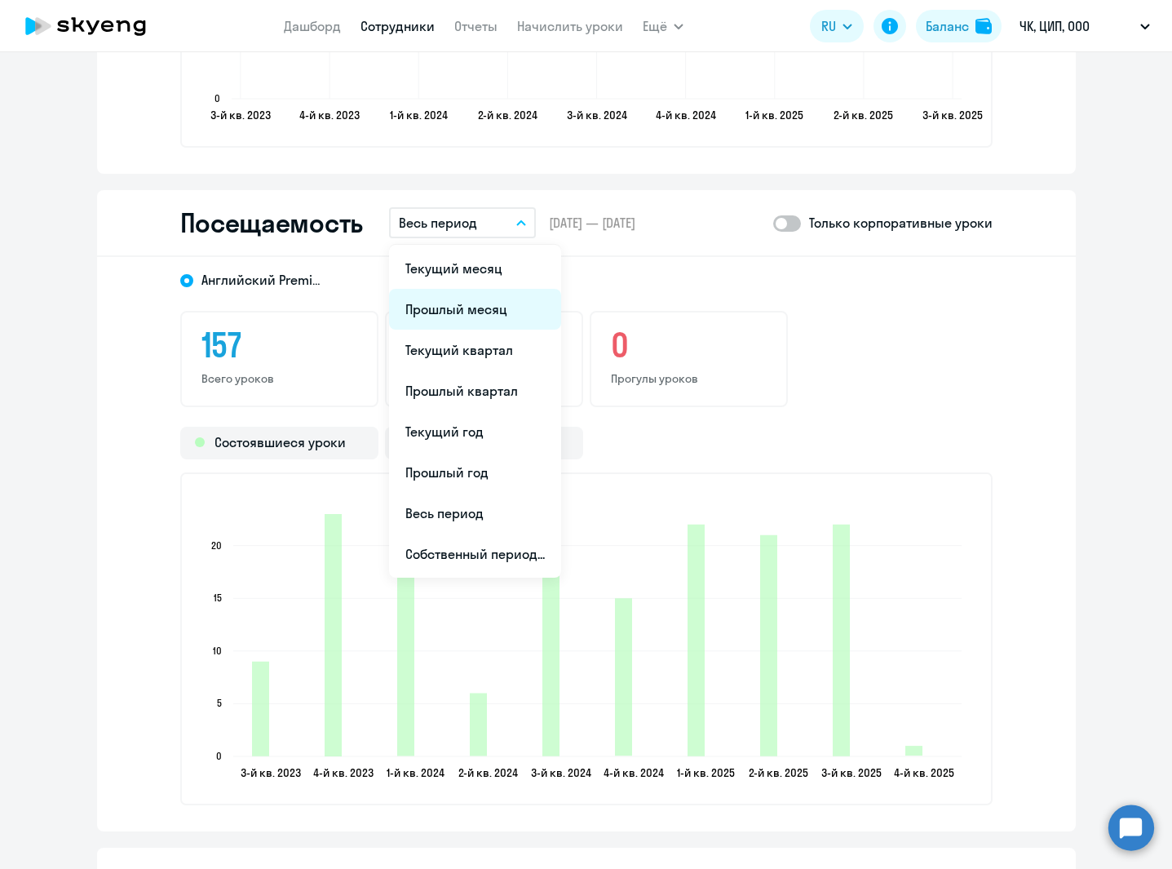
click at [458, 303] on li "Прошлый месяц" at bounding box center [475, 309] width 172 height 41
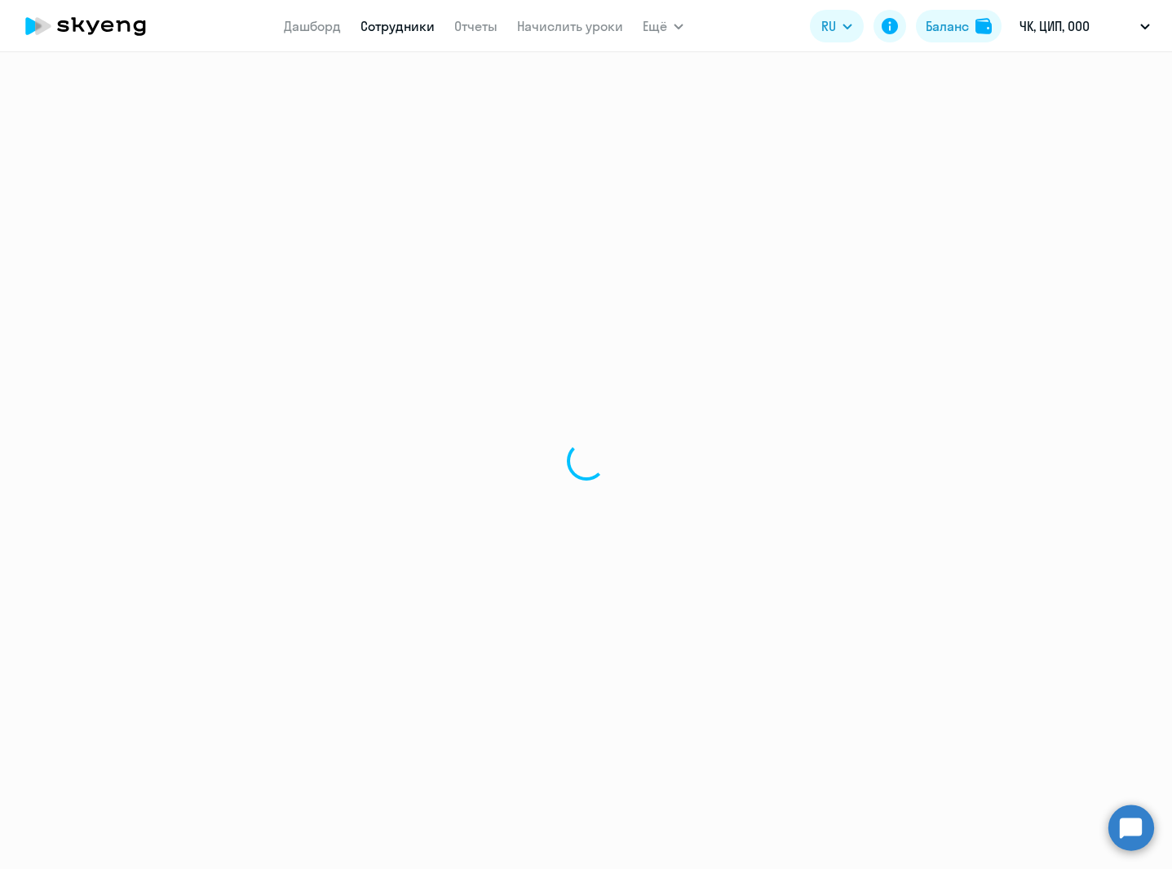
select select "30"
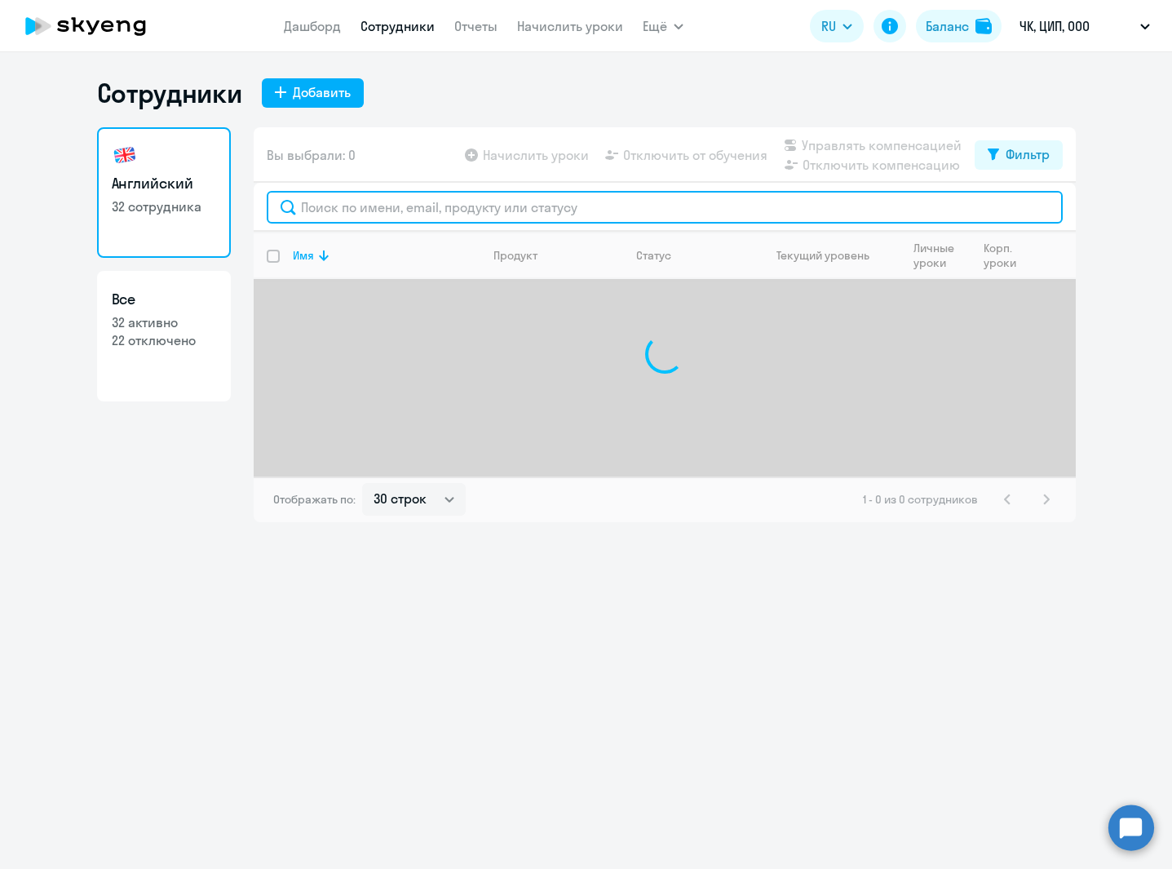
click at [360, 215] on input "text" at bounding box center [665, 207] width 796 height 33
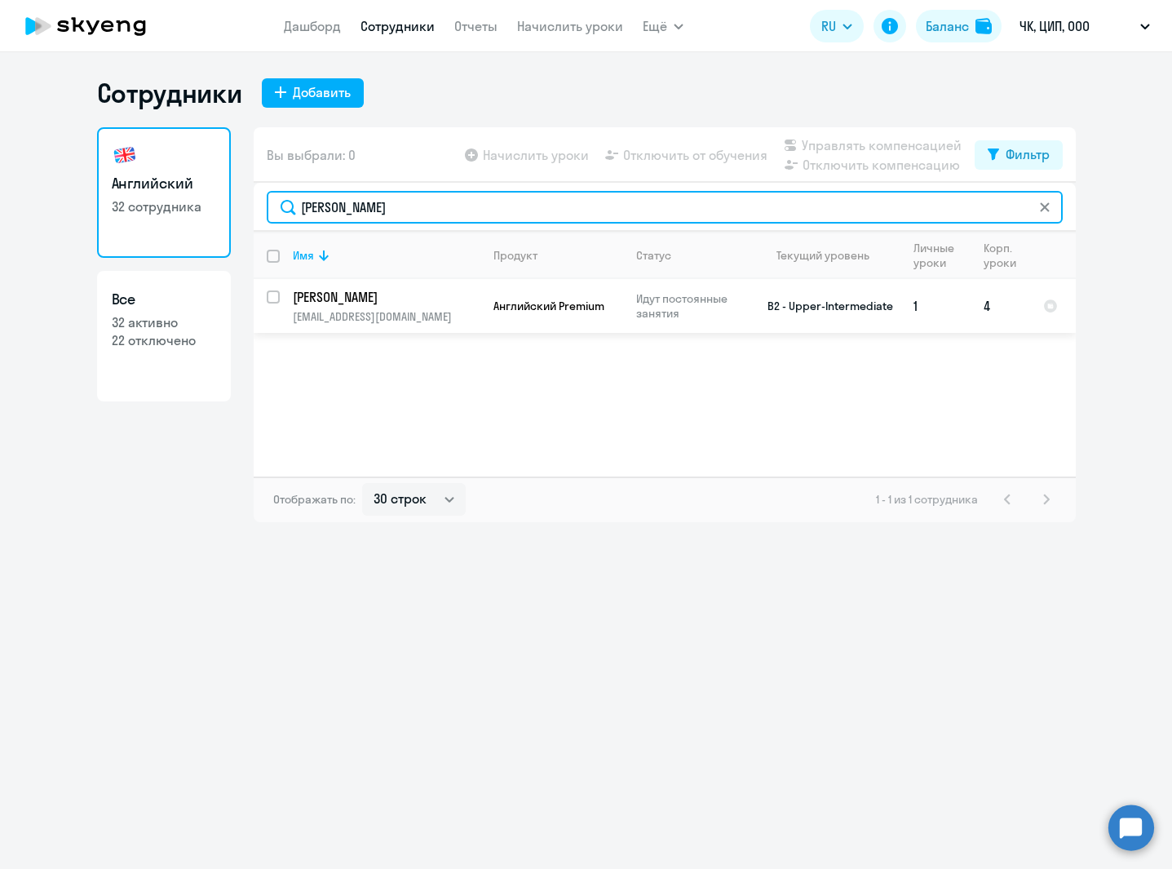
type input "[PERSON_NAME]"
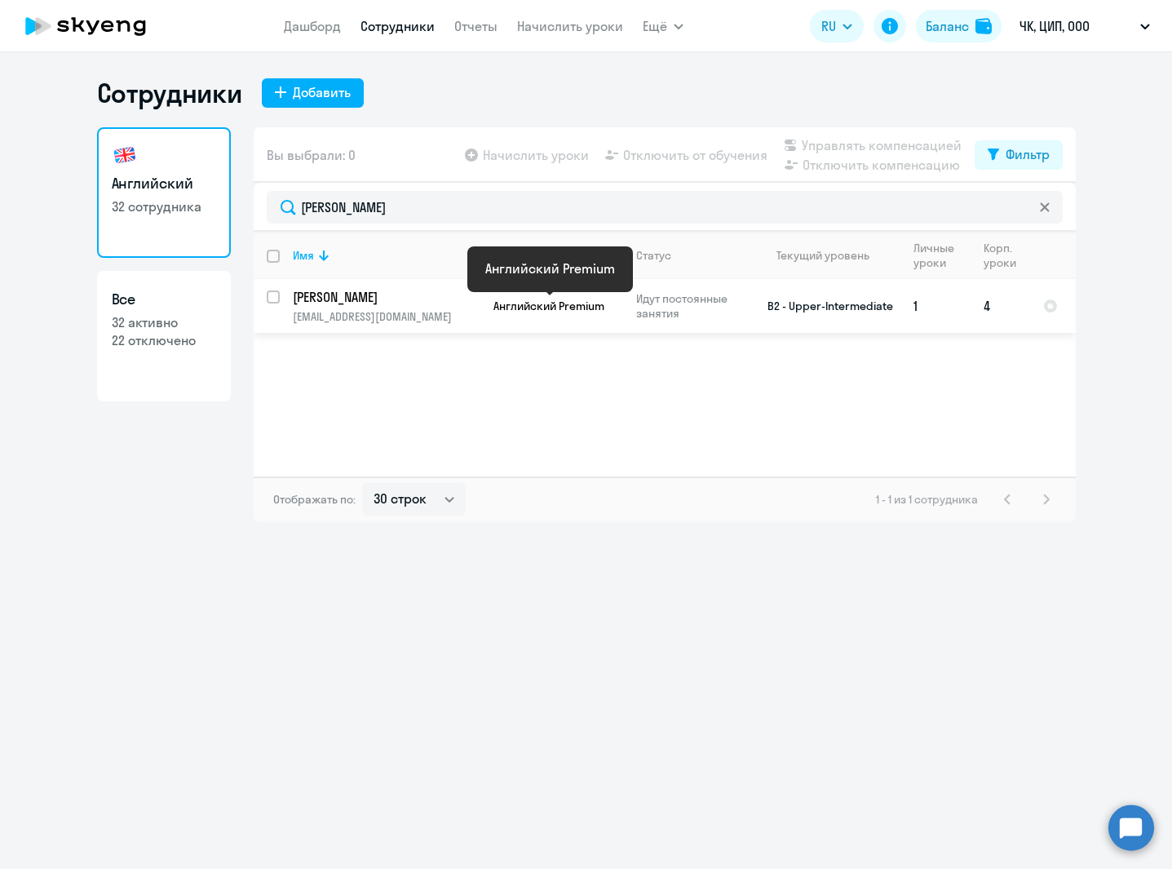
click at [507, 302] on span "Английский Premium" at bounding box center [548, 306] width 111 height 15
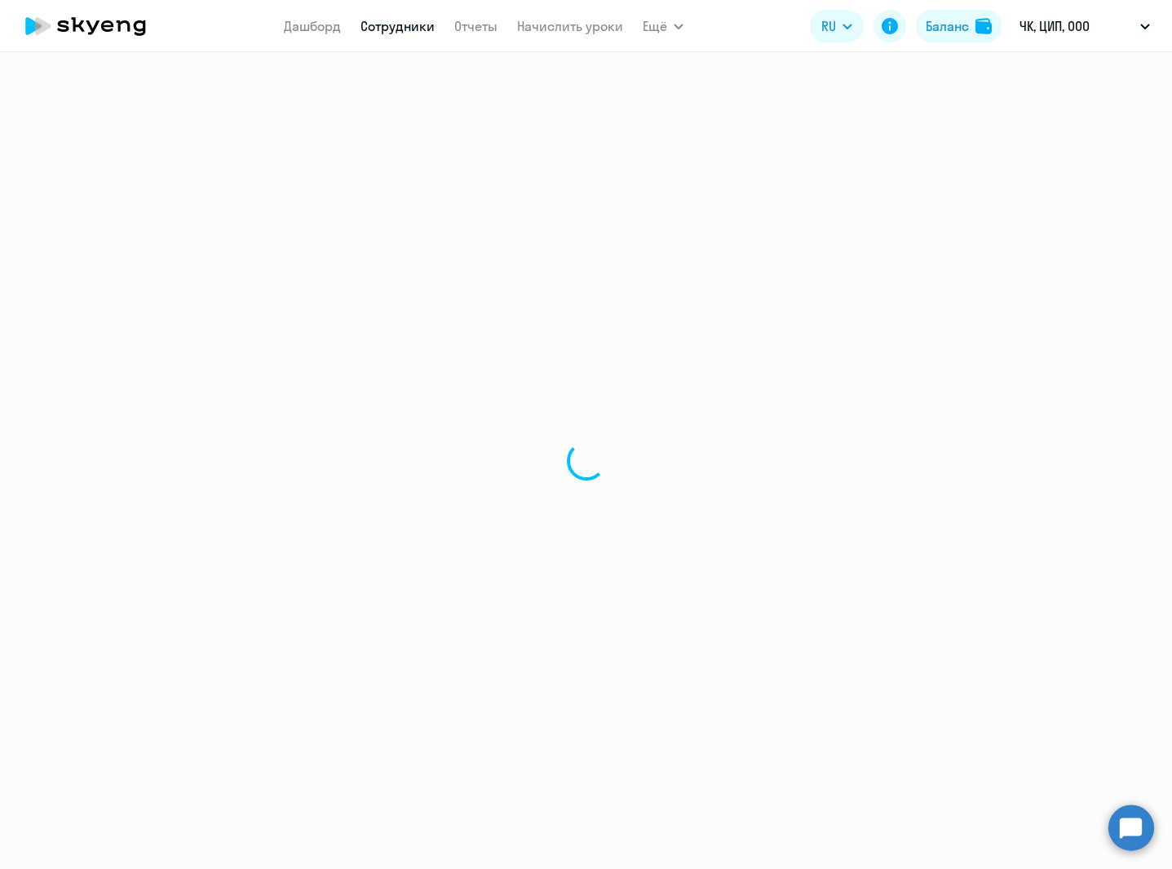
select select "english"
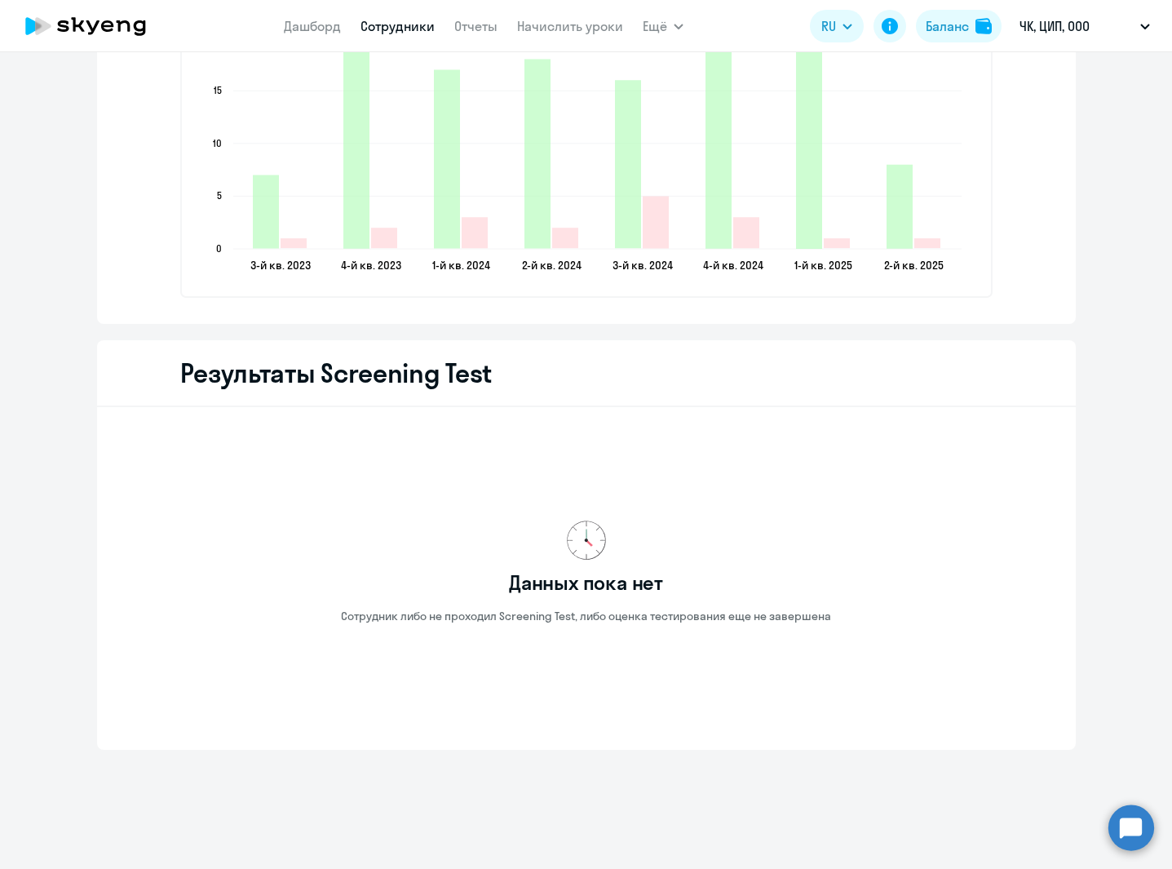
scroll to position [2092, 0]
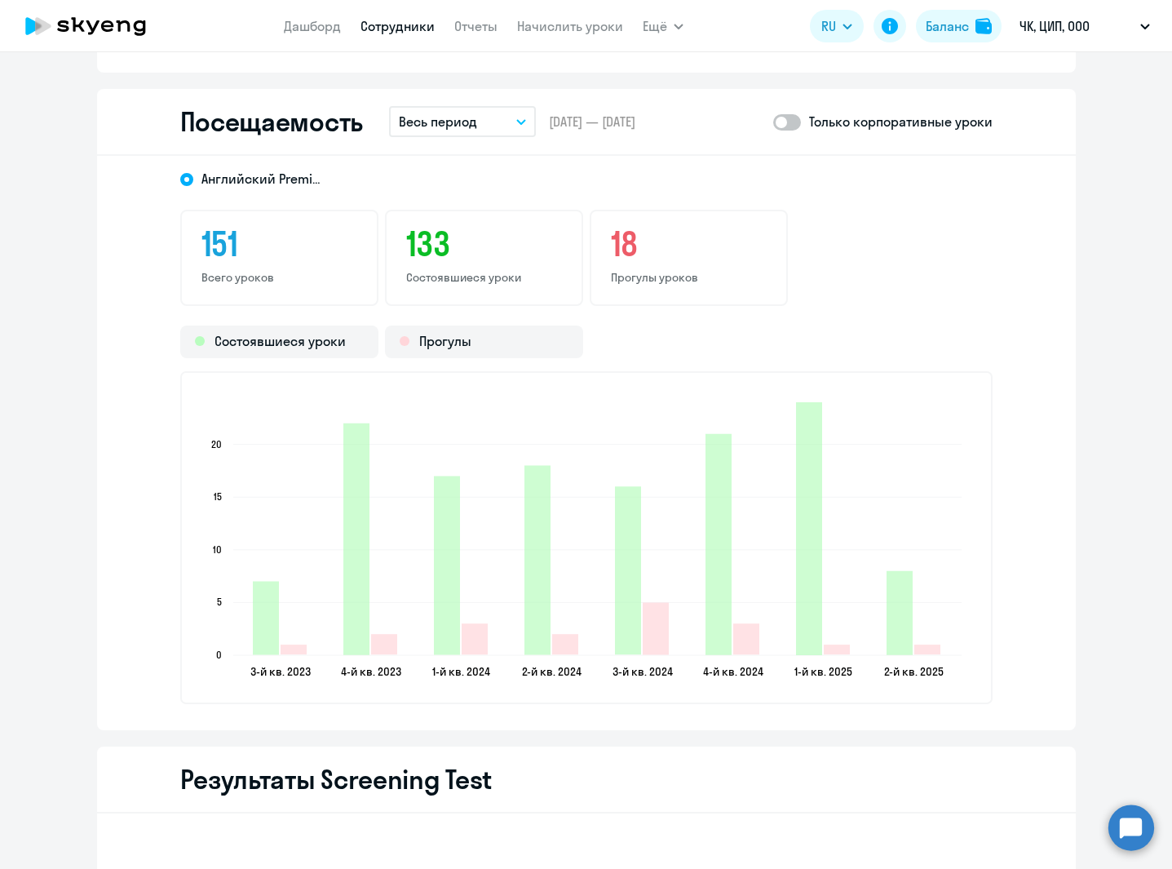
click at [460, 116] on p "Весь период" at bounding box center [438, 122] width 78 height 20
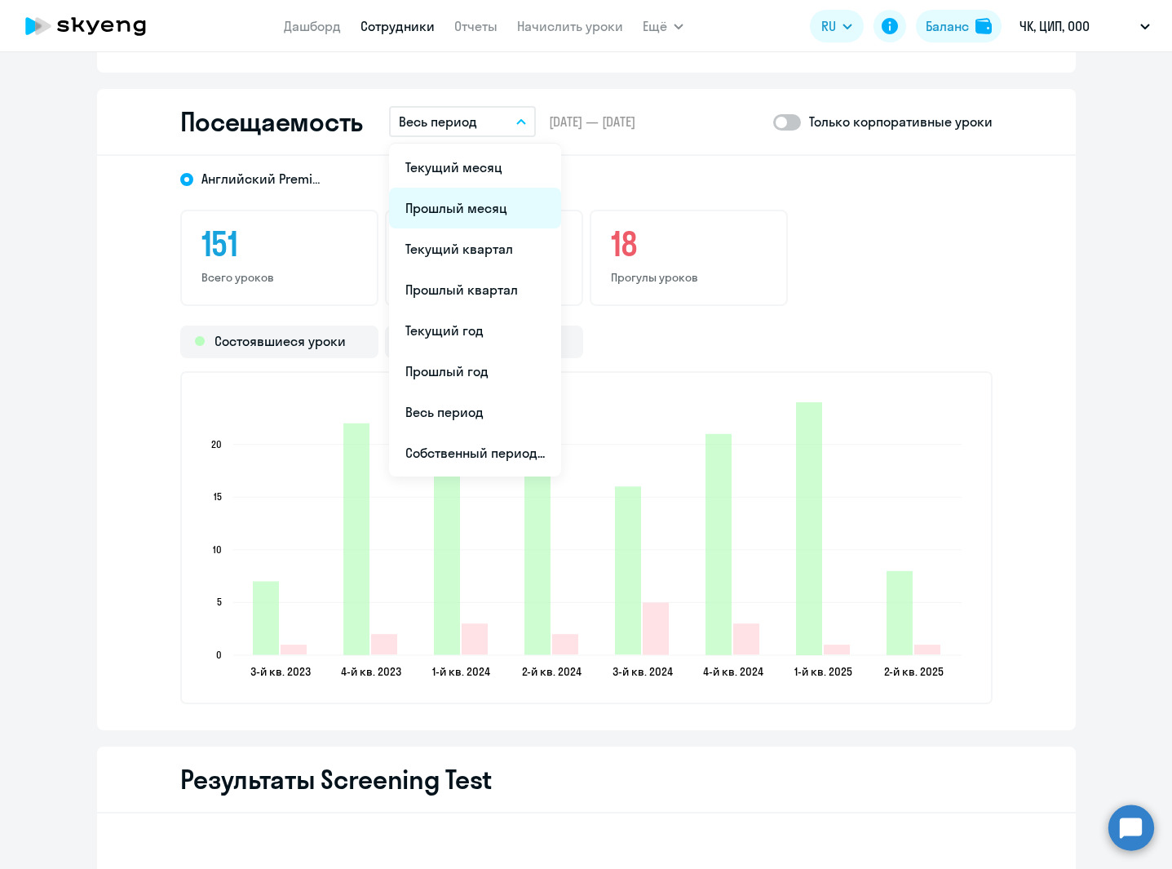
click at [458, 203] on li "Прошлый месяц" at bounding box center [475, 208] width 172 height 41
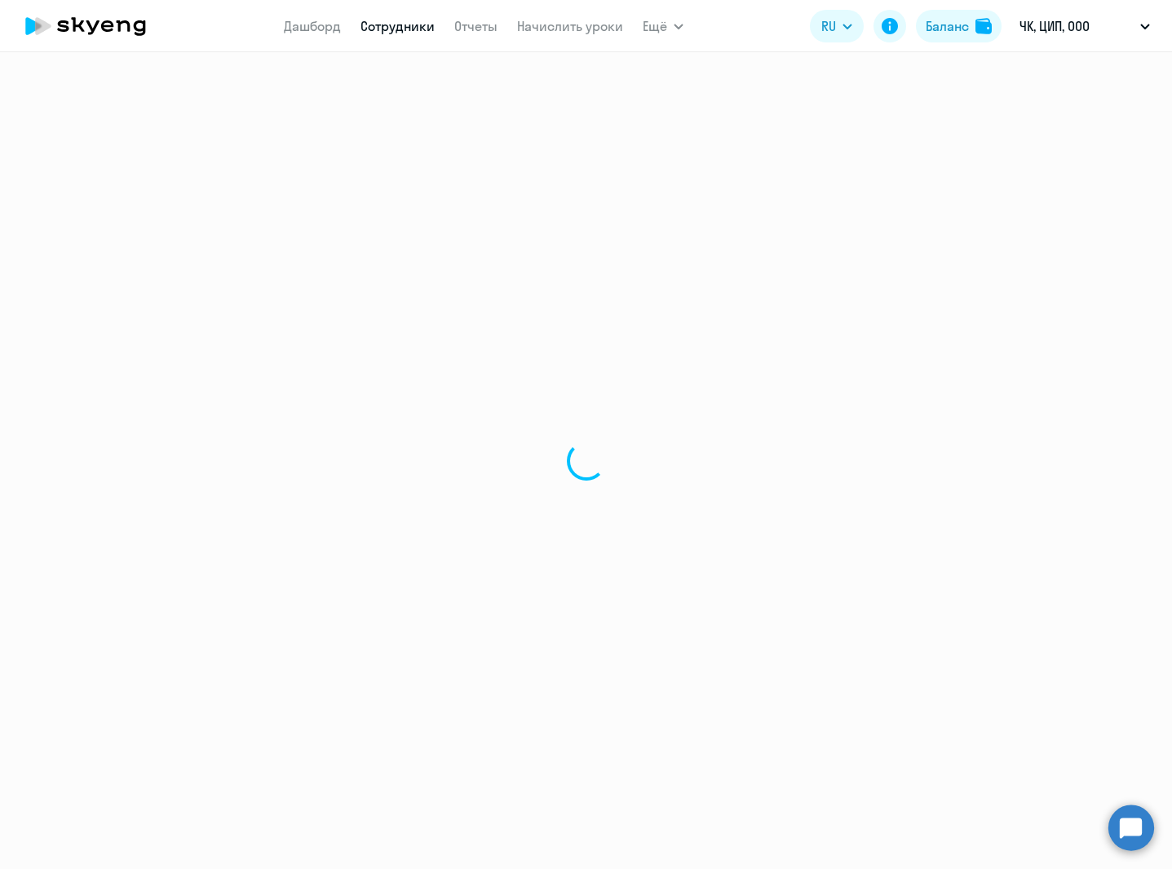
select select "30"
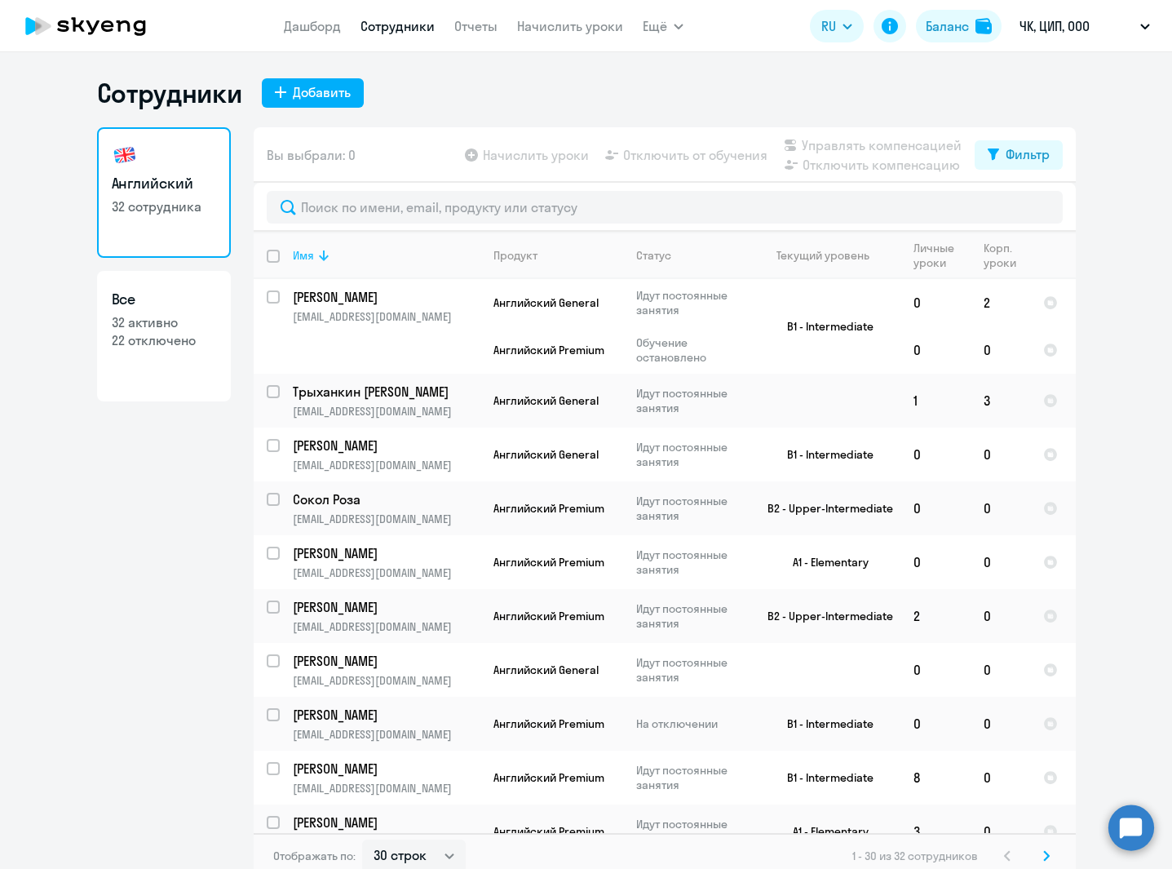
click at [294, 249] on div "Имя" at bounding box center [303, 255] width 21 height 15
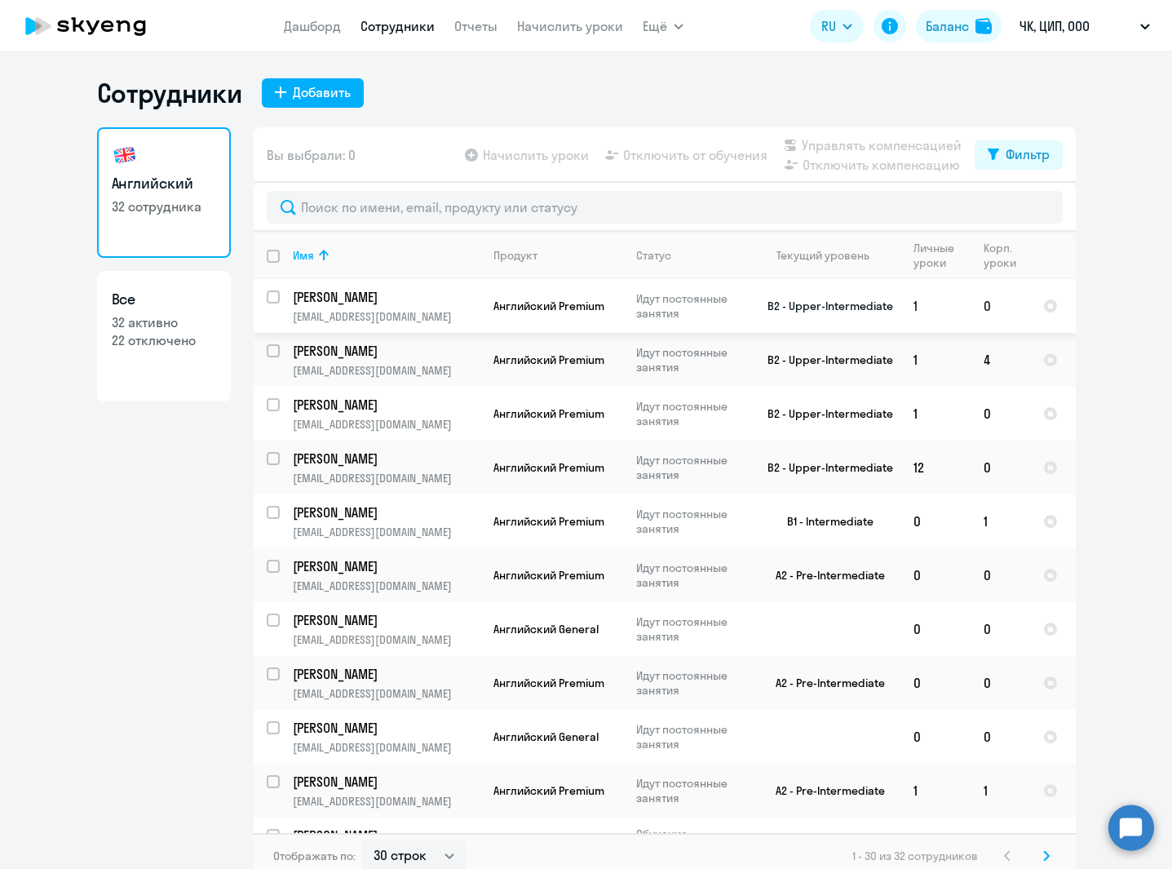
click at [456, 297] on p "[PERSON_NAME]" at bounding box center [385, 297] width 184 height 18
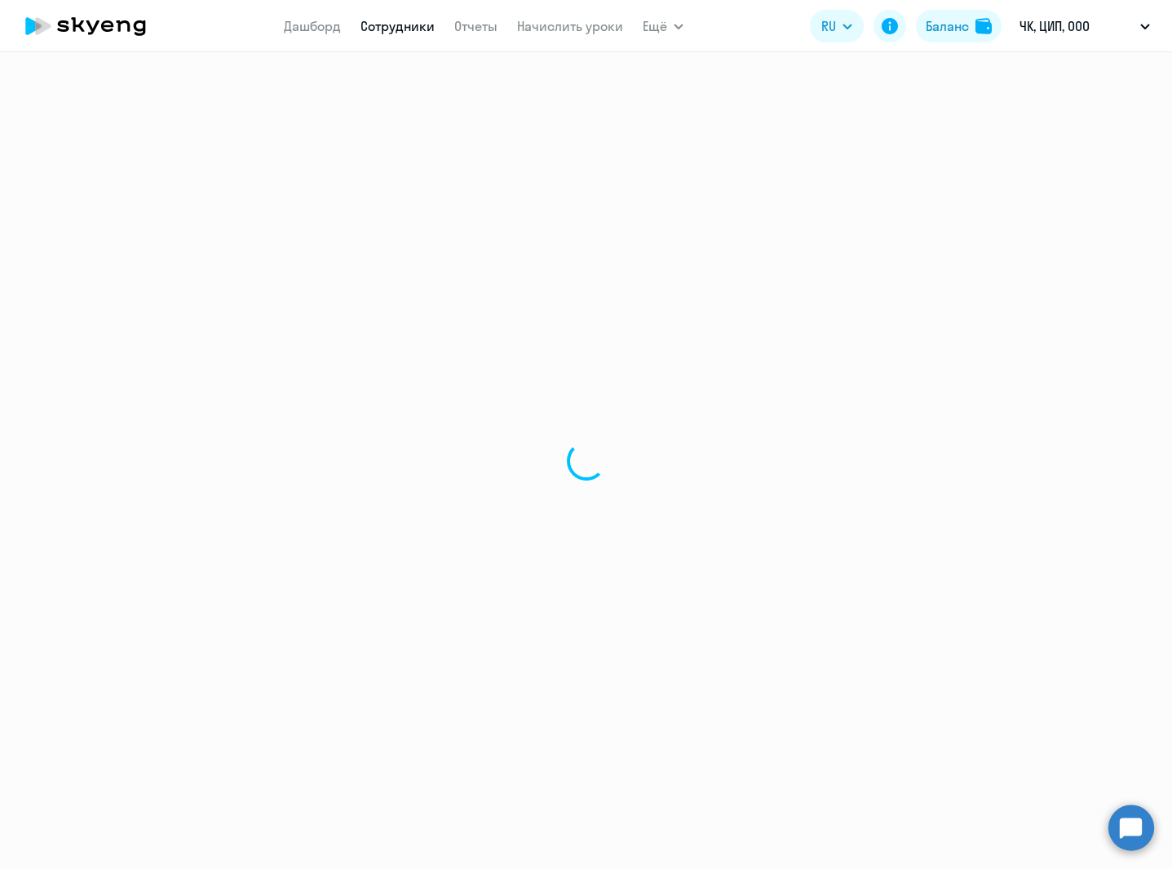
select select "english"
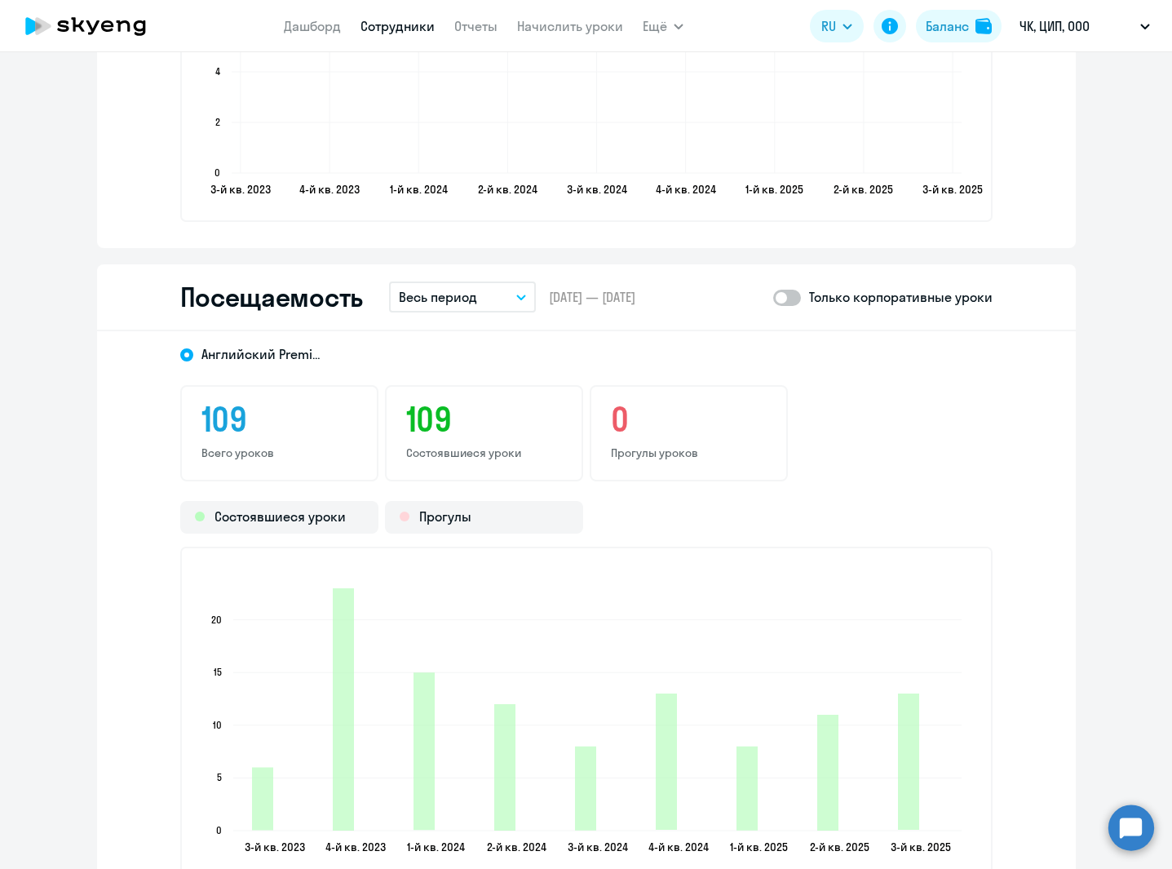
scroll to position [1917, 0]
click at [476, 299] on button "Весь период" at bounding box center [462, 296] width 147 height 31
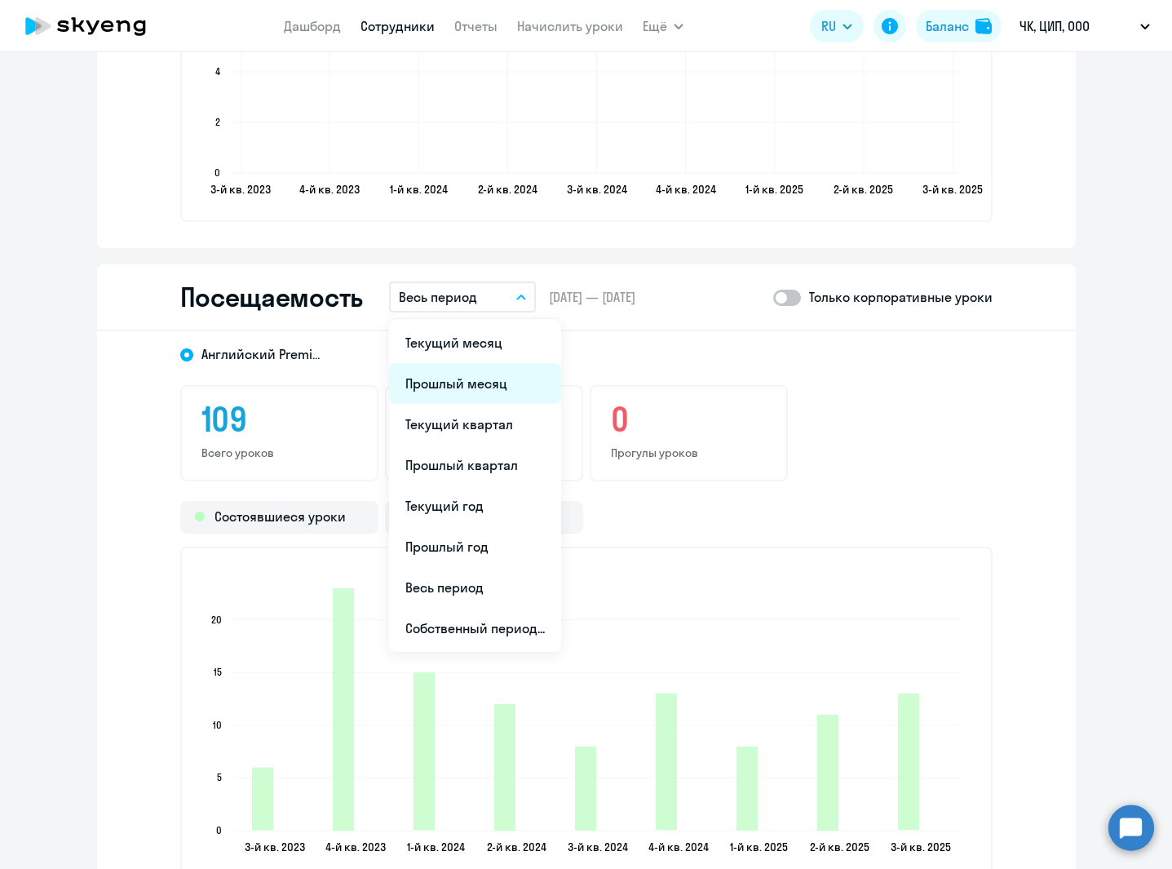
click at [436, 375] on li "Прошлый месяц" at bounding box center [475, 383] width 172 height 41
